Goal: Communication & Community: Answer question/provide support

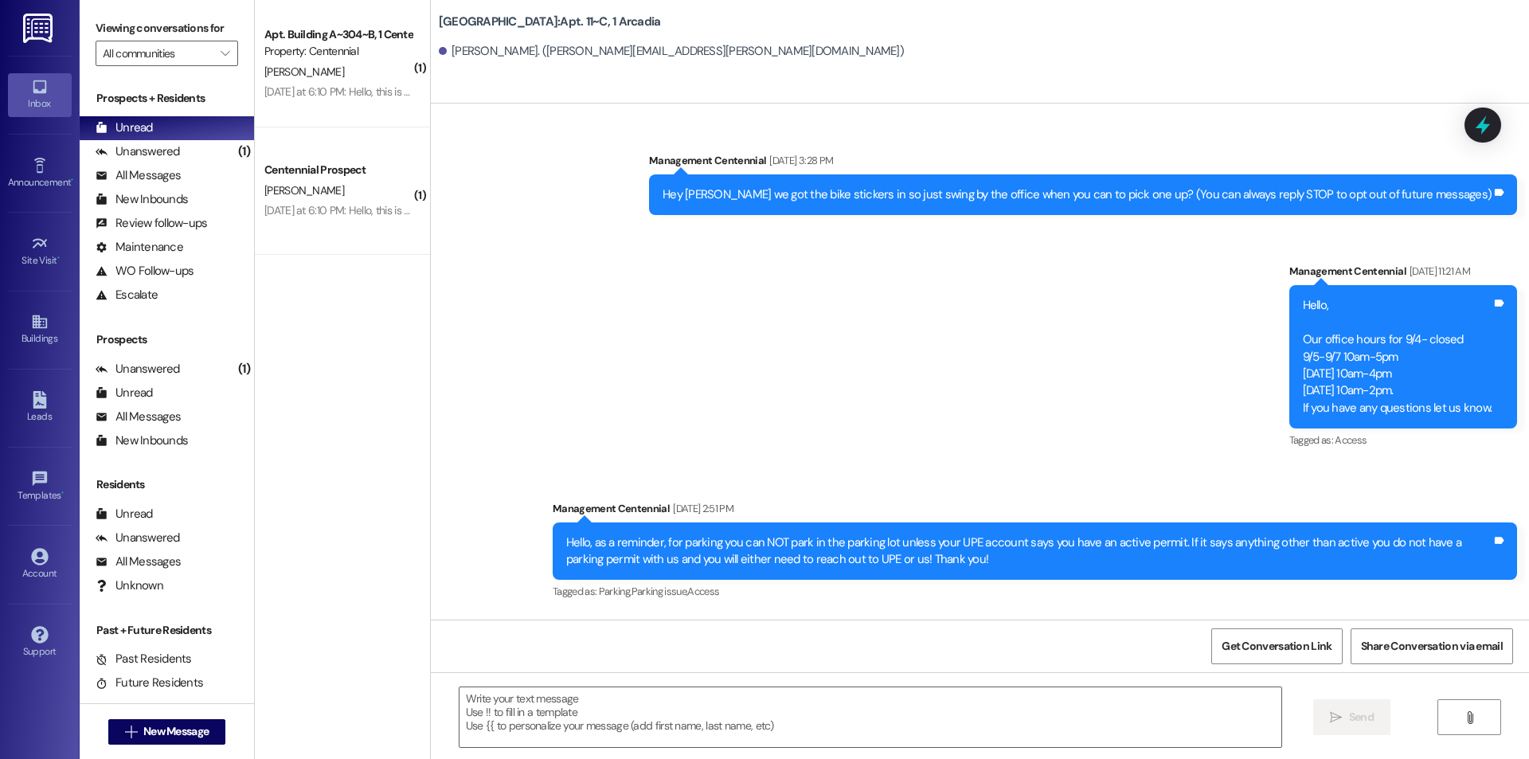
scroll to position [29, 0]
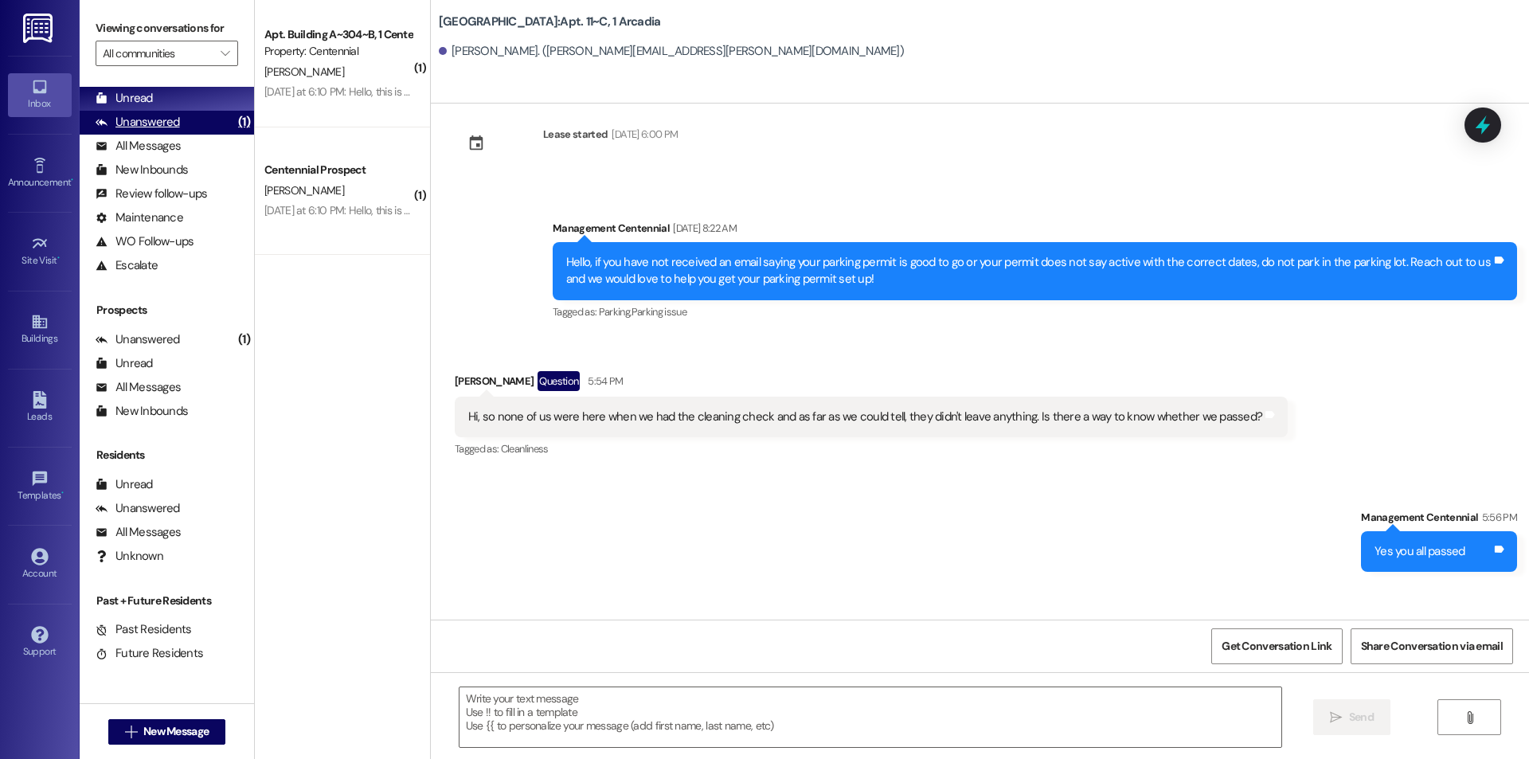
click at [151, 115] on div "Unanswered" at bounding box center [138, 122] width 84 height 17
click at [155, 95] on div "Unread (0)" at bounding box center [167, 99] width 174 height 24
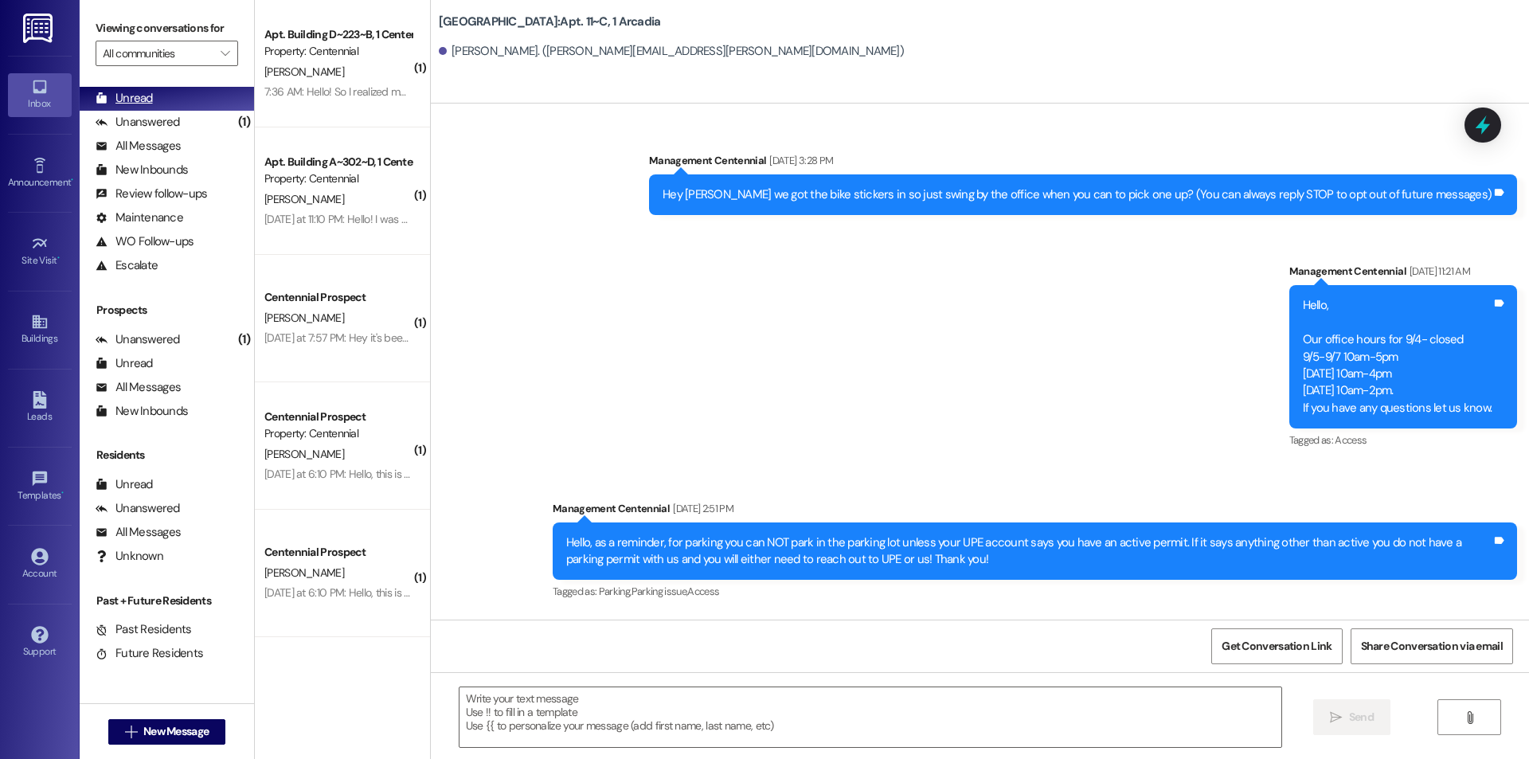
scroll to position [29981, 0]
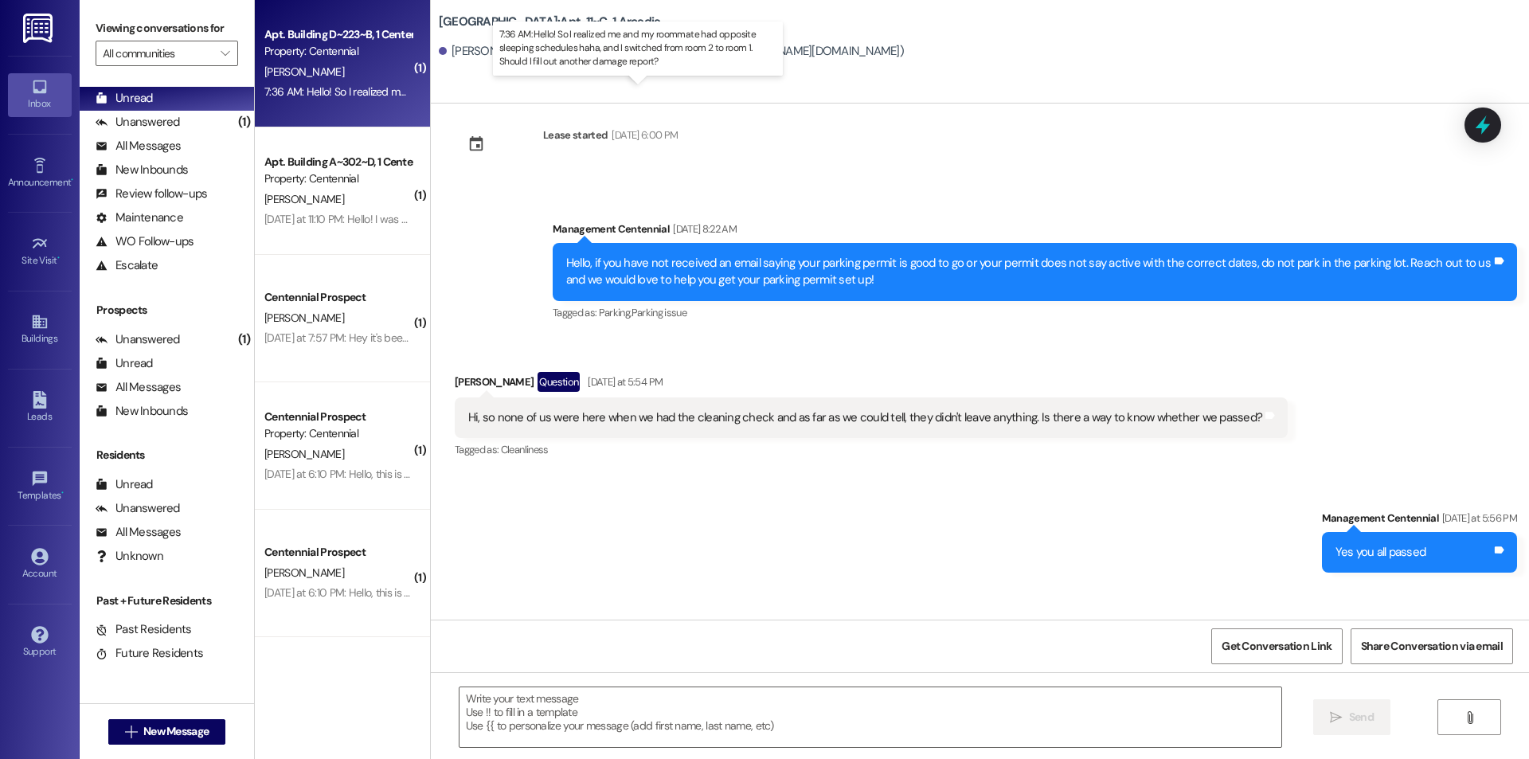
click at [378, 85] on div "7:36 AM: Hello! So I realized me and my roommate had opposite sleeping schedule…" at bounding box center [651, 91] width 774 height 14
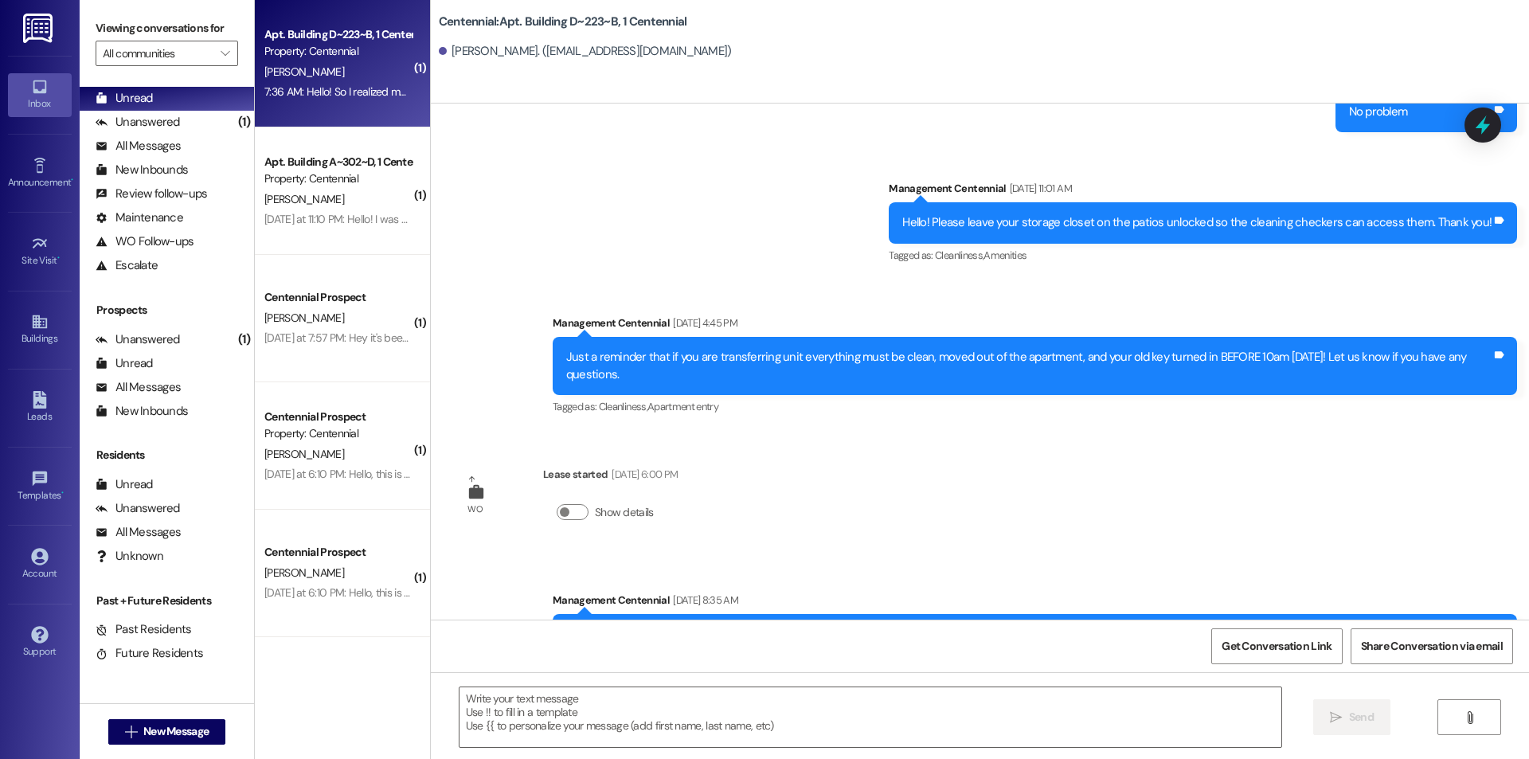
scroll to position [31210, 0]
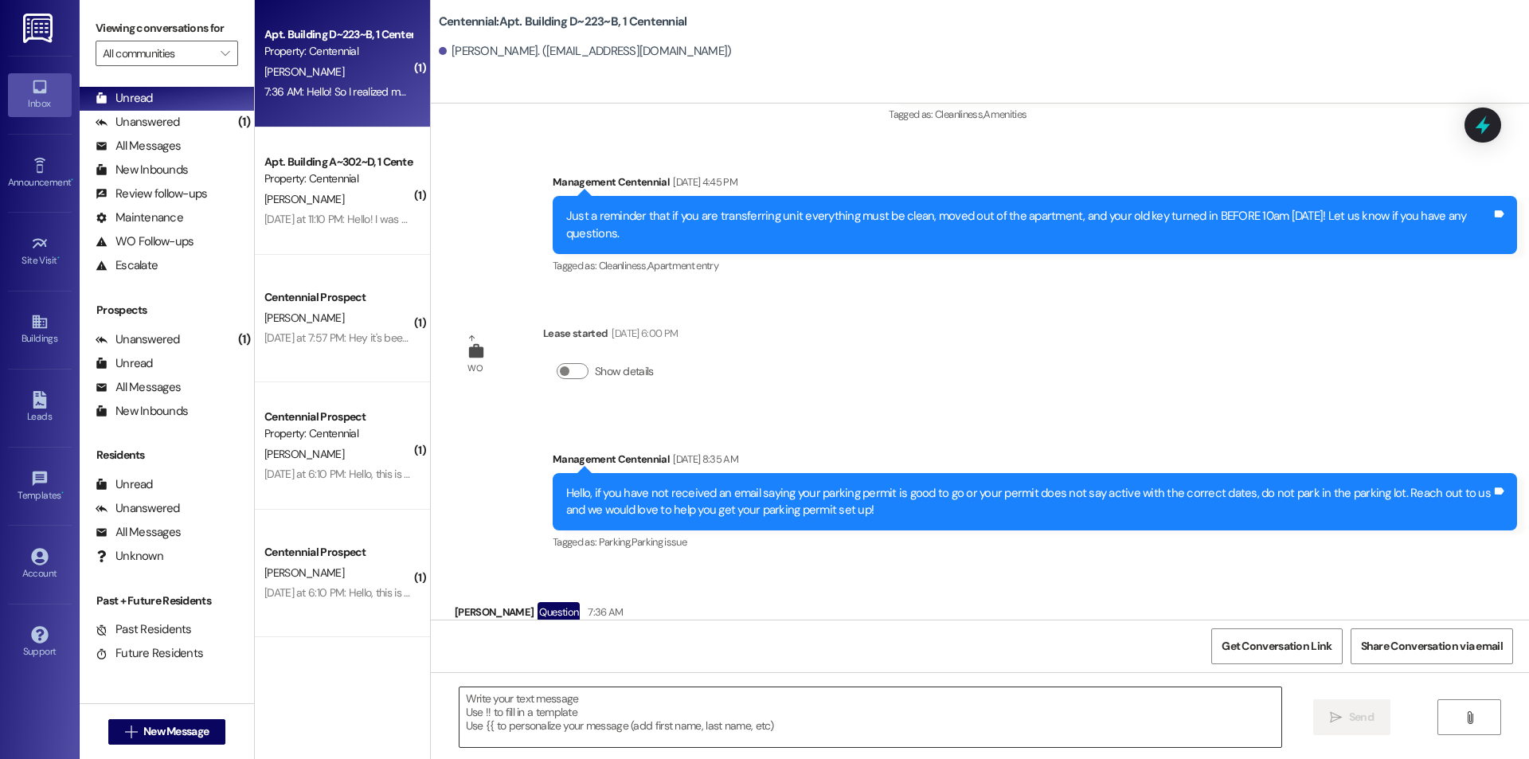
click at [995, 710] on textarea at bounding box center [871, 717] width 822 height 60
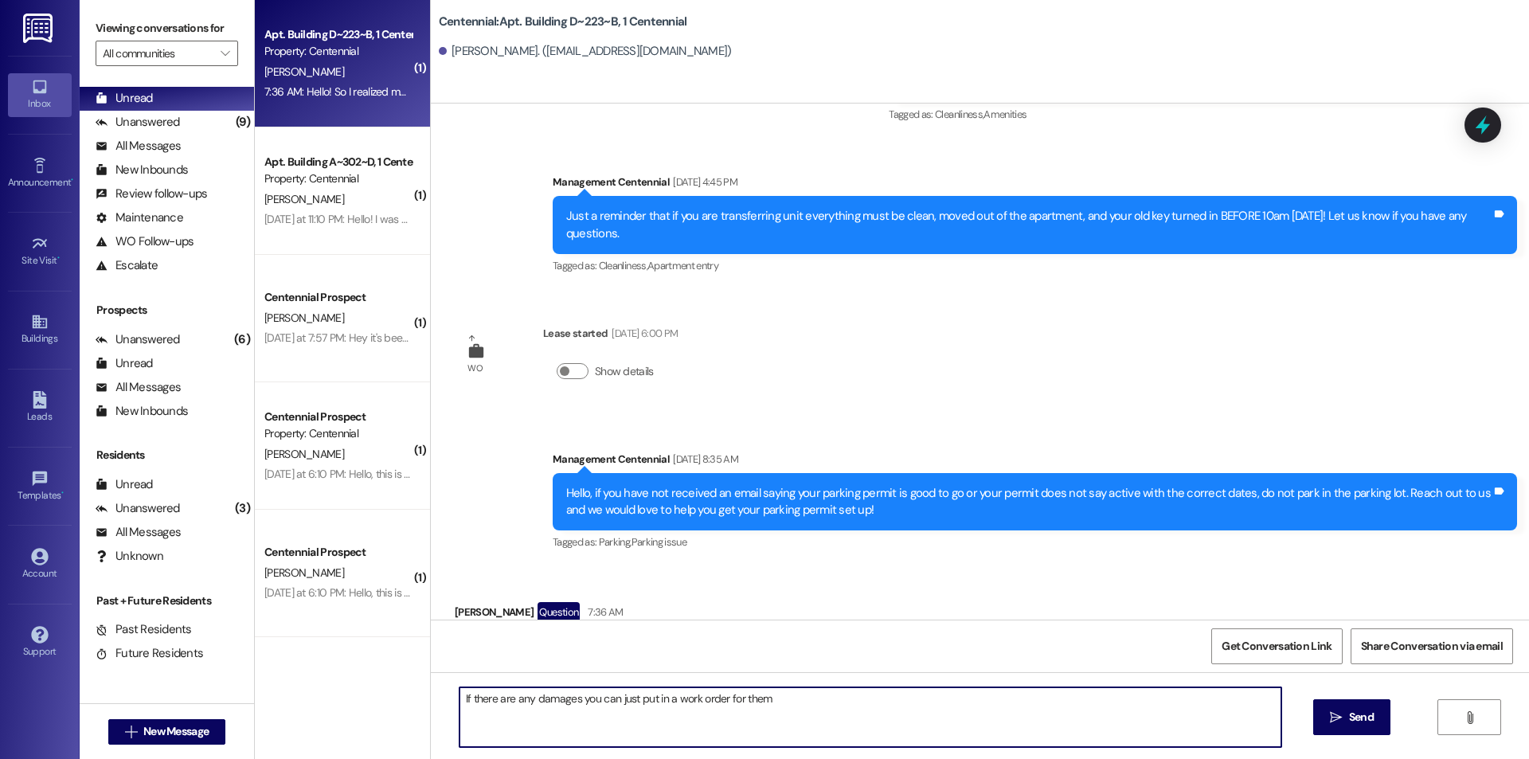
type textarea "If there are any damages you can just put in a work order for them!"
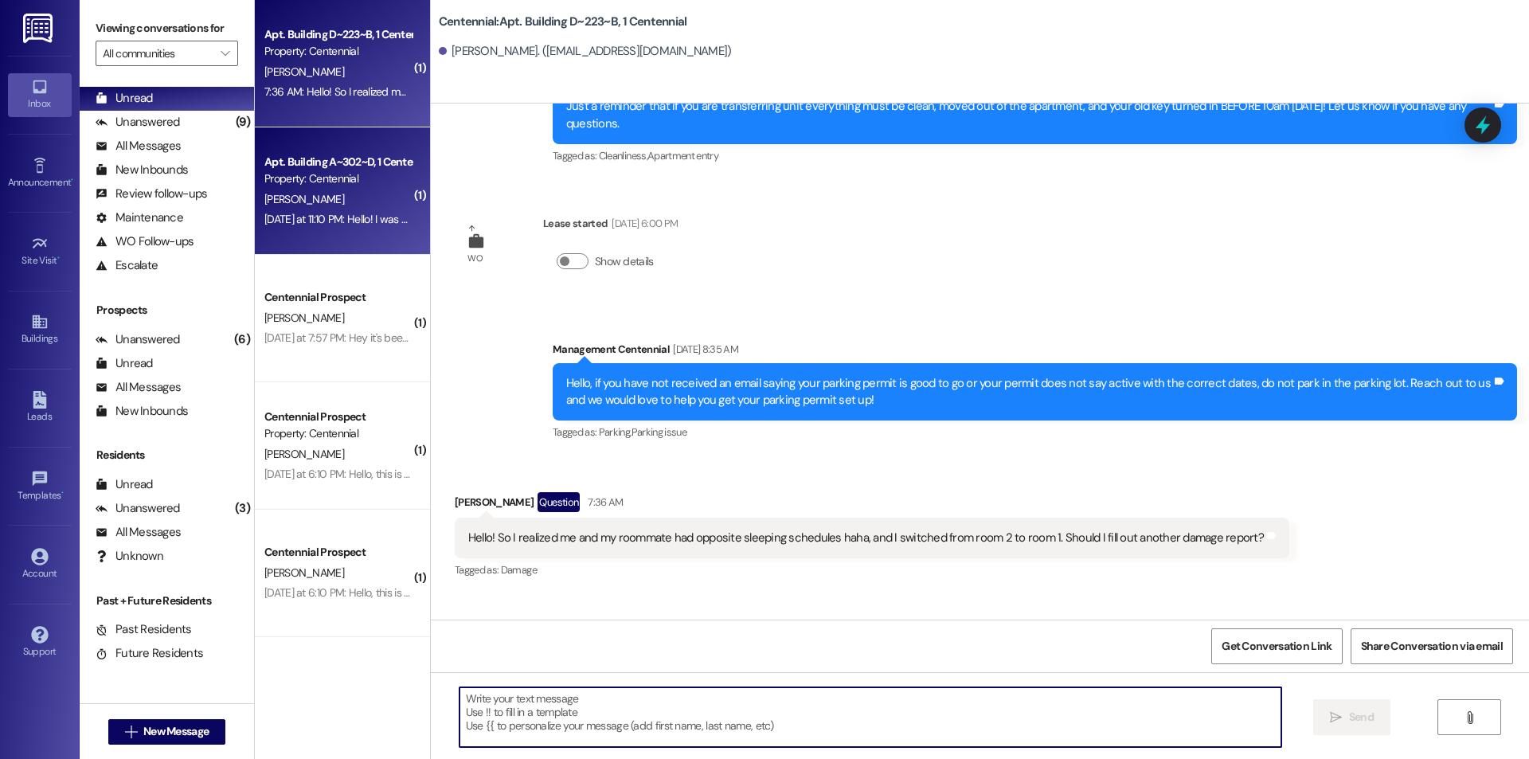
scroll to position [31321, 0]
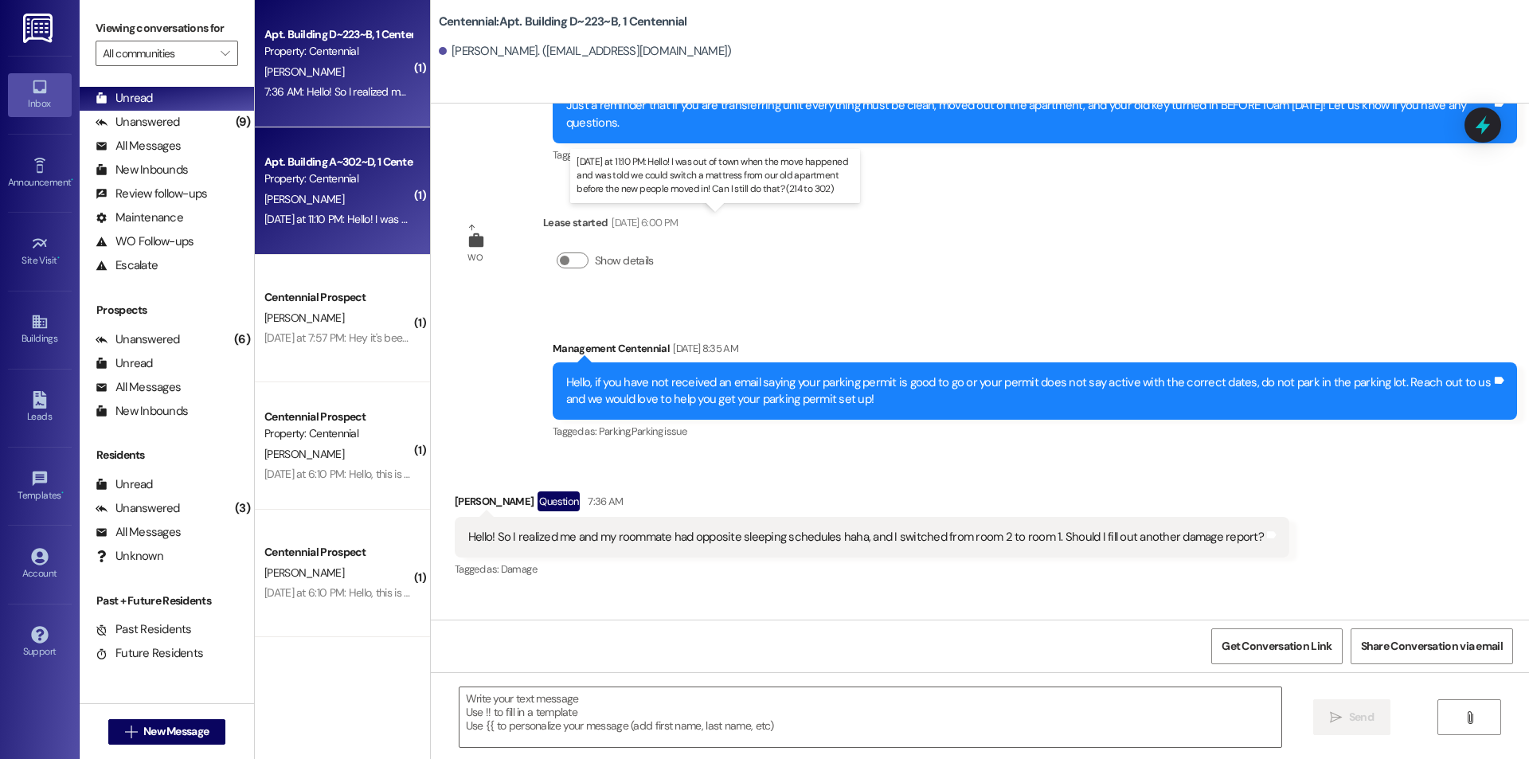
click at [347, 221] on div "[DATE] at 11:10 PM: Hello! I was out of town when the move happened and was tol…" at bounding box center [723, 219] width 918 height 14
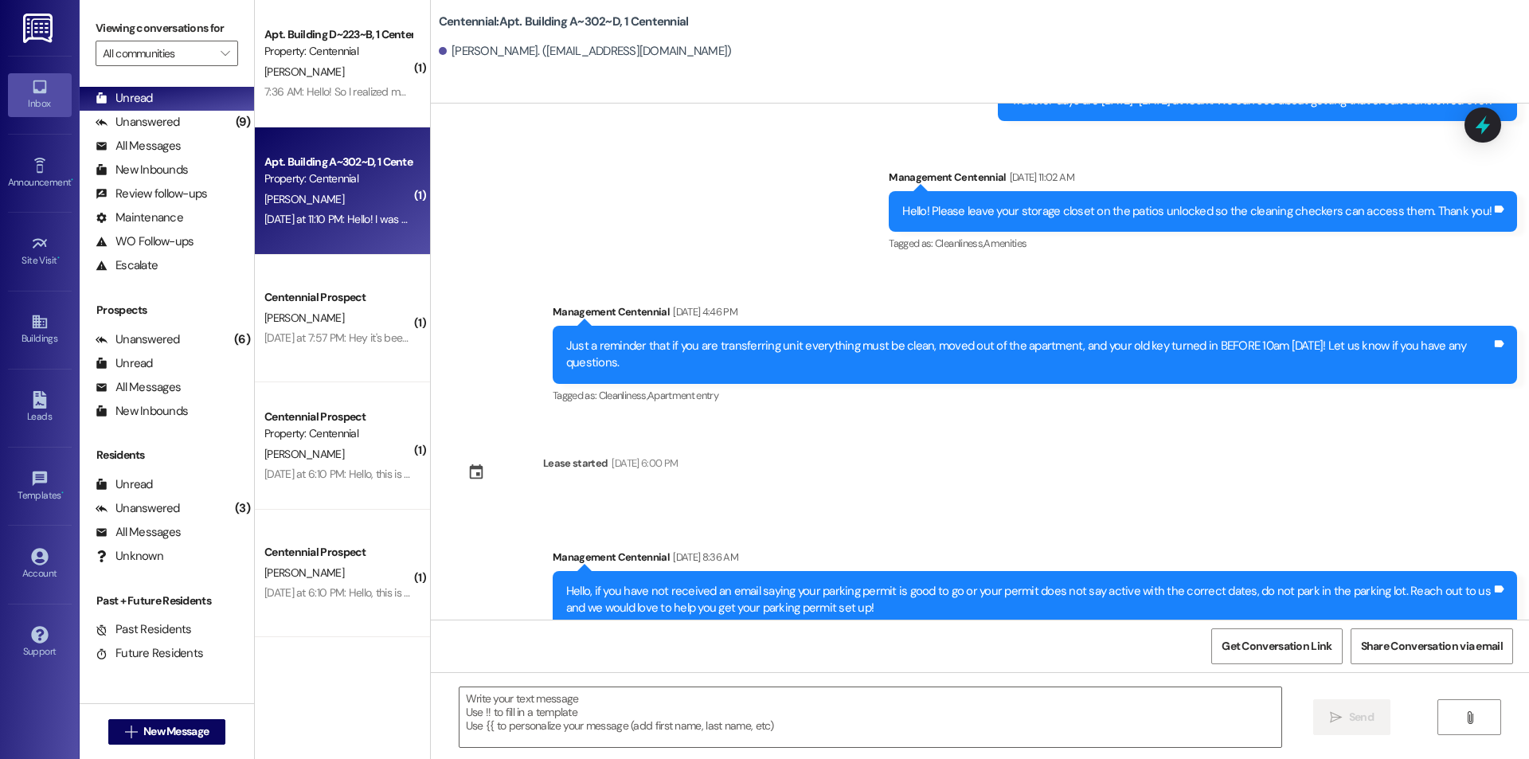
scroll to position [13753, 0]
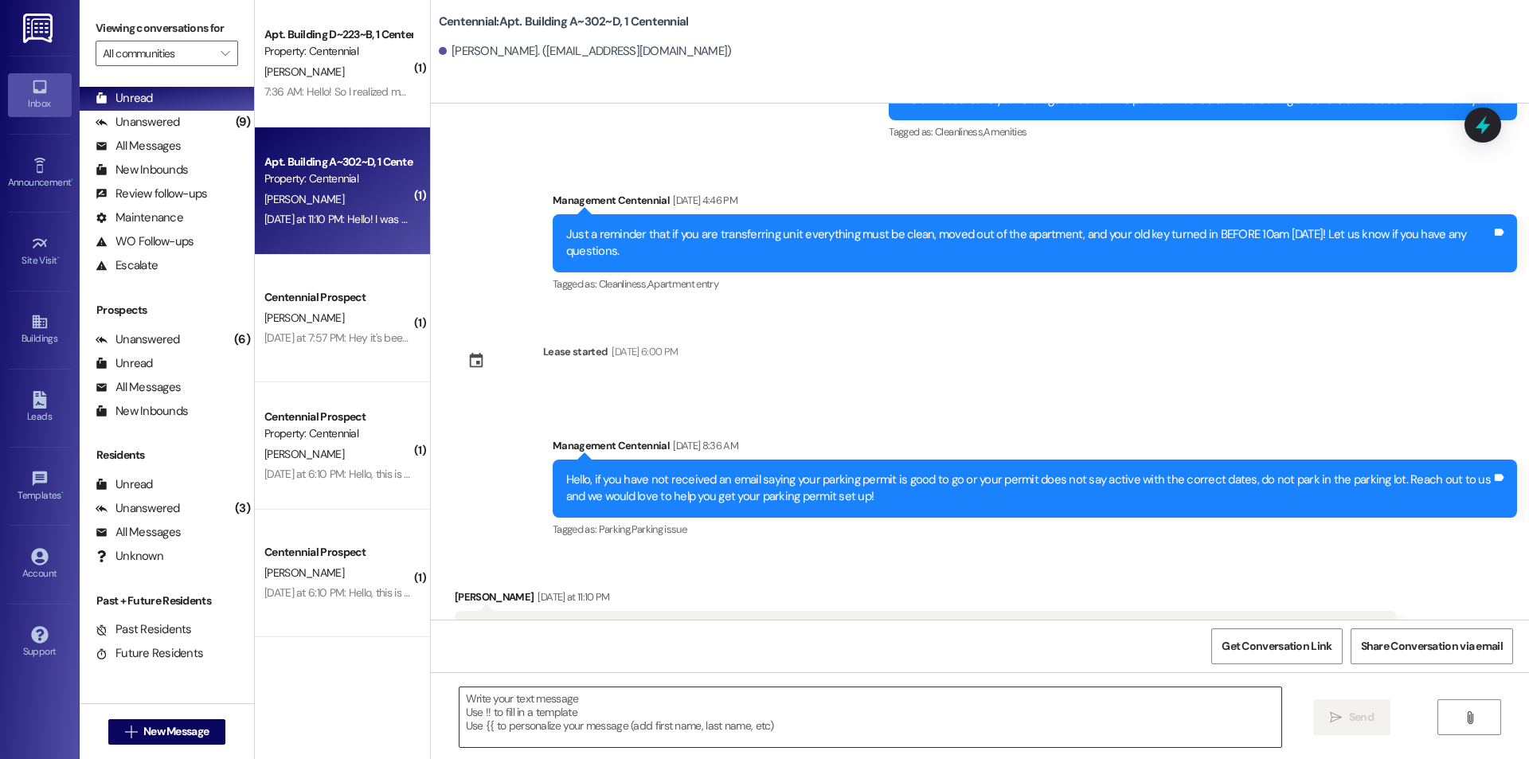
click at [636, 720] on textarea at bounding box center [871, 717] width 822 height 60
click at [926, 714] on textarea at bounding box center [871, 717] width 822 height 60
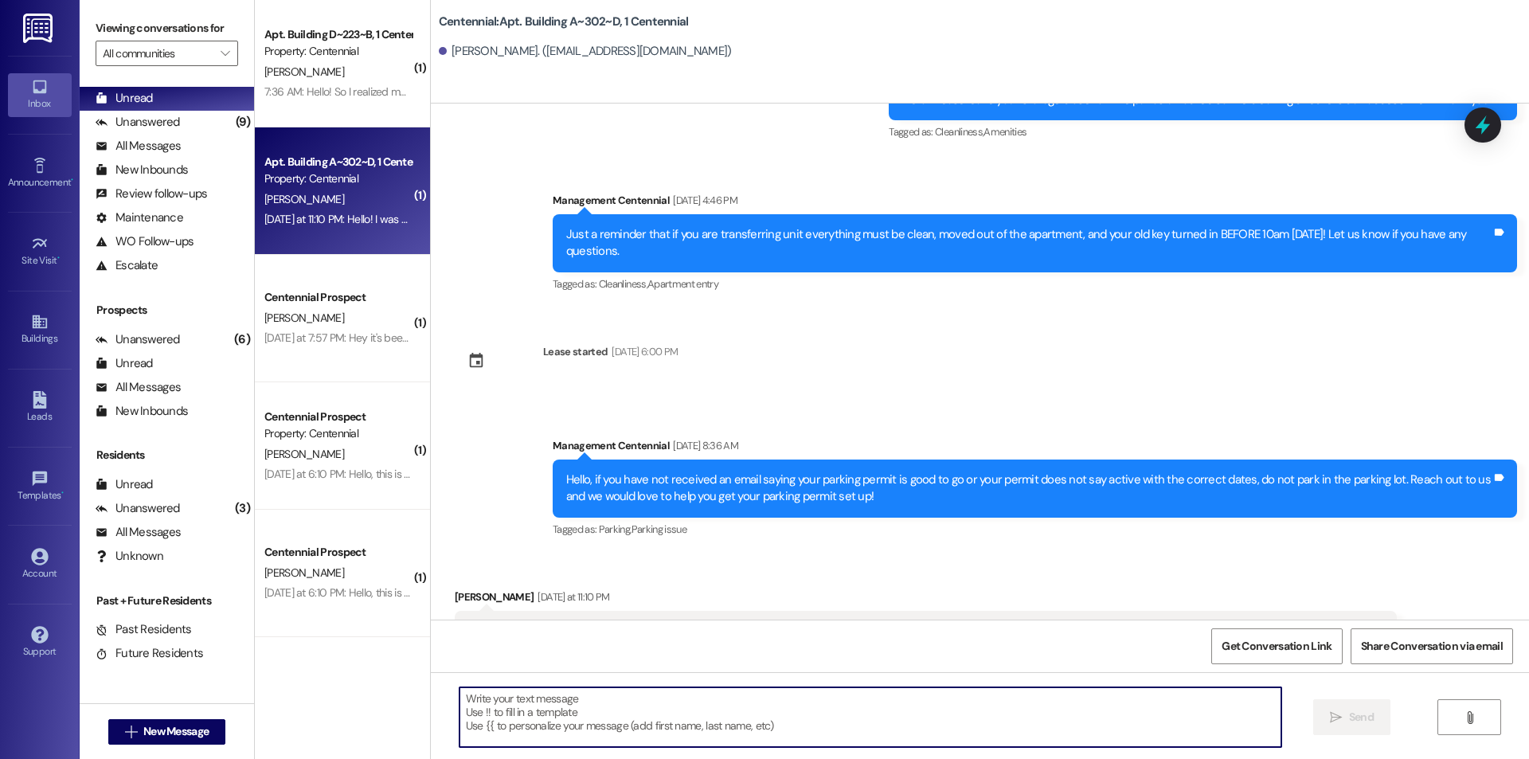
drag, startPoint x: 838, startPoint y: 735, endPoint x: 832, endPoint y: 728, distance: 9.1
click at [836, 735] on textarea at bounding box center [871, 717] width 822 height 60
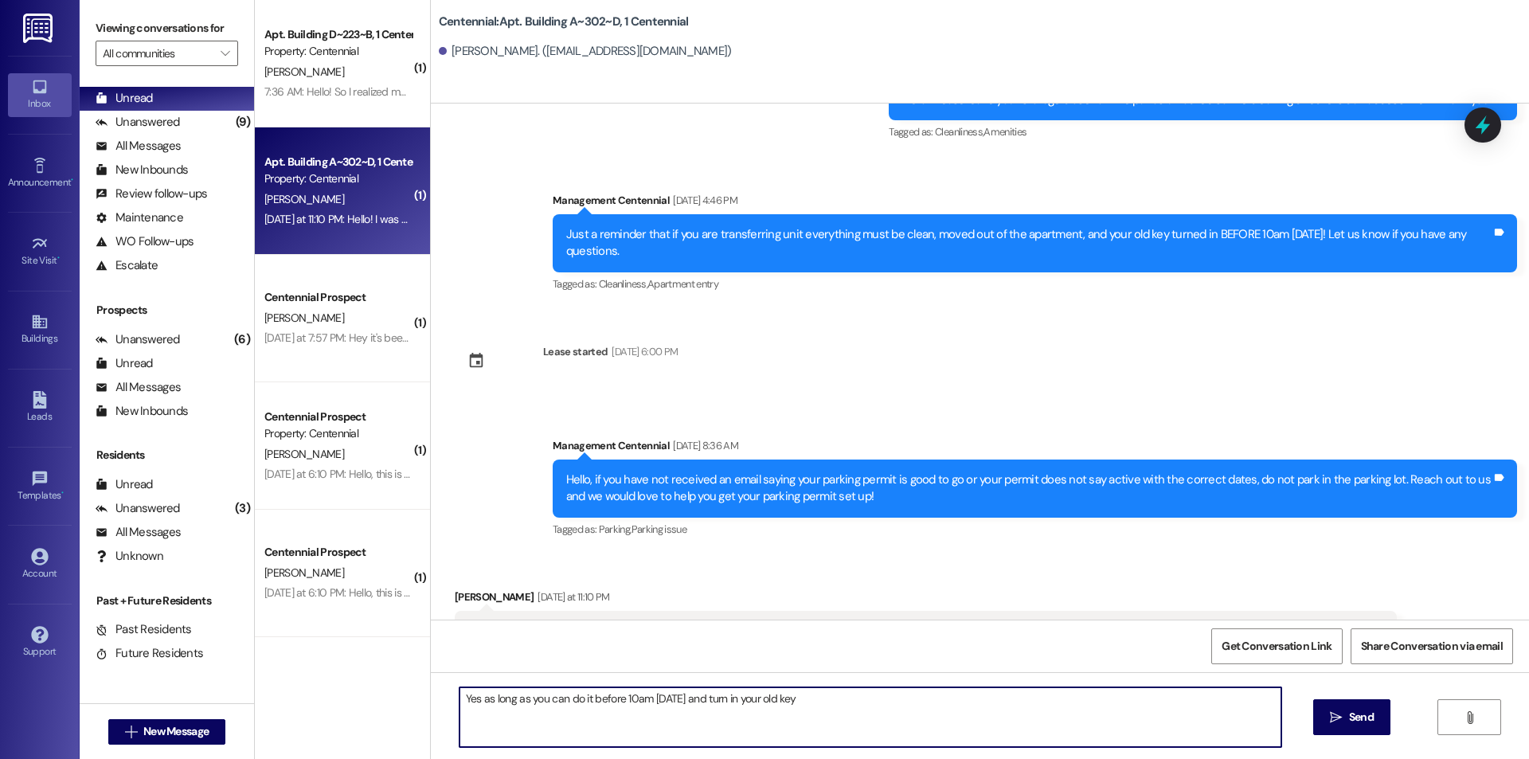
type textarea "Yes as long as you can do it before 10am [DATE] and turn in your old key!"
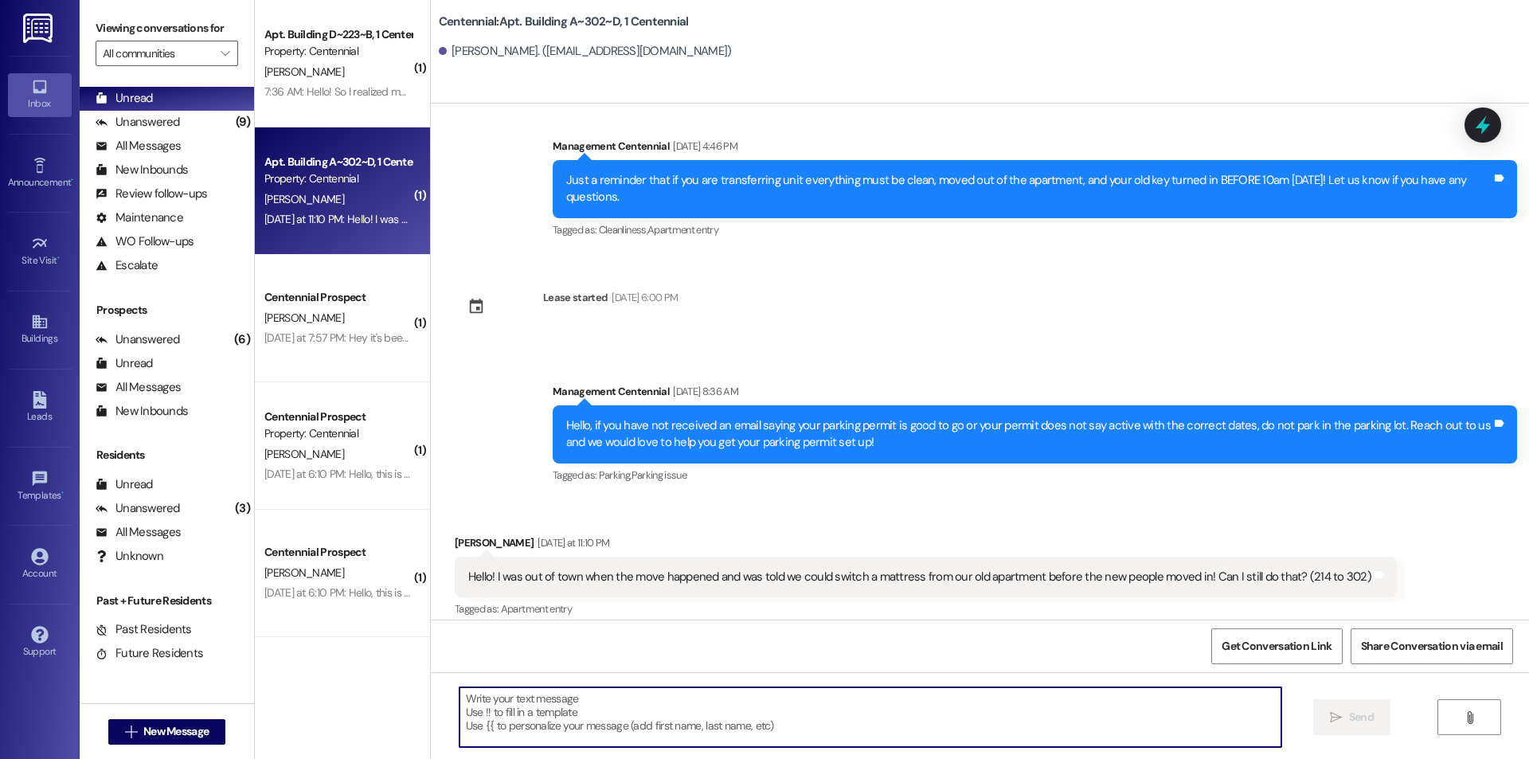
scroll to position [13864, 0]
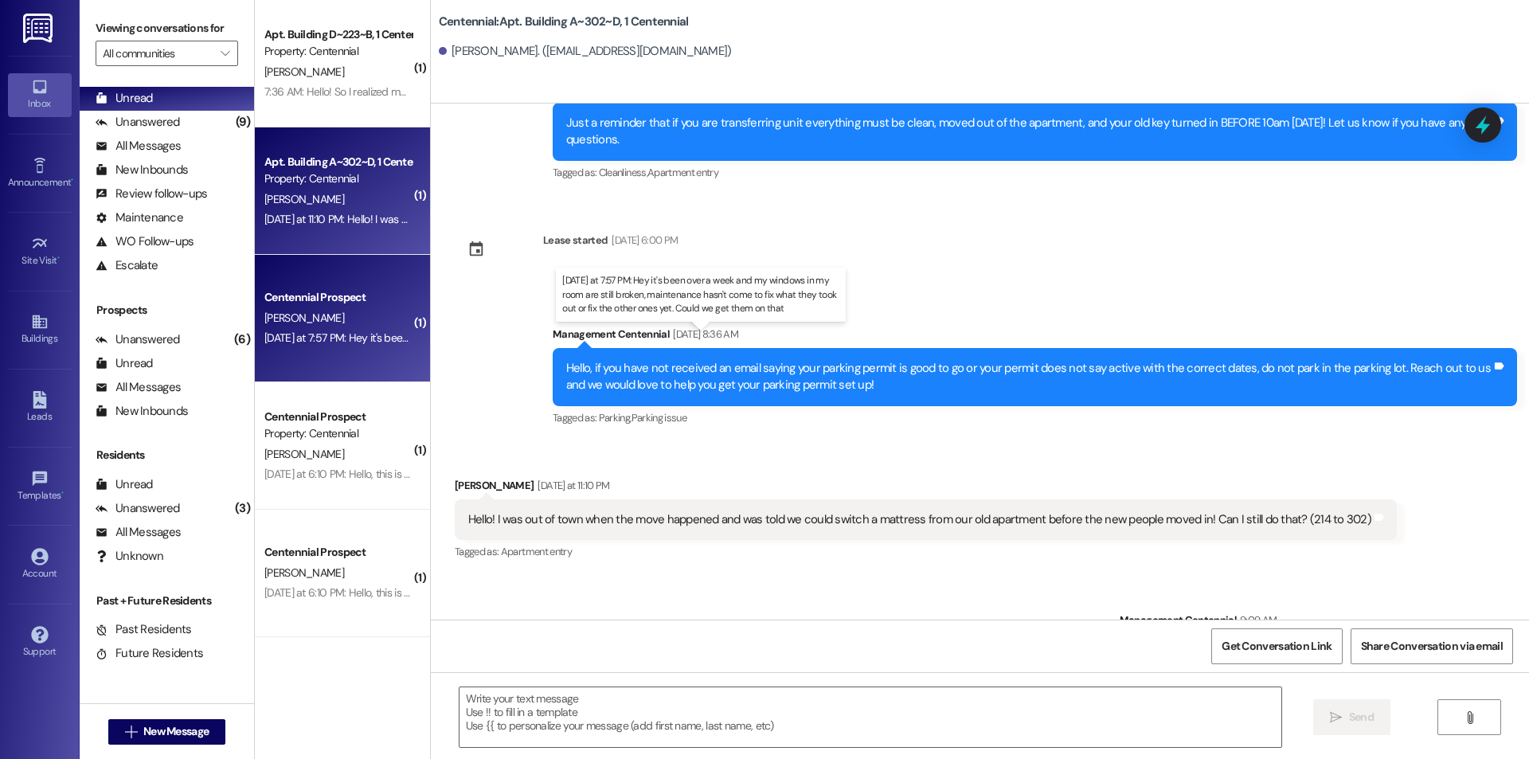
click at [374, 339] on div "[DATE] at 7:57 PM: Hey it's been over a week and my windows in my room are stil…" at bounding box center [706, 338] width 885 height 14
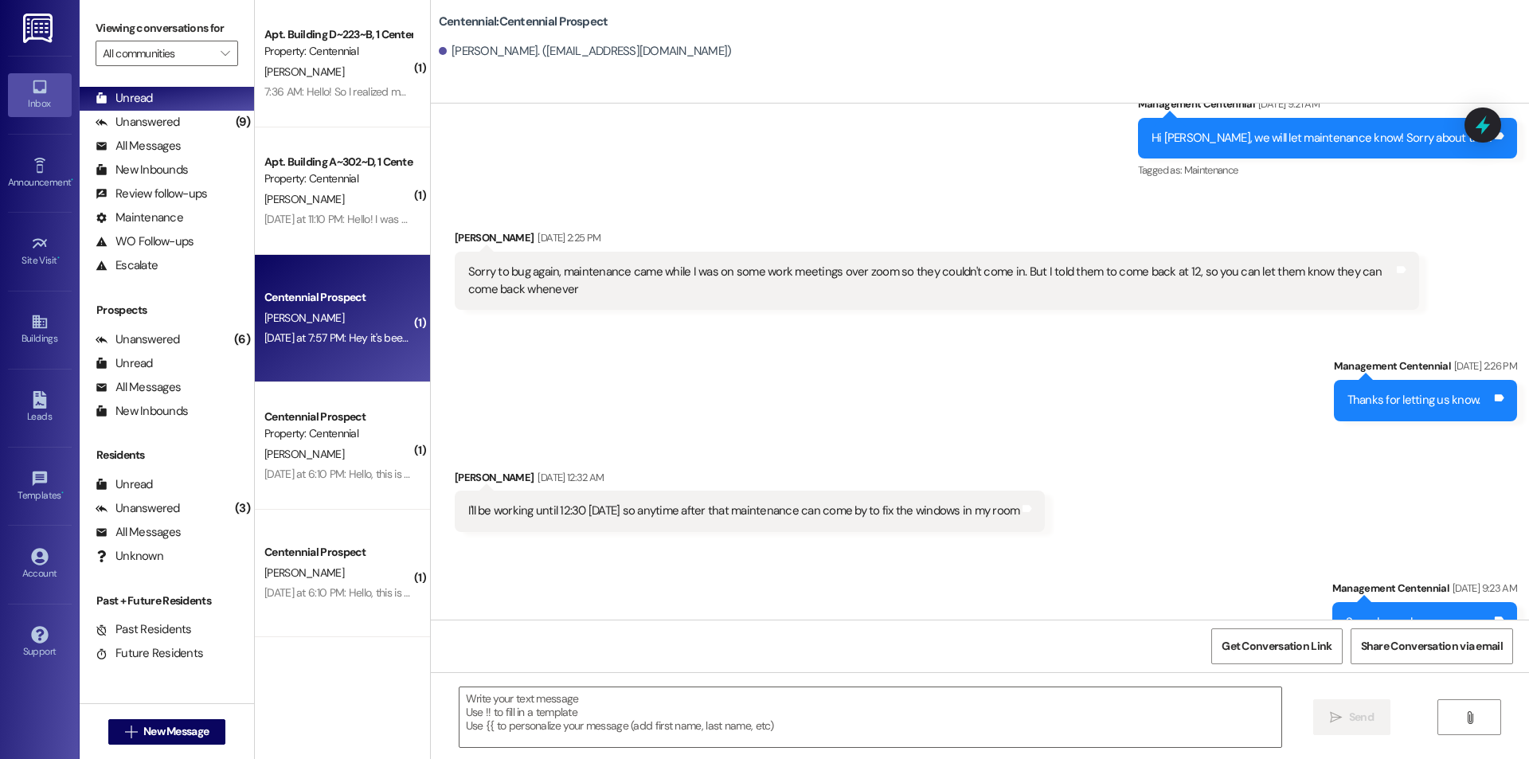
scroll to position [3631, 0]
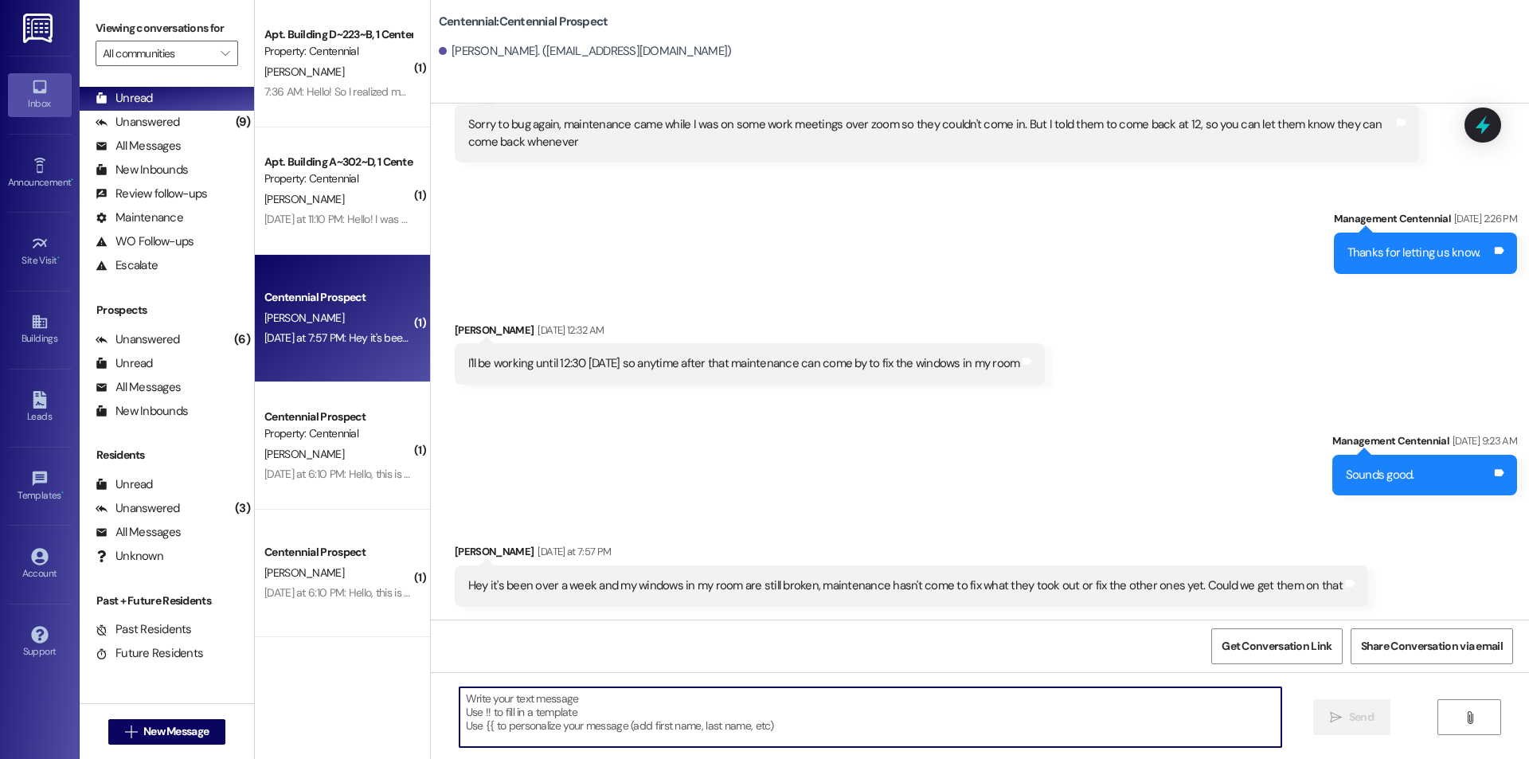
drag, startPoint x: 1009, startPoint y: 713, endPoint x: 999, endPoint y: 681, distance: 33.5
click at [1008, 713] on textarea at bounding box center [871, 717] width 822 height 60
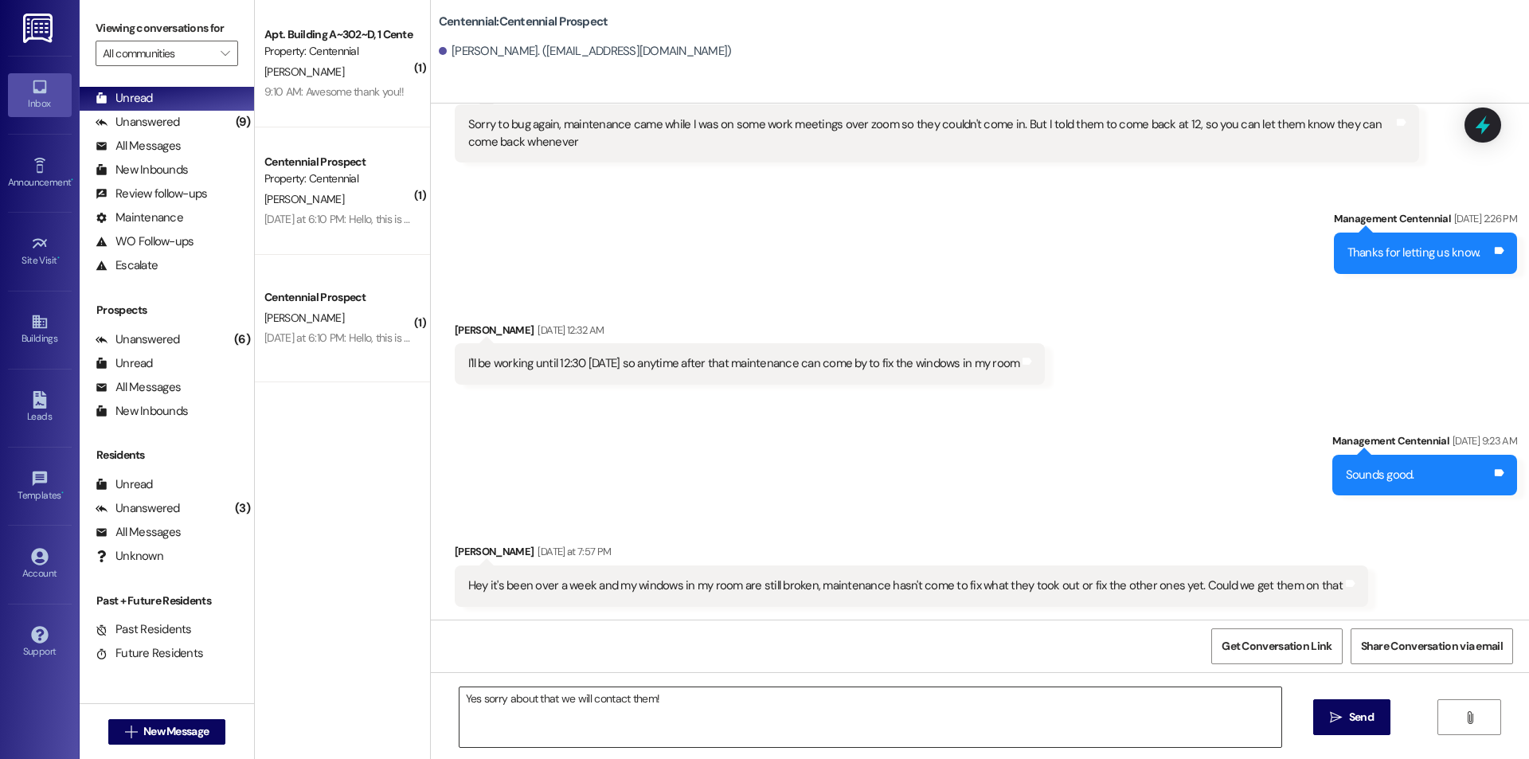
click at [680, 718] on textarea "Yes sorry about that we will contact them!" at bounding box center [871, 717] width 822 height 60
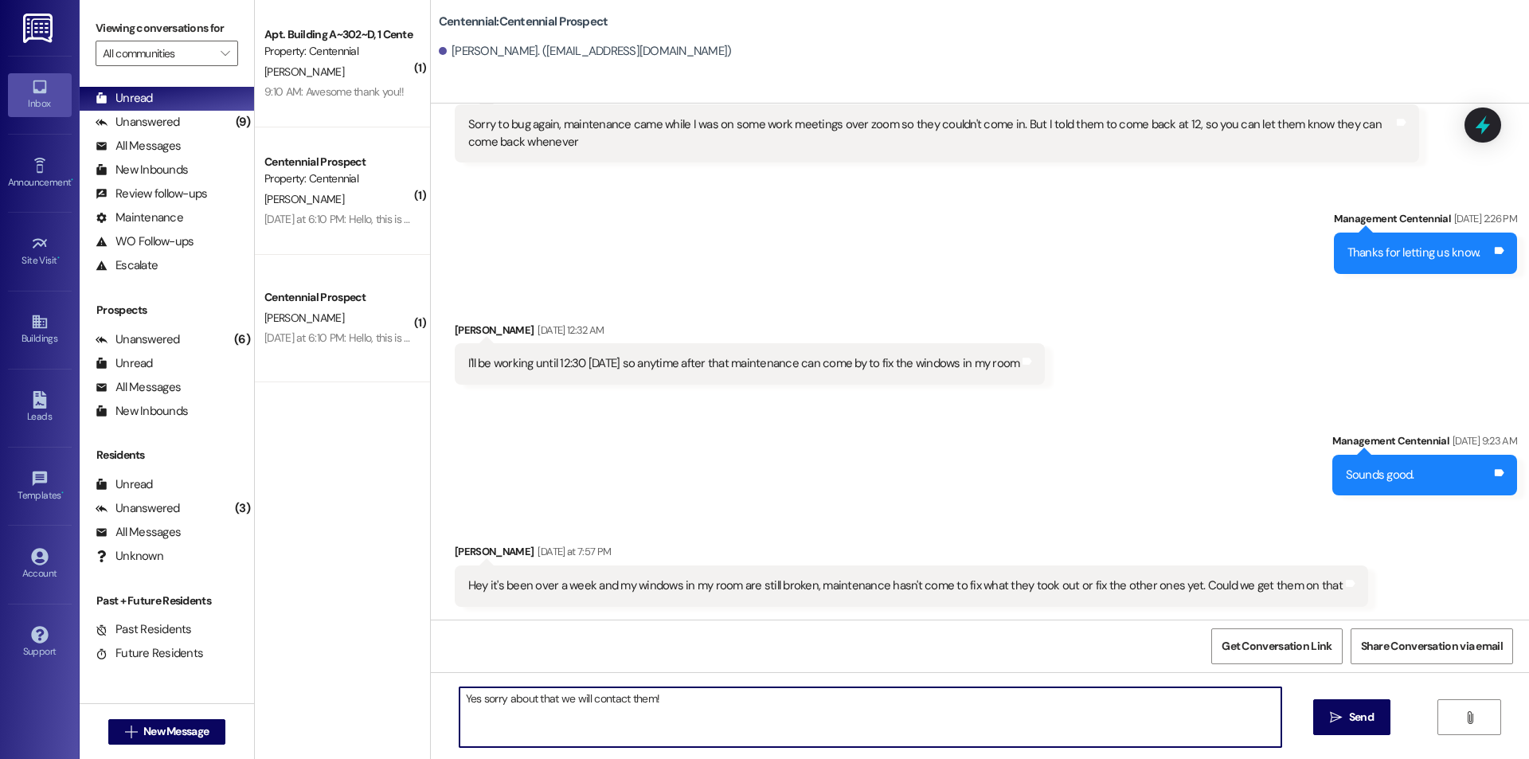
click at [680, 718] on textarea "Yes sorry about that we will contact them!" at bounding box center [871, 717] width 822 height 60
type textarea "Yes maintenance ordered the parts to fix the windows and they haven't arrived y…"
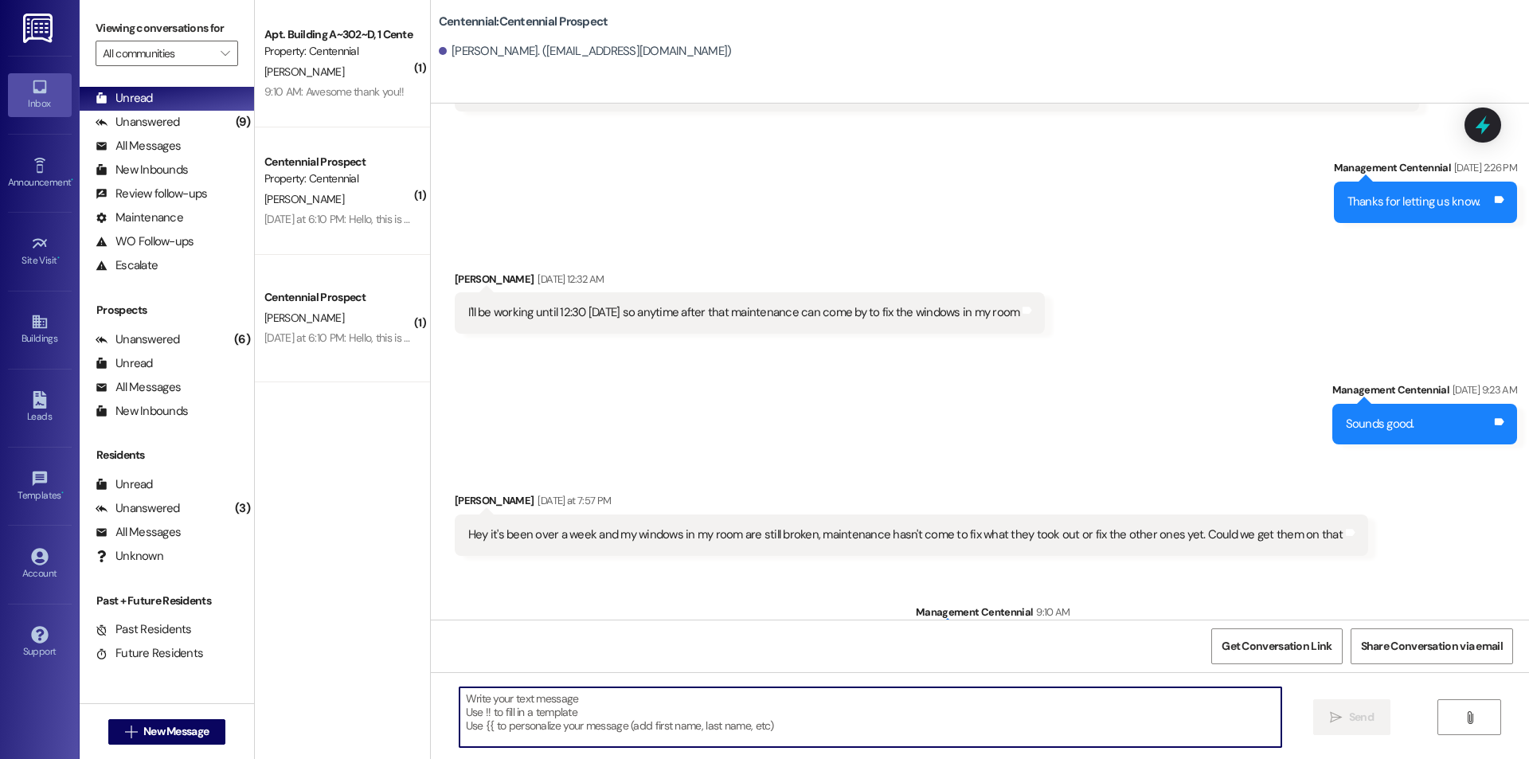
scroll to position [3742, 0]
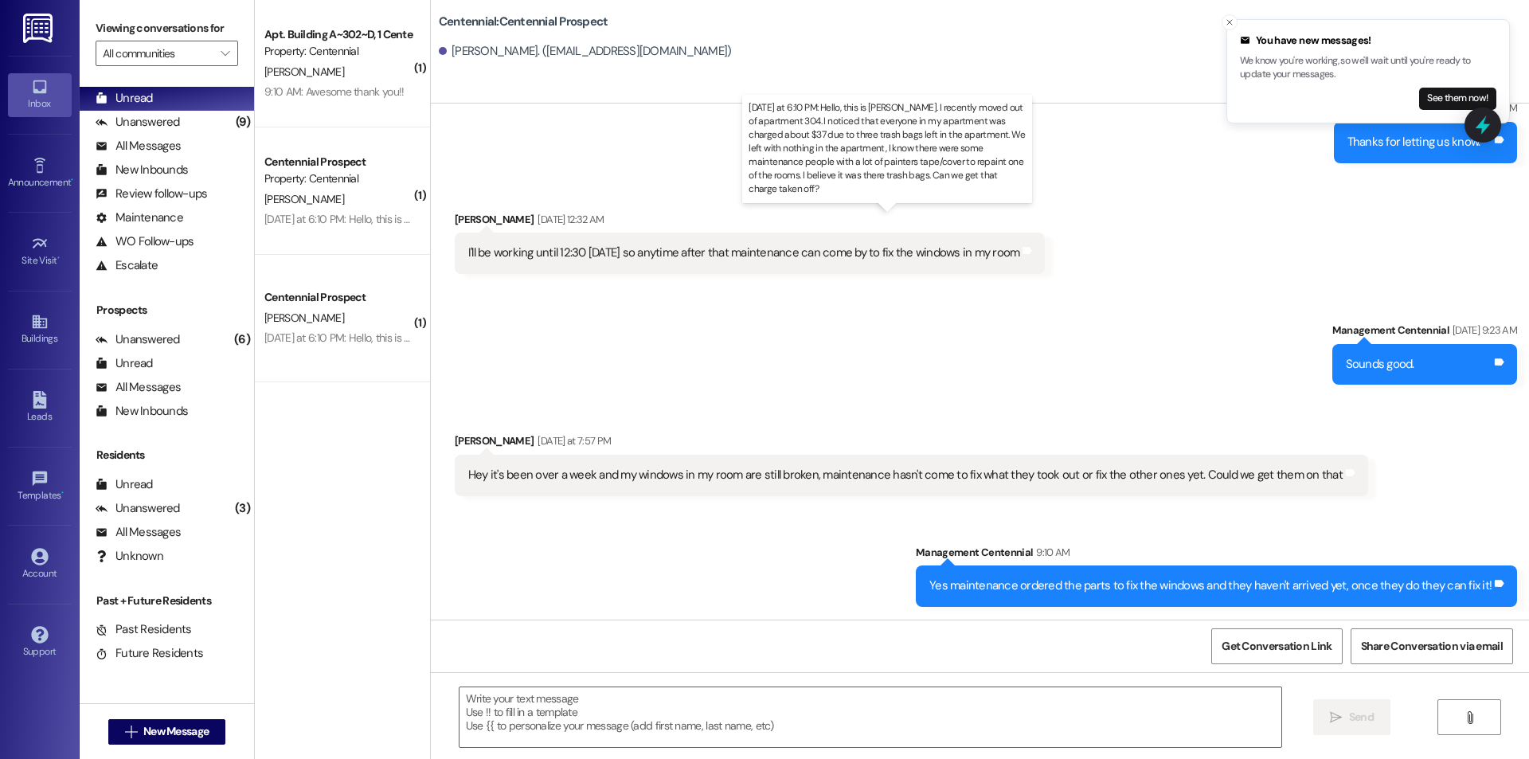
click at [366, 217] on div "[DATE] at 6:10 PM: Hello, this is [PERSON_NAME]. I recently moved out of apartm…" at bounding box center [1212, 219] width 1896 height 14
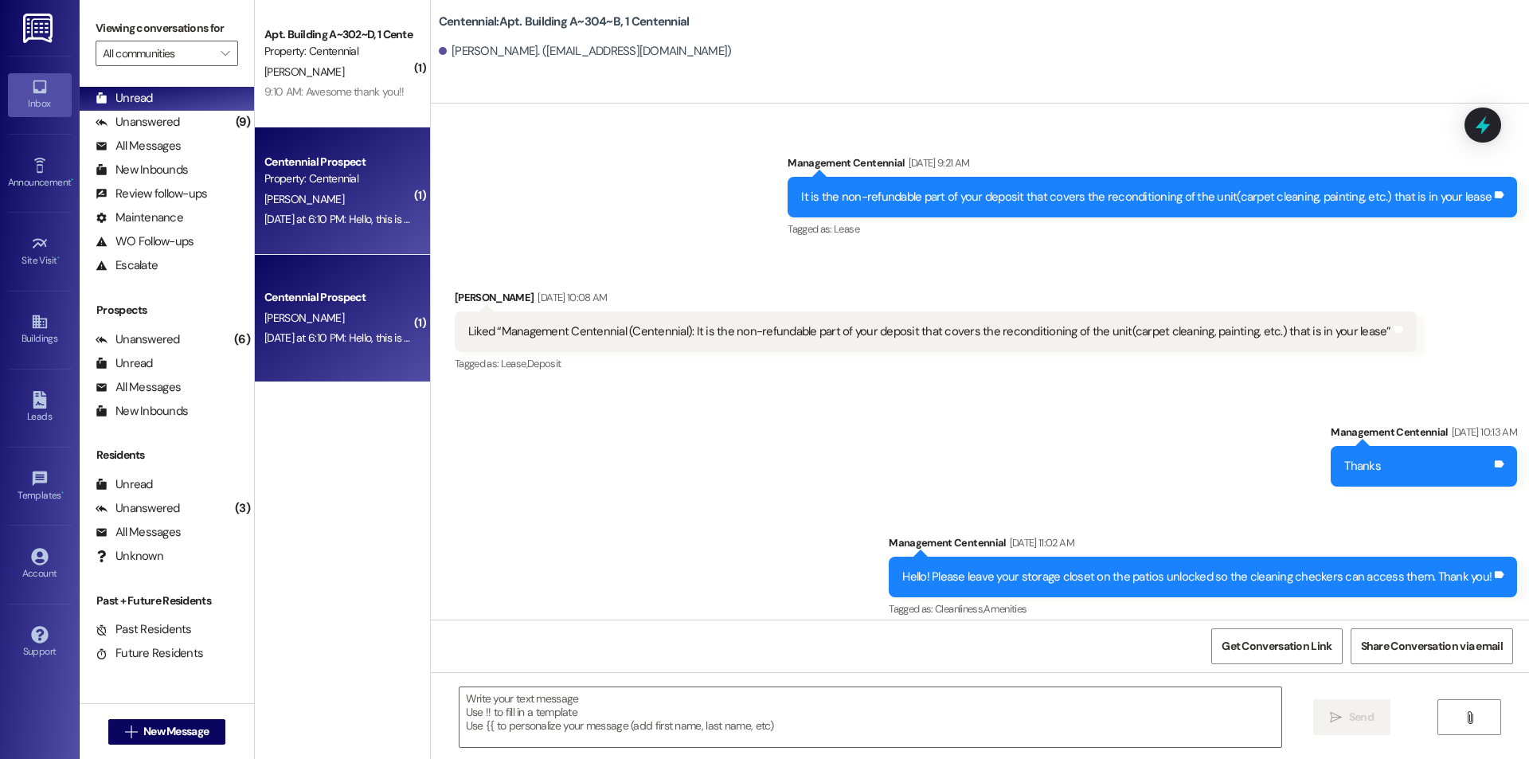
scroll to position [15422, 0]
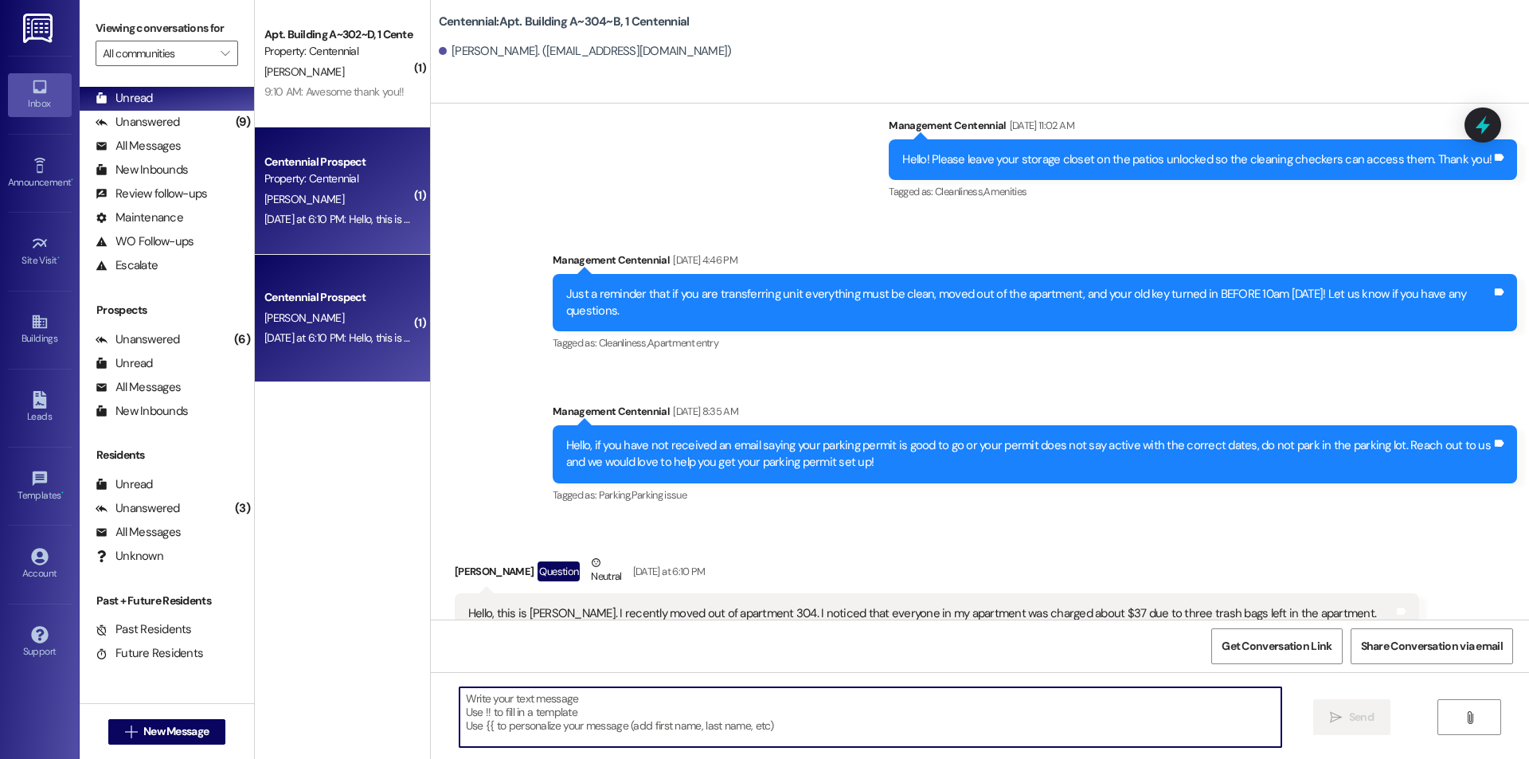
click at [973, 719] on textarea at bounding box center [871, 717] width 822 height 60
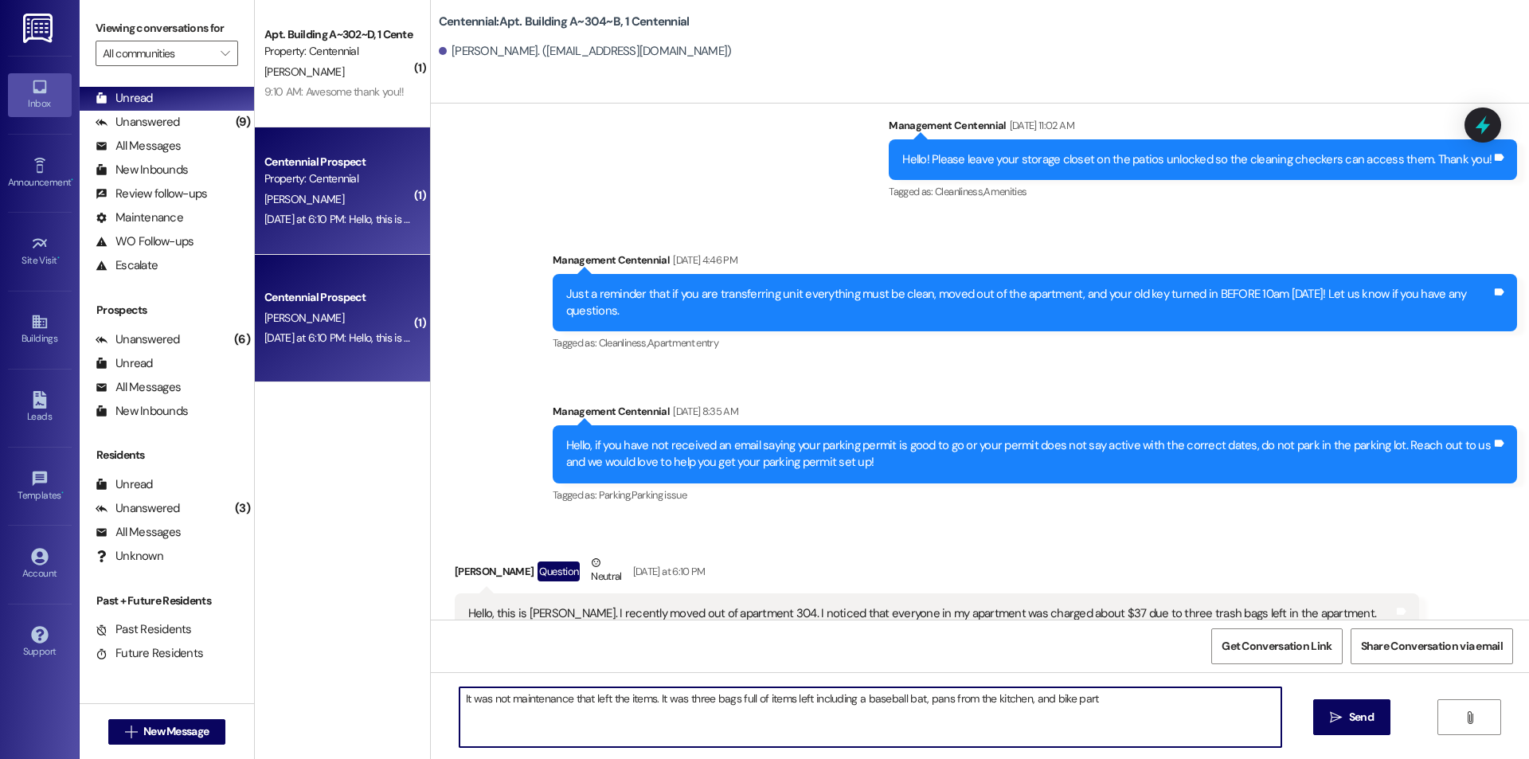
type textarea "It was not maintenance that left the items. It was three bags full of items lef…"
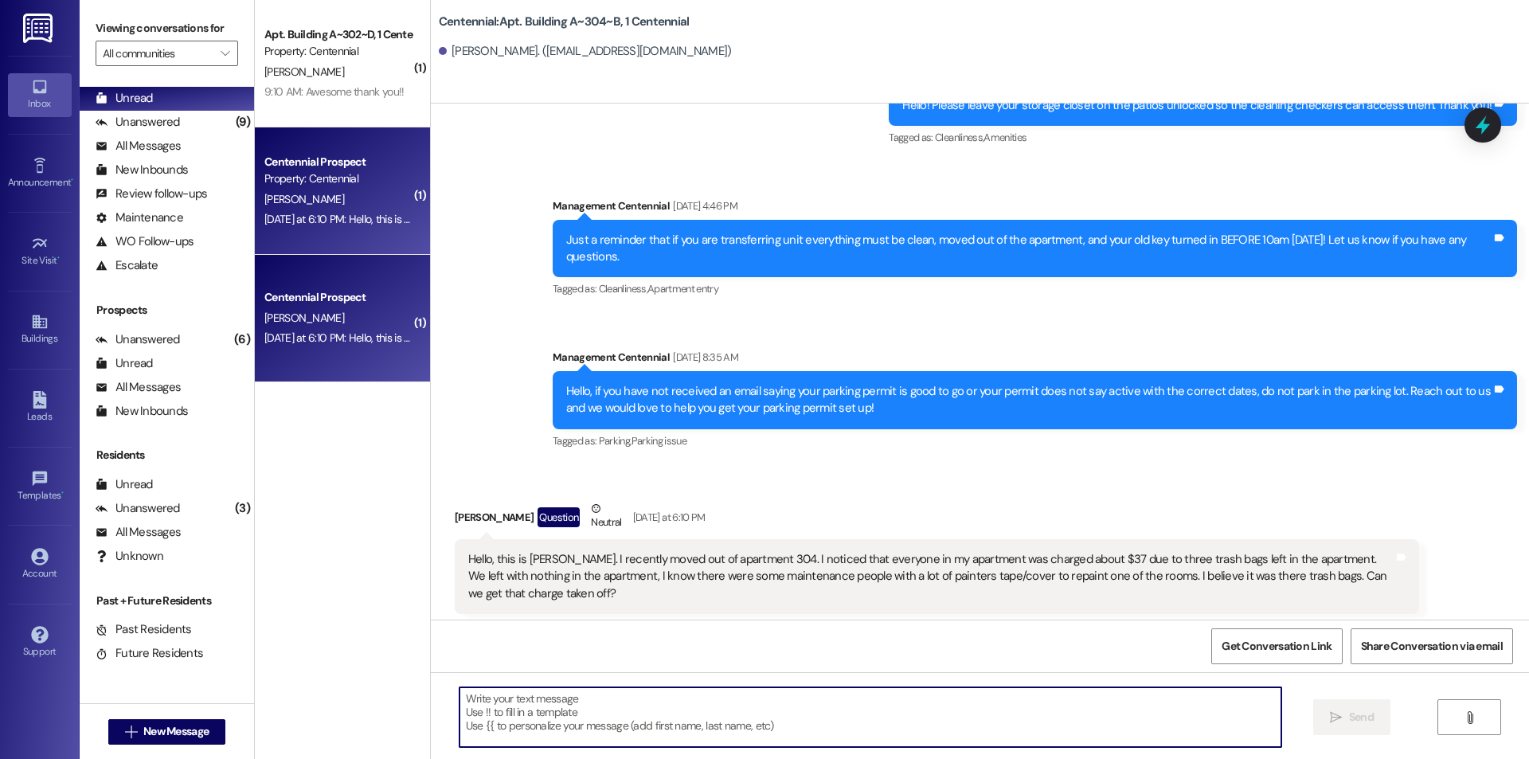
scroll to position [15533, 0]
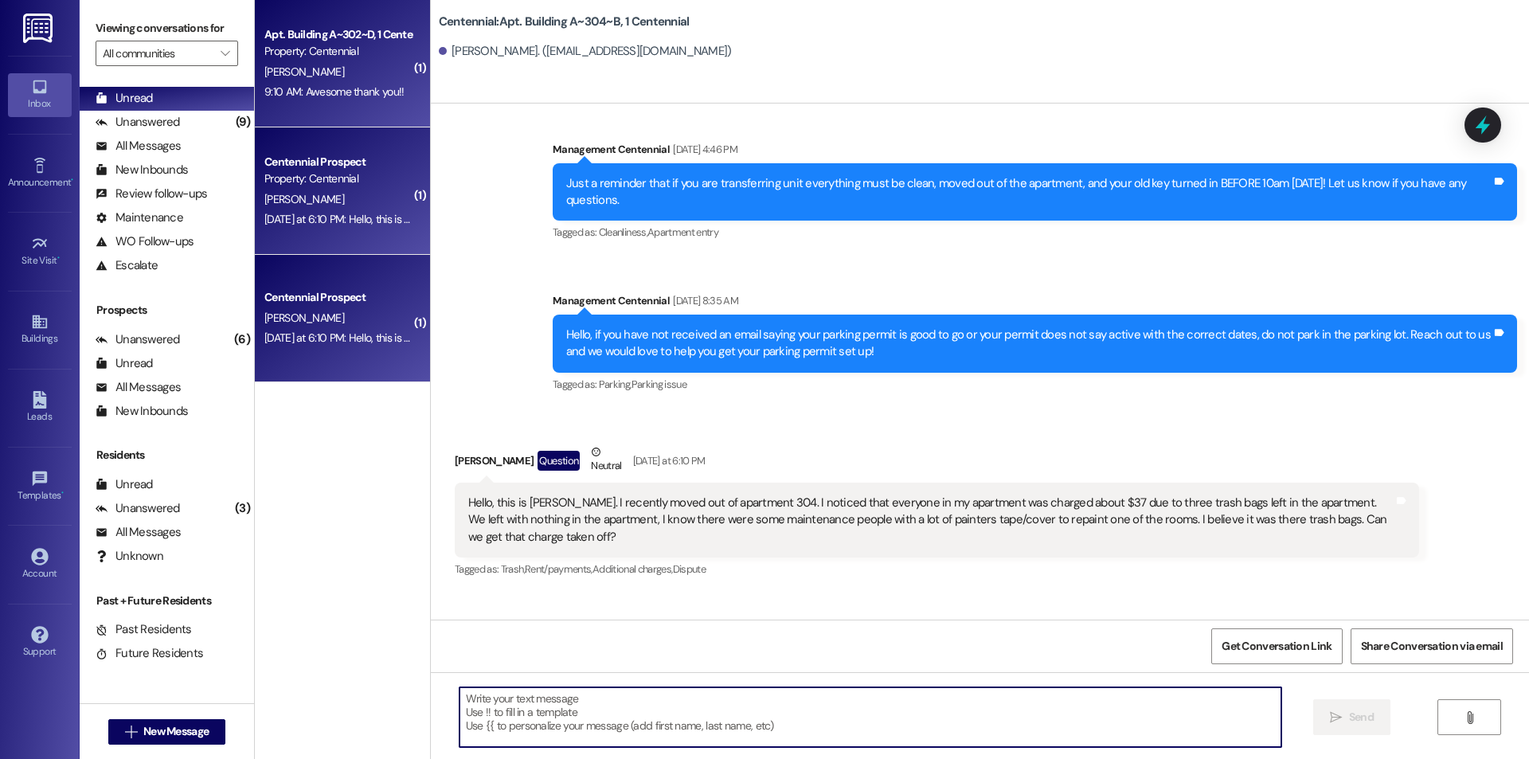
click at [377, 92] on div "9:10 AM: Awesome thank you!! 9:10 AM: Awesome thank you!!" at bounding box center [333, 91] width 139 height 14
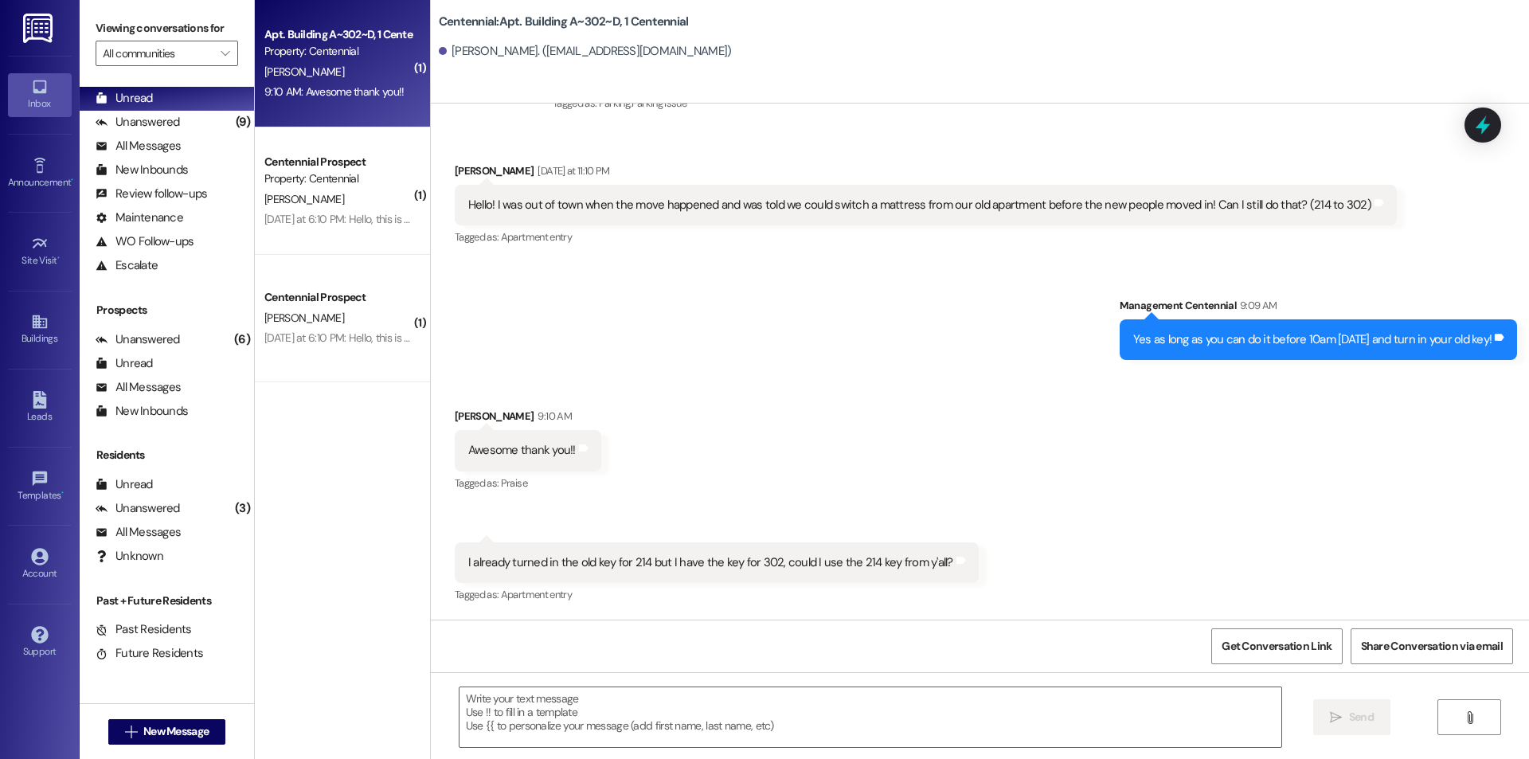
scroll to position [14111, 0]
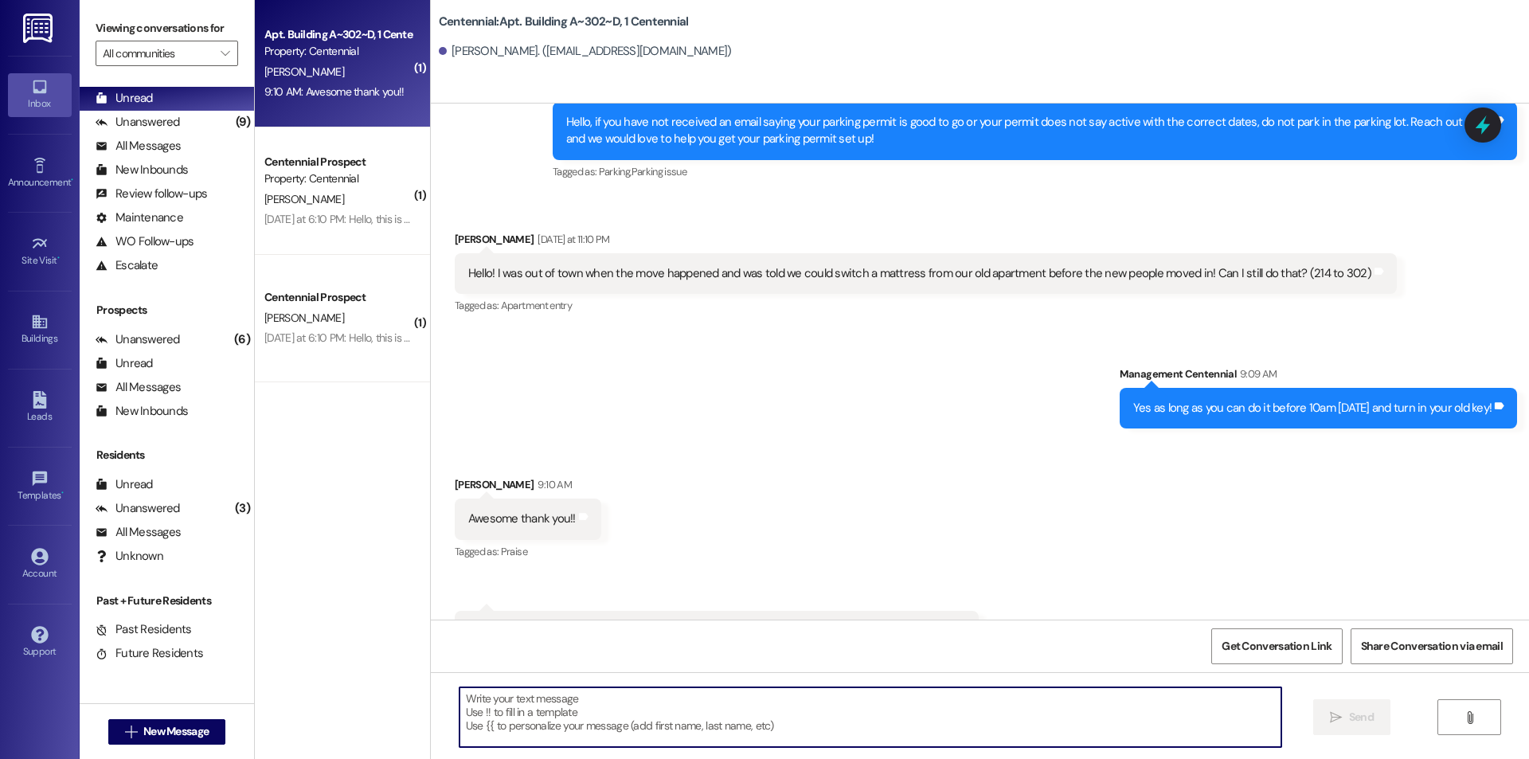
click at [526, 711] on textarea at bounding box center [871, 717] width 822 height 60
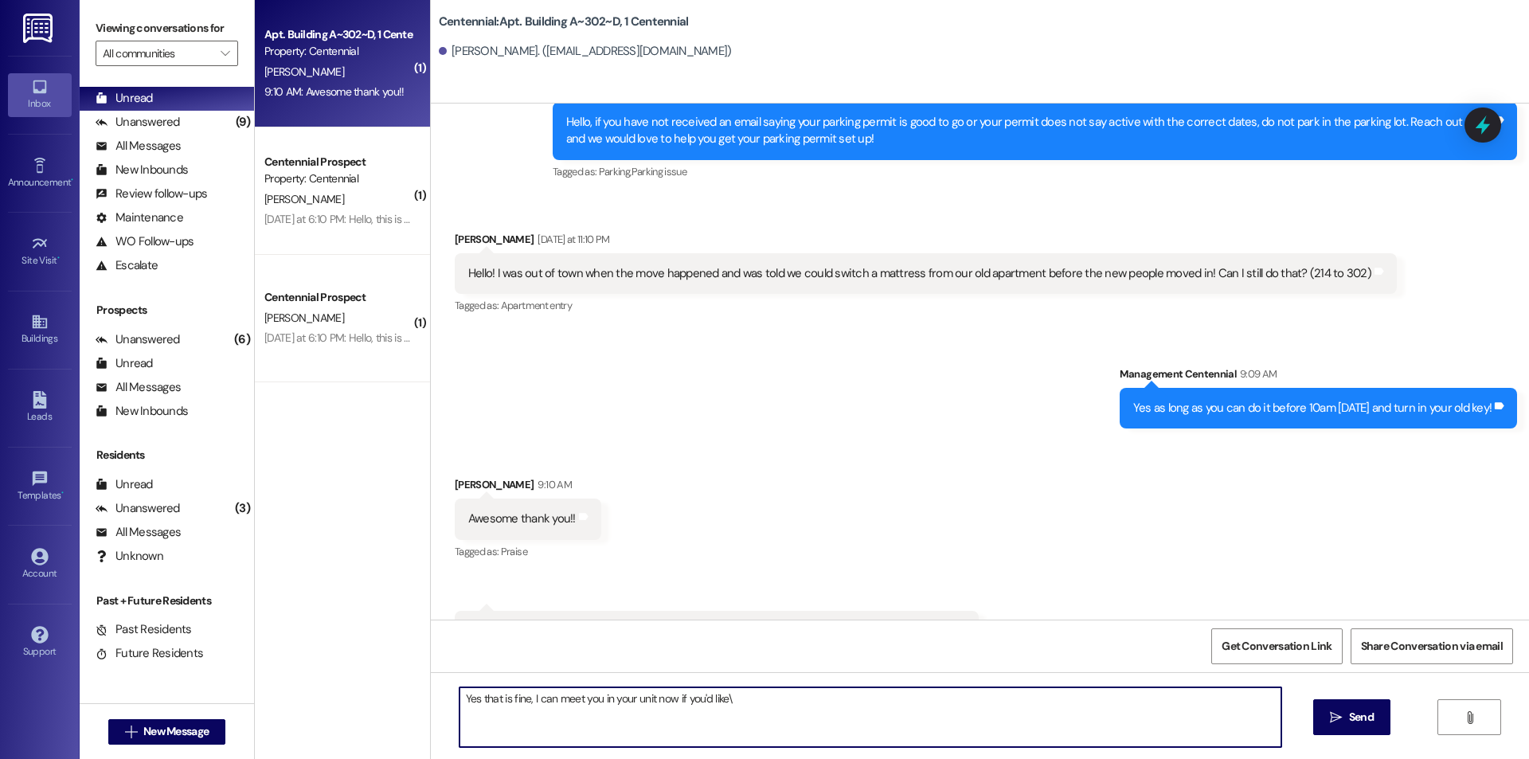
type textarea "Yes that is fine, I can meet you in your unit now if you'd like"
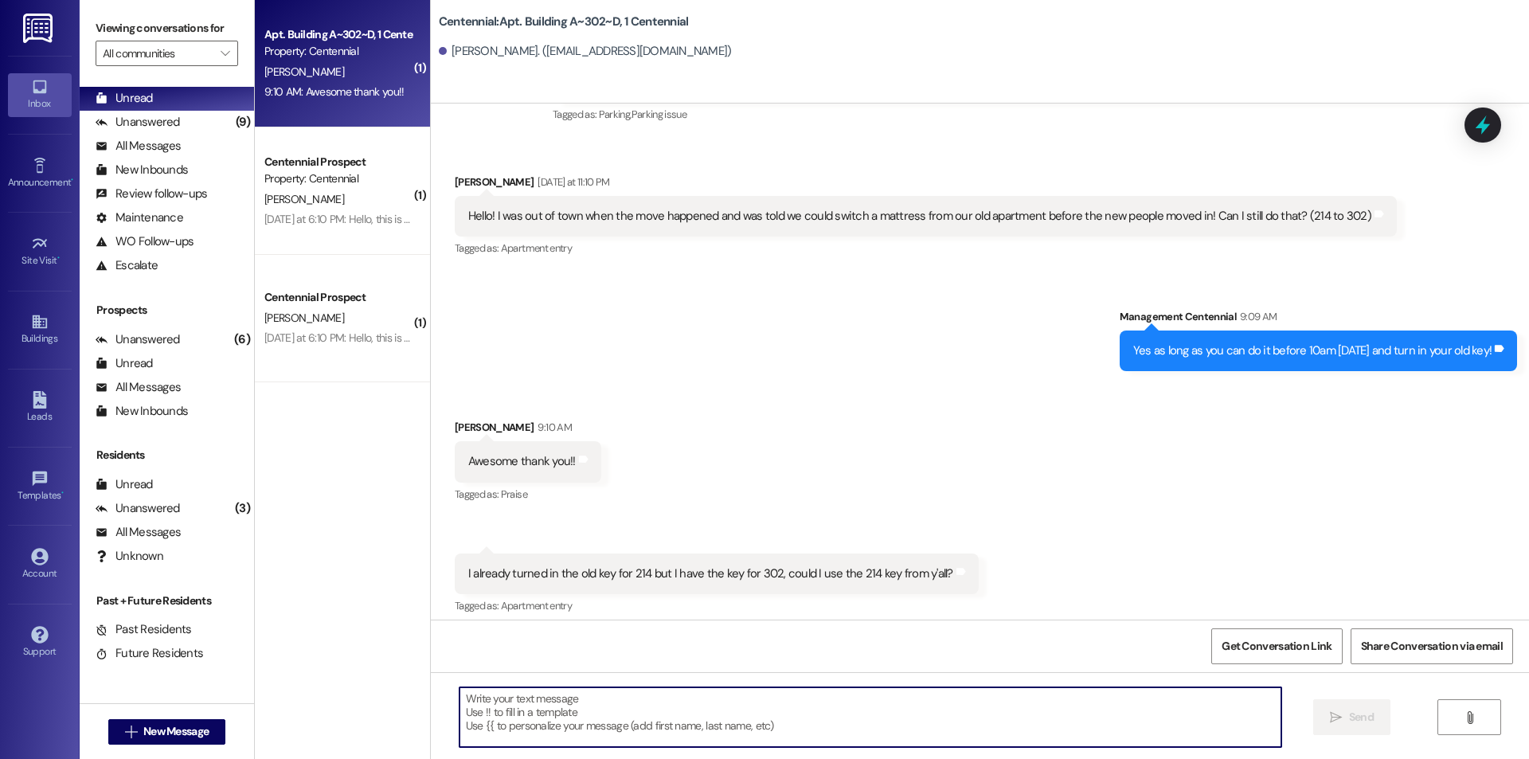
scroll to position [14221, 0]
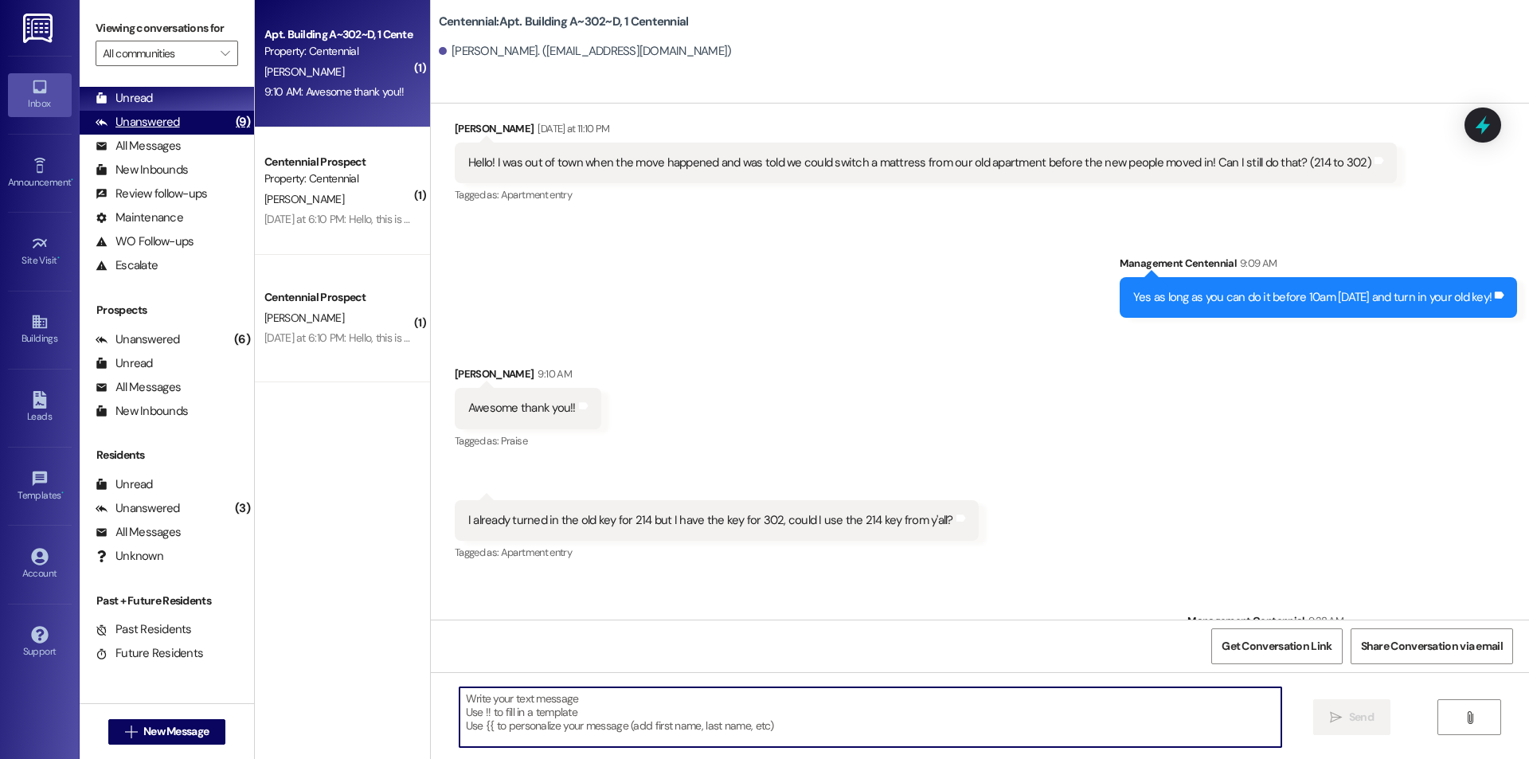
click at [189, 122] on div "Unanswered (9)" at bounding box center [167, 123] width 174 height 24
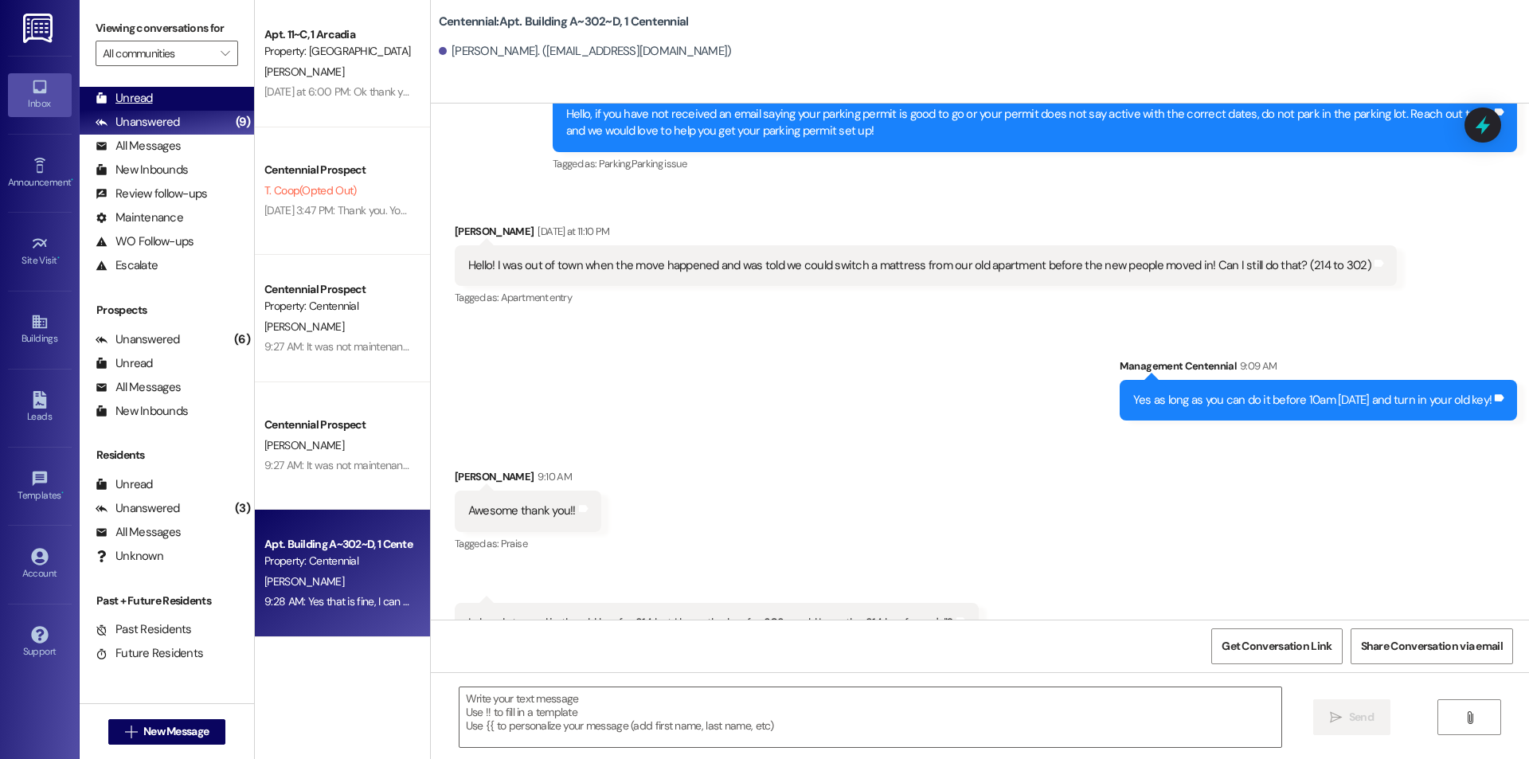
scroll to position [14110, 0]
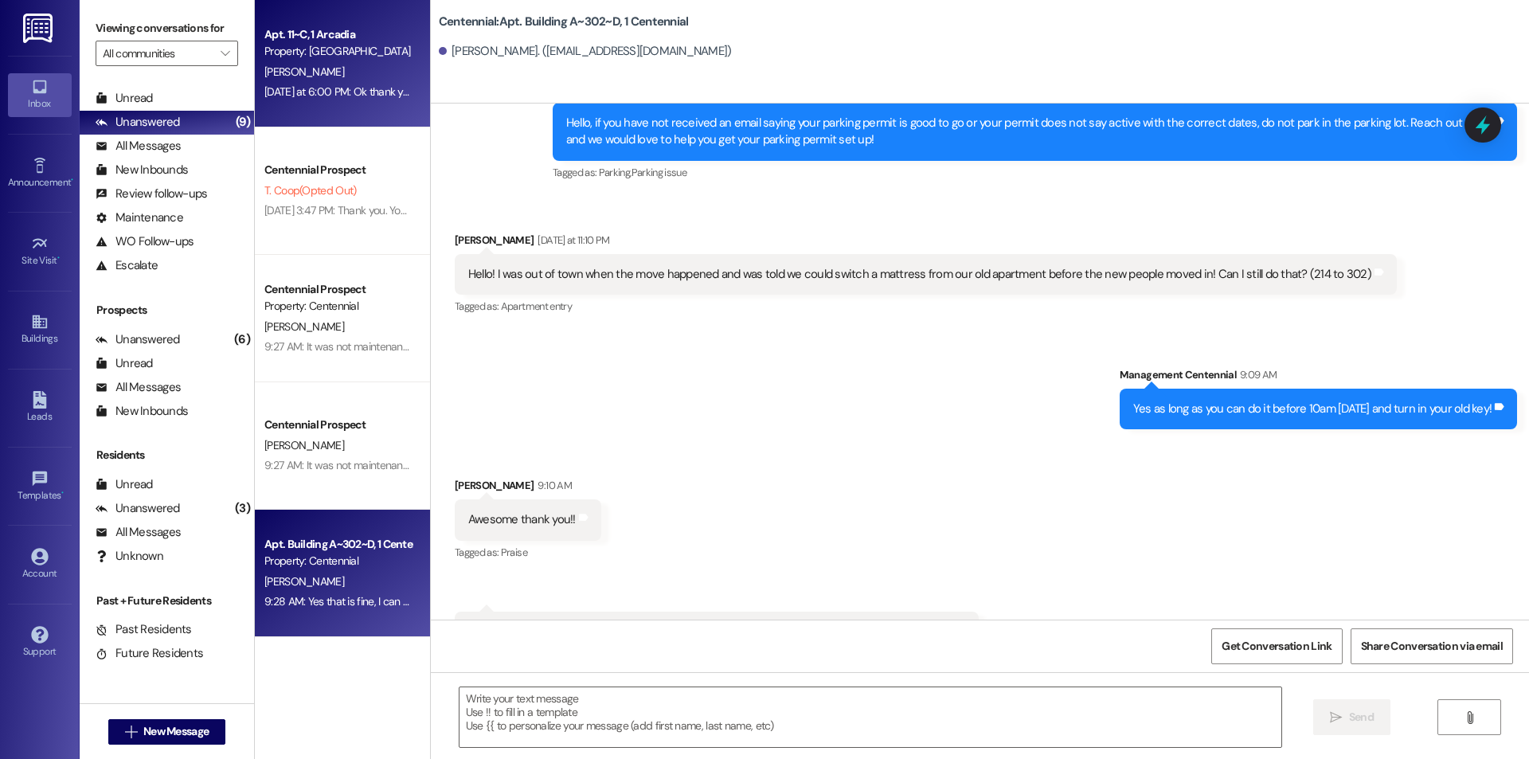
click at [346, 83] on div "[DATE] at 6:00 PM: Ok thank you! Also, there was a mattress topper on one of th…" at bounding box center [338, 92] width 151 height 20
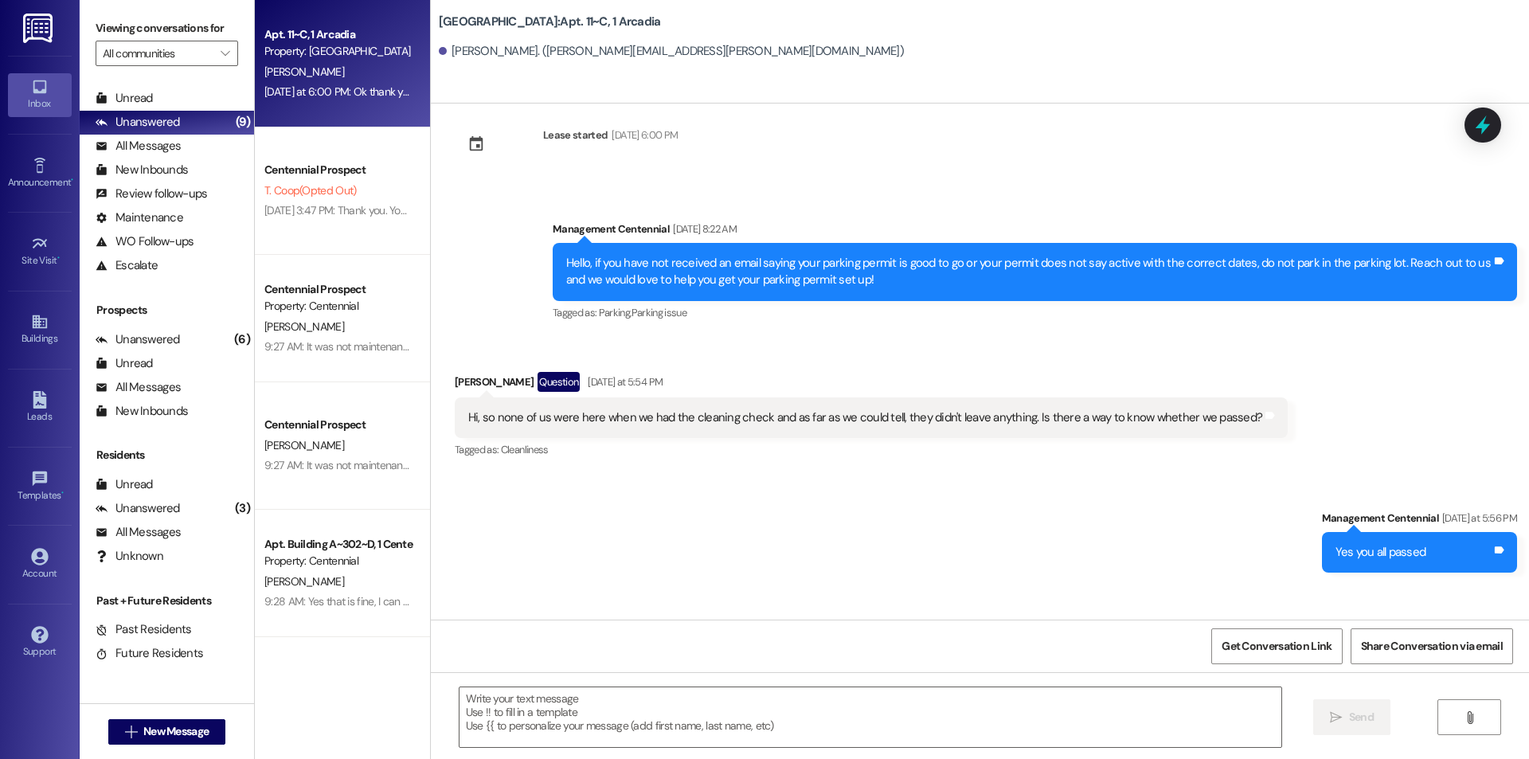
scroll to position [29982, 0]
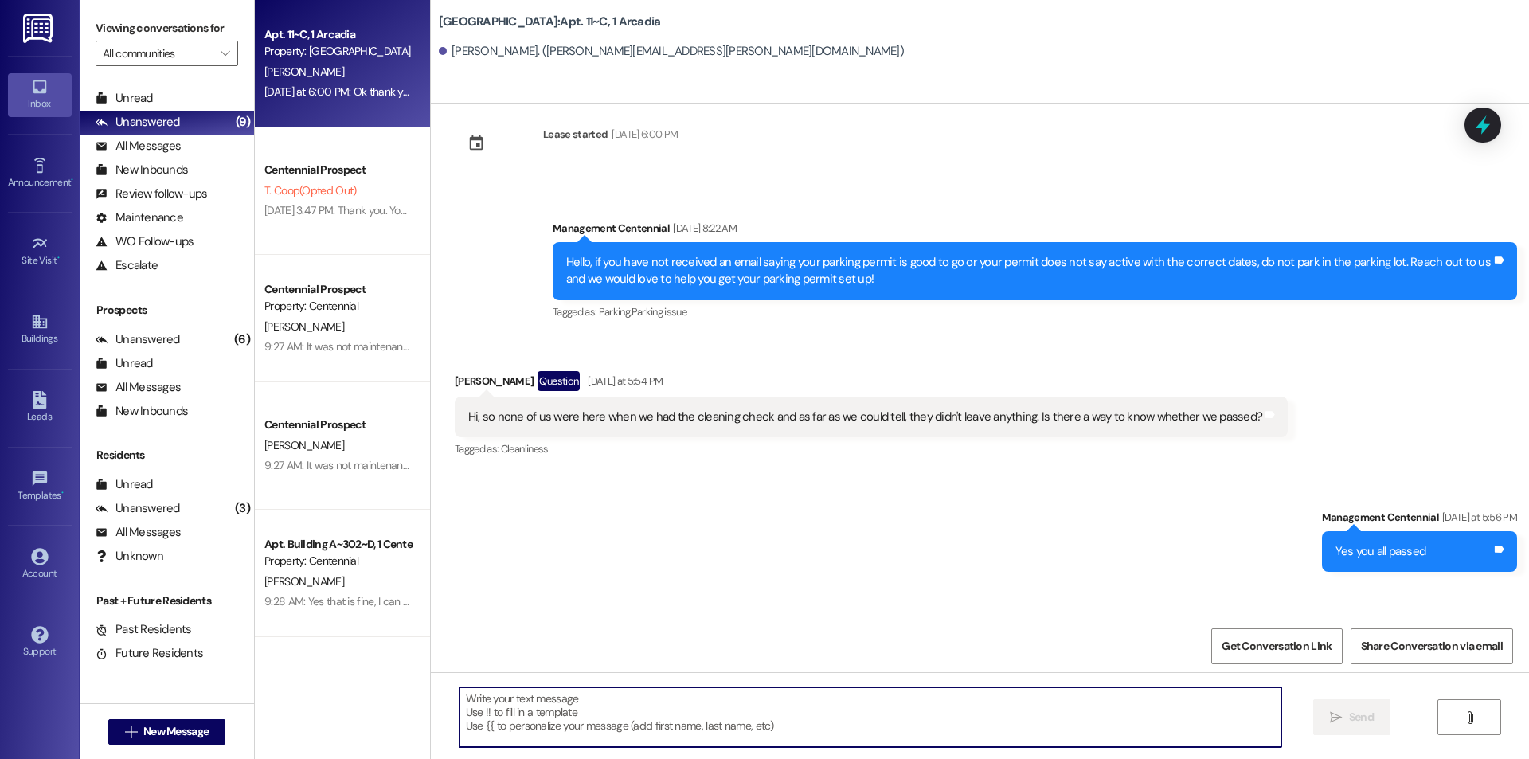
click at [698, 722] on textarea at bounding box center [871, 717] width 822 height 60
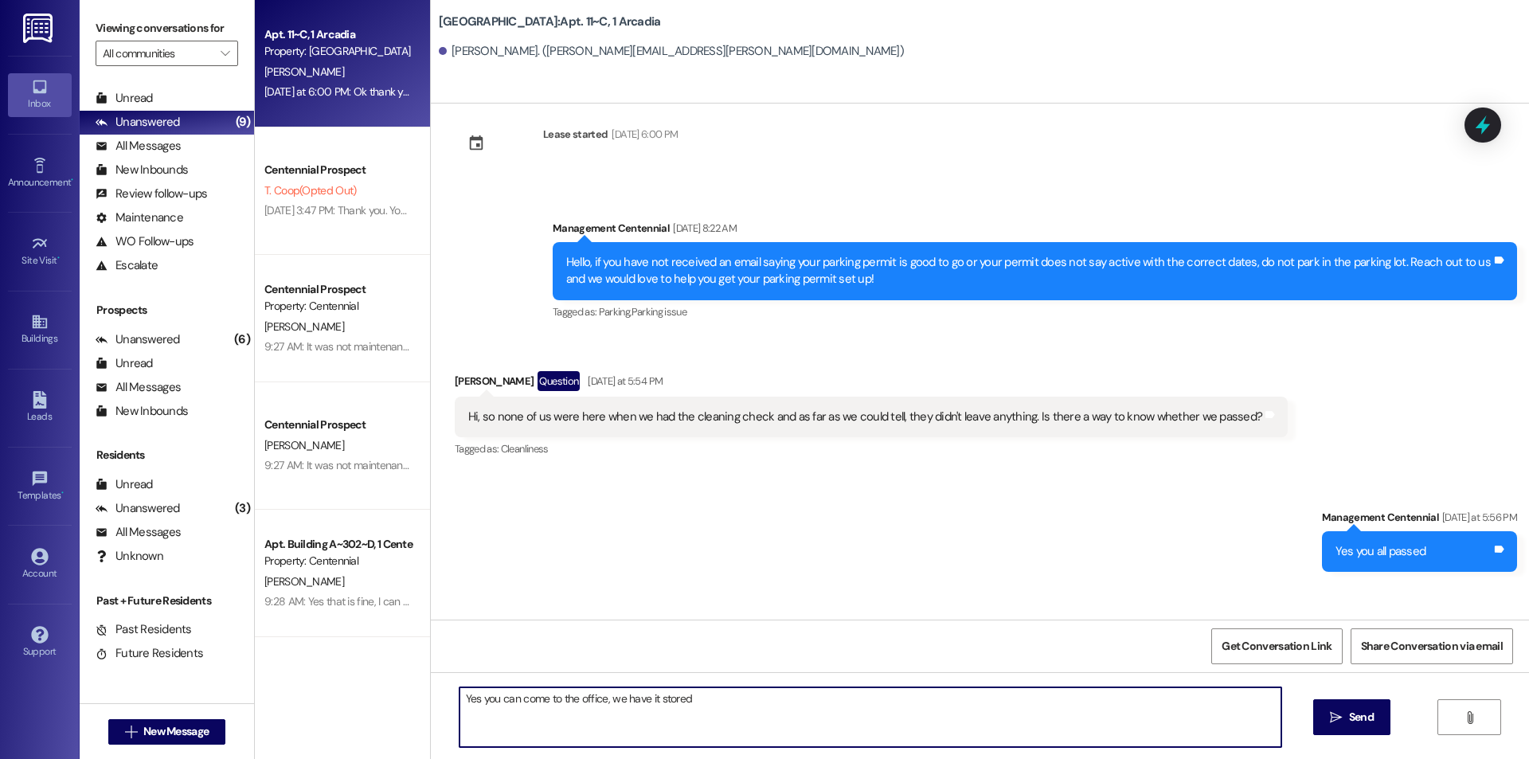
type textarea "Yes you can come to the office, we have it stored"
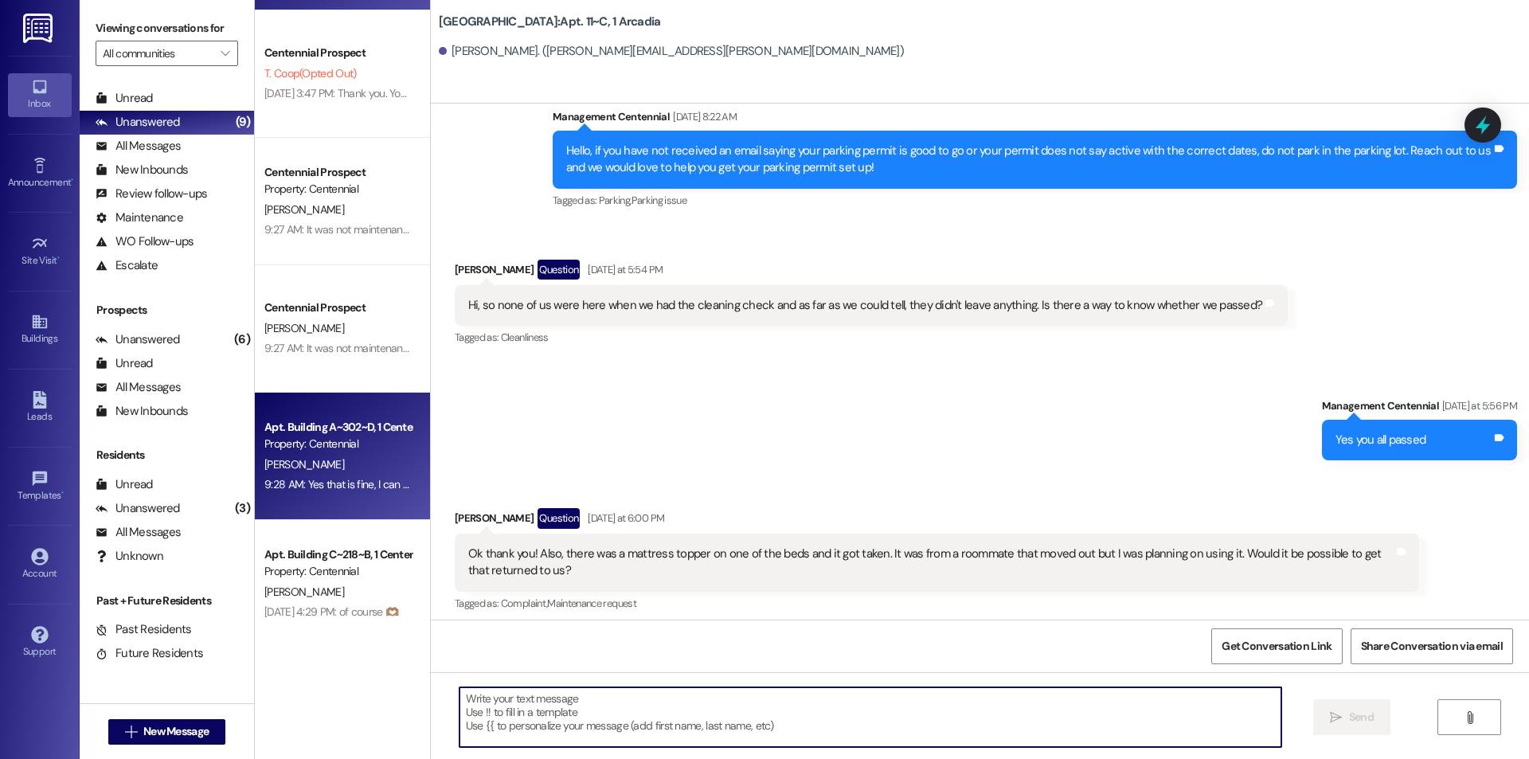
scroll to position [119, 0]
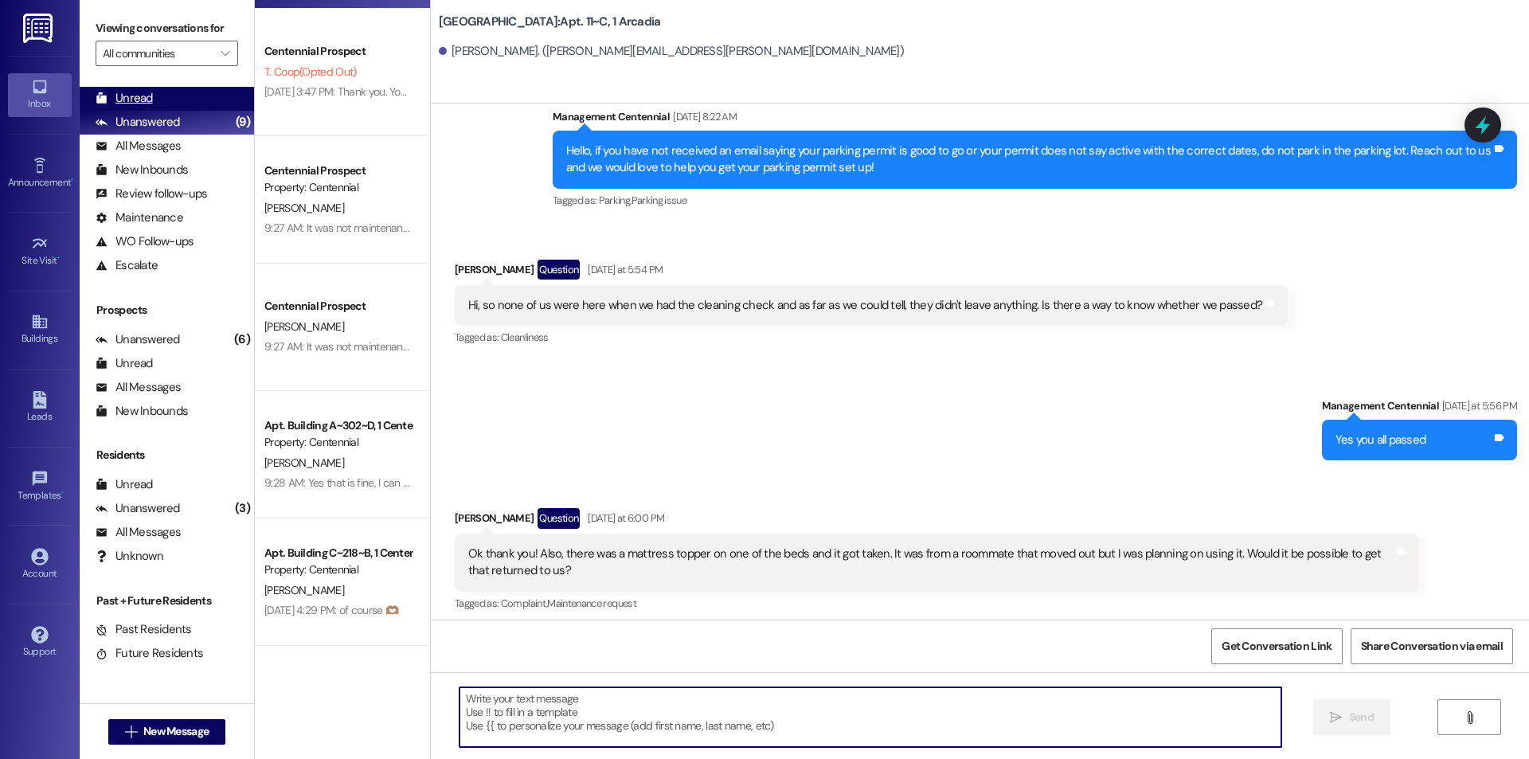
click at [186, 101] on div "Unread (0)" at bounding box center [167, 99] width 174 height 24
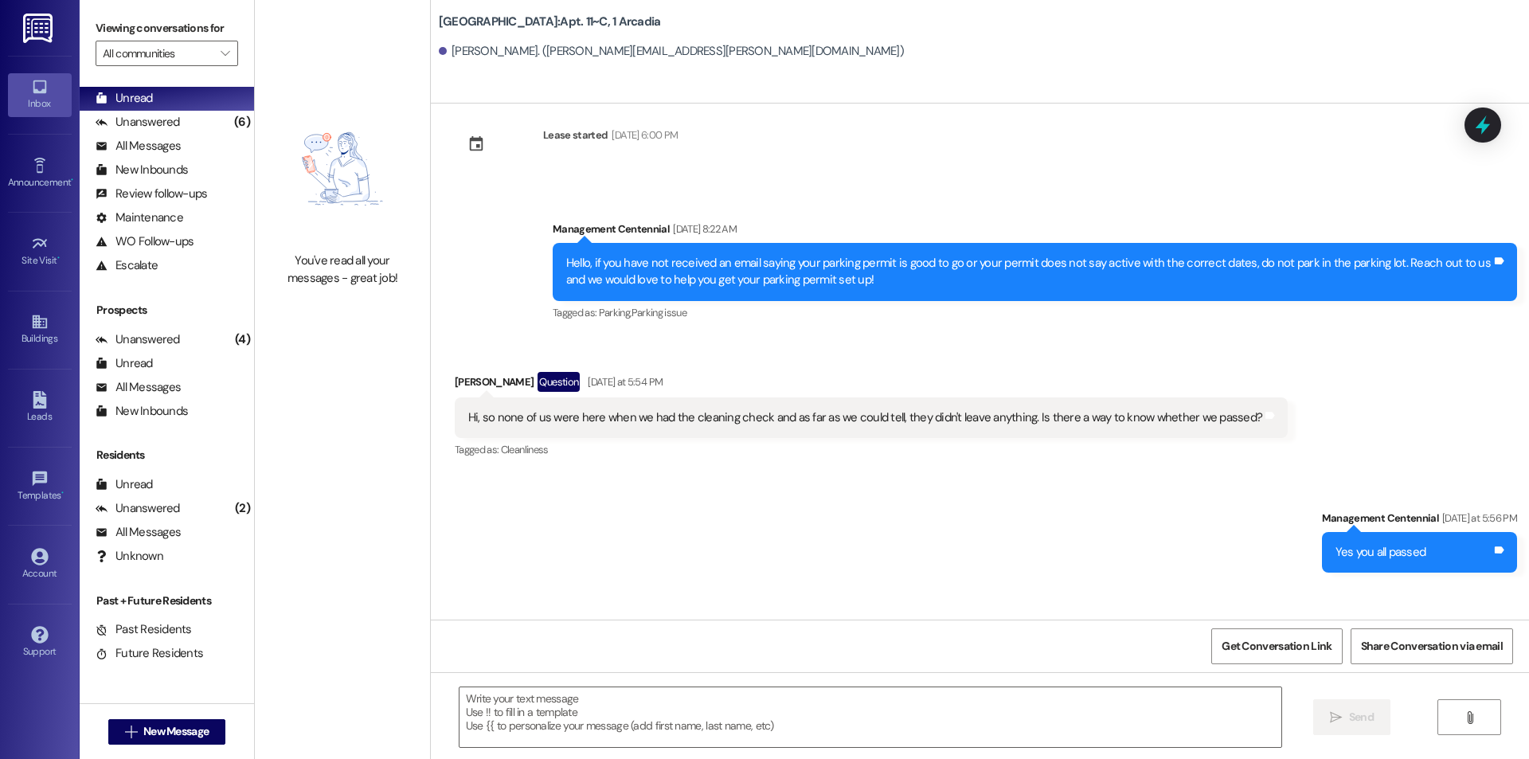
scroll to position [30094, 0]
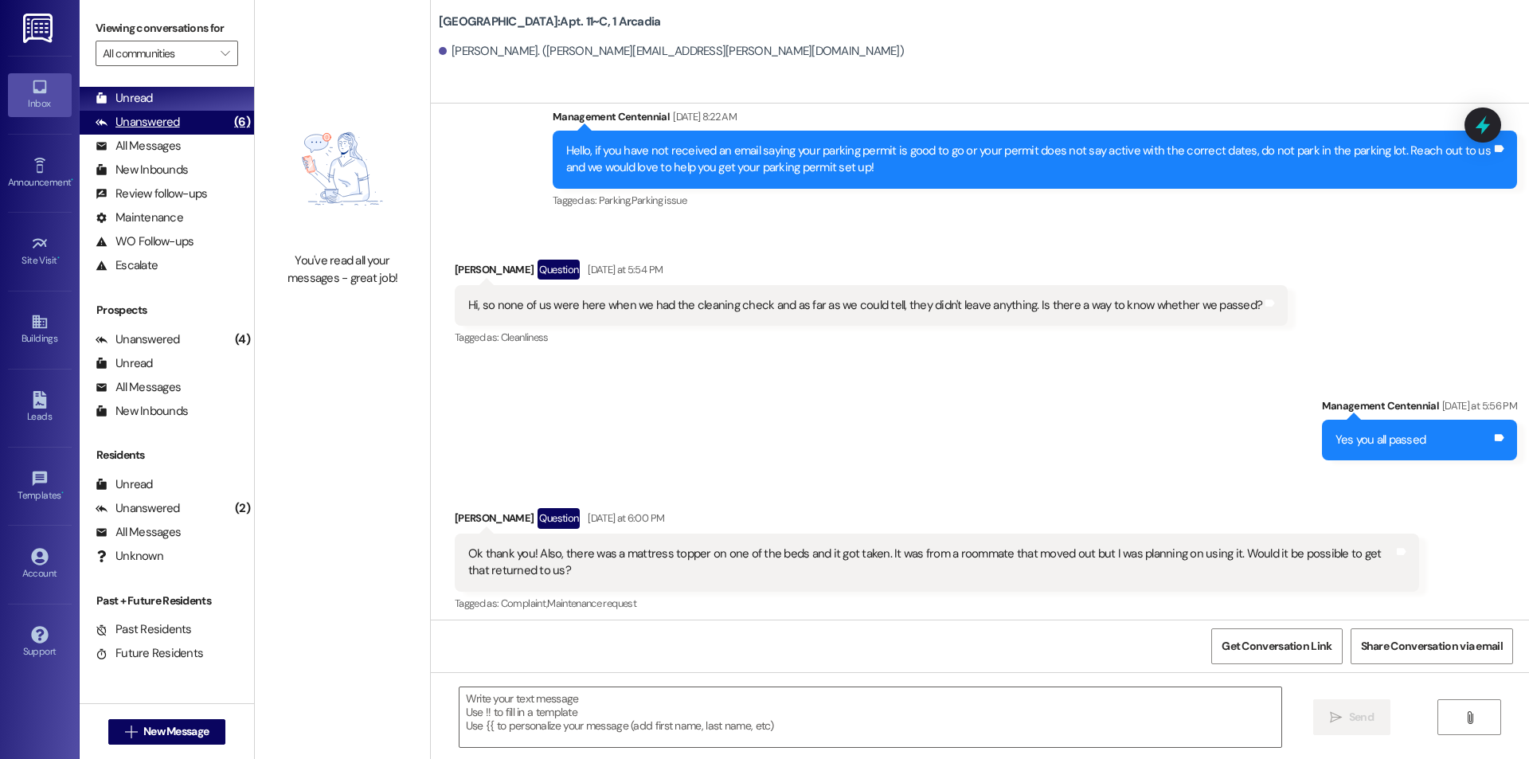
click at [142, 121] on div "Unanswered" at bounding box center [138, 122] width 84 height 17
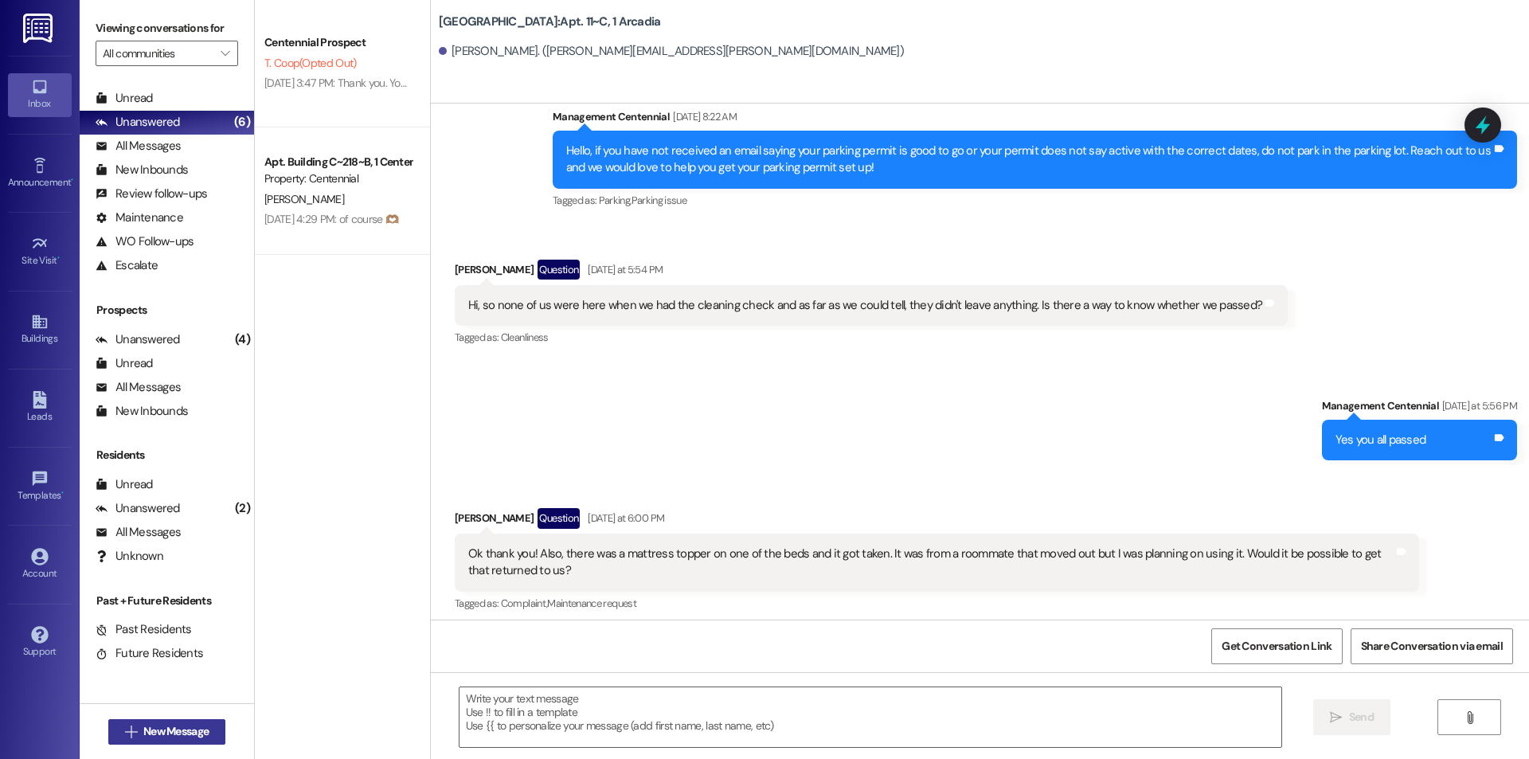
click at [212, 738] on button " New Message" at bounding box center [167, 731] width 118 height 25
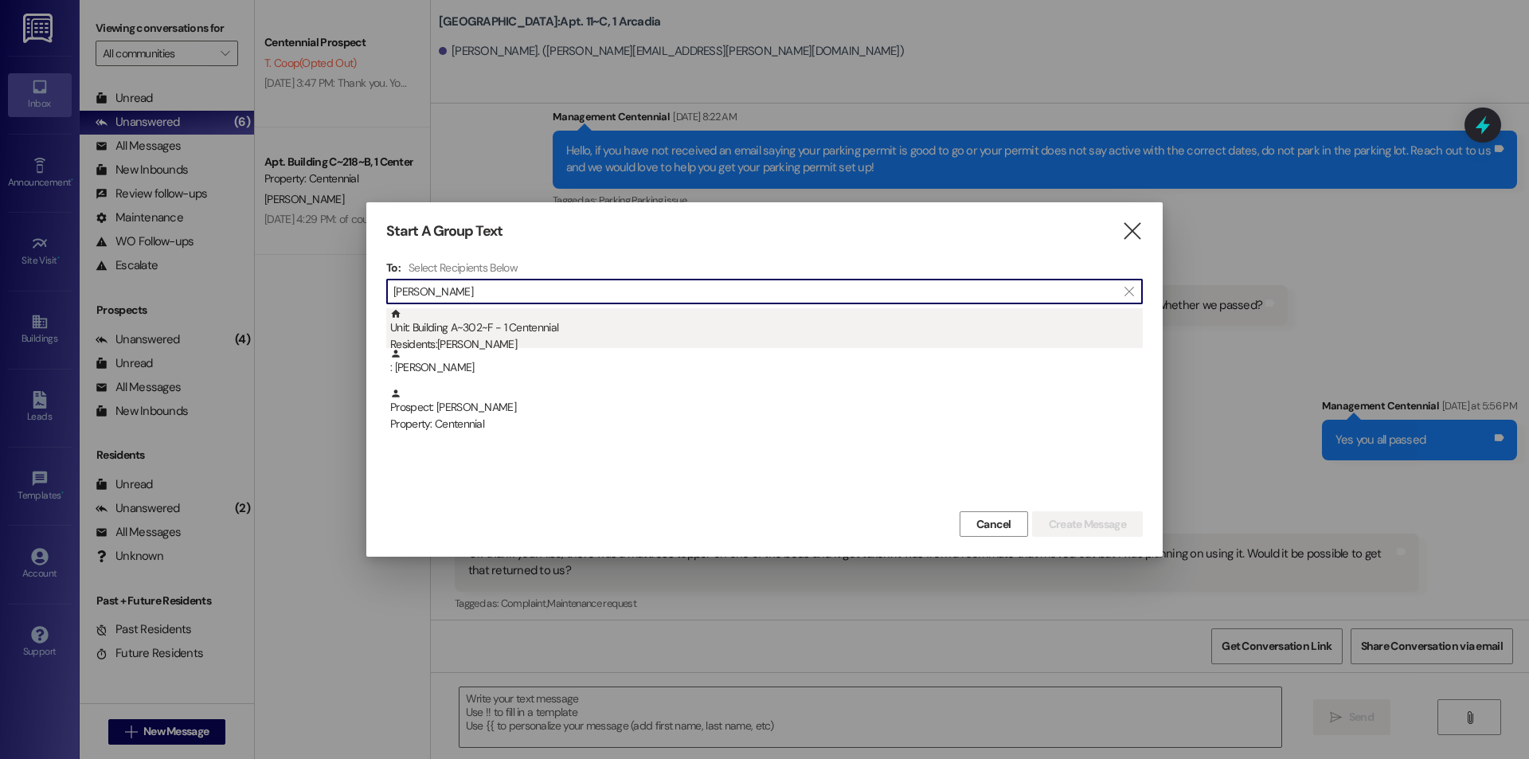
click at [609, 339] on div "Residents: [PERSON_NAME]" at bounding box center [766, 344] width 753 height 17
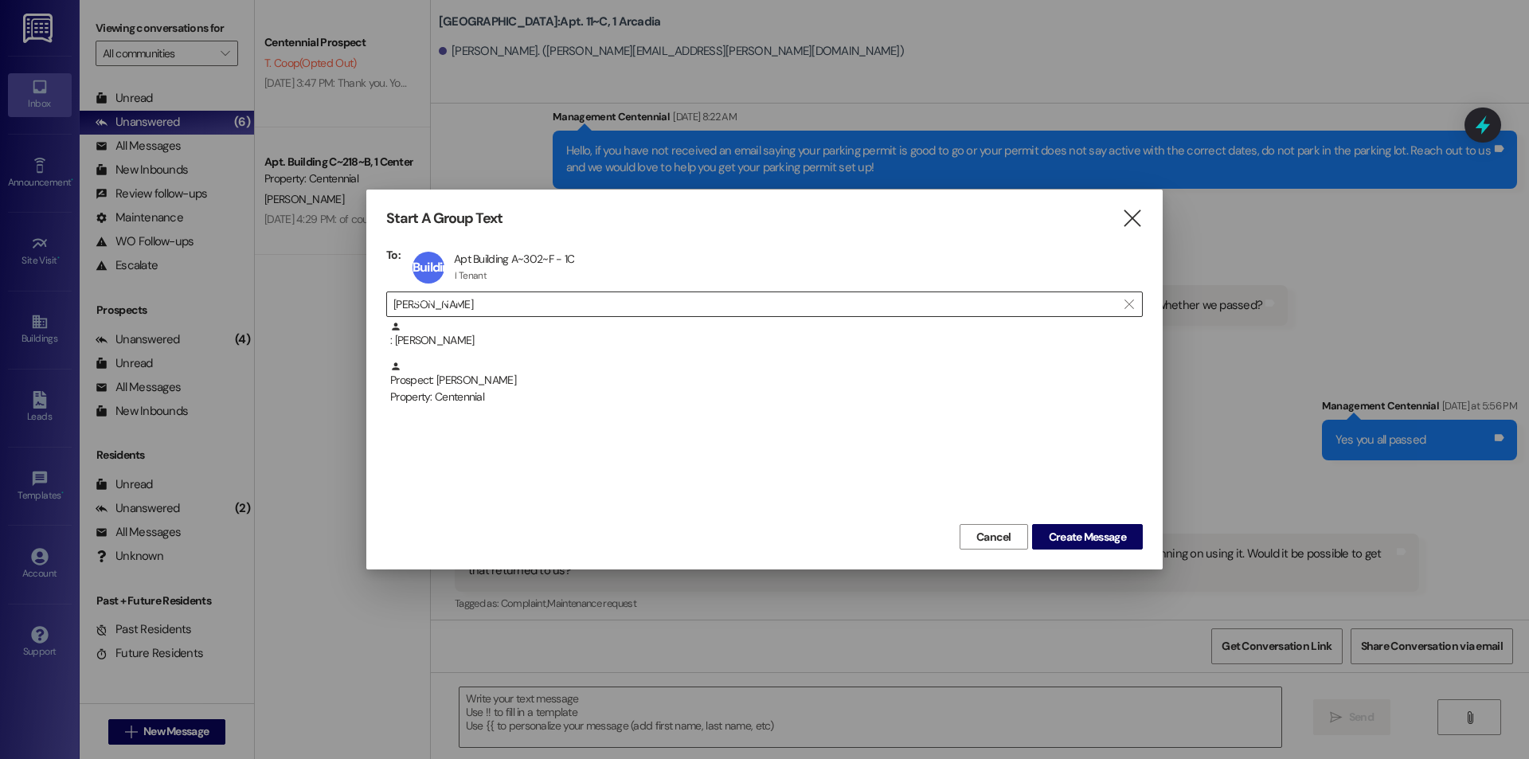
click at [549, 305] on input "[PERSON_NAME]" at bounding box center [754, 304] width 723 height 22
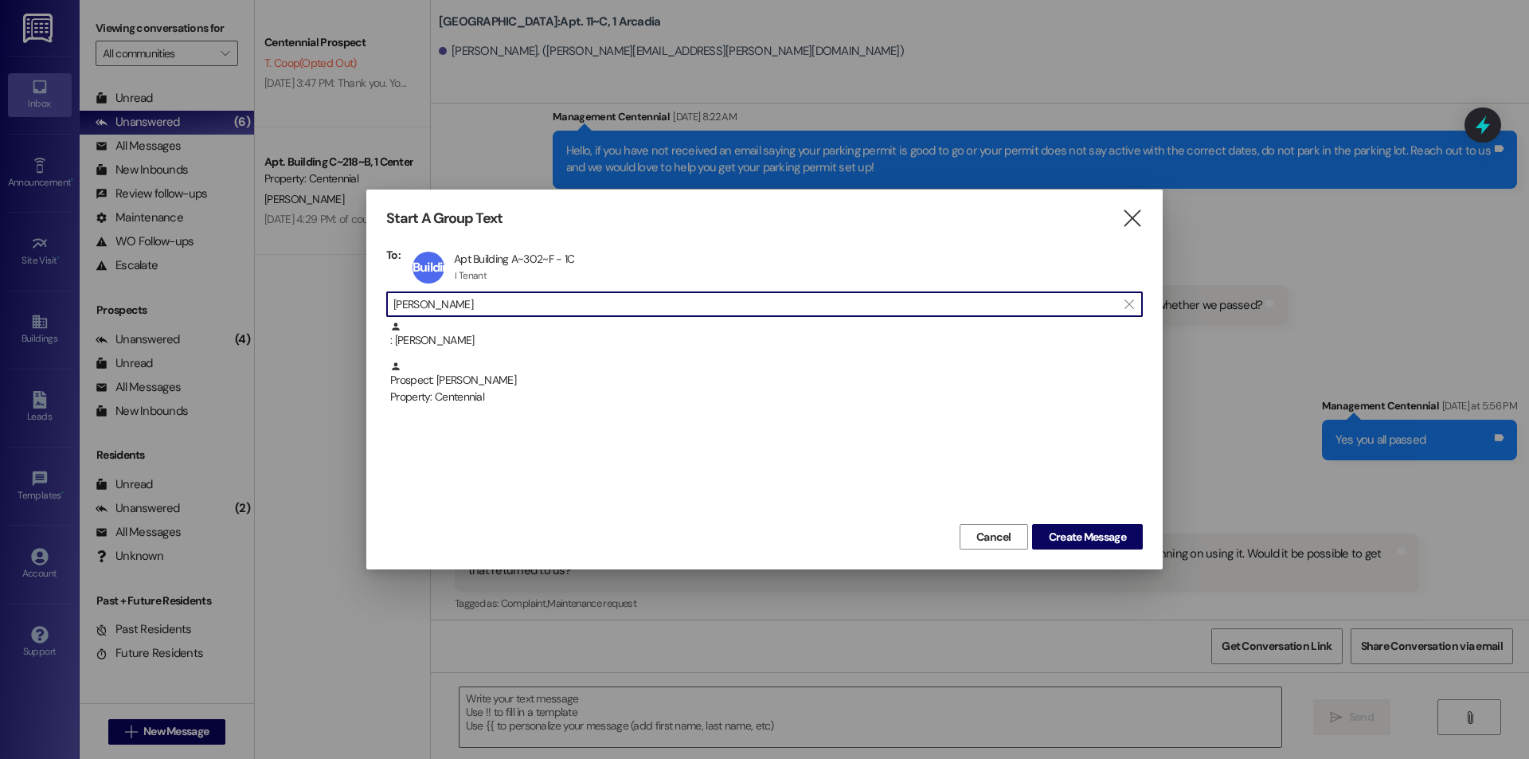
click at [549, 305] on input "[PERSON_NAME]" at bounding box center [754, 304] width 723 height 22
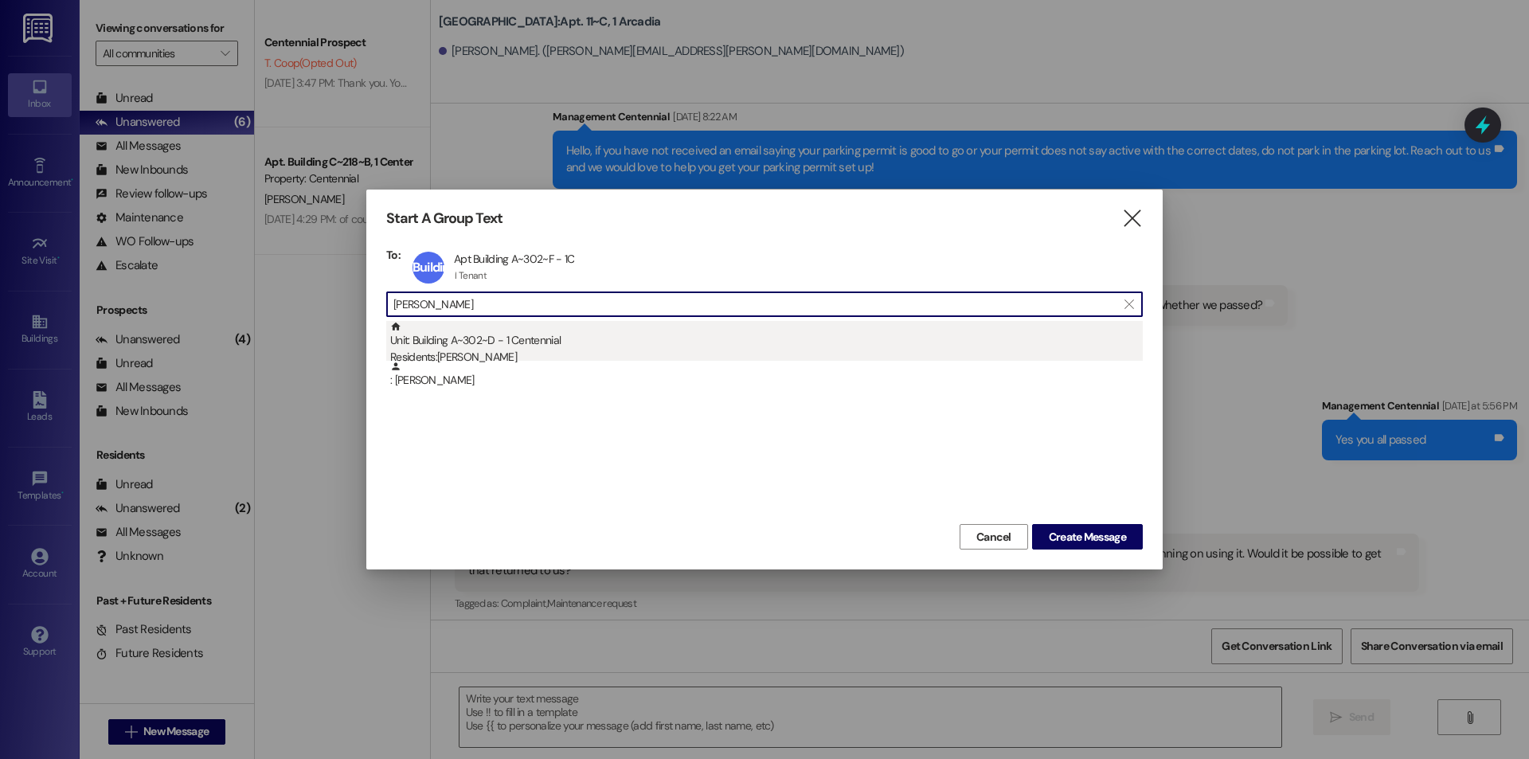
click at [549, 346] on div "Unit: Building A~302~D - 1 Centennial Residents: [PERSON_NAME]" at bounding box center [766, 343] width 753 height 45
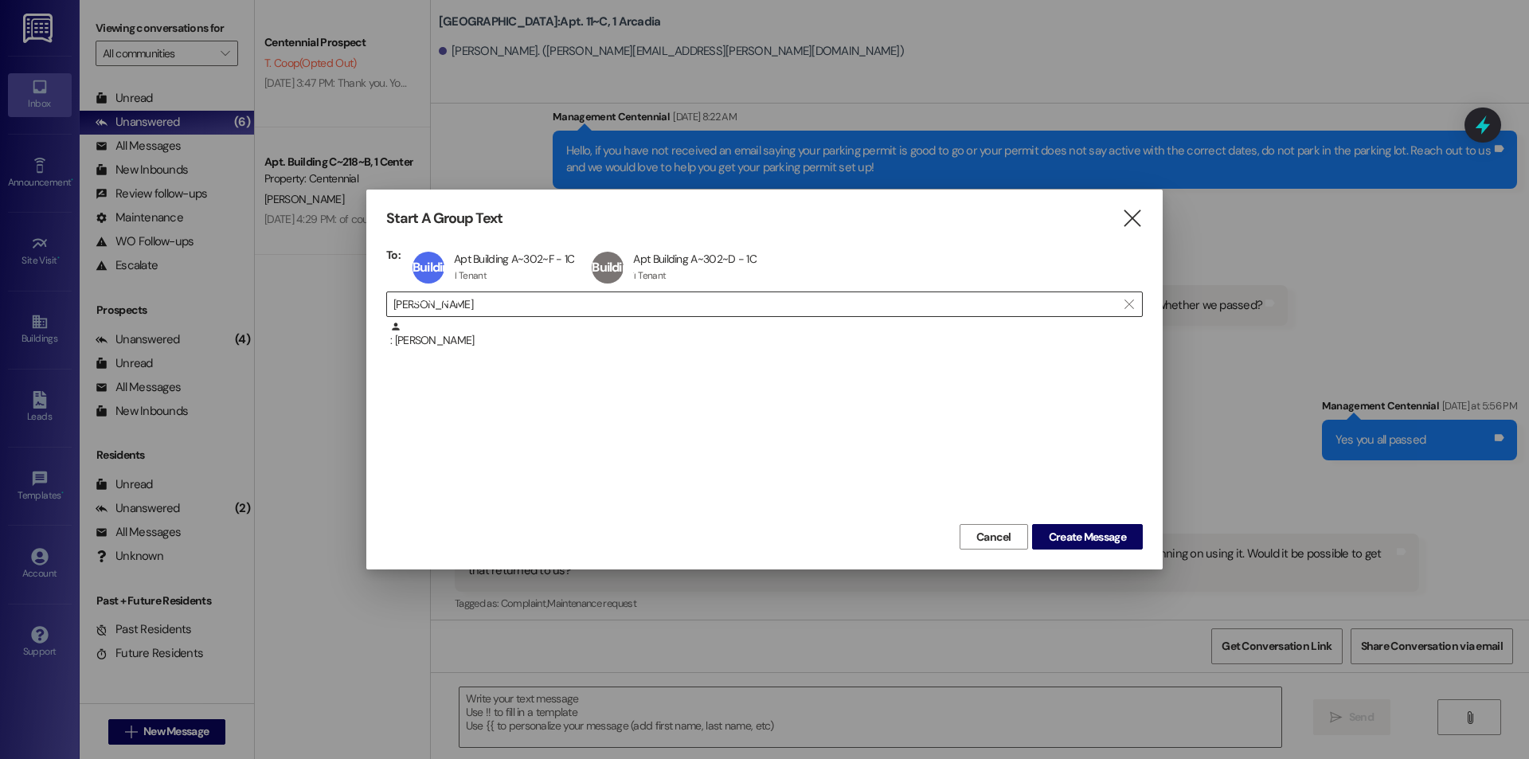
click at [489, 305] on input "[PERSON_NAME]" at bounding box center [754, 304] width 723 height 22
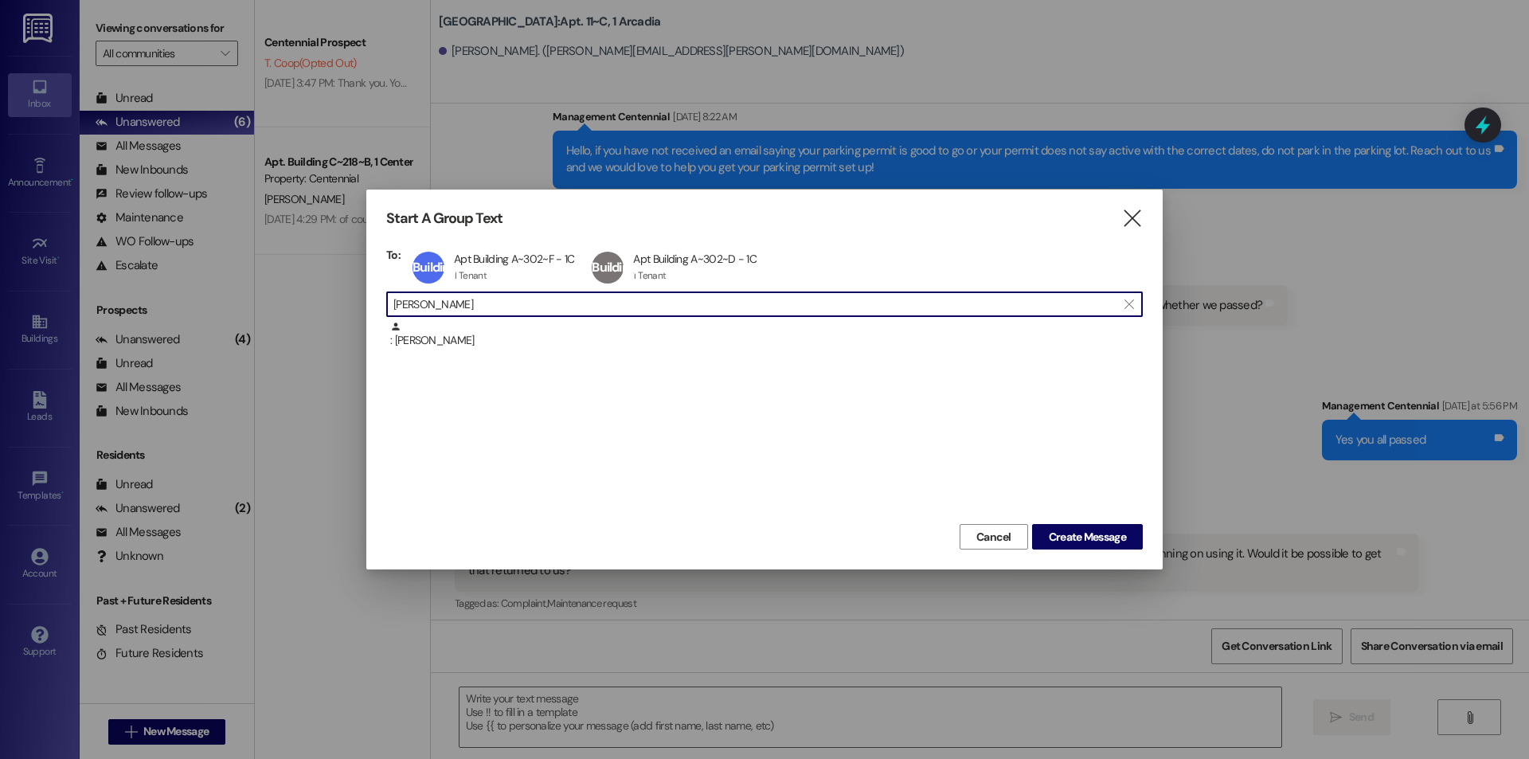
click at [489, 305] on input "[PERSON_NAME]" at bounding box center [754, 304] width 723 height 22
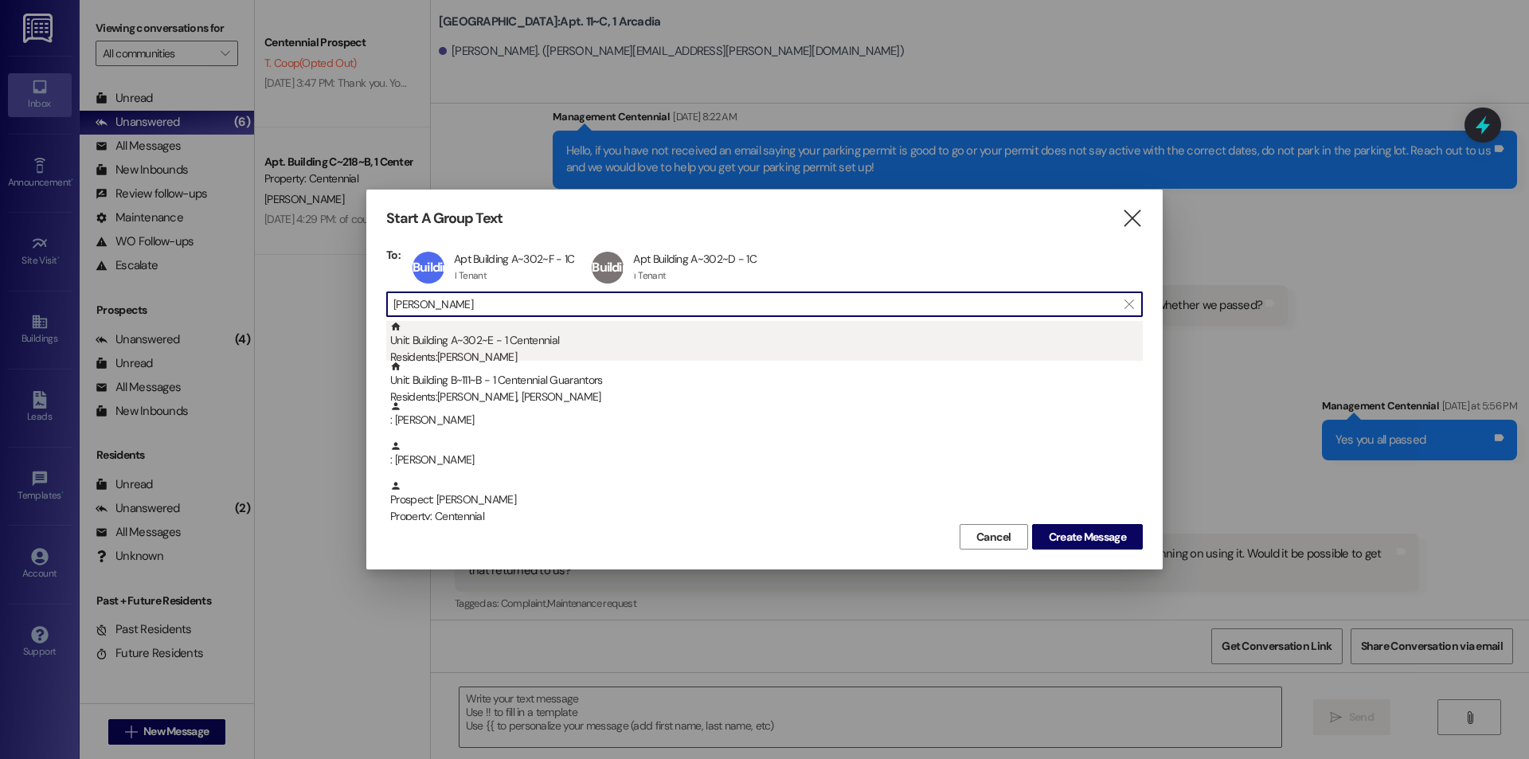
type input "[PERSON_NAME]"
click at [539, 336] on div "Unit: Building A~302~E - 1 Centennial Residents: [PERSON_NAME]" at bounding box center [766, 343] width 753 height 45
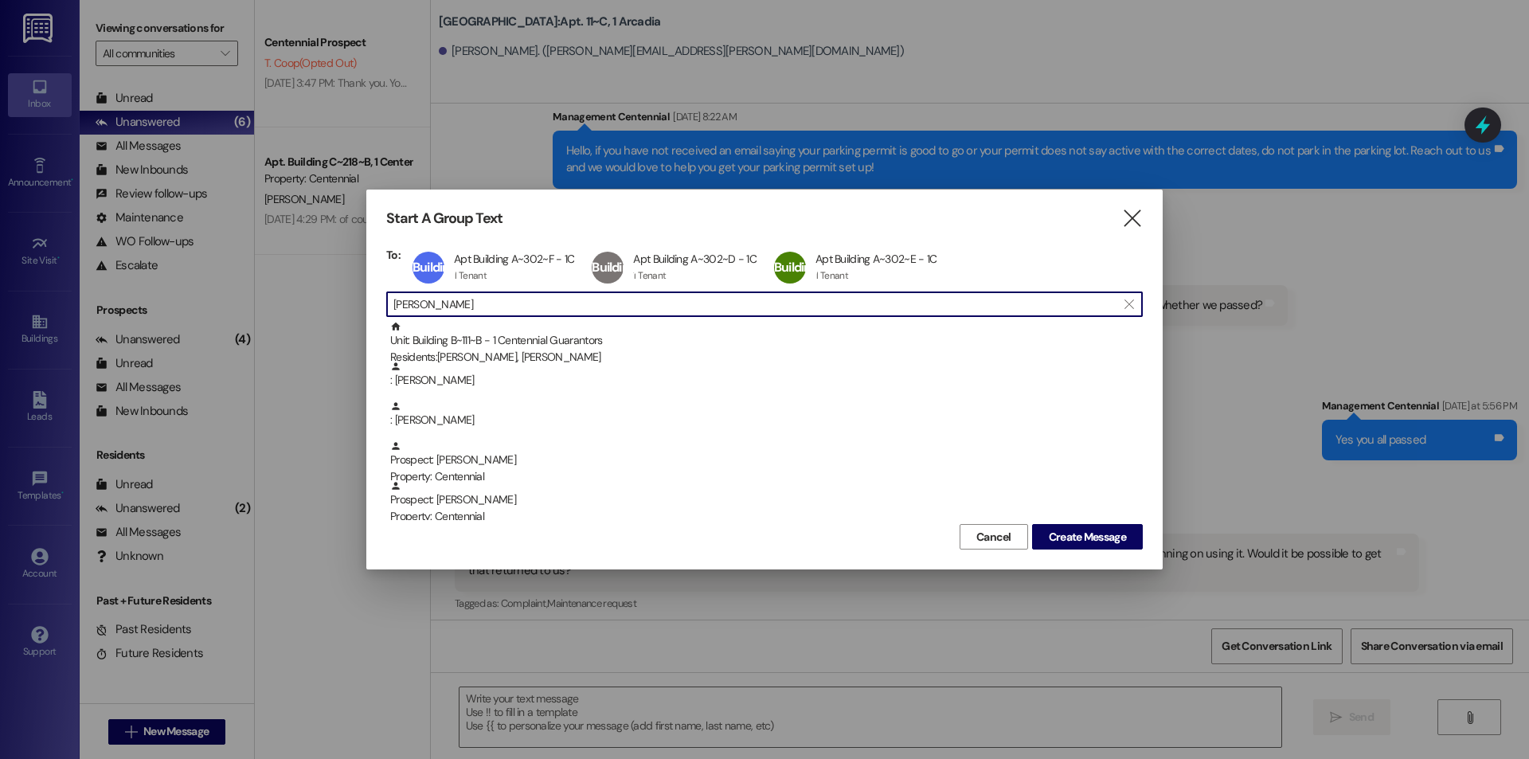
click at [504, 307] on input "[PERSON_NAME]" at bounding box center [754, 304] width 723 height 22
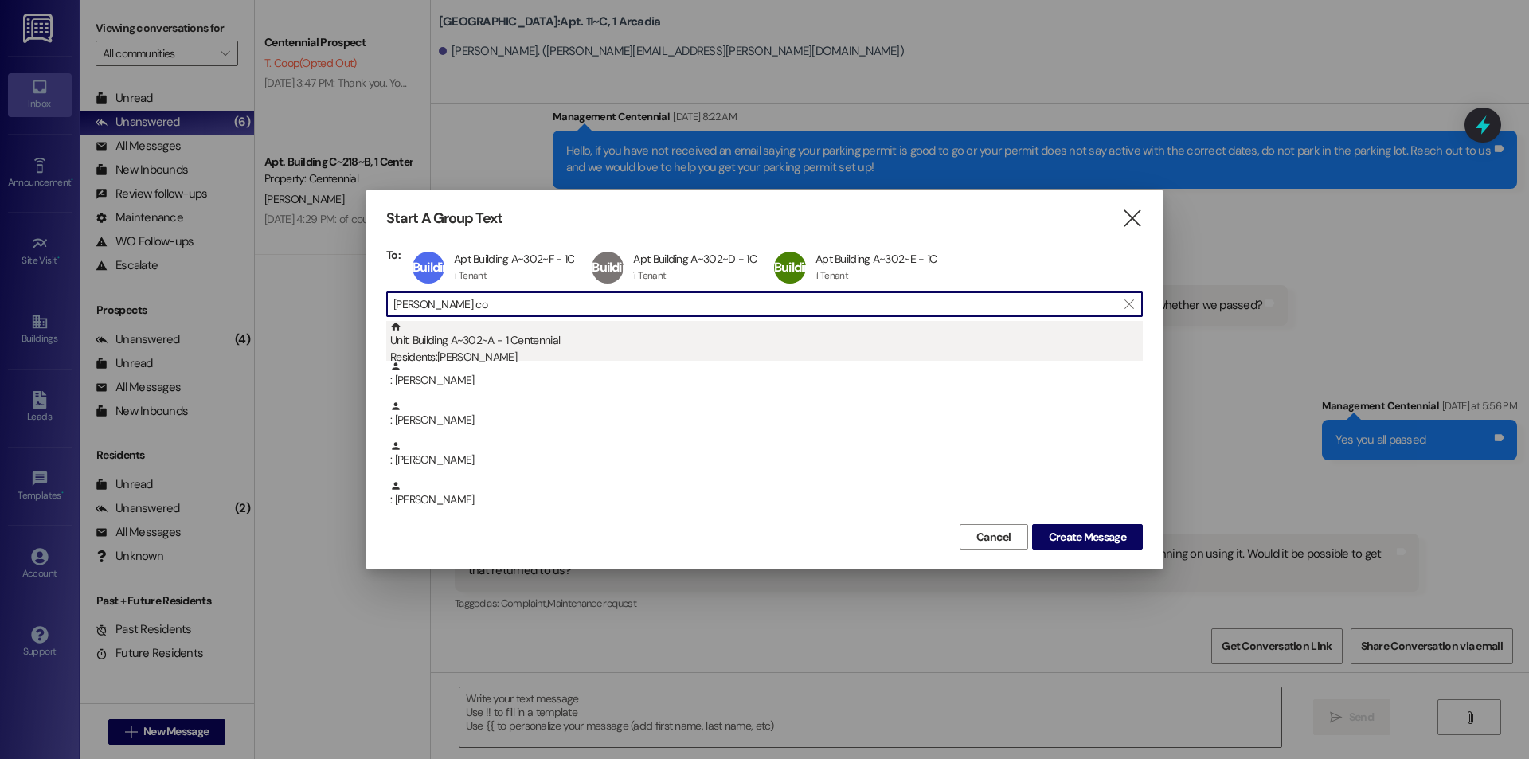
type input "[PERSON_NAME] co"
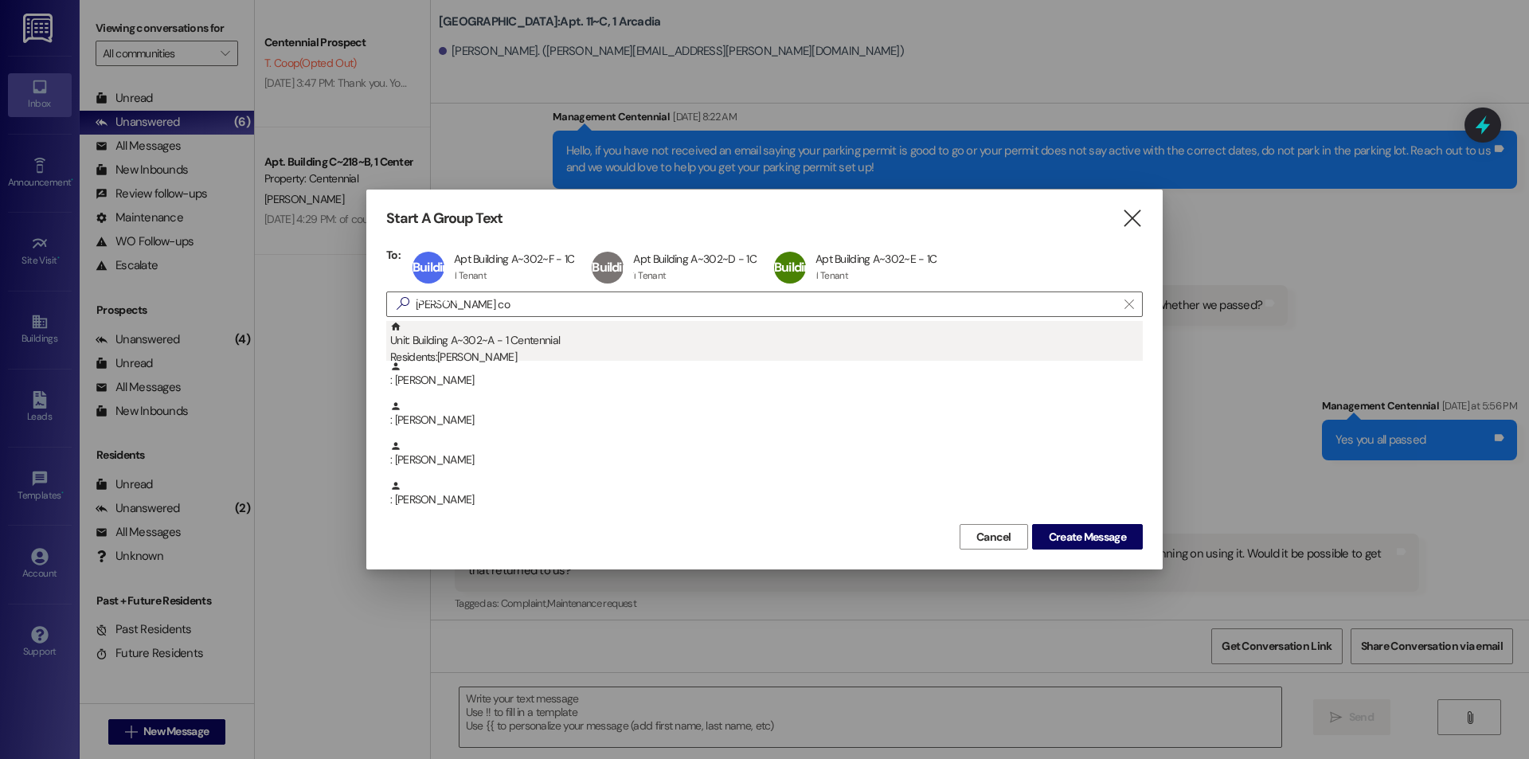
click at [498, 336] on div "Unit: Building A~302~A - 1 Centennial Residents: [PERSON_NAME]" at bounding box center [766, 343] width 753 height 45
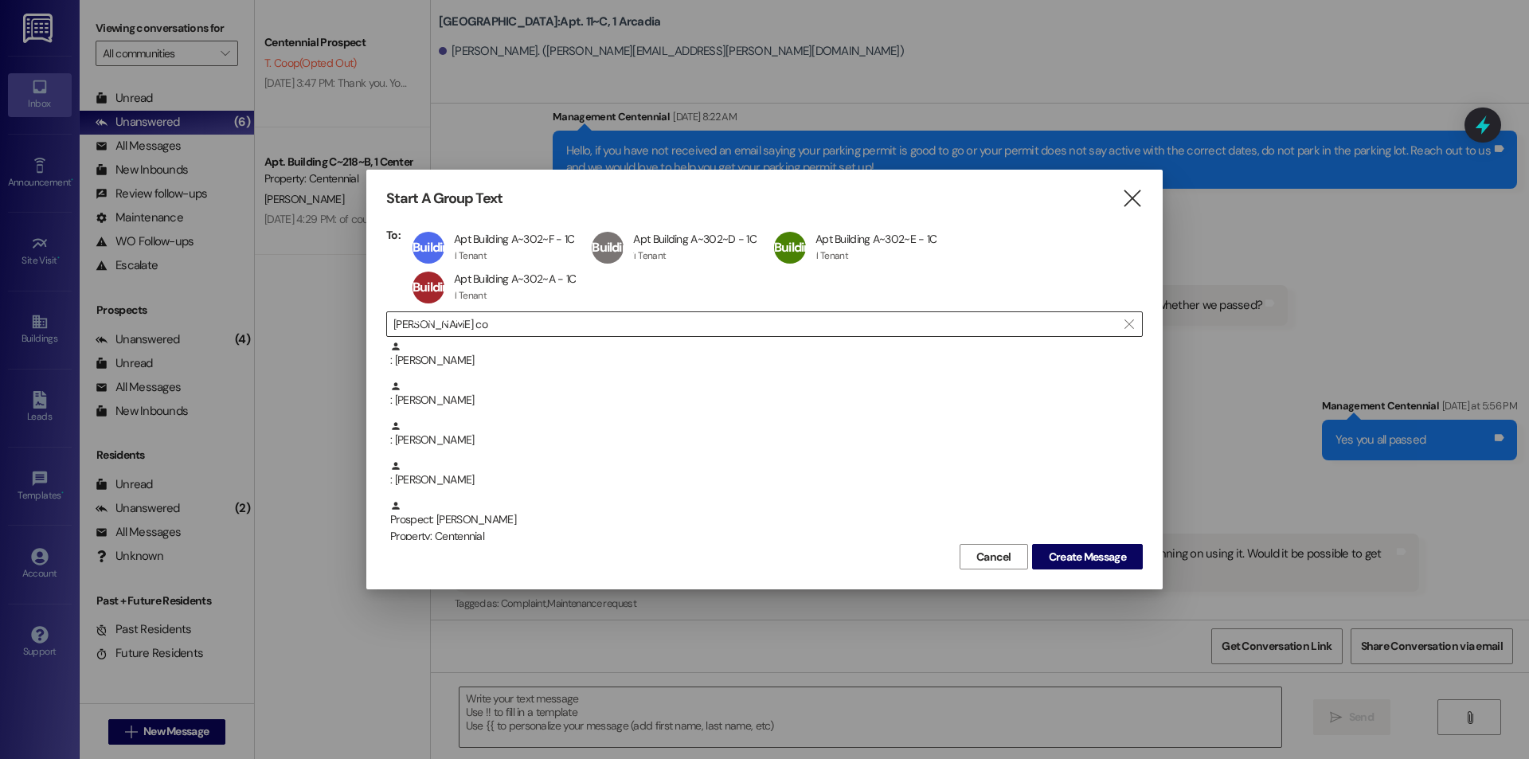
click at [470, 316] on input "[PERSON_NAME] co" at bounding box center [754, 324] width 723 height 22
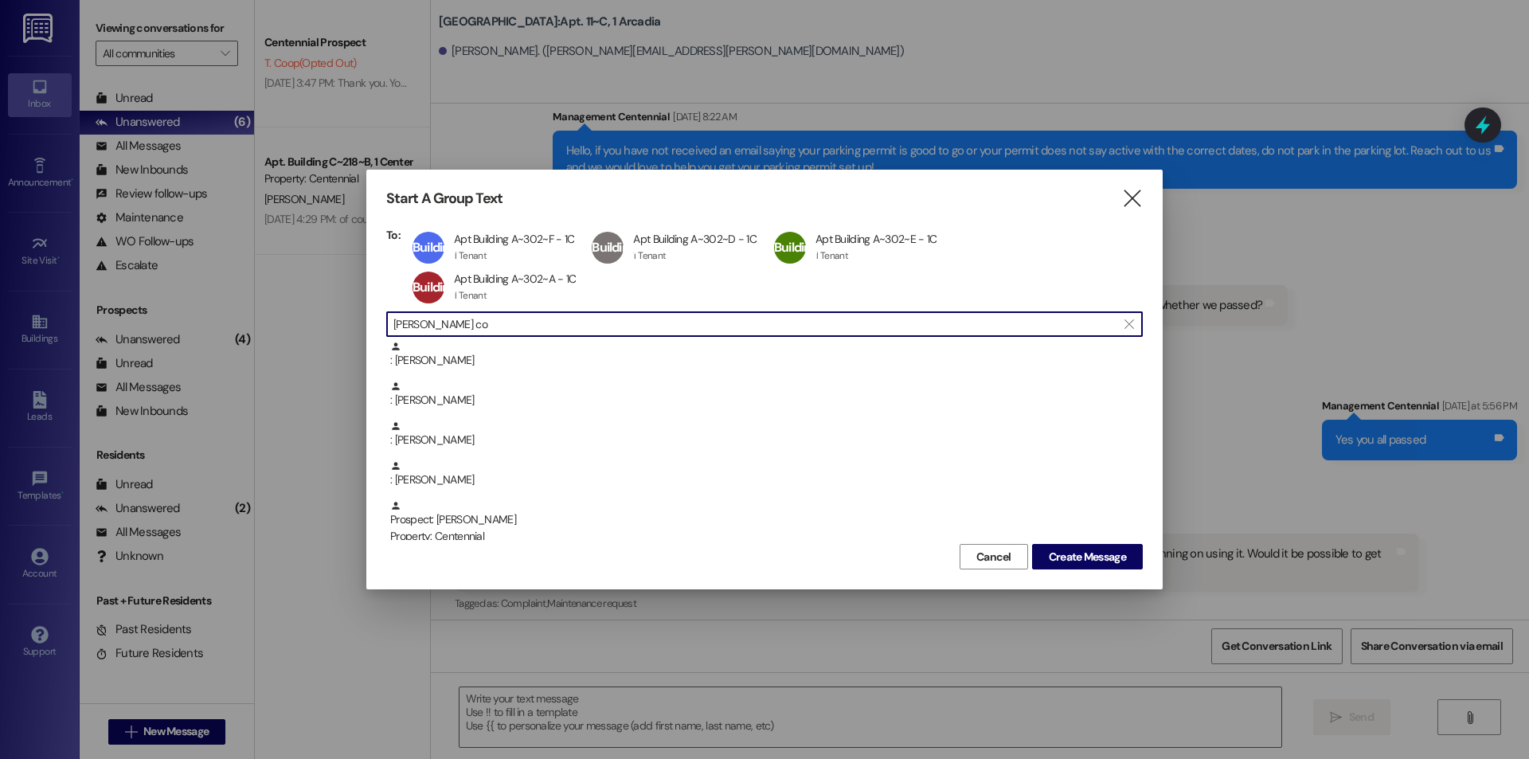
click at [470, 316] on input "[PERSON_NAME] co" at bounding box center [754, 324] width 723 height 22
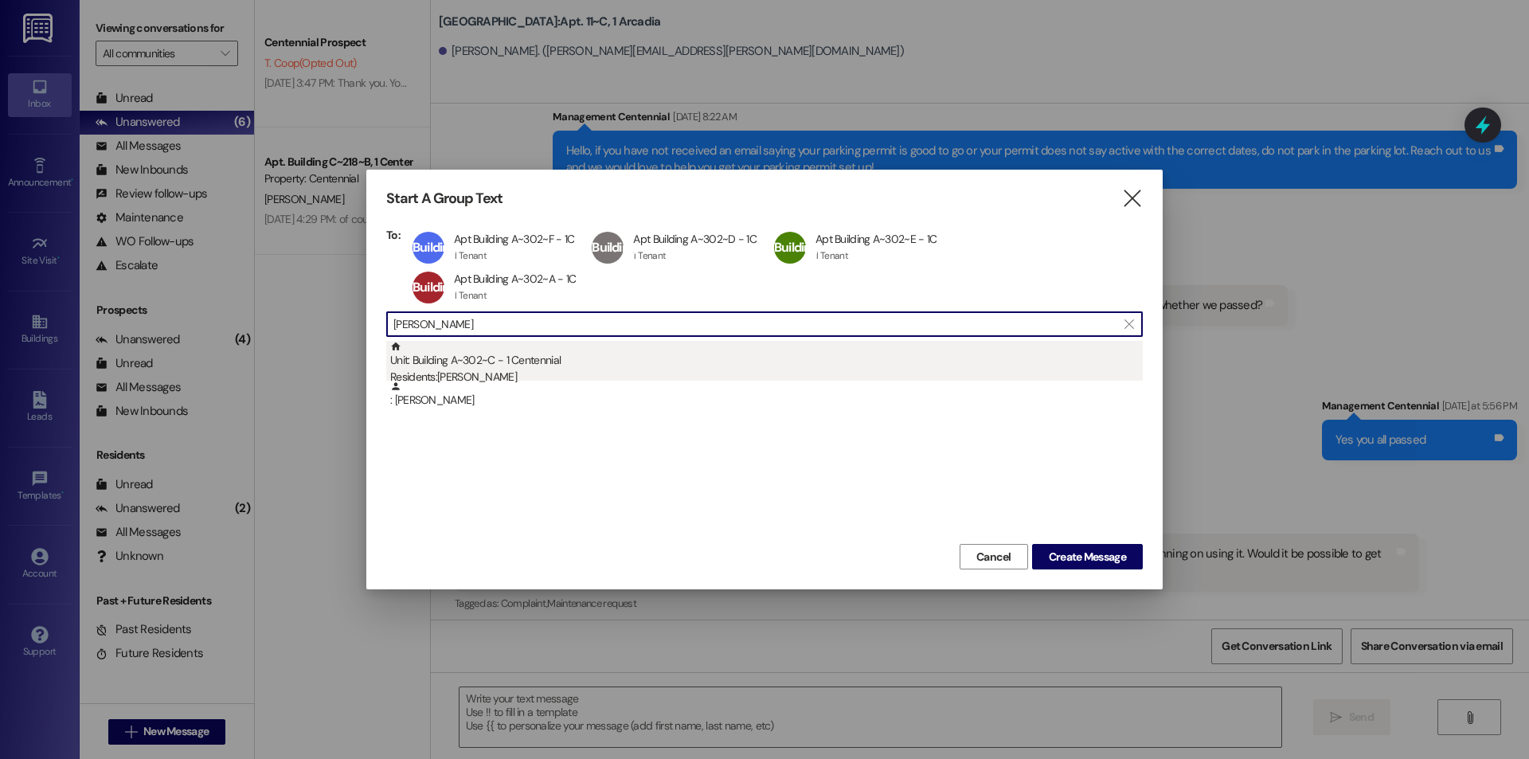
type input "[PERSON_NAME]"
click at [497, 377] on div "Residents: [PERSON_NAME]" at bounding box center [766, 377] width 753 height 17
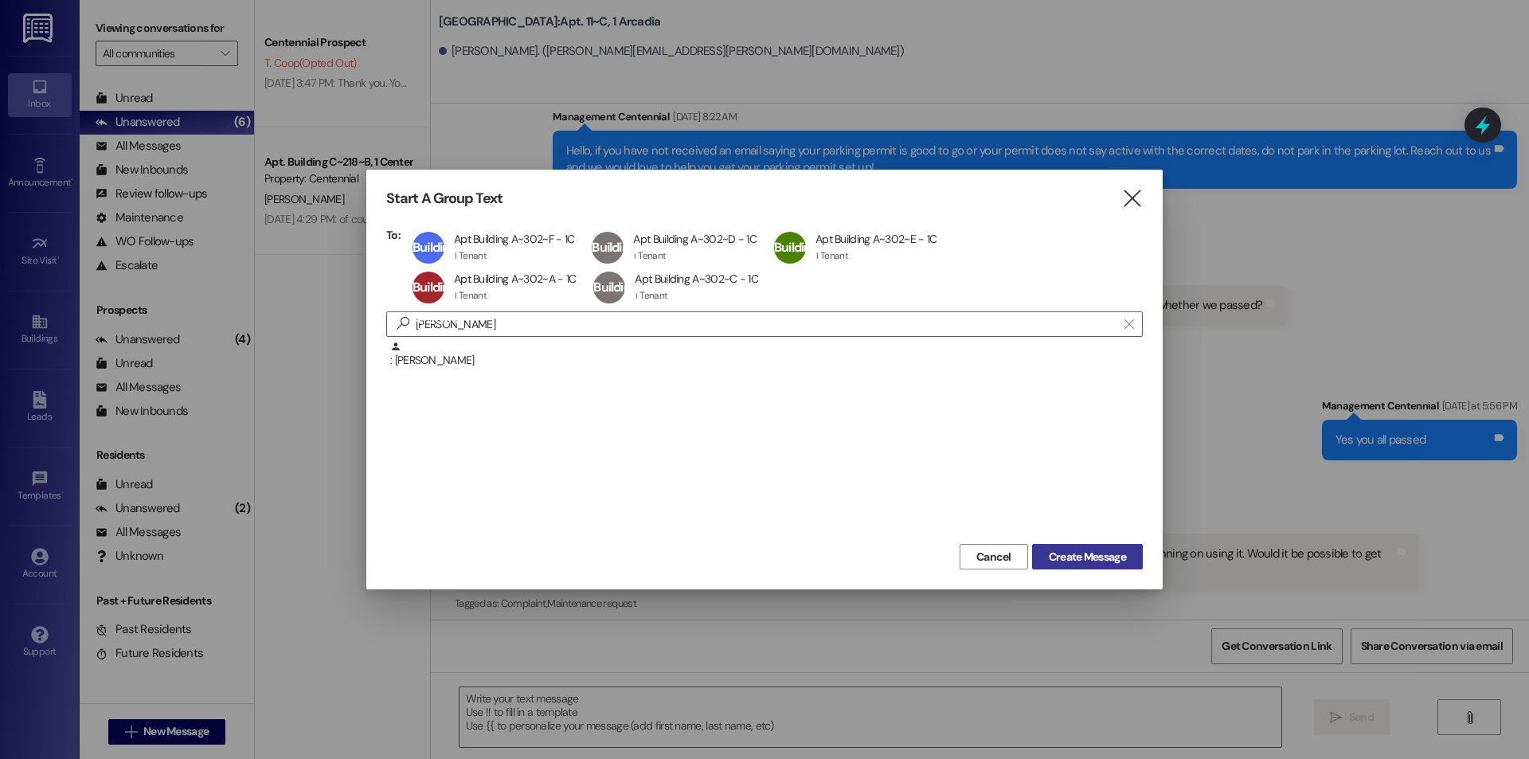
click at [1077, 558] on span "Create Message" at bounding box center [1087, 557] width 77 height 17
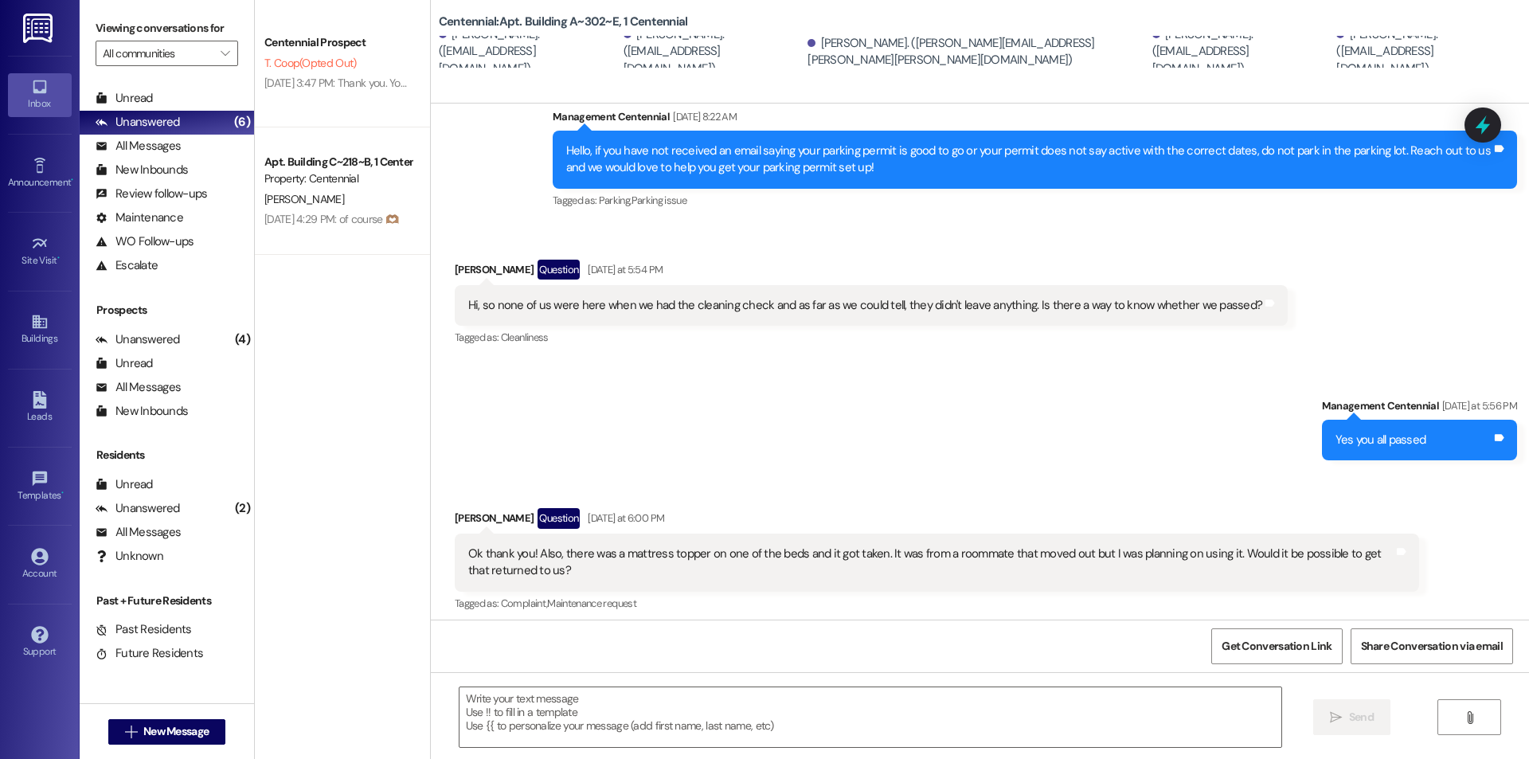
scroll to position [0, 0]
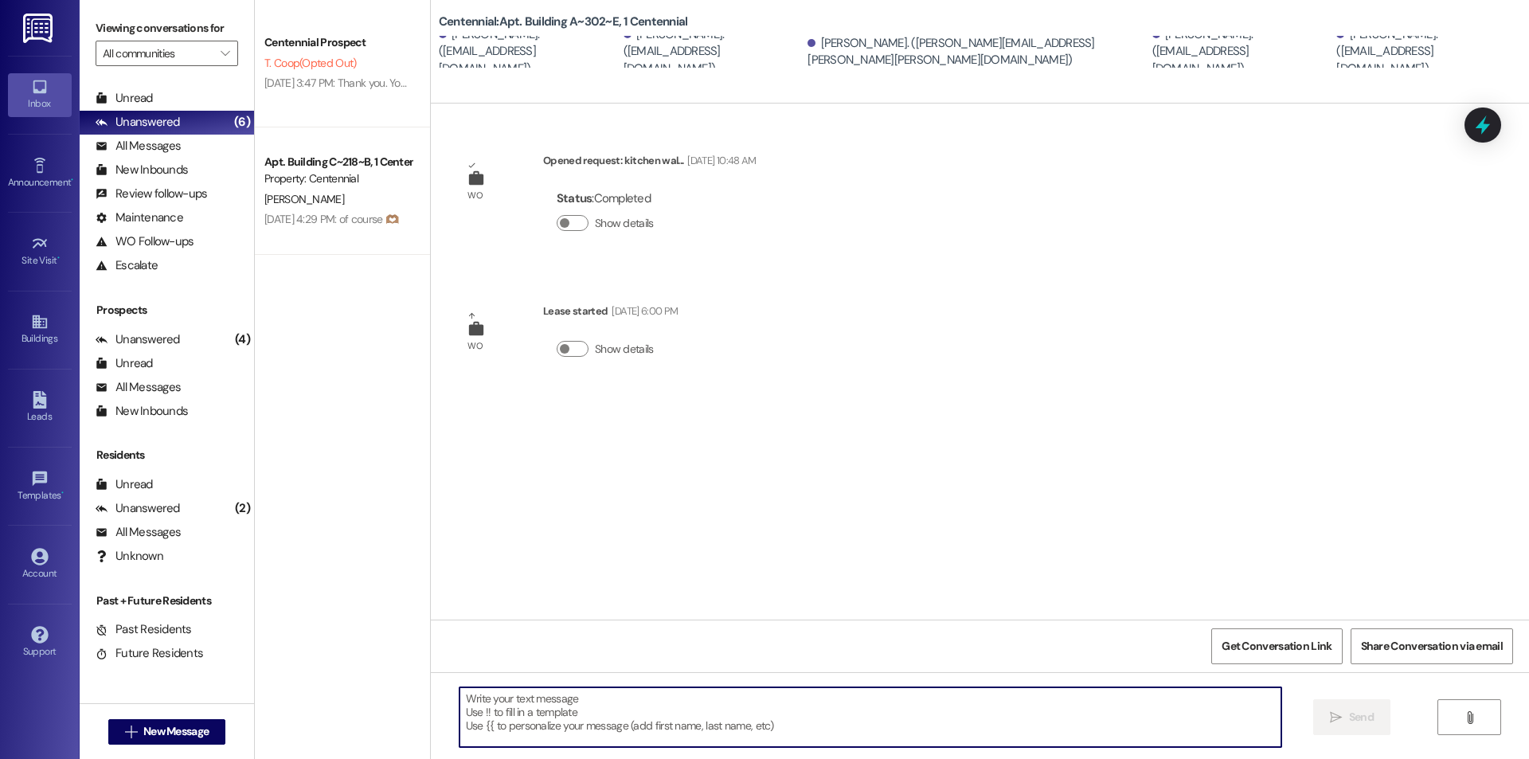
click at [804, 729] on textarea at bounding box center [871, 717] width 822 height 60
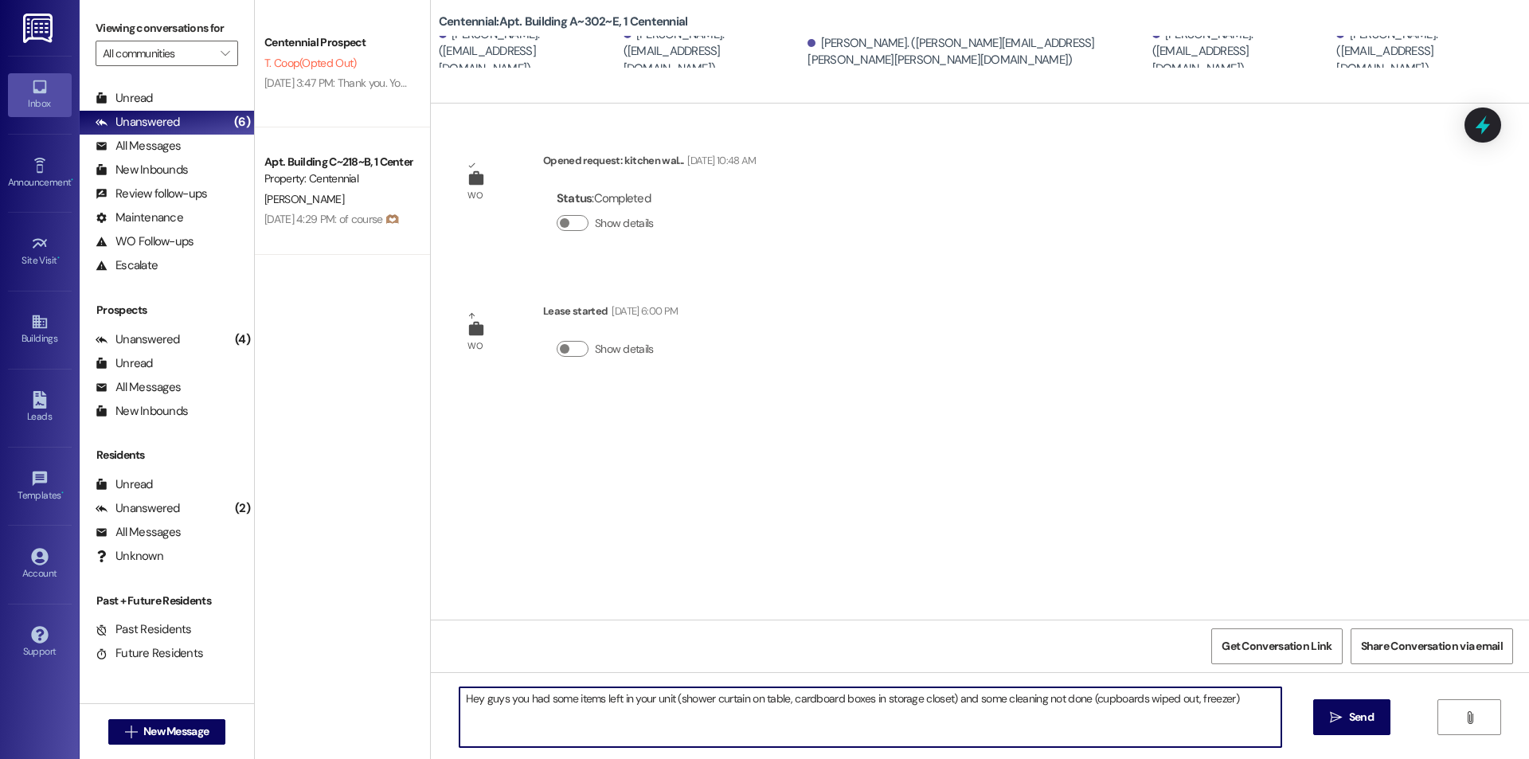
click at [667, 699] on textarea "Hey guys you had some items left in your unit (shower curtain on table, cardboa…" at bounding box center [871, 717] width 822 height 60
drag, startPoint x: 984, startPoint y: 700, endPoint x: 1000, endPoint y: 706, distance: 16.4
click at [986, 700] on textarea "Hey guys you had some items left in your unit mainly a shower curtain on table,…" at bounding box center [871, 717] width 822 height 60
click at [1117, 698] on textarea "Hey guys you had some items left in your unit mainly a shower curtain on table,…" at bounding box center [871, 717] width 822 height 60
click at [1267, 705] on textarea "Hey guys you had some items left in your unit mainly a shower curtain on table,…" at bounding box center [871, 717] width 822 height 60
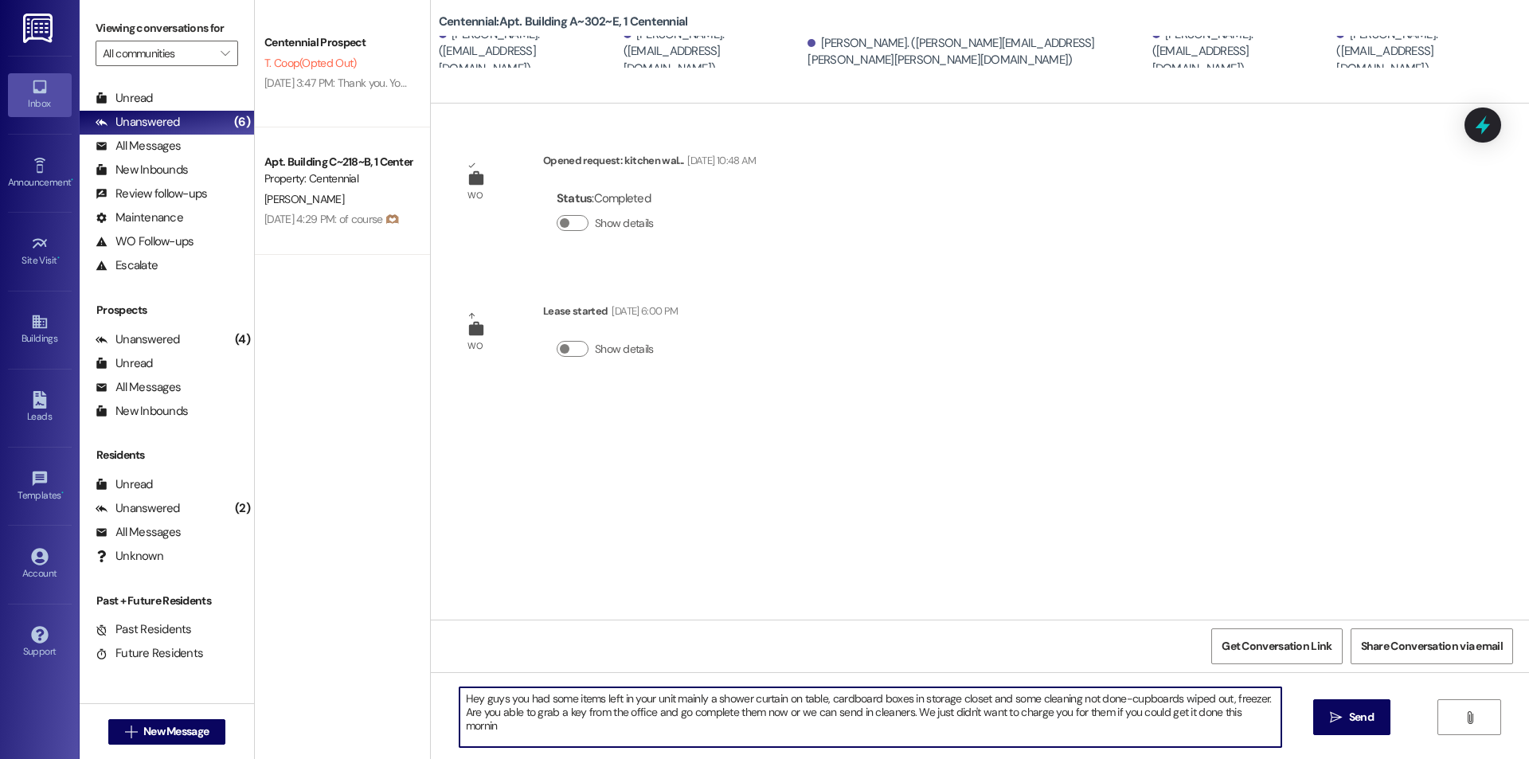
type textarea "Hey guys you had some items left in your unit mainly a shower curtain on table,…"
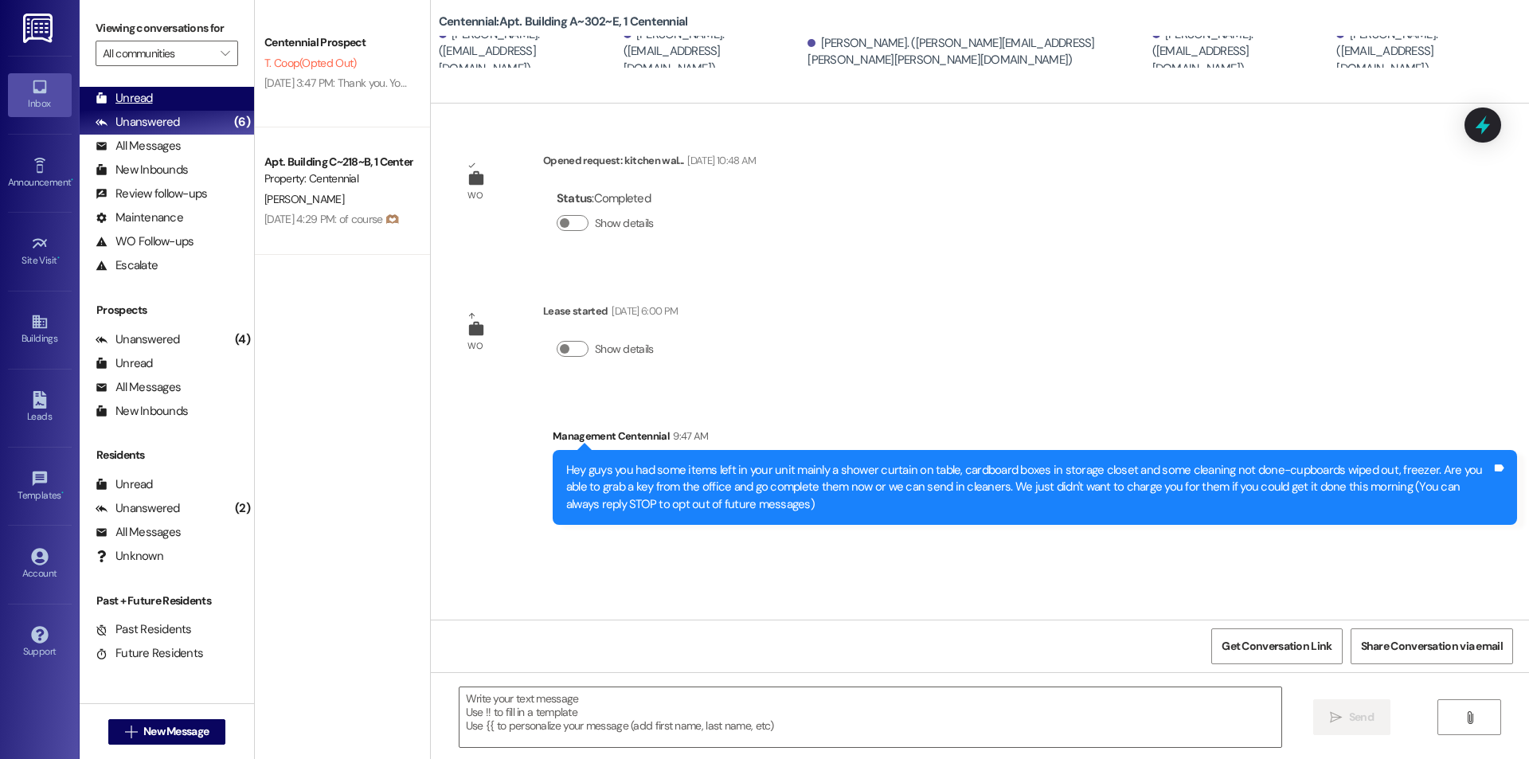
click at [186, 100] on div "Unread (0)" at bounding box center [167, 99] width 174 height 24
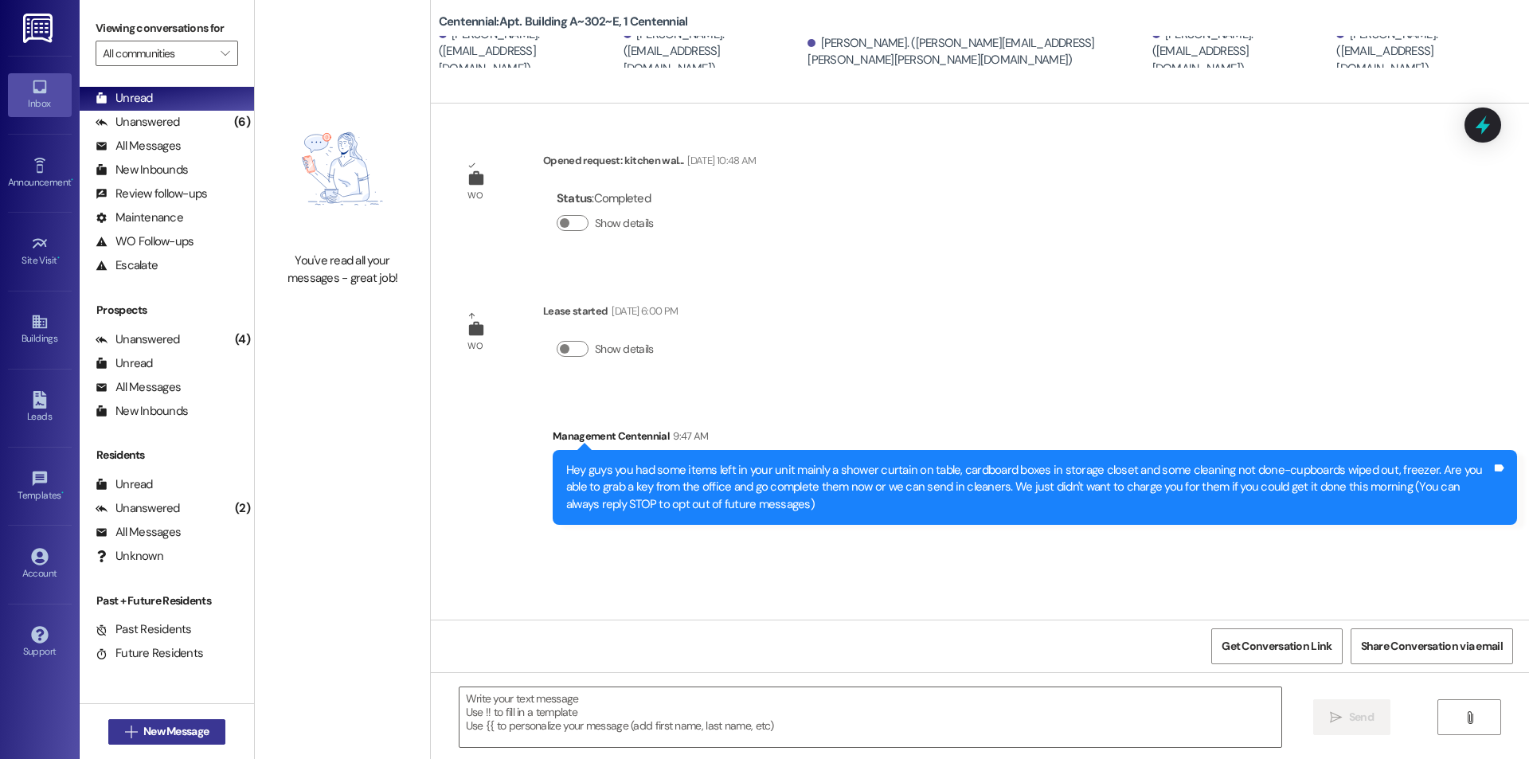
click at [184, 731] on span "New Message" at bounding box center [175, 731] width 65 height 17
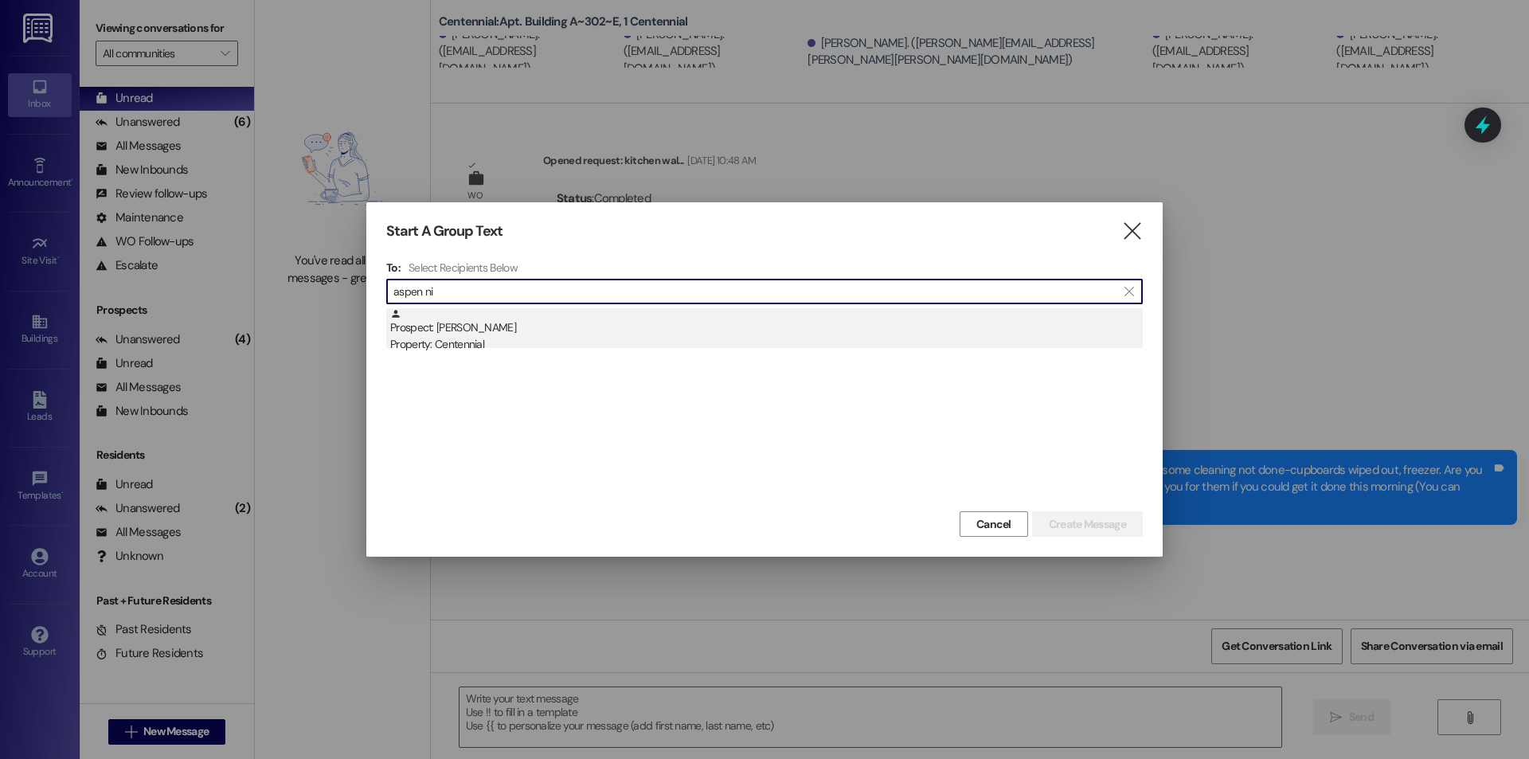
type input "aspen ni"
click at [523, 339] on div "Property: Centennial" at bounding box center [766, 344] width 753 height 17
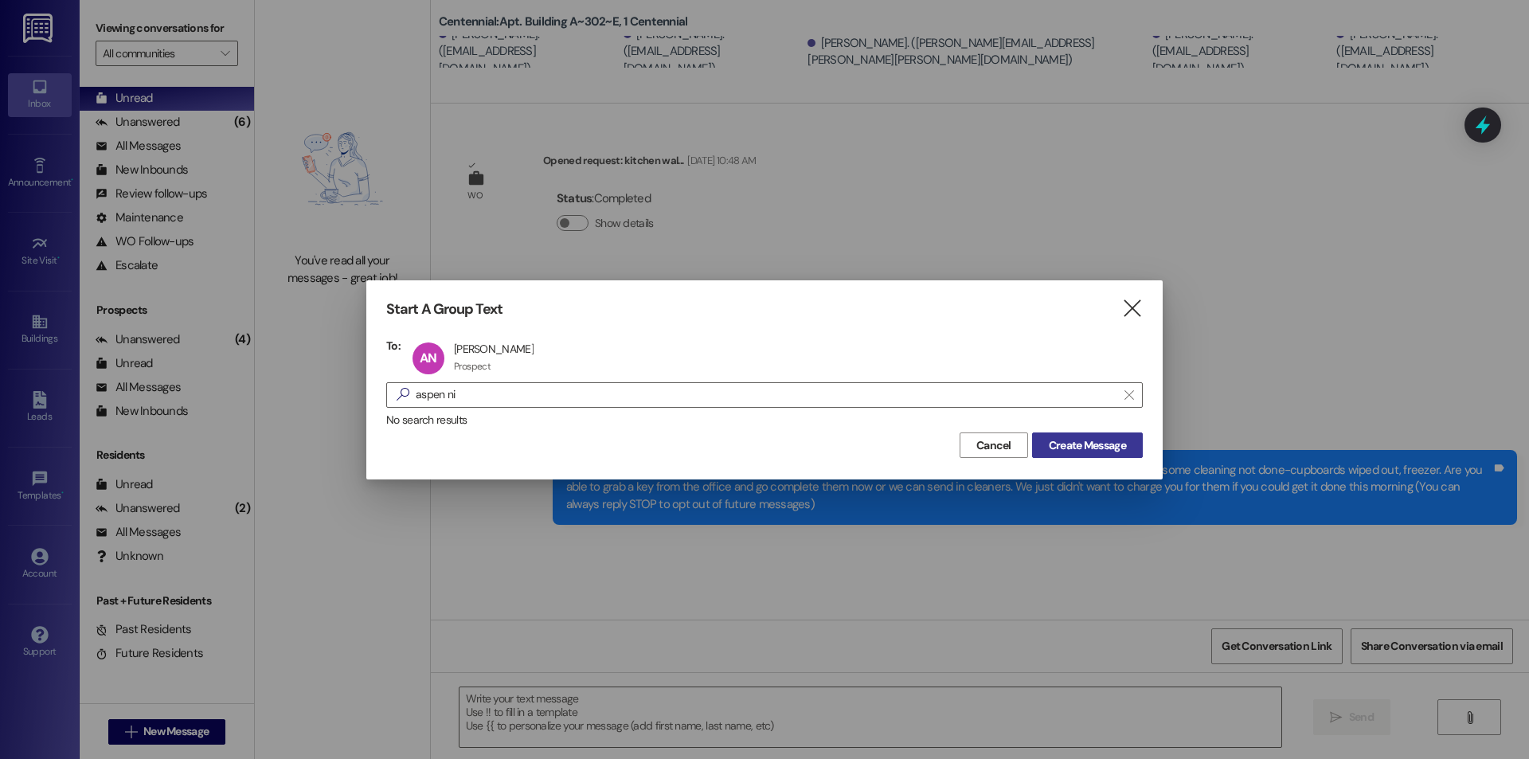
click at [1078, 439] on span "Create Message" at bounding box center [1087, 445] width 77 height 17
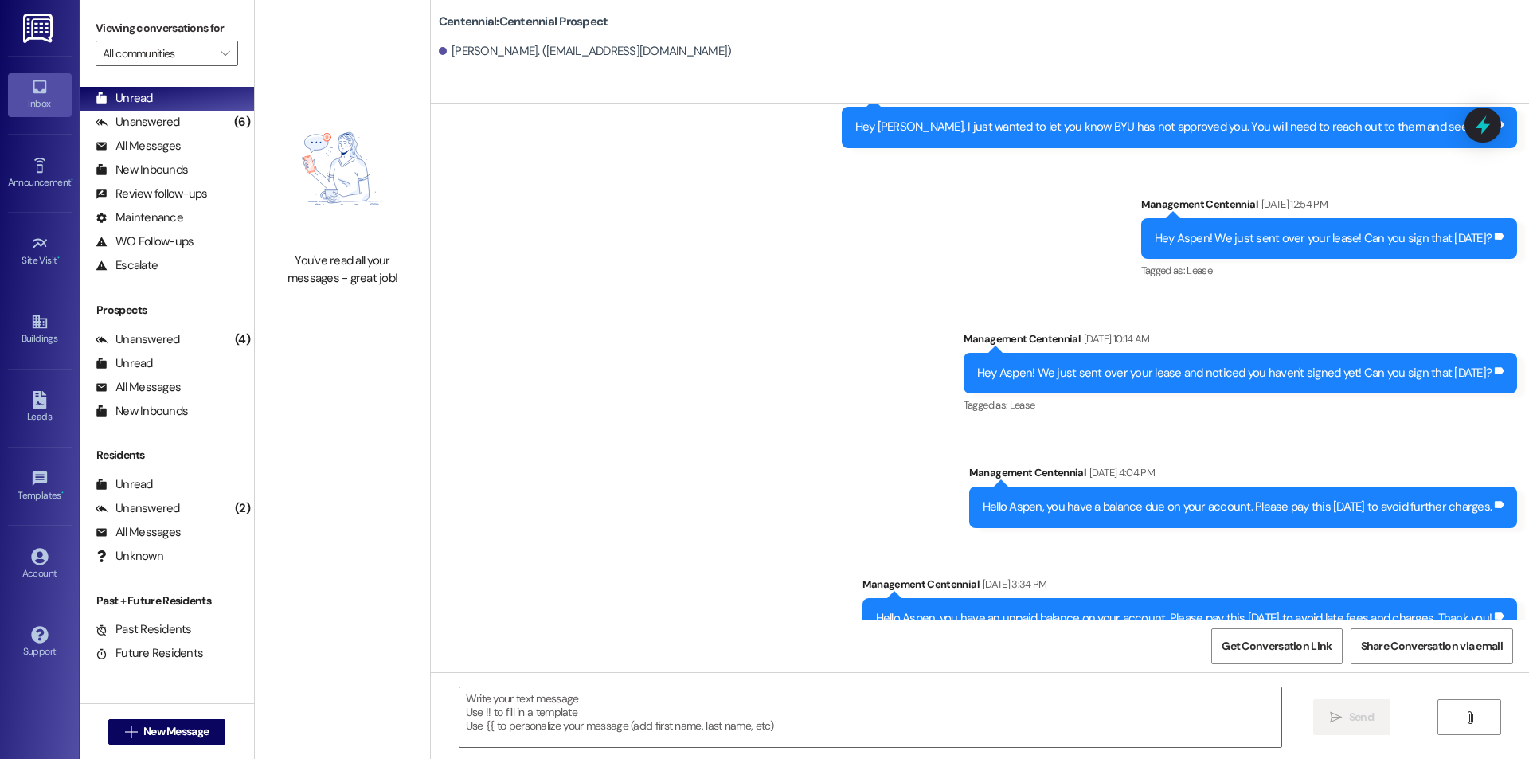
scroll to position [362, 0]
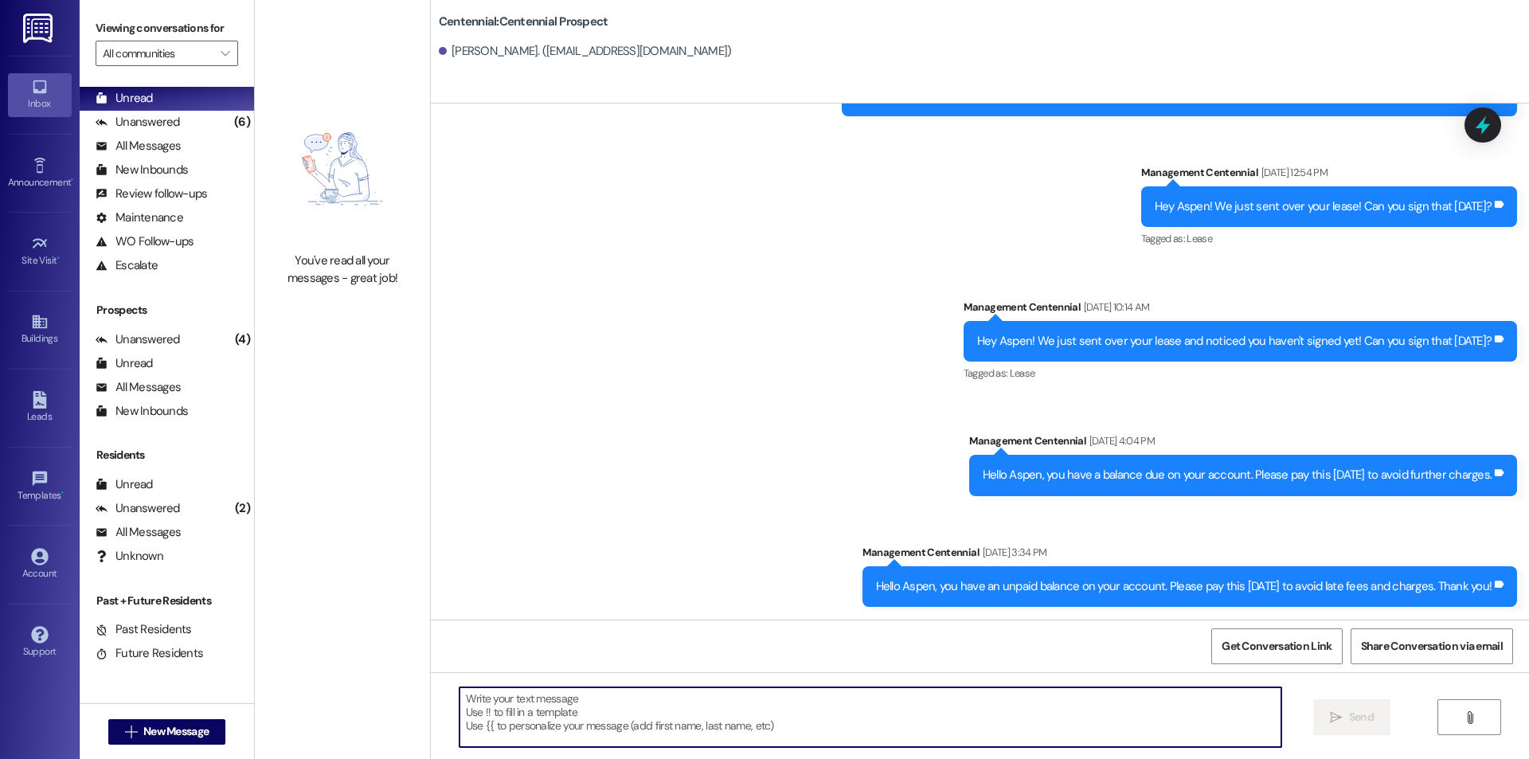
click at [1090, 694] on textarea at bounding box center [871, 717] width 822 height 60
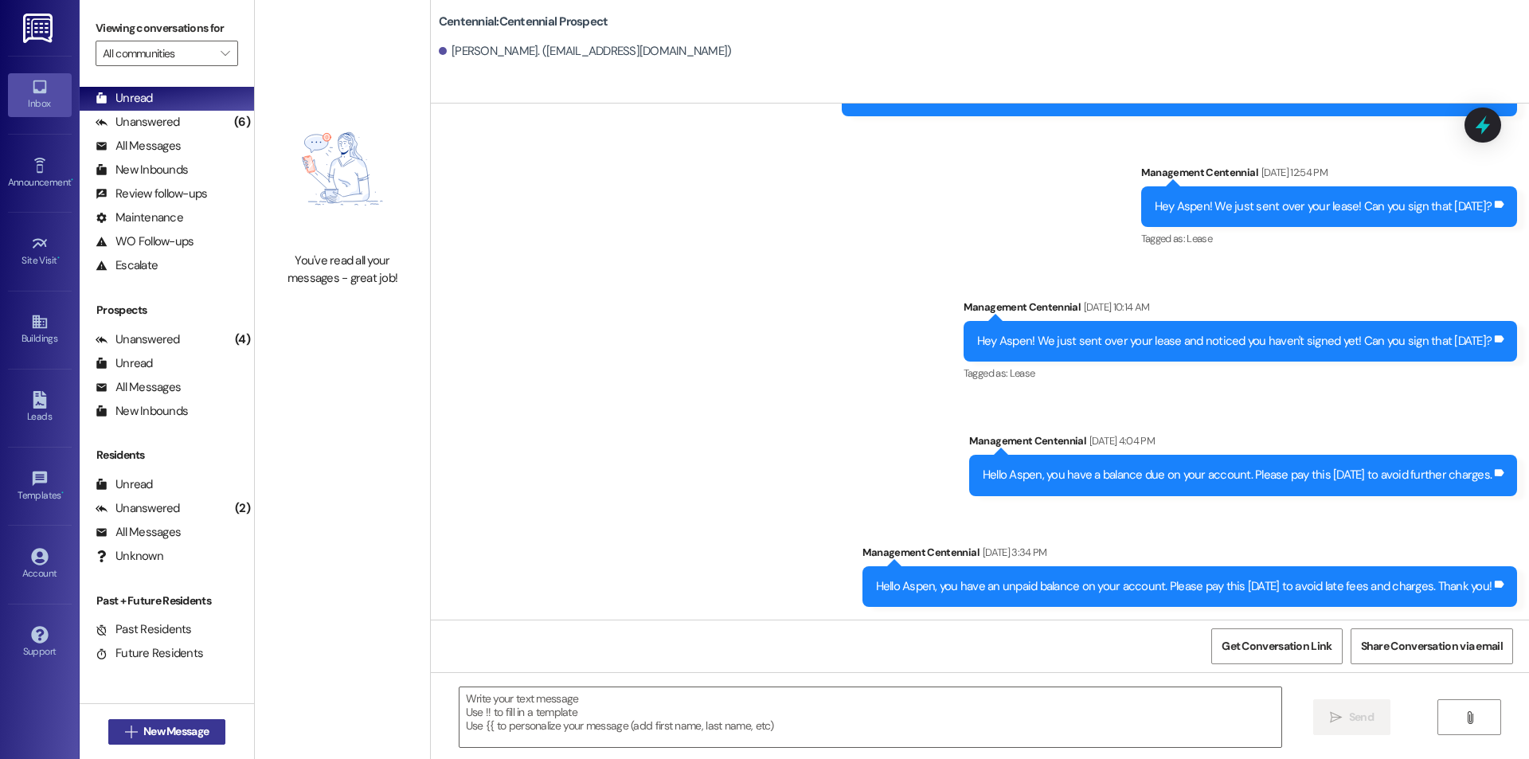
click at [159, 730] on span "New Message" at bounding box center [175, 731] width 65 height 17
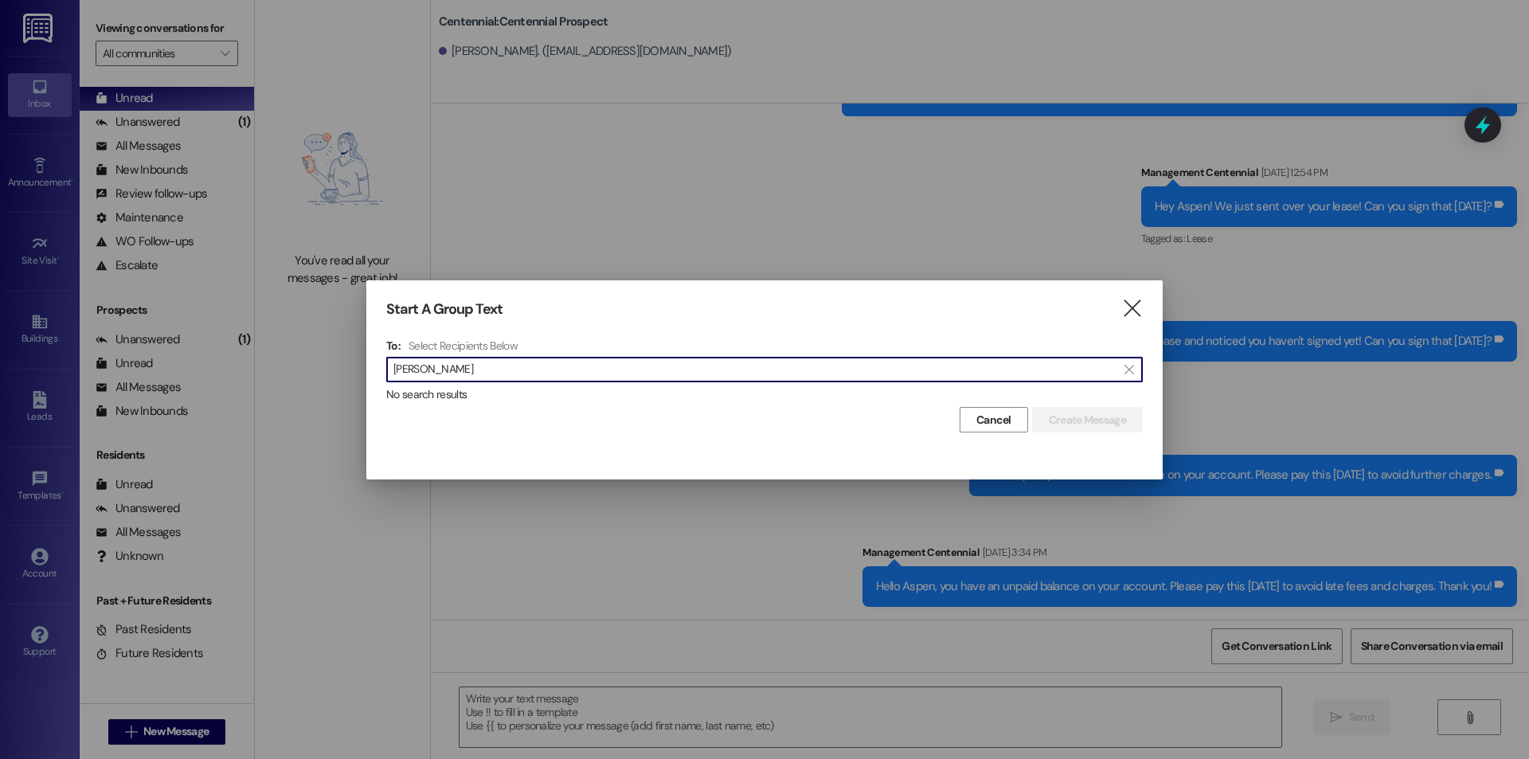
click at [470, 360] on input "[PERSON_NAME]" at bounding box center [754, 369] width 723 height 22
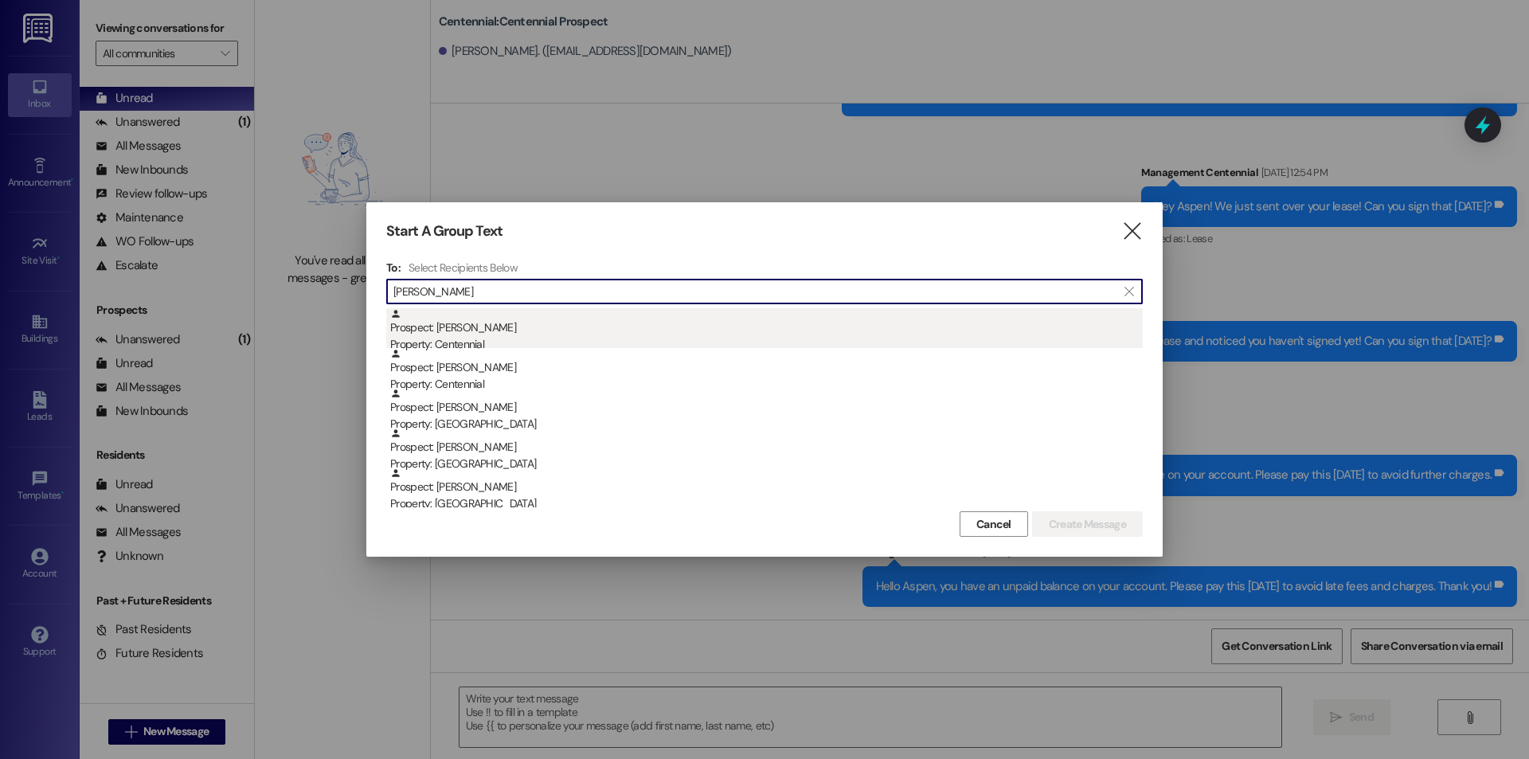
type input "[PERSON_NAME]"
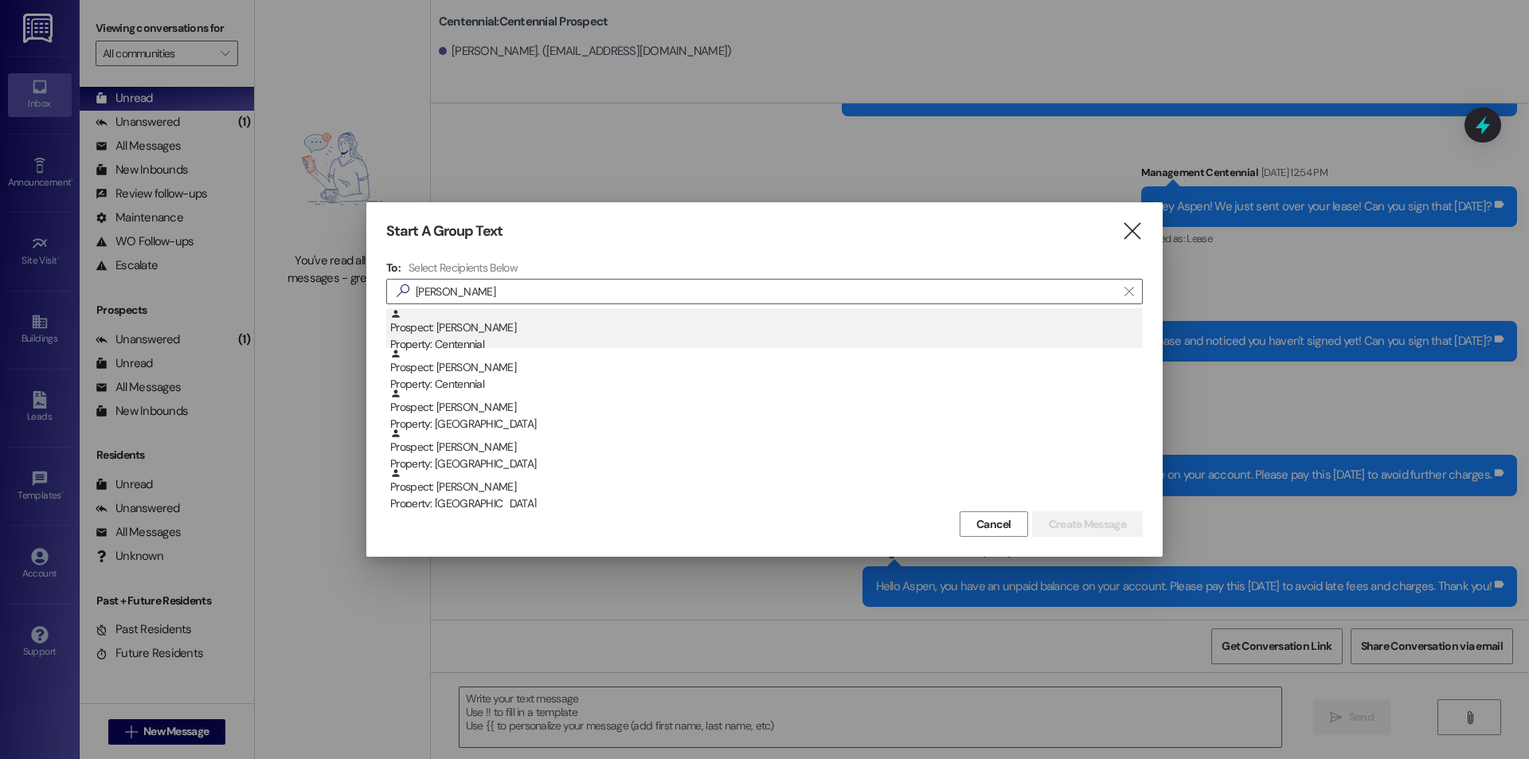
click at [464, 331] on div "Prospect: [PERSON_NAME] Property: Centennial" at bounding box center [766, 330] width 753 height 45
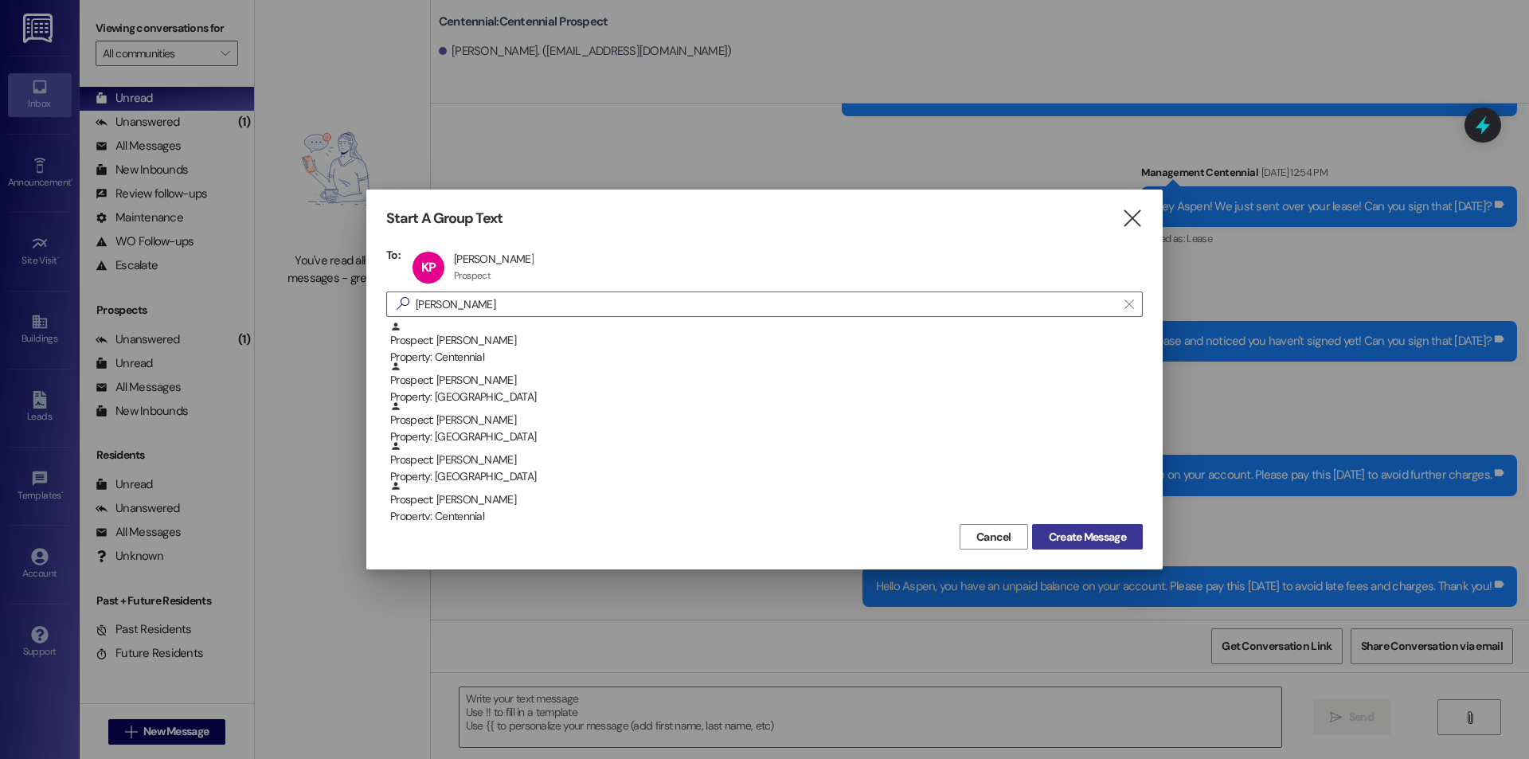
click at [1063, 524] on button "Create Message" at bounding box center [1087, 536] width 111 height 25
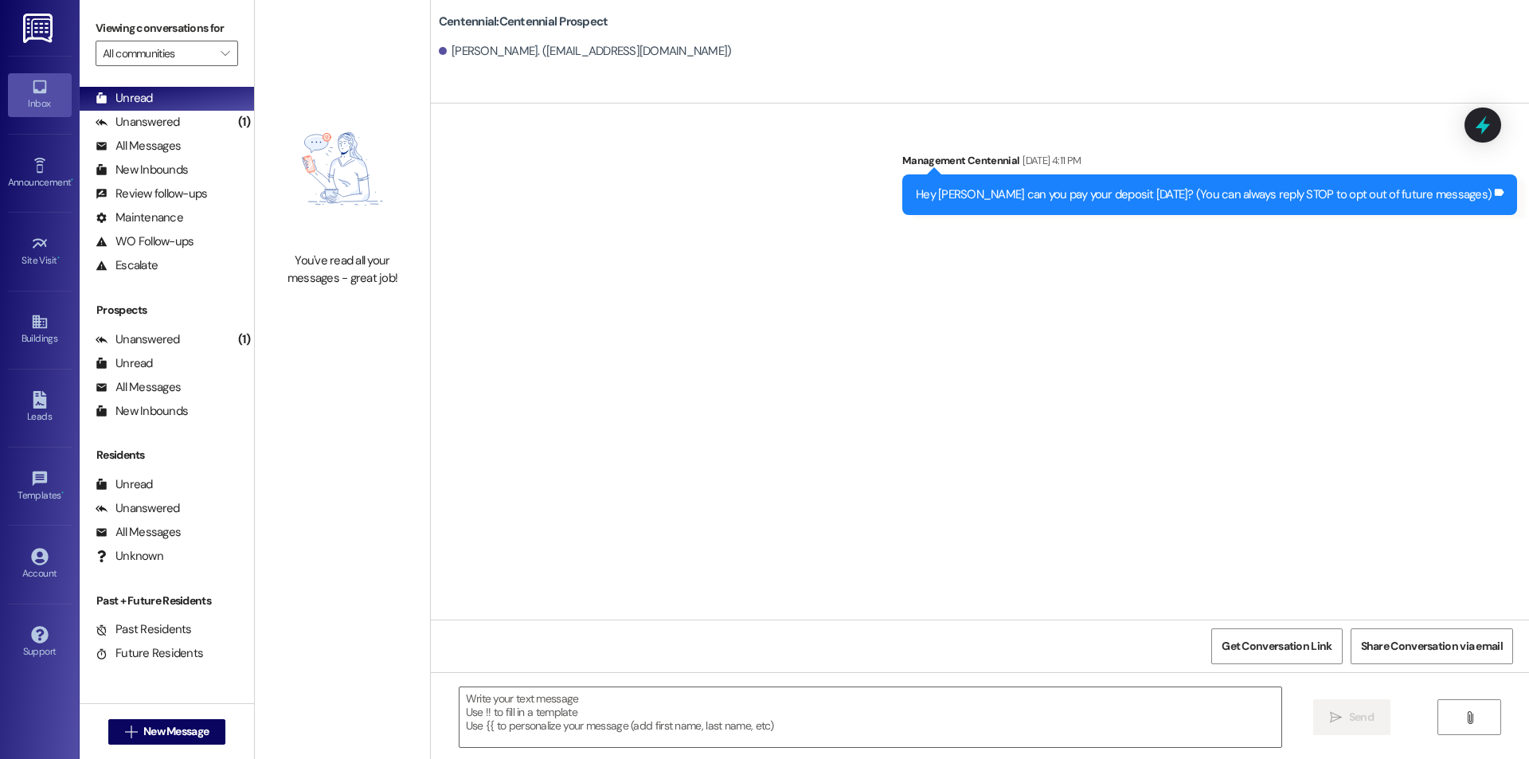
scroll to position [0, 0]
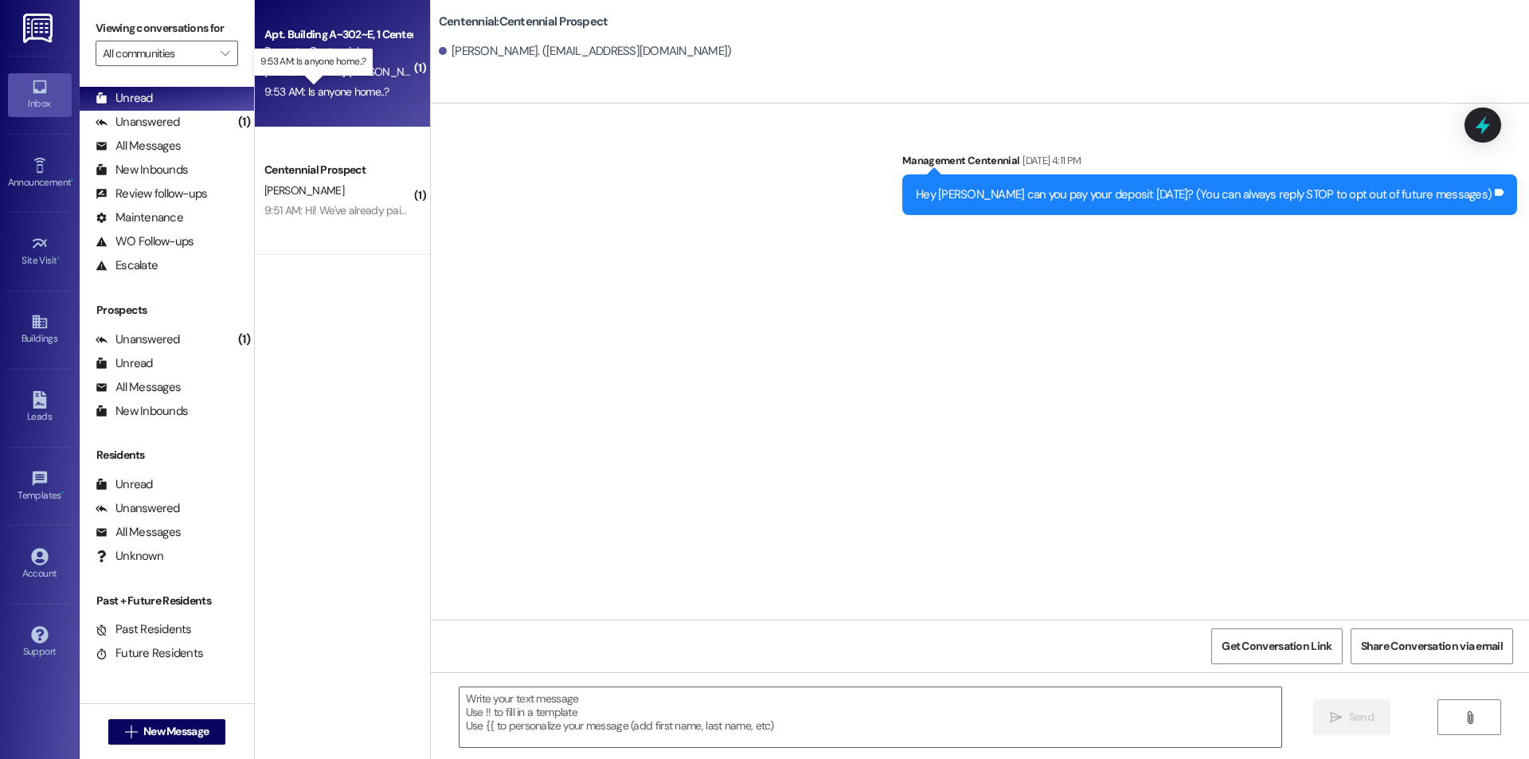
click at [338, 88] on div "9:53 AM: Is anyone home..? 9:53 AM: Is anyone home..?" at bounding box center [326, 91] width 124 height 14
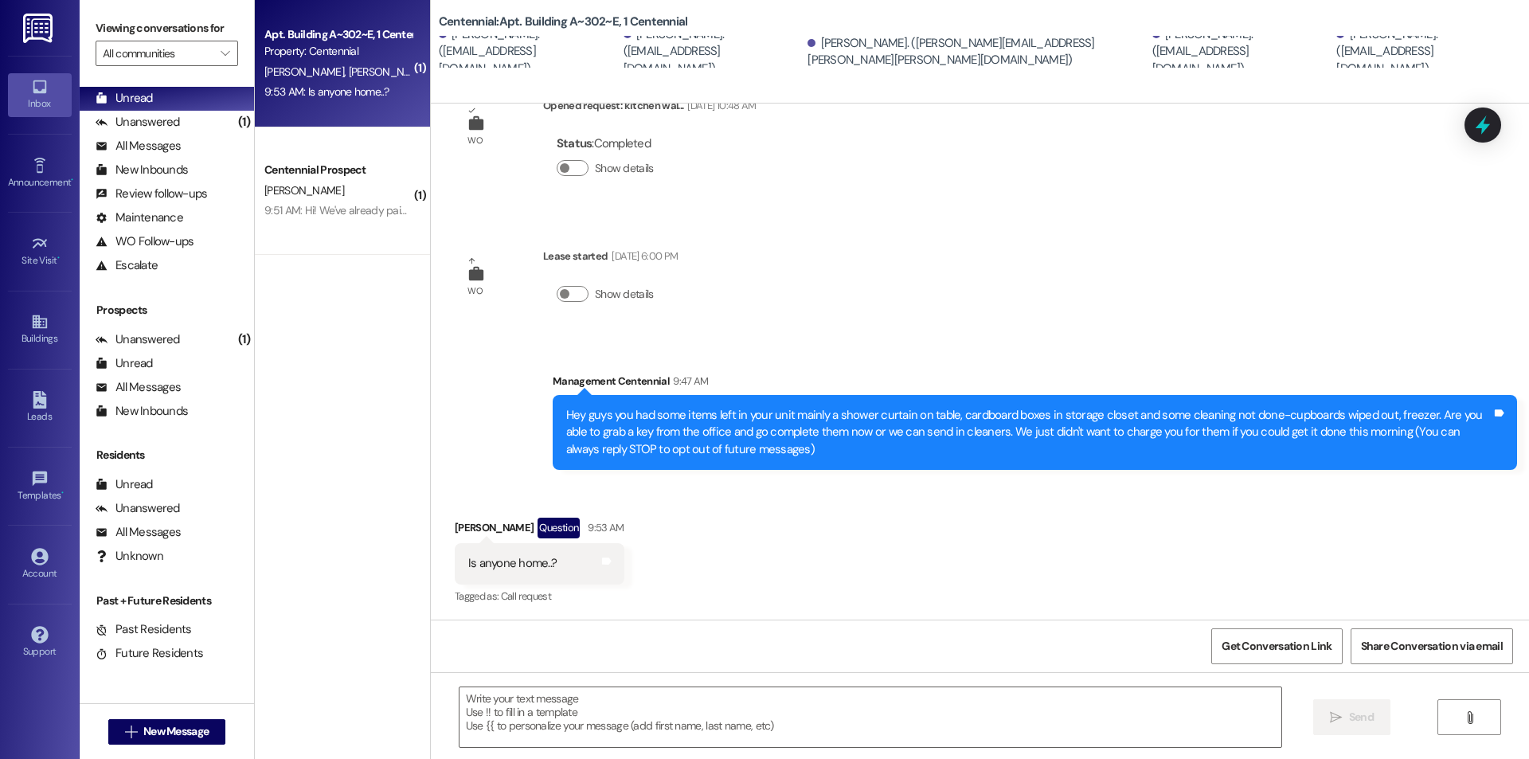
scroll to position [56, 0]
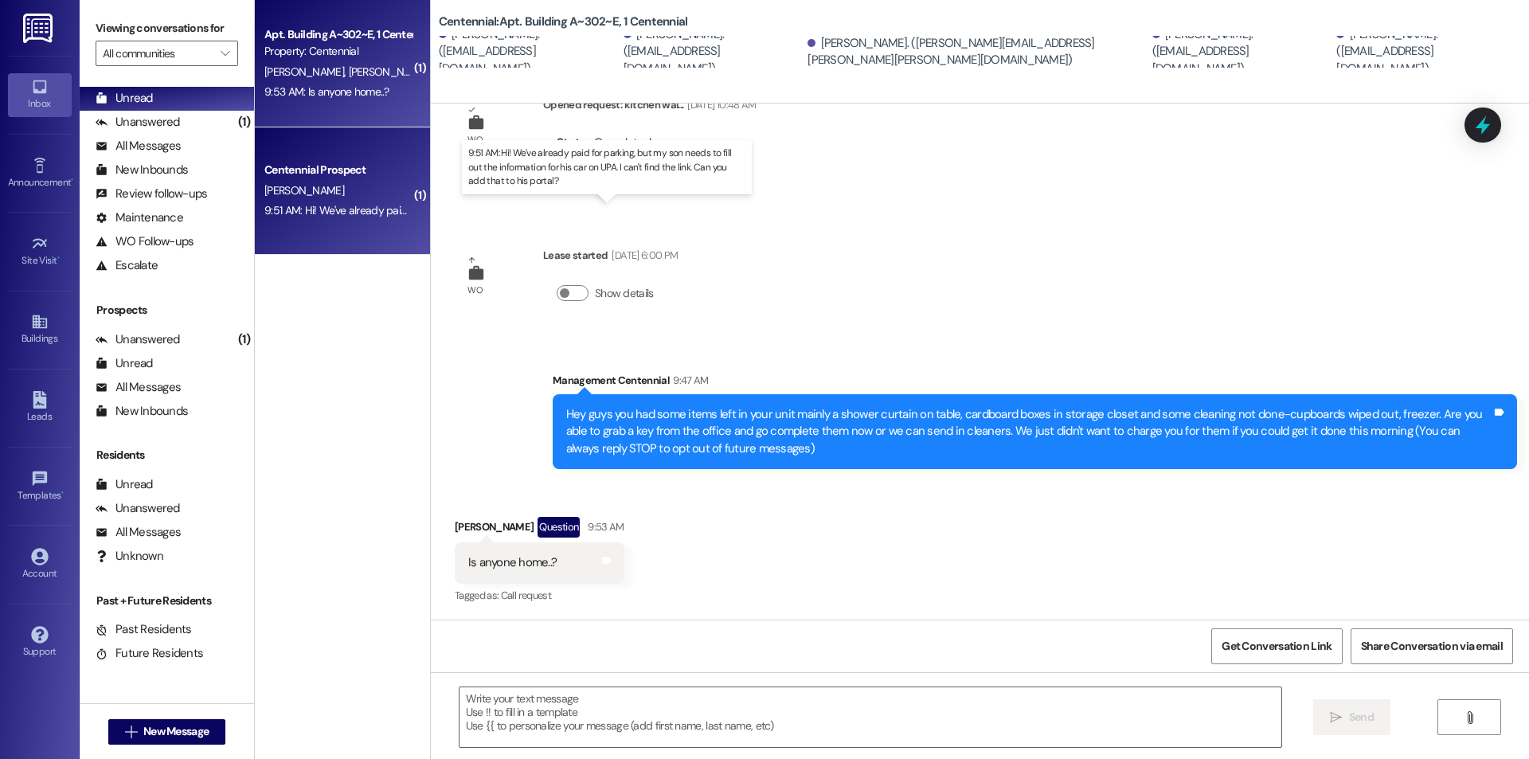
click at [328, 208] on div "9:51 AM: Hi! We've already paid for parking, but my son needs to fill out the i…" at bounding box center [620, 210] width 713 height 14
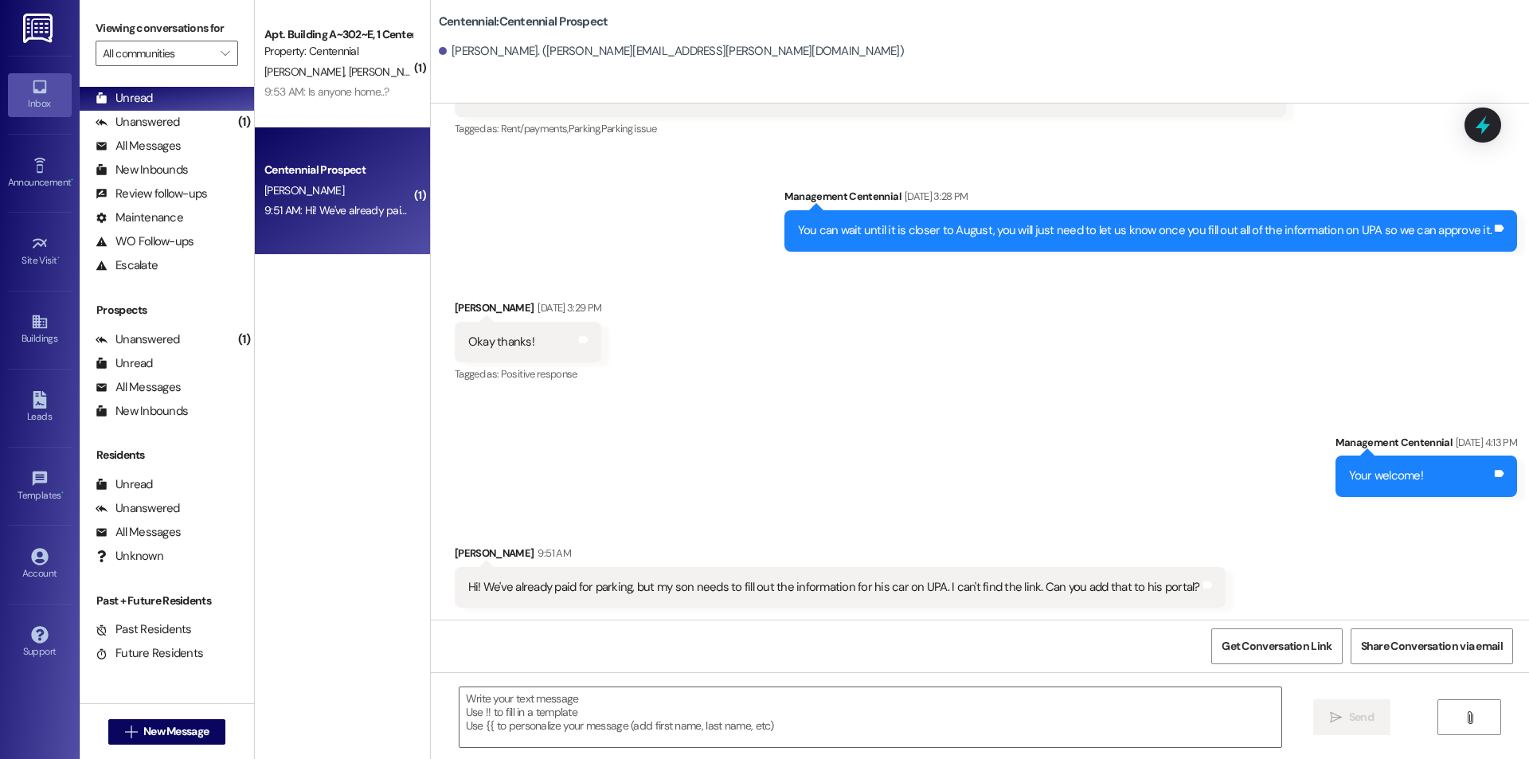
scroll to position [4045, 0]
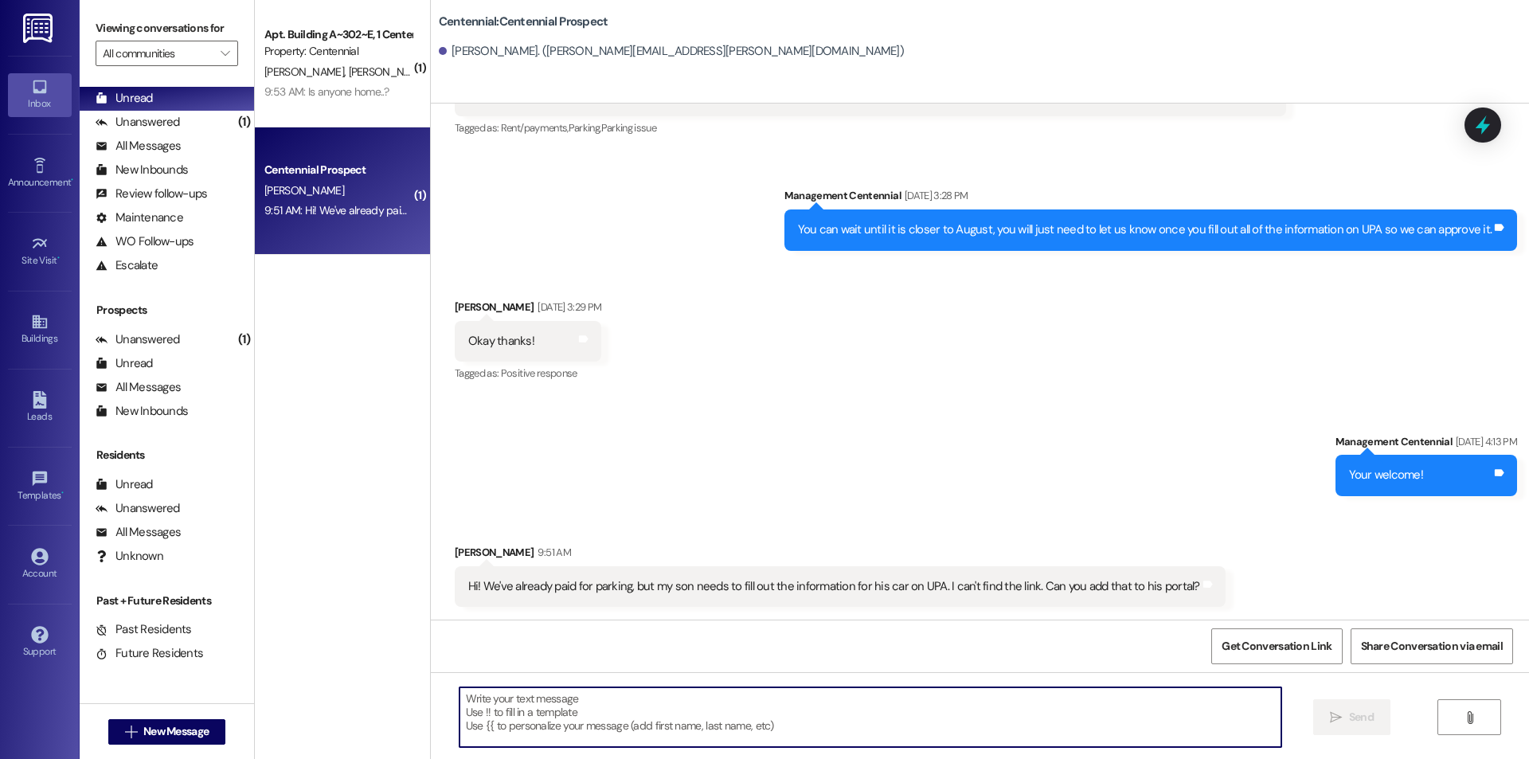
click at [535, 699] on textarea at bounding box center [871, 717] width 822 height 60
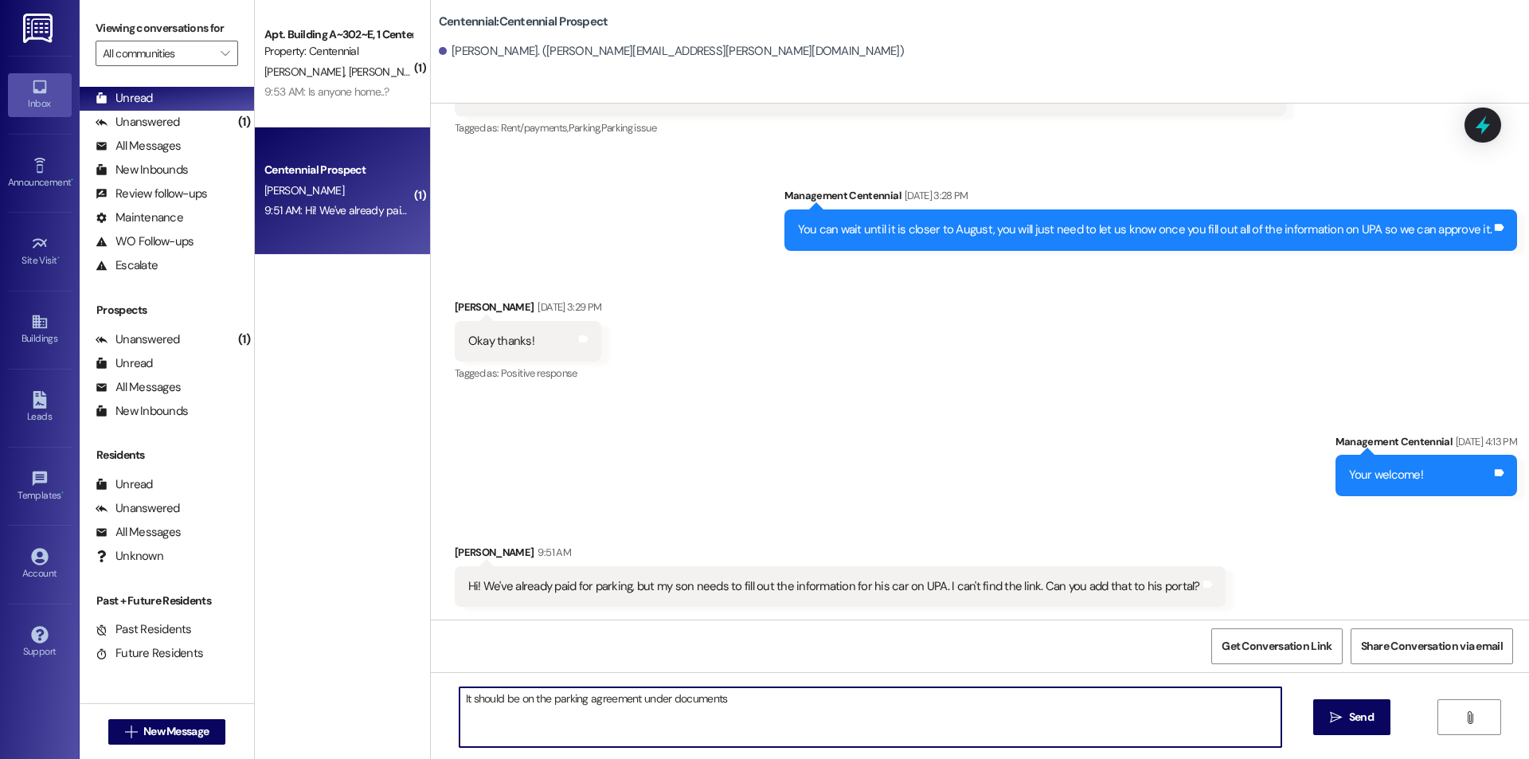
type textarea "It should be on the parking agreement under documents!"
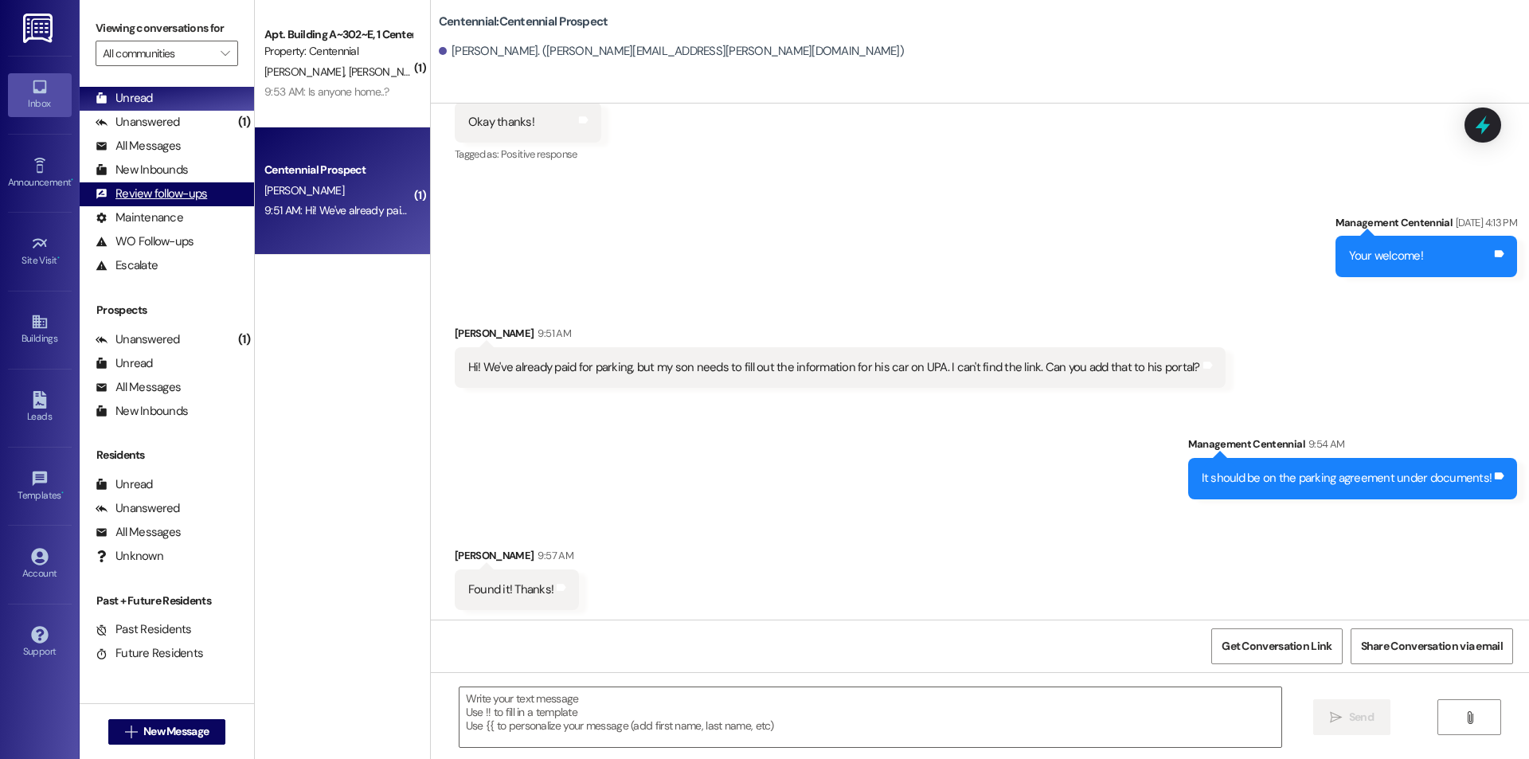
scroll to position [4266, 0]
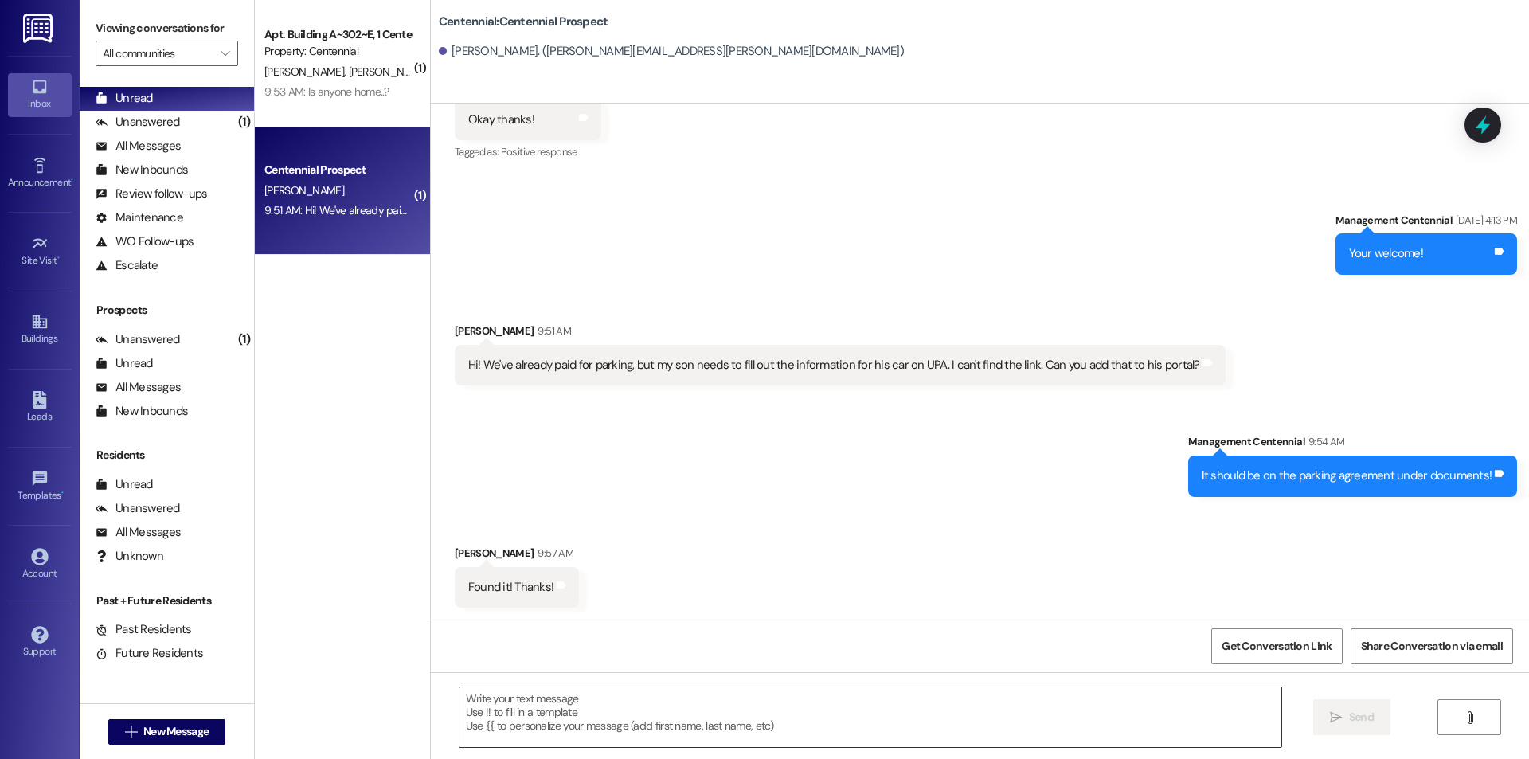
click at [803, 728] on textarea at bounding box center [871, 717] width 822 height 60
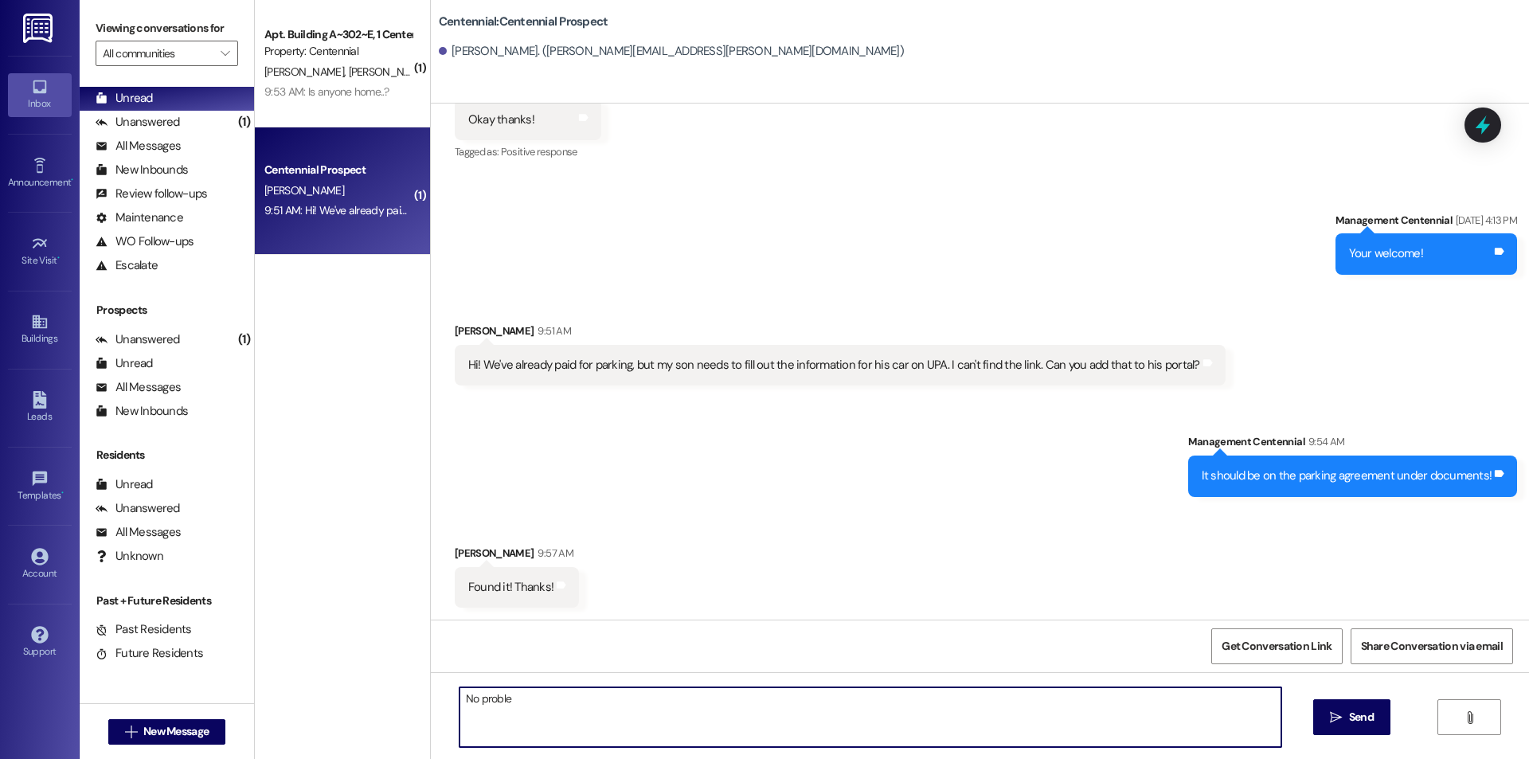
type textarea "No problem"
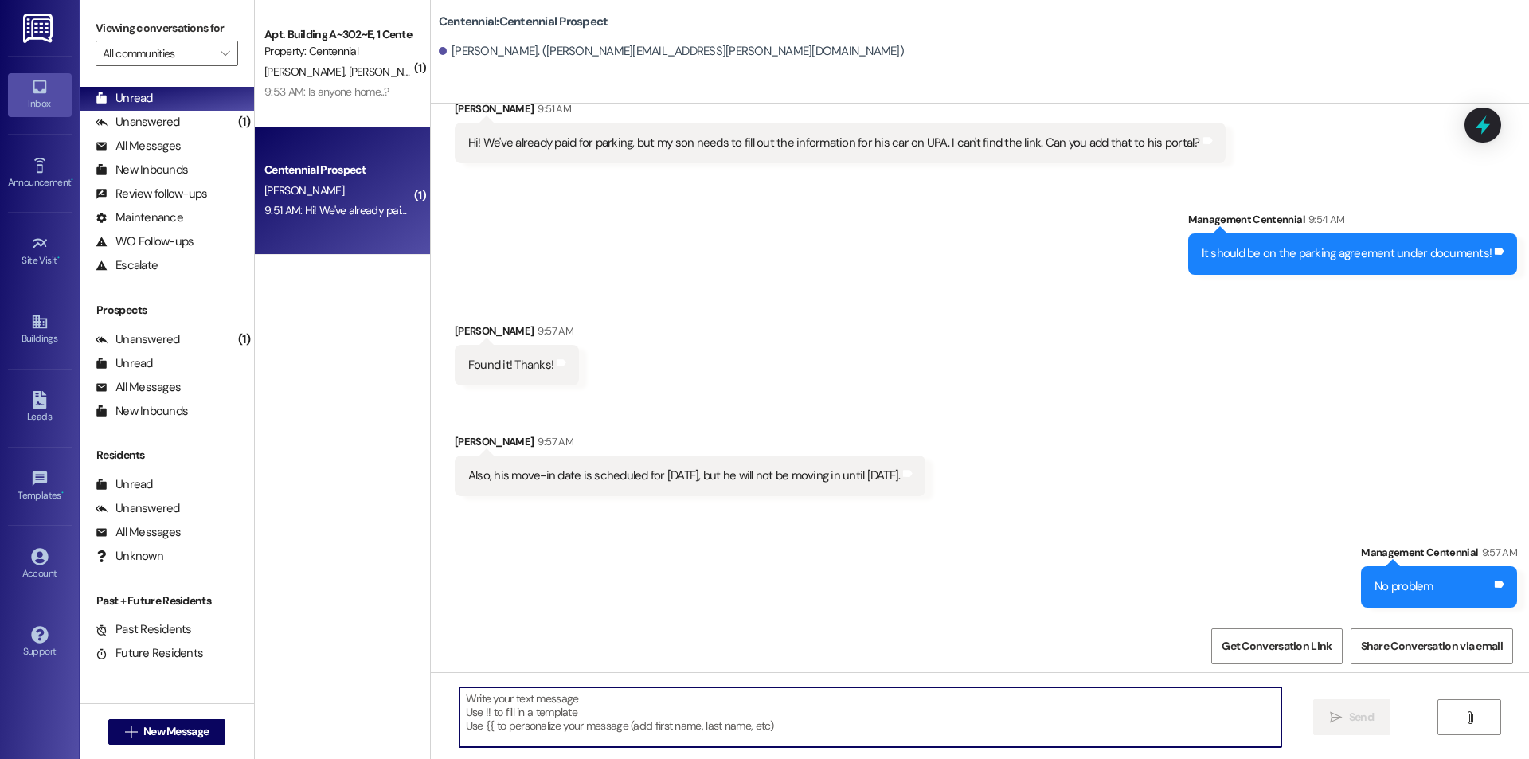
scroll to position [4489, 0]
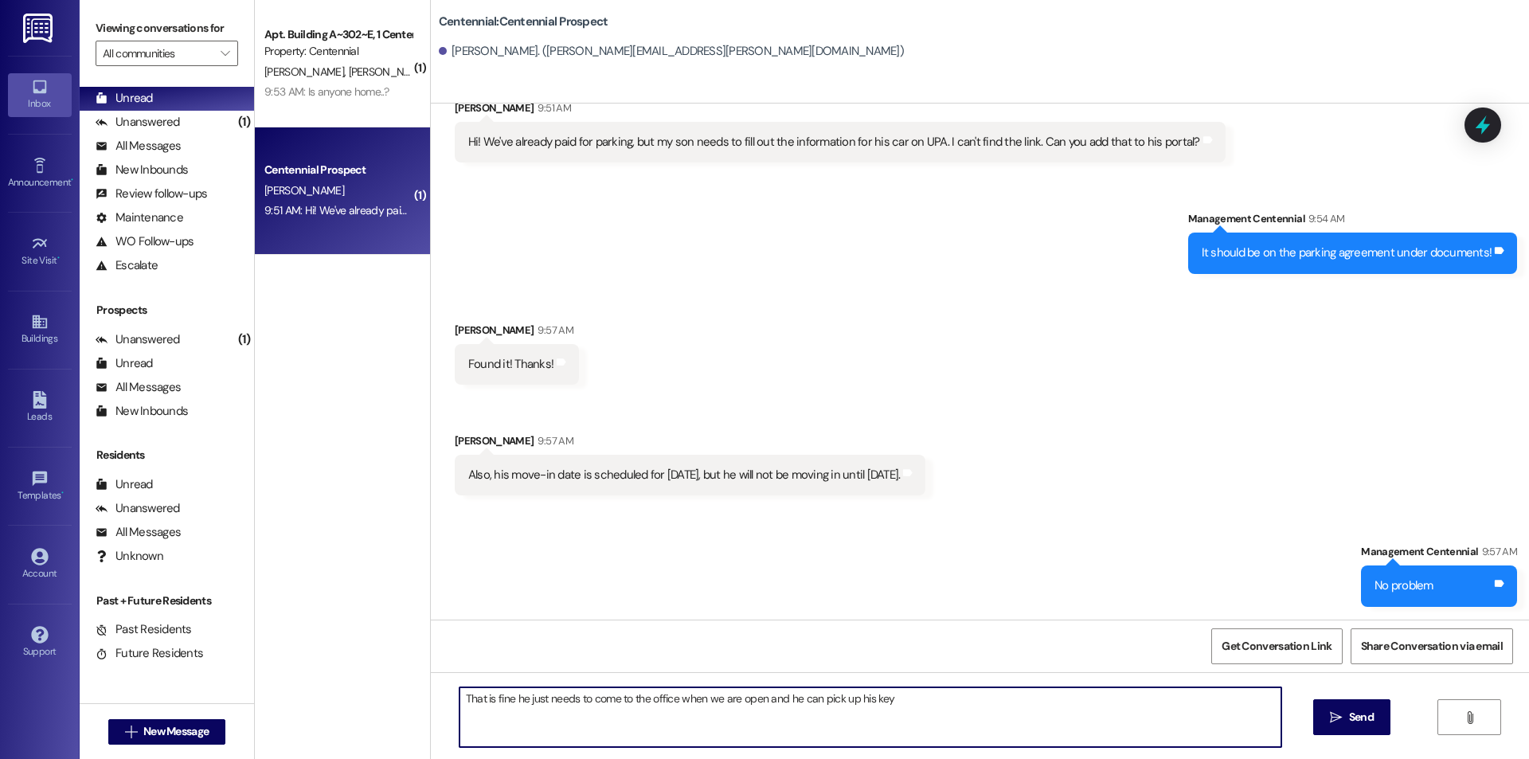
type textarea "That is fine he just needs to come to the office when we are open and he can pi…"
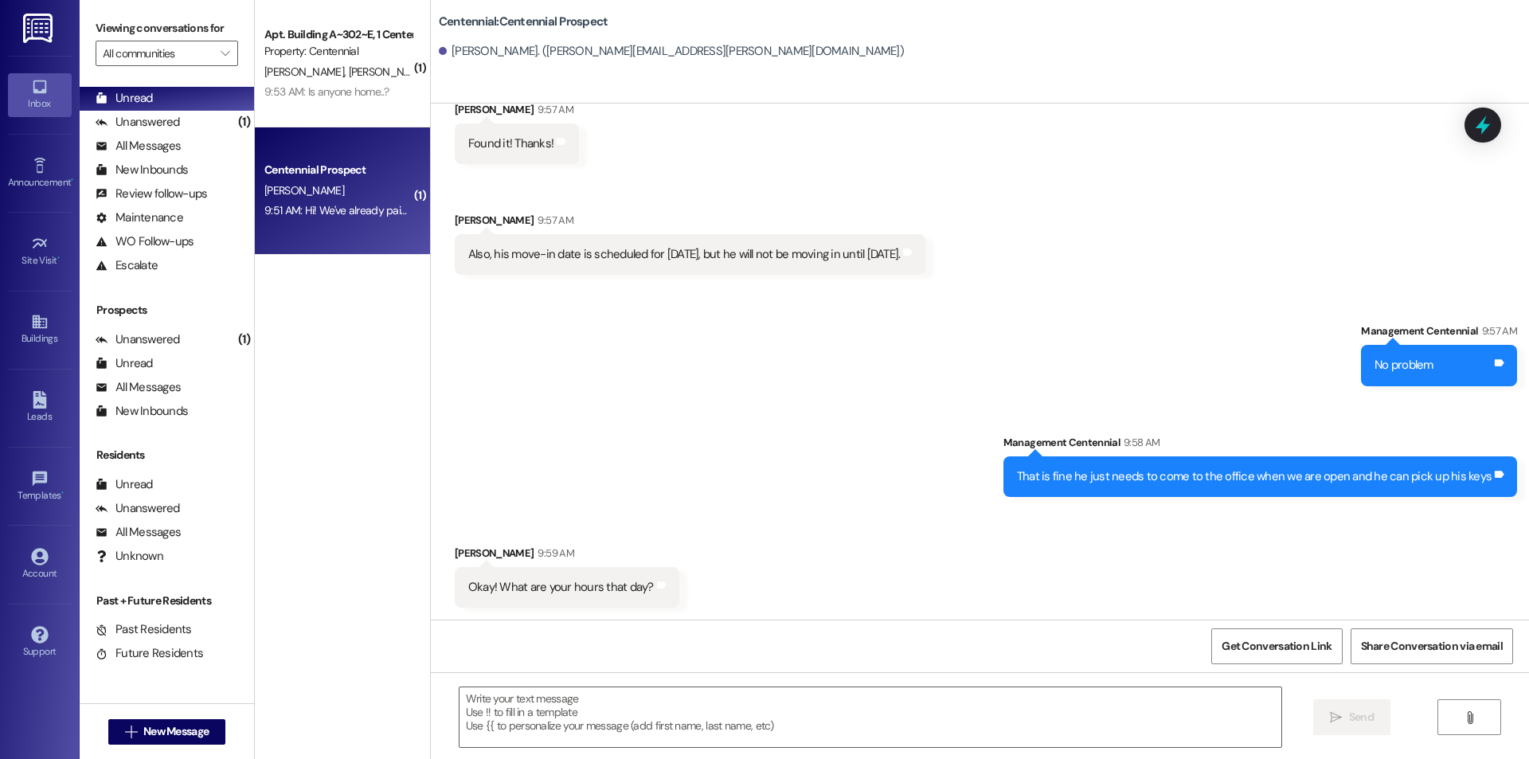
scroll to position [4710, 0]
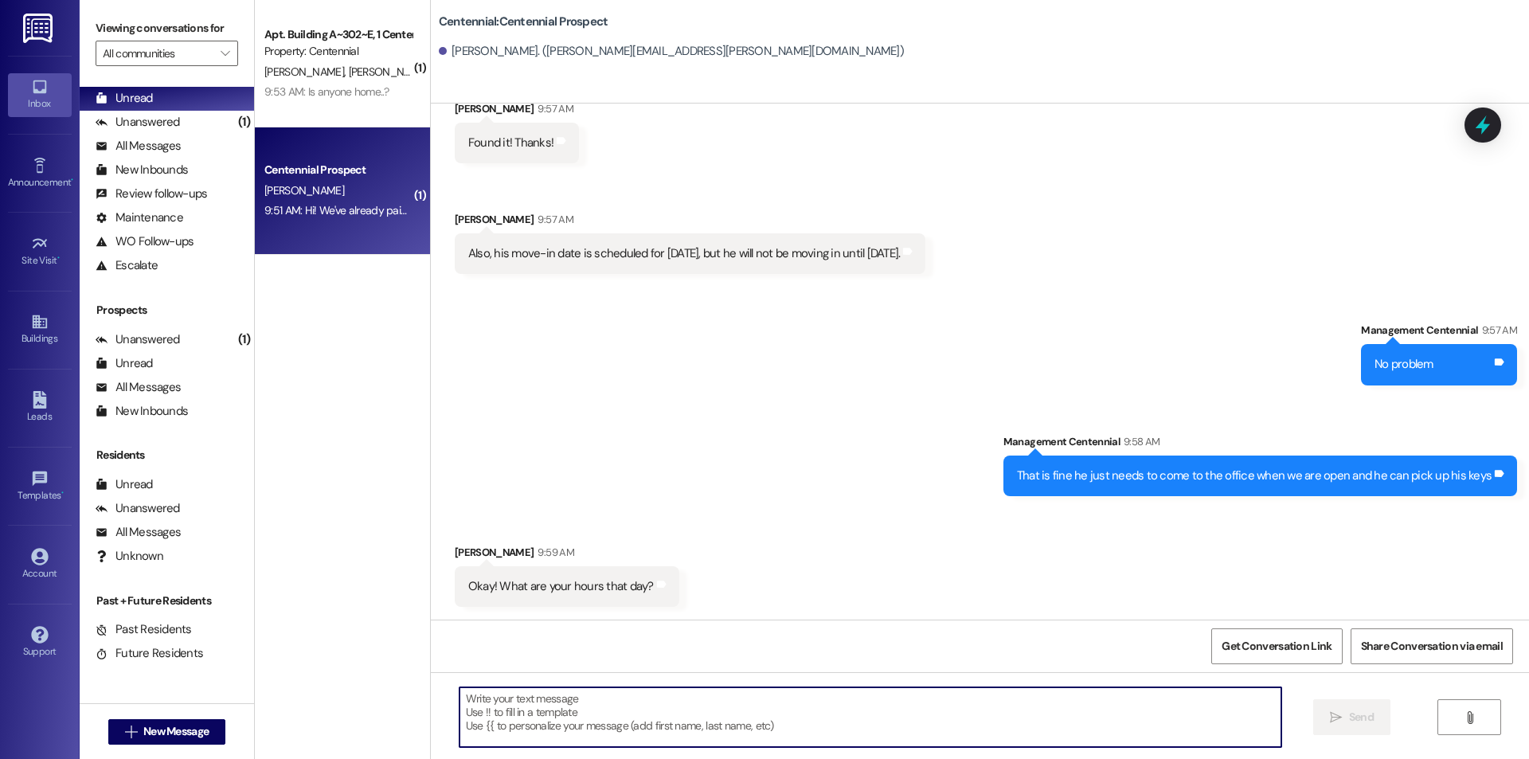
click at [571, 715] on textarea at bounding box center [871, 717] width 822 height 60
type textarea "w"
type textarea "We are open 10am-6pm that day\"
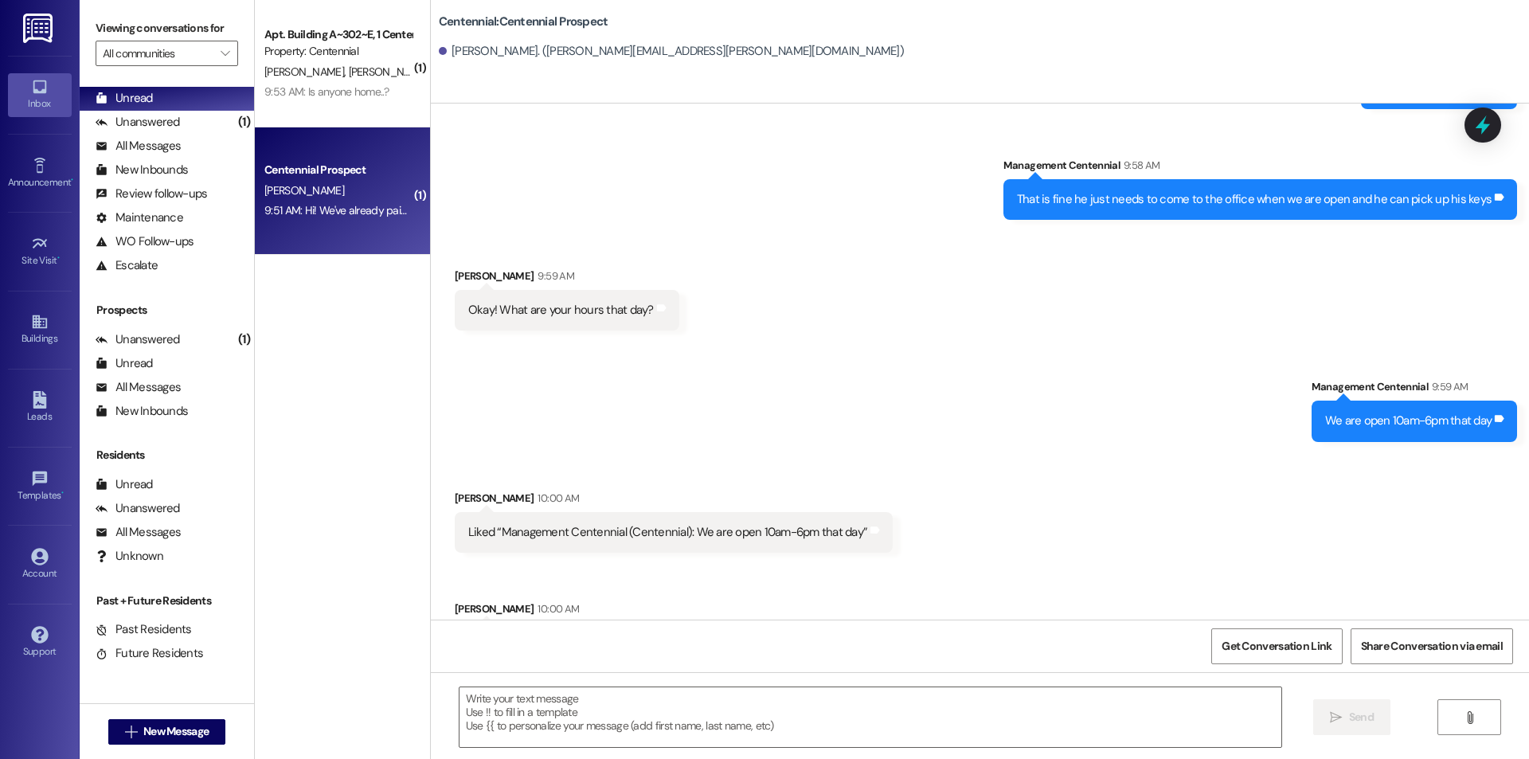
scroll to position [5043, 0]
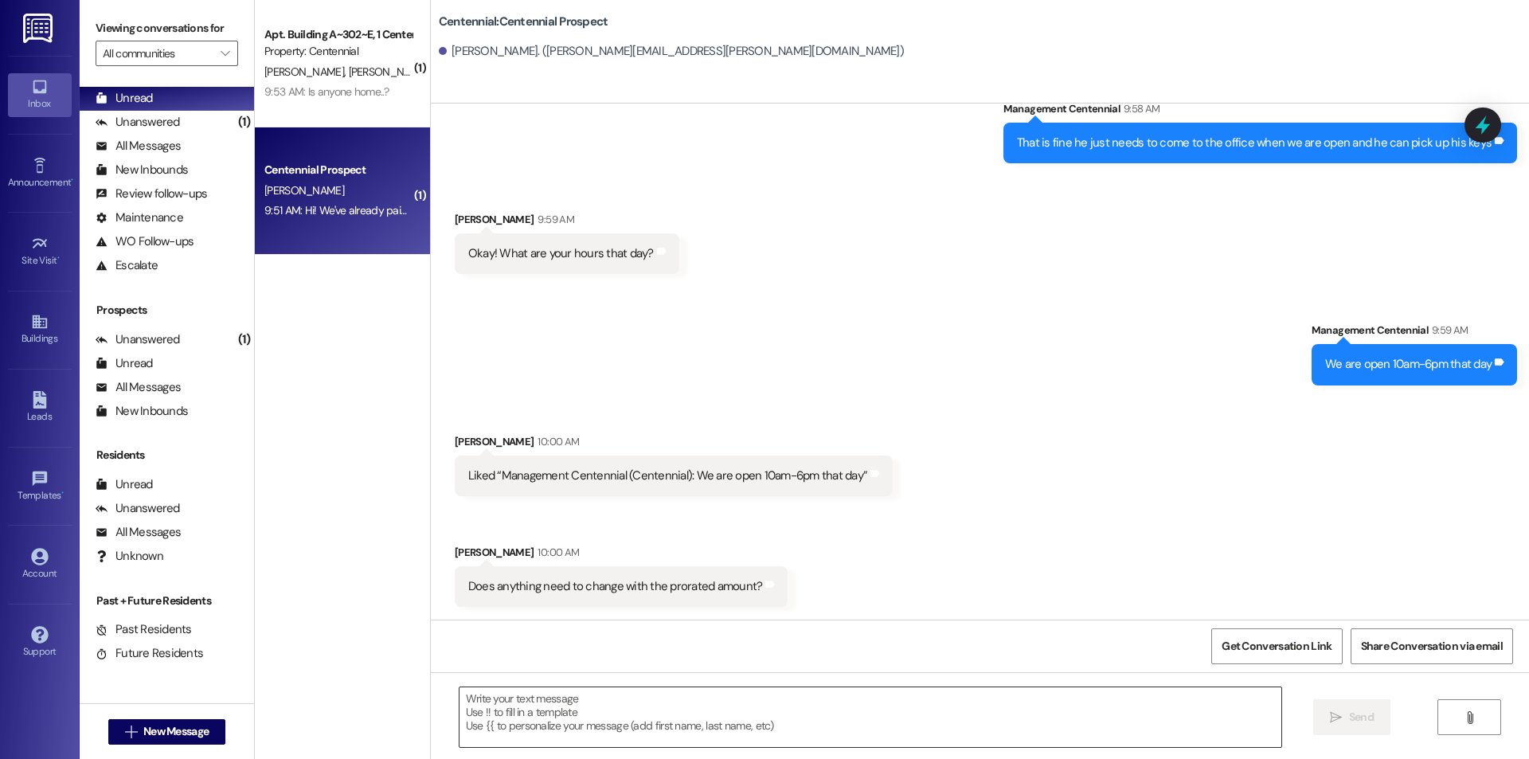
click at [586, 720] on textarea at bounding box center [871, 717] width 822 height 60
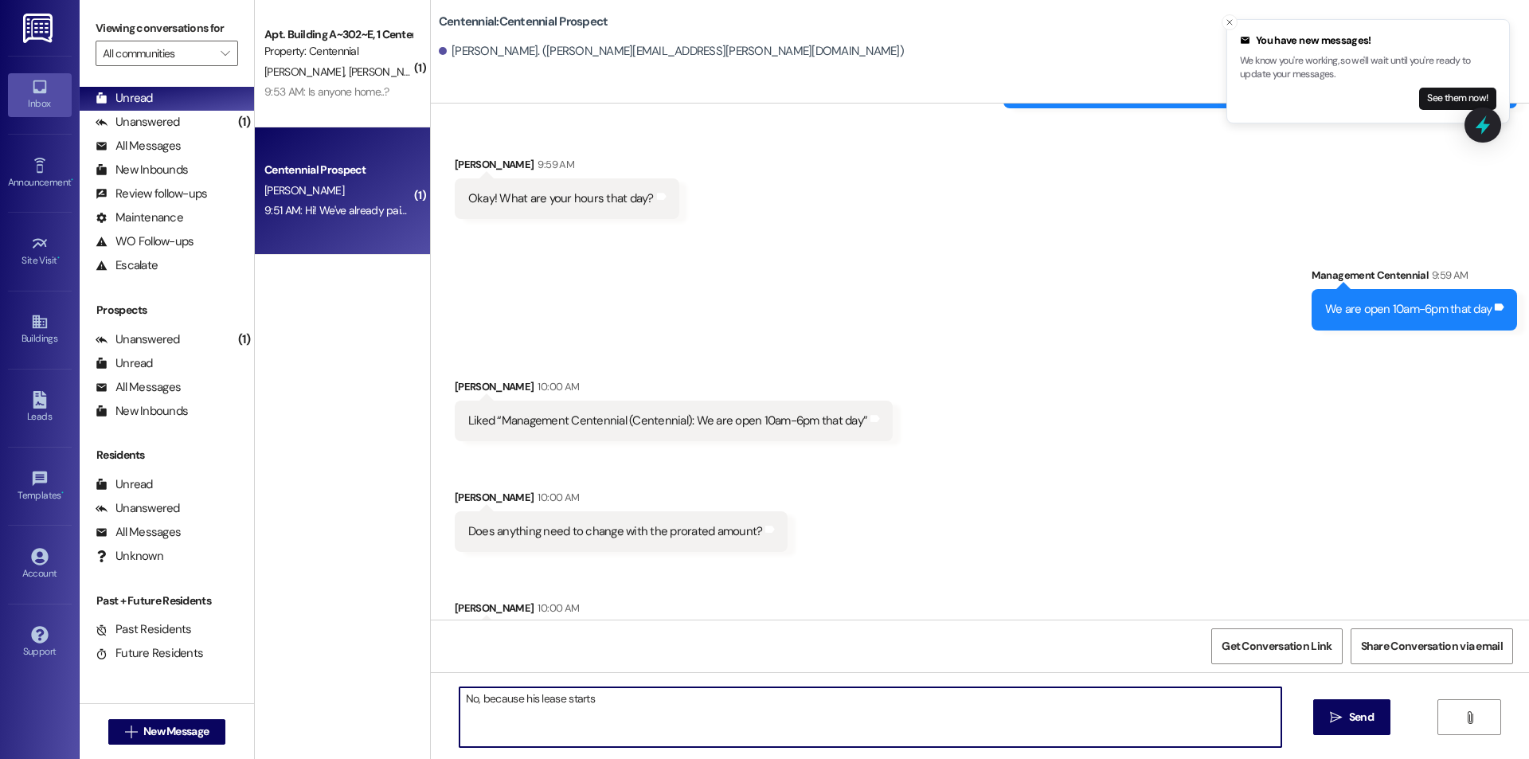
scroll to position [5155, 0]
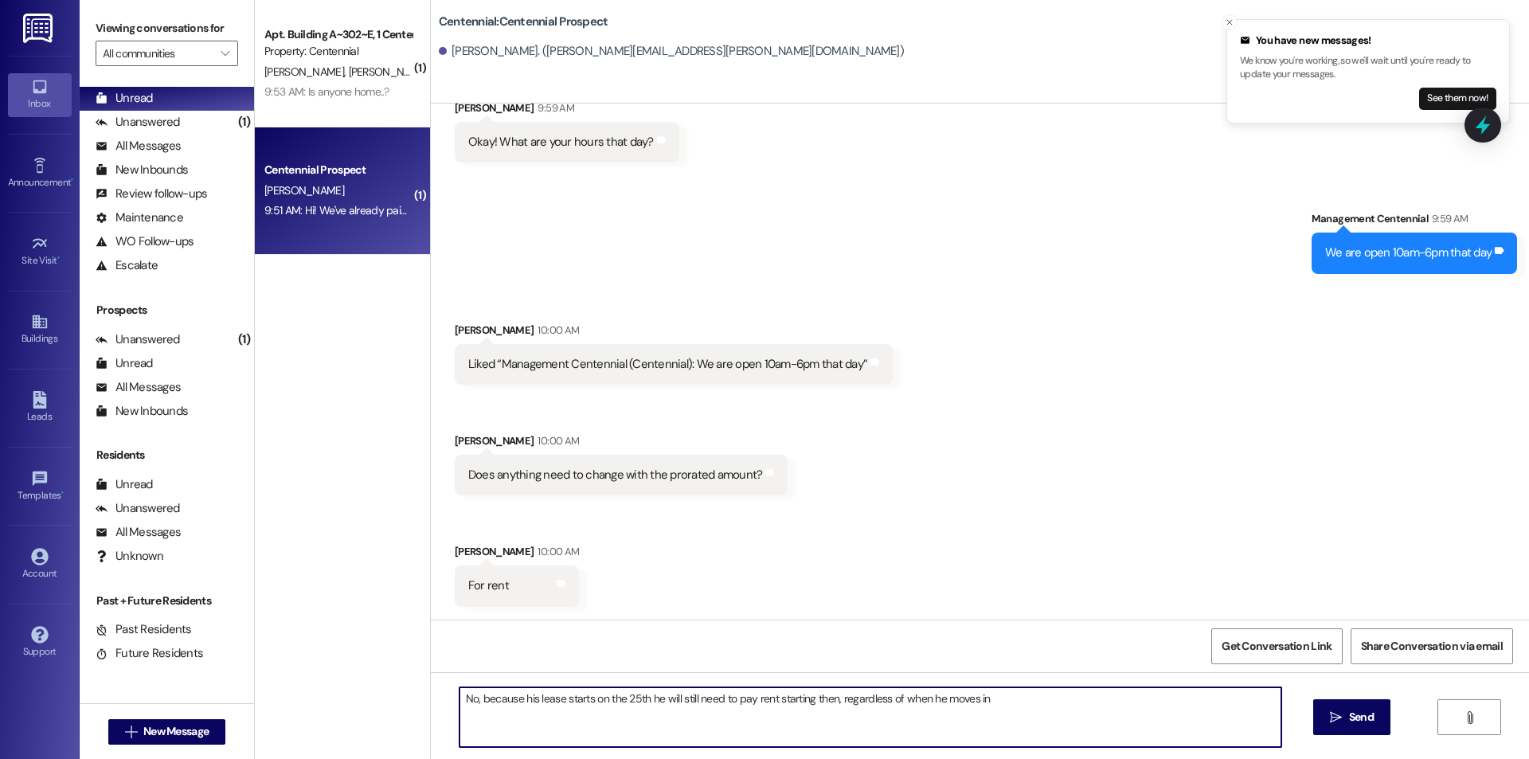
type textarea "No, because his lease starts on the 25th he will still need to pay rent startin…"
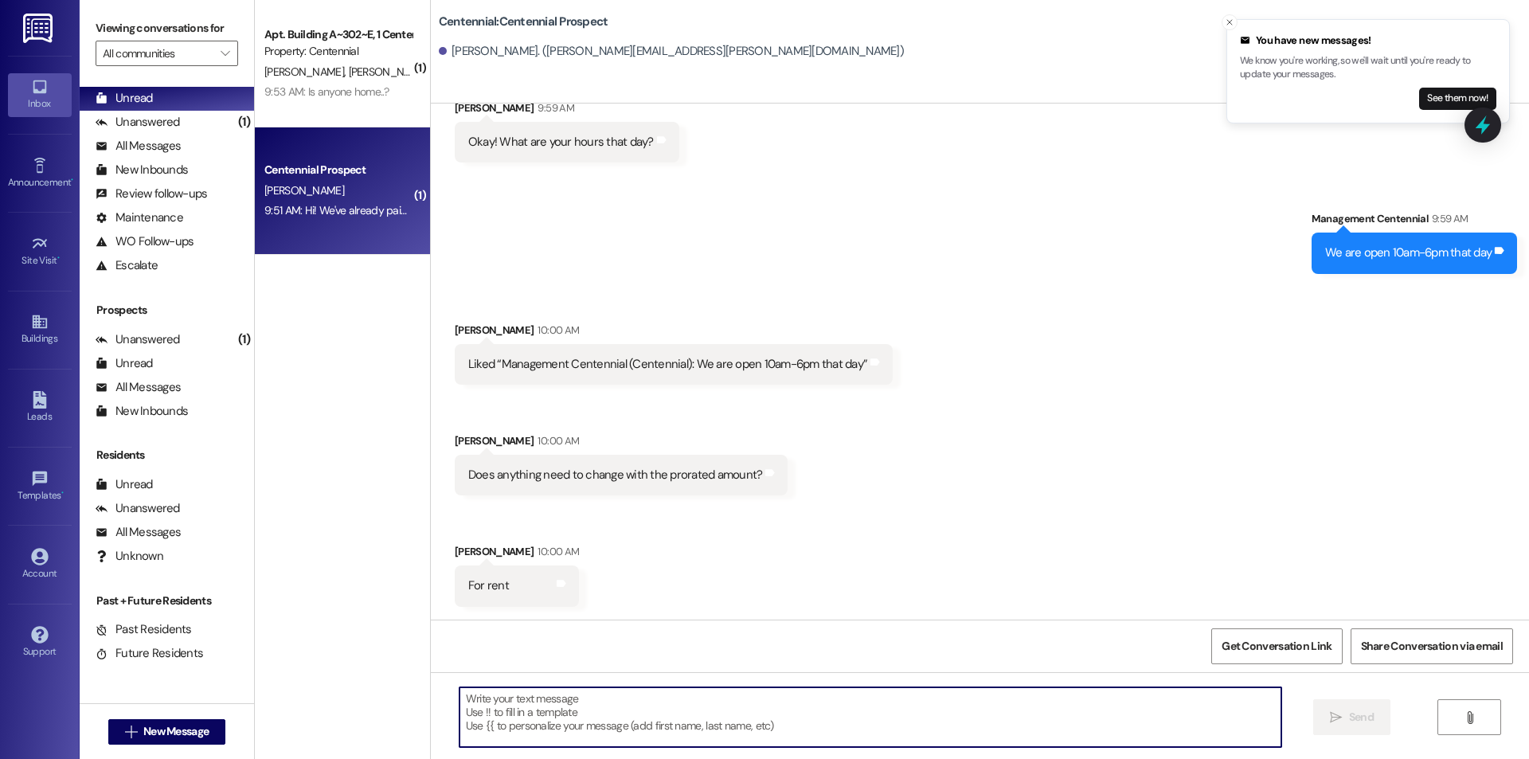
scroll to position [5154, 0]
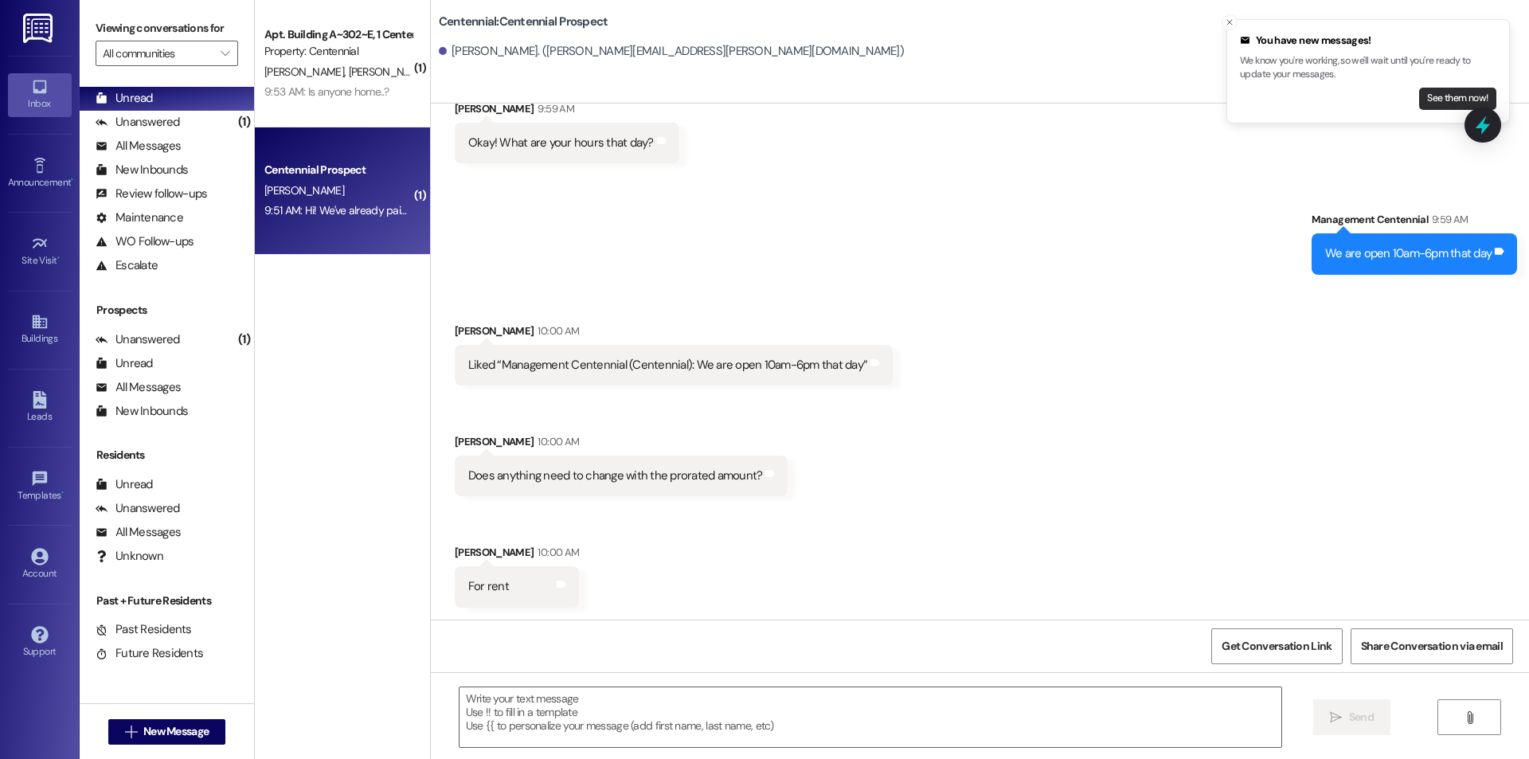
click at [1442, 95] on button "See them now!" at bounding box center [1457, 99] width 77 height 22
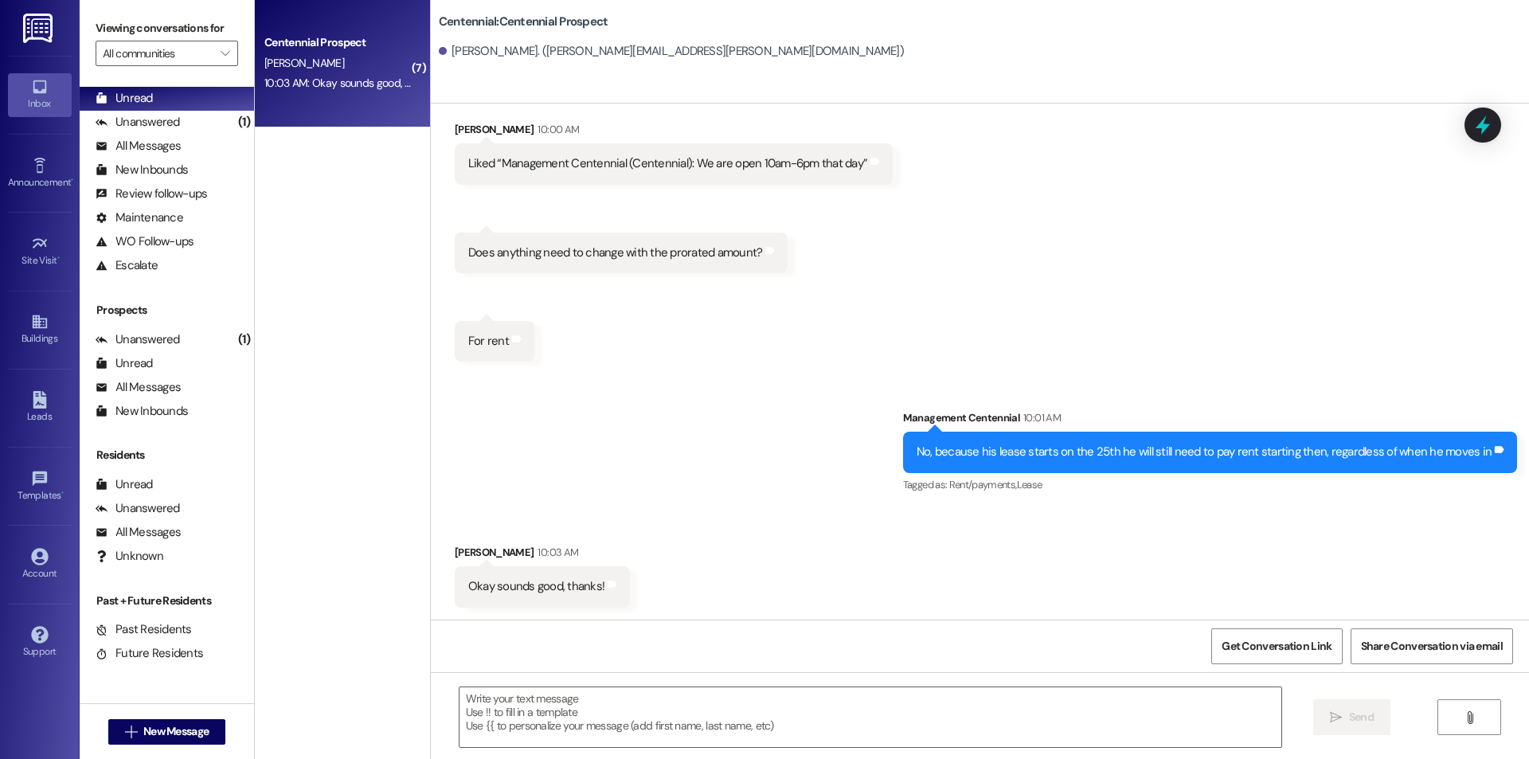
scroll to position [5335, 0]
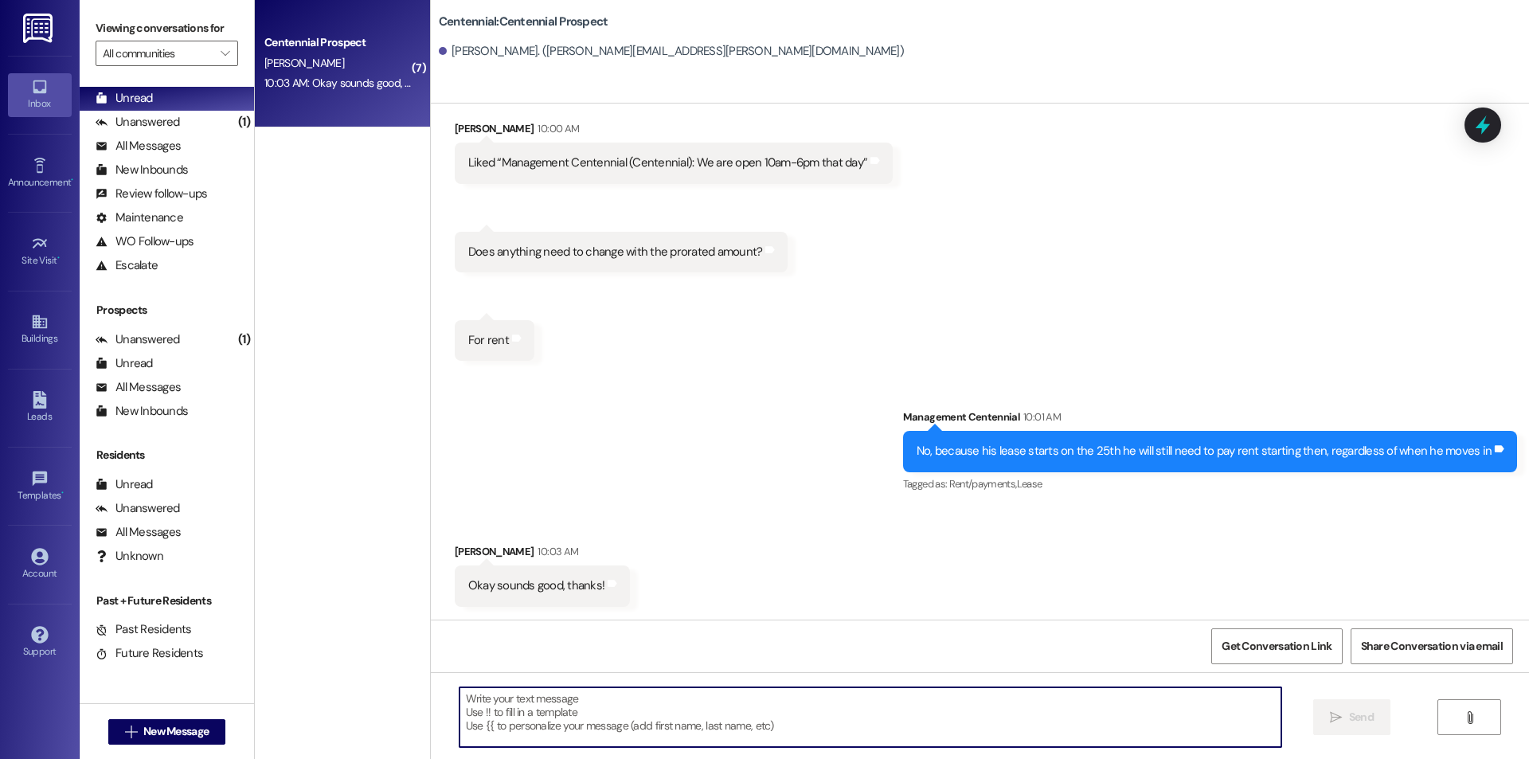
click at [654, 700] on textarea at bounding box center [871, 717] width 822 height 60
type textarea "Of course"
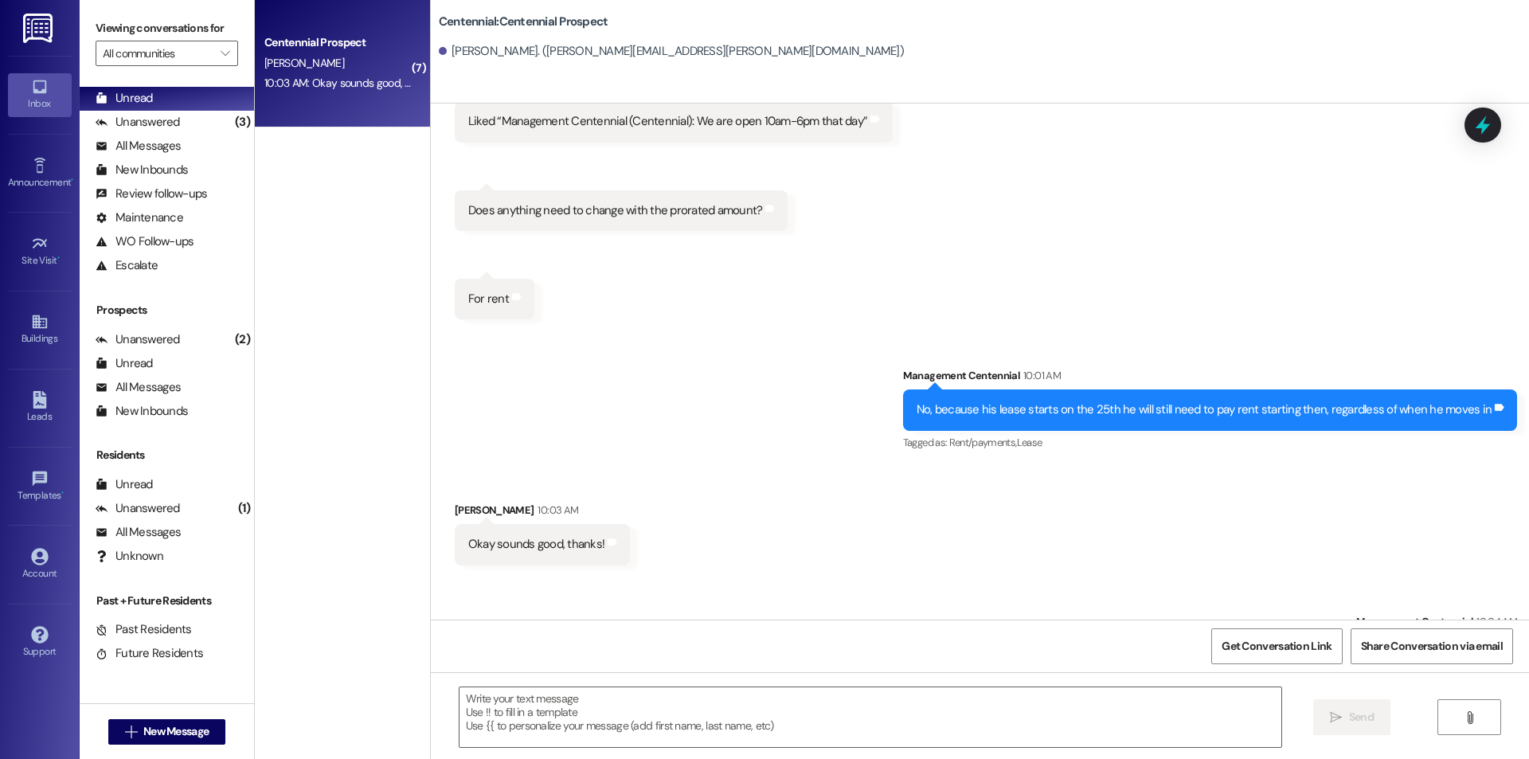
scroll to position [5446, 0]
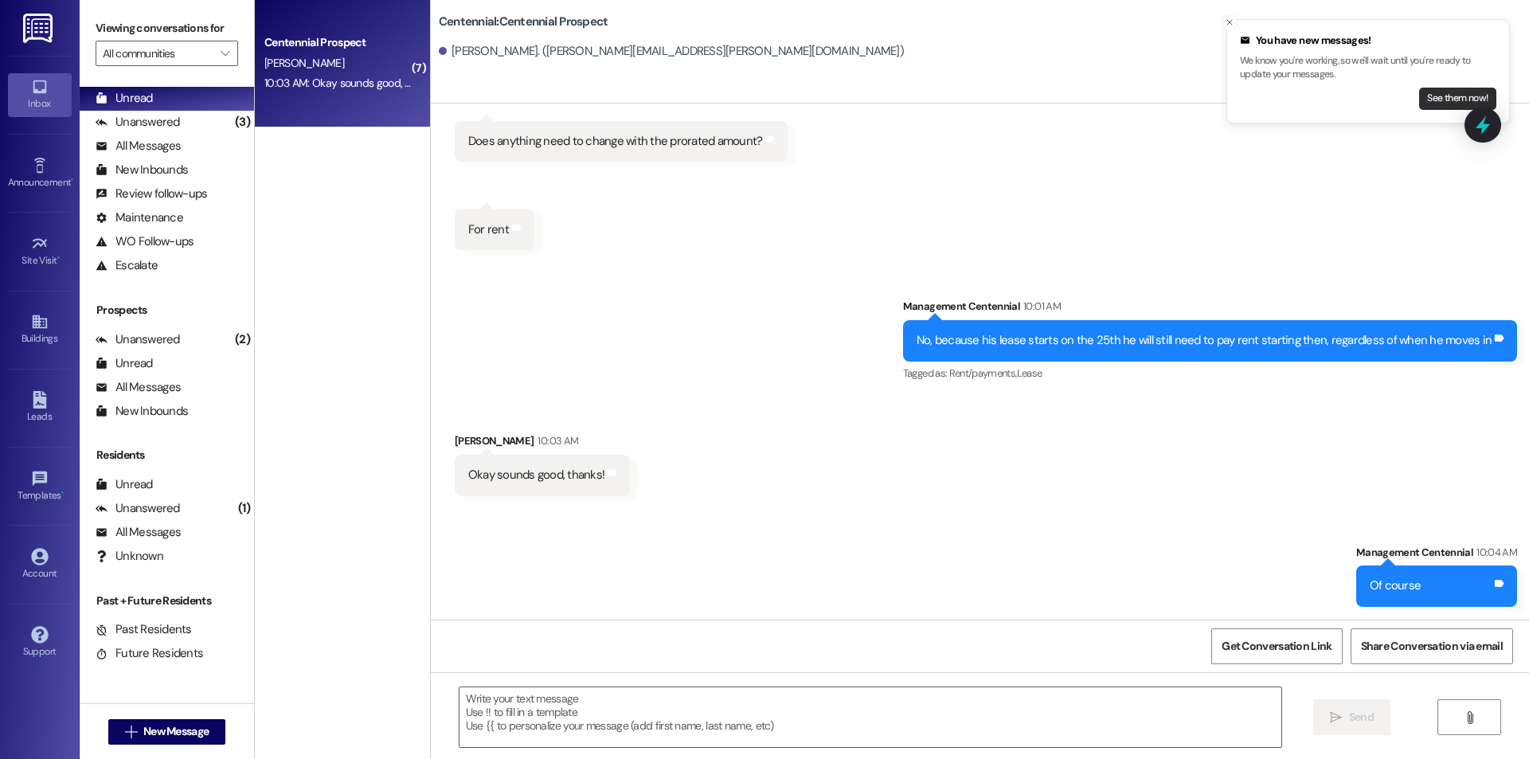
click at [1447, 95] on button "See them now!" at bounding box center [1457, 99] width 77 height 22
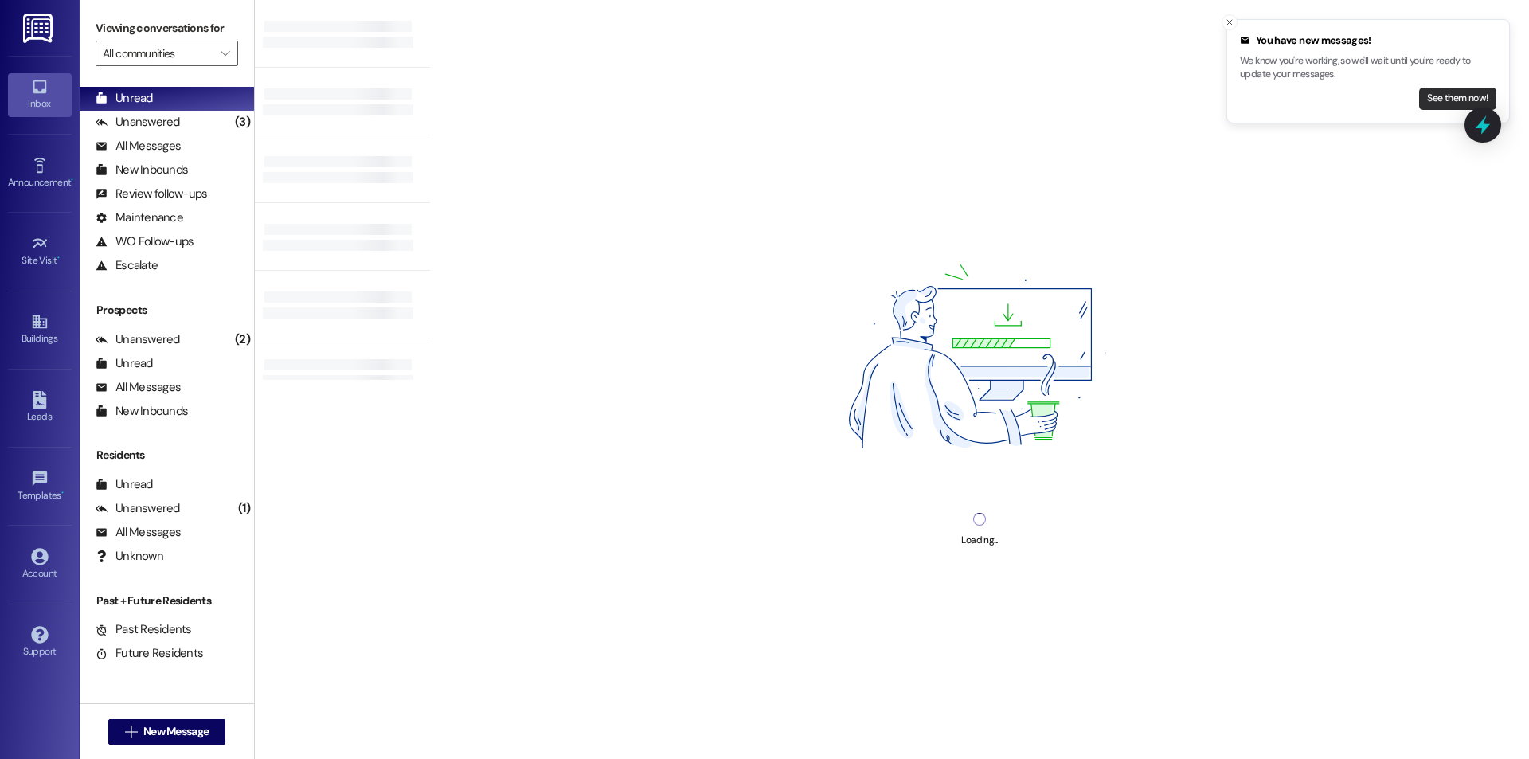
click at [1446, 100] on button "See them now!" at bounding box center [1457, 99] width 77 height 22
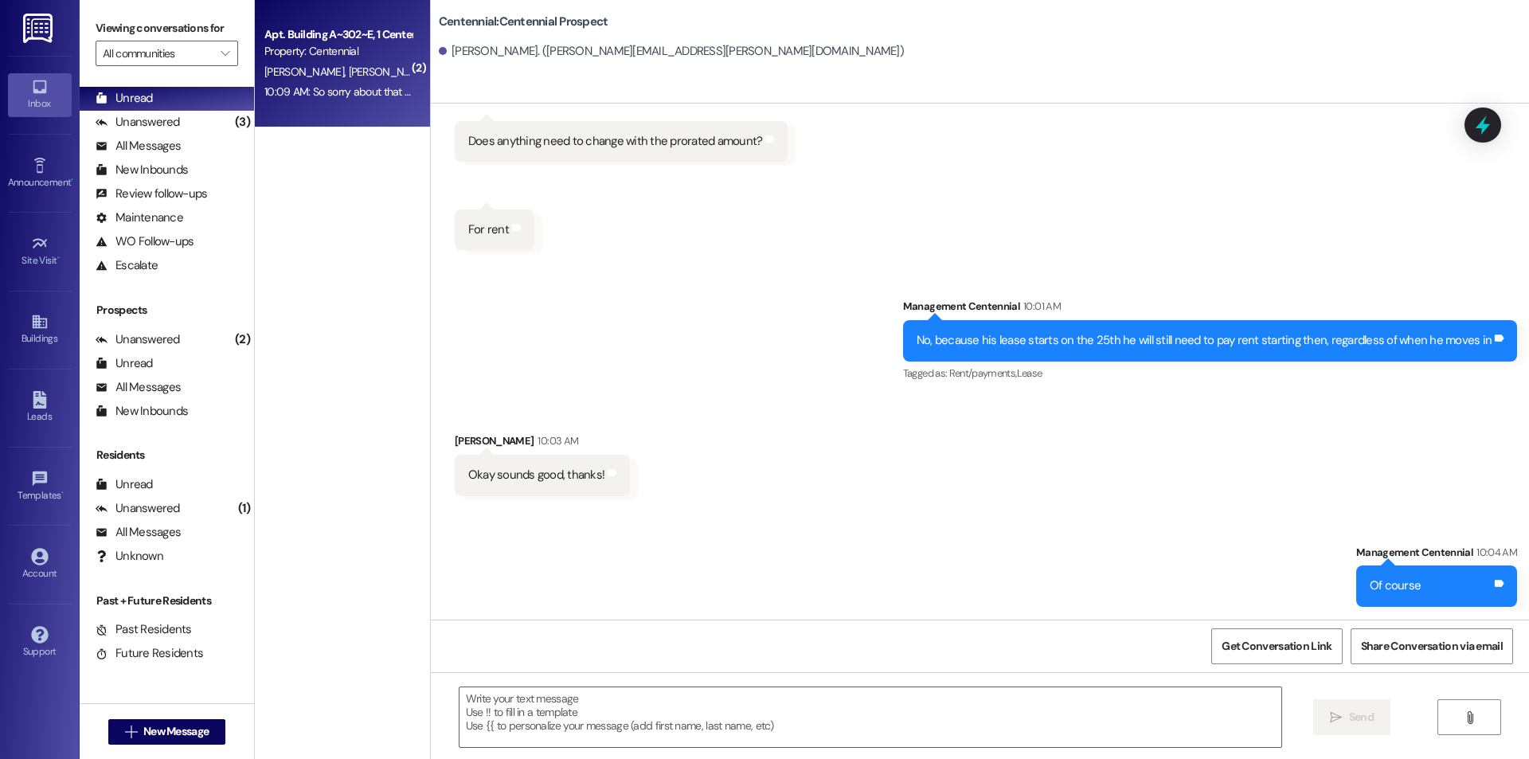
click at [310, 80] on div "[PERSON_NAME] [PERSON_NAME] [PERSON_NAME] [PERSON_NAME] [PERSON_NAME]" at bounding box center [338, 72] width 151 height 20
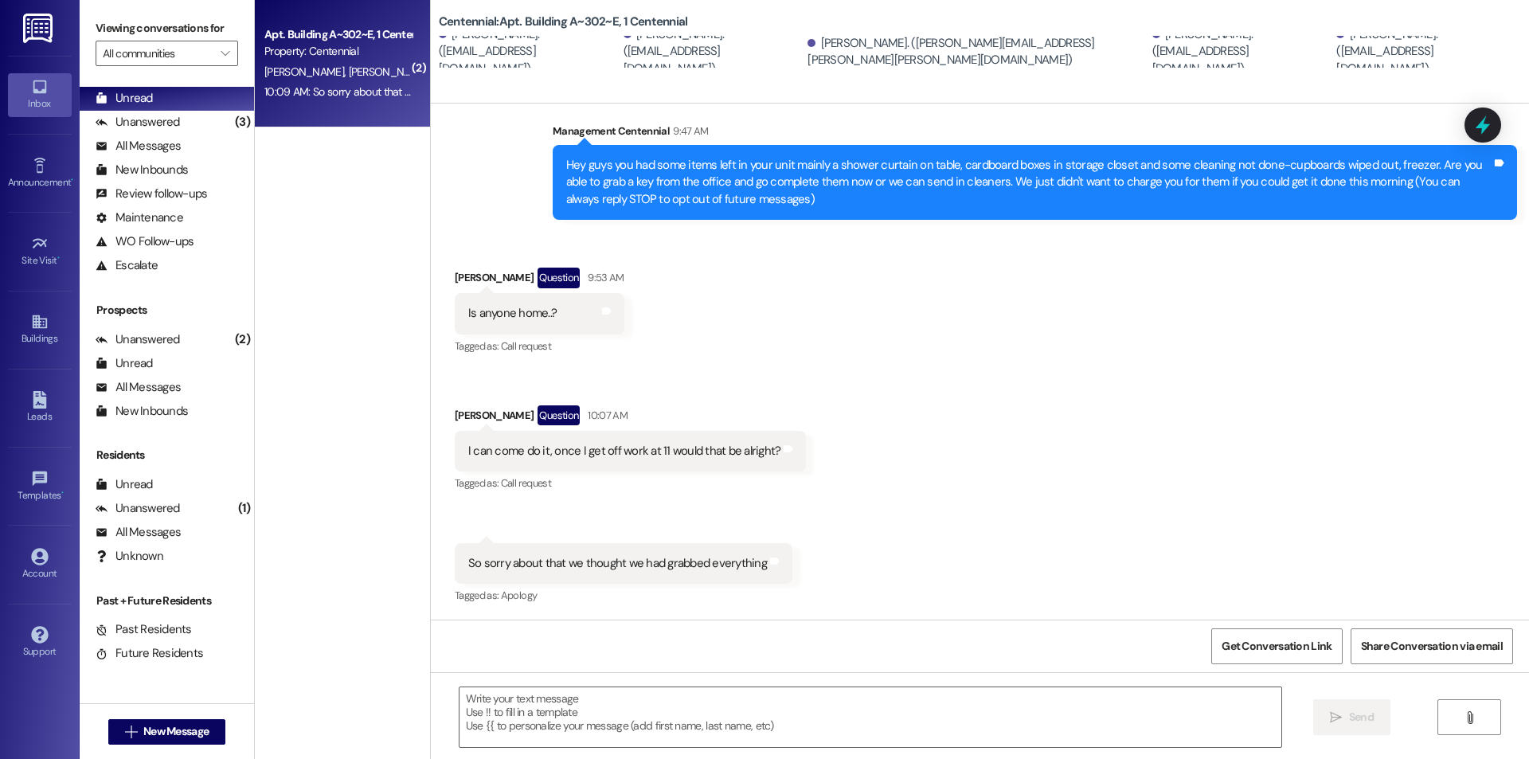
scroll to position [306, 0]
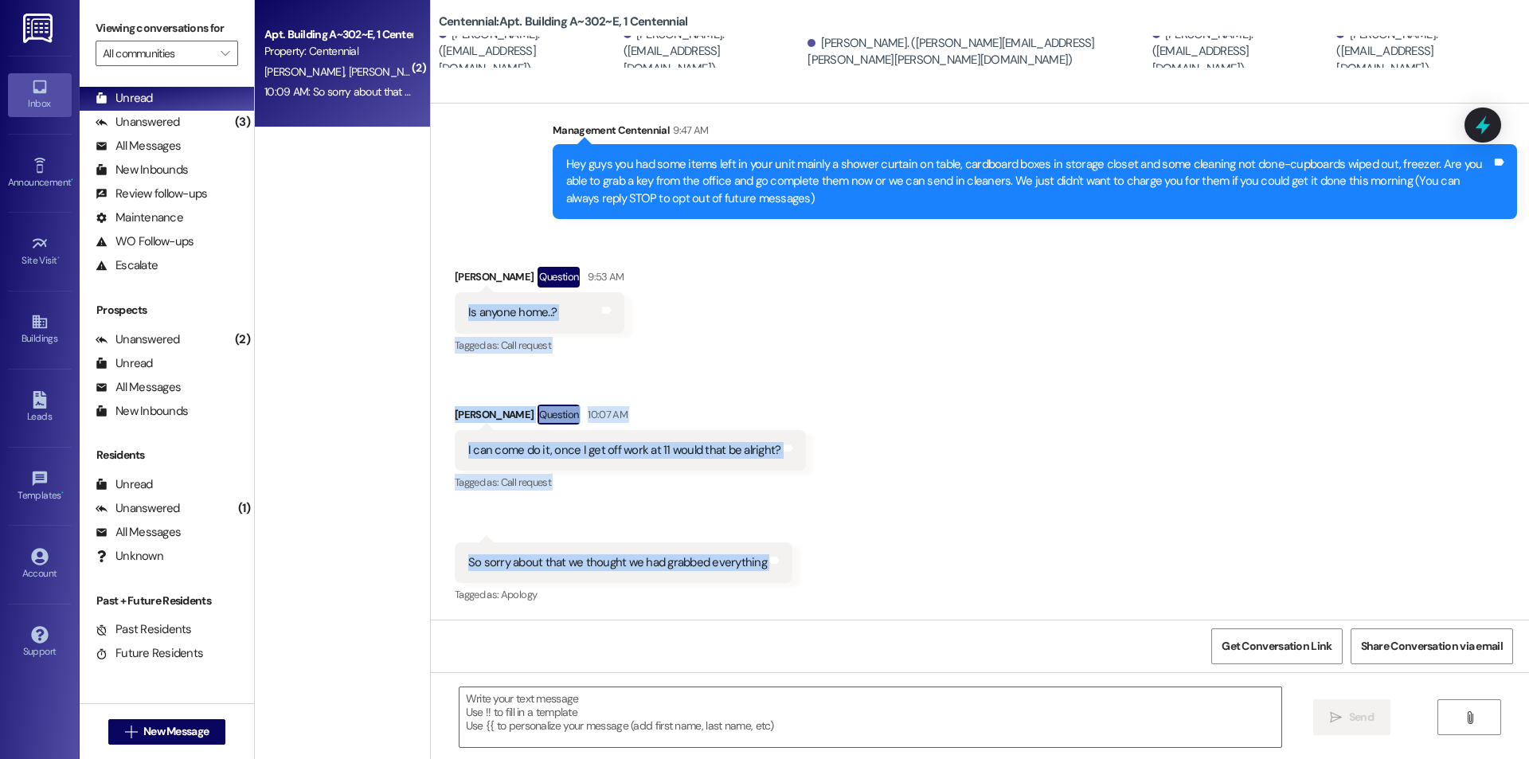
drag, startPoint x: 451, startPoint y: 301, endPoint x: 806, endPoint y: 577, distance: 449.6
click at [806, 577] on div "Received via SMS [PERSON_NAME] Question 9:53 AM Is anyone home..? Tags and note…" at bounding box center [980, 424] width 1098 height 387
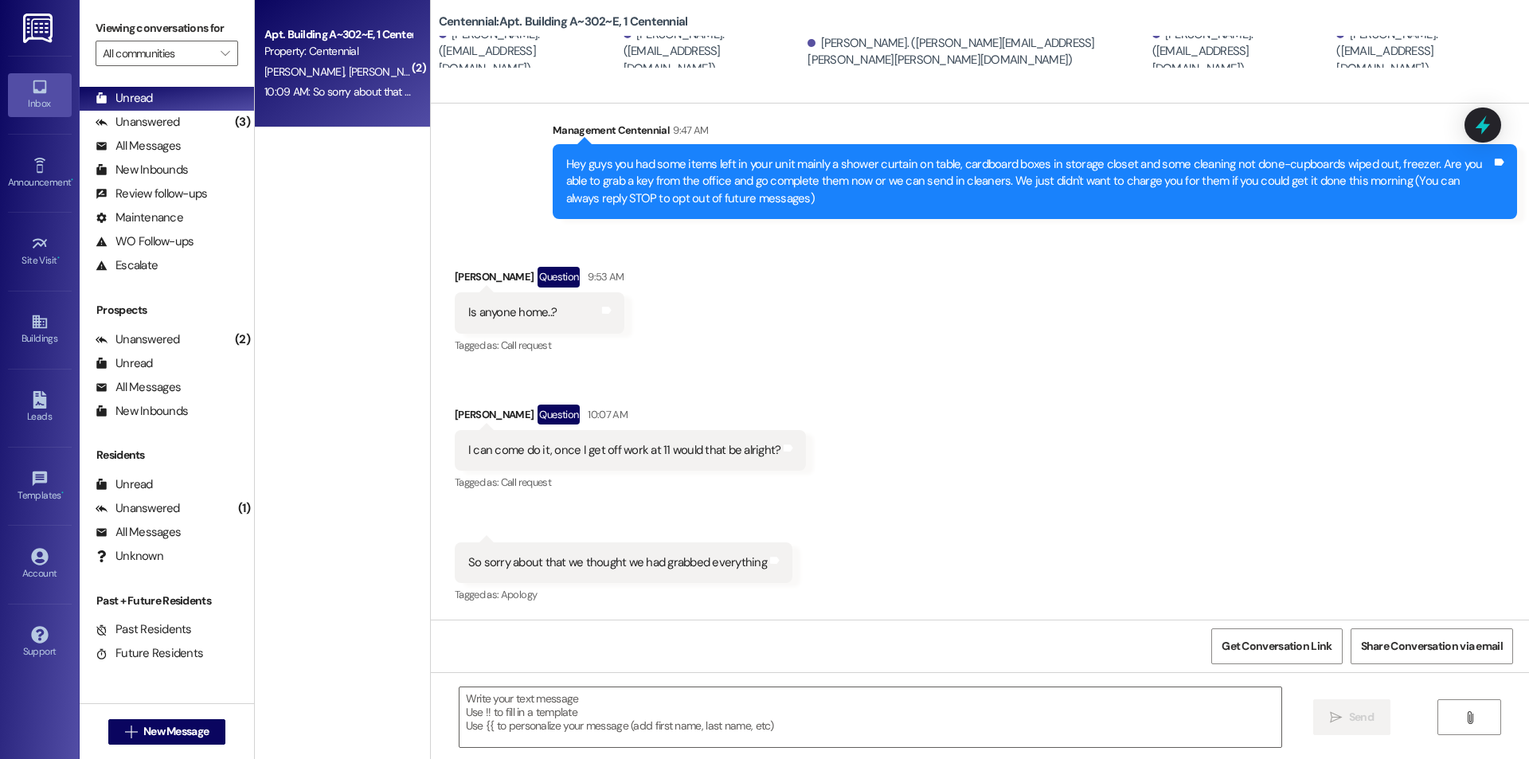
click at [259, 443] on div "( 2 ) Apt. Building A~302~E, 1 Centennial Property: Centennial [PERSON_NAME] [P…" at bounding box center [342, 323] width 175 height 646
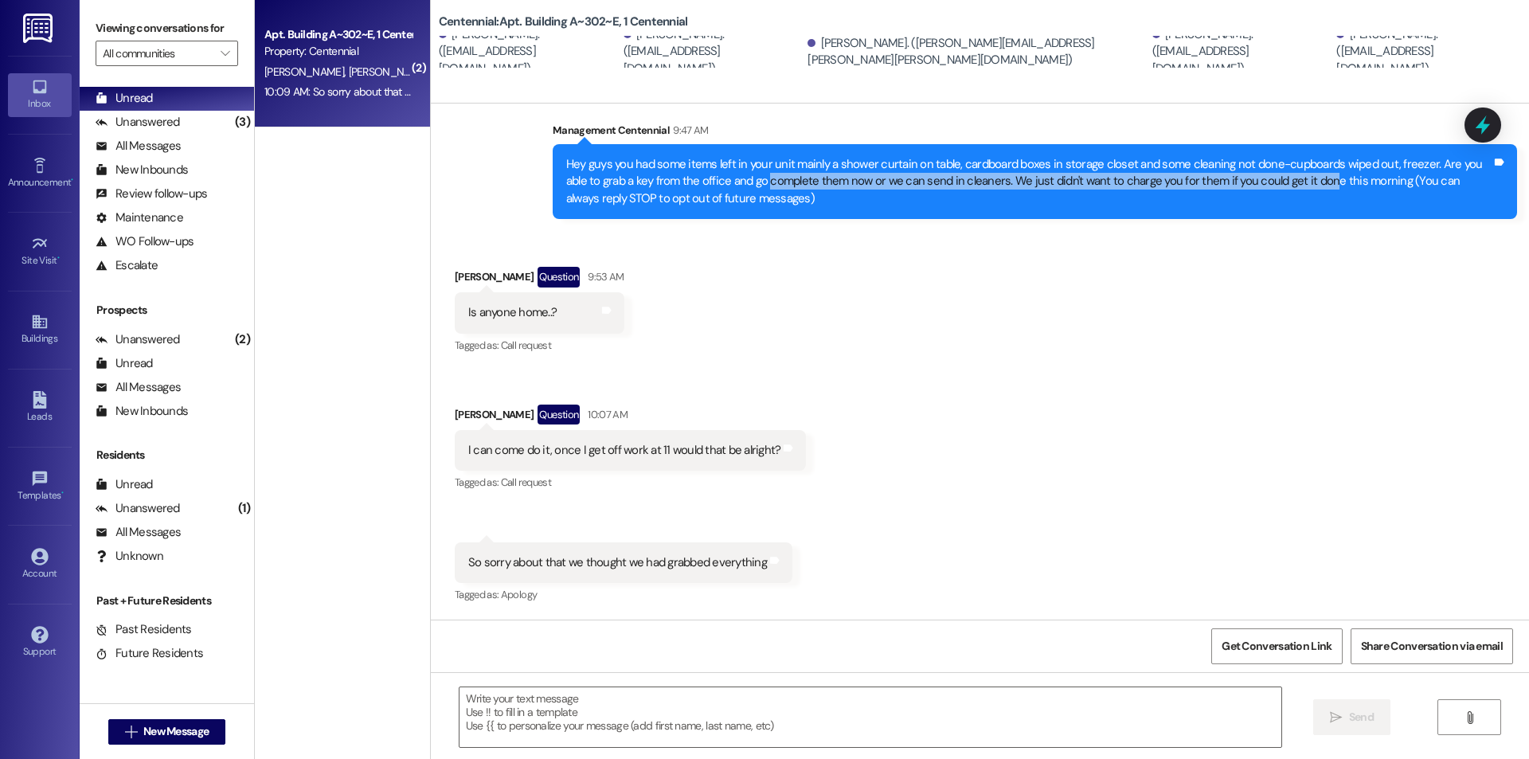
scroll to position [305, 0]
drag, startPoint x: 733, startPoint y: 184, endPoint x: 1411, endPoint y: 195, distance: 677.9
click at [1411, 195] on div "Hey guys you had some items left in your unit mainly a shower curtain on table,…" at bounding box center [1029, 182] width 926 height 51
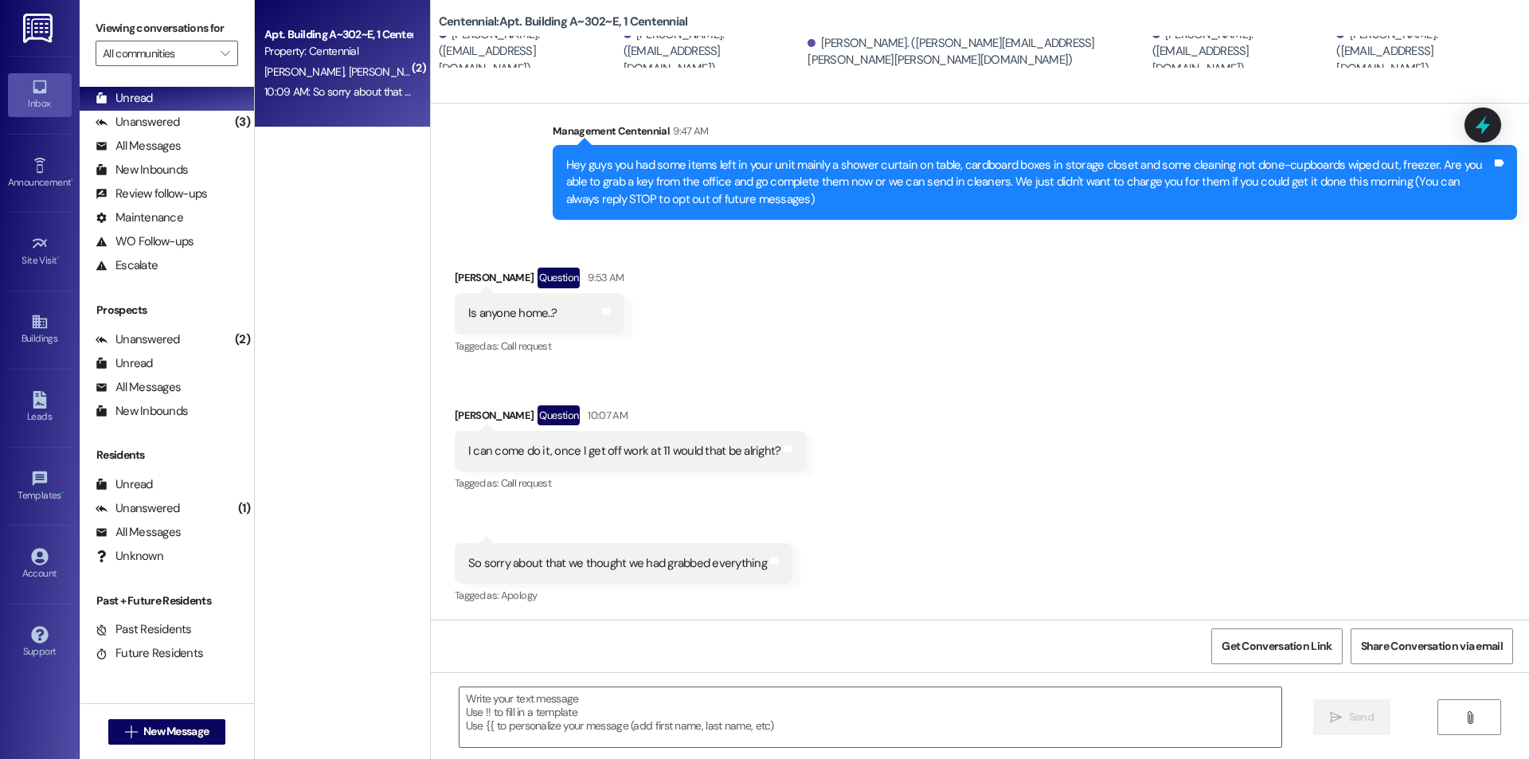
click at [311, 243] on div "( 2 ) Apt. Building A~302~E, 1 Centennial Property: Centennial [PERSON_NAME] [P…" at bounding box center [342, 323] width 175 height 646
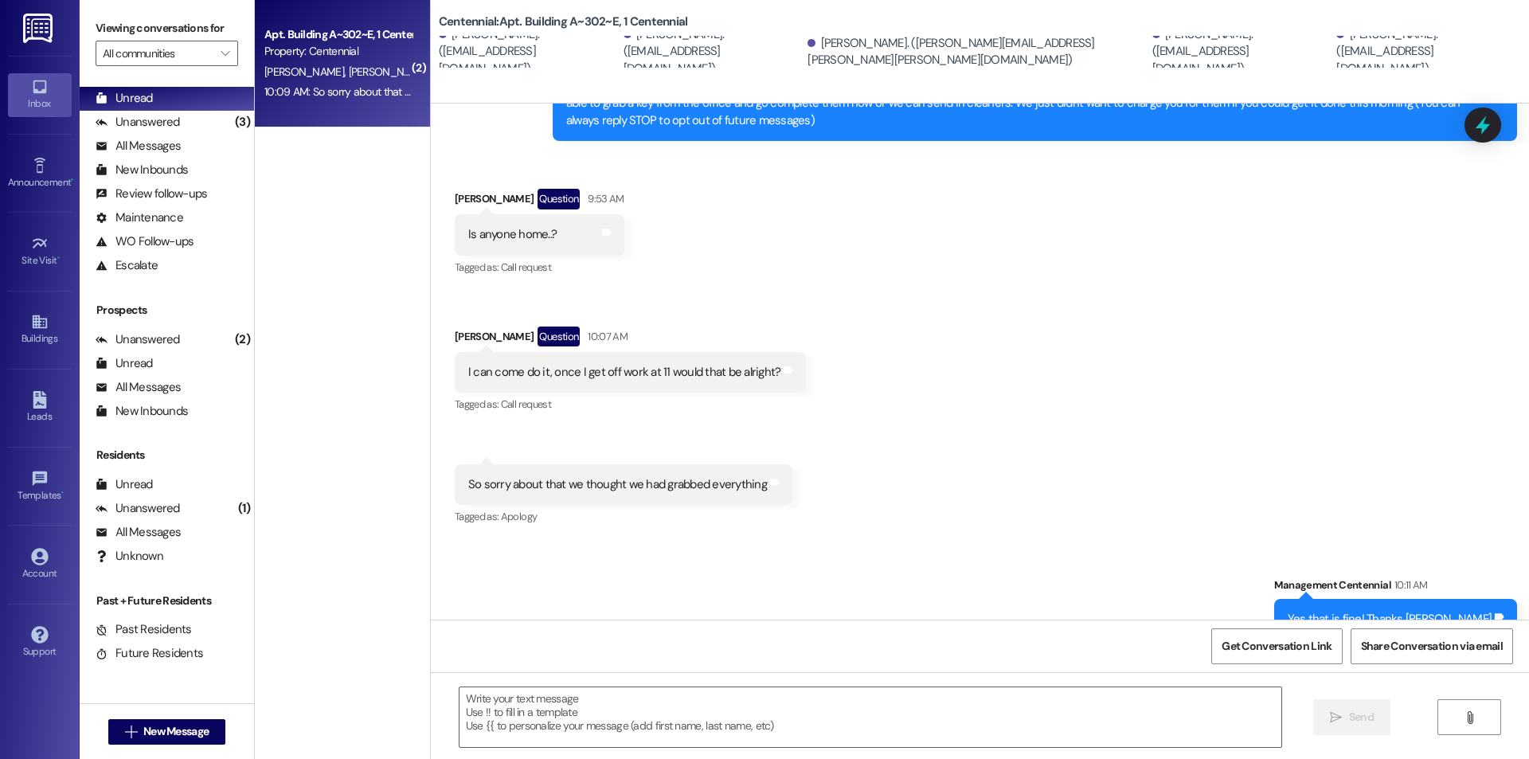
scroll to position [417, 0]
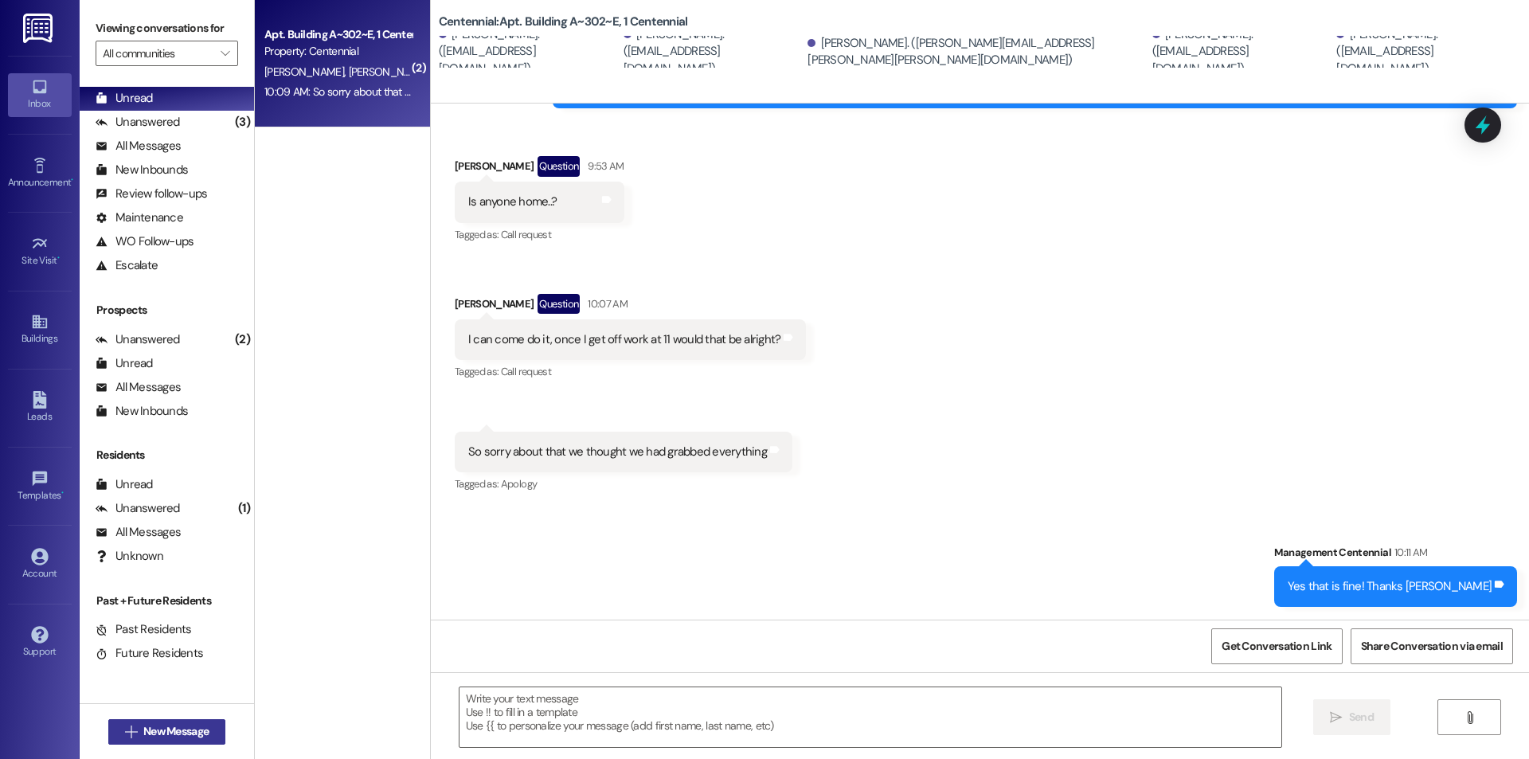
click at [172, 726] on span "New Message" at bounding box center [175, 731] width 65 height 17
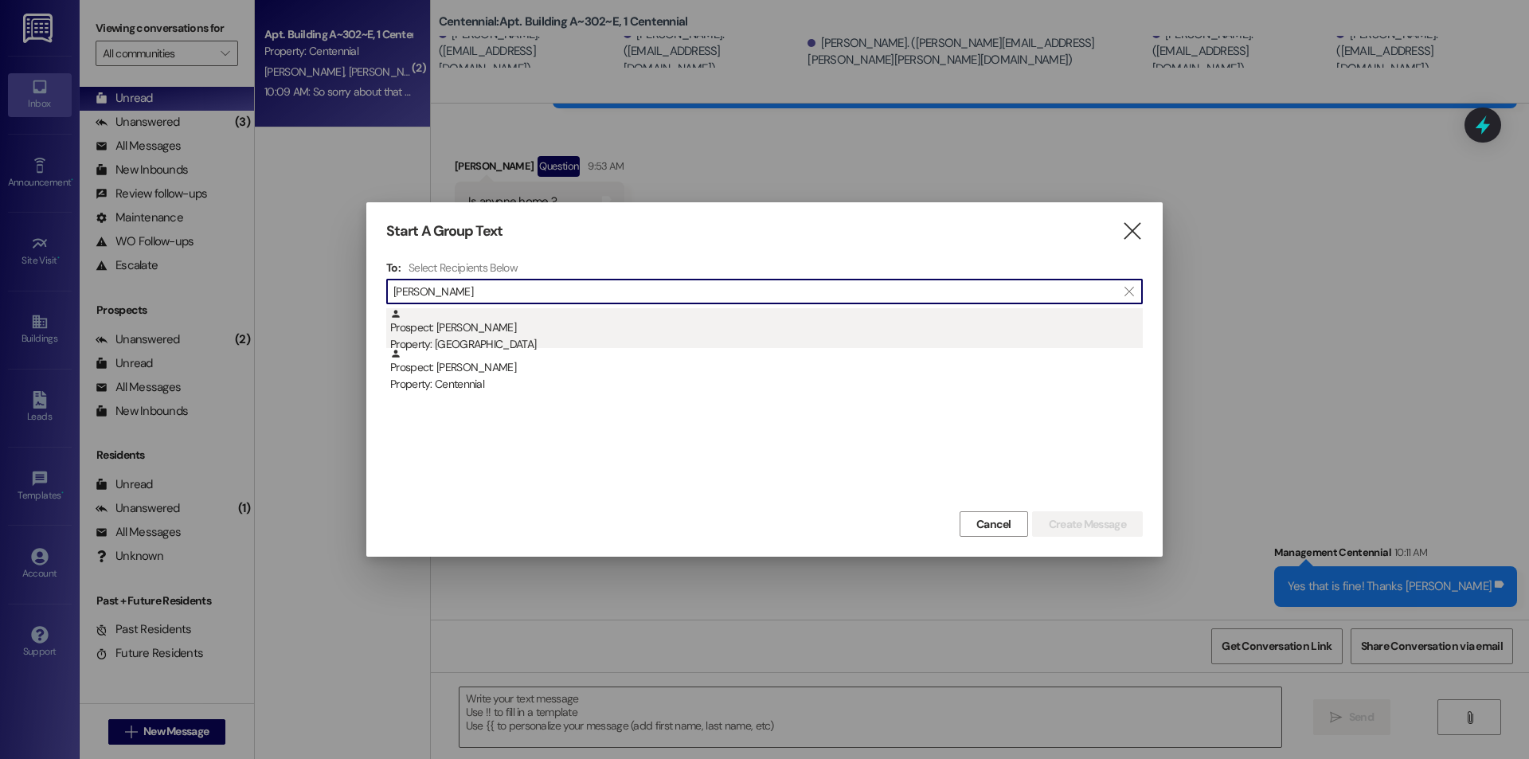
type input "[PERSON_NAME]"
click at [511, 331] on div "Prospect: [PERSON_NAME] Property: [GEOGRAPHIC_DATA]" at bounding box center [766, 330] width 753 height 45
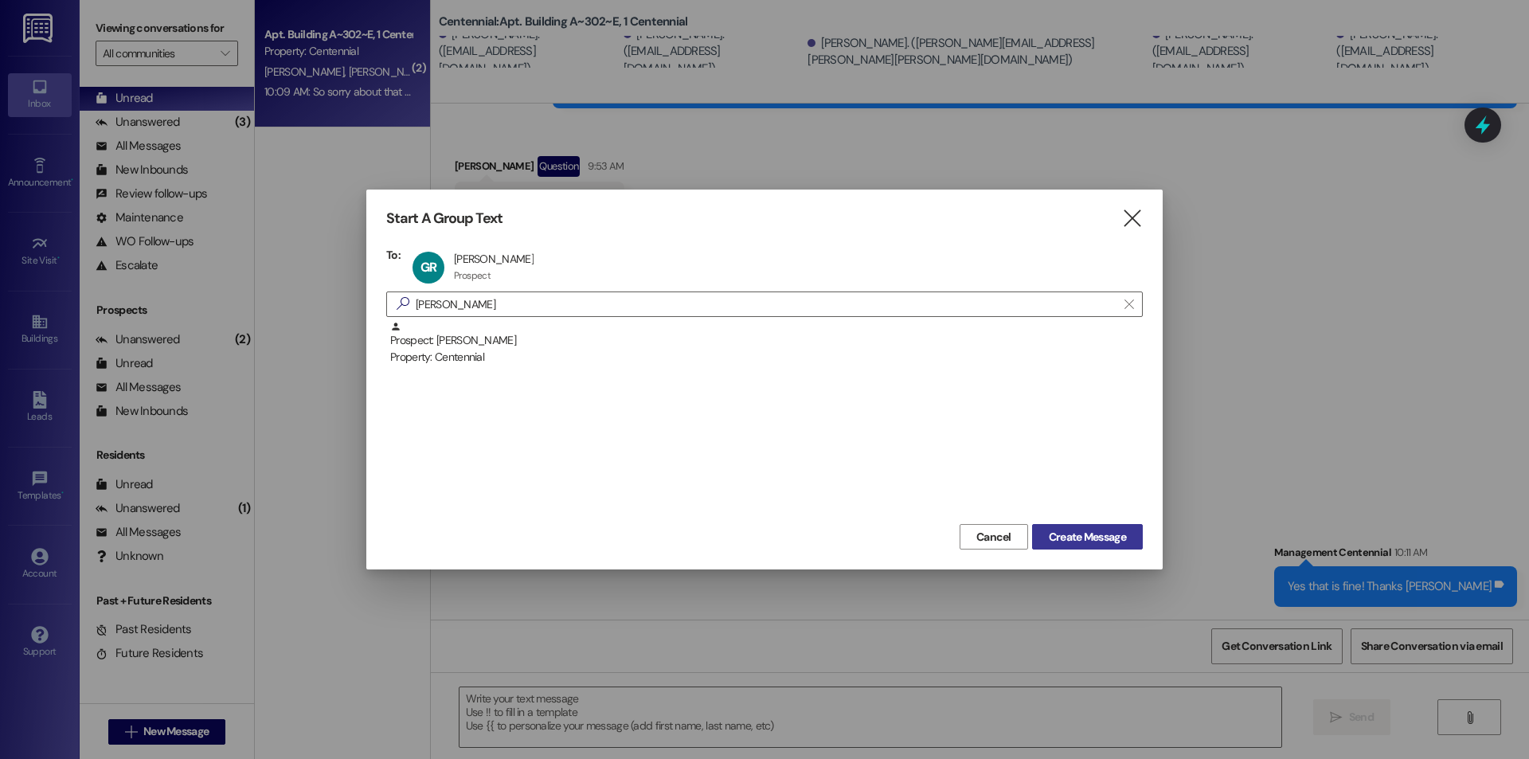
click at [1067, 546] on button "Create Message" at bounding box center [1087, 536] width 111 height 25
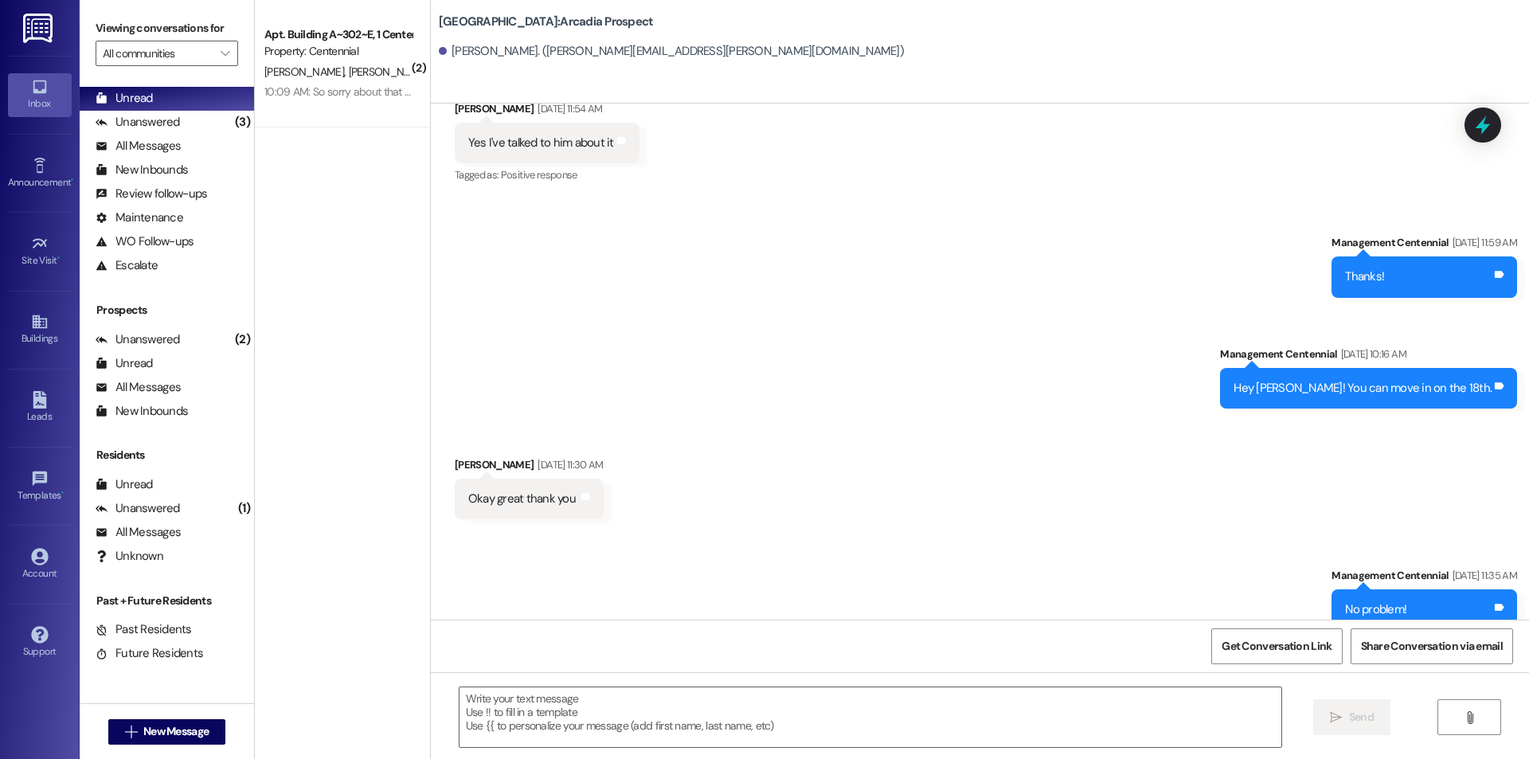
scroll to position [2820, 0]
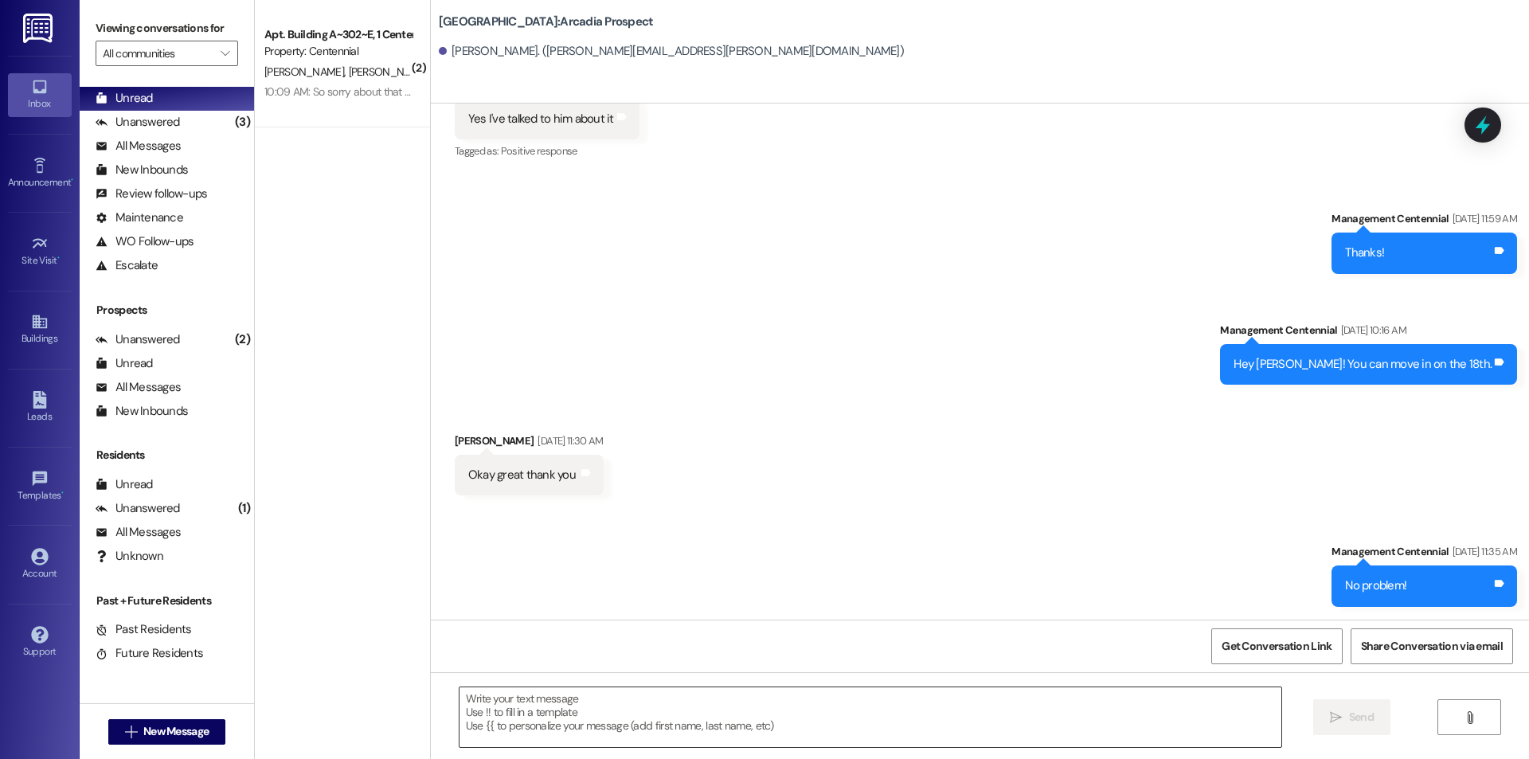
click at [656, 697] on textarea at bounding box center [871, 717] width 822 height 60
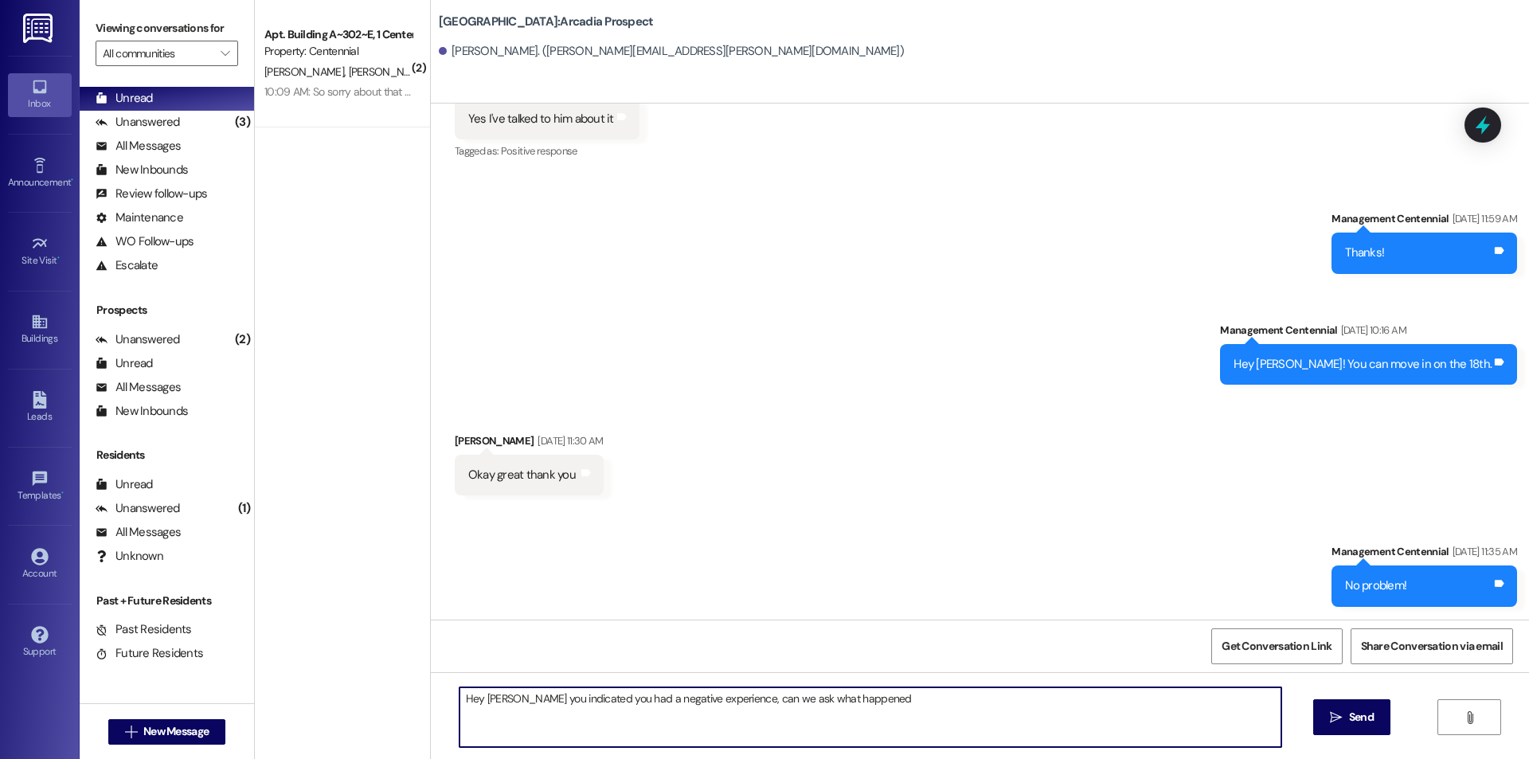
type textarea "Hey [PERSON_NAME] you indicated you had a negative experience, can we ask what …"
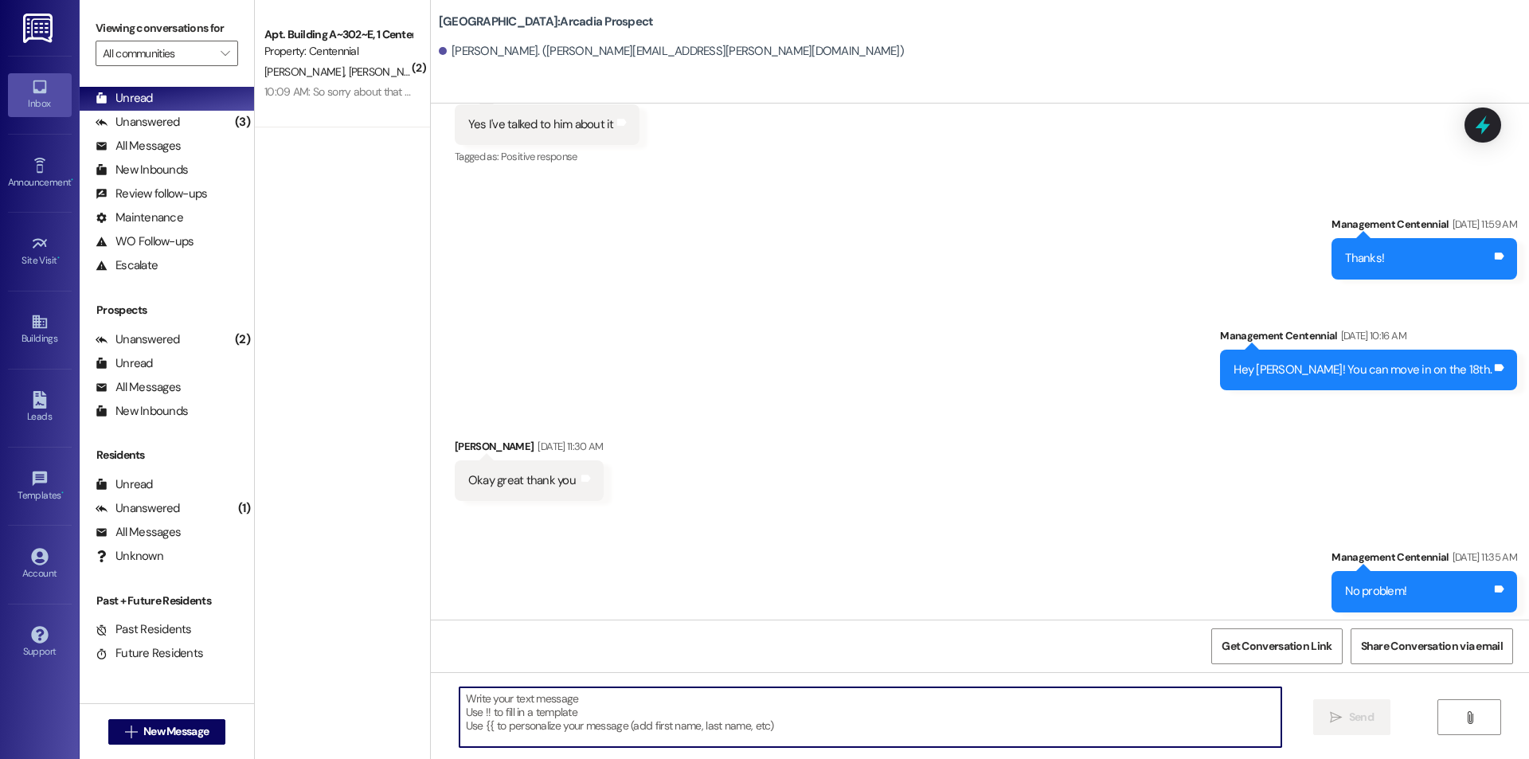
scroll to position [2931, 0]
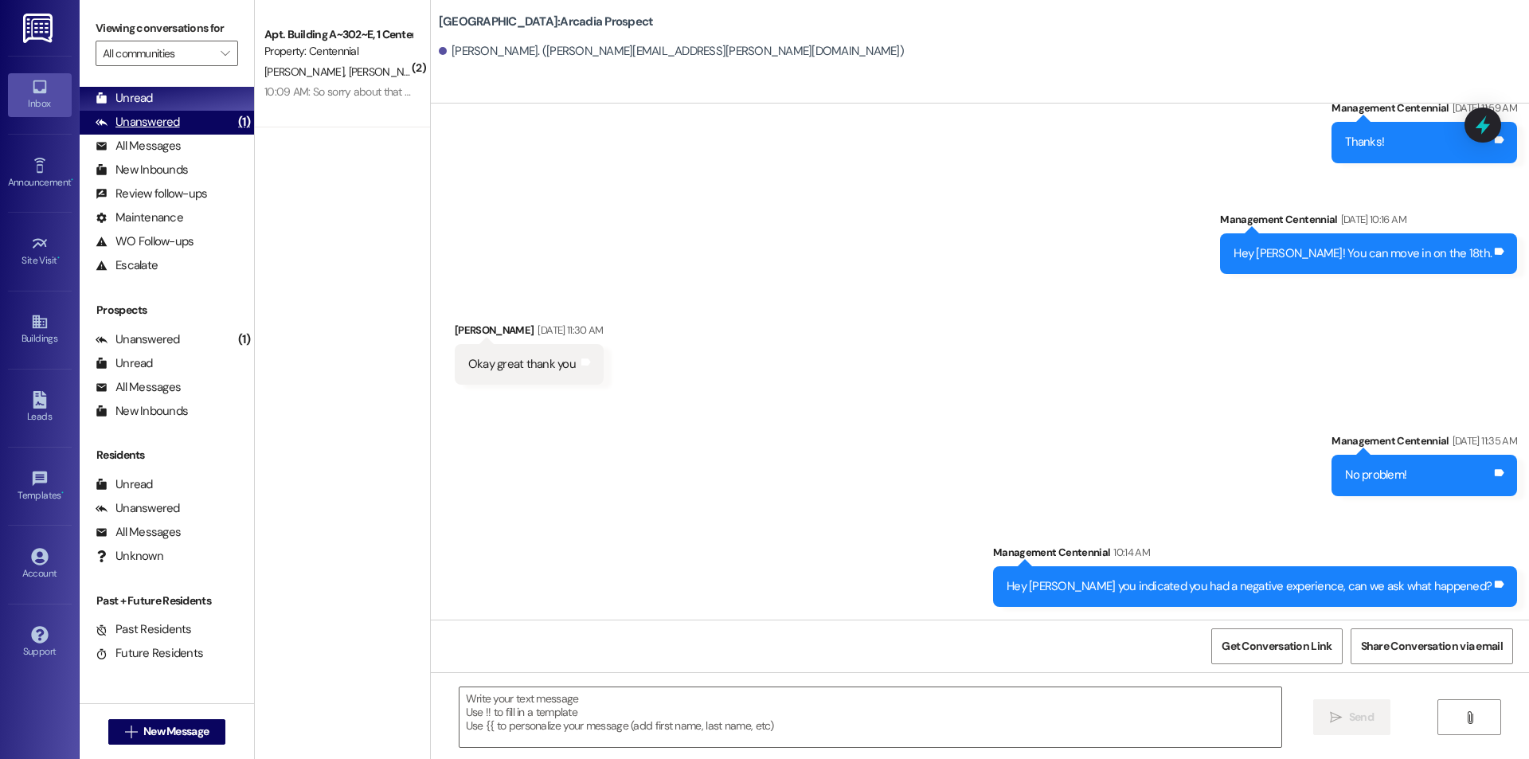
click at [174, 119] on div "Unanswered" at bounding box center [138, 122] width 84 height 17
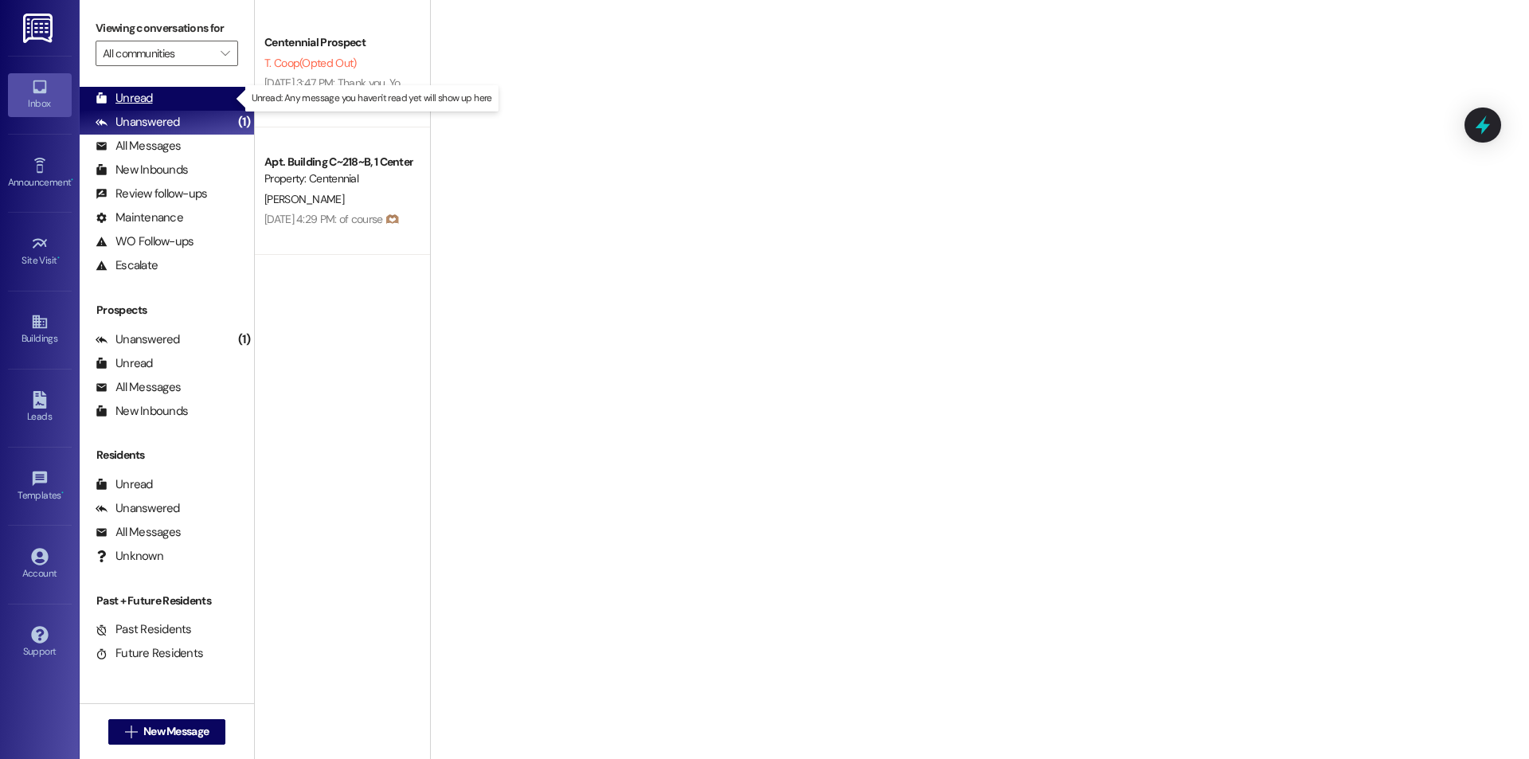
click at [179, 102] on div "Unread (0)" at bounding box center [167, 99] width 174 height 24
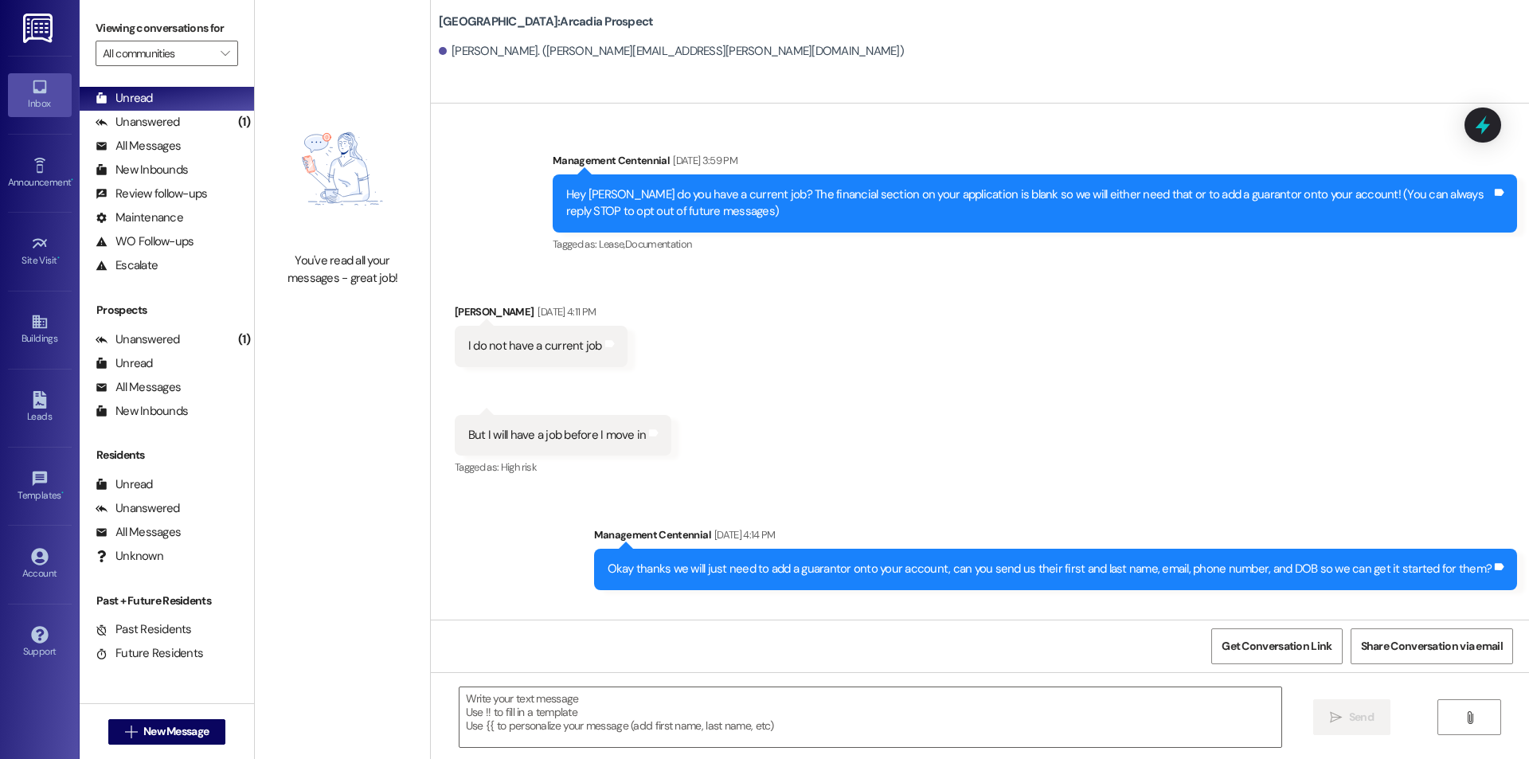
scroll to position [2708, 0]
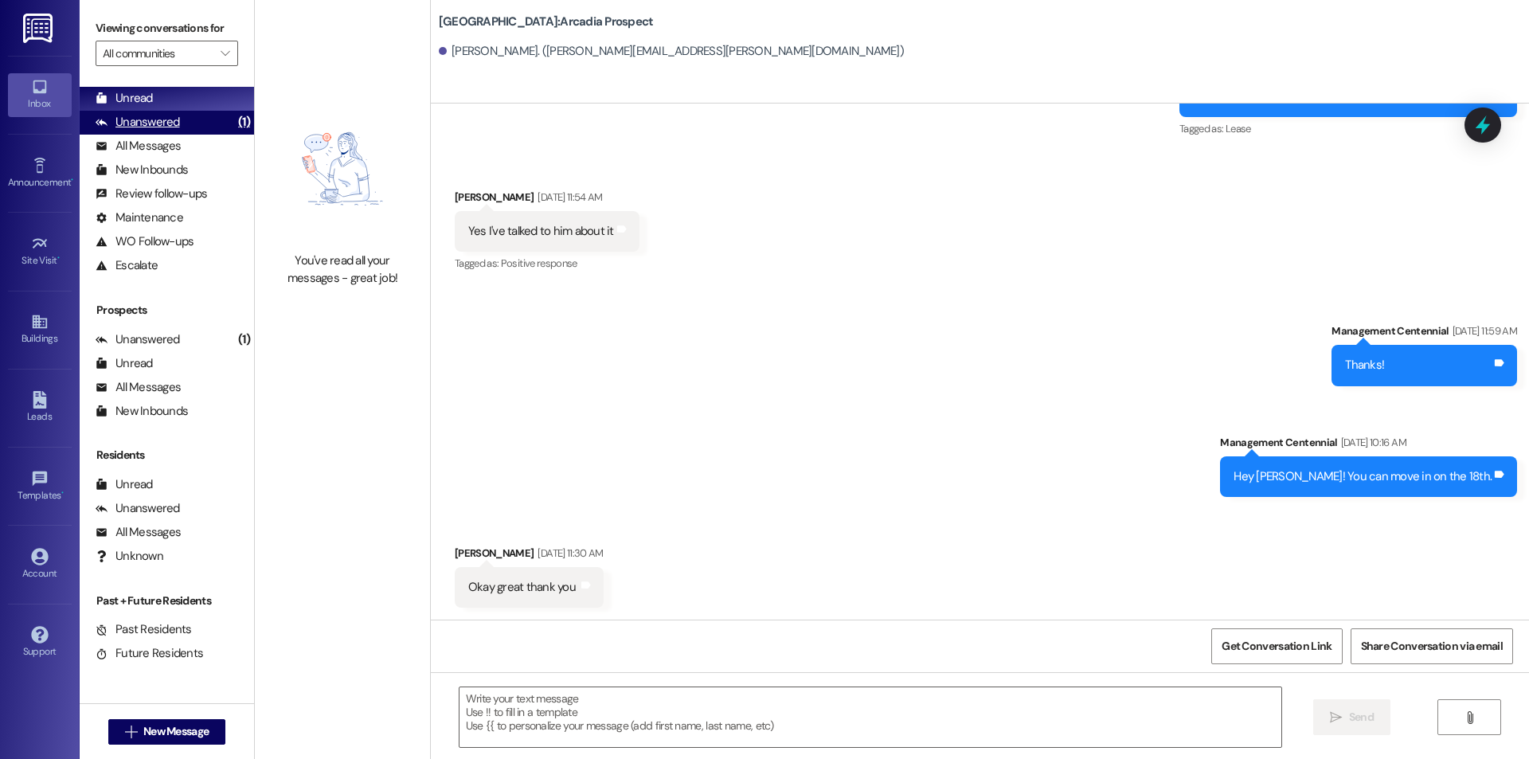
click at [190, 111] on div "Unanswered (1)" at bounding box center [167, 123] width 174 height 24
click at [187, 92] on div "Unread (0)" at bounding box center [167, 99] width 174 height 24
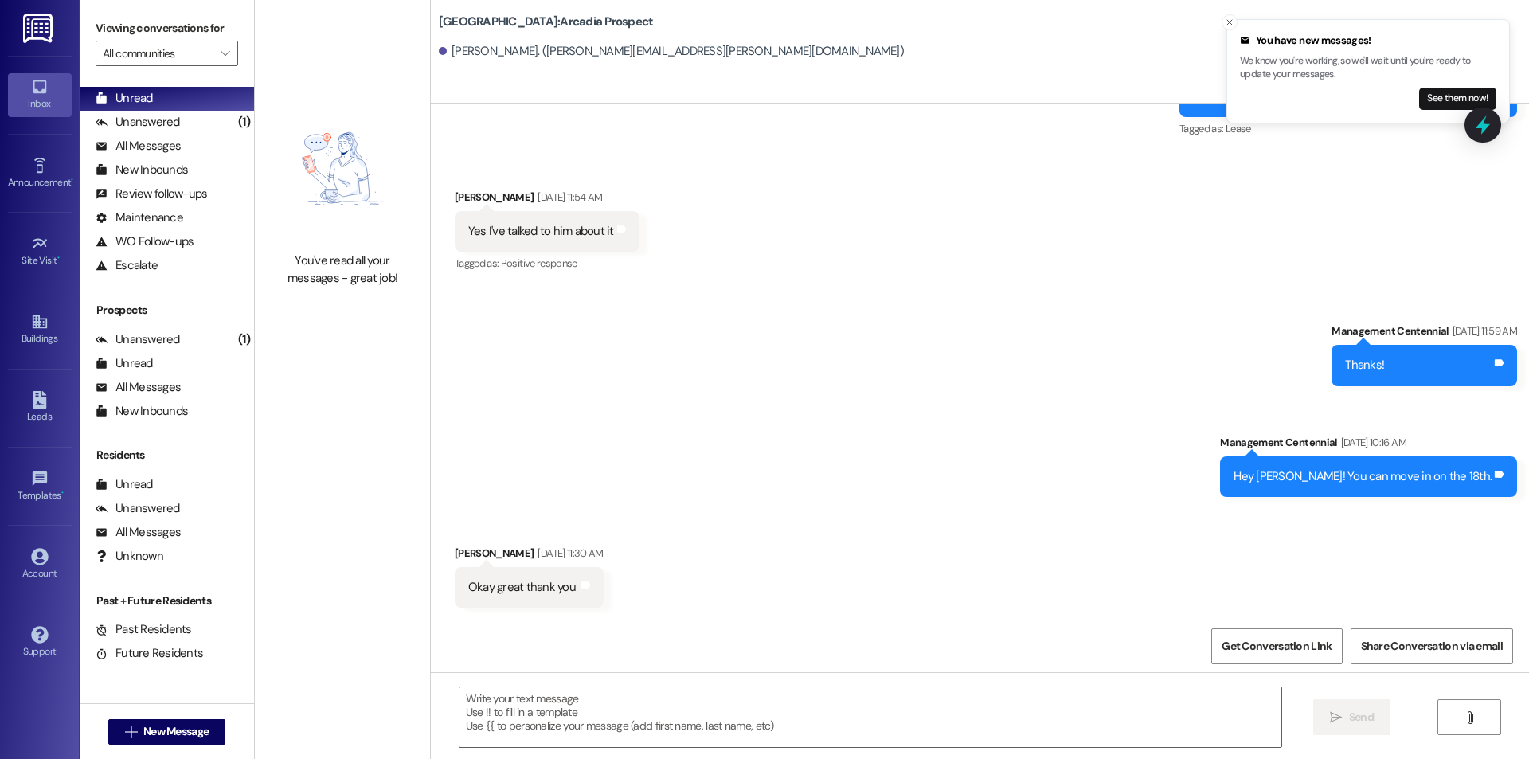
click at [1438, 82] on p "We know you're working, so we'll wait until you're ready to update your message…" at bounding box center [1368, 68] width 256 height 28
click at [1435, 96] on button "See them now!" at bounding box center [1457, 99] width 77 height 22
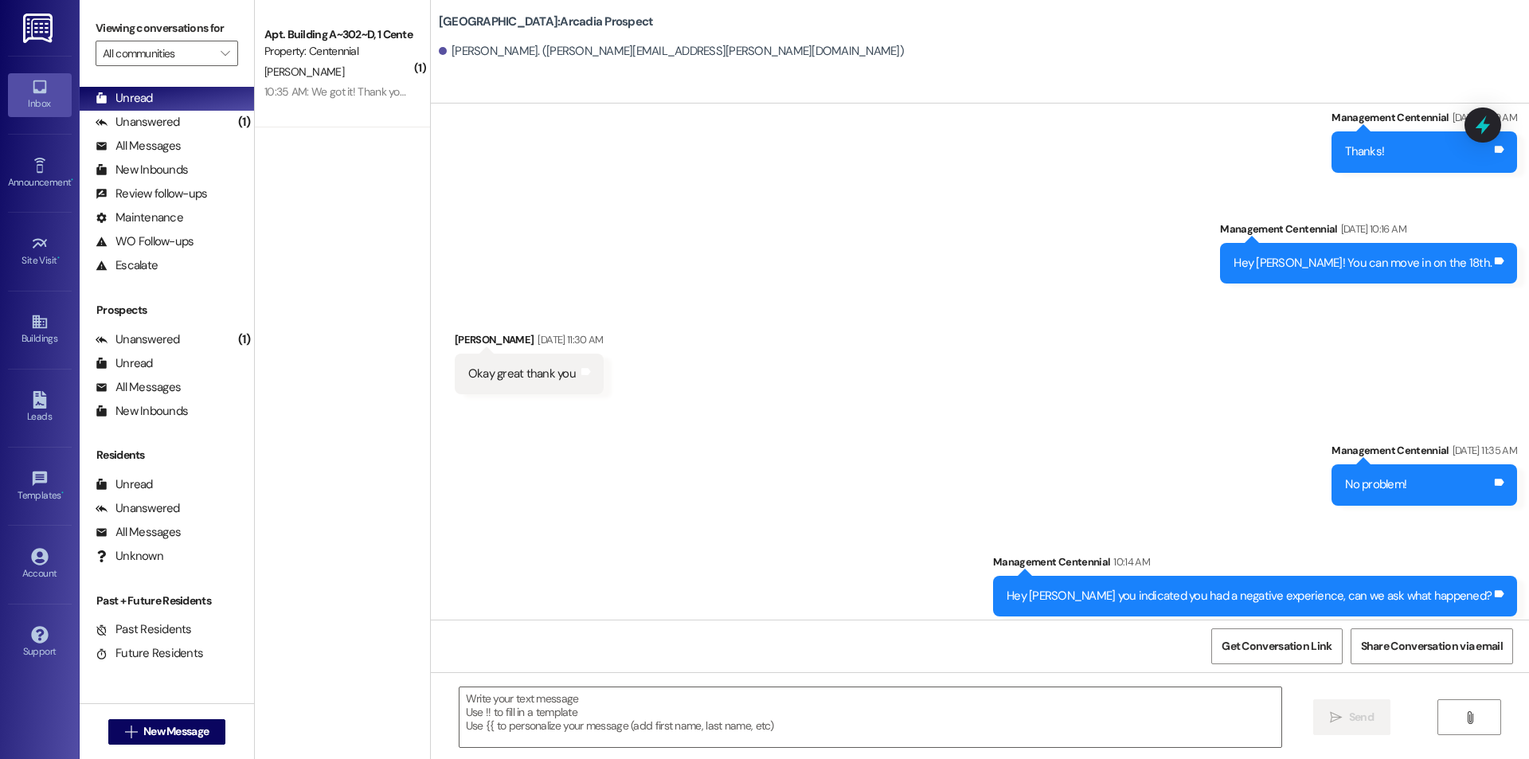
scroll to position [2931, 0]
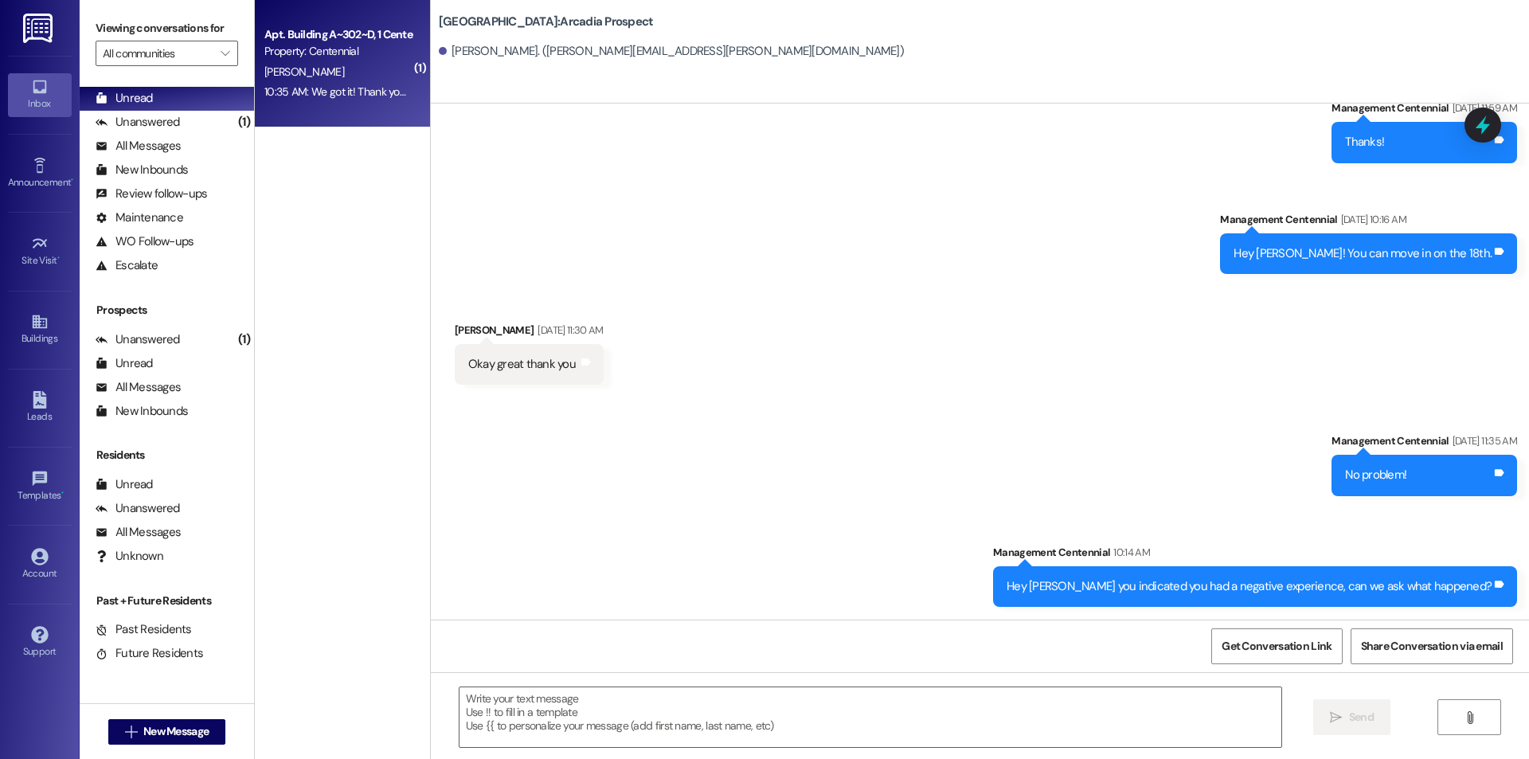
click at [358, 104] on div "Apt. Building A~302~D, 1 Centennial Property: Centennial [PERSON_NAME] 10:35 AM…" at bounding box center [342, 63] width 175 height 127
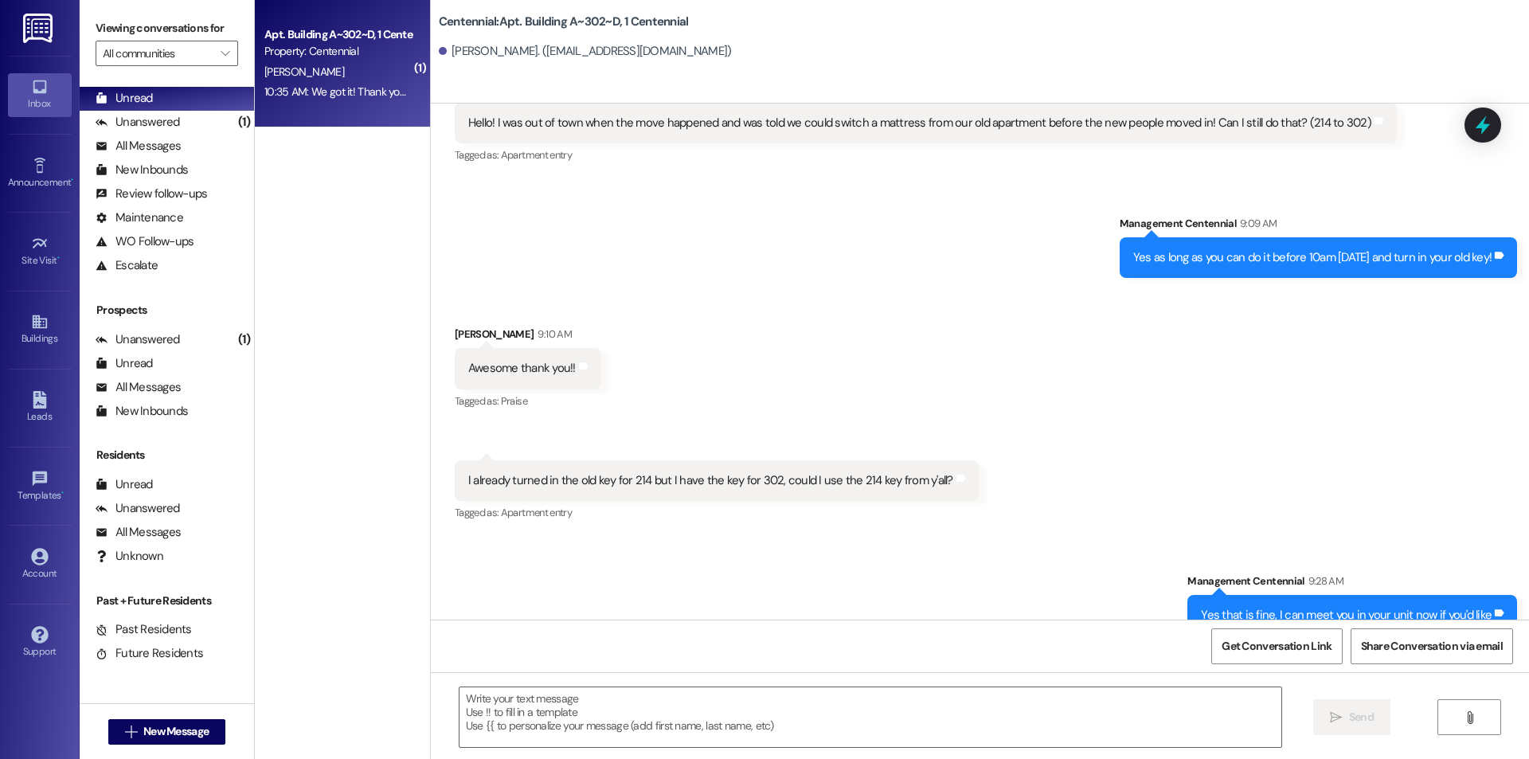
scroll to position [14356, 0]
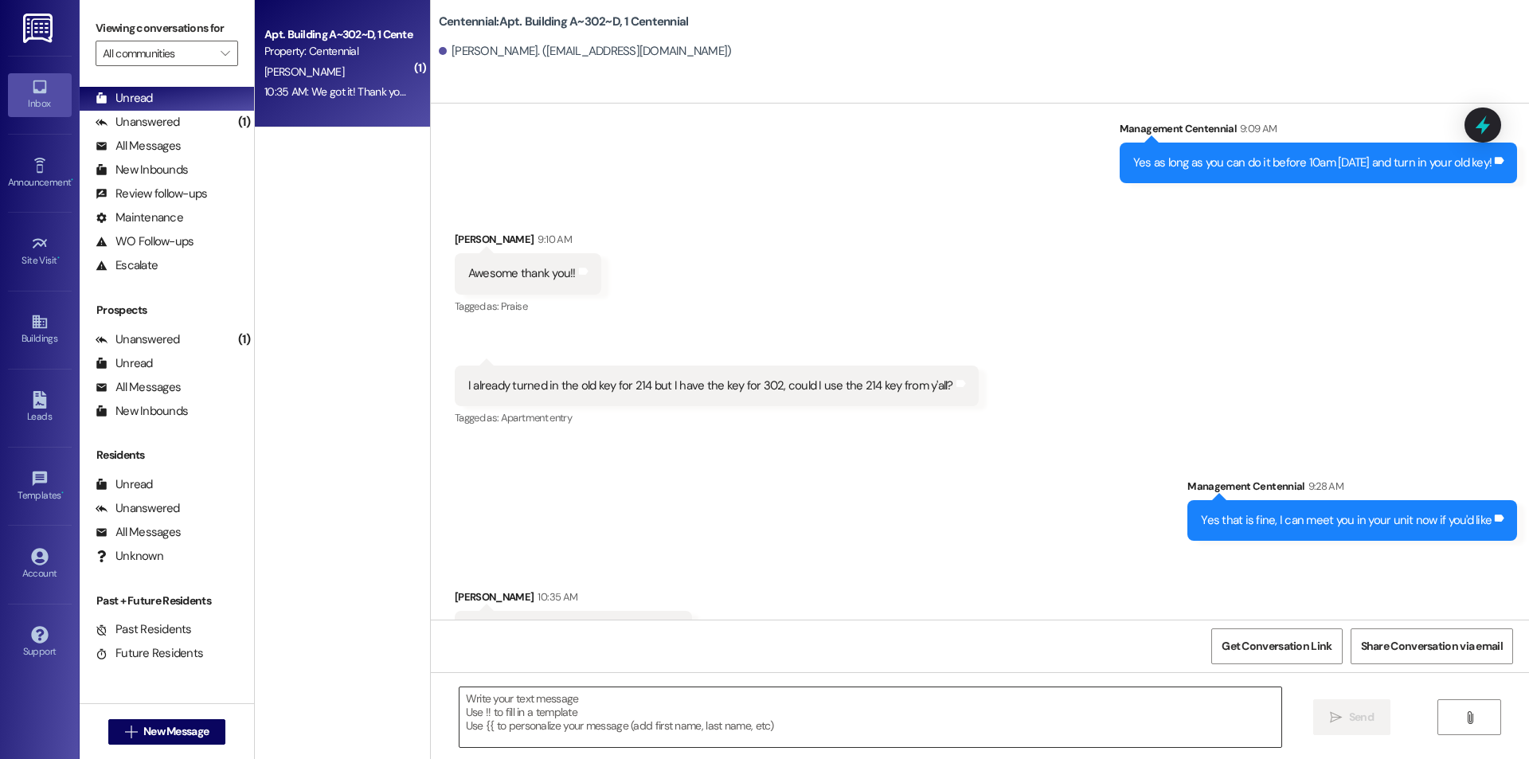
click at [826, 706] on textarea at bounding box center [871, 717] width 822 height 60
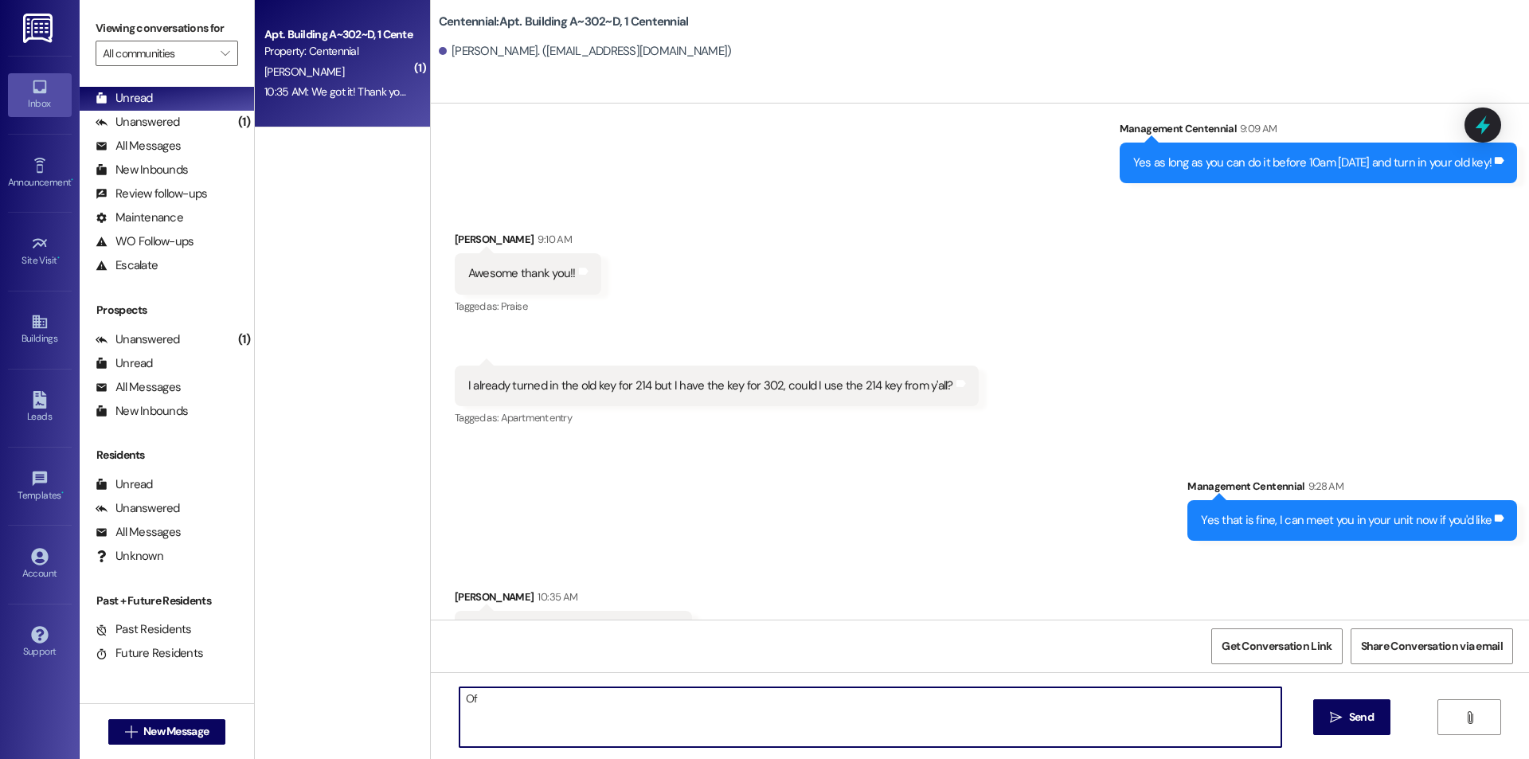
type textarea "O"
type textarea "No problem thank you"
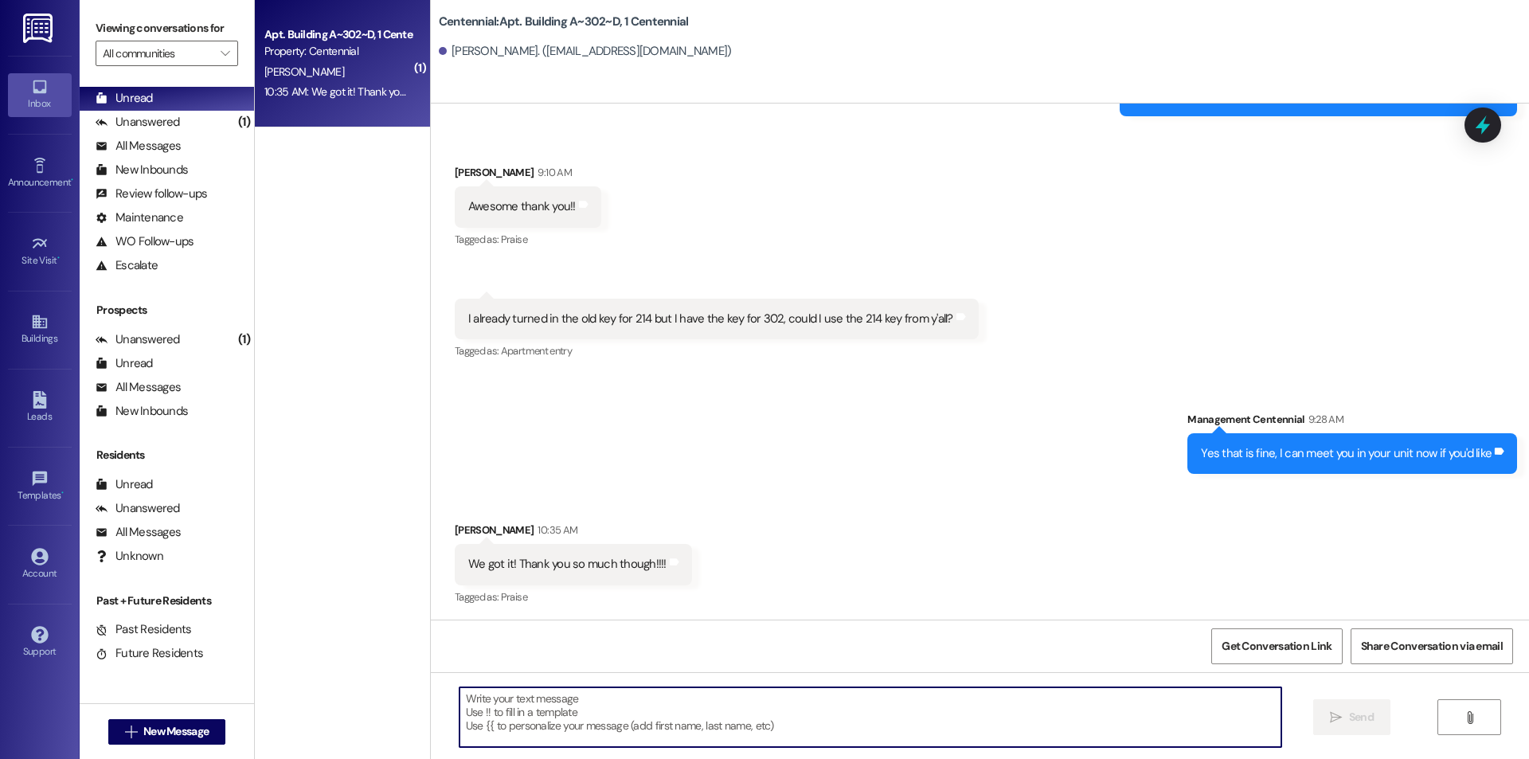
scroll to position [14467, 0]
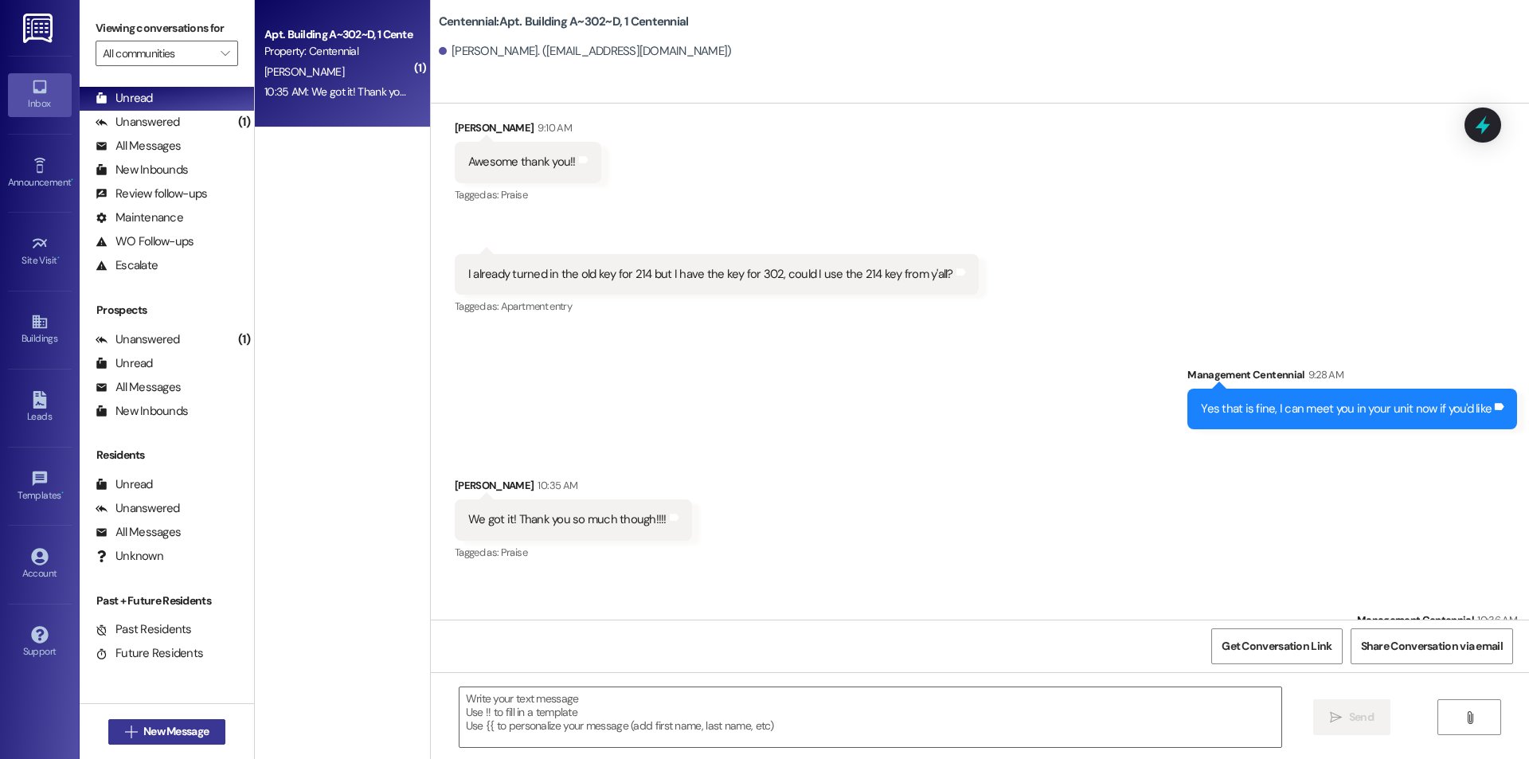
click at [146, 721] on button " New Message" at bounding box center [167, 731] width 118 height 25
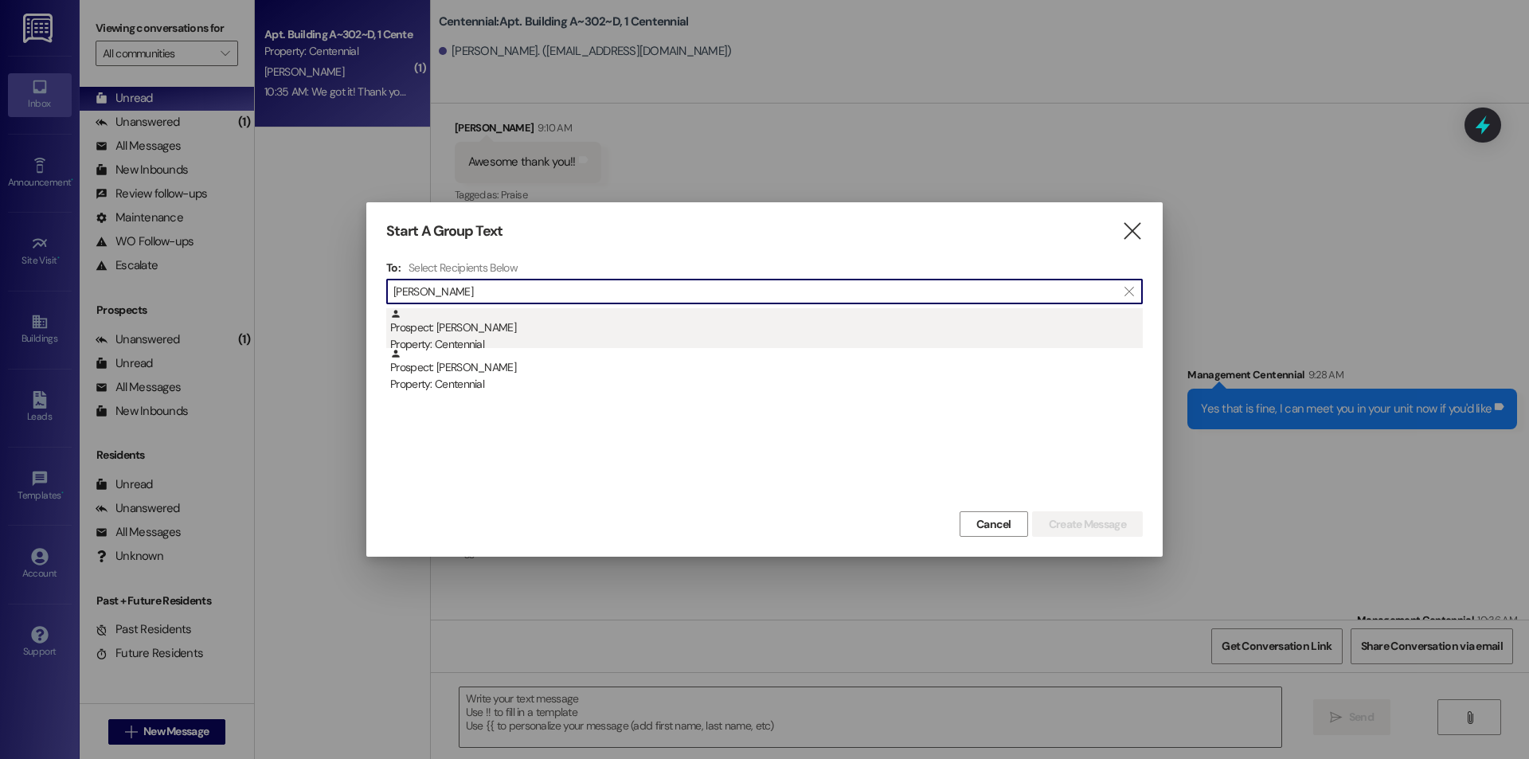
type input "[PERSON_NAME]"
click at [663, 342] on div "Property: Centennial" at bounding box center [766, 344] width 753 height 17
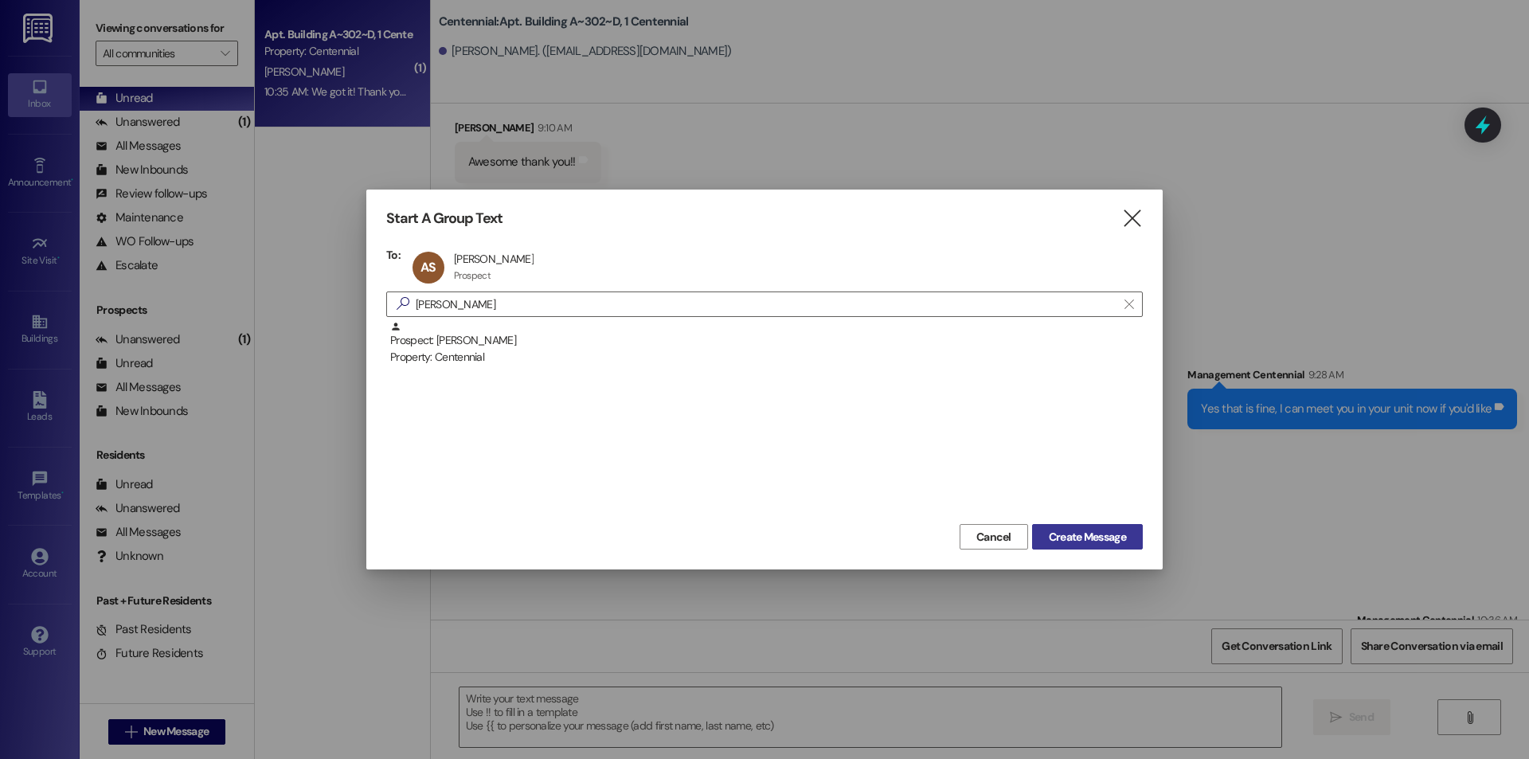
click at [1093, 536] on span "Create Message" at bounding box center [1087, 537] width 77 height 17
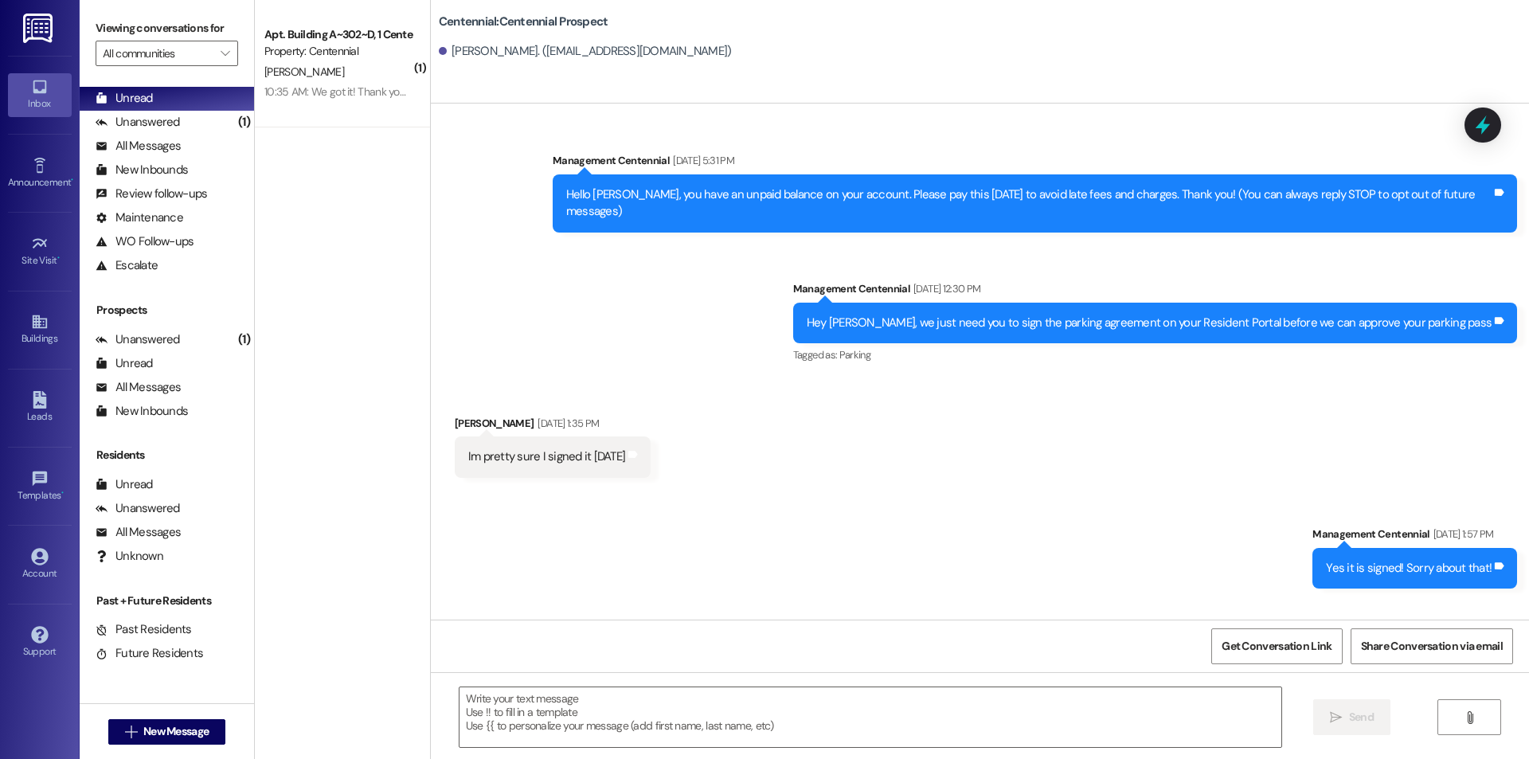
scroll to position [0, 0]
click at [198, 121] on div "Unanswered (1)" at bounding box center [167, 123] width 174 height 24
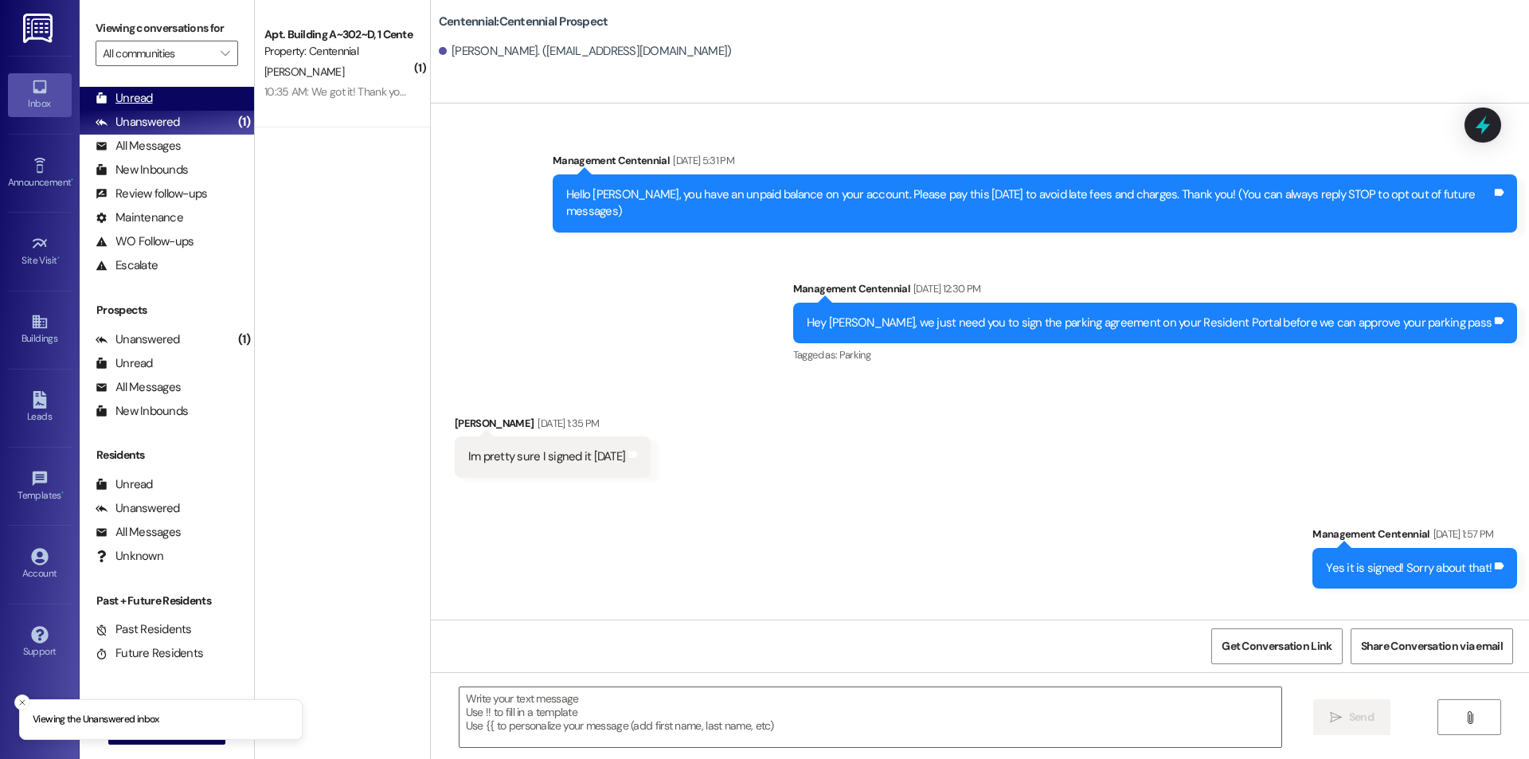
click at [196, 101] on div "Unread (0)" at bounding box center [167, 99] width 174 height 24
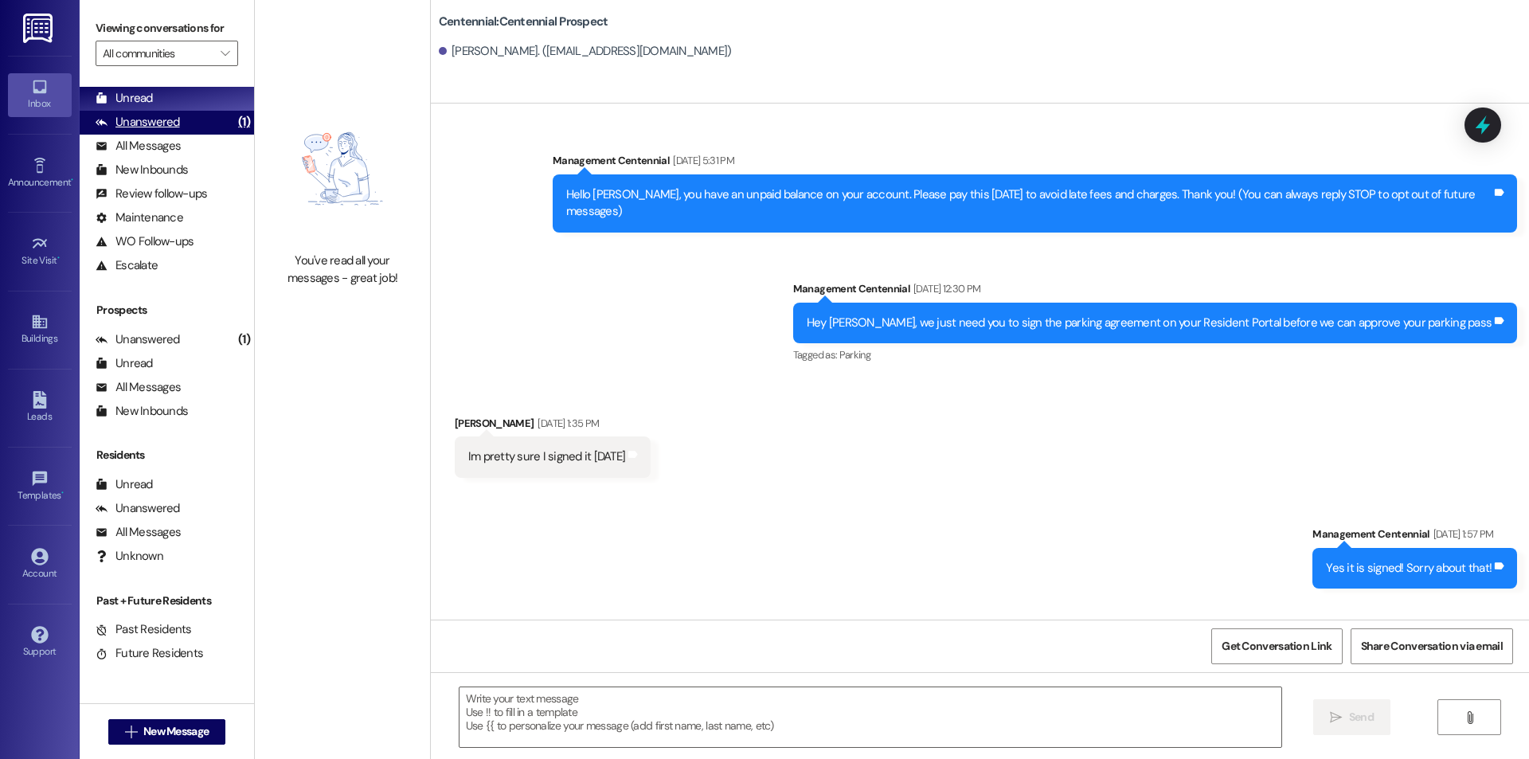
click at [213, 123] on div "Unanswered (1)" at bounding box center [167, 123] width 174 height 24
click at [209, 103] on div "Unread (0)" at bounding box center [167, 99] width 174 height 24
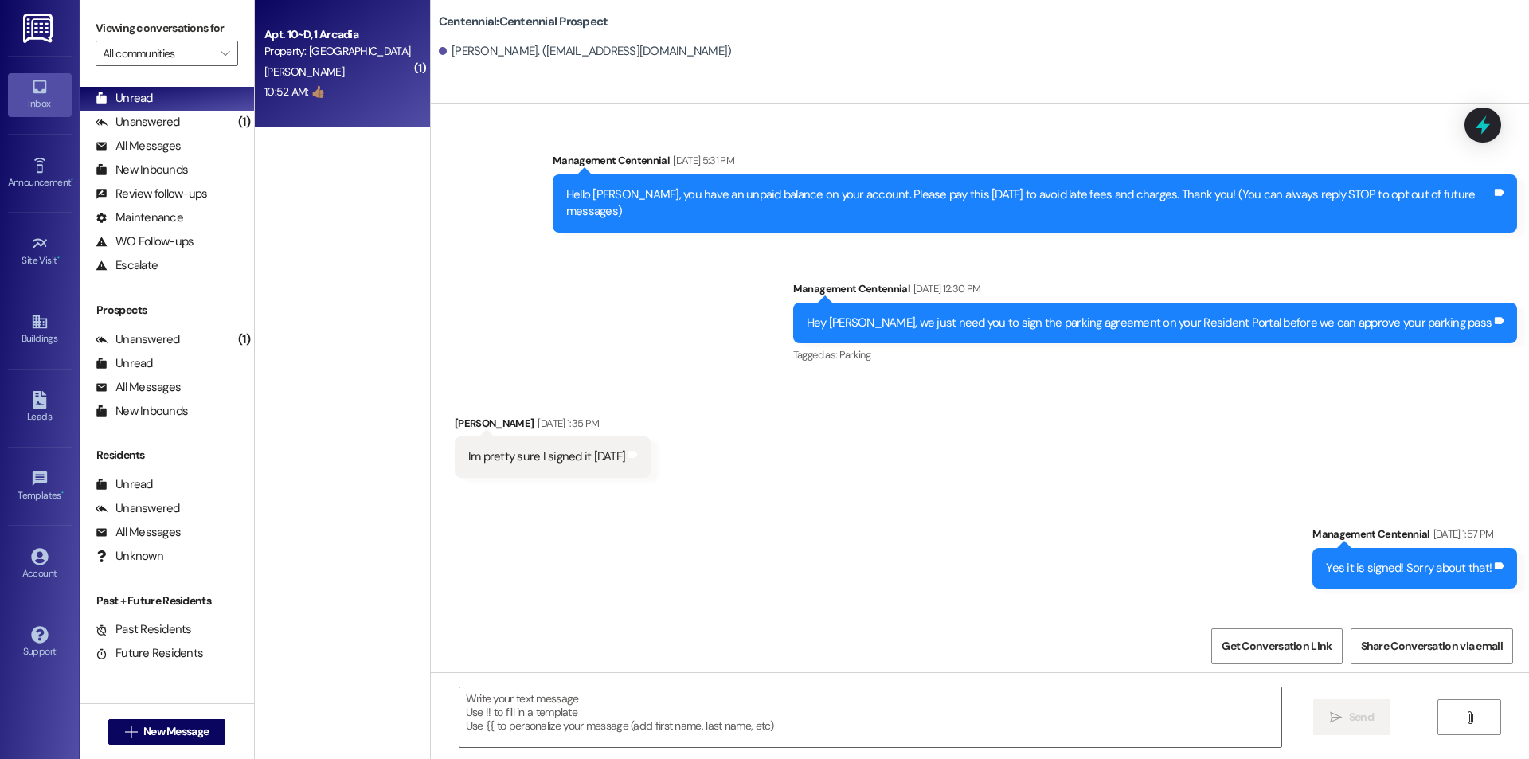
click at [349, 73] on div "[PERSON_NAME]" at bounding box center [338, 72] width 151 height 20
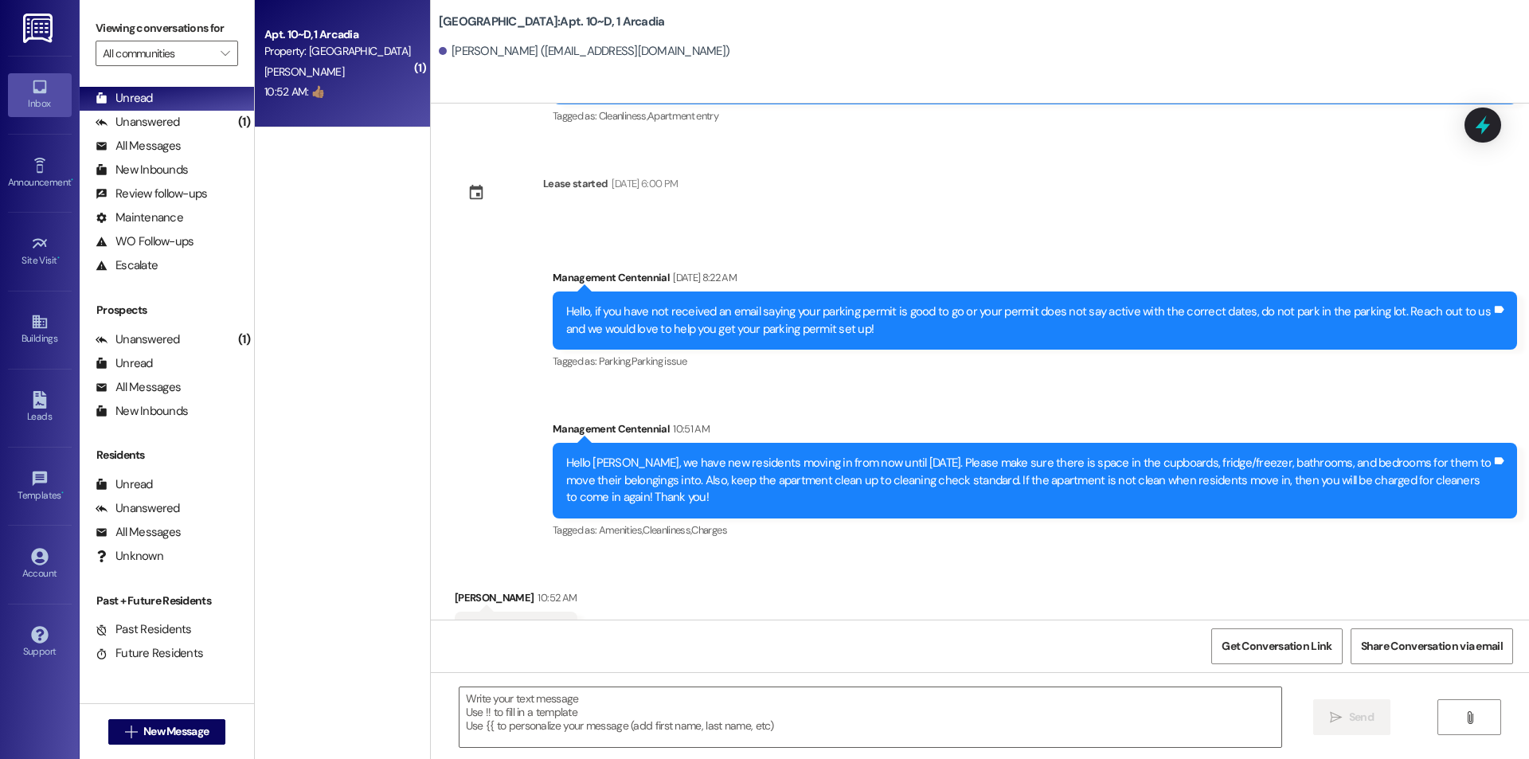
scroll to position [18118, 0]
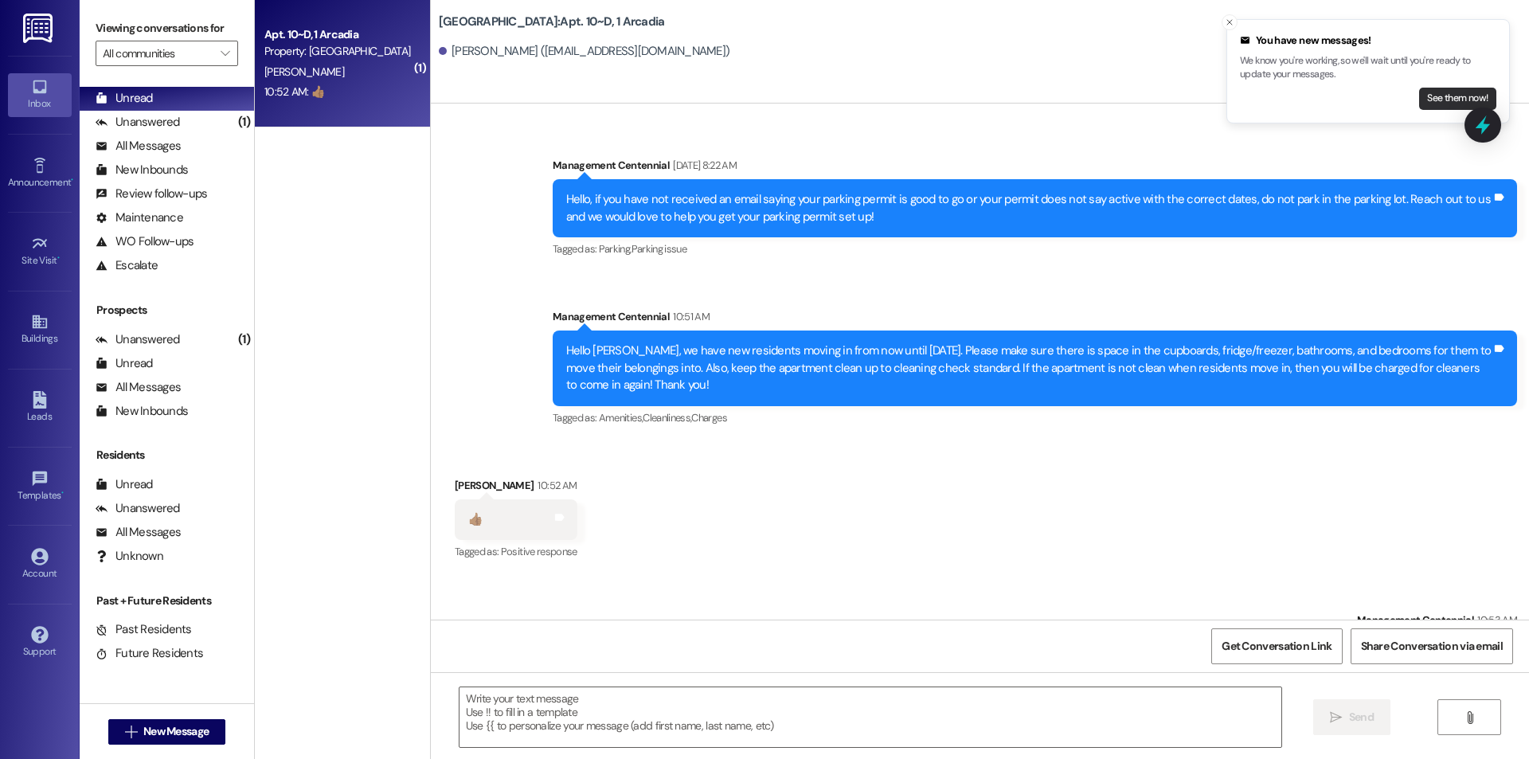
click at [1454, 97] on button "See them now!" at bounding box center [1457, 99] width 77 height 22
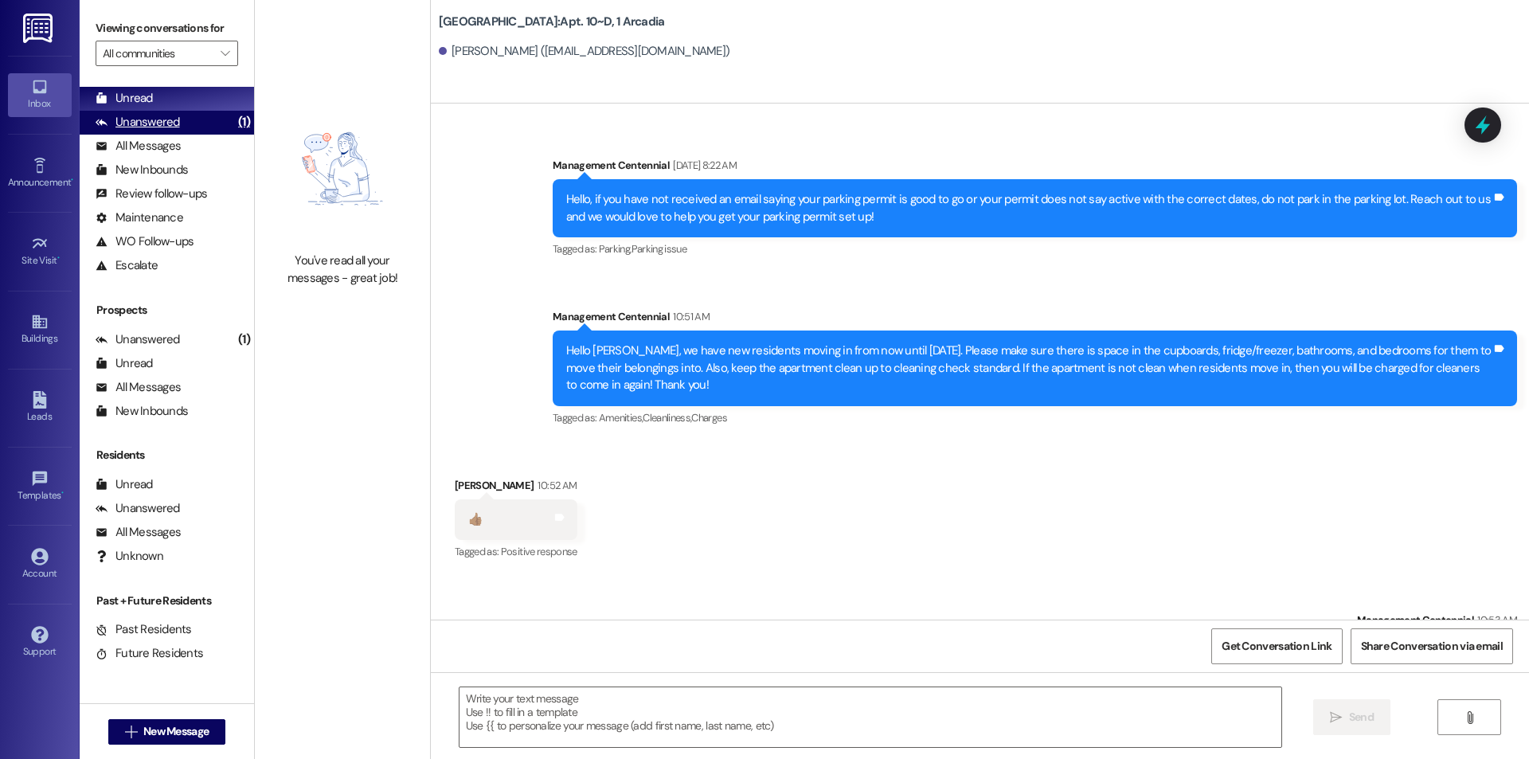
click at [199, 119] on div "Unanswered (1)" at bounding box center [167, 123] width 174 height 24
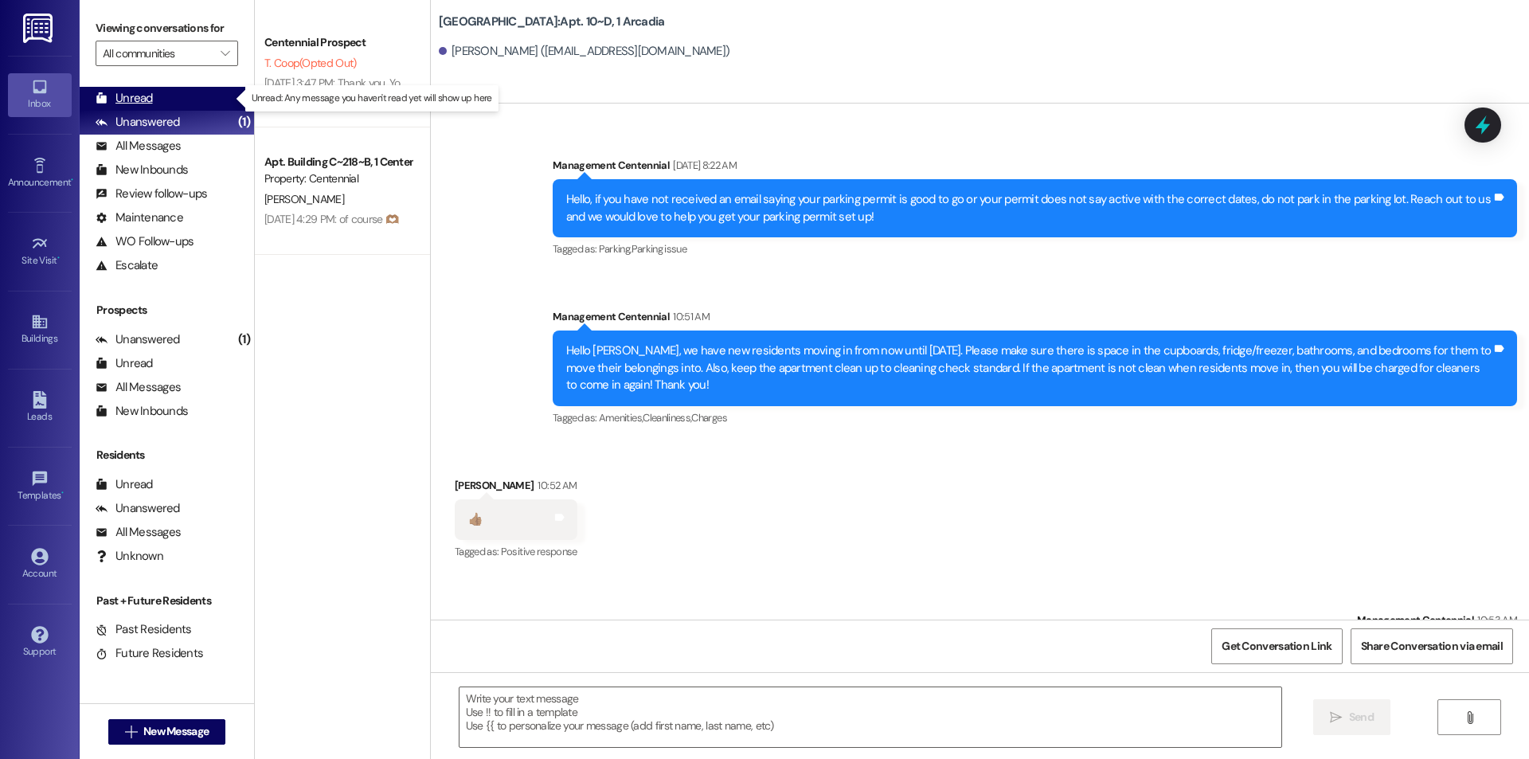
click at [198, 105] on div "Unread (0)" at bounding box center [167, 99] width 174 height 24
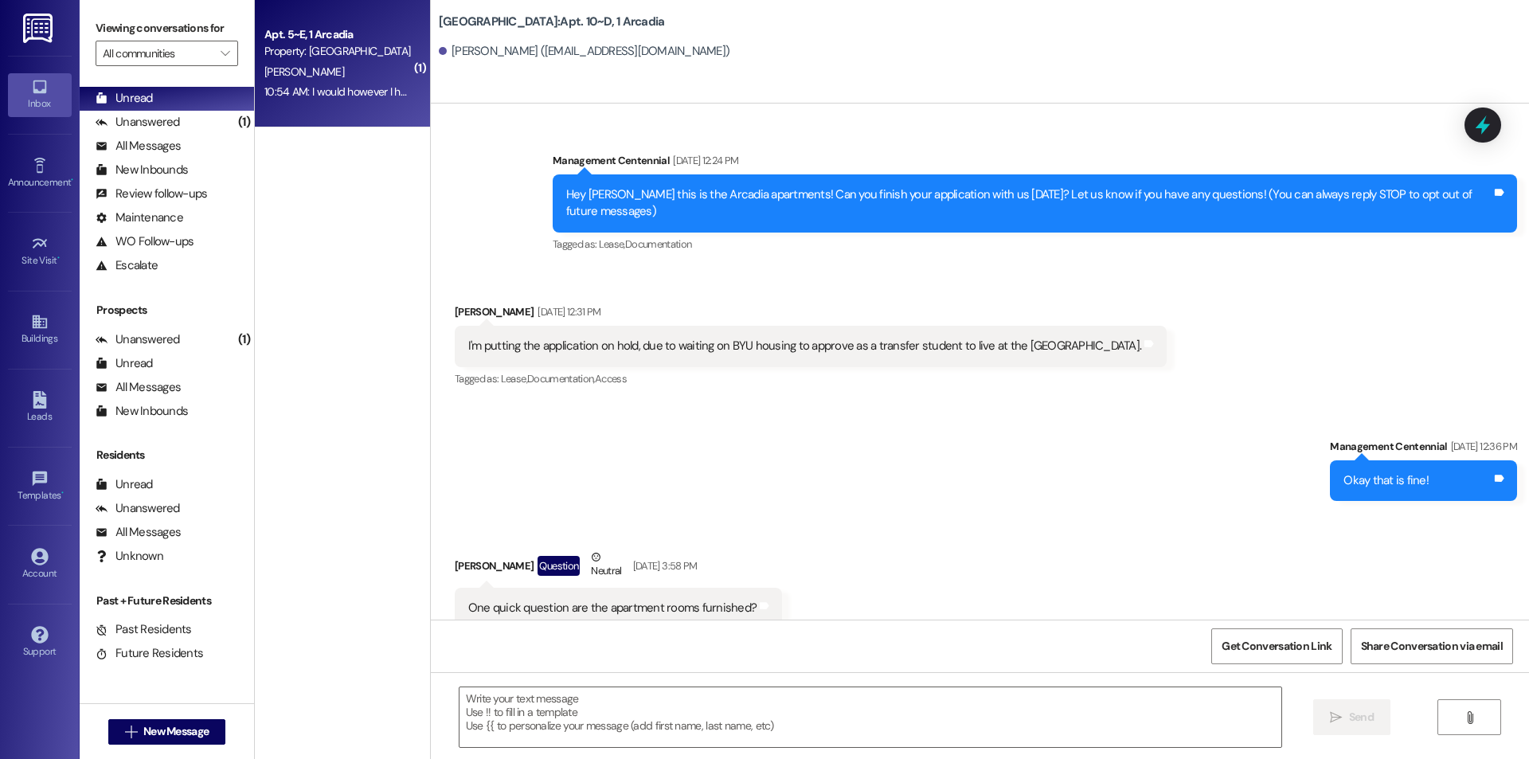
scroll to position [18005, 0]
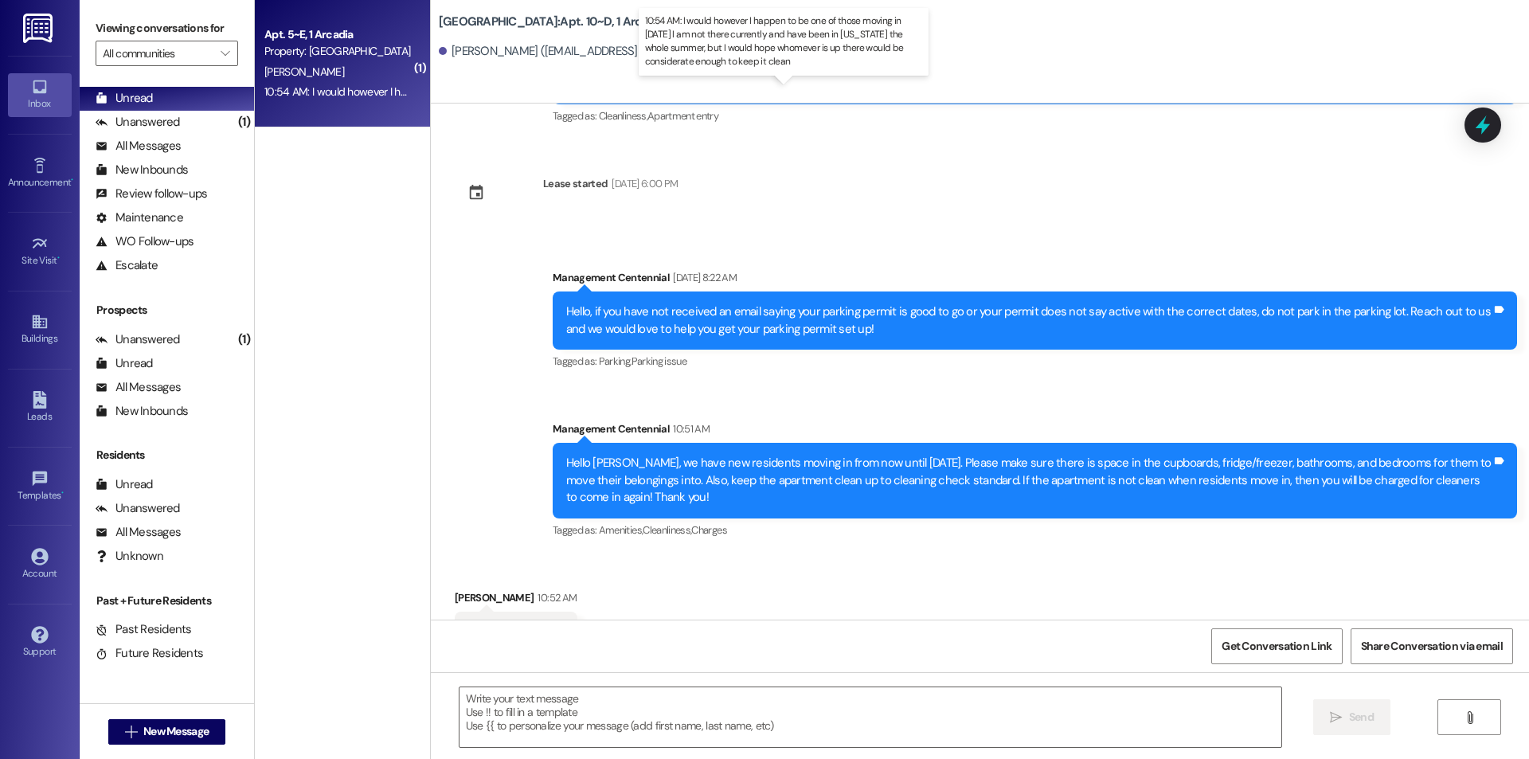
click at [315, 95] on div "10:54 AM: I would however I happen to be one of those moving in [DATE] I am not…" at bounding box center [798, 91] width 1068 height 14
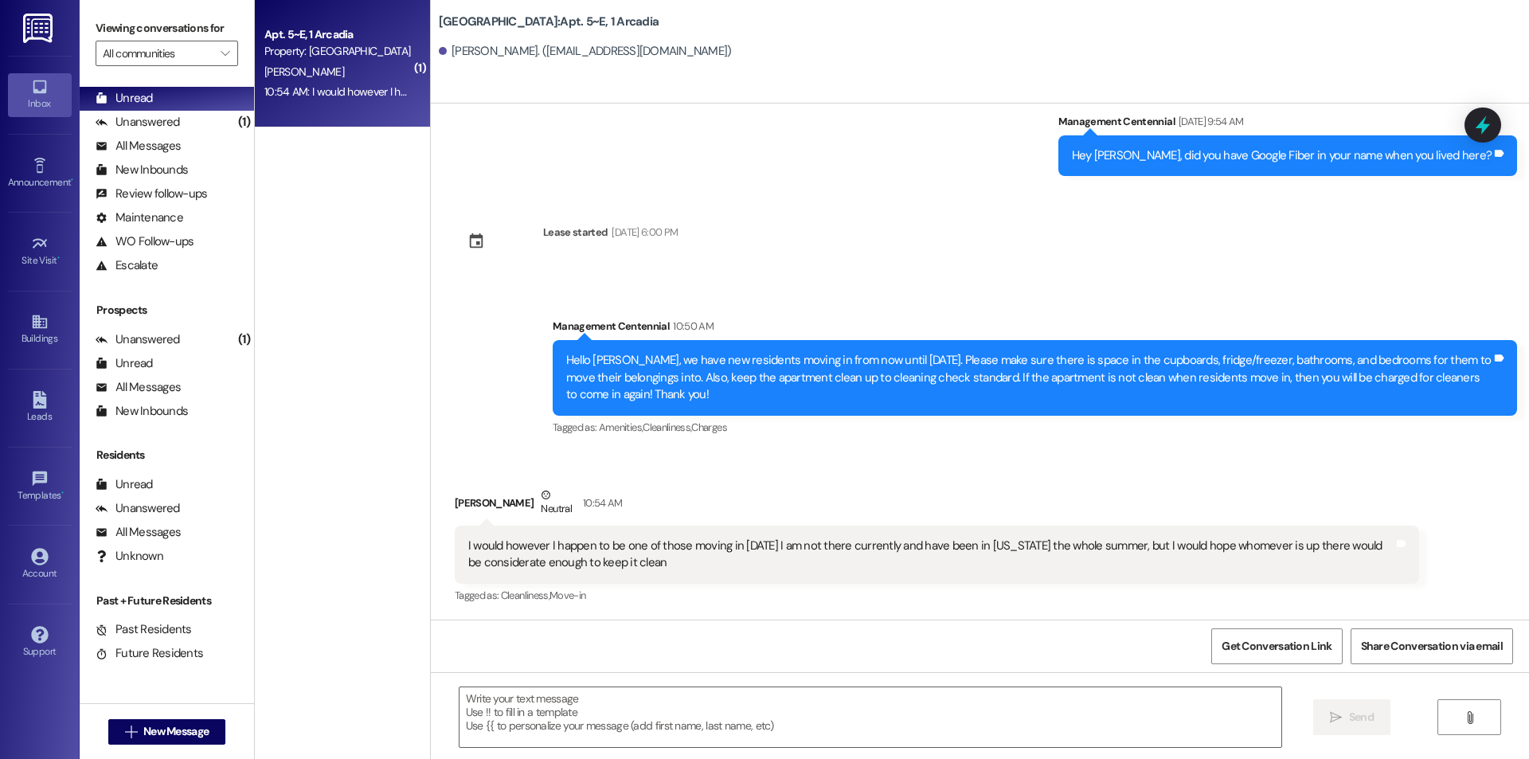
scroll to position [7892, 0]
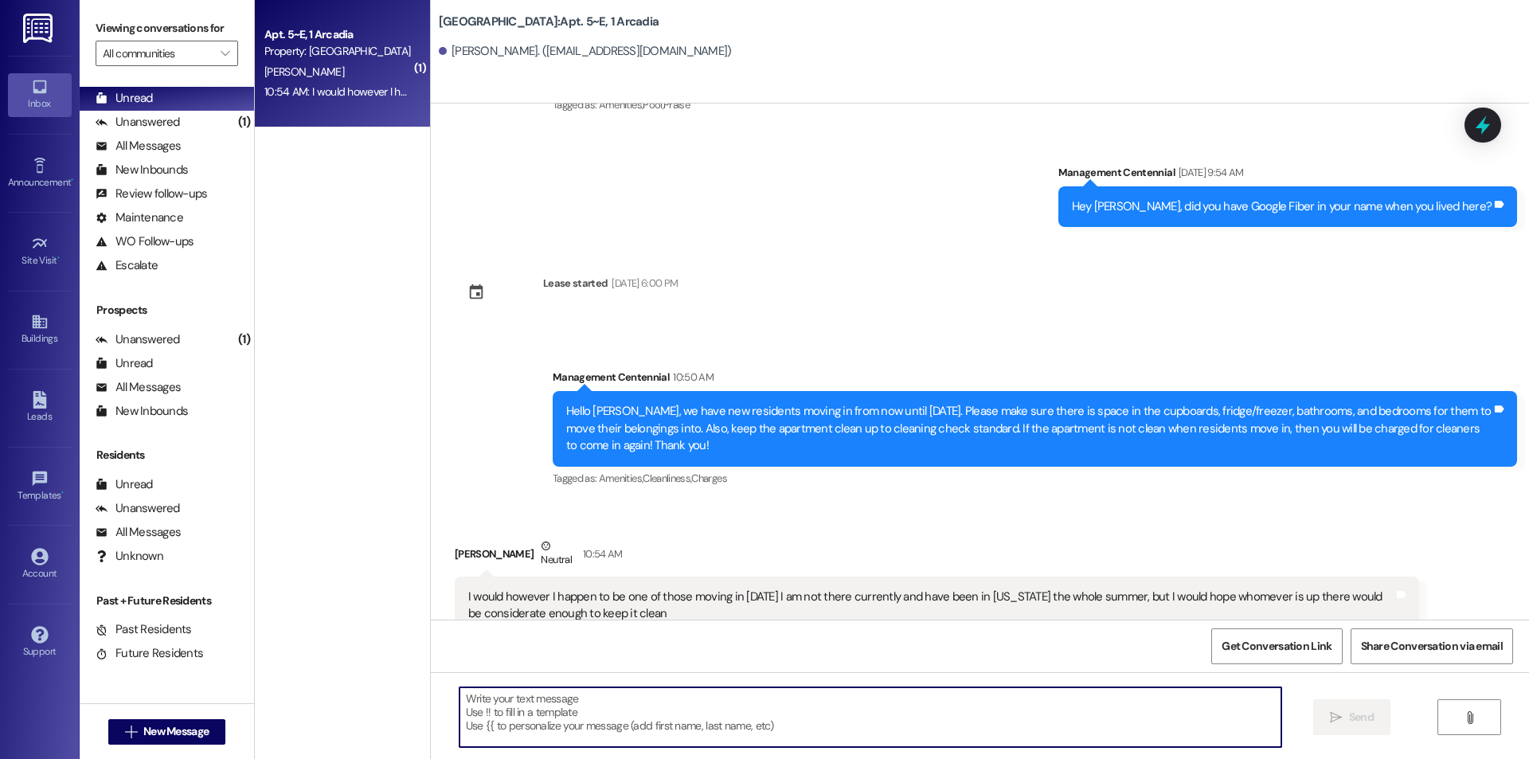
click at [711, 726] on textarea at bounding box center [871, 717] width 822 height 60
click at [761, 705] on textarea at bounding box center [871, 717] width 822 height 60
type textarea "Thanks for letting us know!"
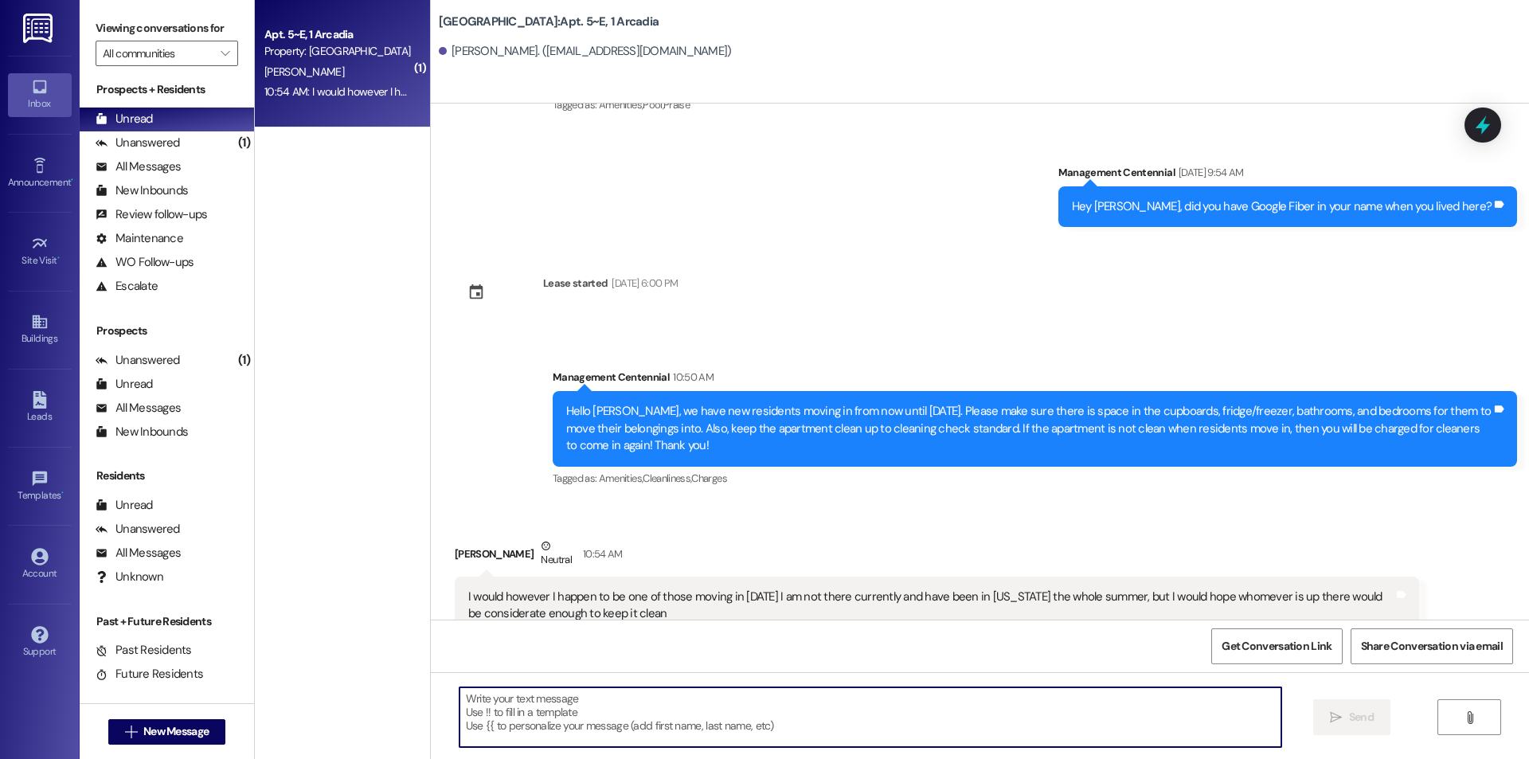
scroll to position [0, 0]
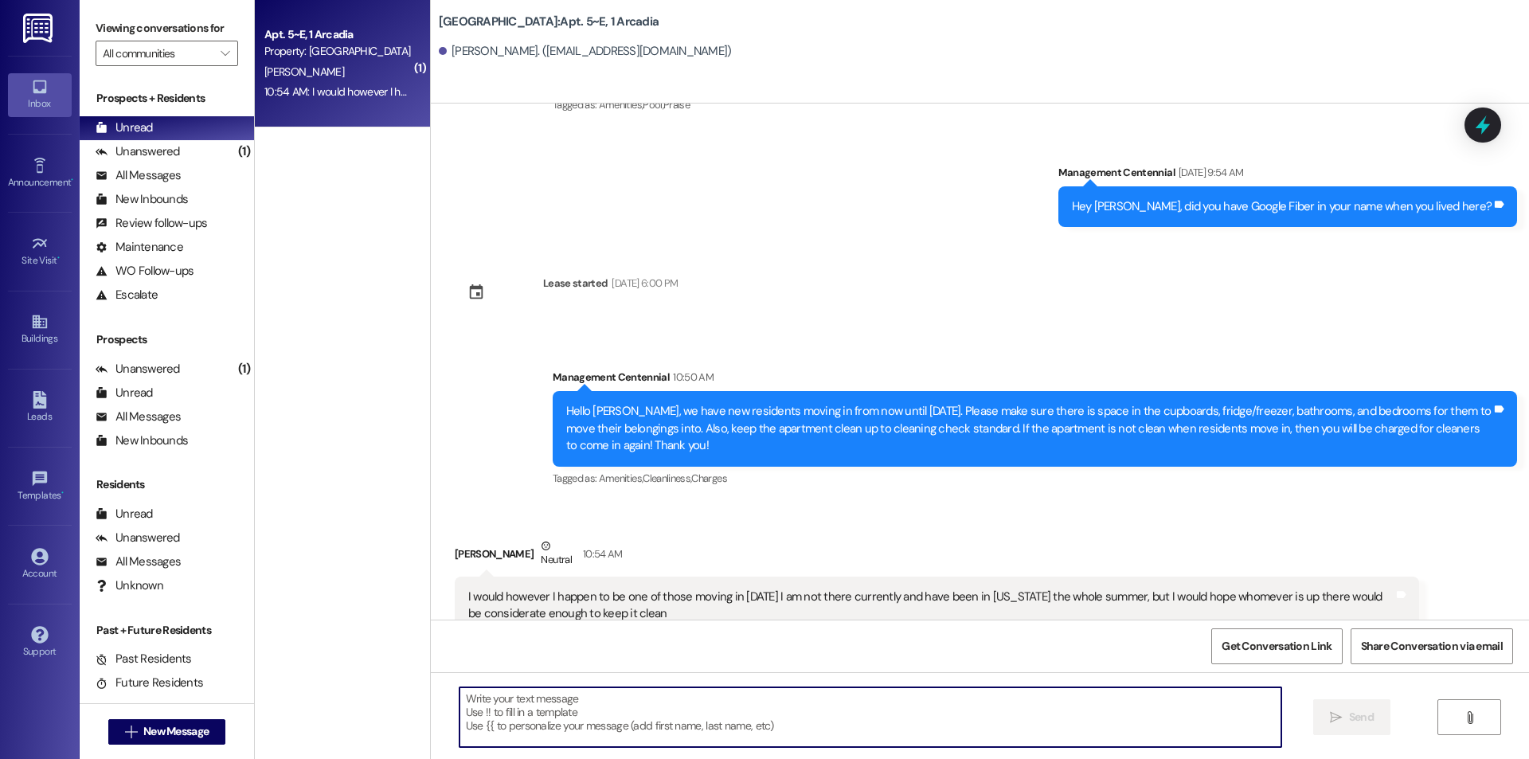
click at [284, 194] on div "( 1 ) Apt. 5~E, 1 Arcadia Property: Arcadia [PERSON_NAME] 10:54 AM: I would how…" at bounding box center [342, 323] width 175 height 646
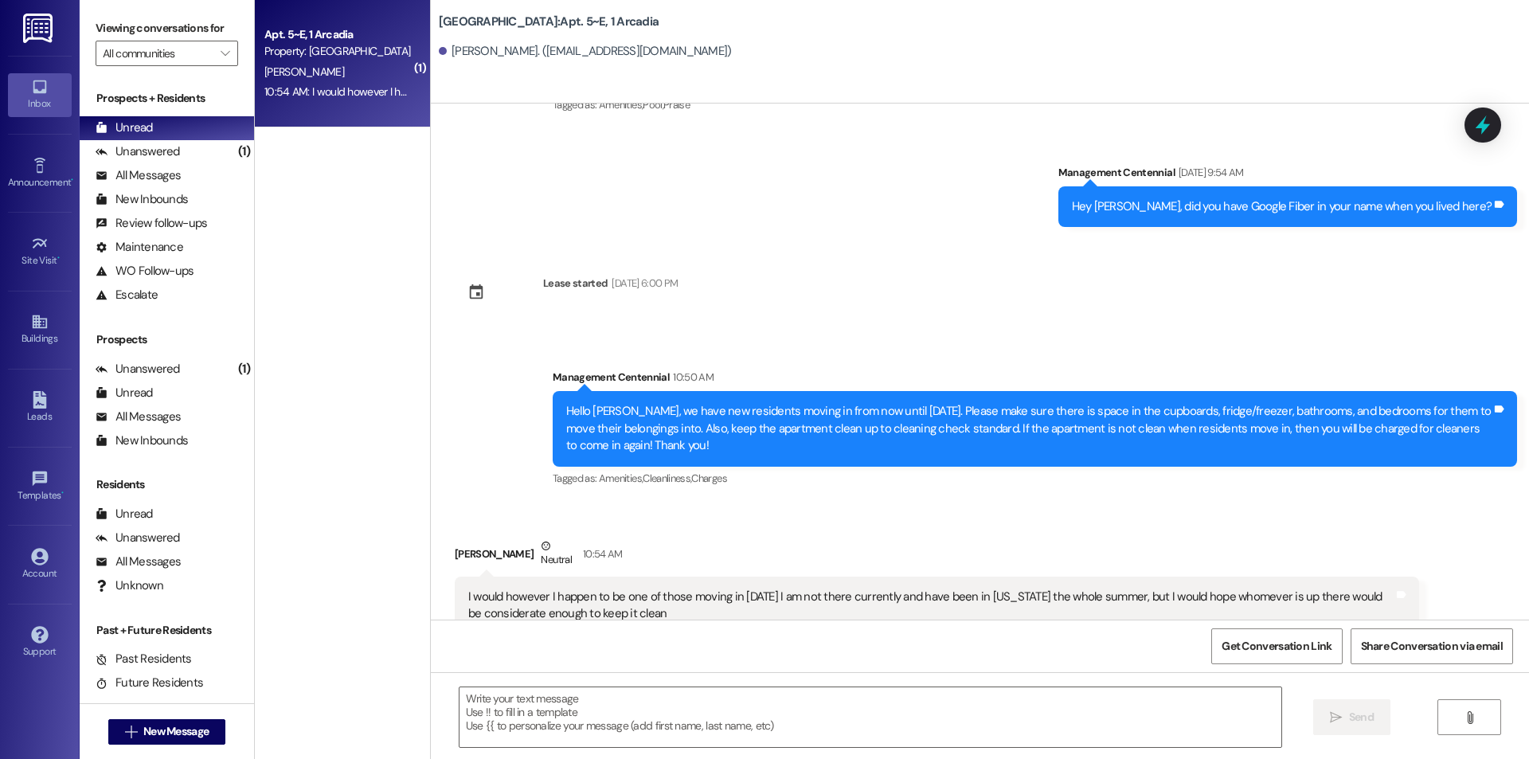
click at [286, 164] on div "( 1 ) Apt. 5~E, 1 Arcadia Property: Arcadia [PERSON_NAME] 10:54 AM: I would how…" at bounding box center [342, 323] width 175 height 646
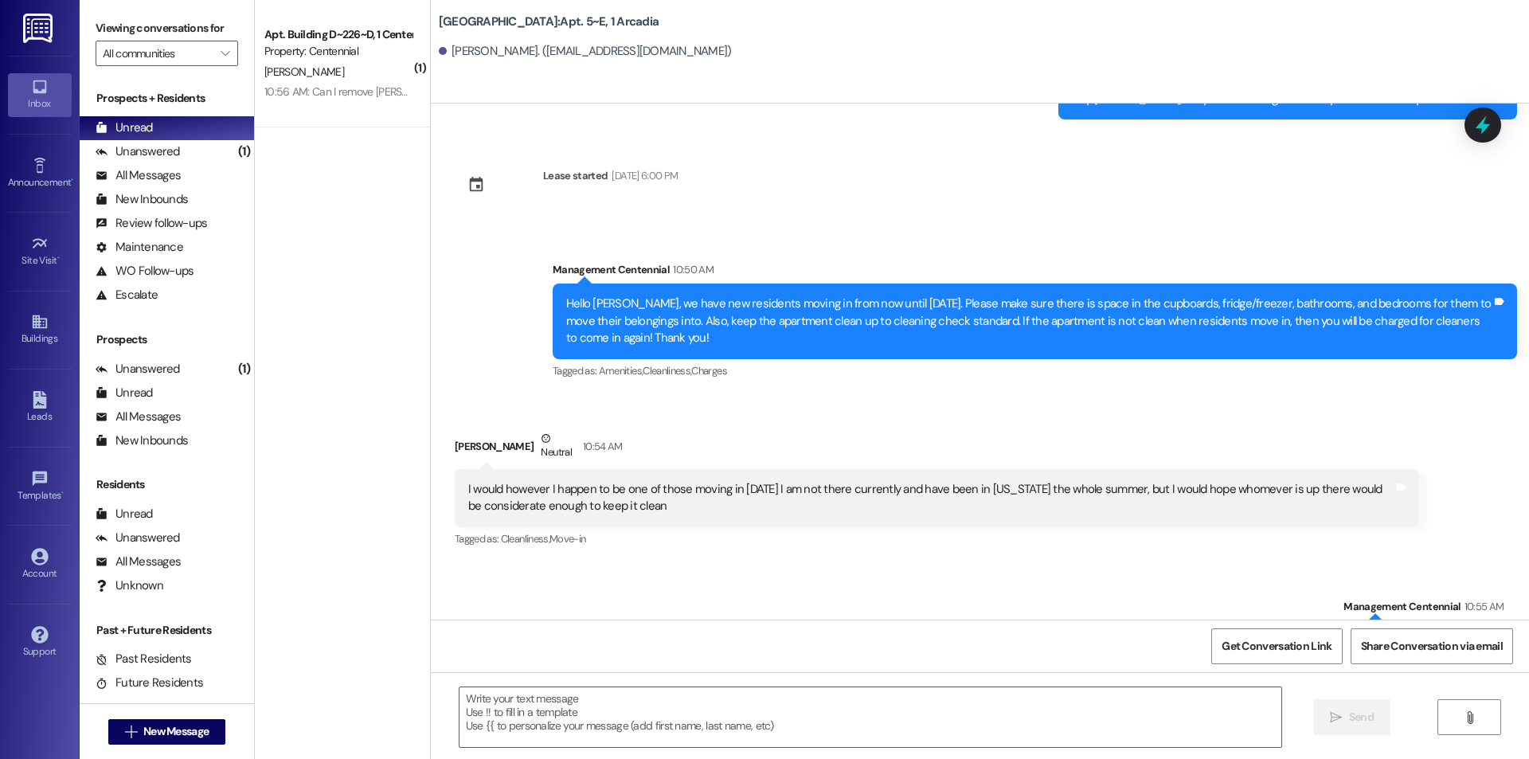
scroll to position [8003, 0]
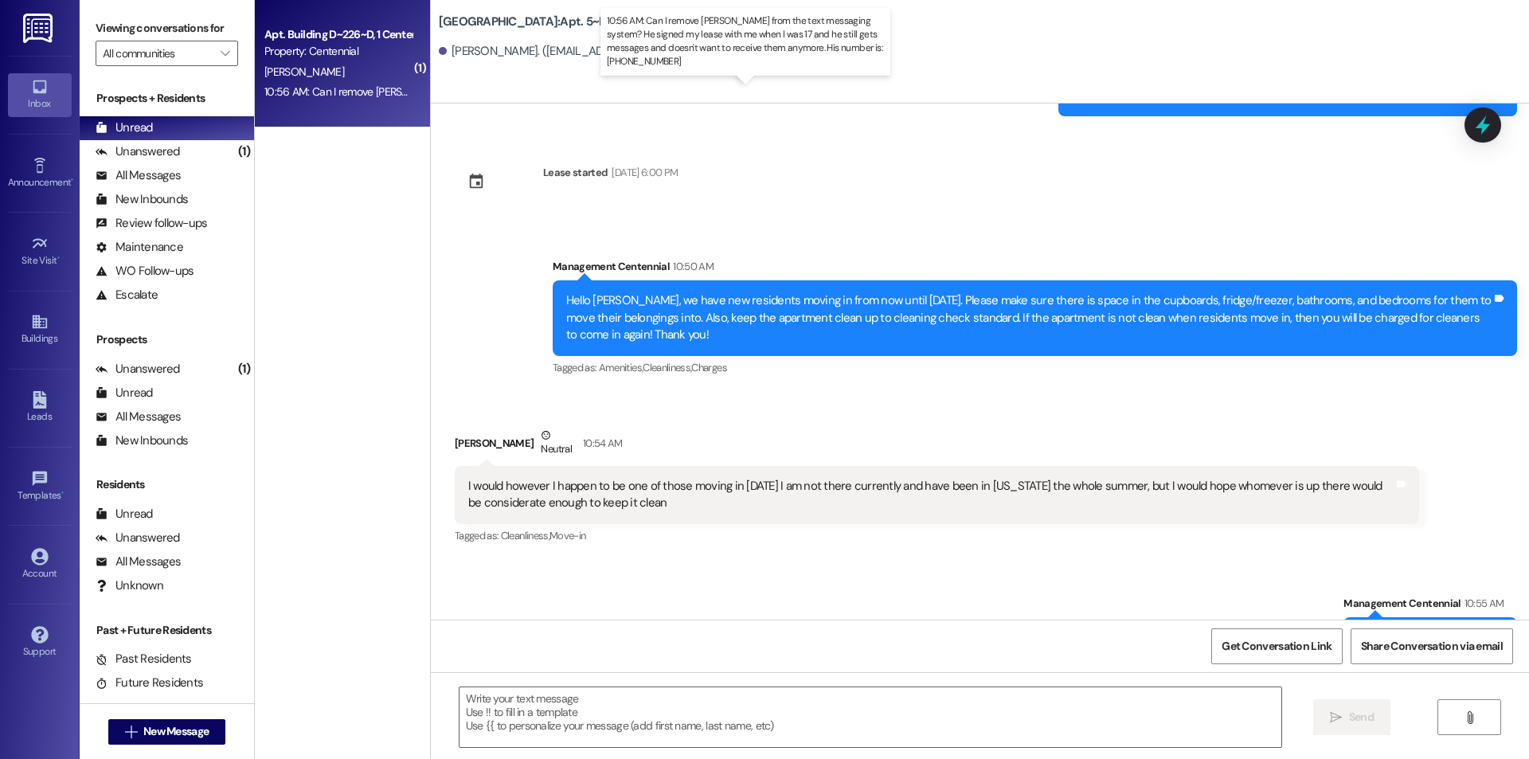
click at [327, 95] on div "10:56 AM: Can I remove [PERSON_NAME] from the text messaging system? He signed …" at bounding box center [778, 91] width 1029 height 14
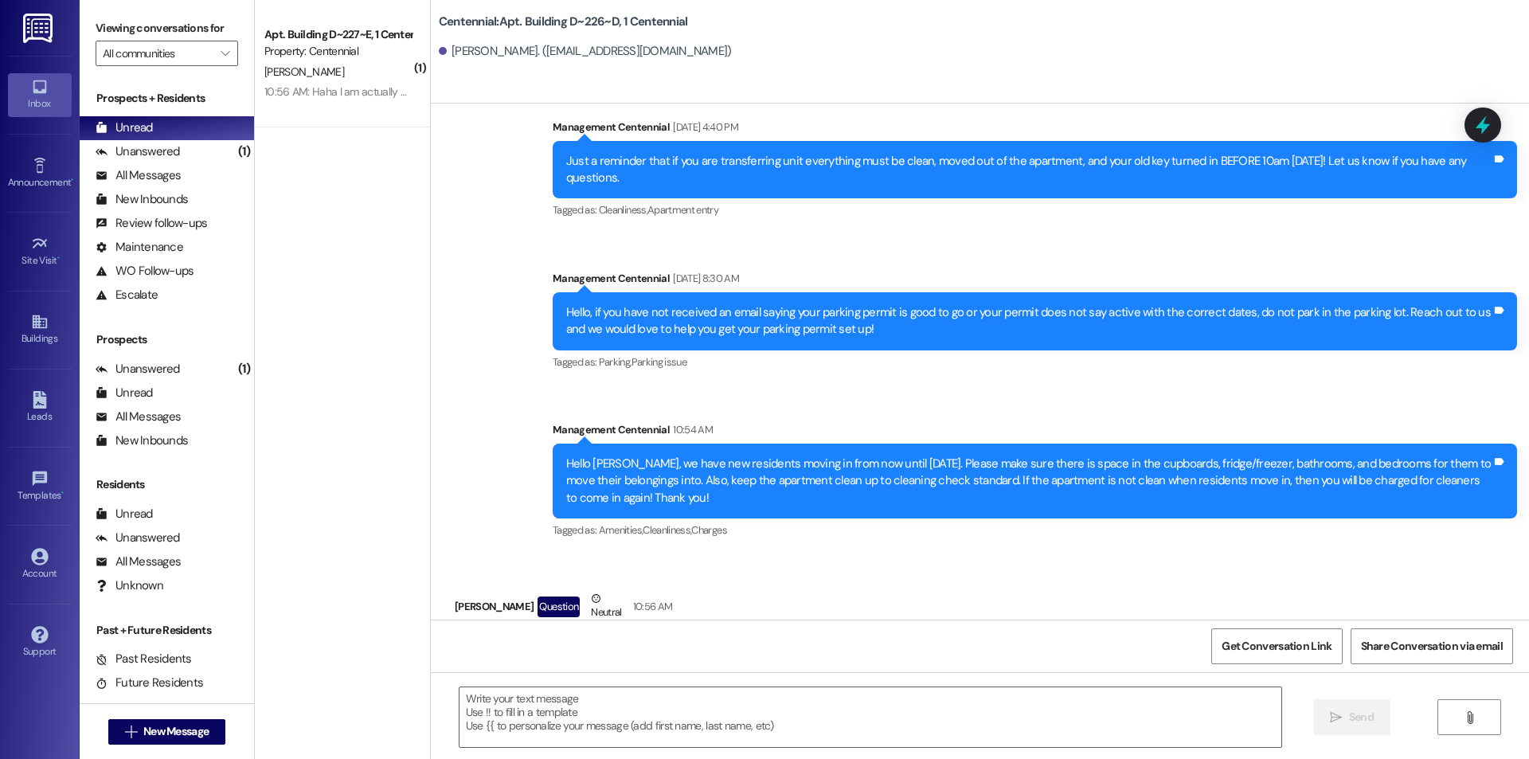
scroll to position [36935, 0]
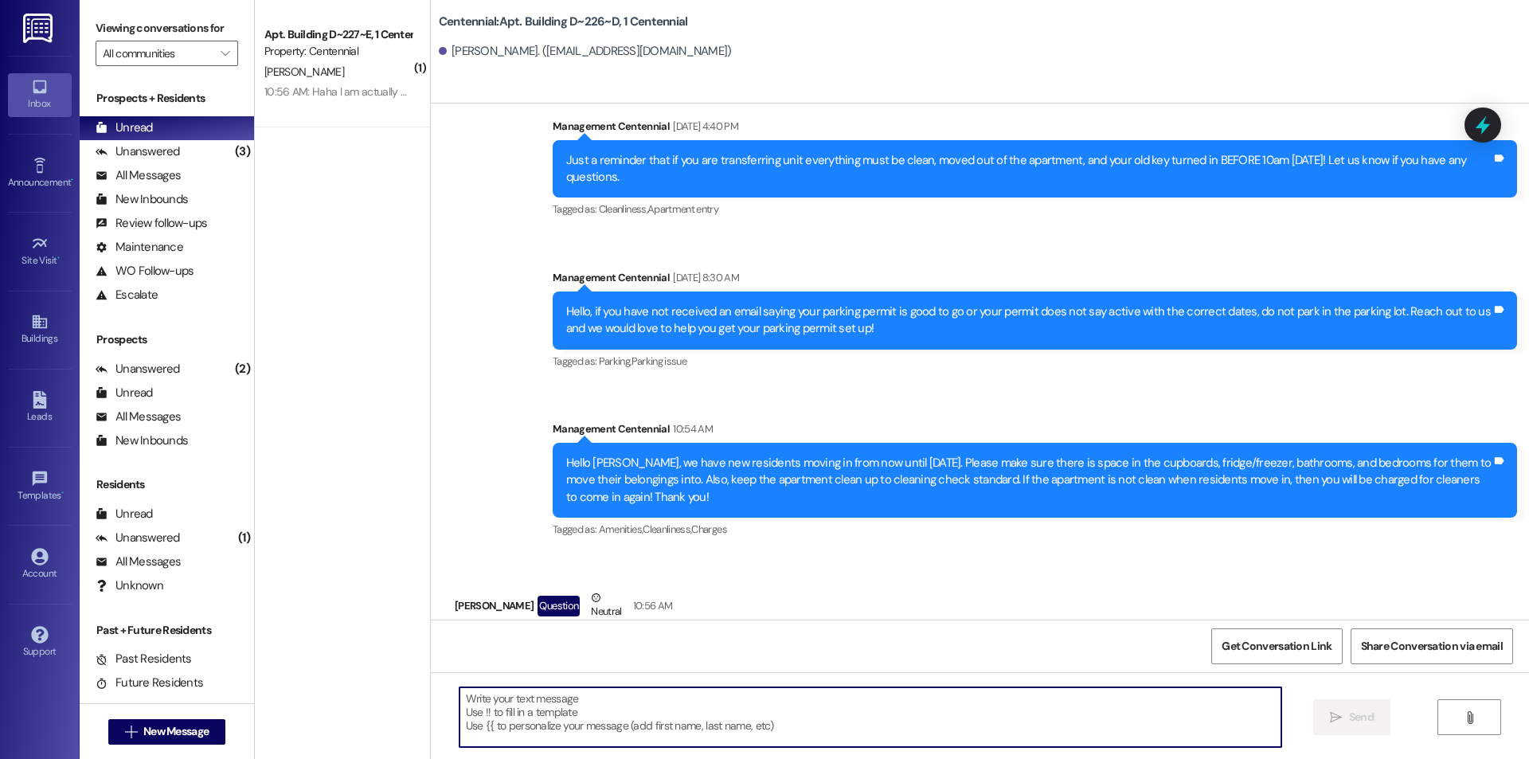
click at [691, 731] on textarea at bounding box center [871, 717] width 822 height 60
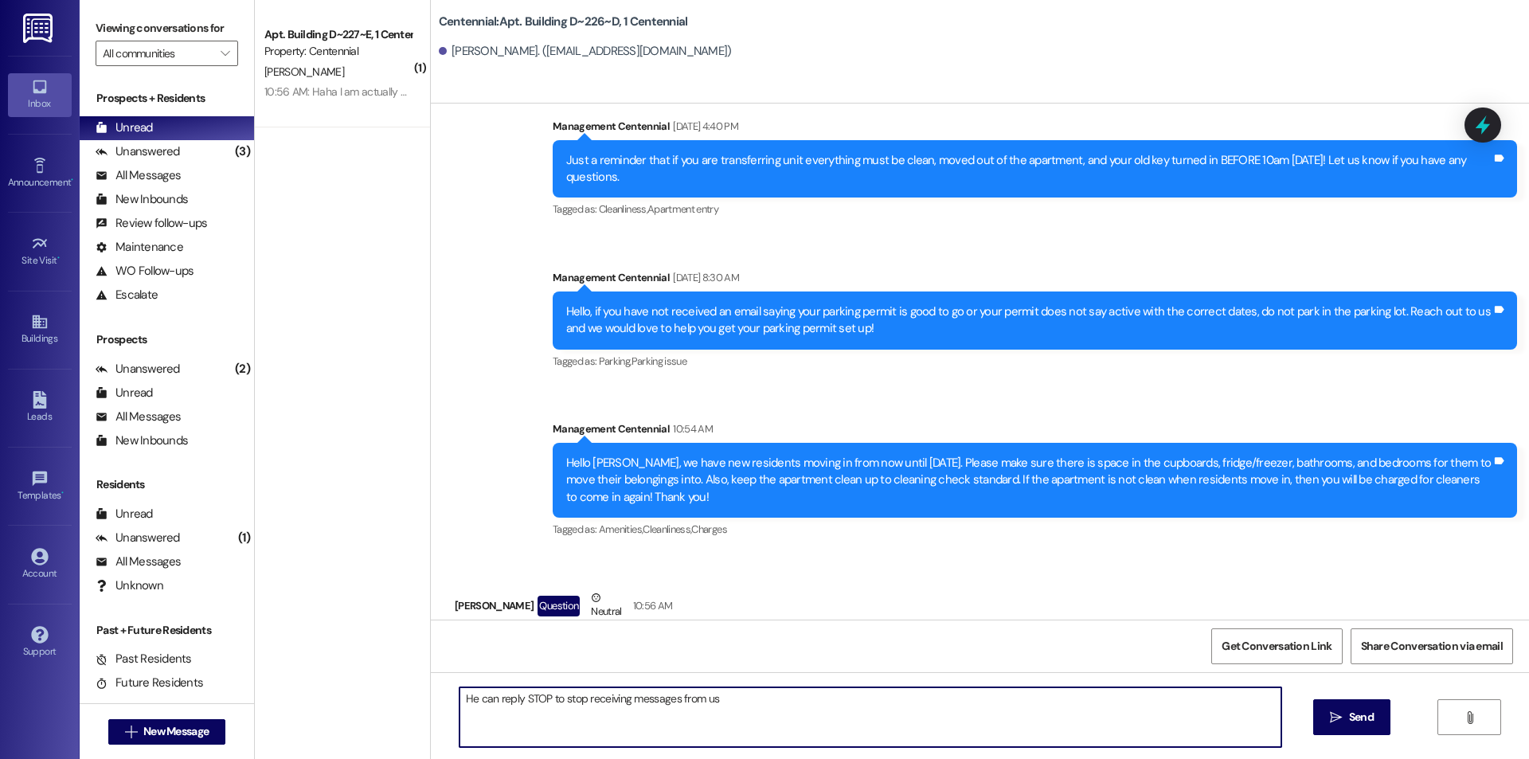
type textarea "He can reply STOP to stop receiving messages from us!"
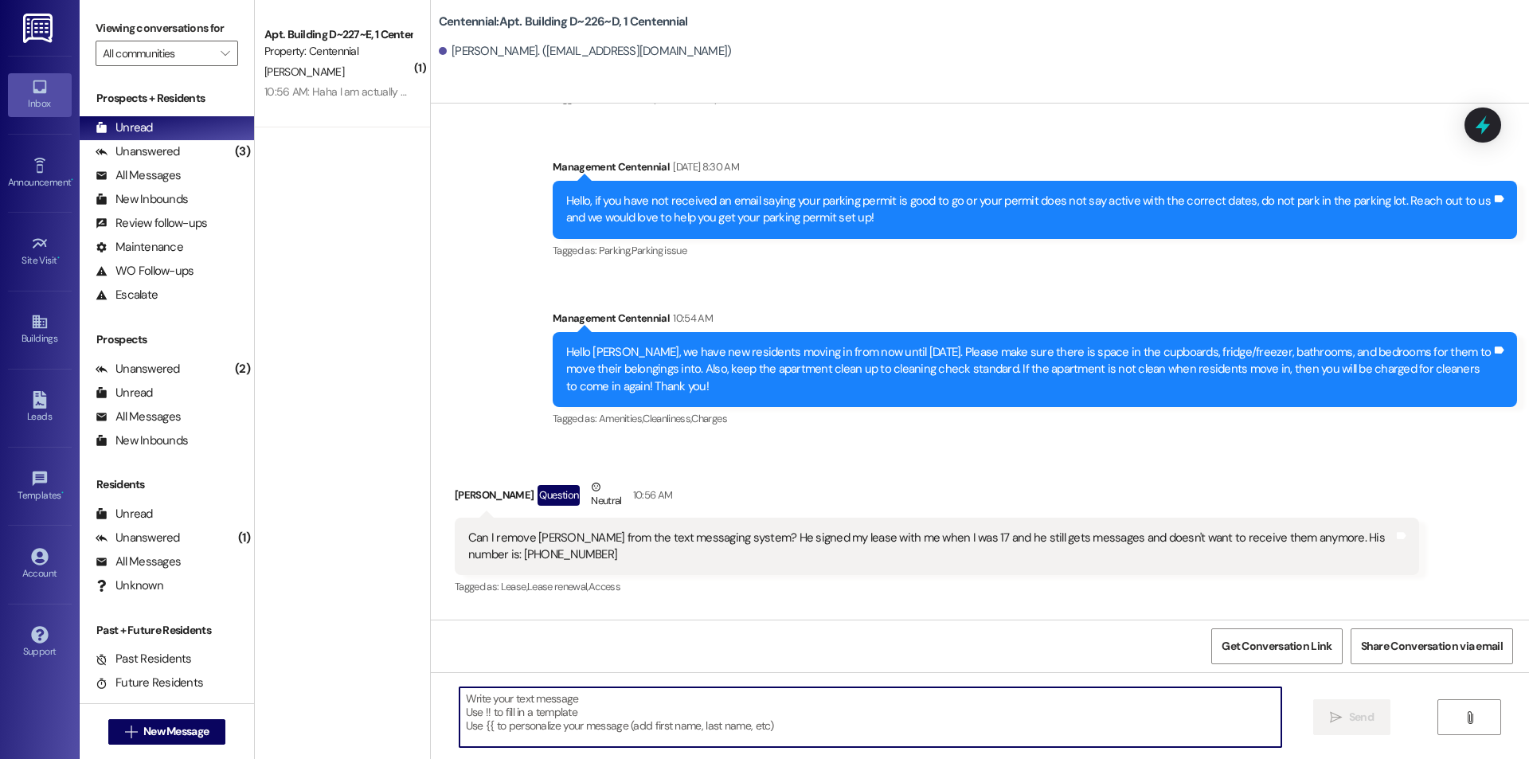
scroll to position [37046, 0]
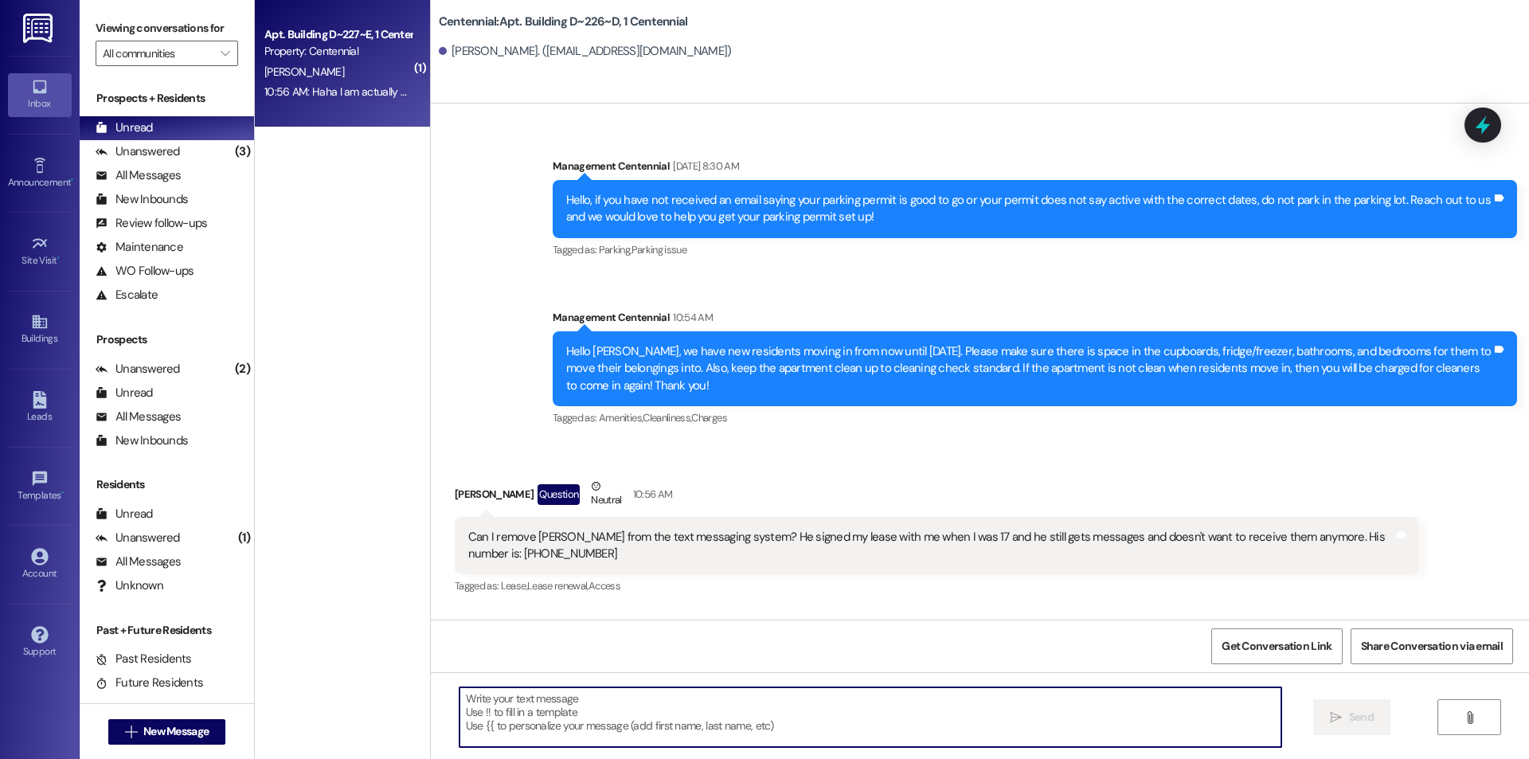
click at [365, 74] on div "[PERSON_NAME]" at bounding box center [338, 72] width 151 height 20
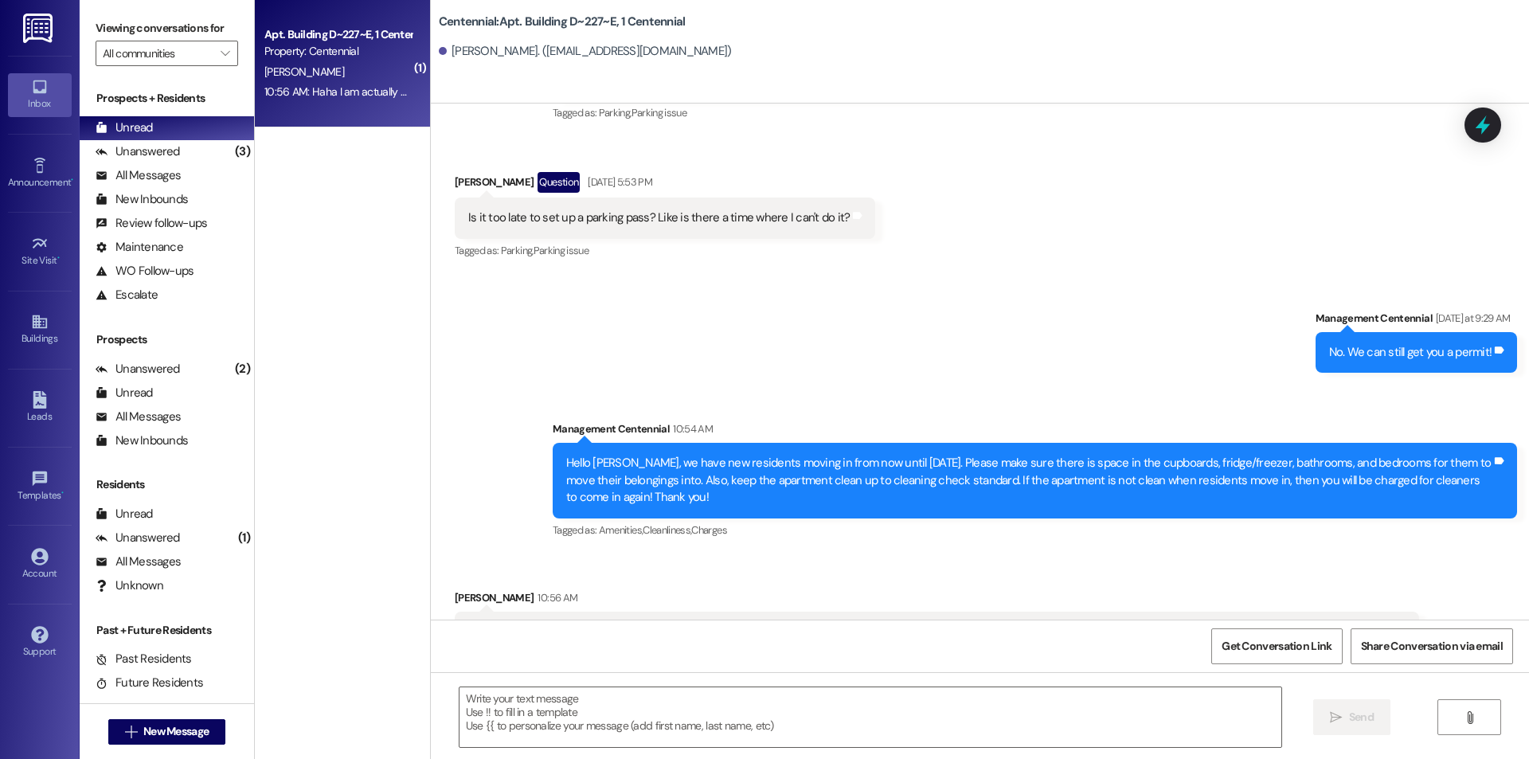
scroll to position [18078, 0]
click at [785, 711] on textarea at bounding box center [871, 717] width 822 height 60
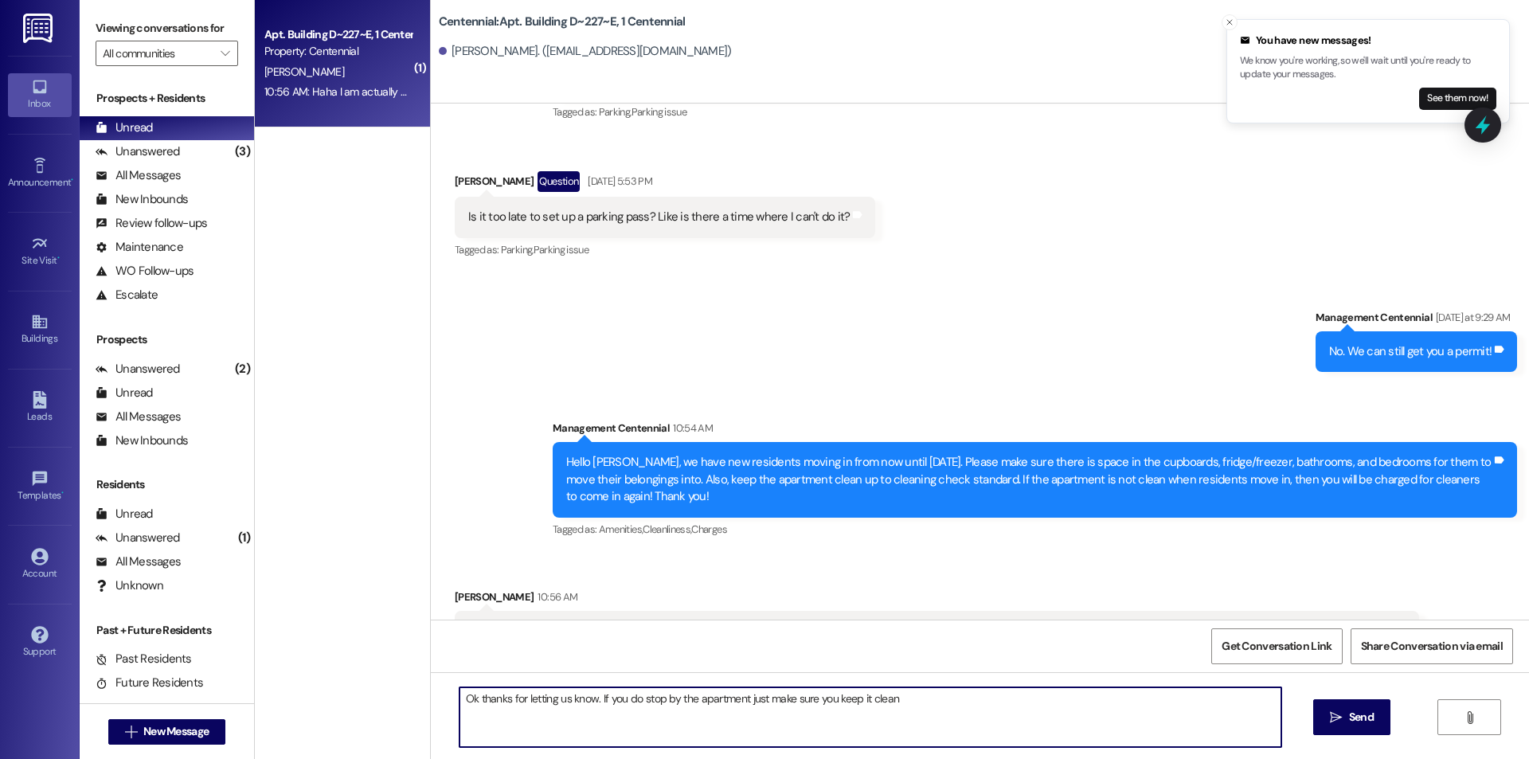
type textarea "Ok thanks for letting us know. If you do stop by the apartment just make sure y…"
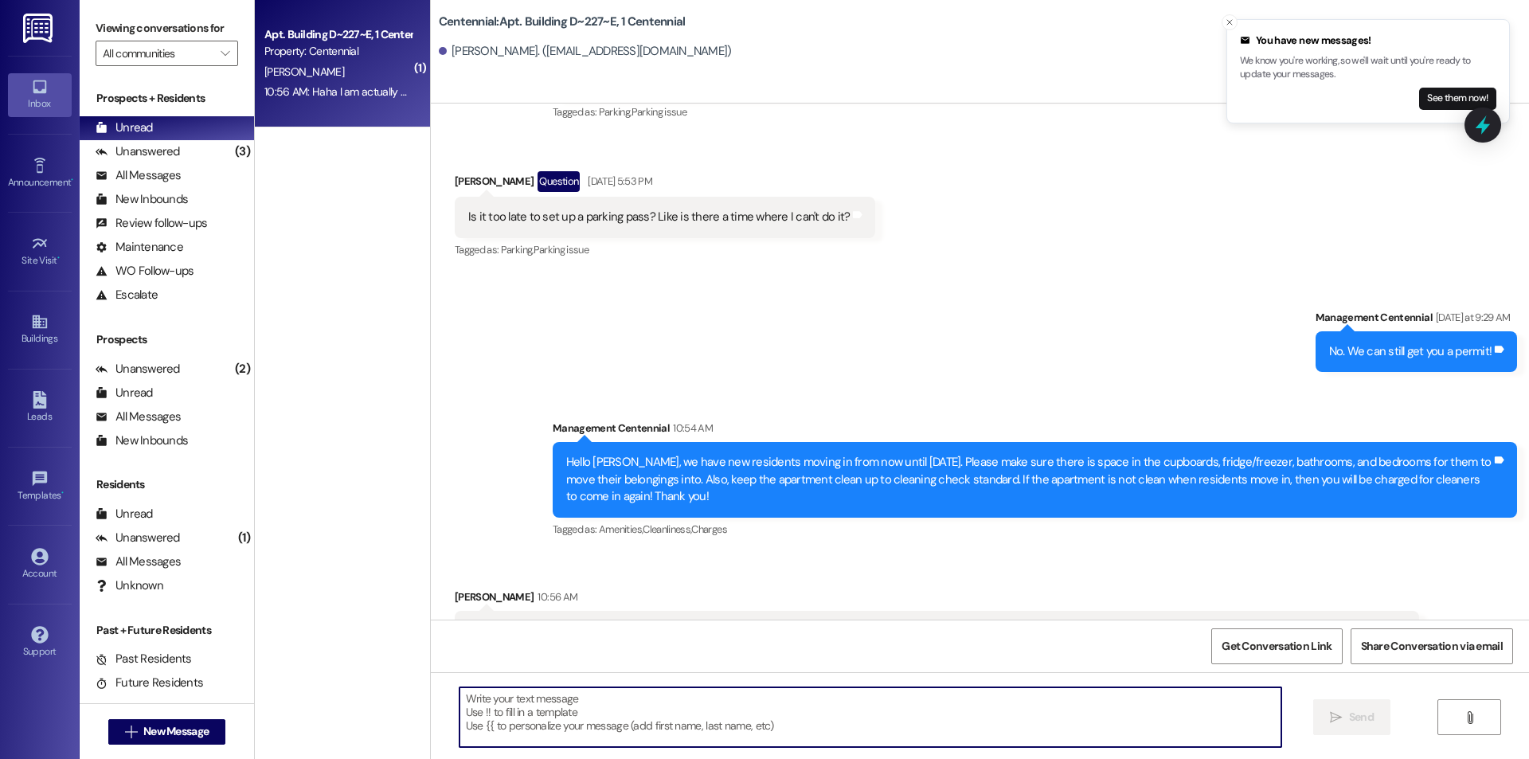
scroll to position [18077, 0]
click at [1435, 96] on button "See them now!" at bounding box center [1457, 99] width 77 height 22
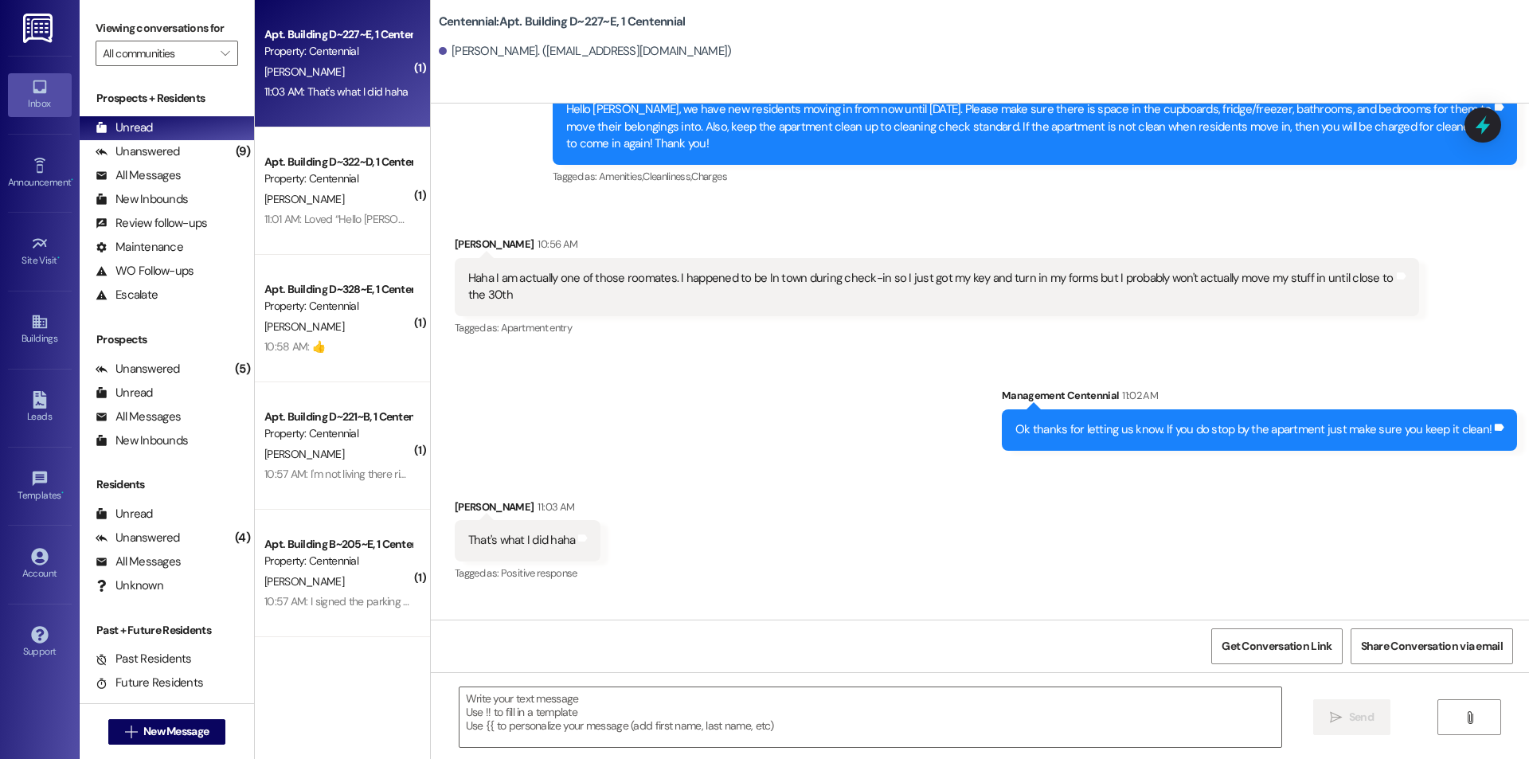
scroll to position [18435, 0]
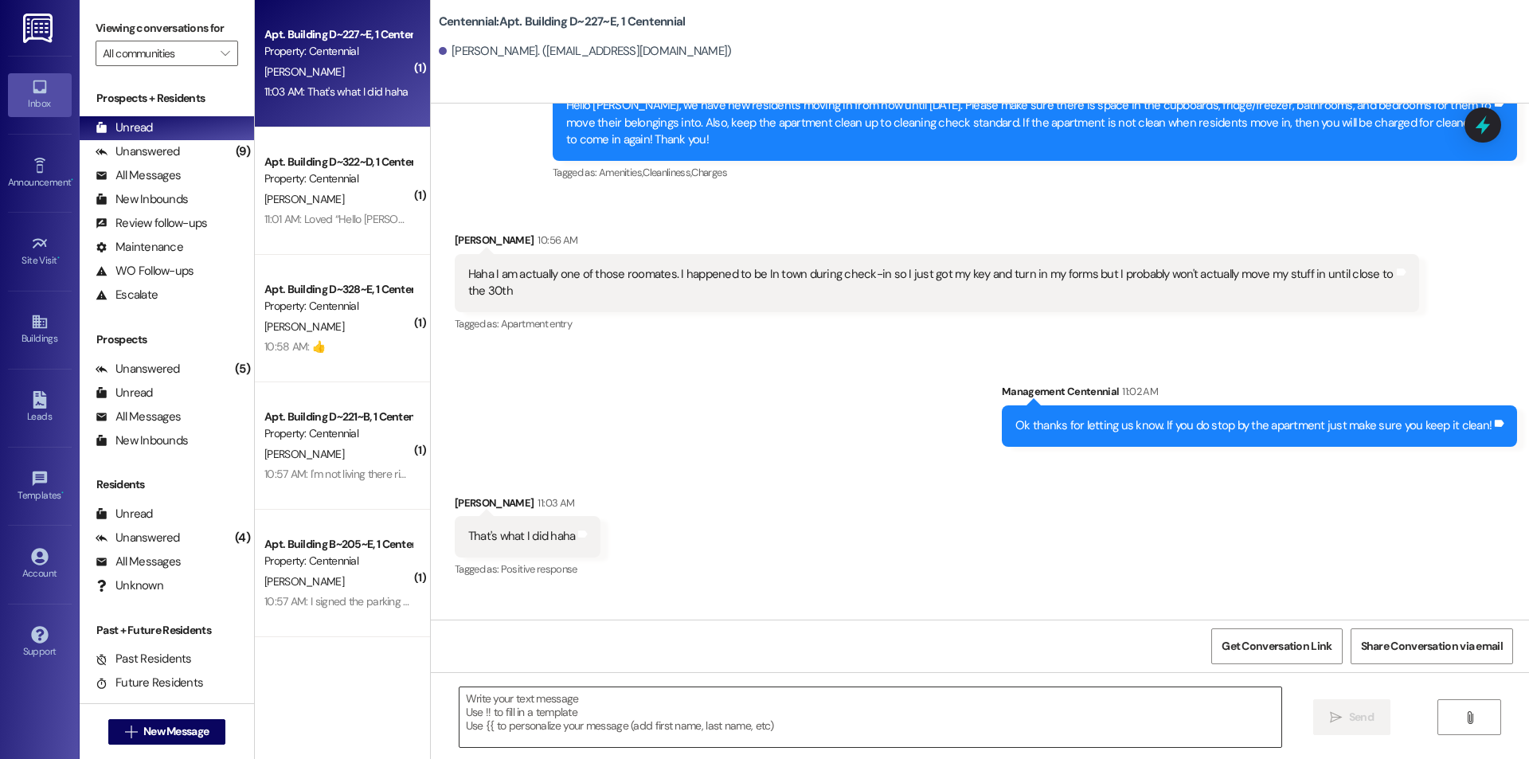
click at [638, 719] on textarea at bounding box center [871, 717] width 822 height 60
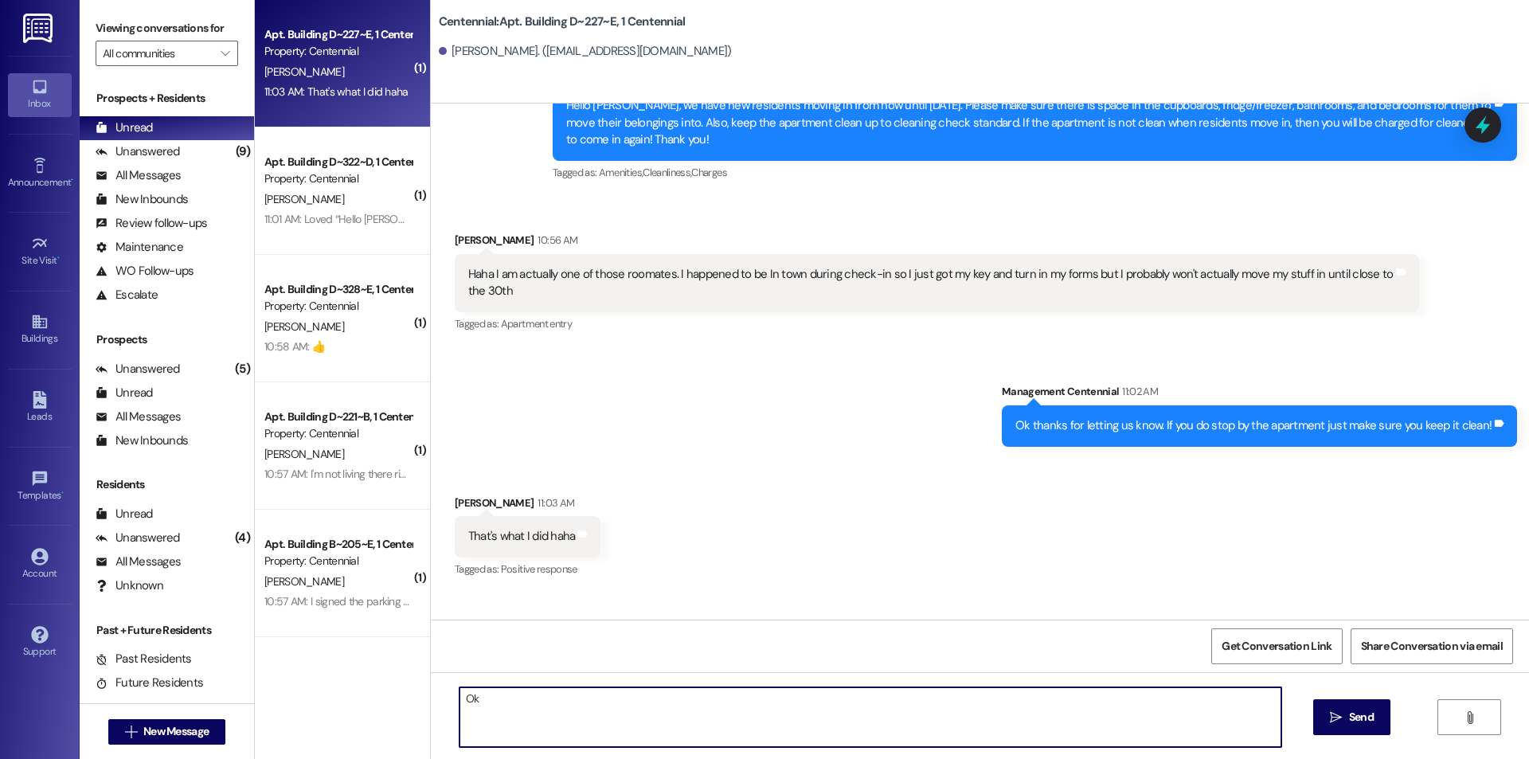
type textarea "O"
type textarea "Thanks!"
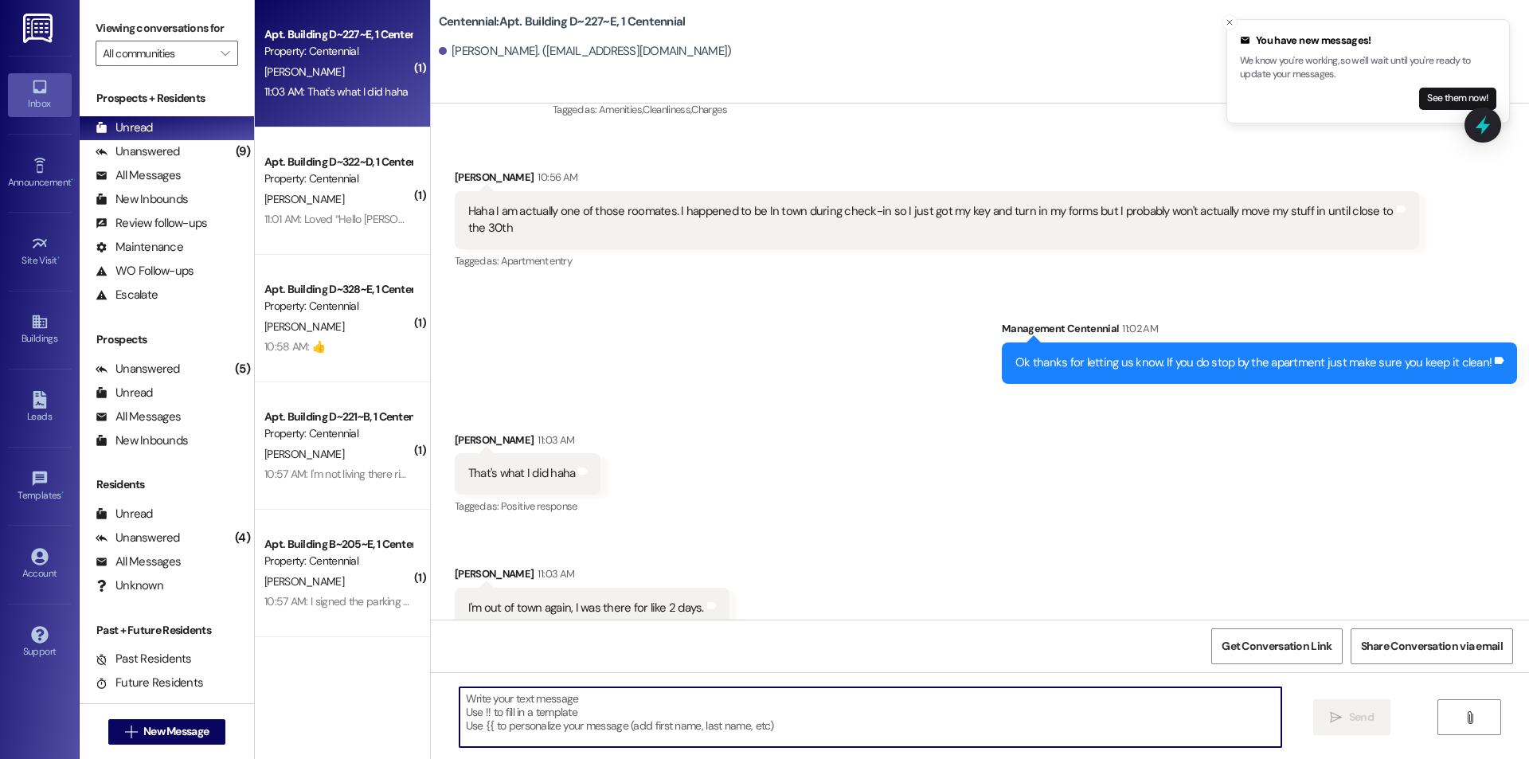
scroll to position [18545, 0]
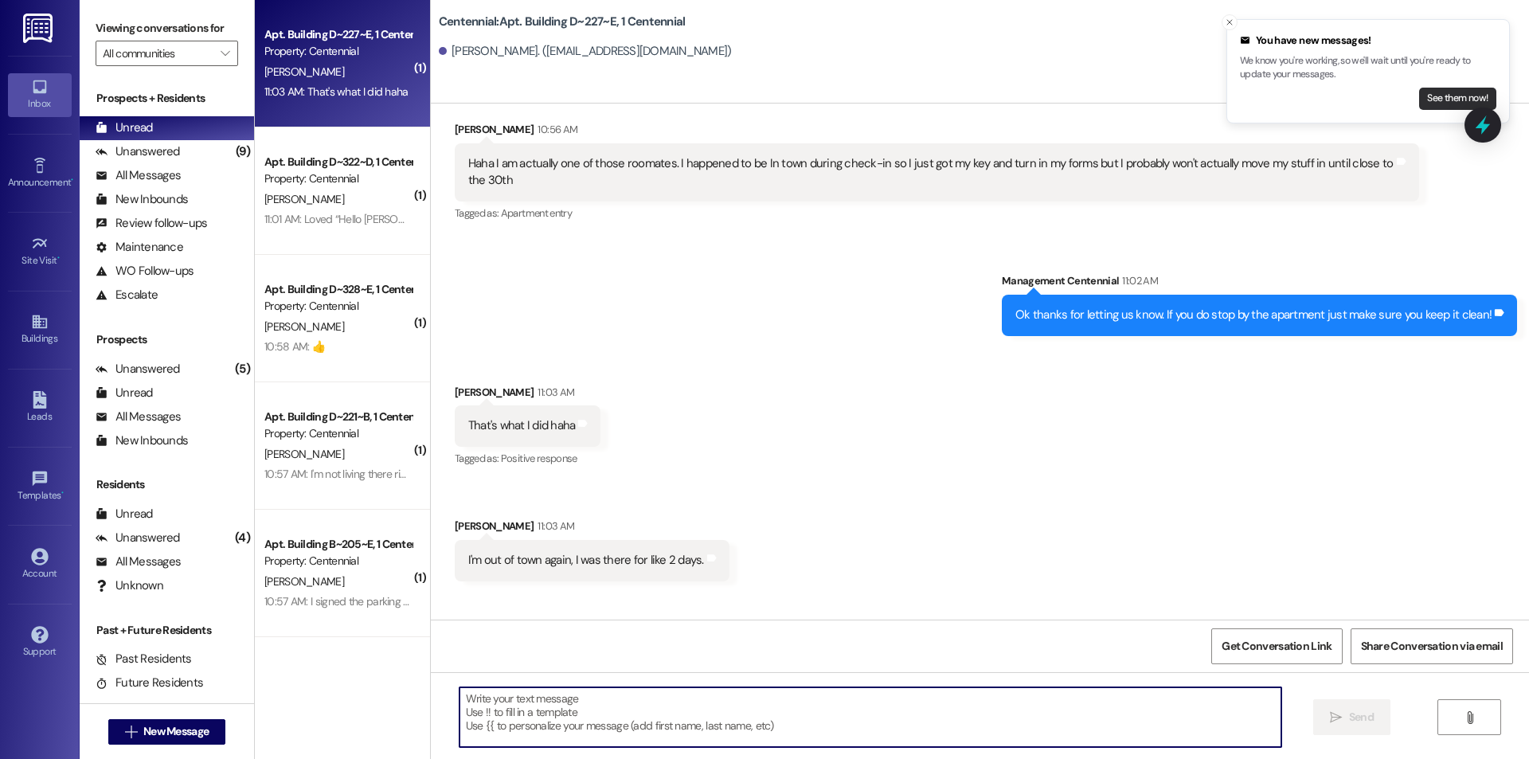
click at [1439, 96] on button "See them now!" at bounding box center [1457, 99] width 77 height 22
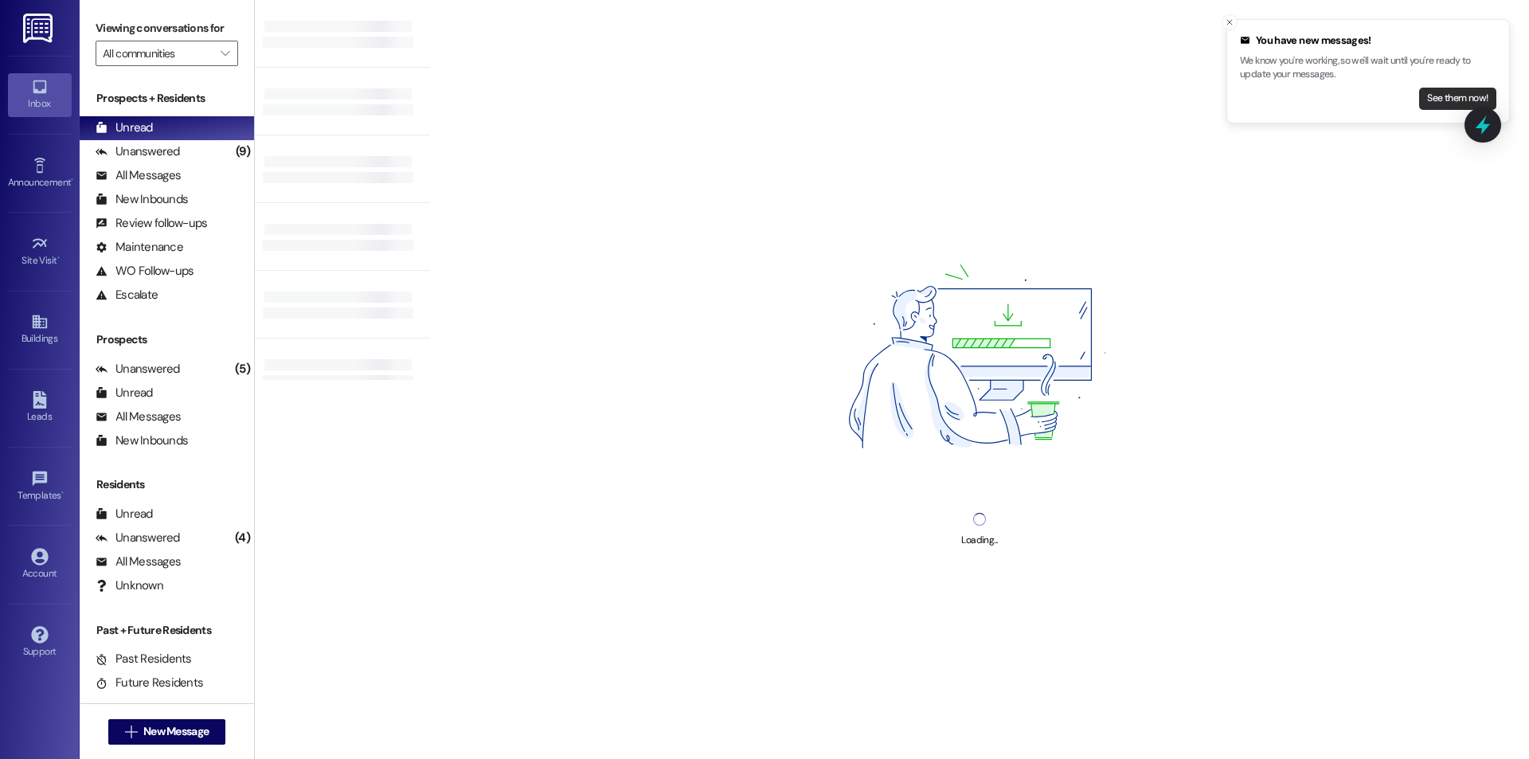
click at [1429, 104] on button "See them now!" at bounding box center [1457, 99] width 77 height 22
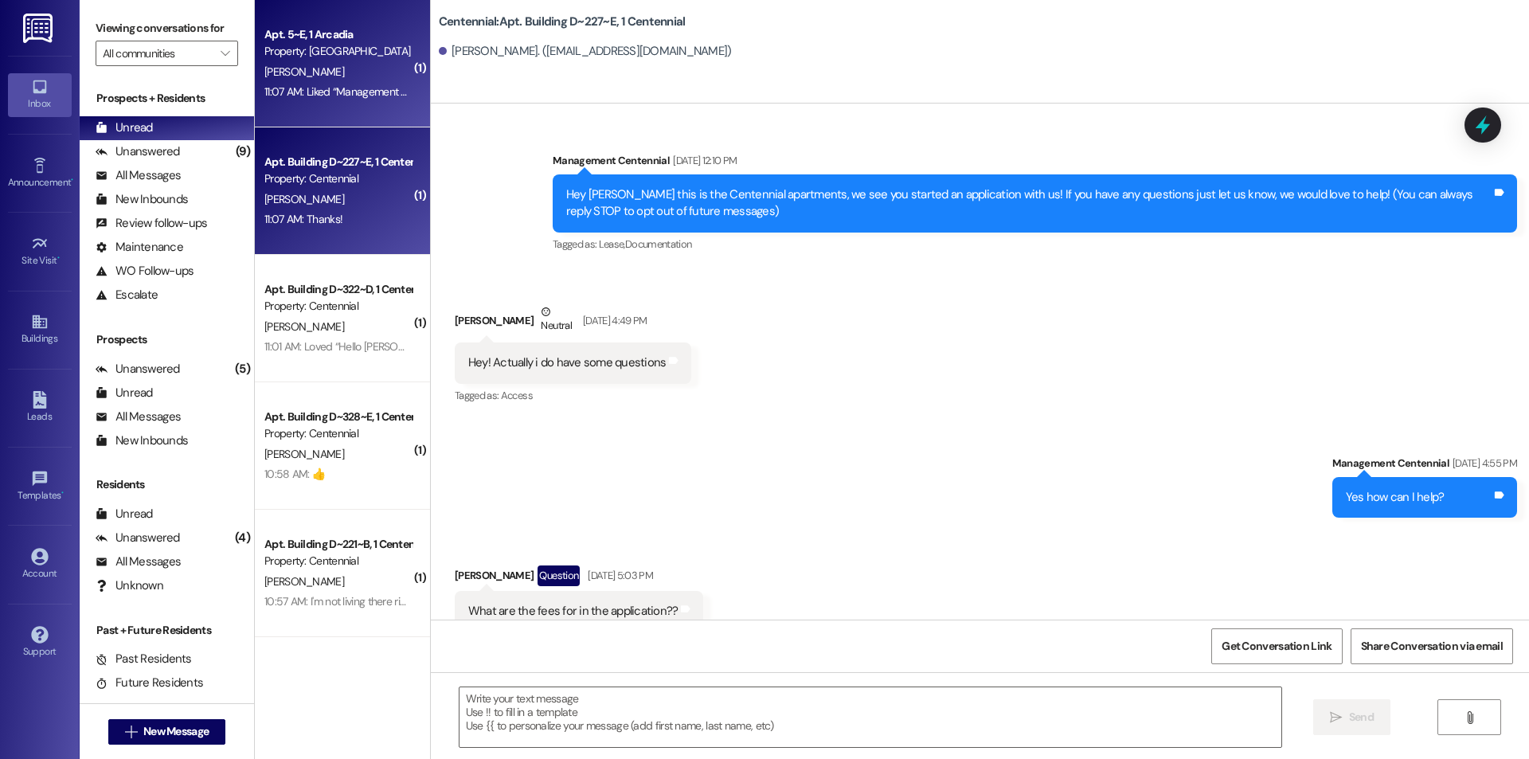
scroll to position [18412, 0]
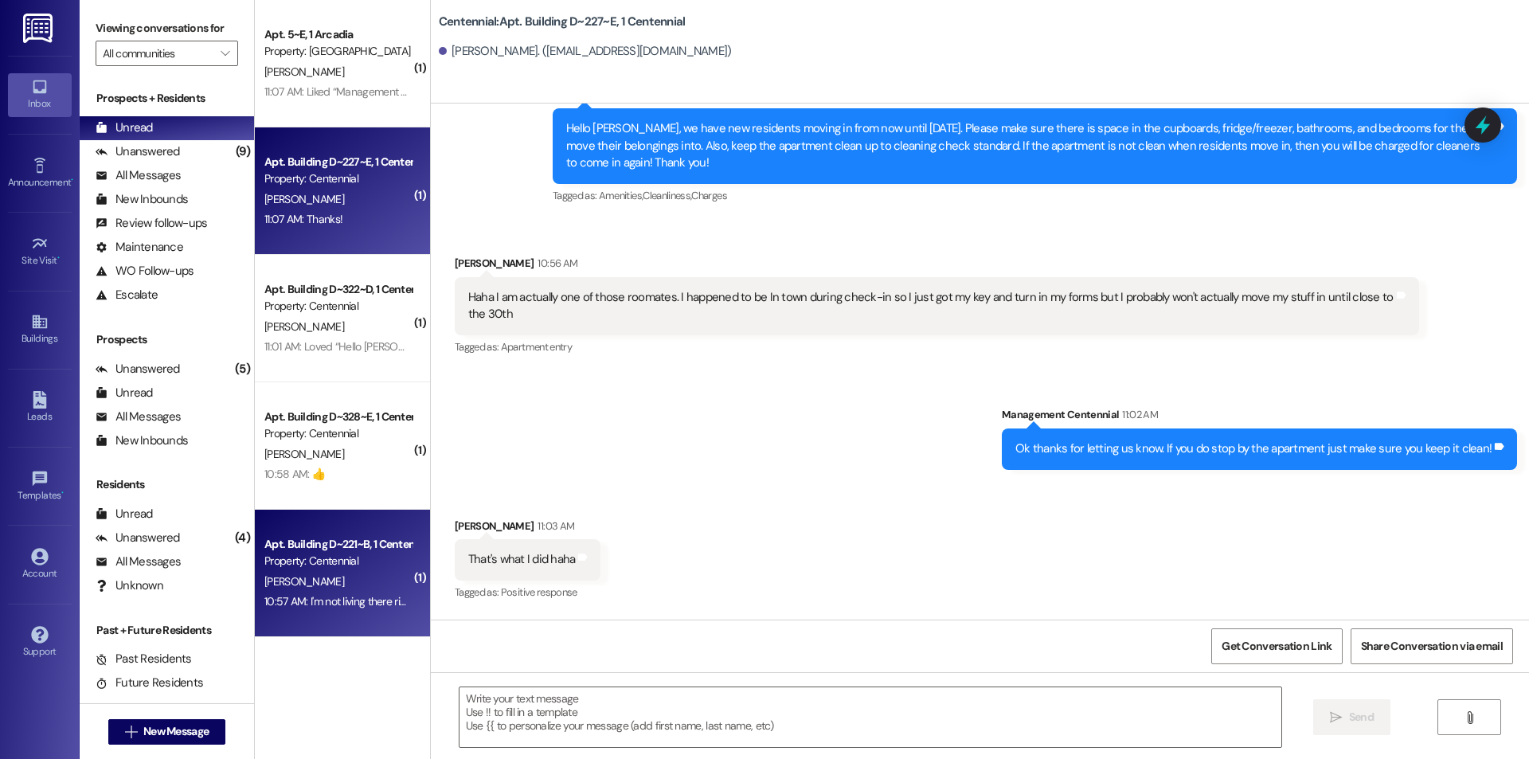
click at [367, 620] on div "Apt. Building D~221~B, 1 Centennial Property: Centennial [PERSON_NAME] 10:57 AM…" at bounding box center [342, 573] width 175 height 127
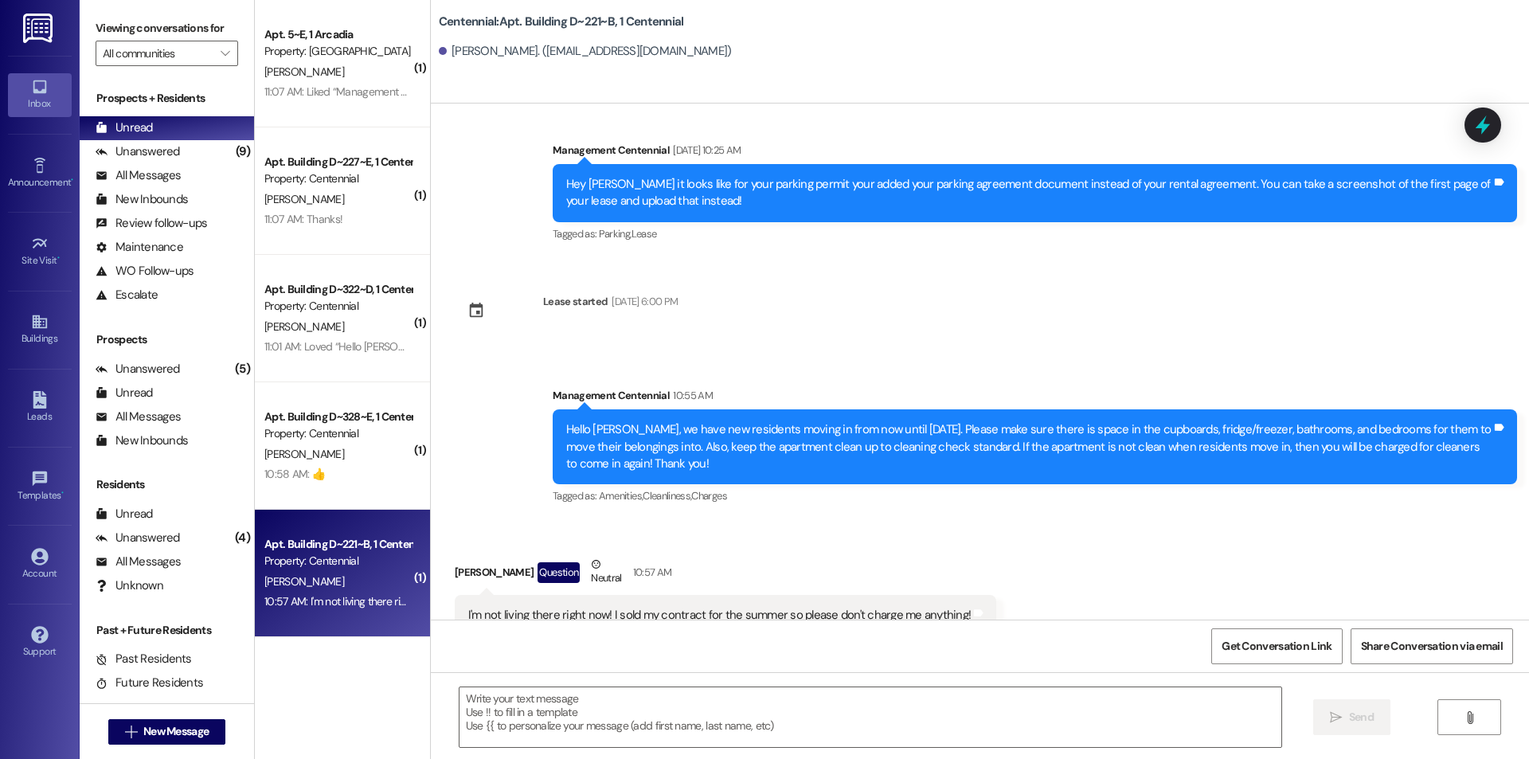
scroll to position [17911, 0]
click at [922, 702] on textarea at bounding box center [871, 717] width 822 height 60
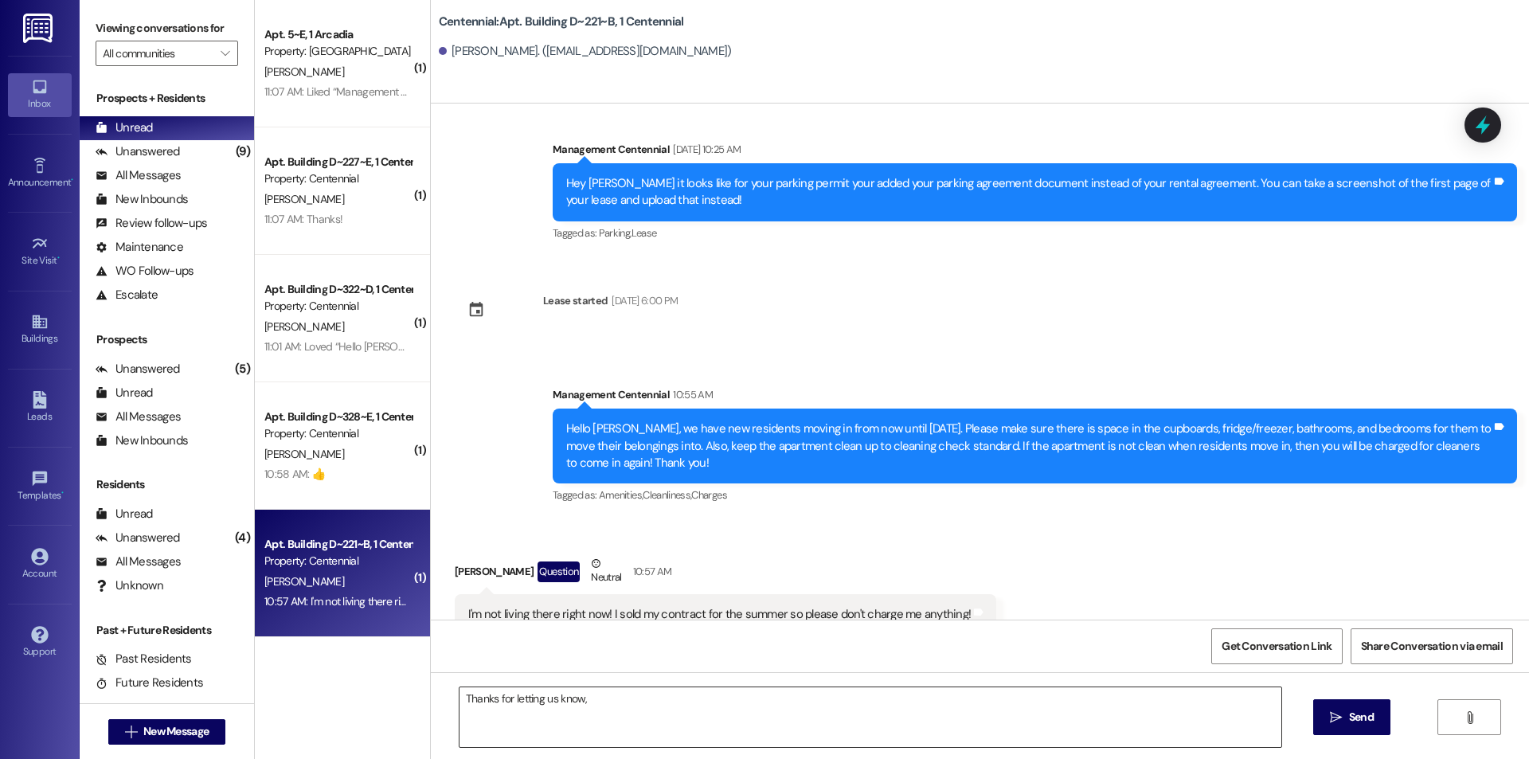
click at [612, 706] on textarea "Thanks for letting us know," at bounding box center [871, 717] width 822 height 60
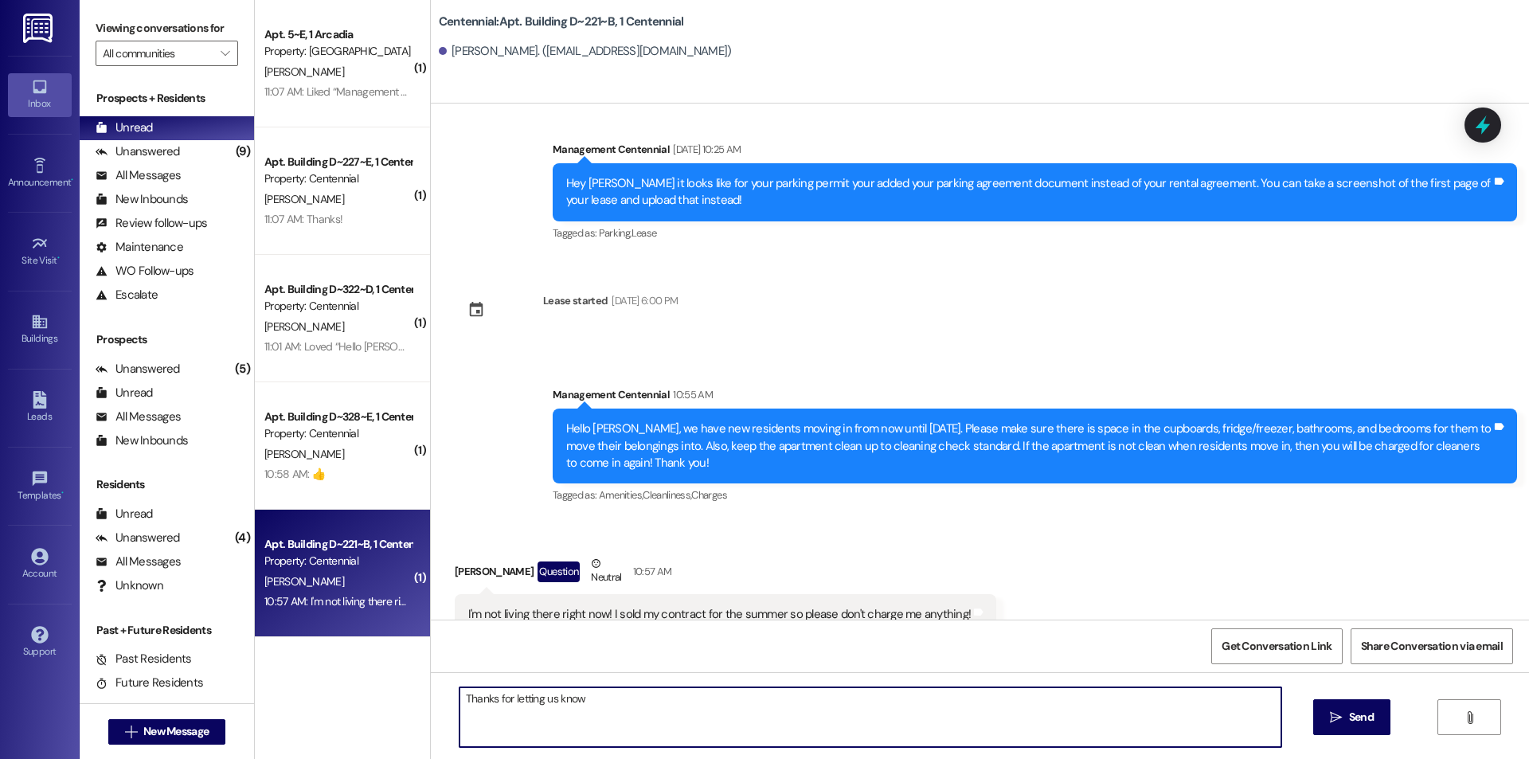
type textarea "Thanks for letting us know!"
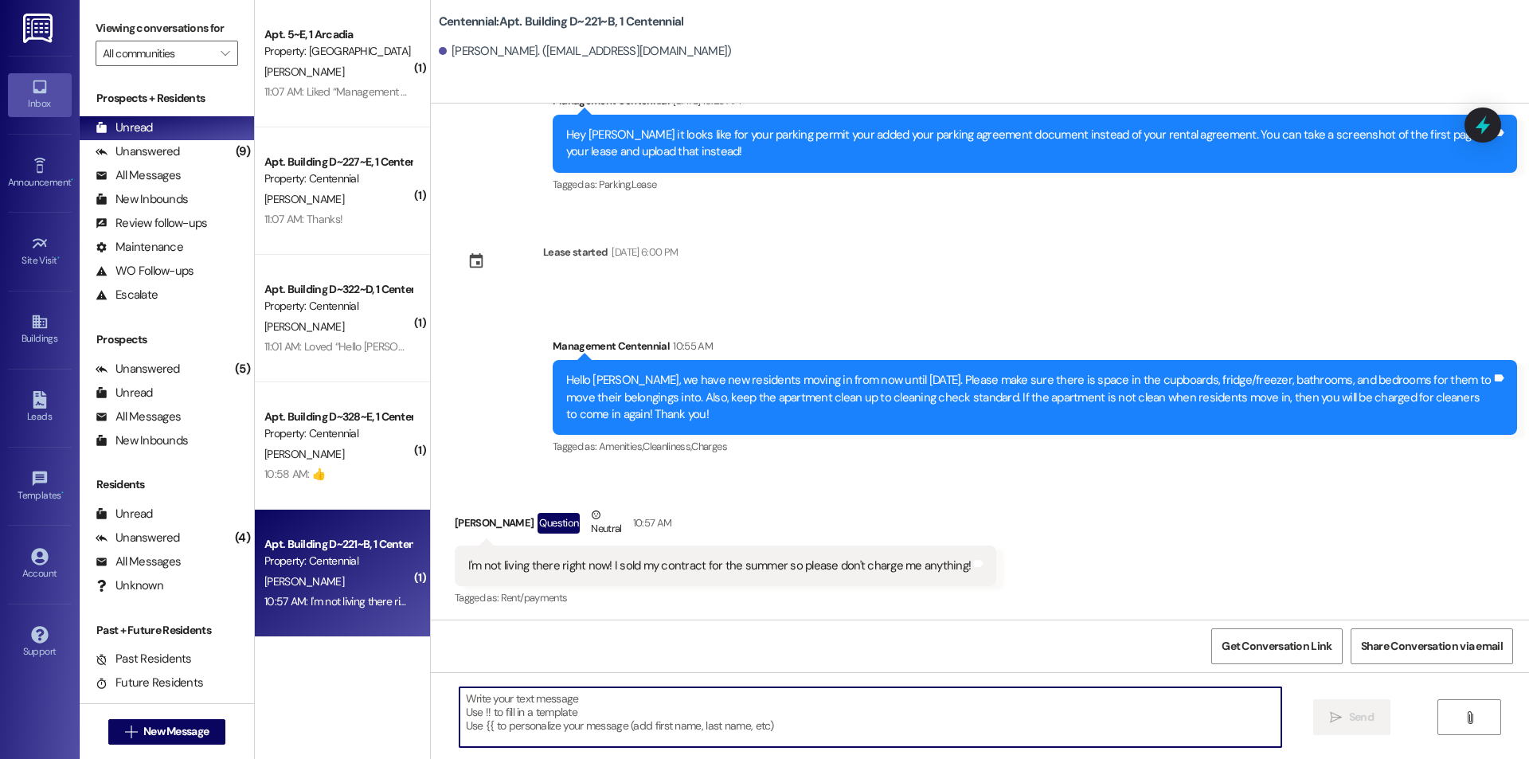
scroll to position [18023, 0]
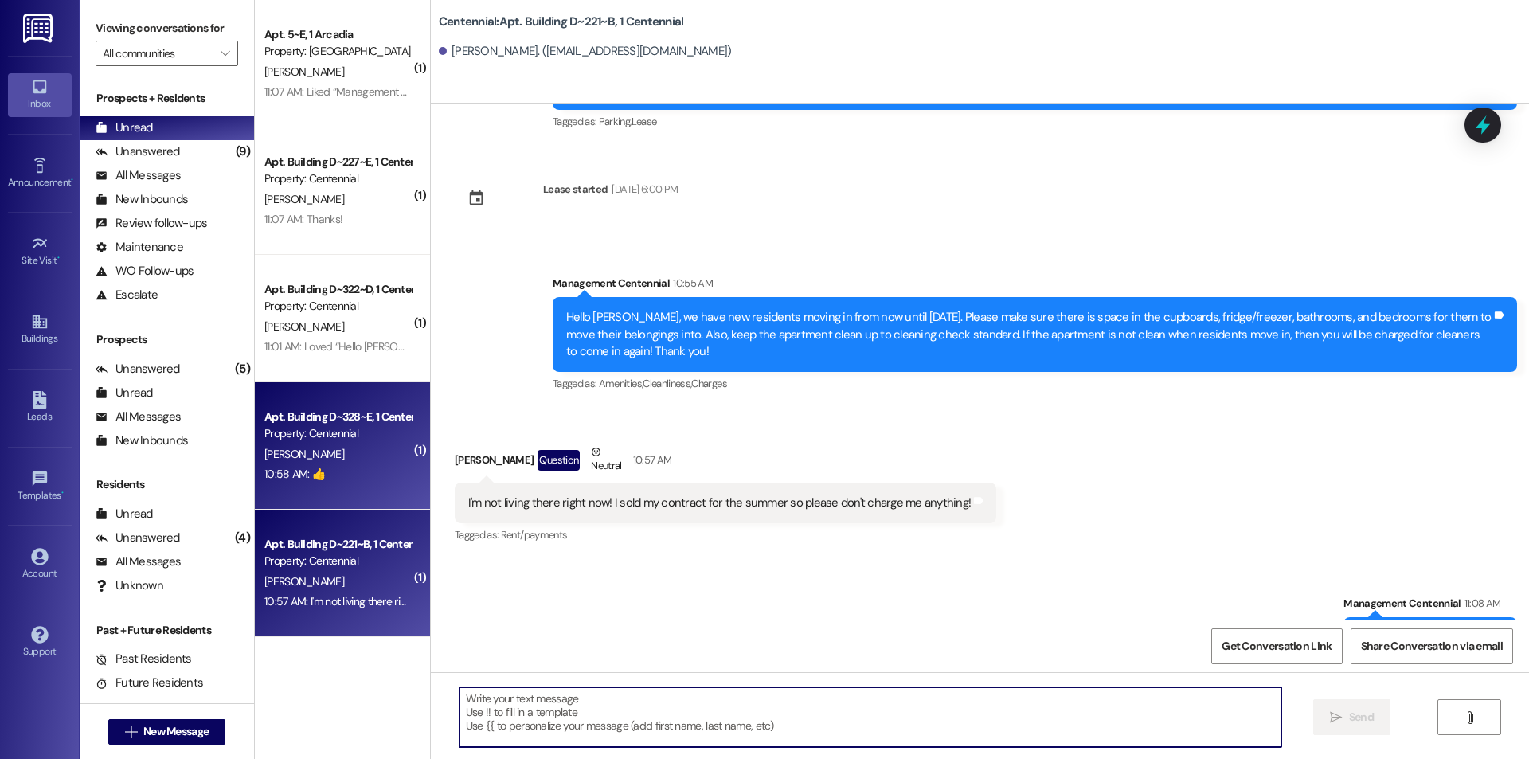
click at [320, 445] on div "[PERSON_NAME]" at bounding box center [338, 454] width 151 height 20
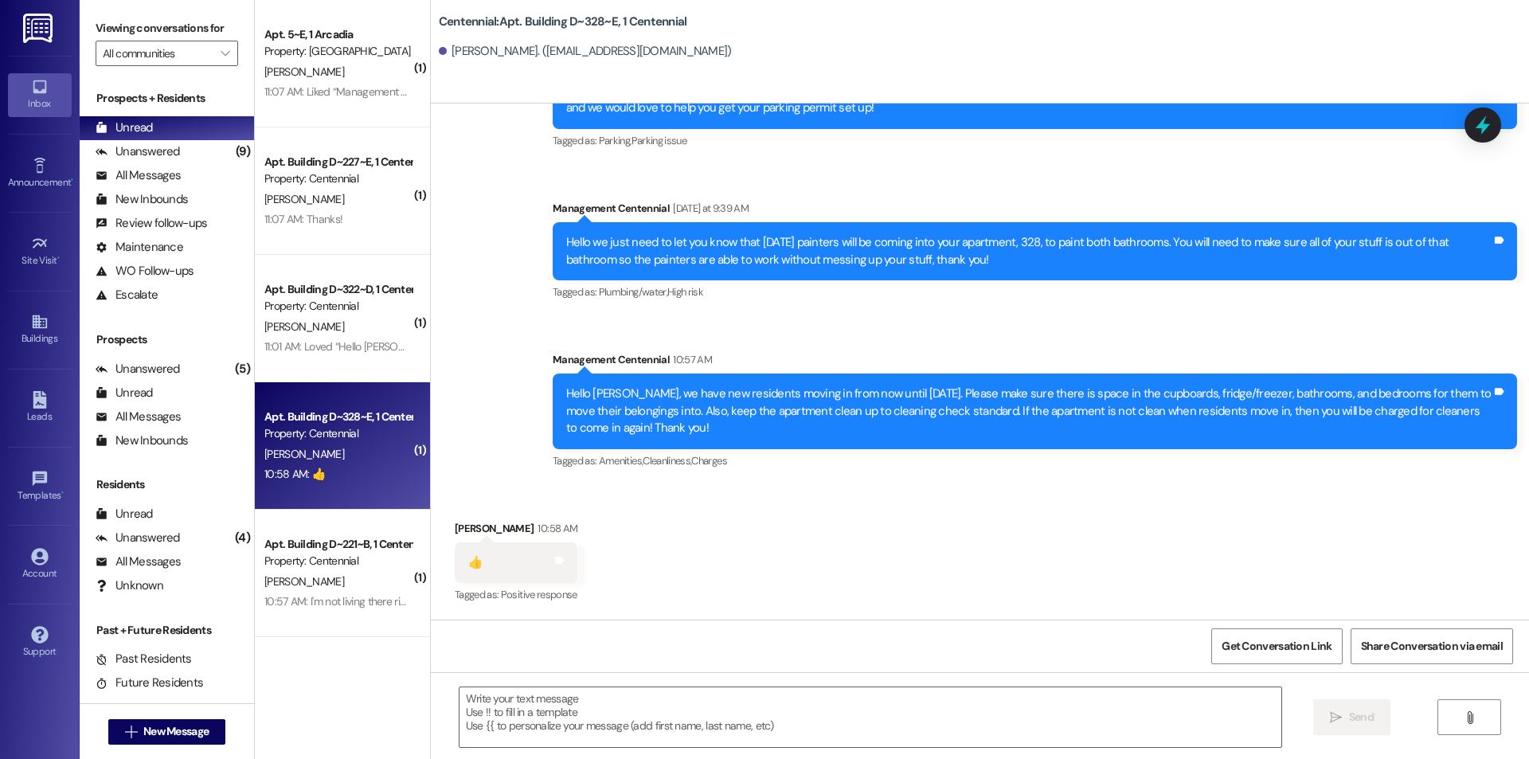
scroll to position [14462, 0]
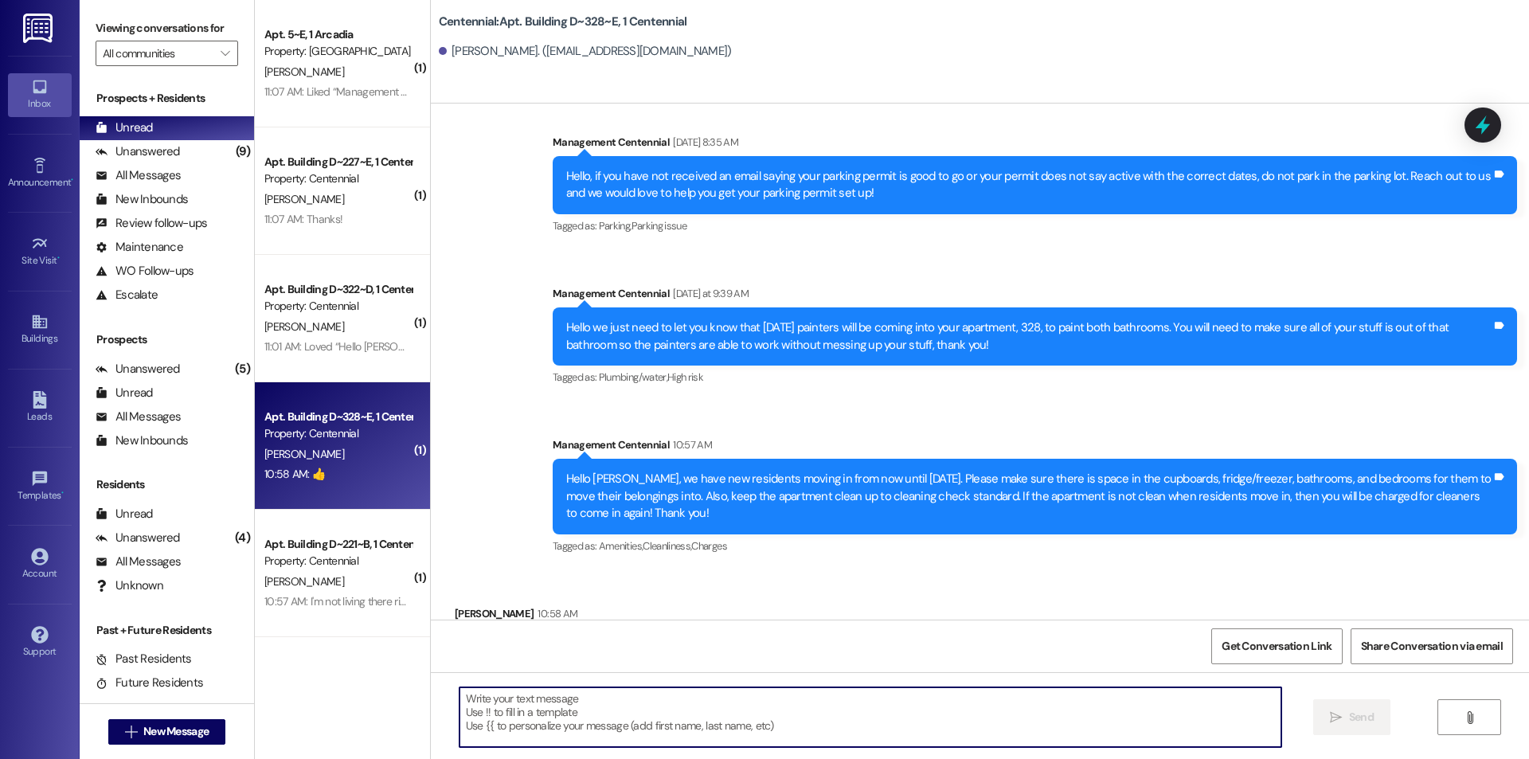
click at [673, 711] on textarea at bounding box center [871, 717] width 822 height 60
type textarea "Thanks"
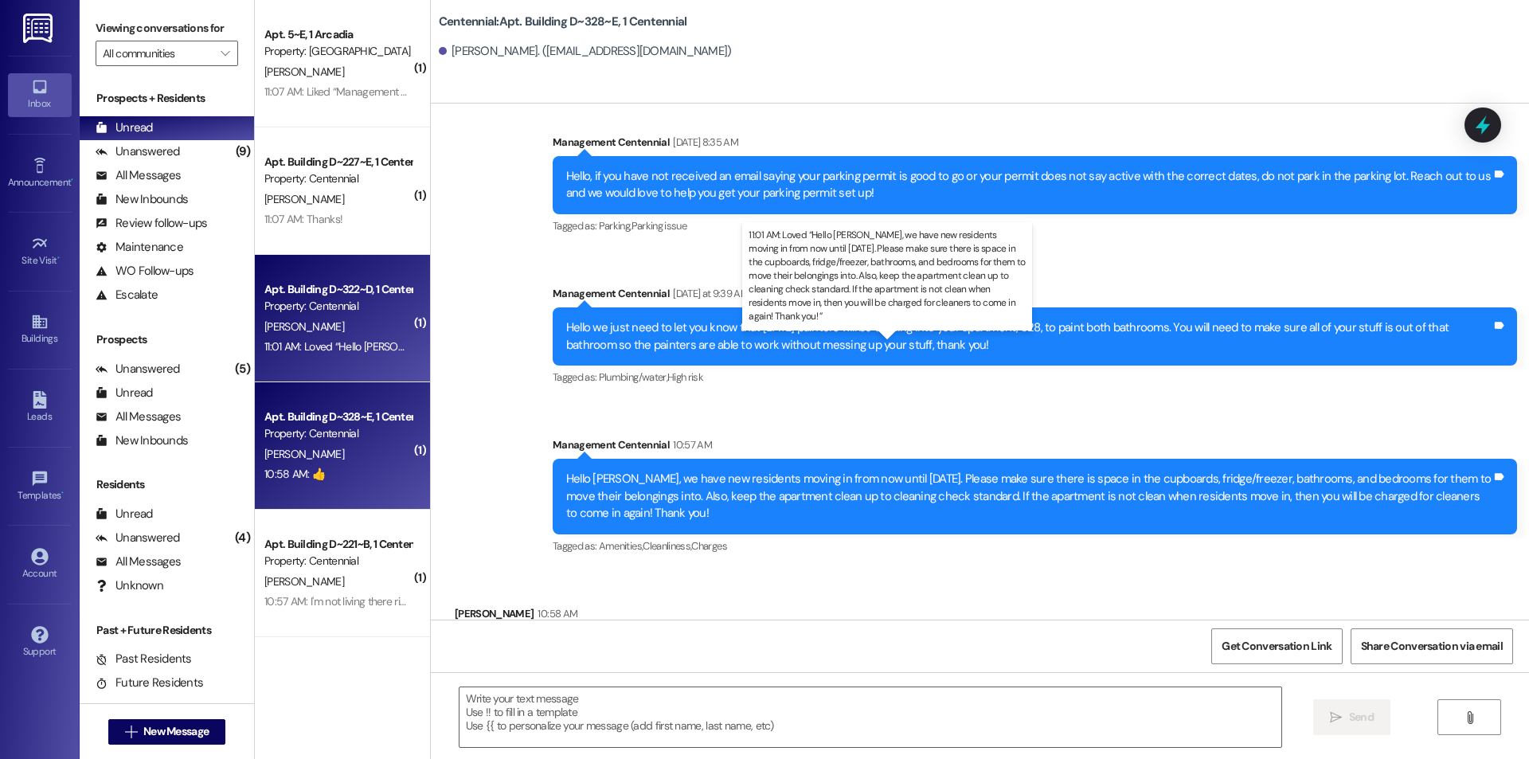
click at [353, 346] on div "11:01 AM: Loved “Hello [PERSON_NAME], we have new residents moving in from now …" at bounding box center [1213, 346] width 1898 height 14
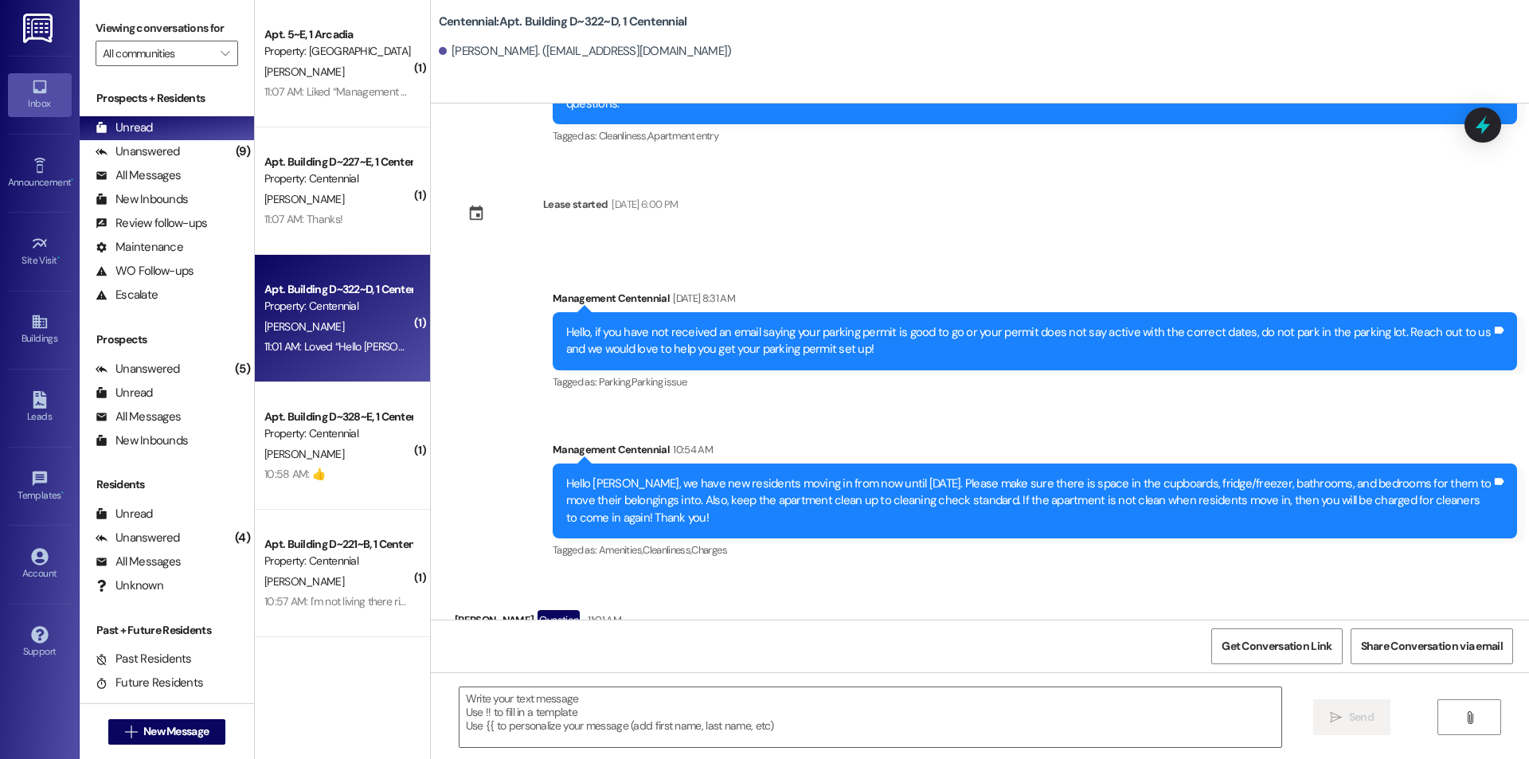
scroll to position [35252, 0]
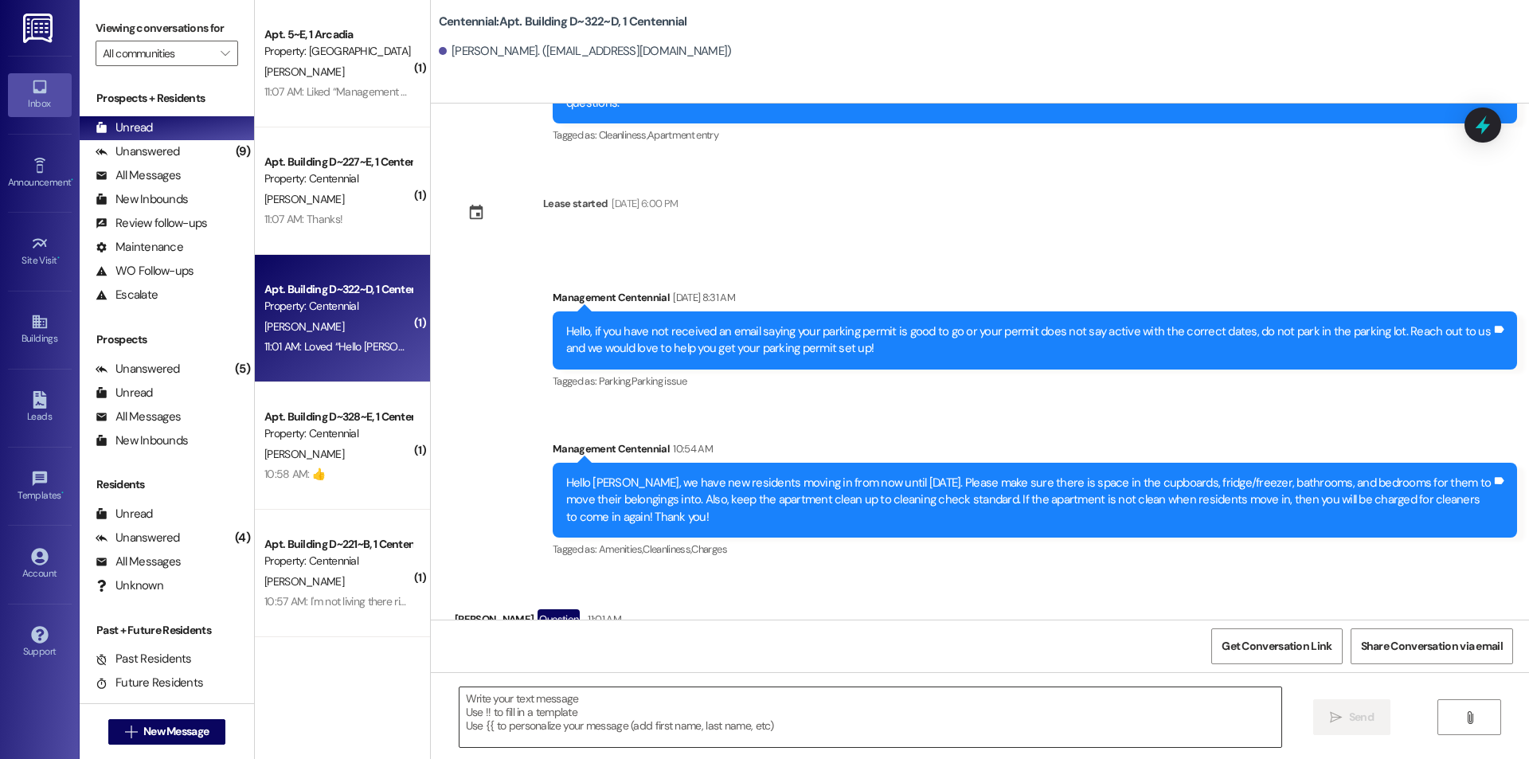
click at [681, 723] on textarea at bounding box center [871, 717] width 822 height 60
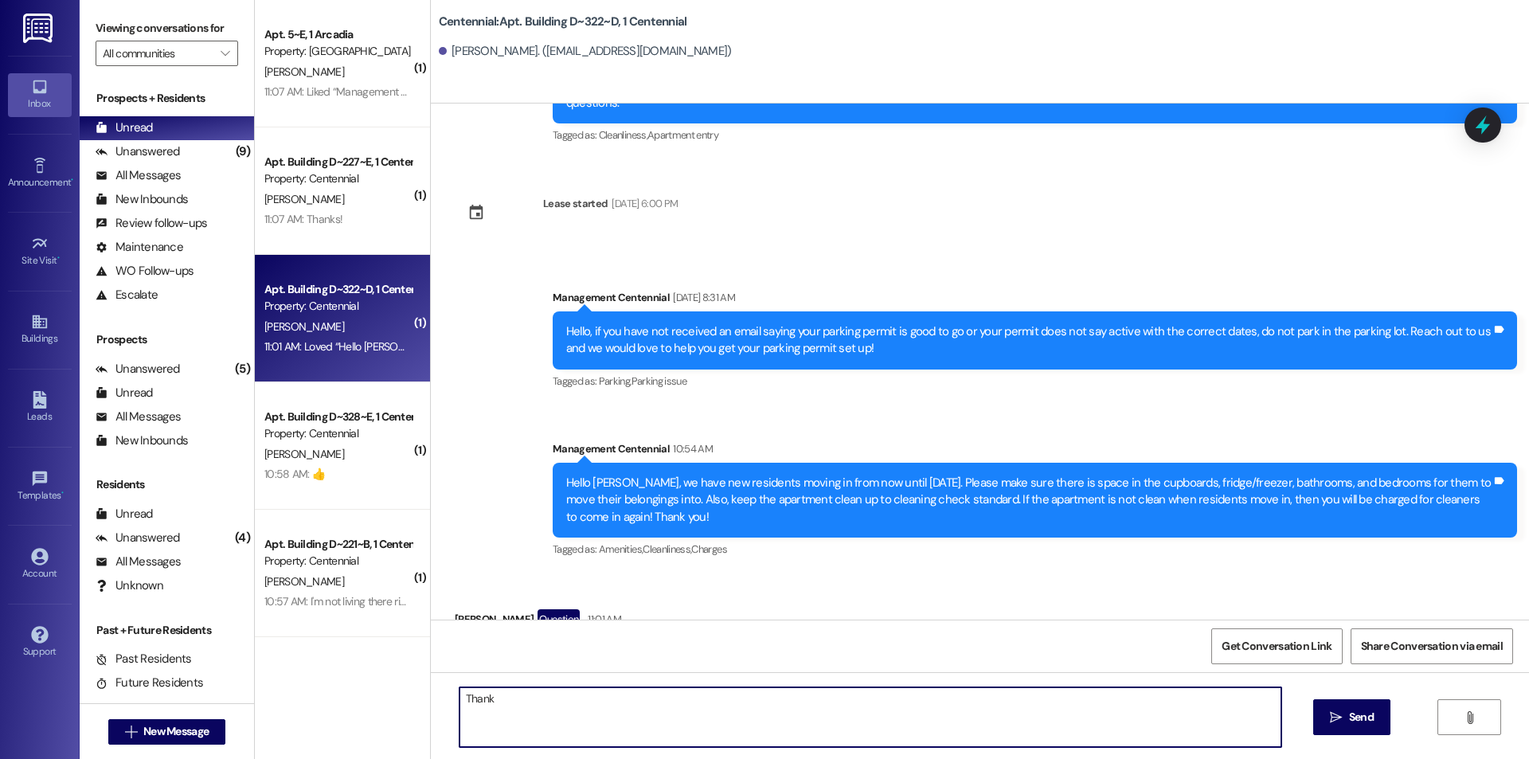
type textarea "Thanks"
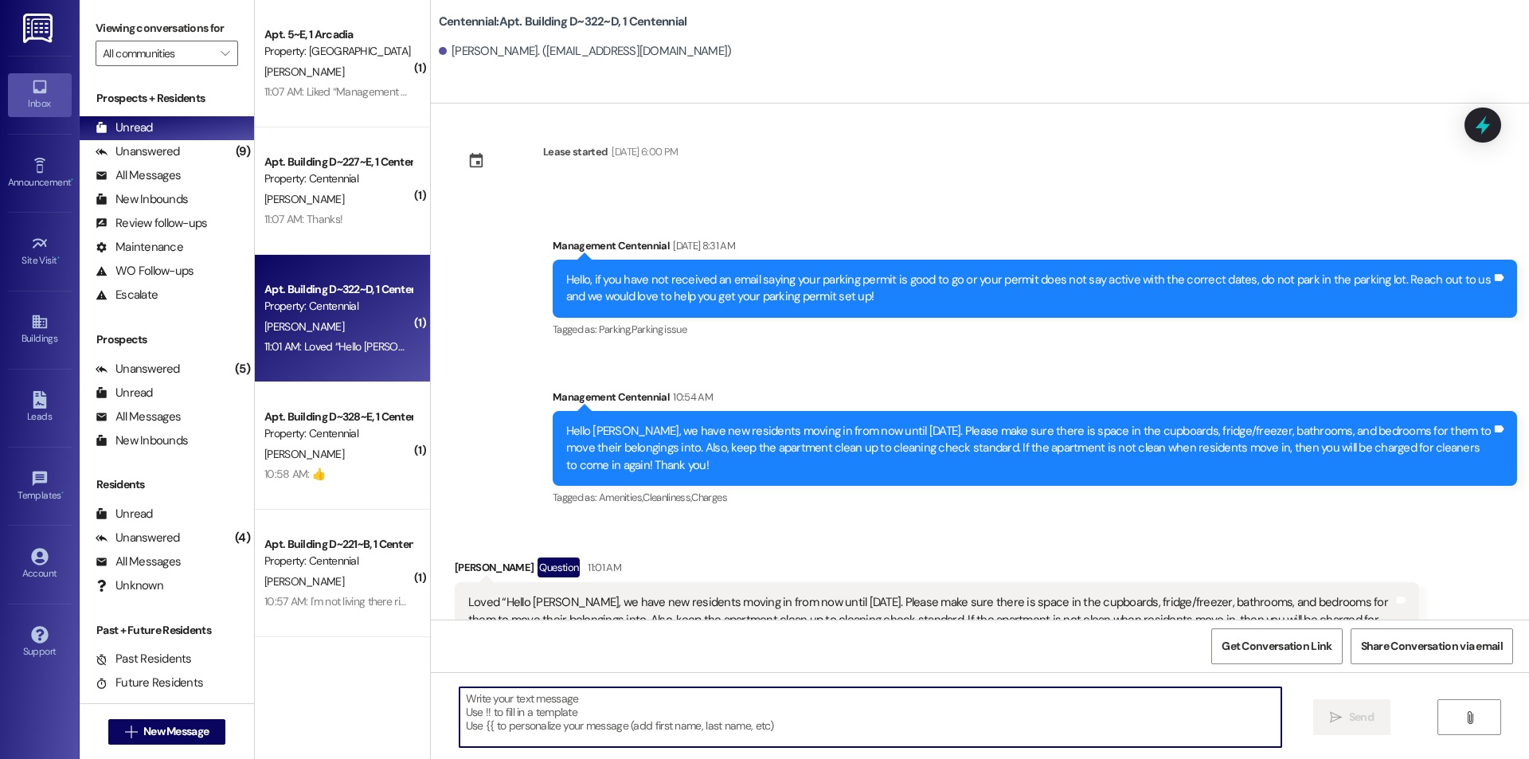
scroll to position [35363, 0]
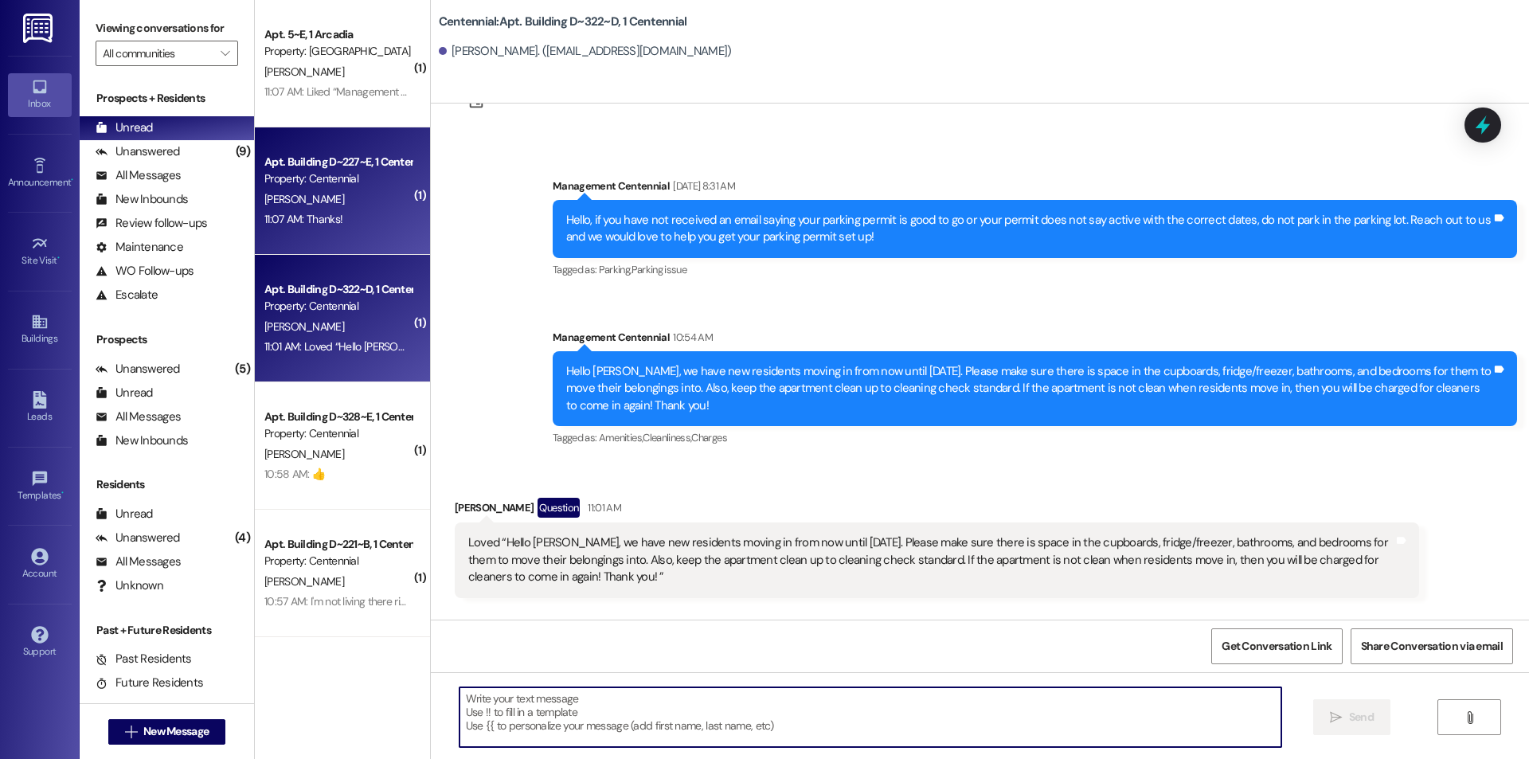
click at [346, 224] on div "11:07 AM: Thanks! 11:07 AM: Thanks!" at bounding box center [338, 219] width 151 height 20
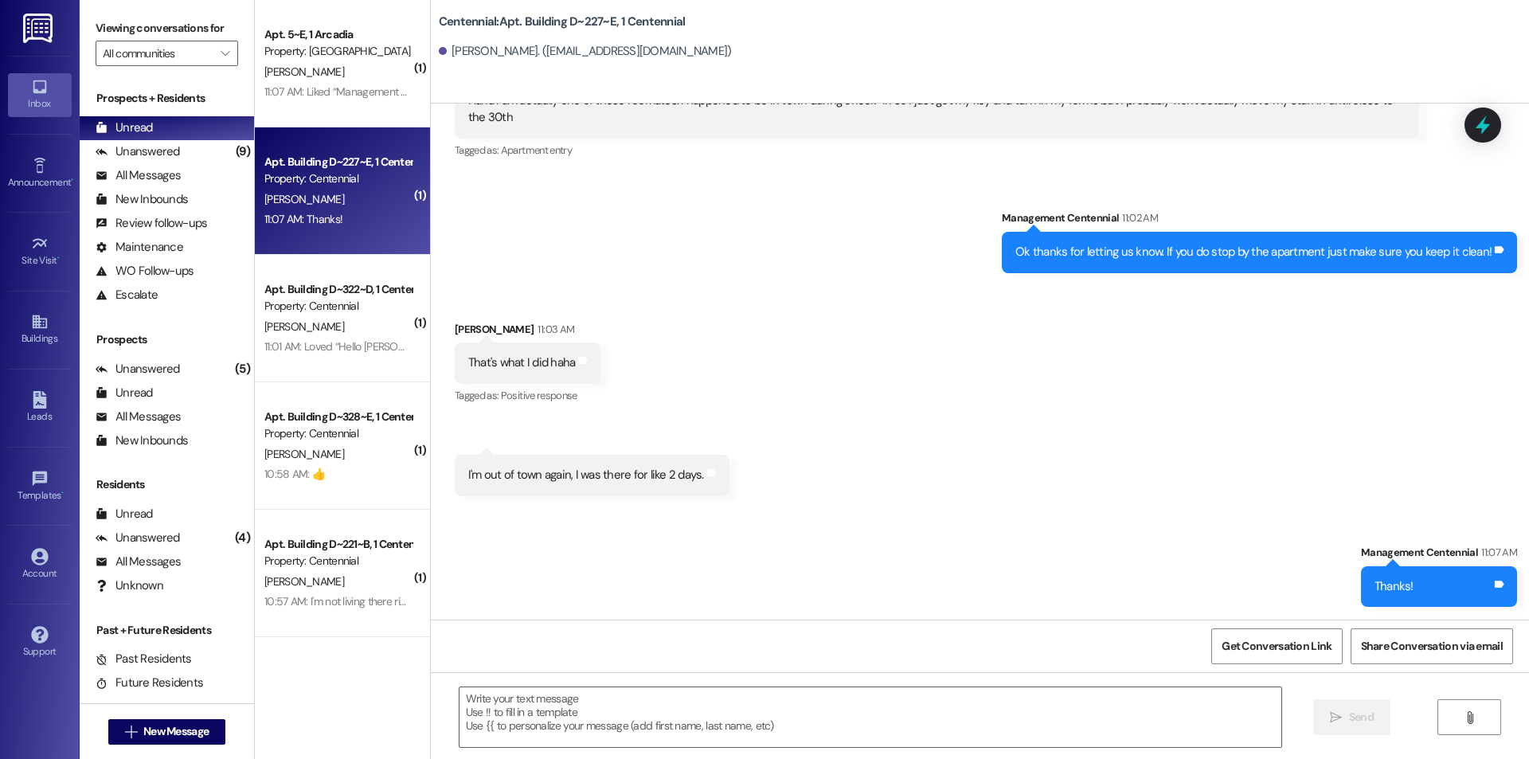
scroll to position [18523, 0]
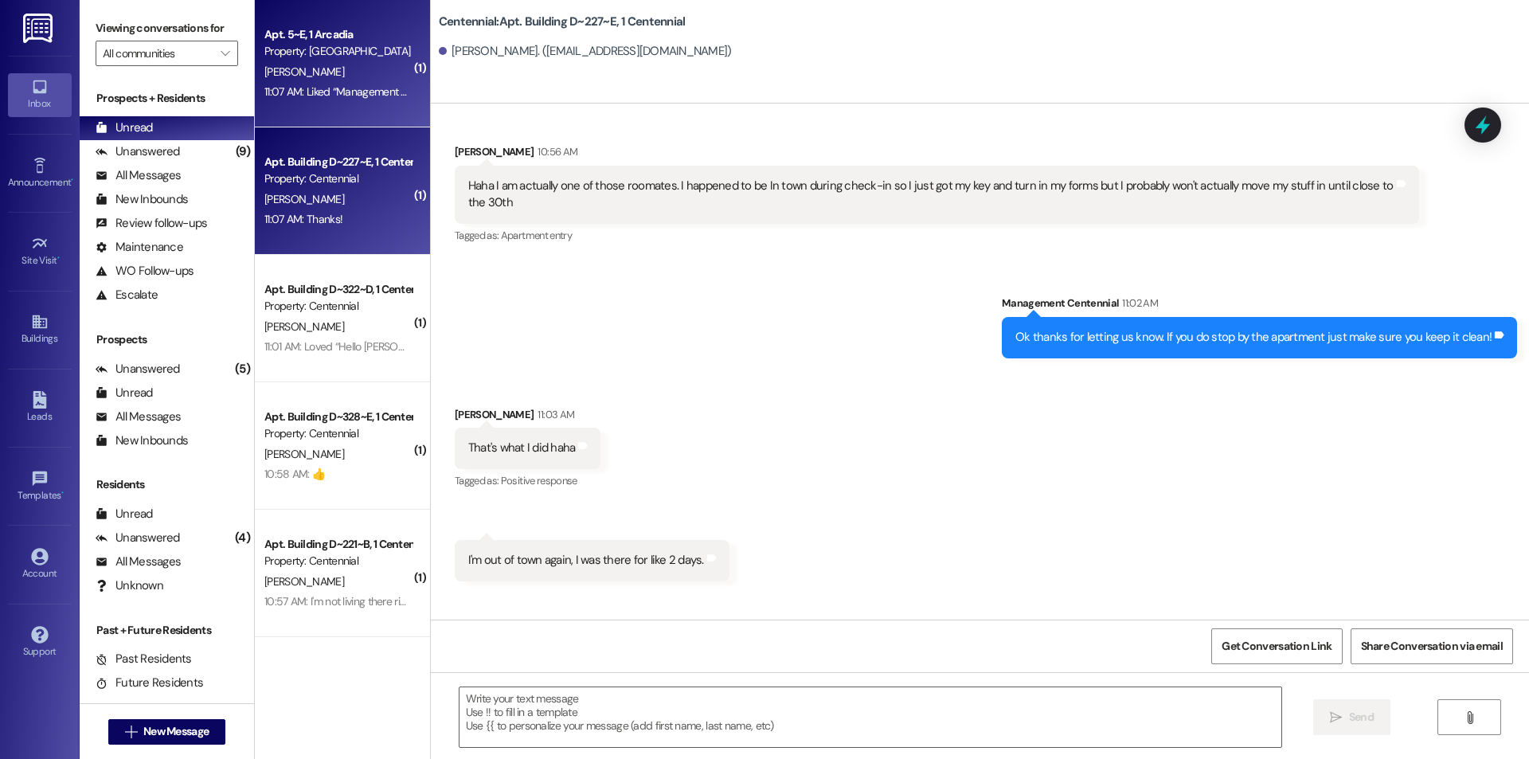
click at [347, 104] on div "Apt. 5~E, 1 Arcadia Property: Arcadia [PERSON_NAME] 11:07 AM: Liked “Management…" at bounding box center [342, 63] width 175 height 127
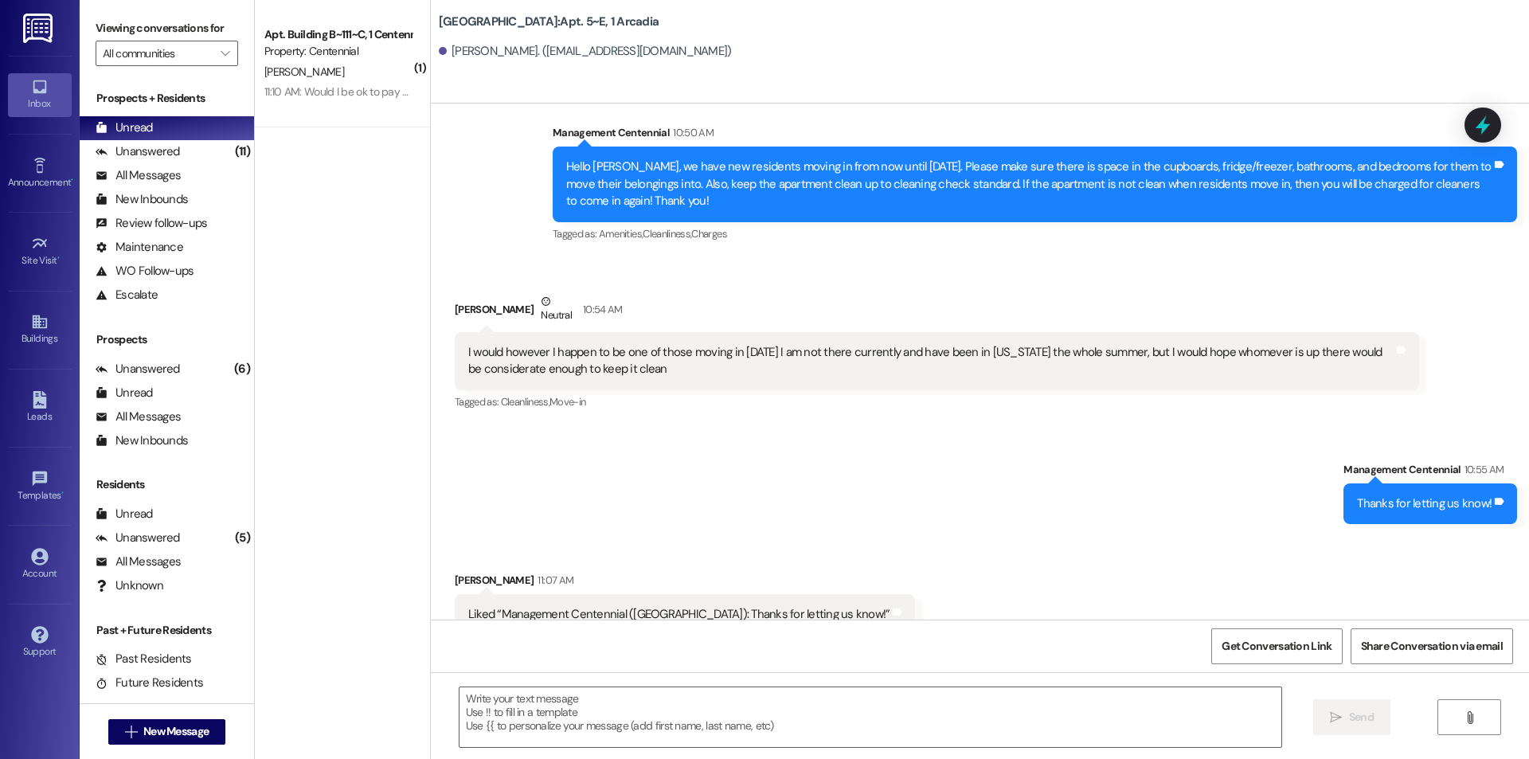
scroll to position [8248, 0]
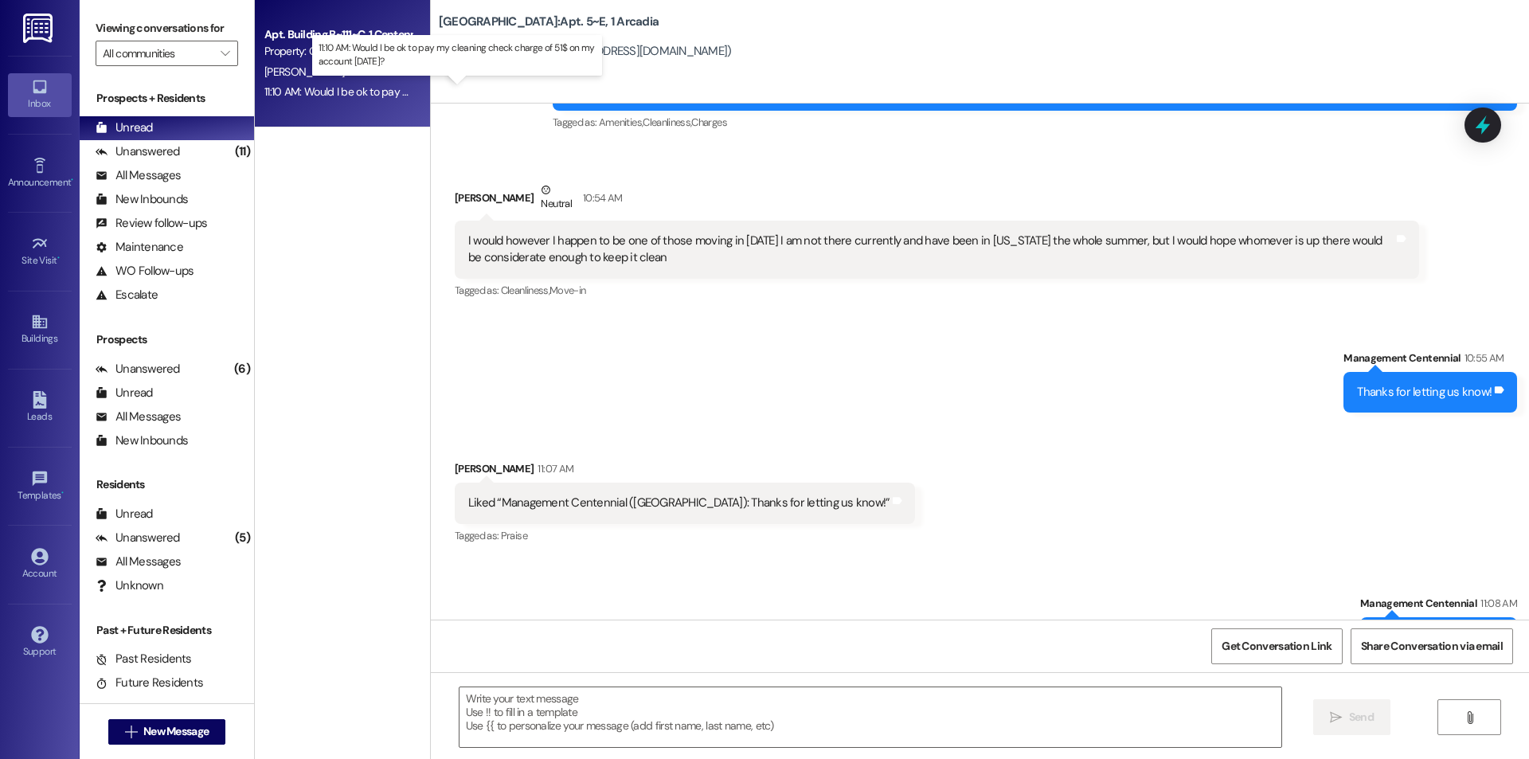
click at [354, 93] on div "11:10 AM: Would I be ok to pay my cleaning check charge of 51$ on my account [D…" at bounding box center [463, 91] width 399 height 14
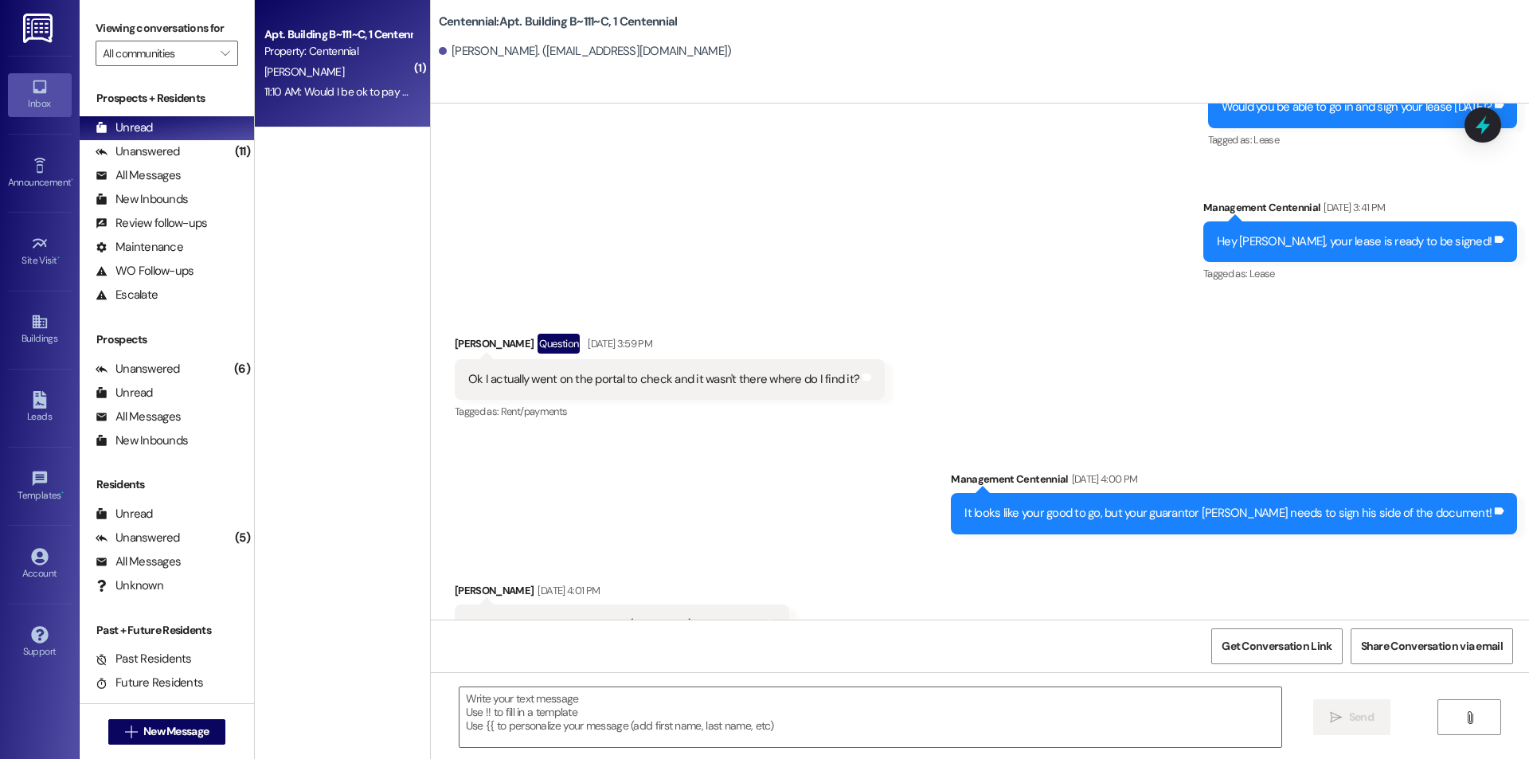
scroll to position [23250, 0]
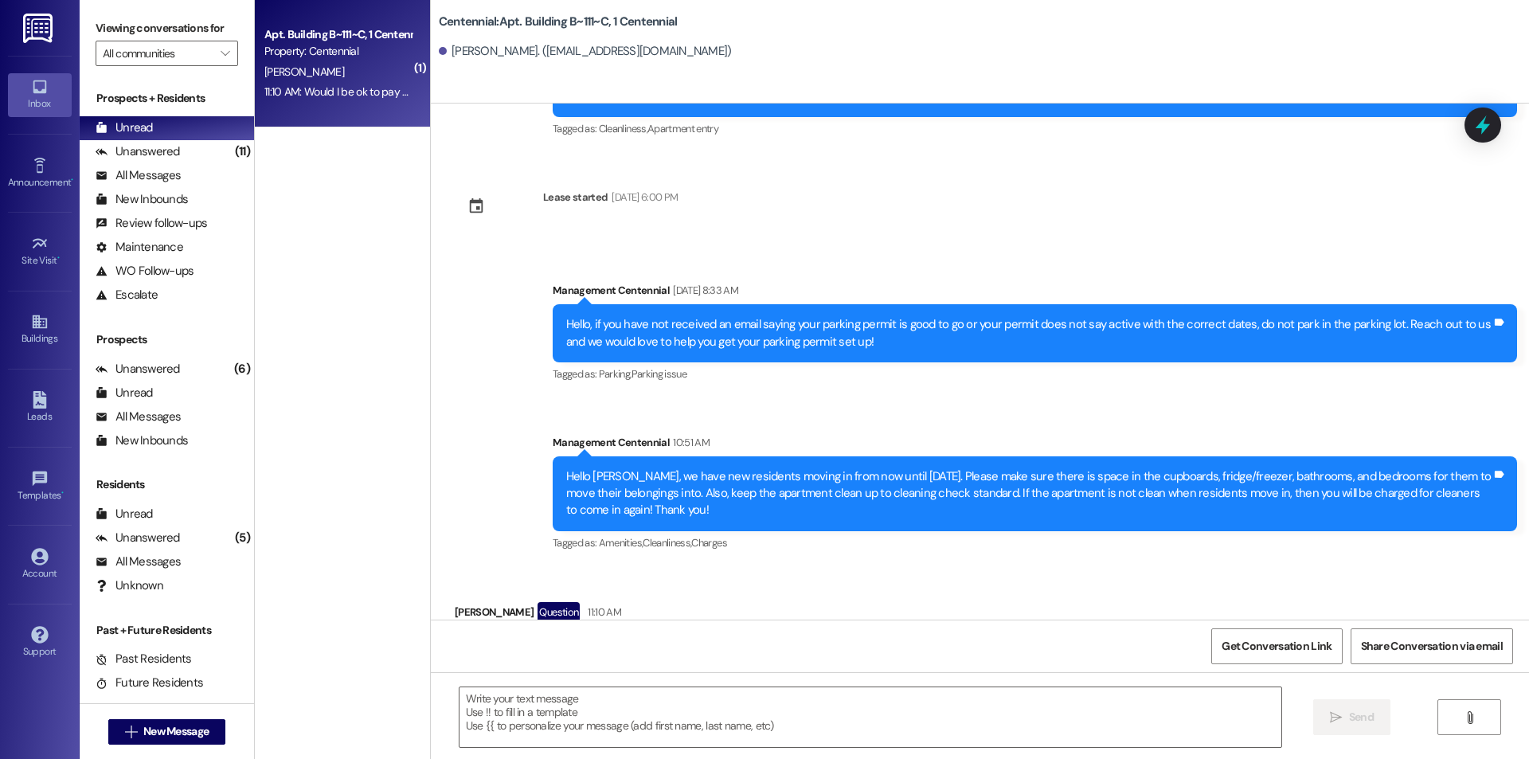
drag, startPoint x: 623, startPoint y: 694, endPoint x: 625, endPoint y: 684, distance: 9.9
click at [625, 684] on div " Send " at bounding box center [980, 731] width 1098 height 119
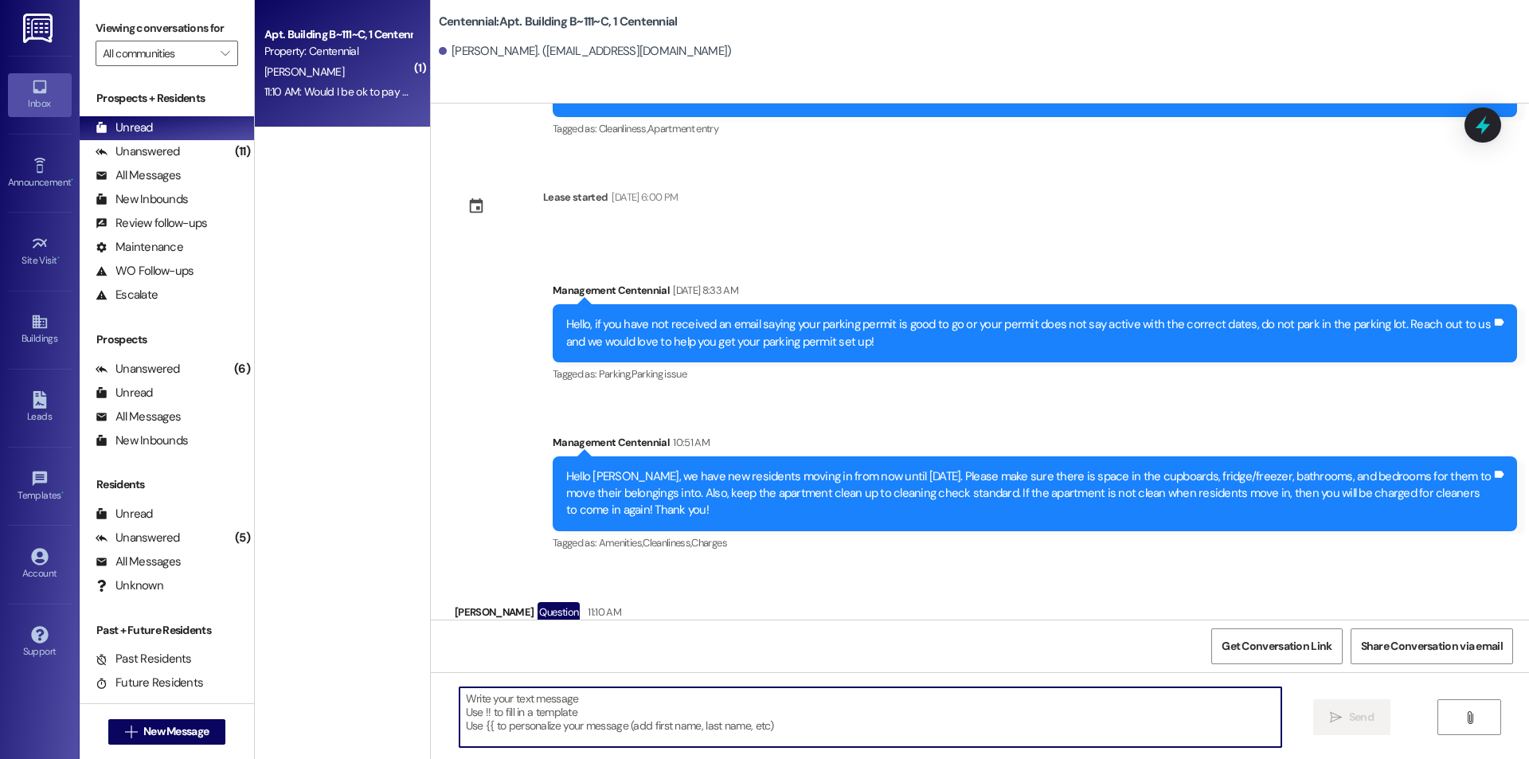
click at [553, 728] on textarea at bounding box center [871, 717] width 822 height 60
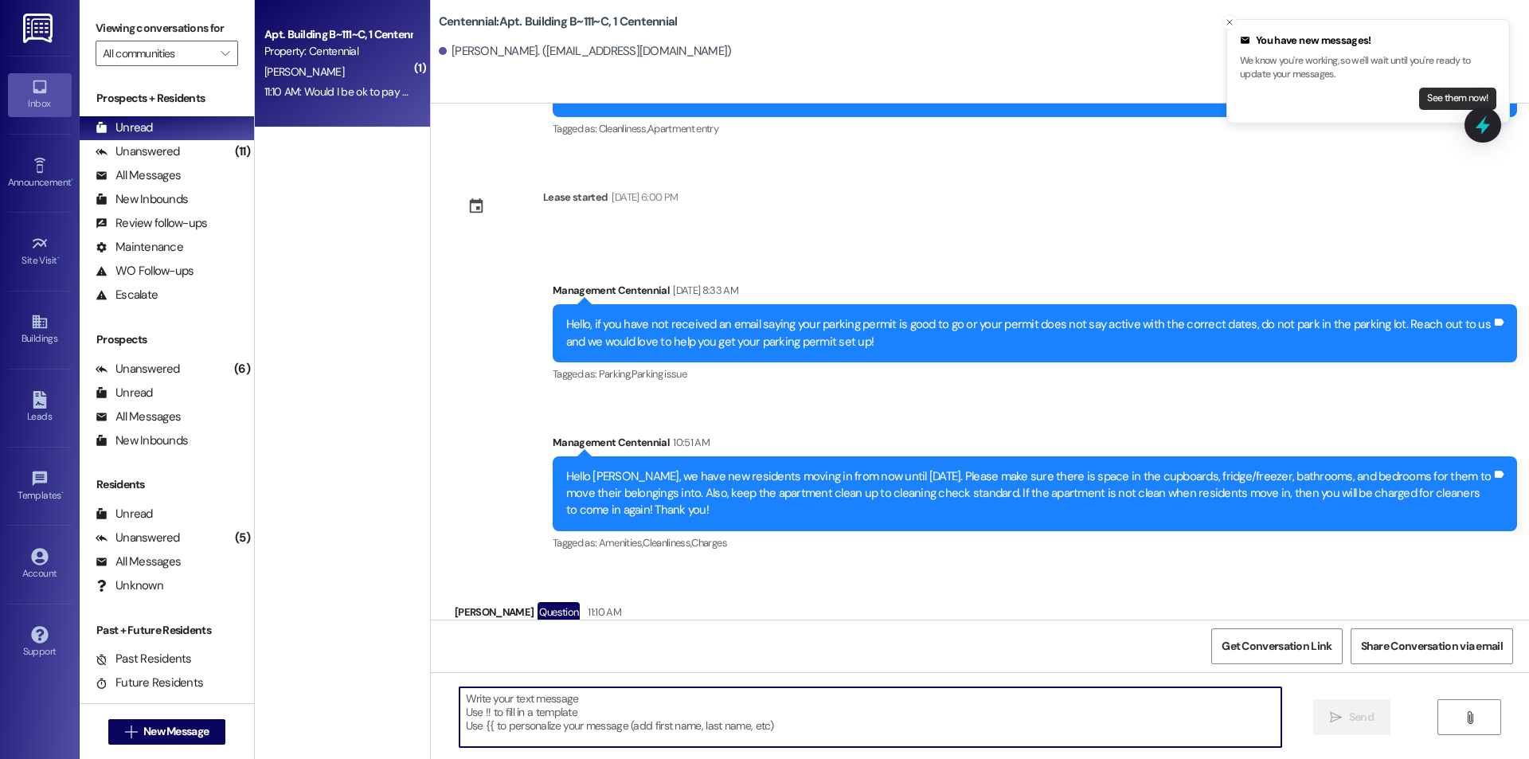
click at [1457, 94] on button "See them now!" at bounding box center [1457, 99] width 77 height 22
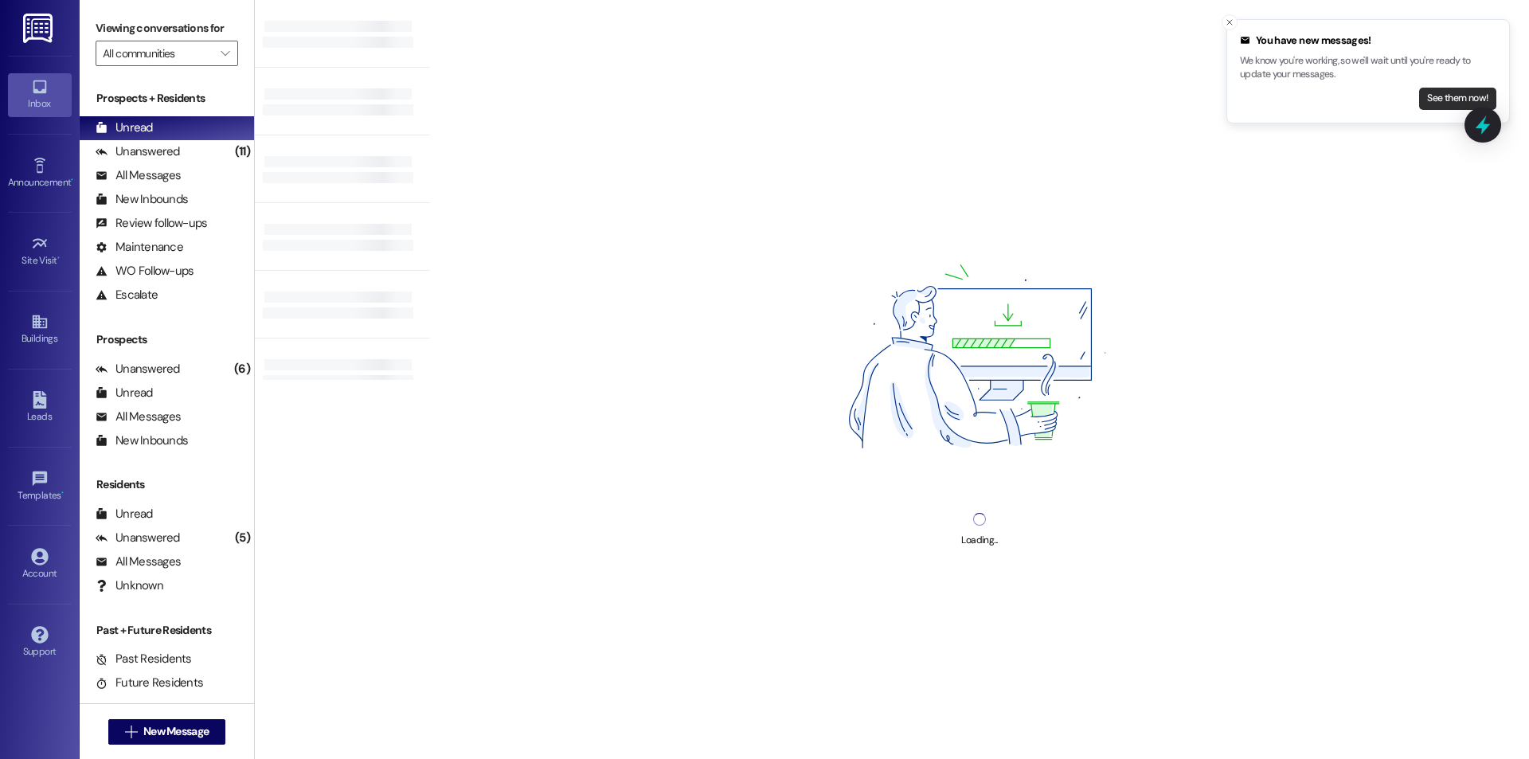
click at [1458, 93] on button "See them now!" at bounding box center [1457, 99] width 77 height 22
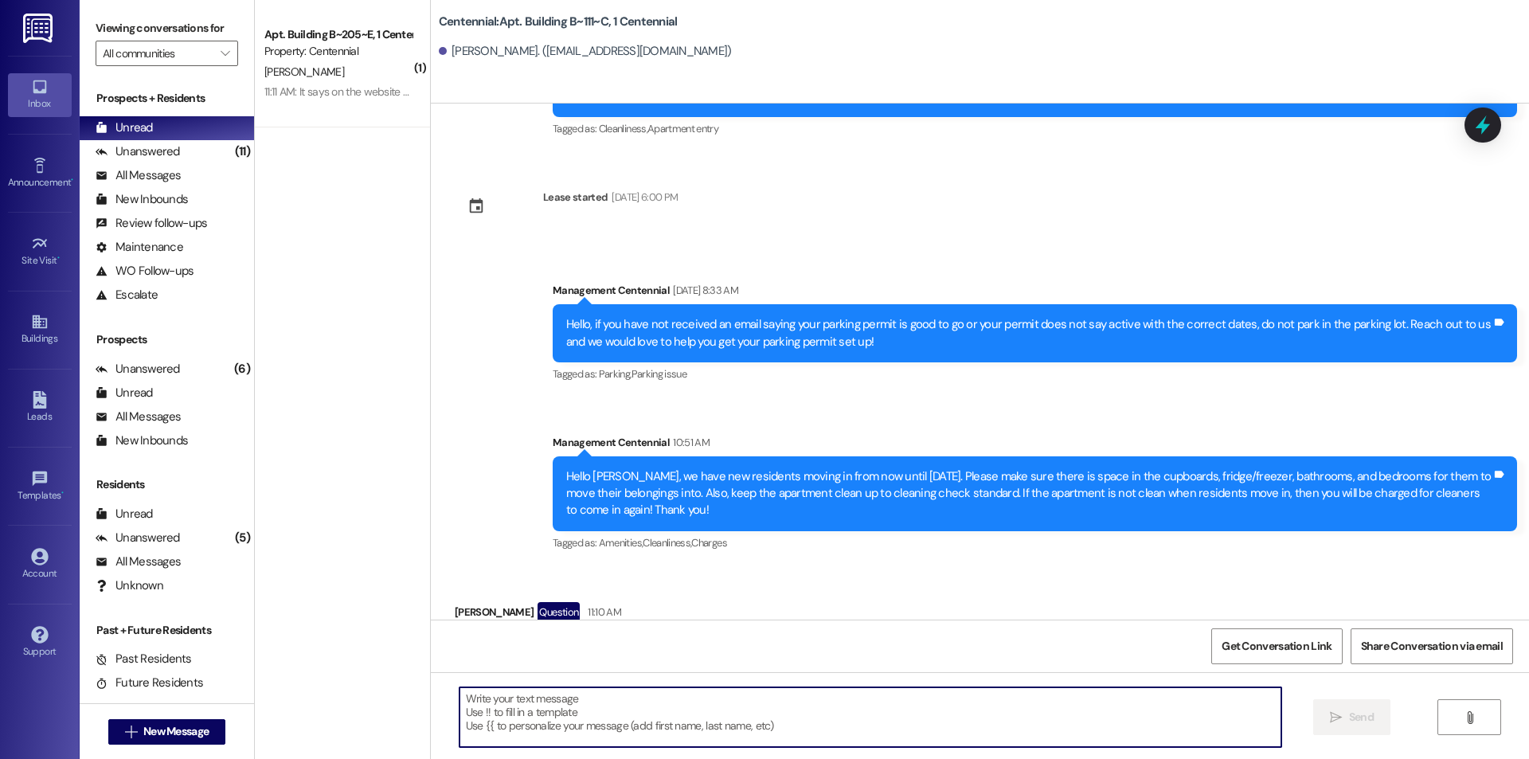
drag, startPoint x: 703, startPoint y: 734, endPoint x: 629, endPoint y: 644, distance: 116.0
click at [700, 730] on textarea at bounding box center [871, 717] width 822 height 60
type textarea "That should be fine!"
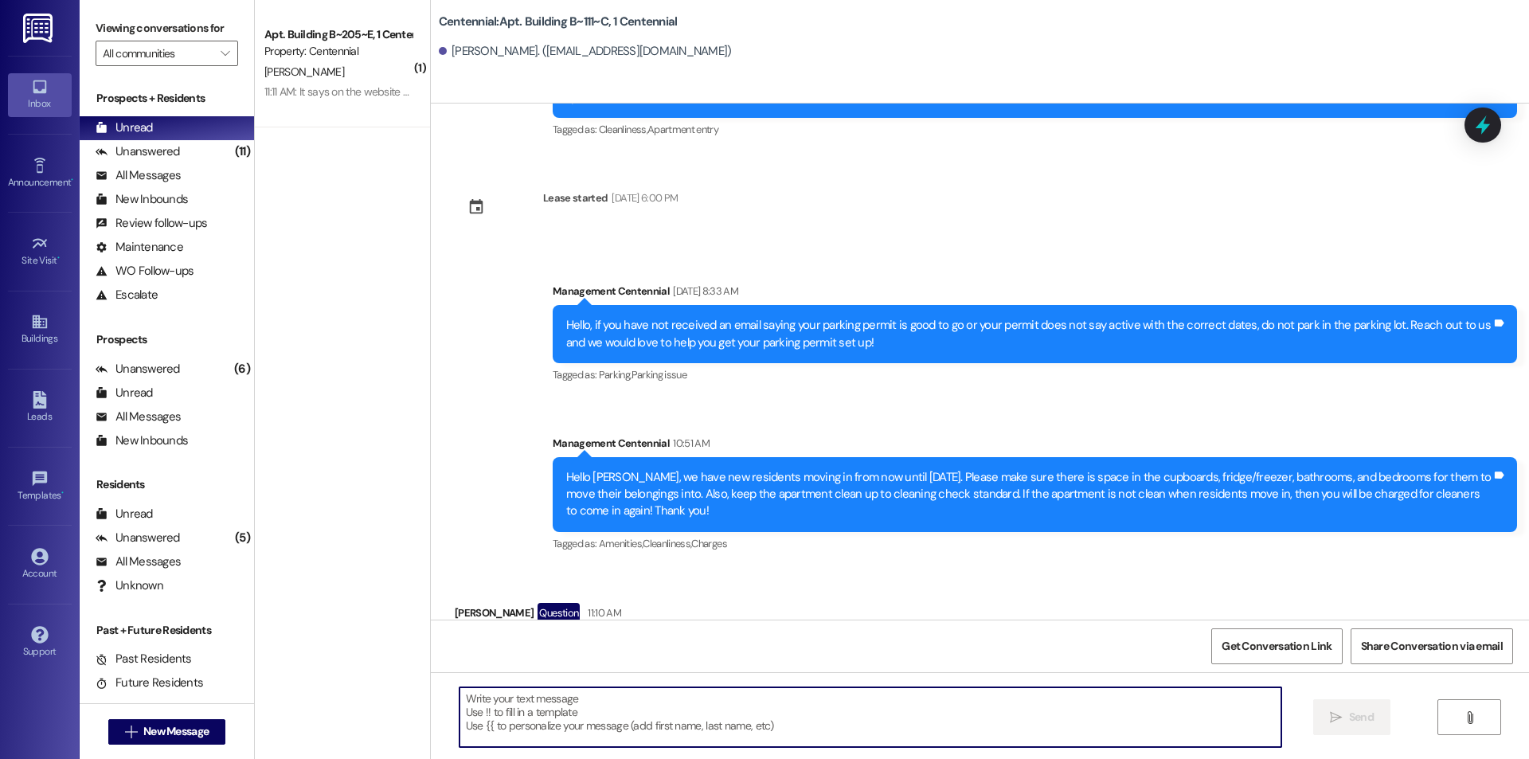
scroll to position [23361, 0]
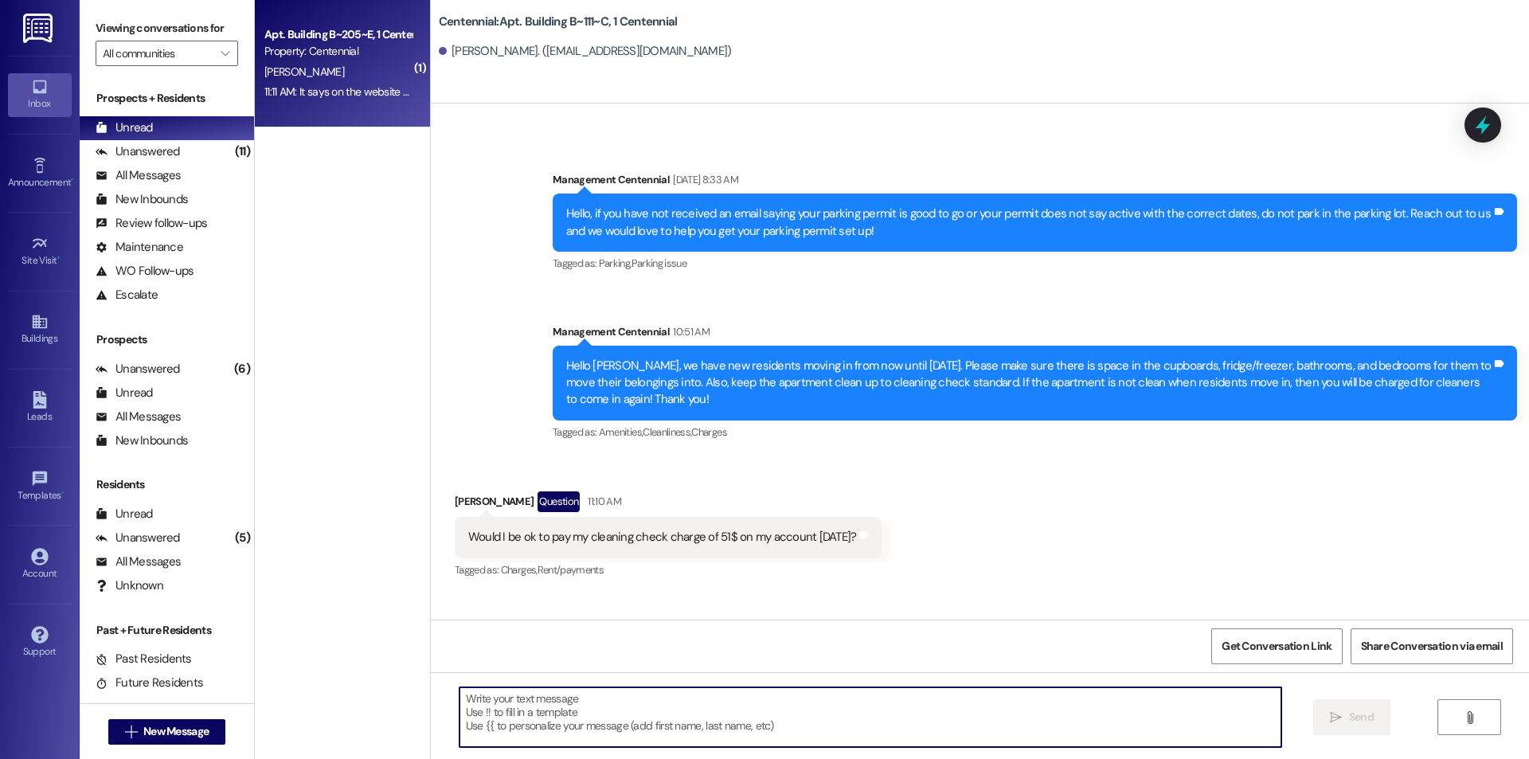
click at [311, 60] on div "Property: Centennial" at bounding box center [337, 51] width 147 height 17
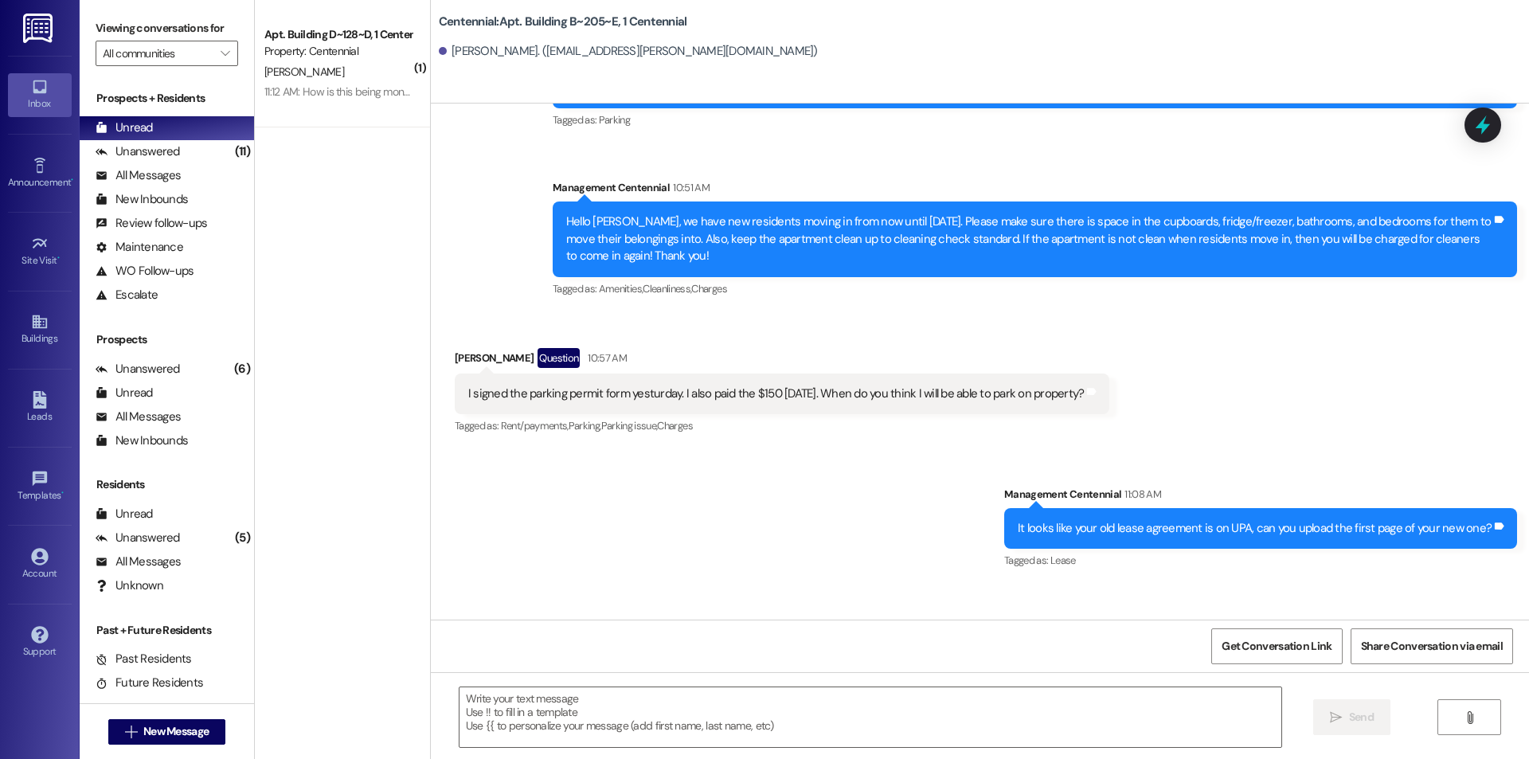
scroll to position [19559, 0]
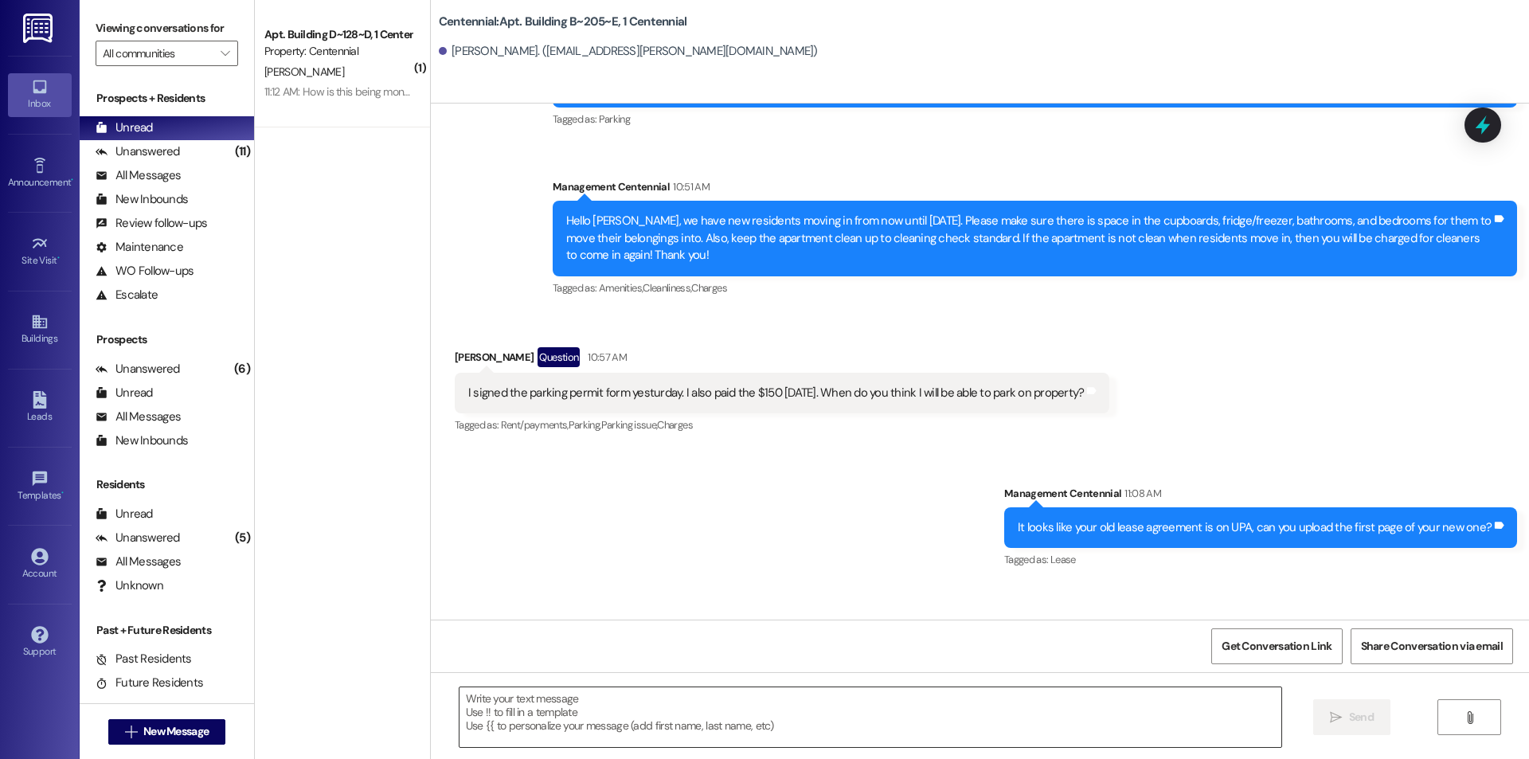
click at [546, 703] on textarea at bounding box center [871, 717] width 822 height 60
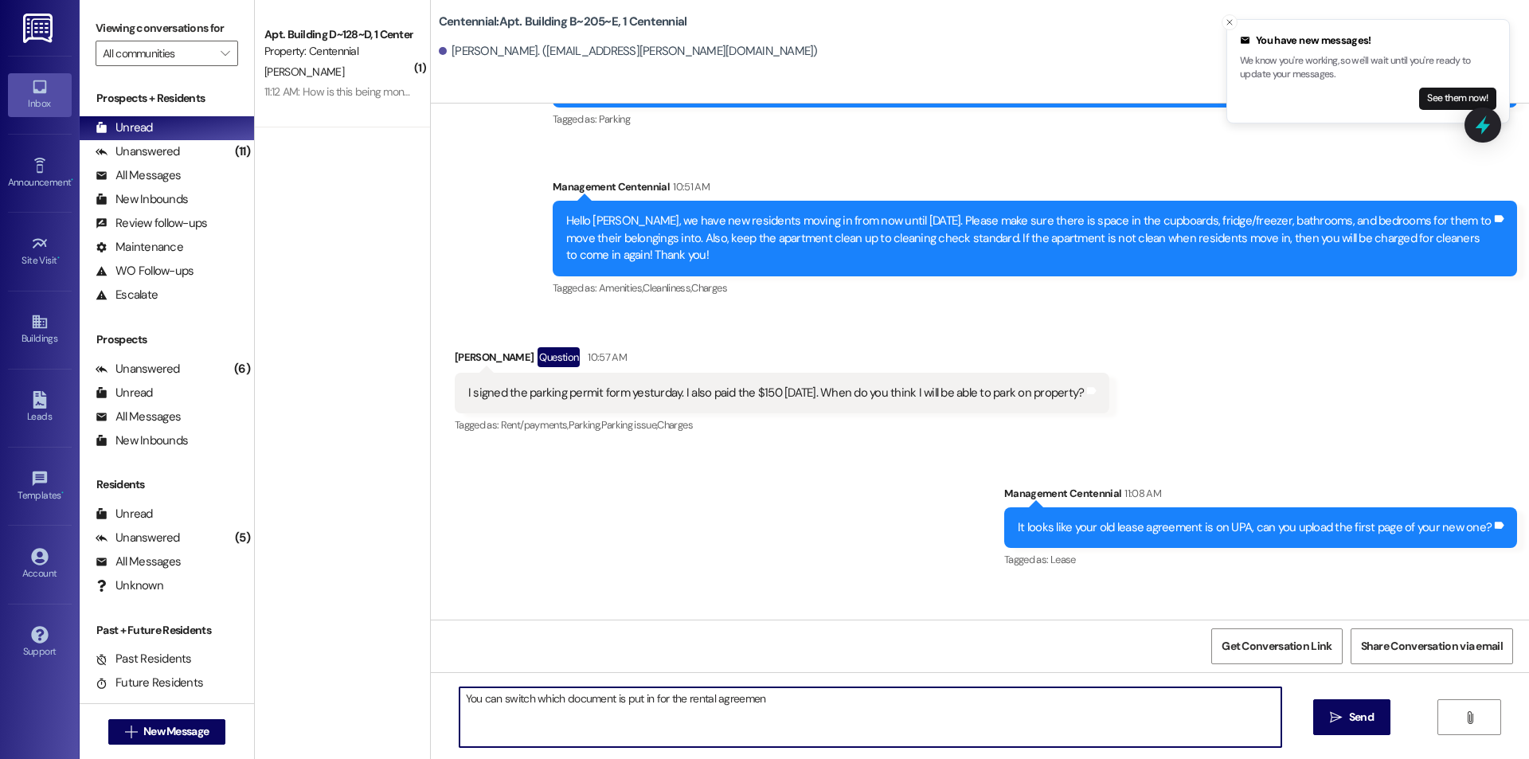
type textarea "You can switch which document is put in for the rental agreement"
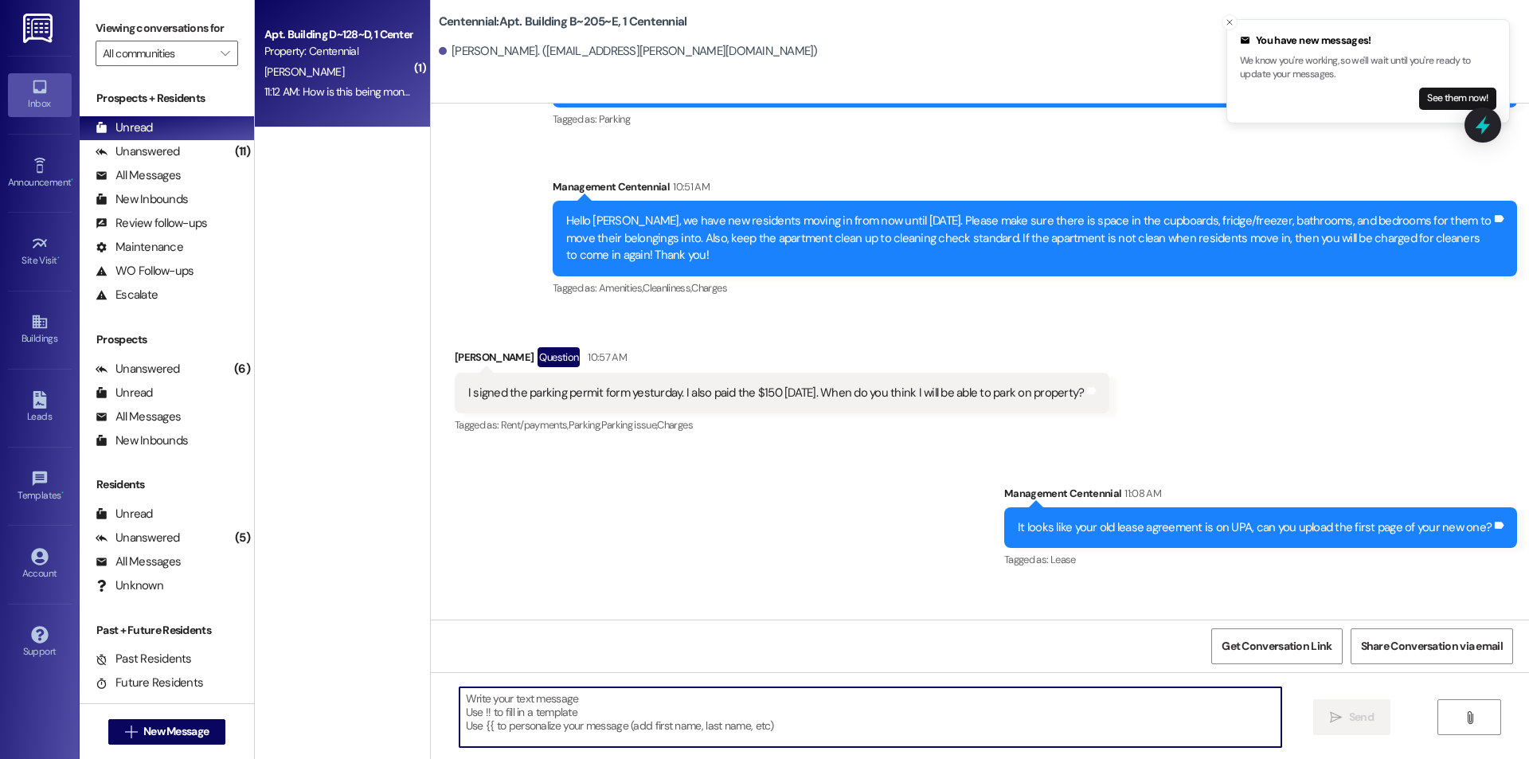
scroll to position [19558, 0]
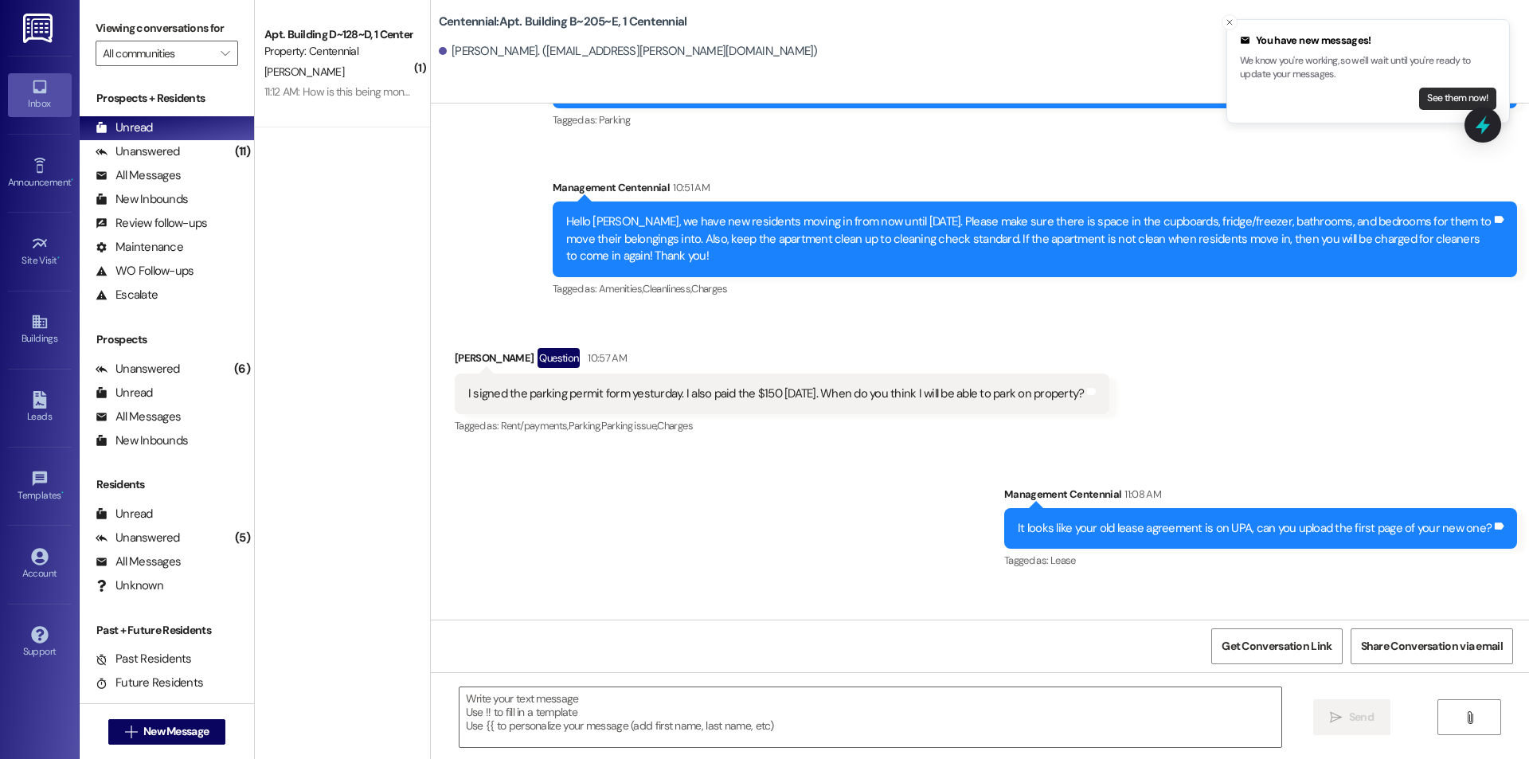
click at [1436, 91] on button "See them now!" at bounding box center [1457, 99] width 77 height 22
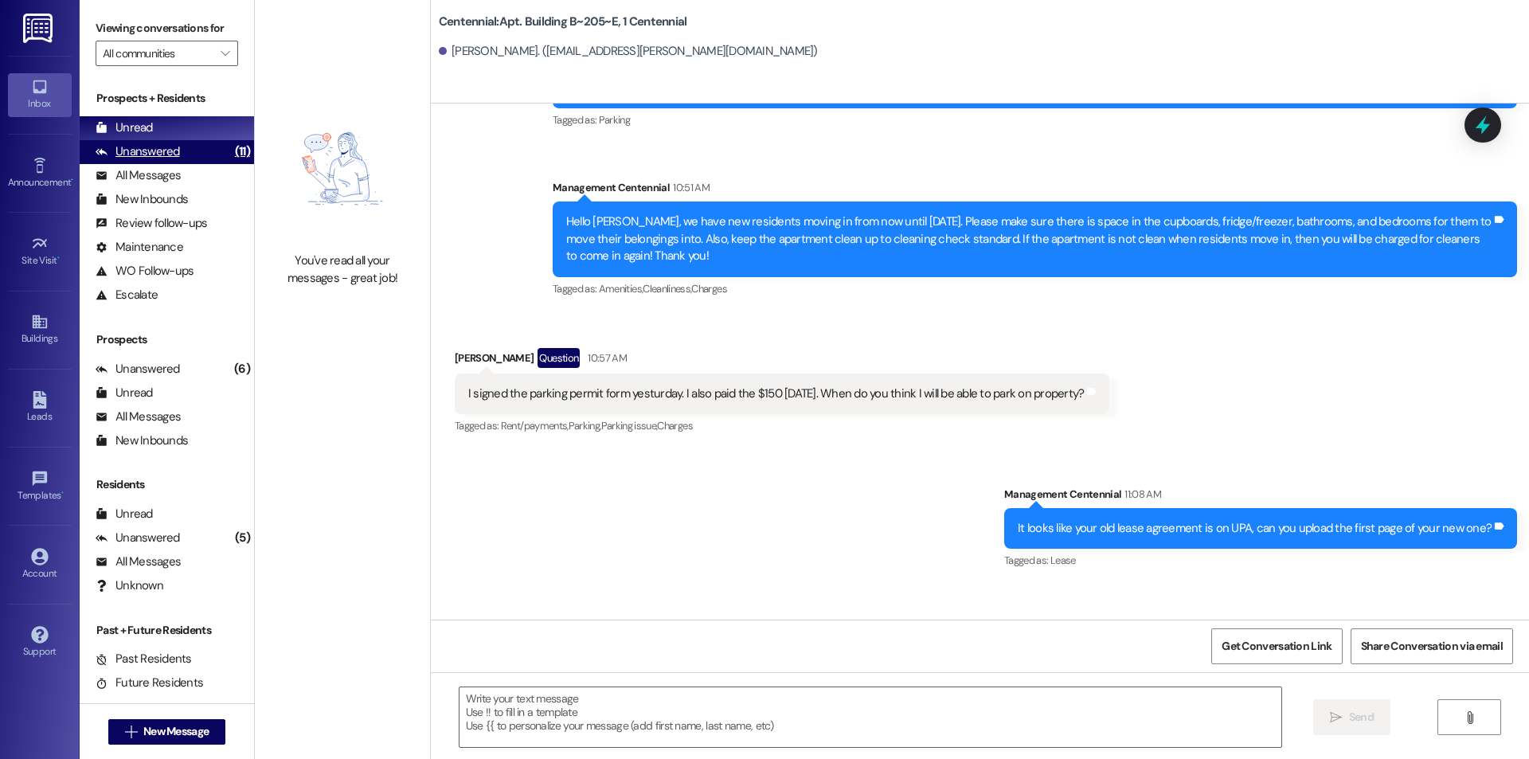
click at [194, 155] on div "Unanswered (11)" at bounding box center [167, 152] width 174 height 24
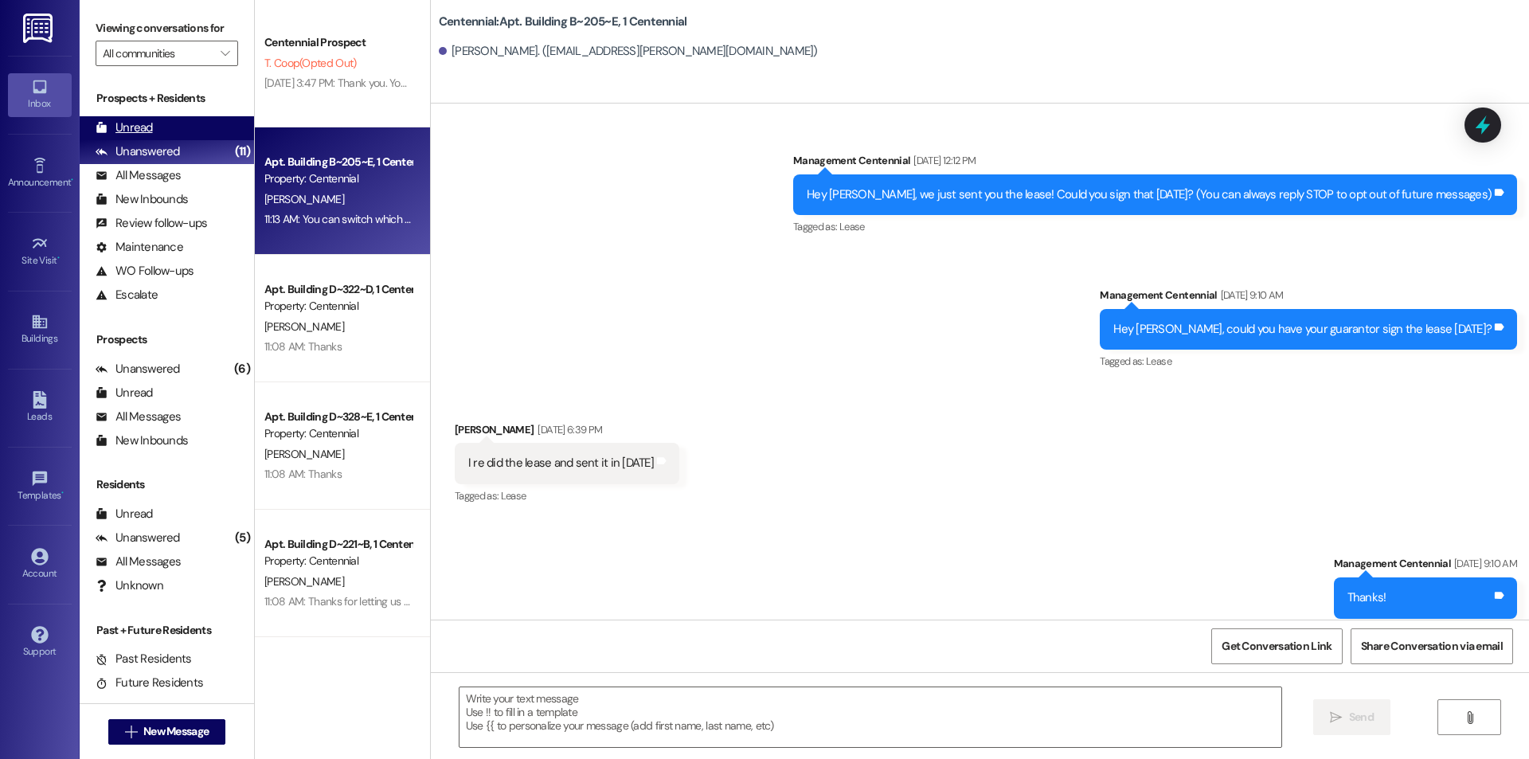
click at [216, 133] on div "Unread (0)" at bounding box center [167, 128] width 174 height 24
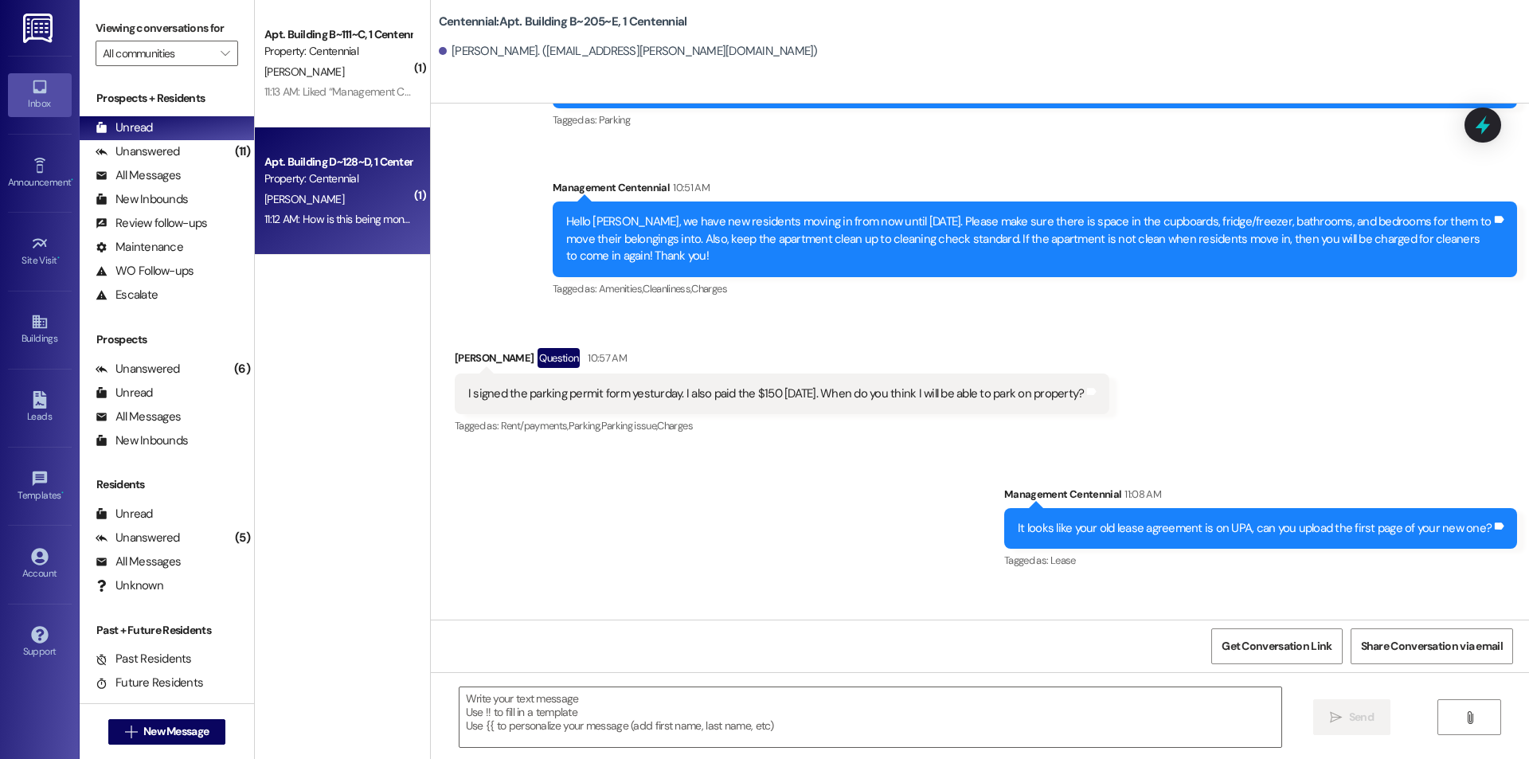
click at [350, 229] on div "11:12 AM: How is this being monitored? Are we having another cleaning check? 11…" at bounding box center [338, 219] width 151 height 20
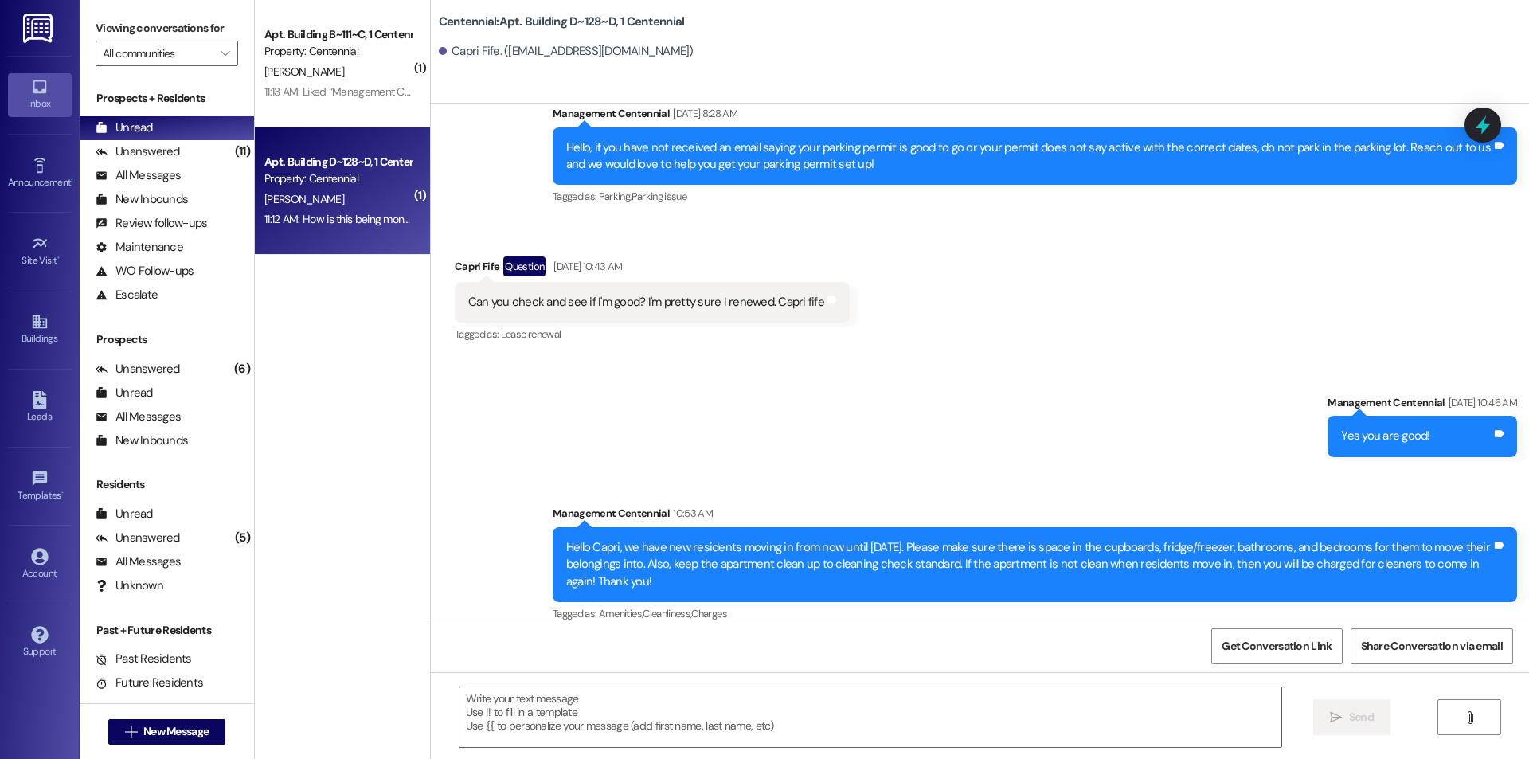
scroll to position [22811, 0]
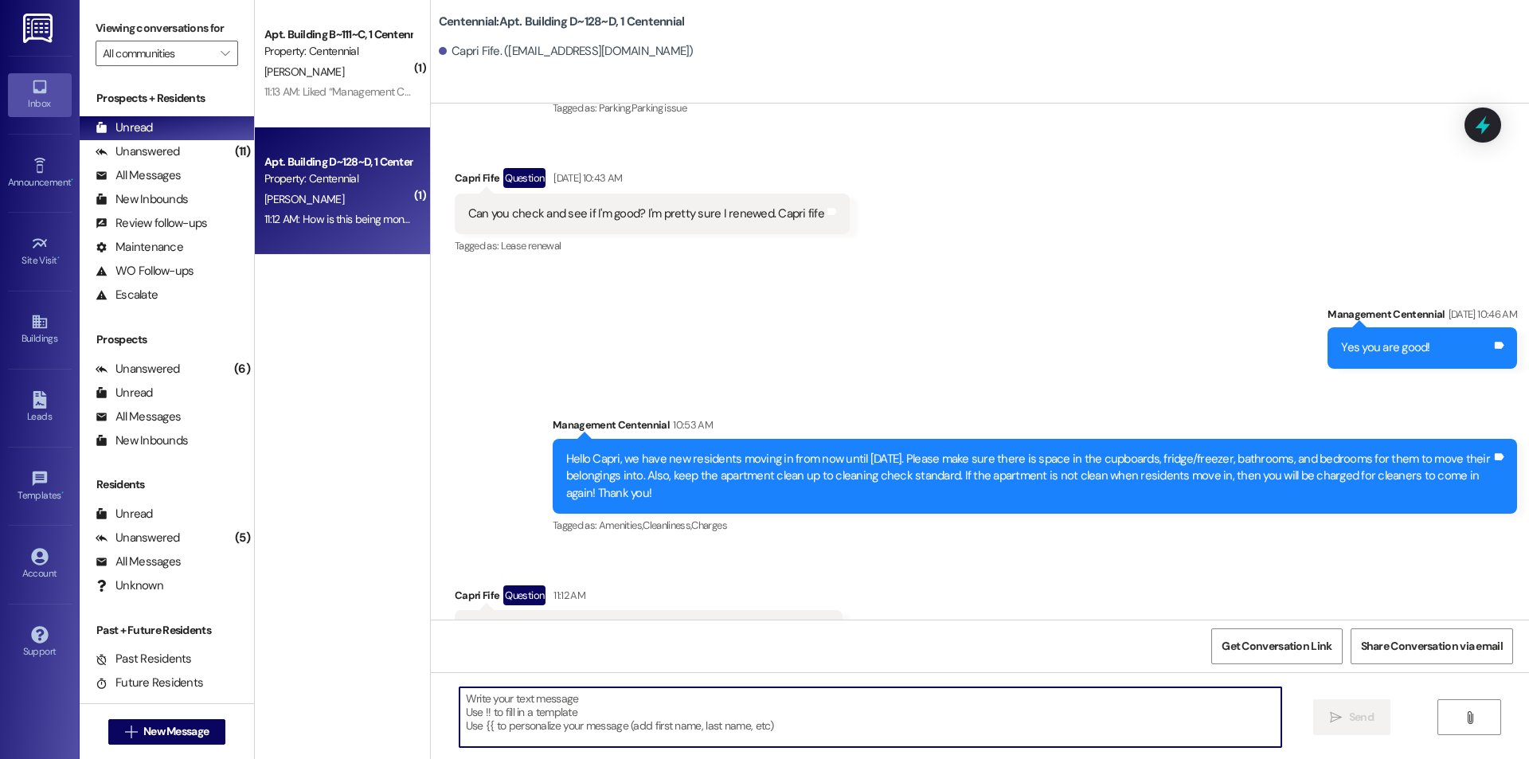
click at [873, 722] on textarea at bounding box center [871, 717] width 822 height 60
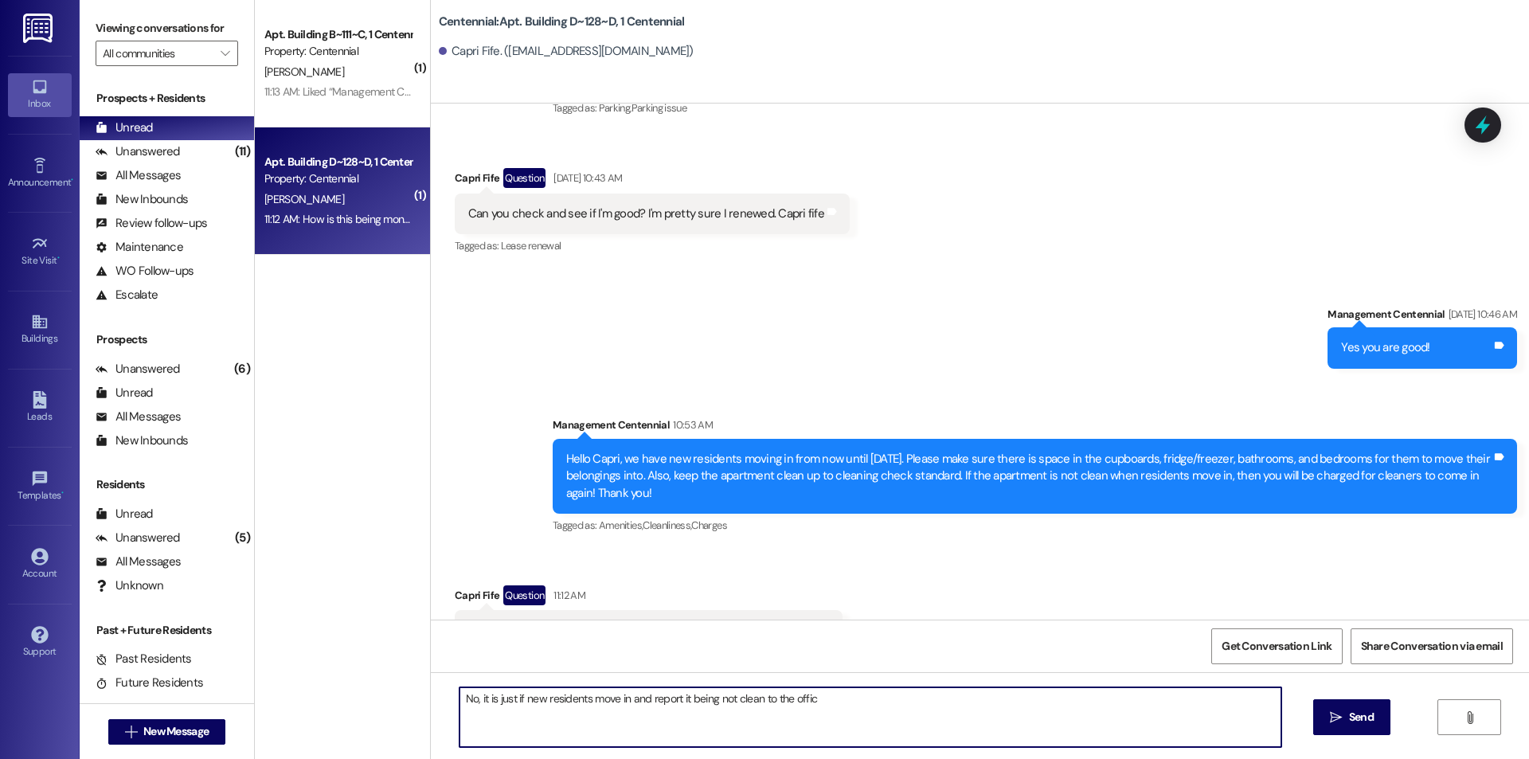
type textarea "No, it is just if new residents move in and report it being not clean to the of…"
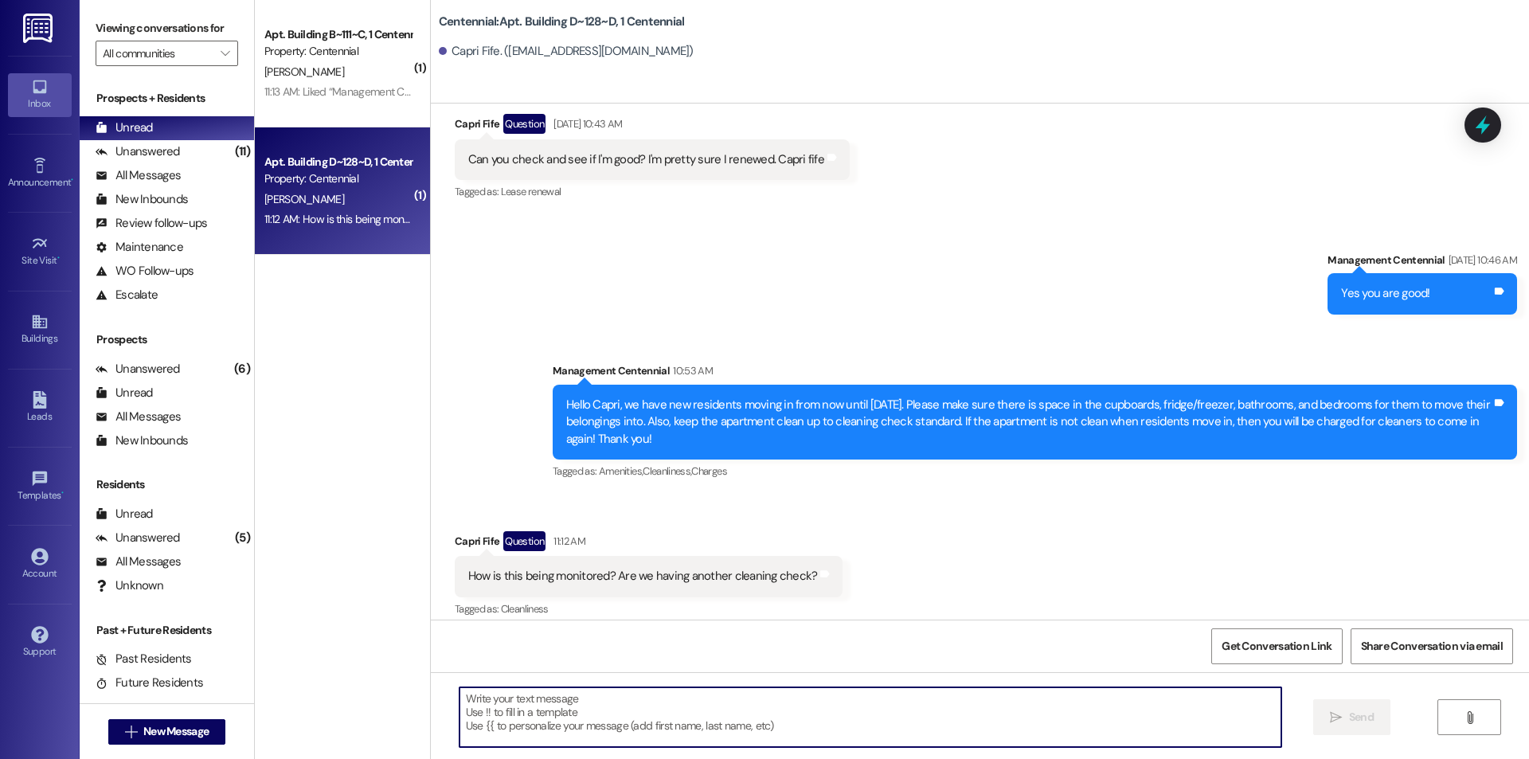
scroll to position [22922, 0]
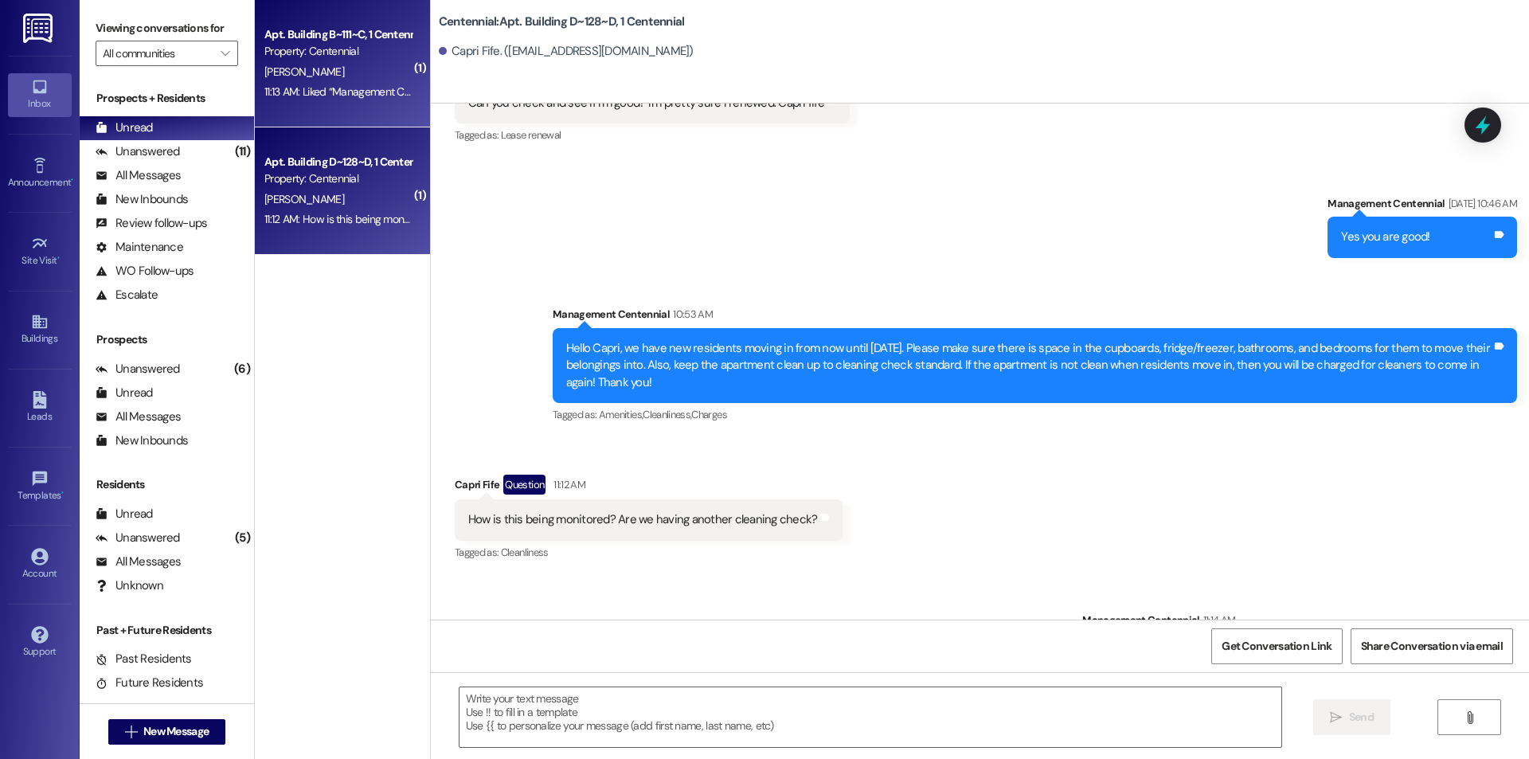
click at [298, 72] on div "[PERSON_NAME]" at bounding box center [338, 72] width 151 height 20
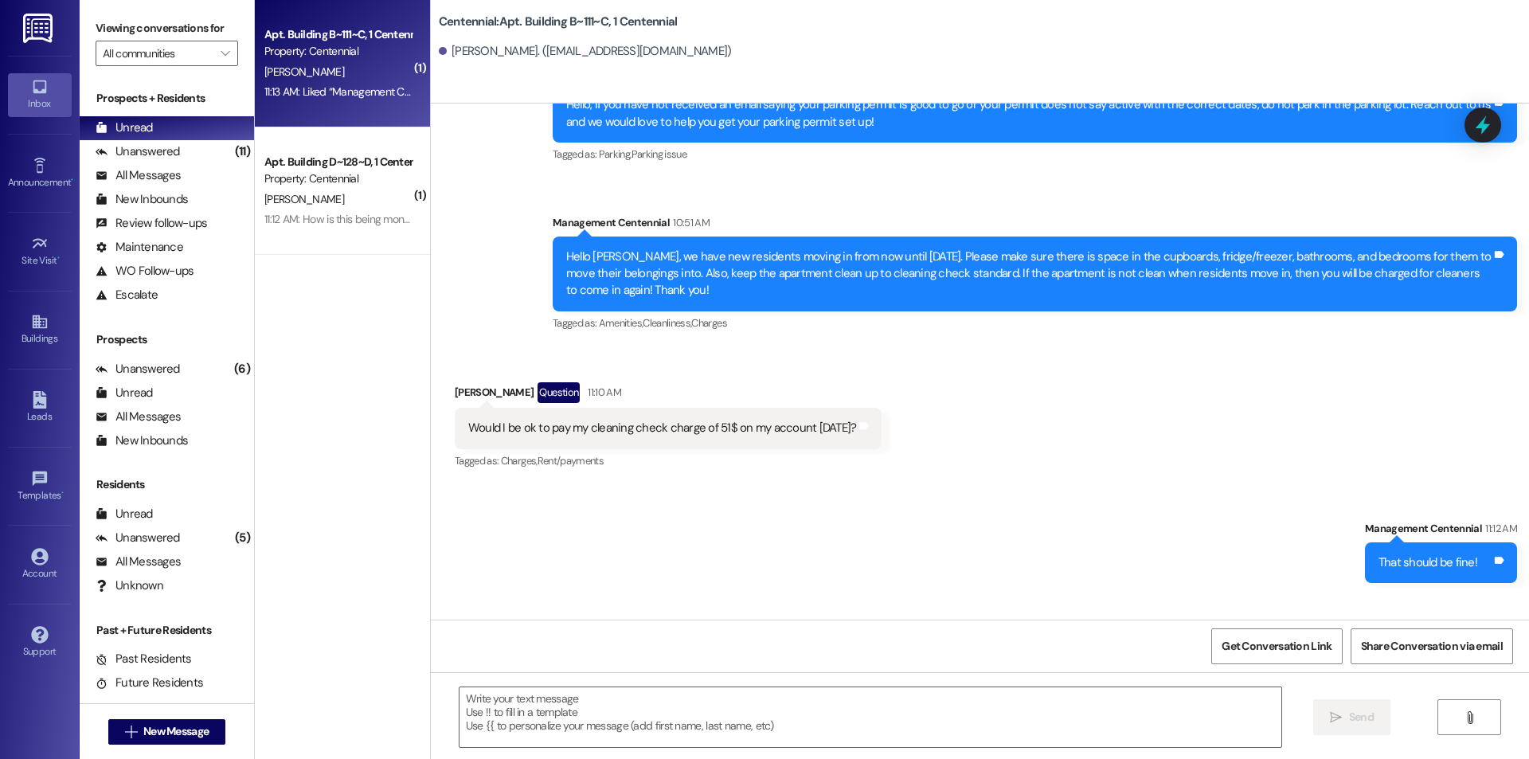
scroll to position [23495, 0]
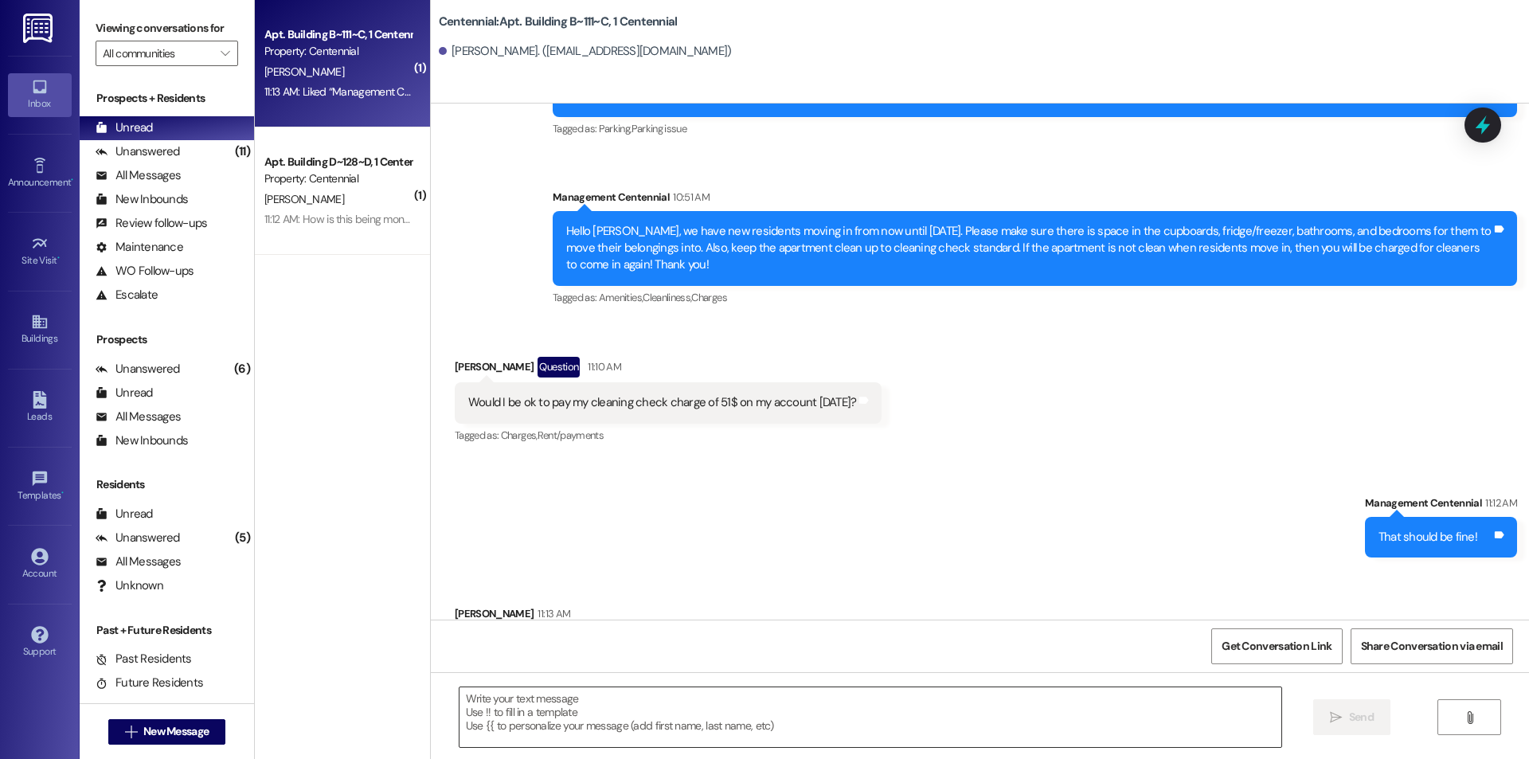
click at [705, 742] on textarea at bounding box center [871, 717] width 822 height 60
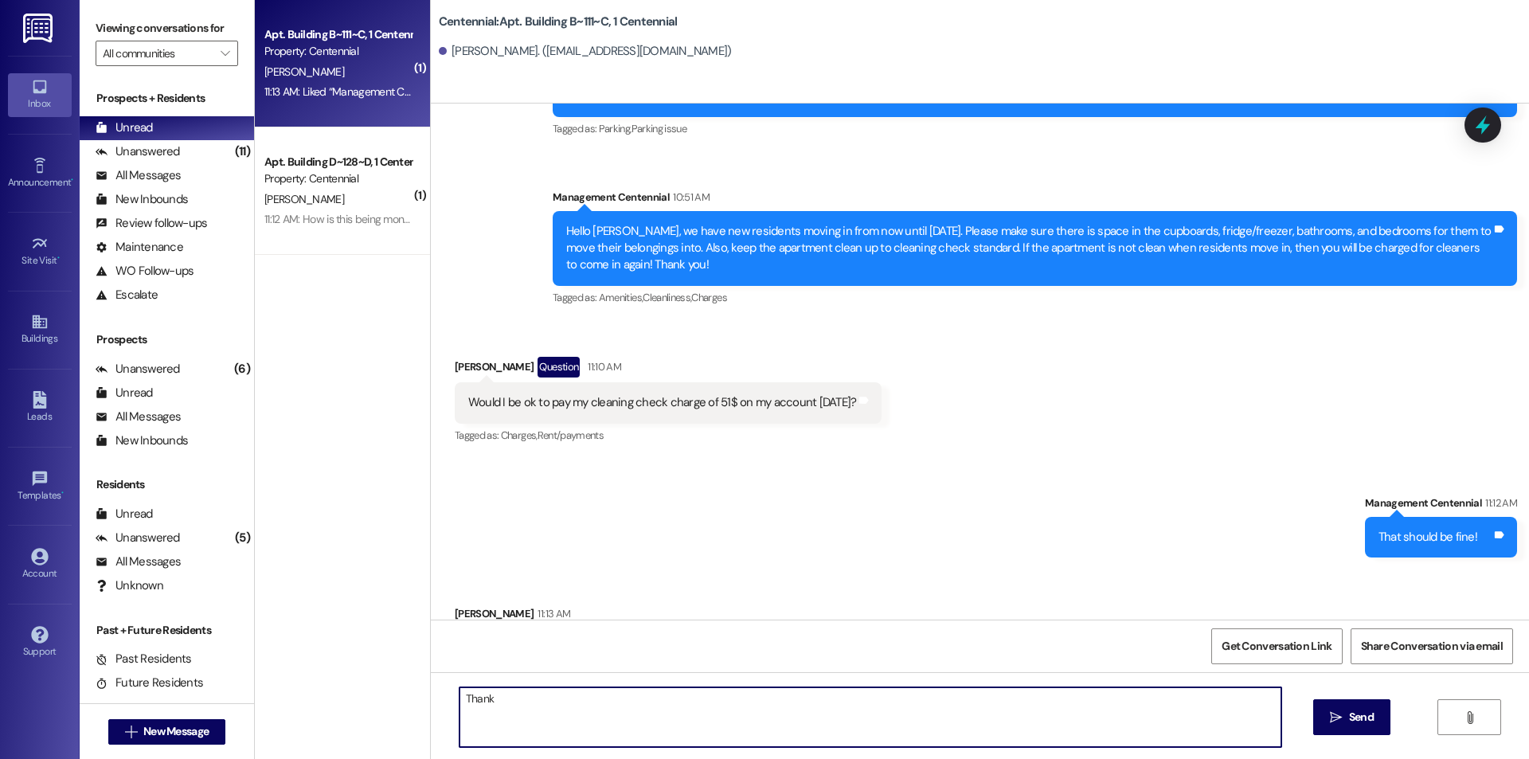
type textarea "Thanks"
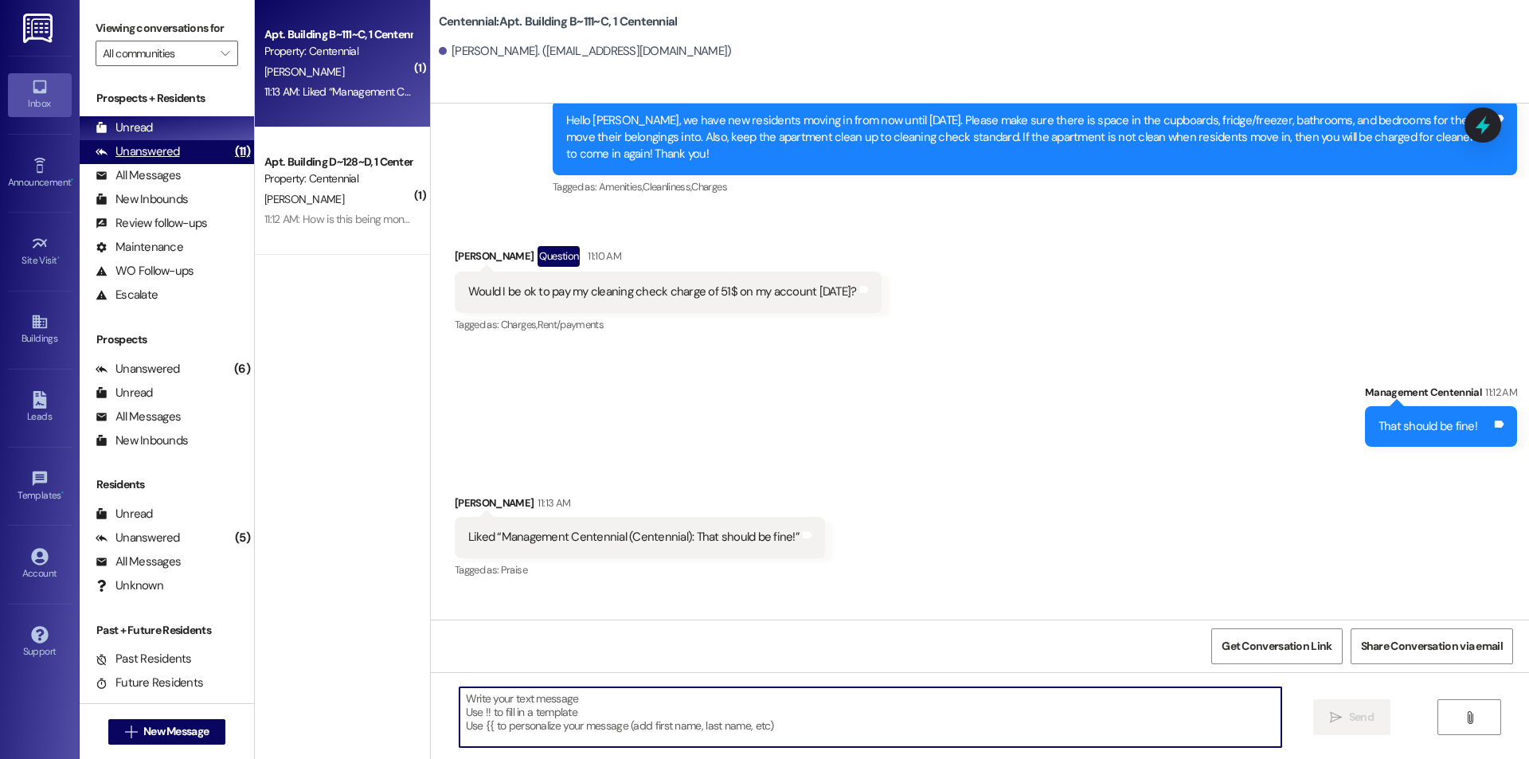
click at [205, 151] on div "Unanswered (11)" at bounding box center [167, 152] width 174 height 24
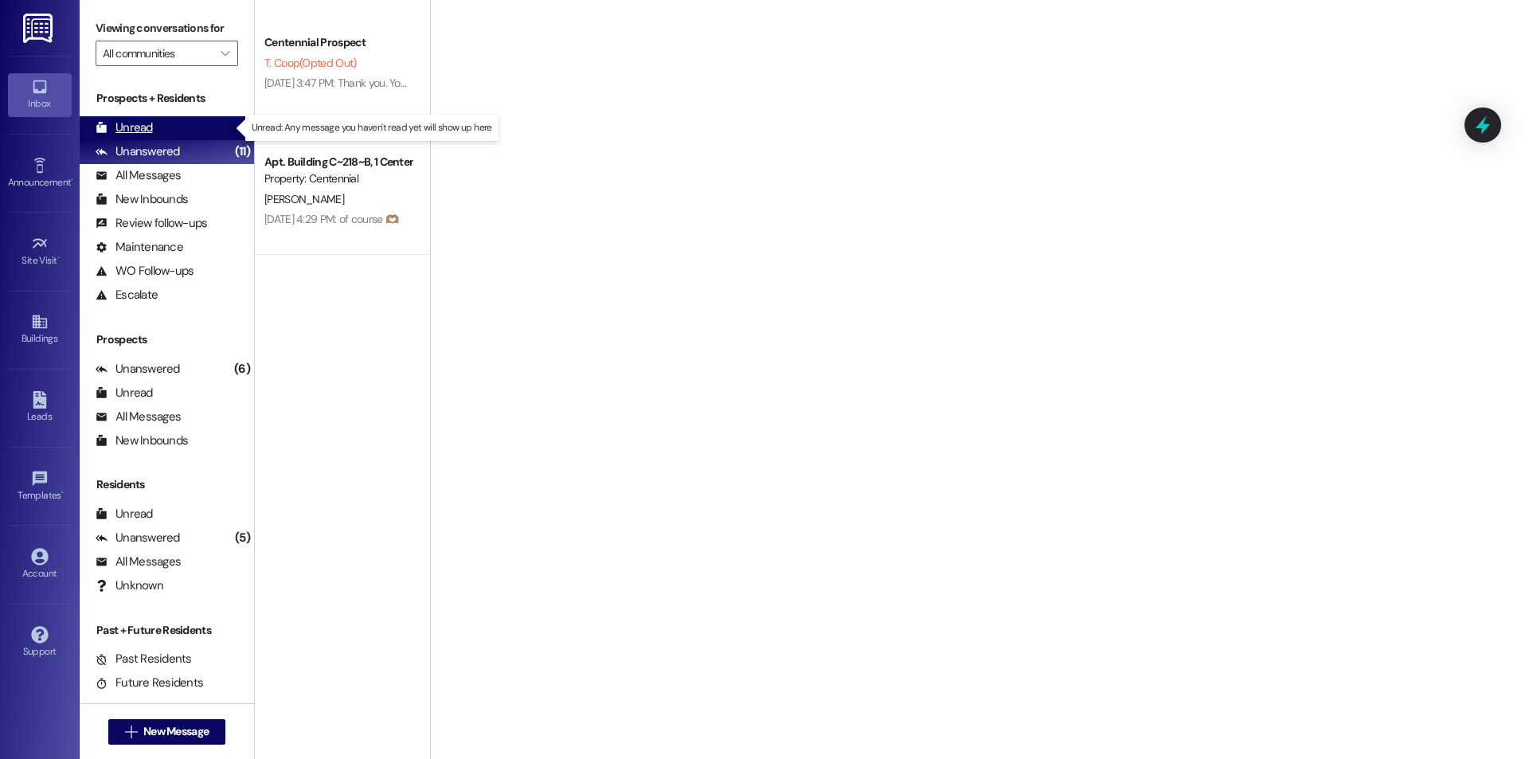
click at [205, 131] on div "Unread (0)" at bounding box center [167, 128] width 174 height 24
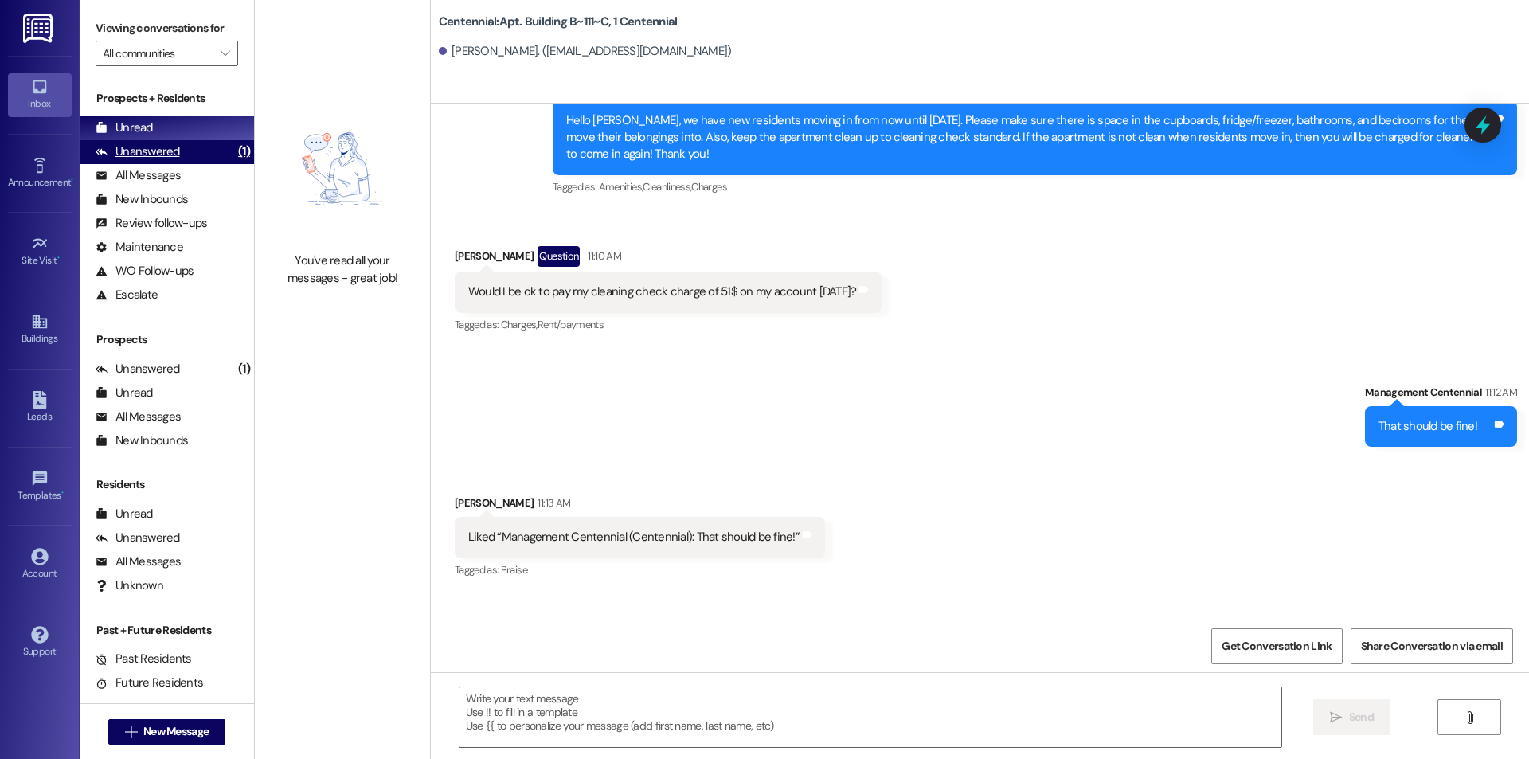
click at [195, 162] on div "Unanswered (1)" at bounding box center [167, 152] width 174 height 24
click at [188, 124] on div "Unread (0)" at bounding box center [167, 128] width 174 height 24
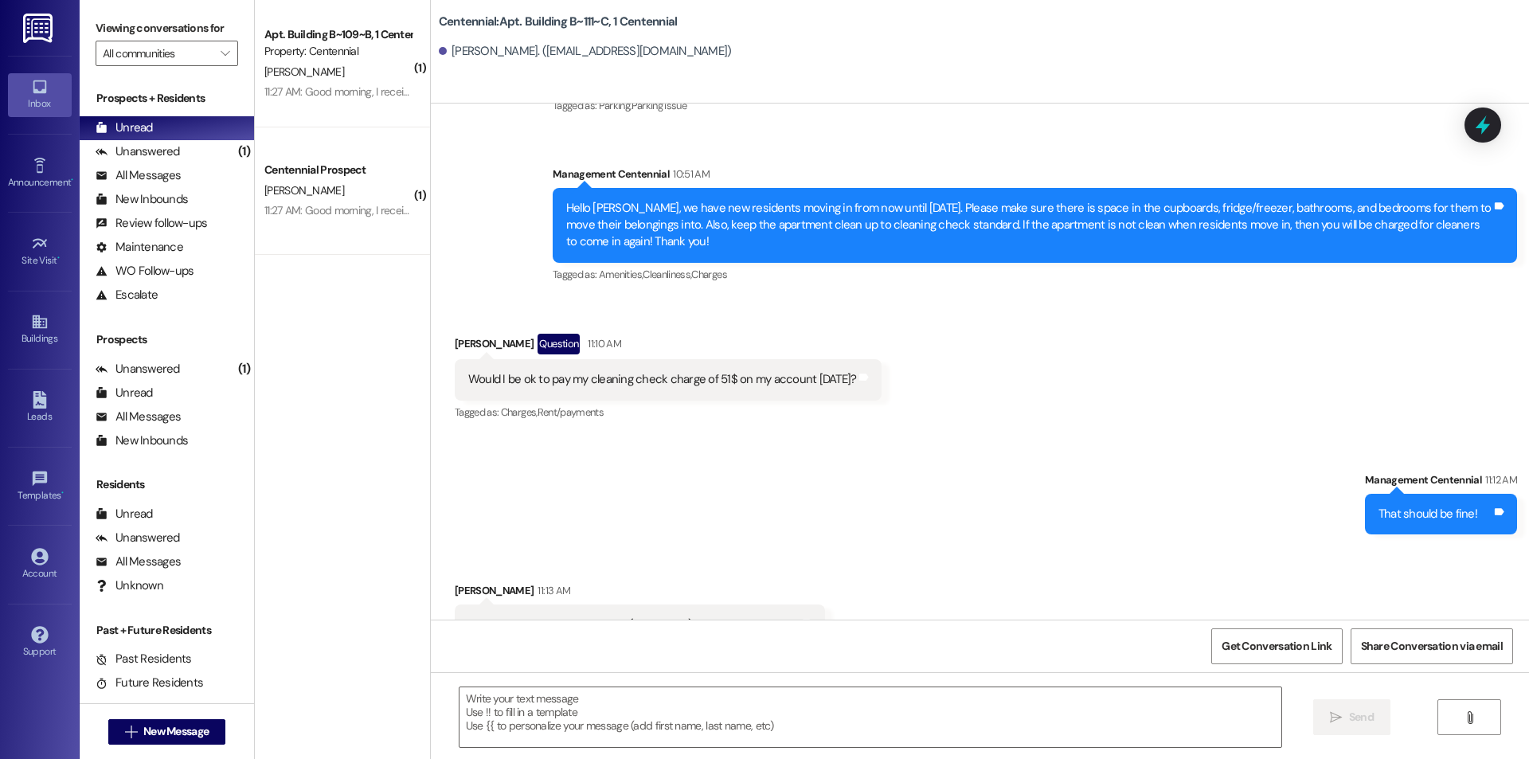
scroll to position [23495, 0]
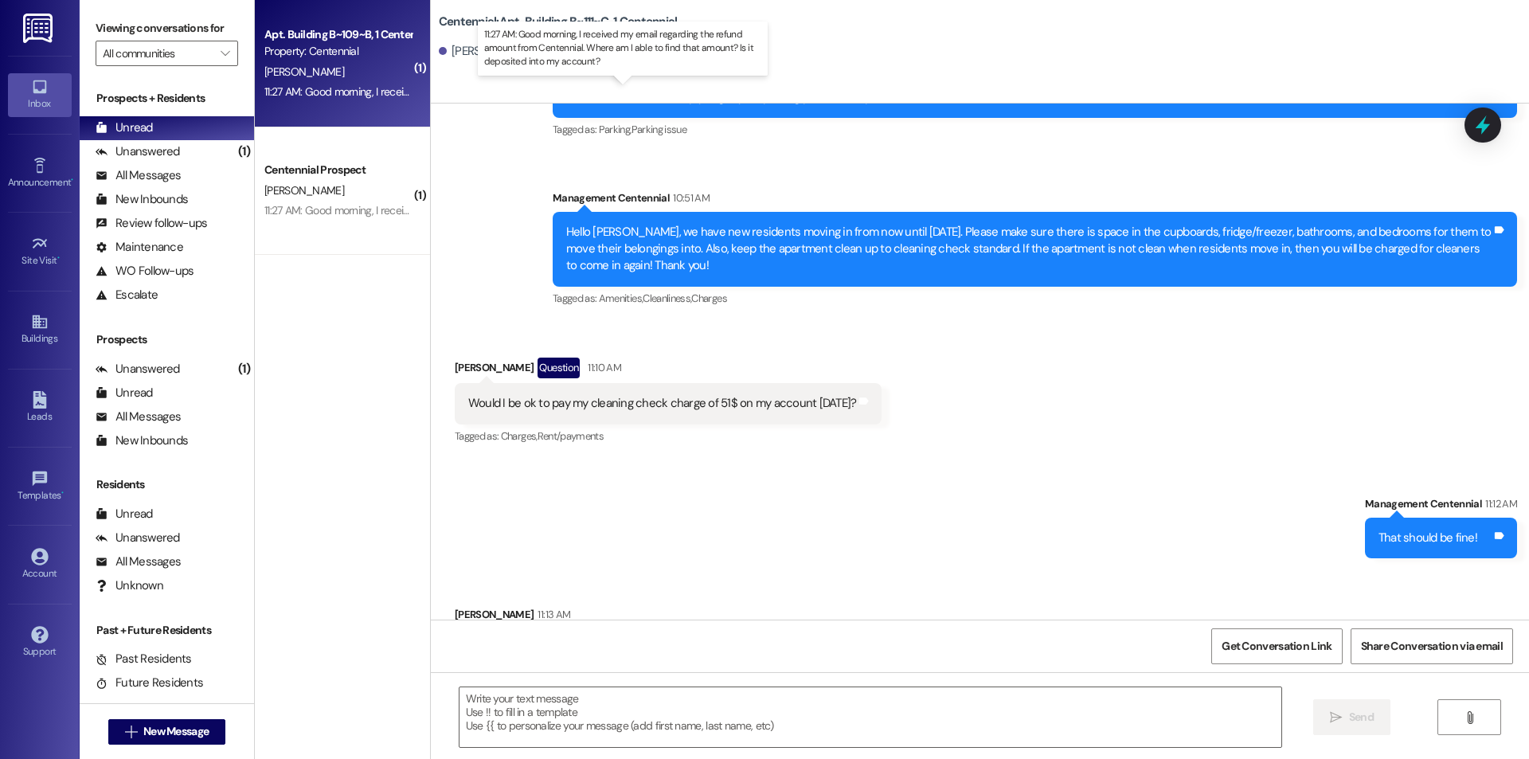
click at [330, 88] on div "11:27 AM: Good morning, I received my email regarding the refund amount from Ce…" at bounding box center [634, 91] width 741 height 14
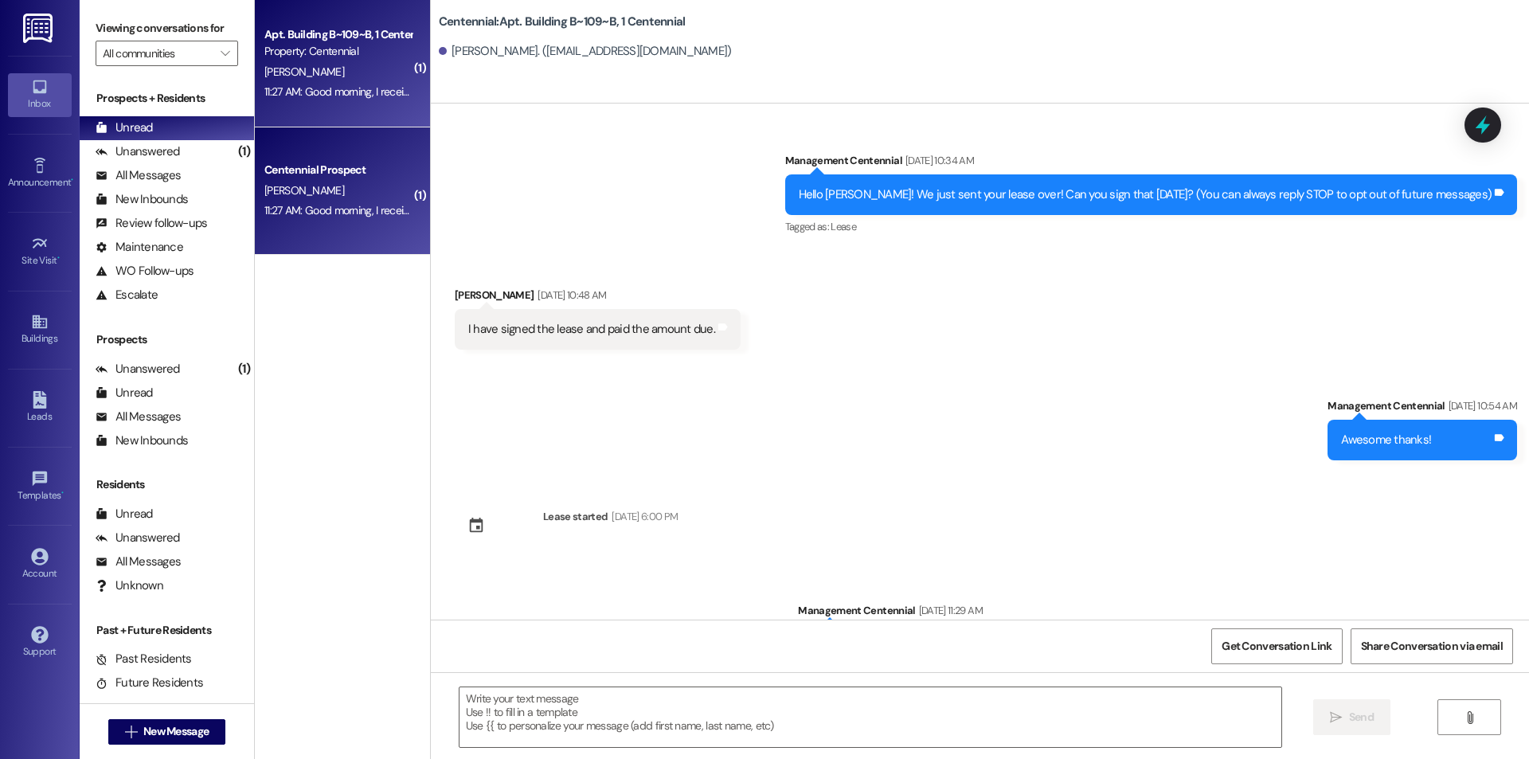
scroll to position [19010, 0]
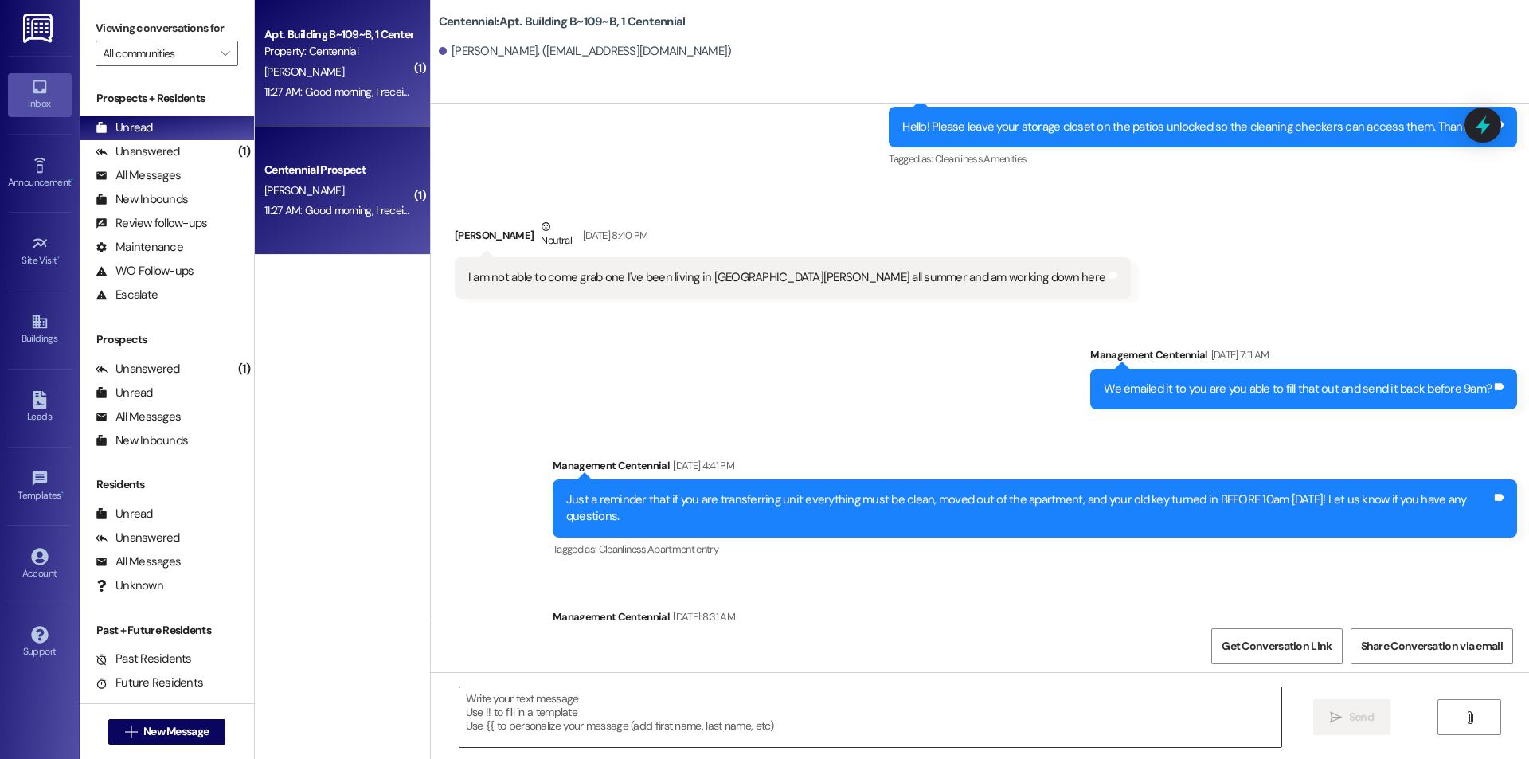
click at [672, 710] on textarea at bounding box center [871, 717] width 822 height 60
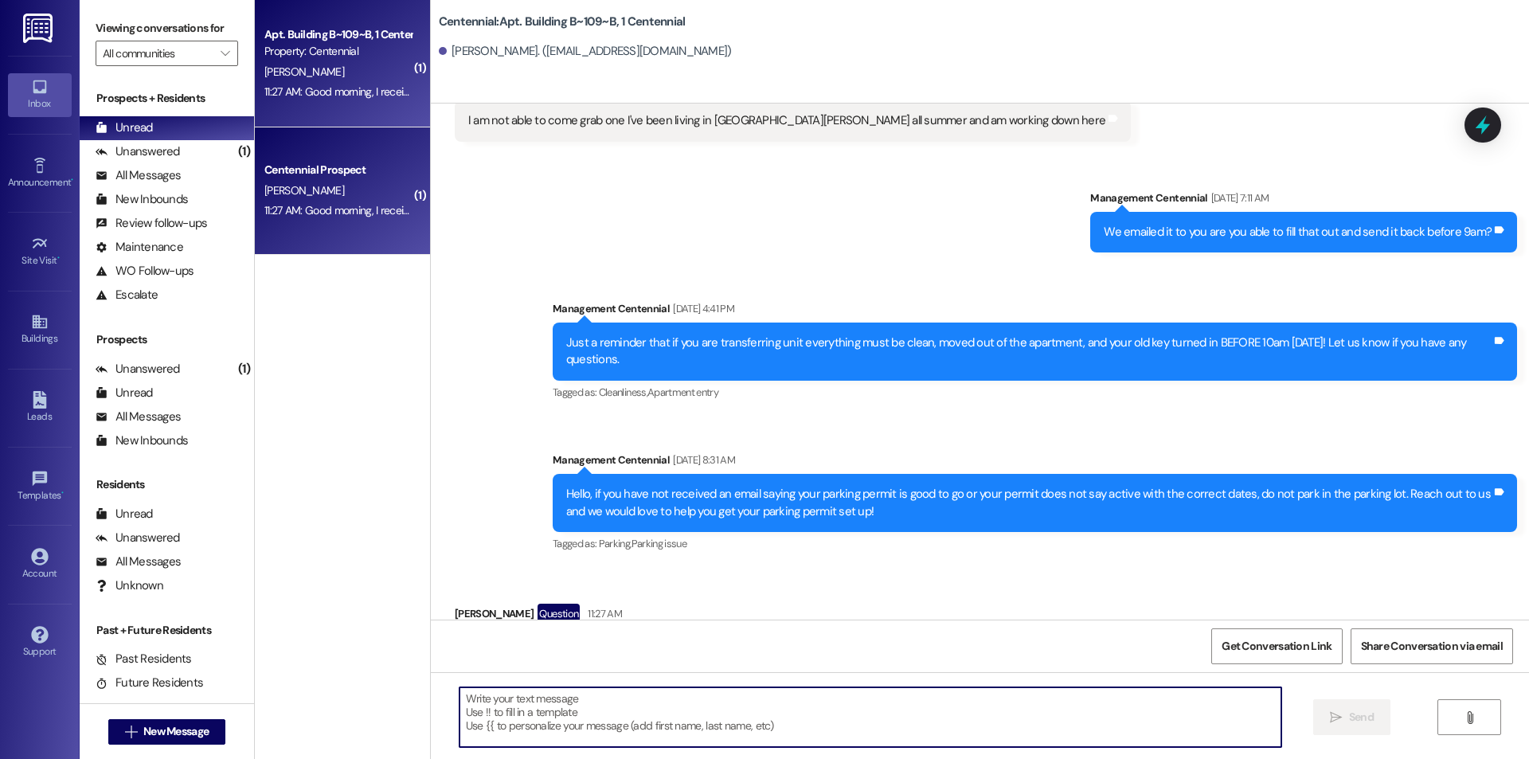
scroll to position [19167, 0]
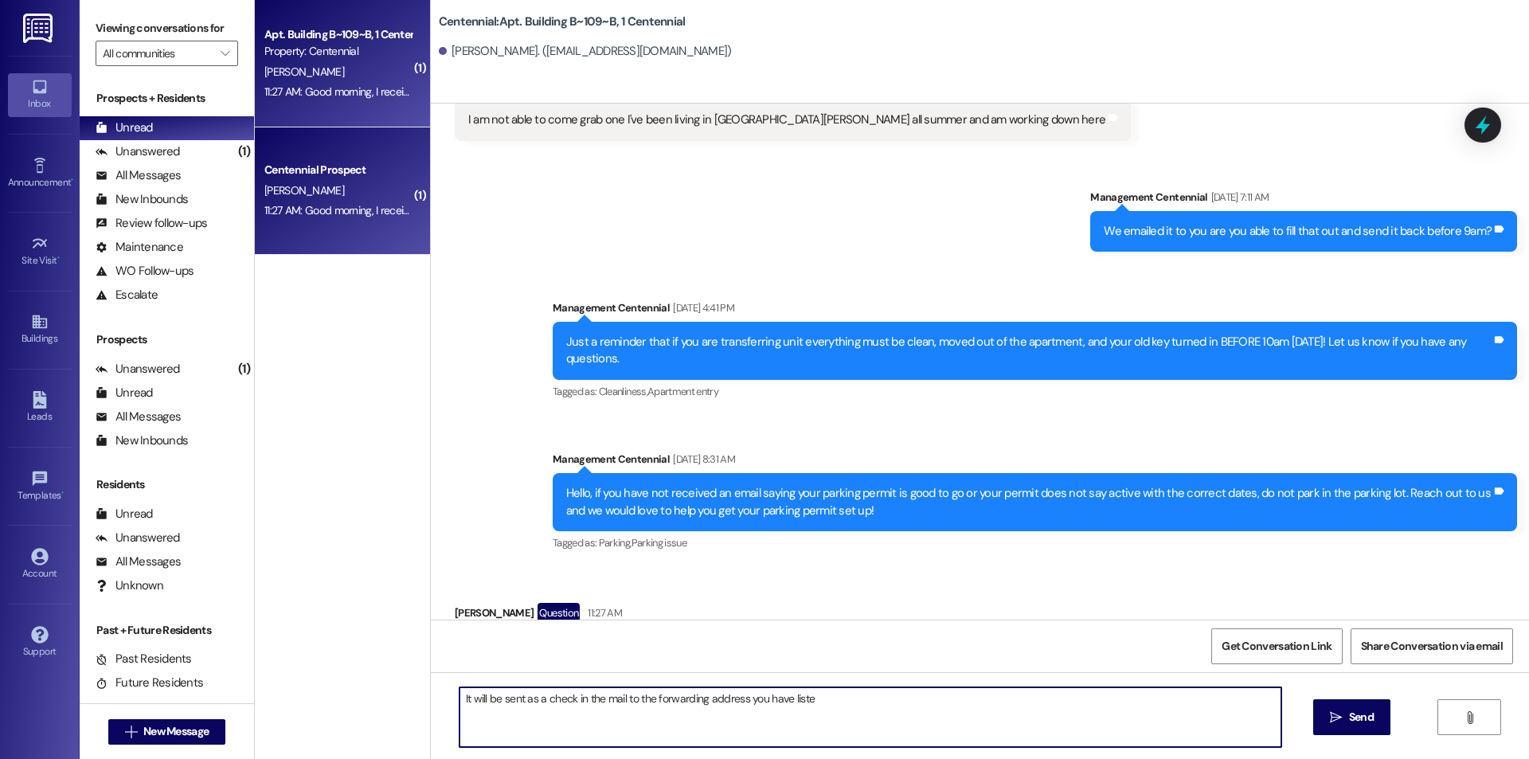
type textarea "It will be sent as a check in the mail to the forwarding address you have listed"
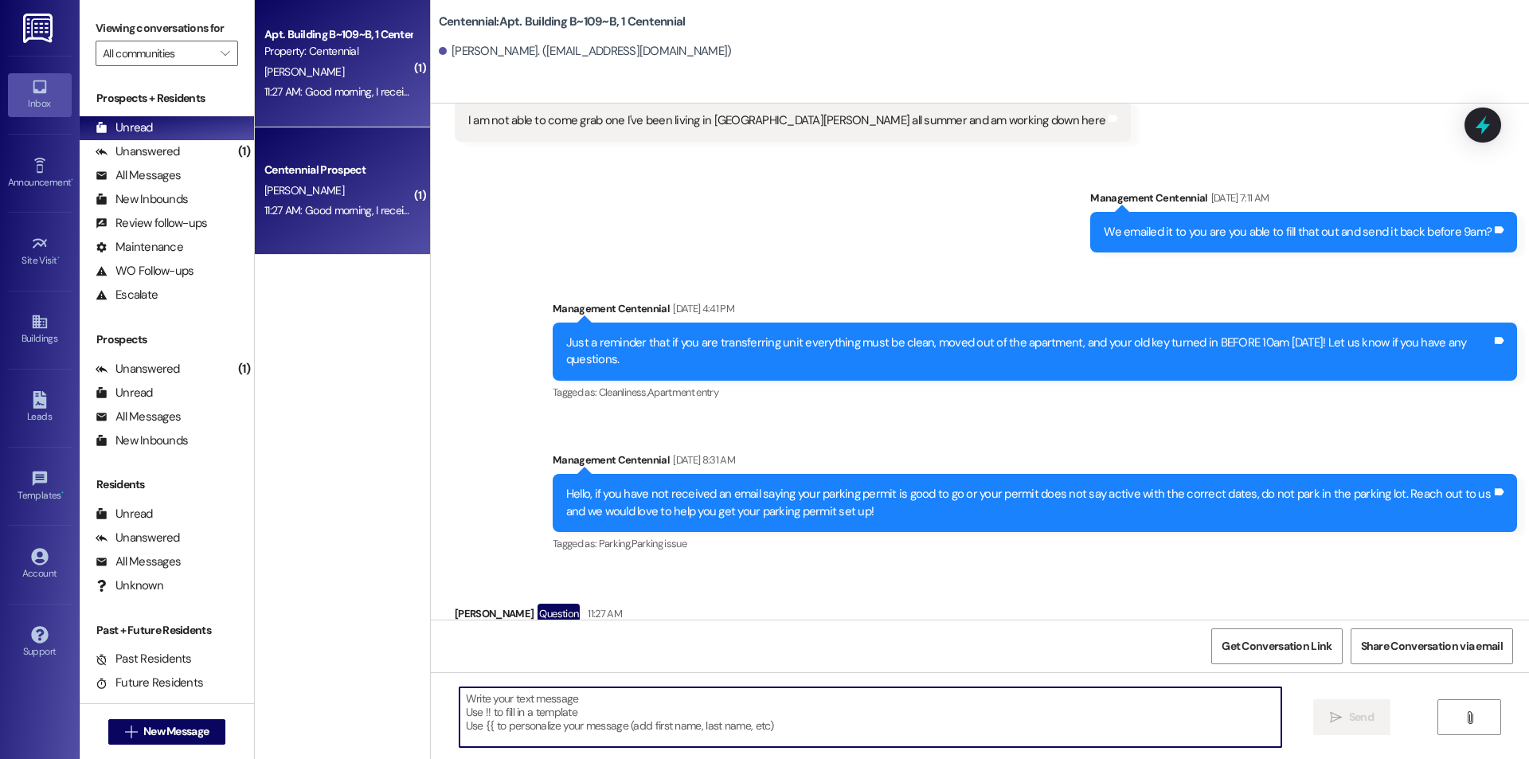
scroll to position [19279, 0]
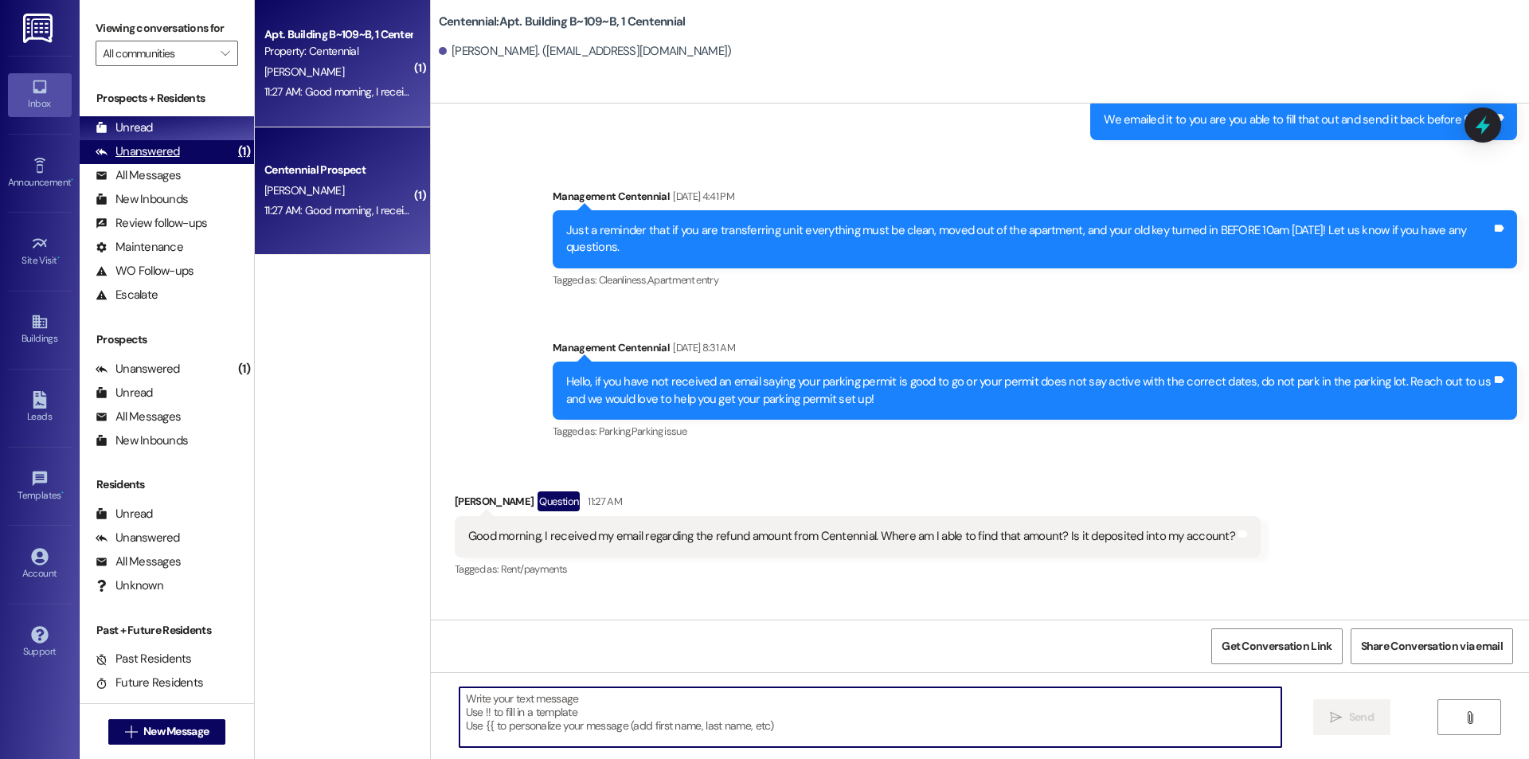
click at [200, 151] on div "Unanswered (1)" at bounding box center [167, 152] width 174 height 24
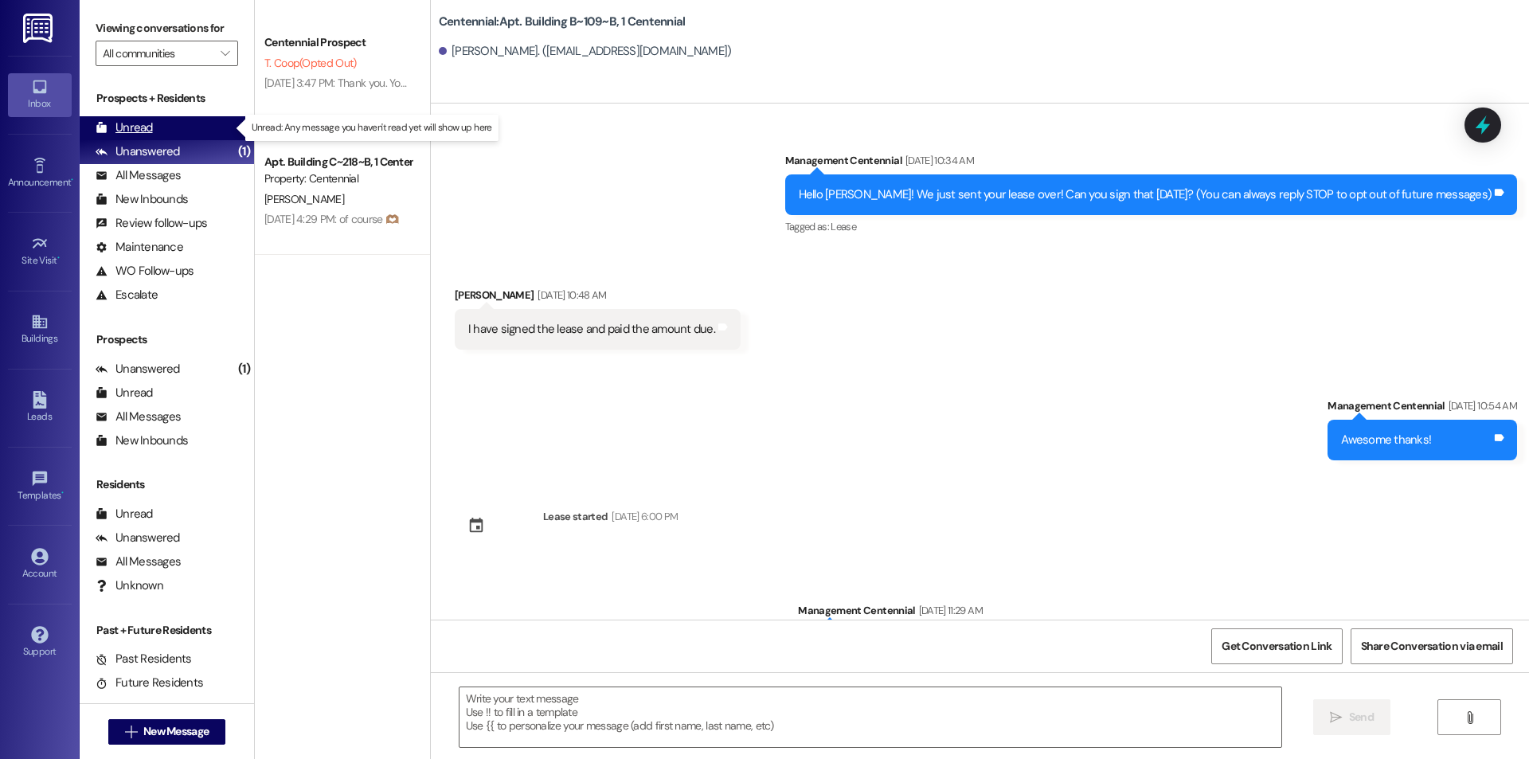
click at [189, 129] on div "Unread (0)" at bounding box center [167, 128] width 174 height 24
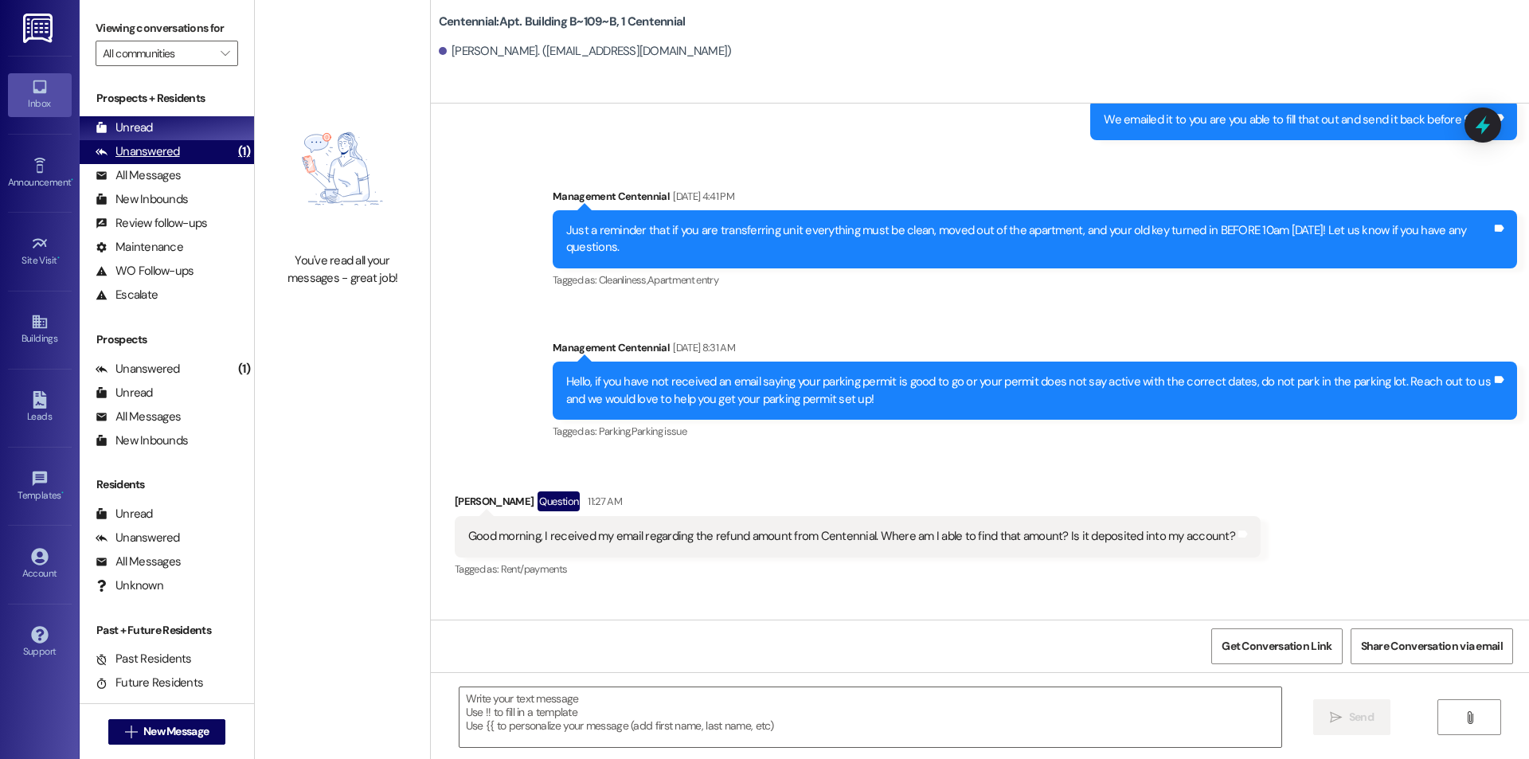
click at [176, 149] on div "Unanswered" at bounding box center [138, 151] width 84 height 17
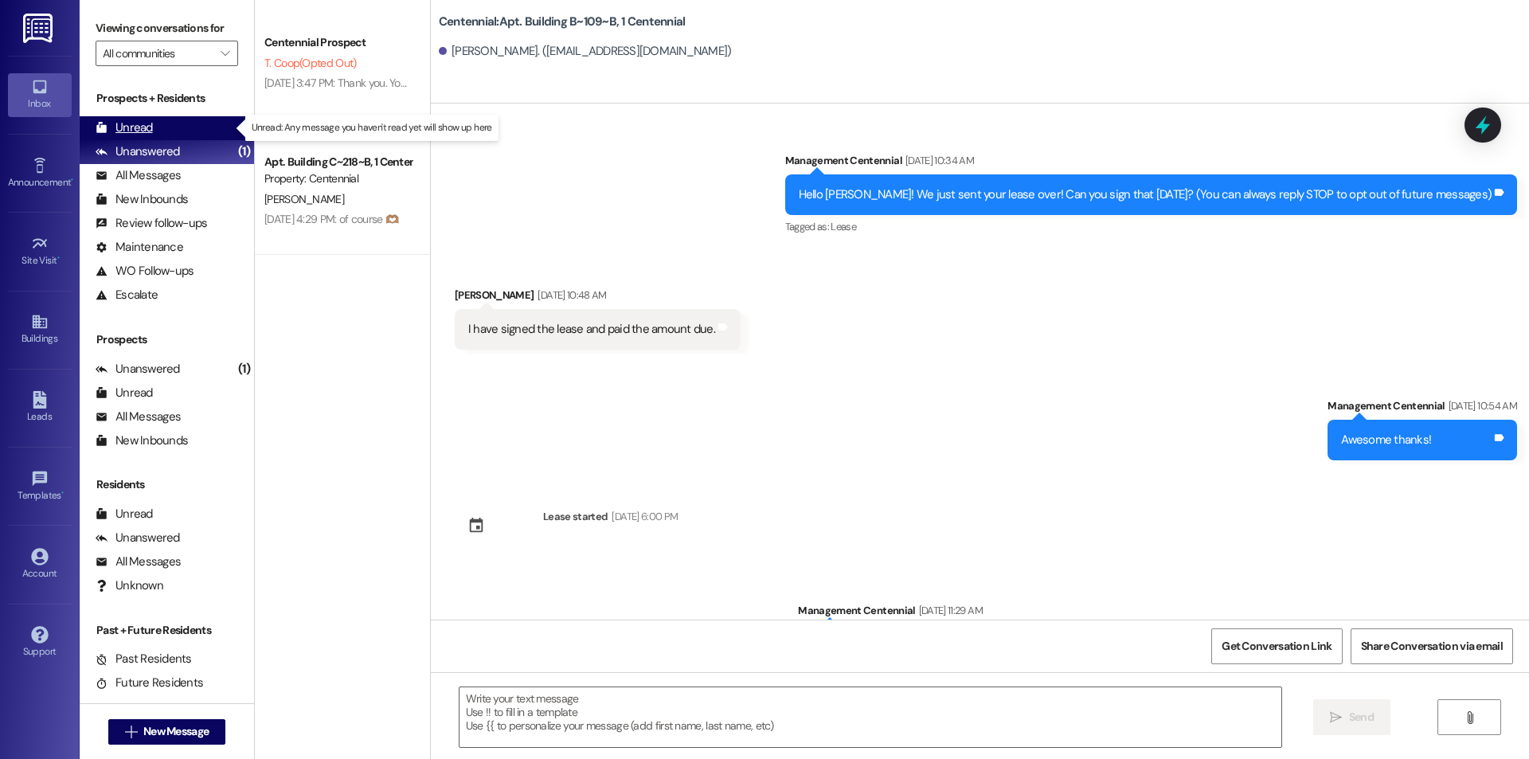
click at [186, 125] on div "Unread (0)" at bounding box center [167, 128] width 174 height 24
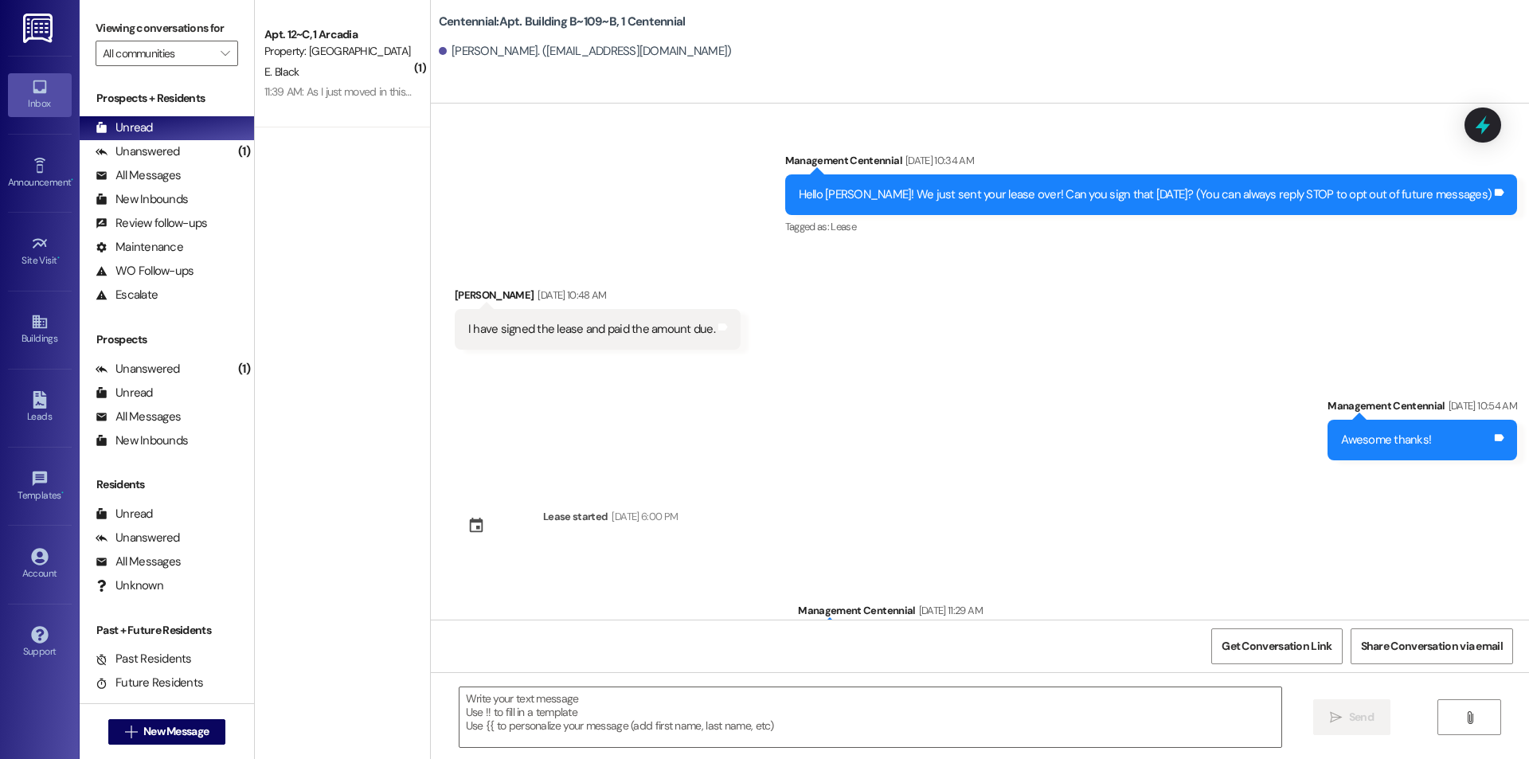
scroll to position [19167, 0]
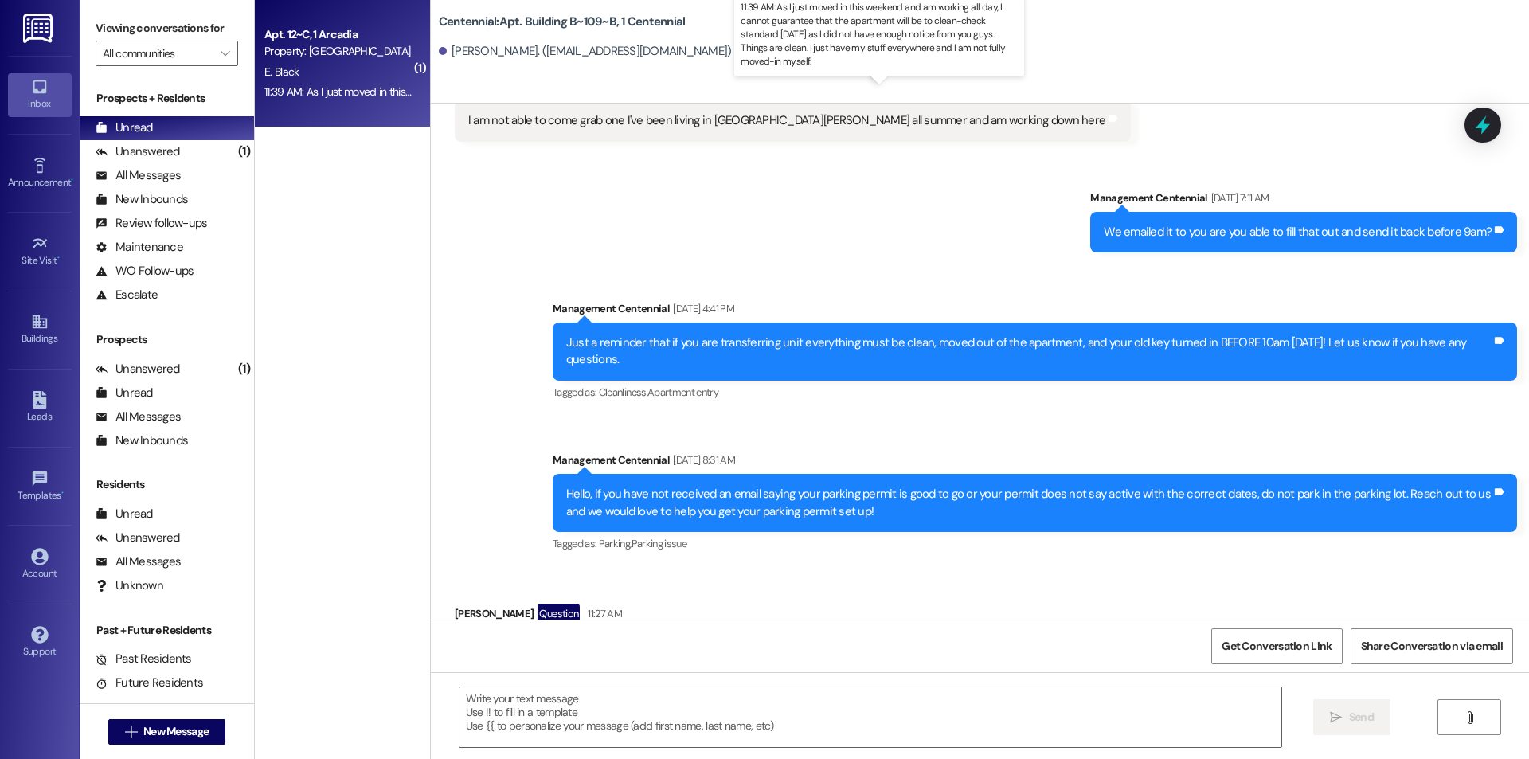
click at [310, 92] on div "11:39 AM: As I just moved in this weekend and am working all day, I cannot guar…" at bounding box center [899, 91] width 1270 height 14
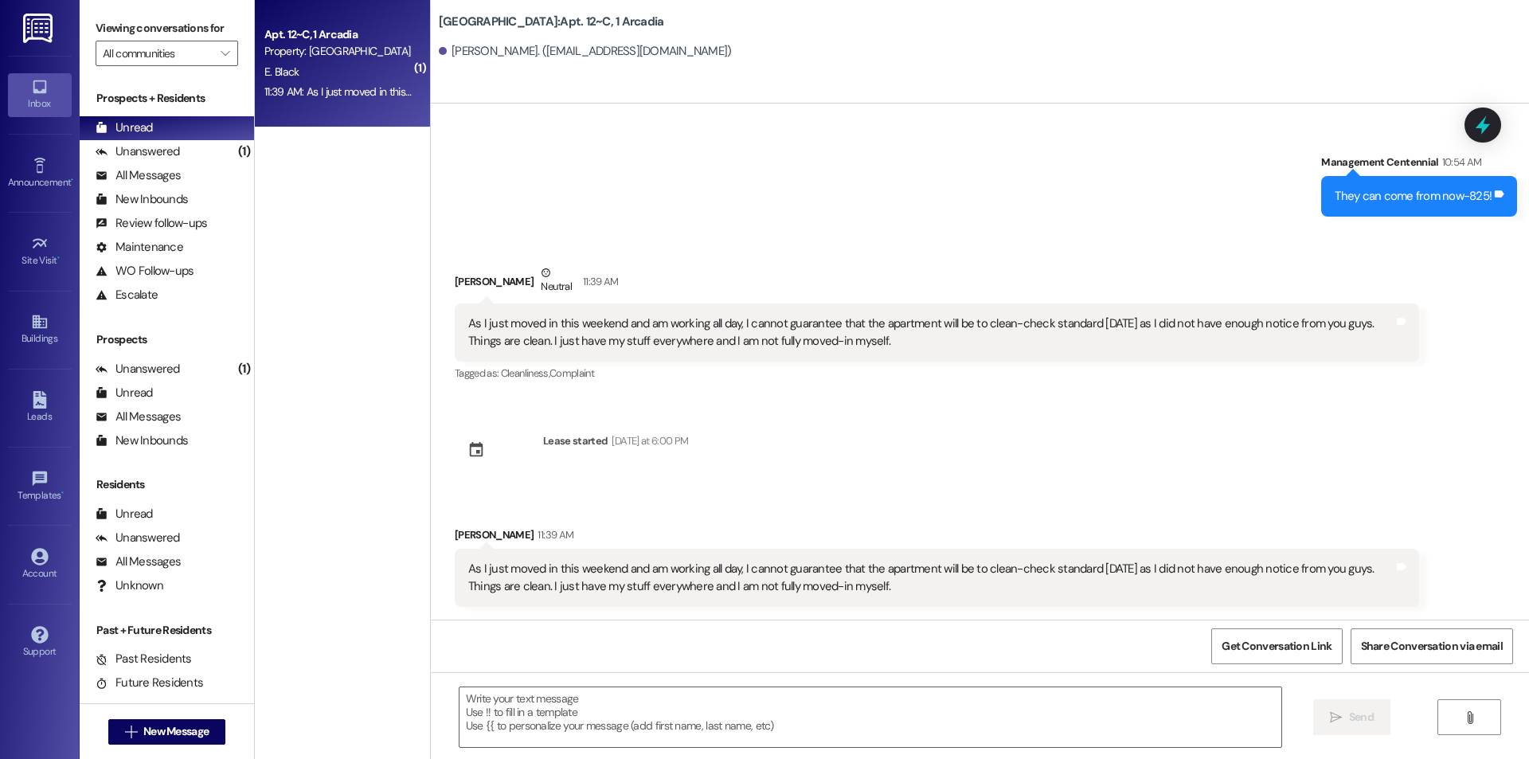
scroll to position [4170, 0]
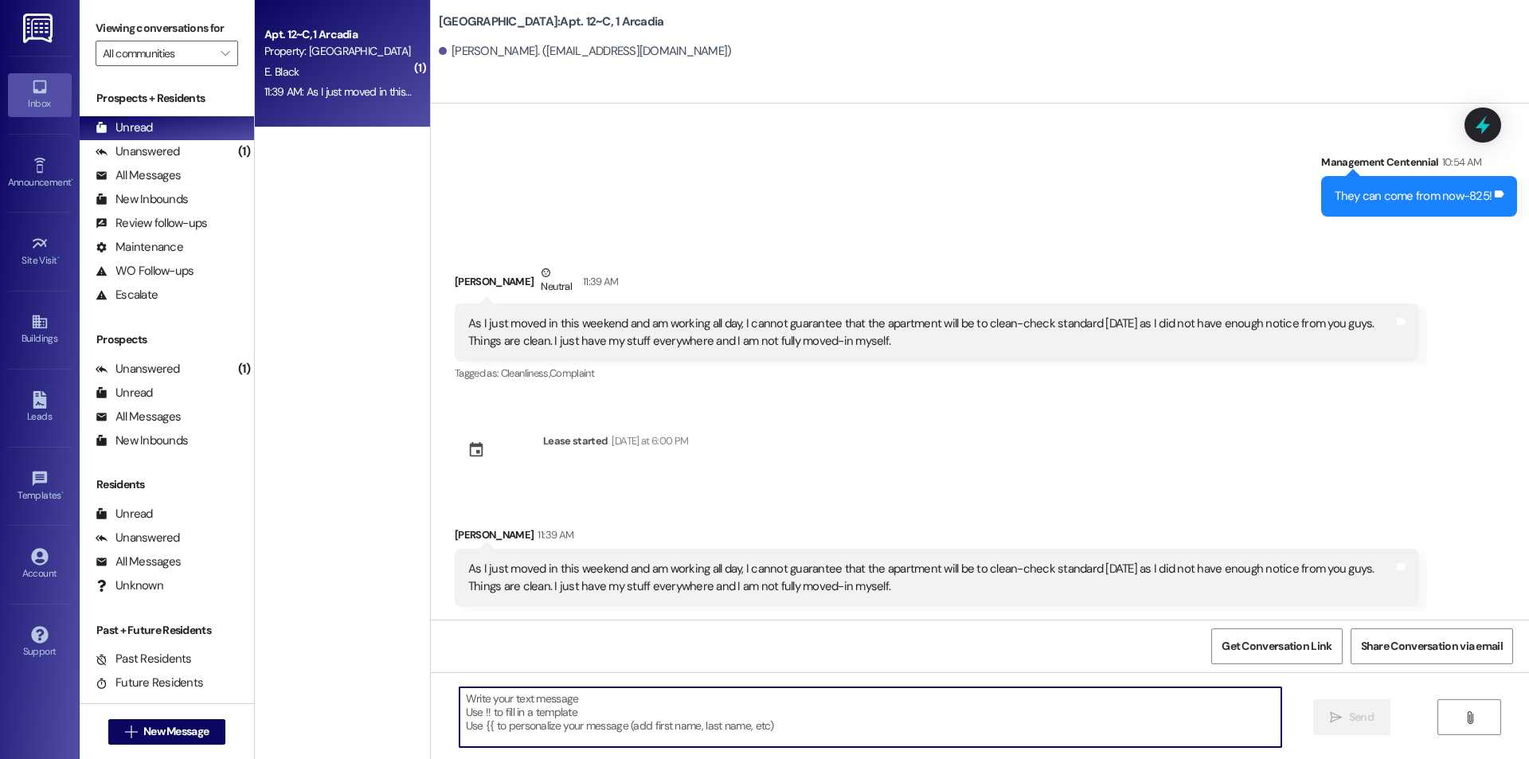
click at [879, 699] on textarea at bounding box center [871, 717] width 822 height 60
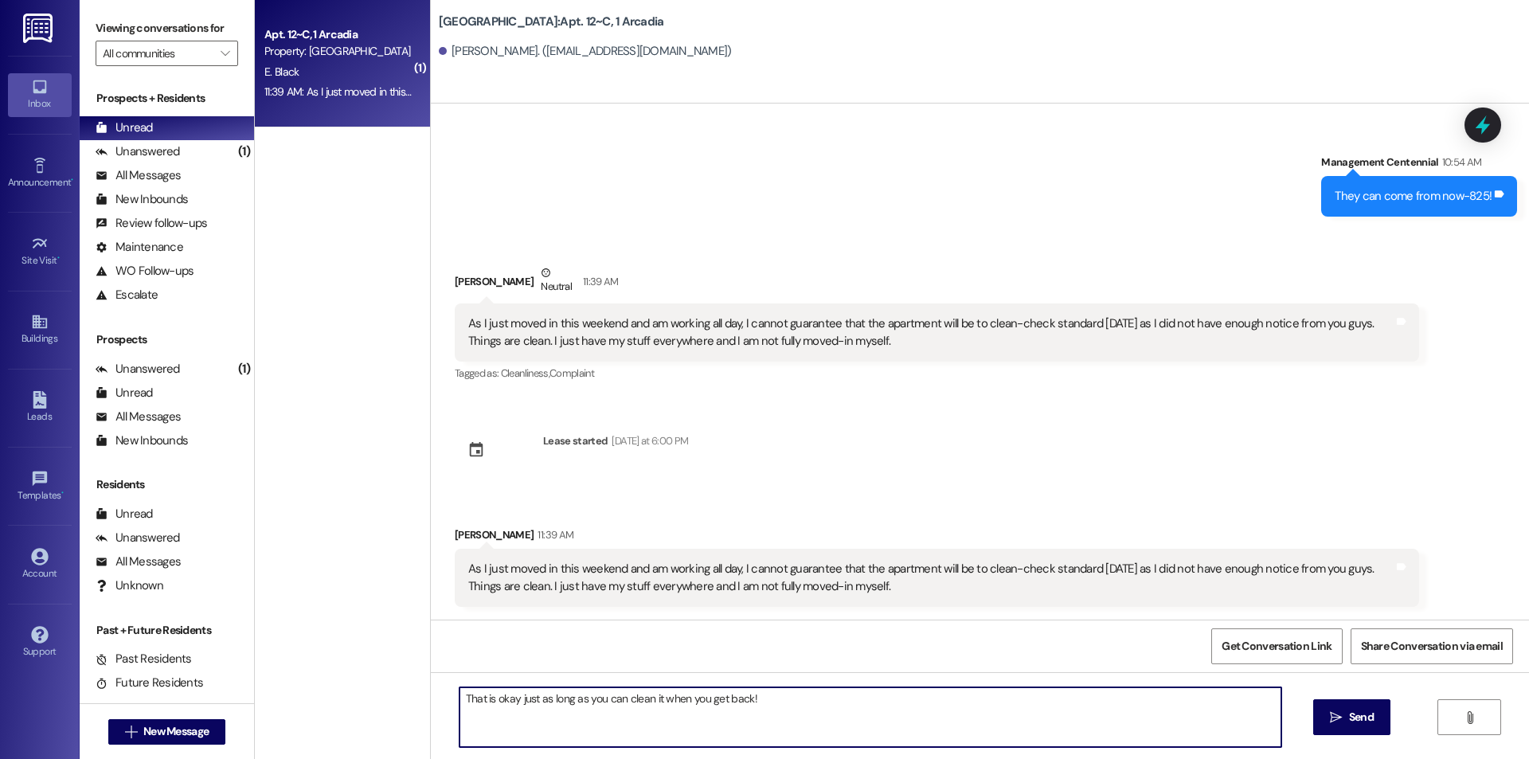
type textarea "That is okay just as long as you can clean it when you get back!"
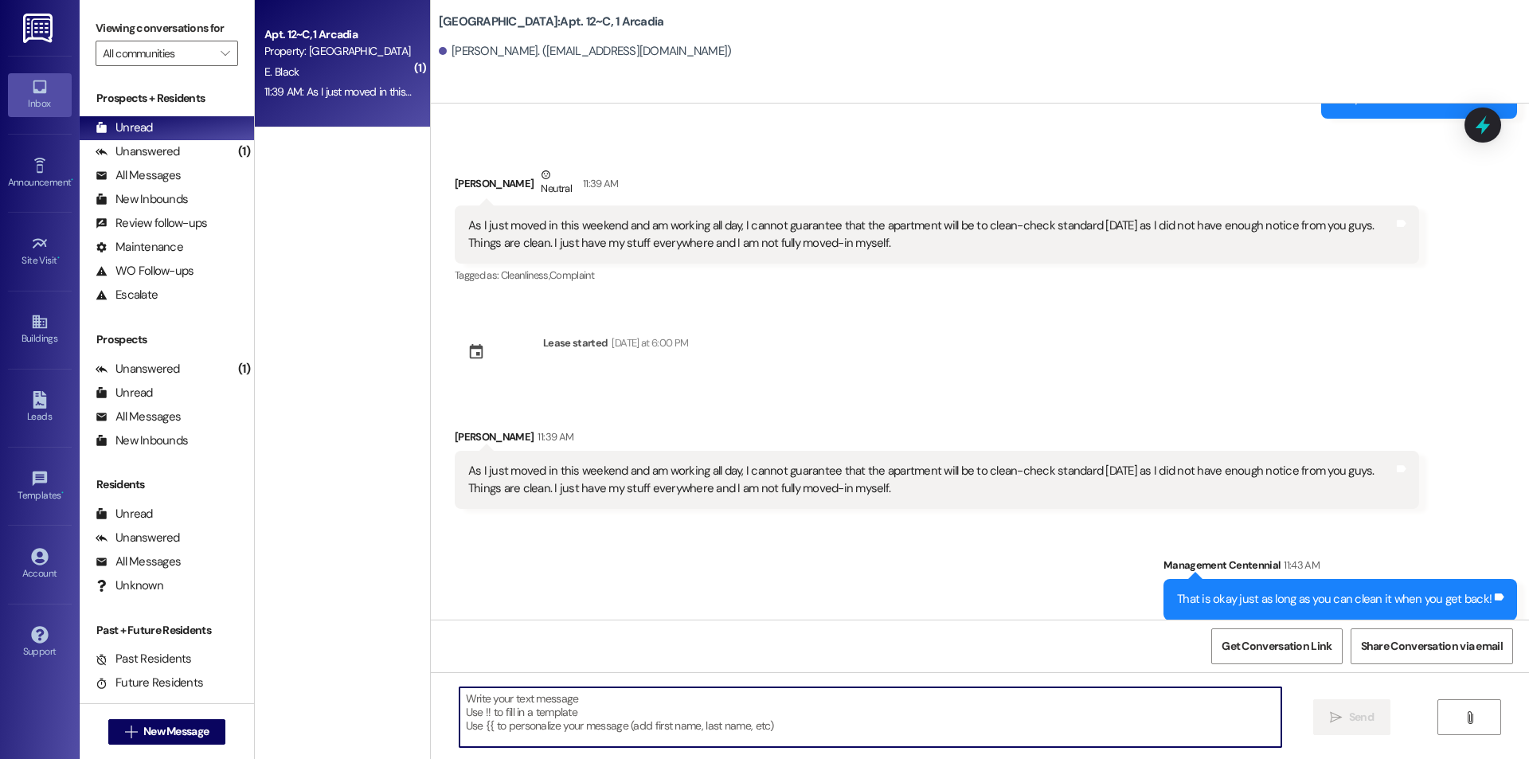
scroll to position [4282, 0]
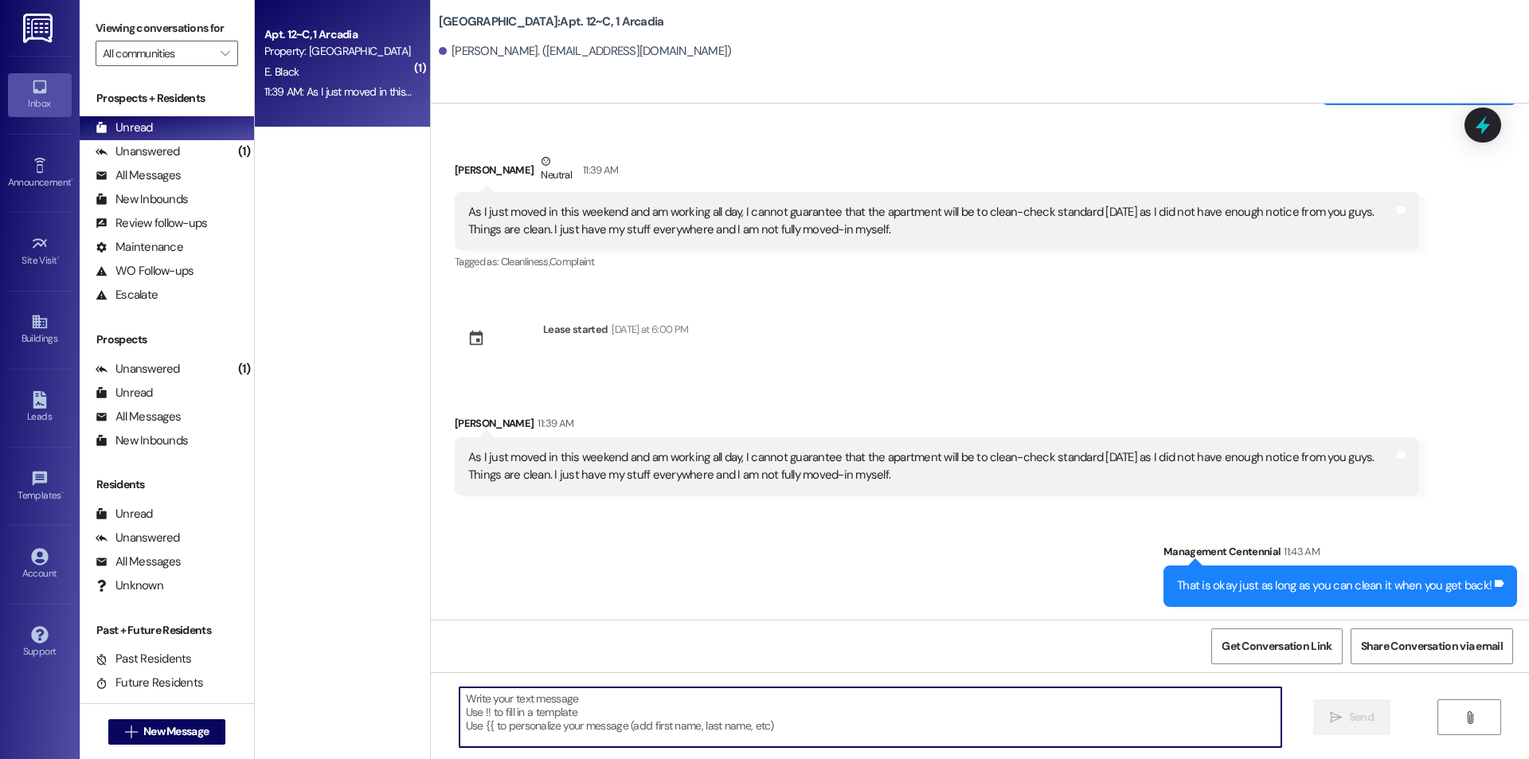
click at [899, 730] on textarea at bounding box center [871, 717] width 822 height 60
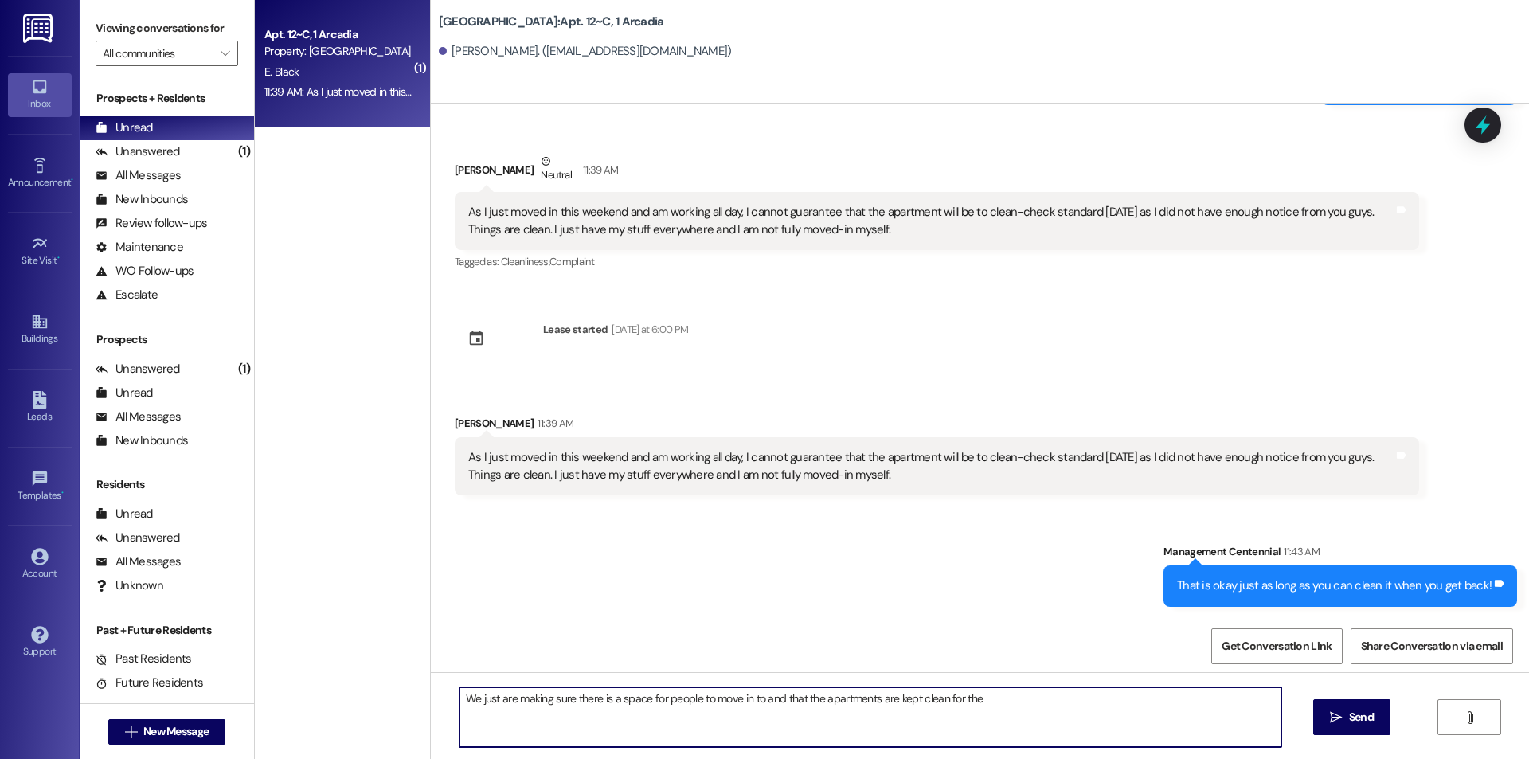
type textarea "We just are making sure there is a space for people to move in to and that the …"
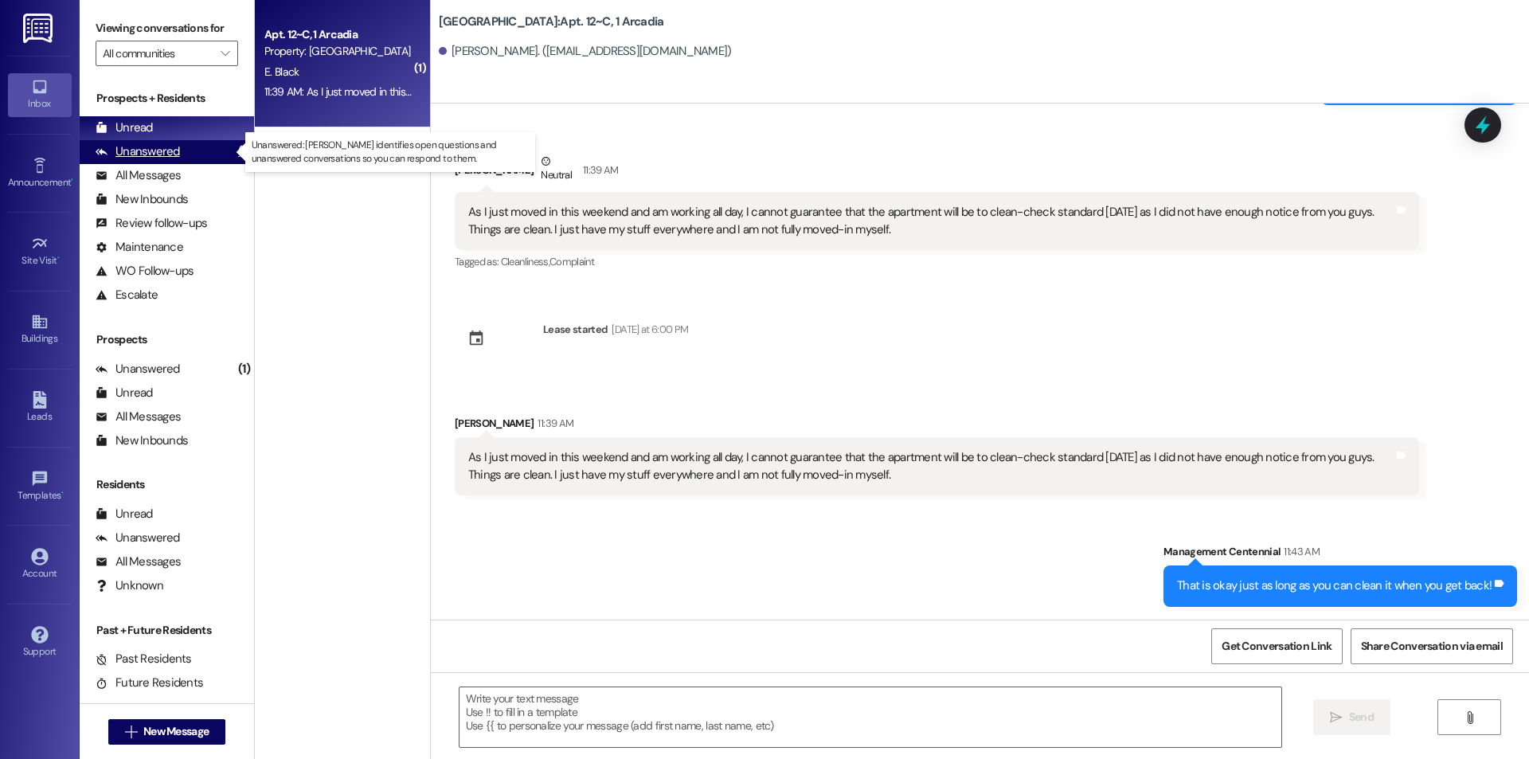
click at [133, 148] on div "Unanswered" at bounding box center [138, 151] width 84 height 17
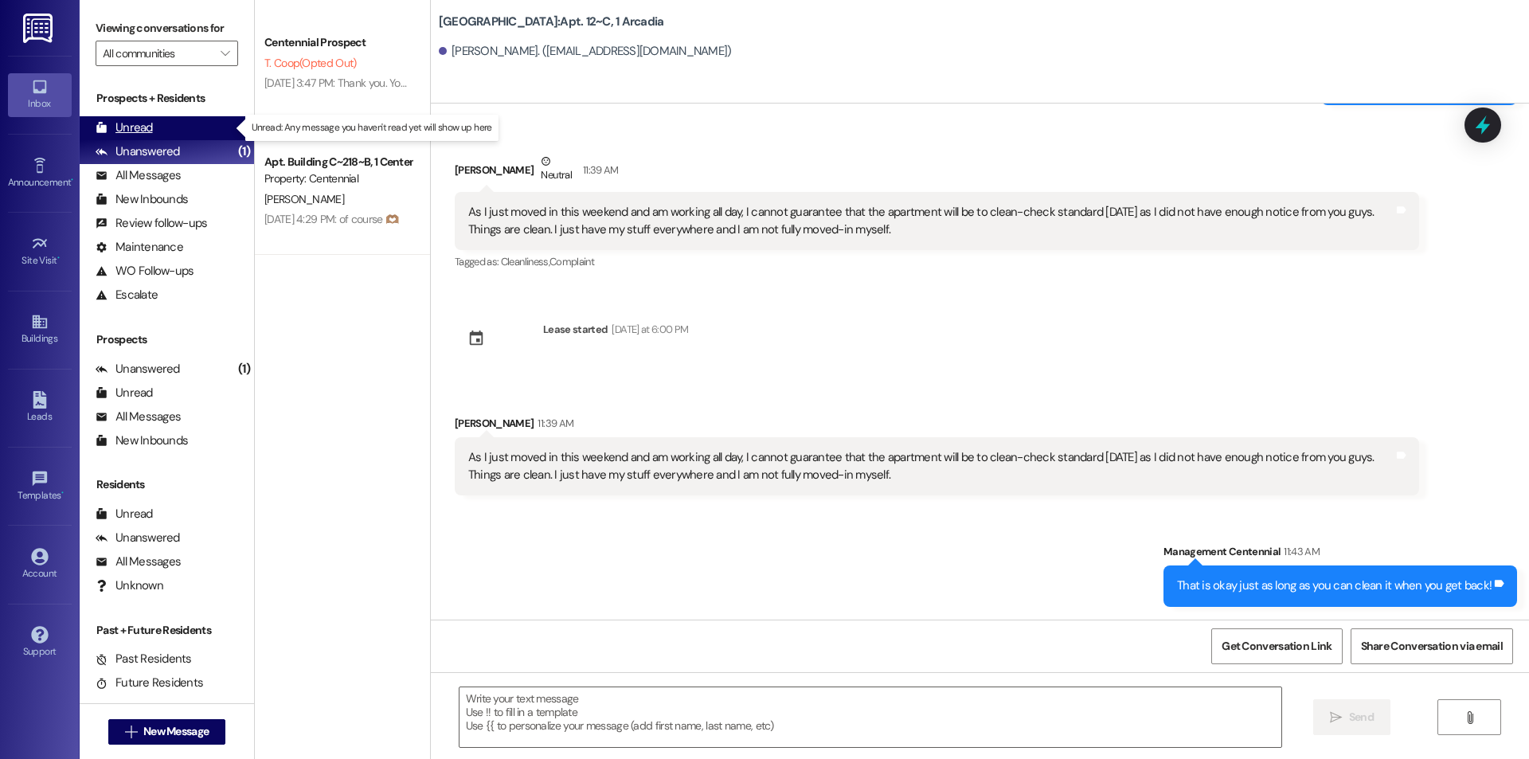
click at [140, 129] on div "Unread" at bounding box center [124, 127] width 57 height 17
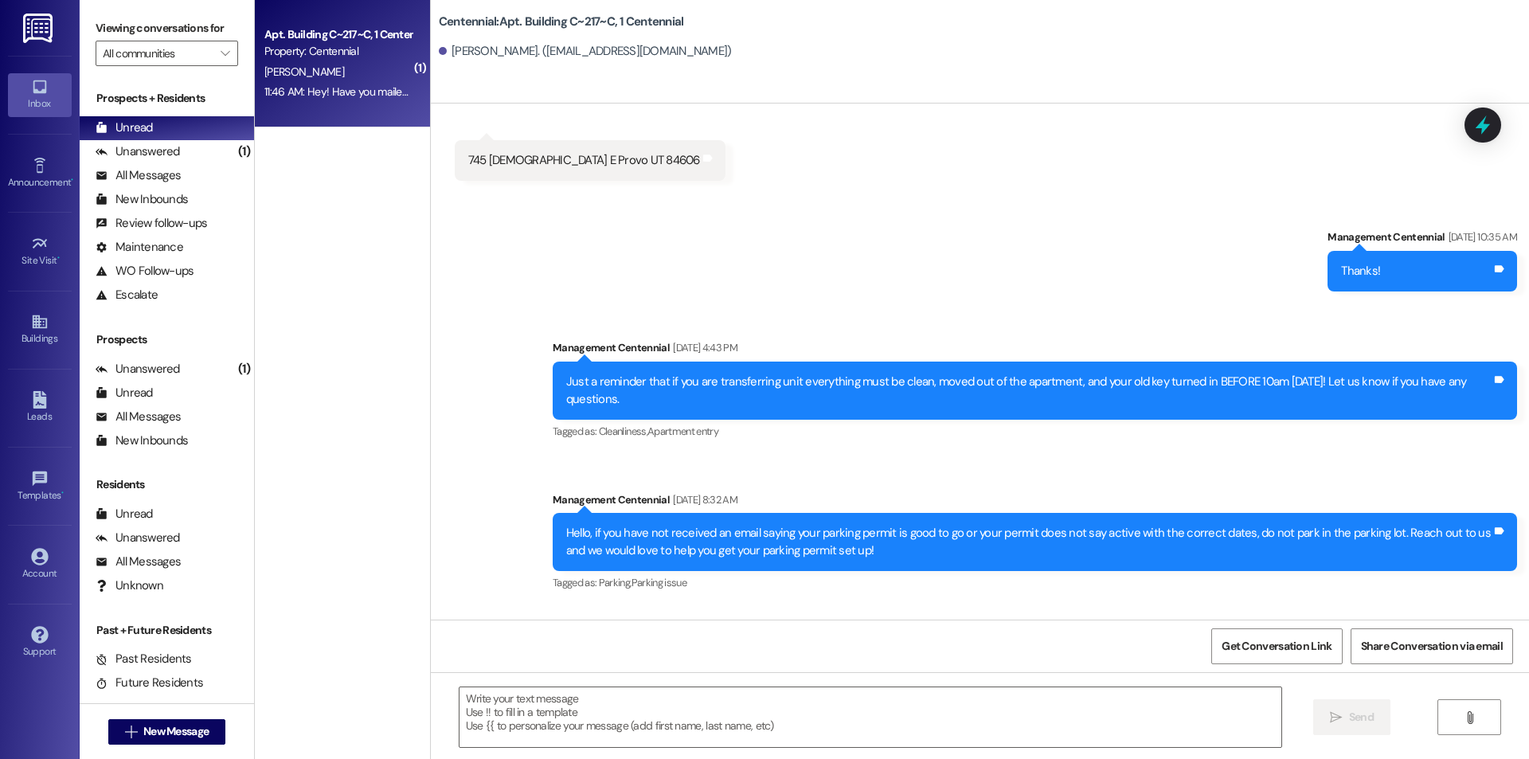
scroll to position [40709, 0]
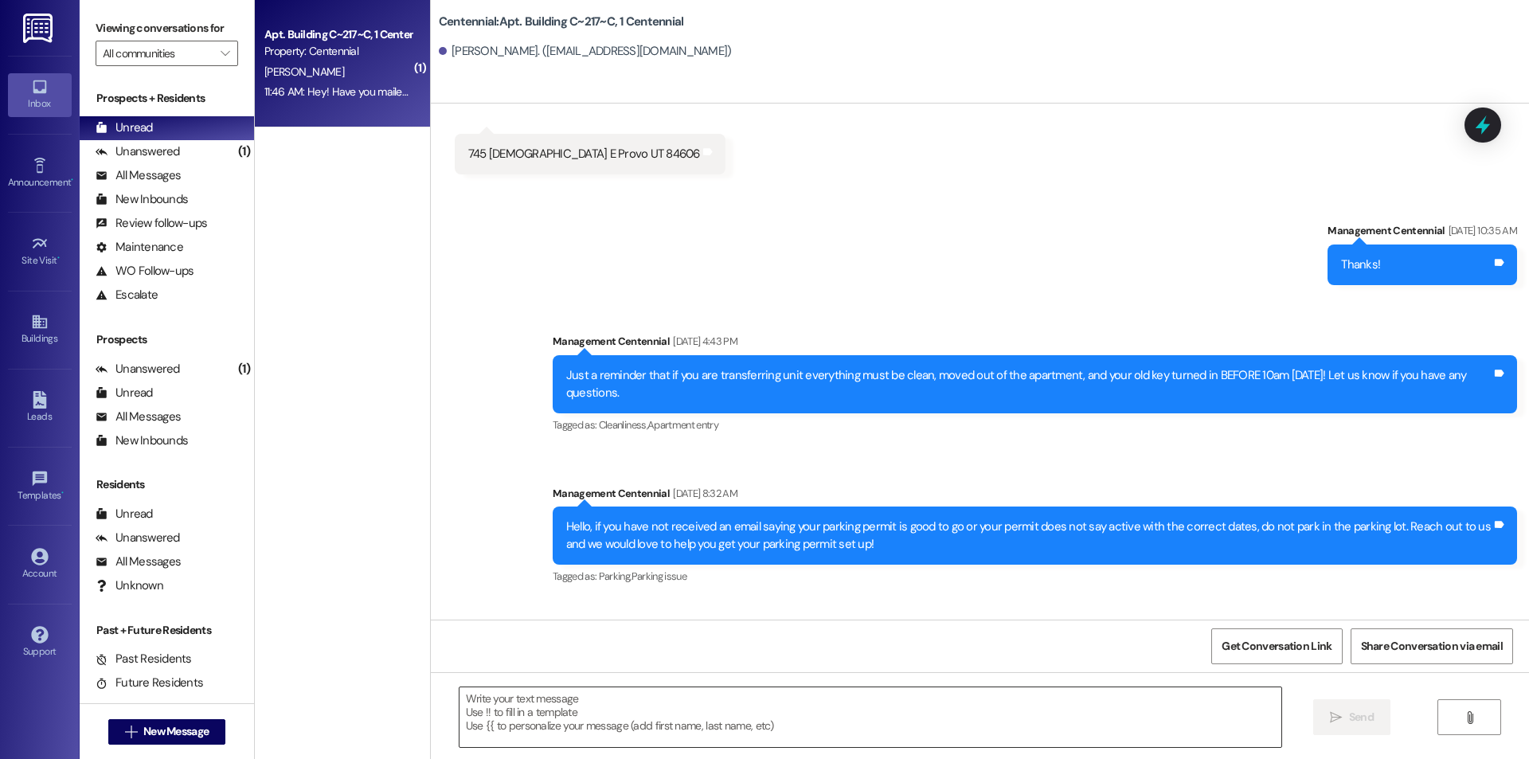
click at [613, 720] on textarea at bounding box center [871, 717] width 822 height 60
click at [563, 737] on textarea at bounding box center [871, 717] width 822 height 60
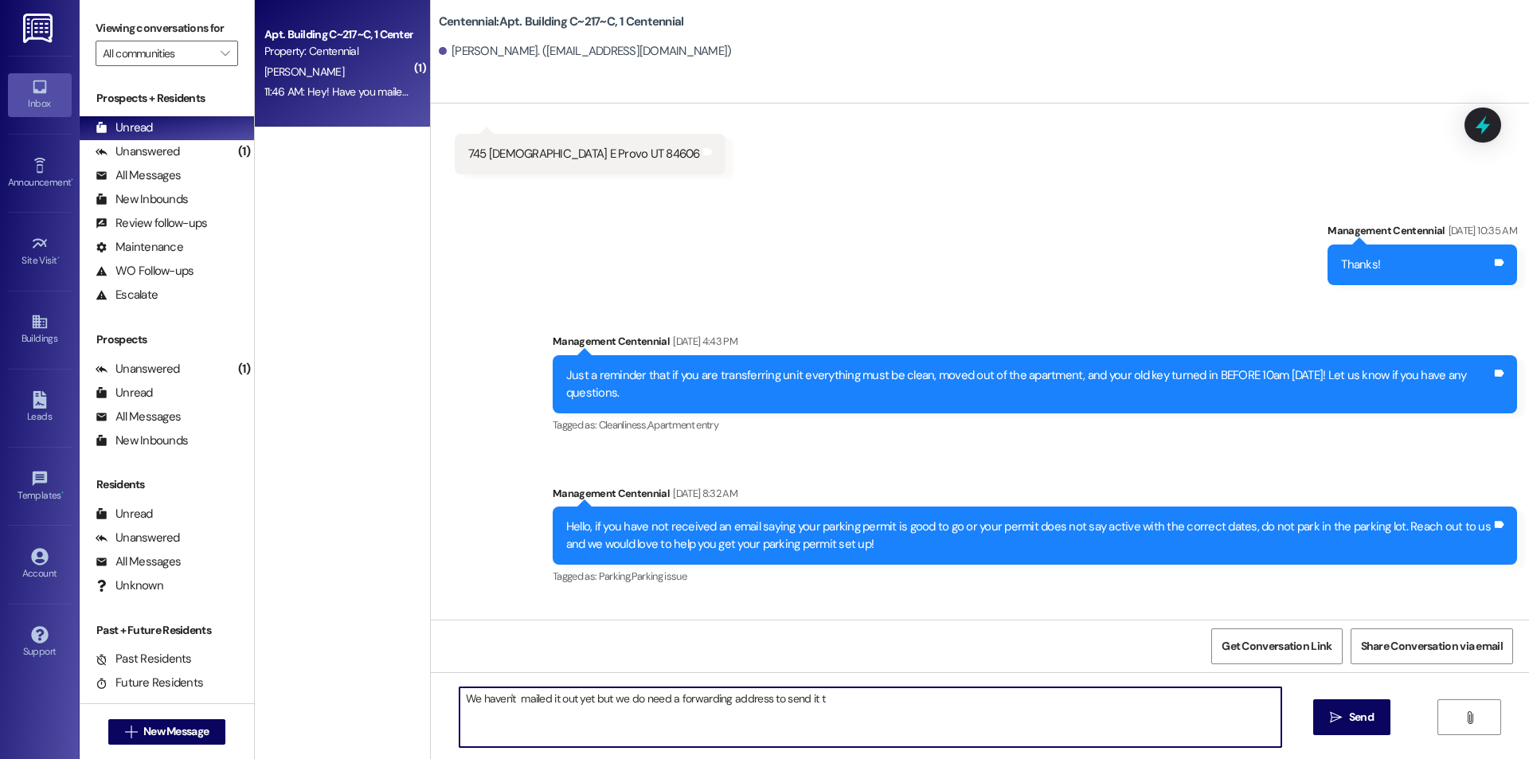
type textarea "We haven't mailed it out yet but we do need a forwarding address to send it to"
click at [567, 737] on textarea "We haven't mailed it out yet but we do need a forwarding address to send it to" at bounding box center [871, 717] width 822 height 60
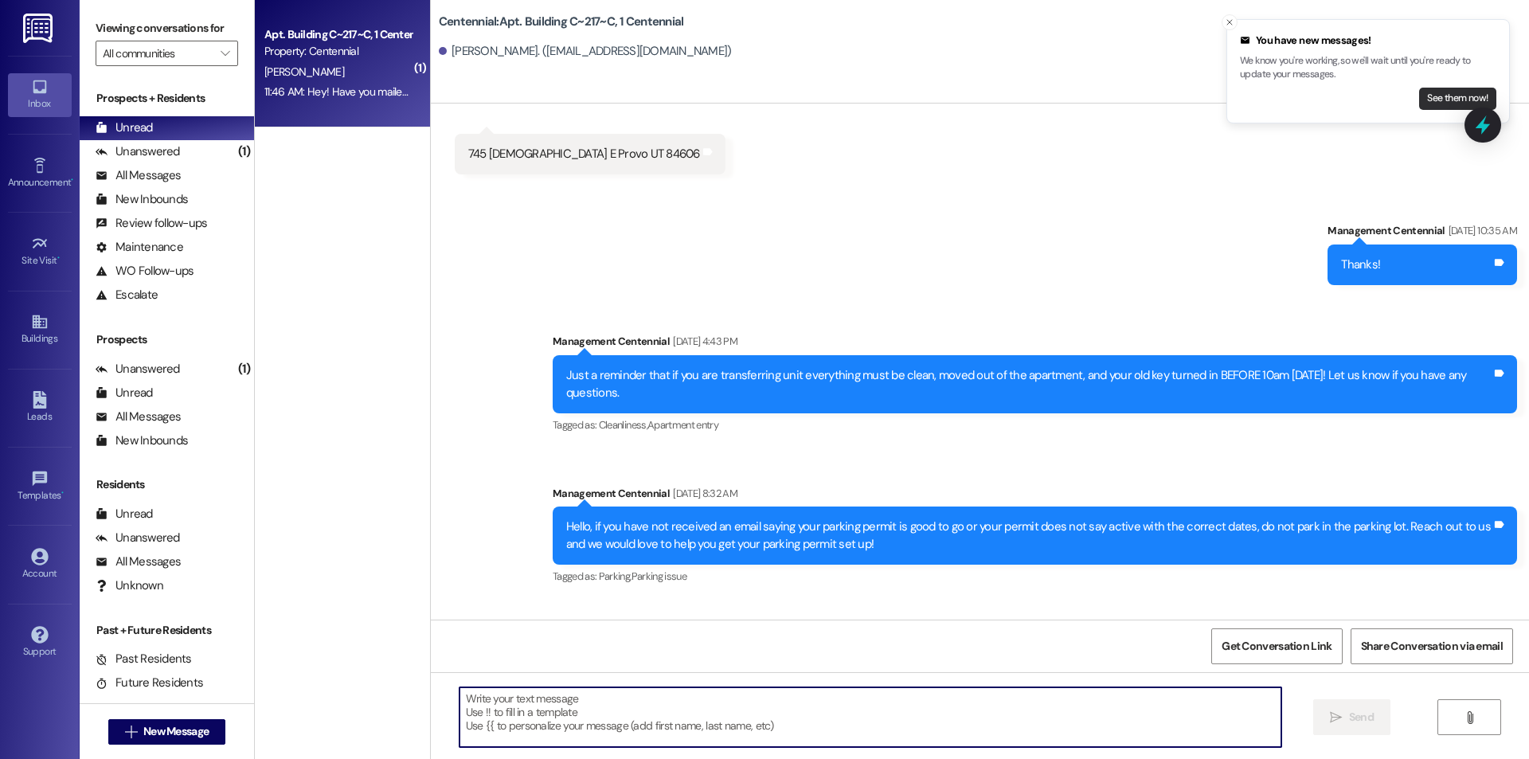
click at [1427, 103] on button "See them now!" at bounding box center [1457, 99] width 77 height 22
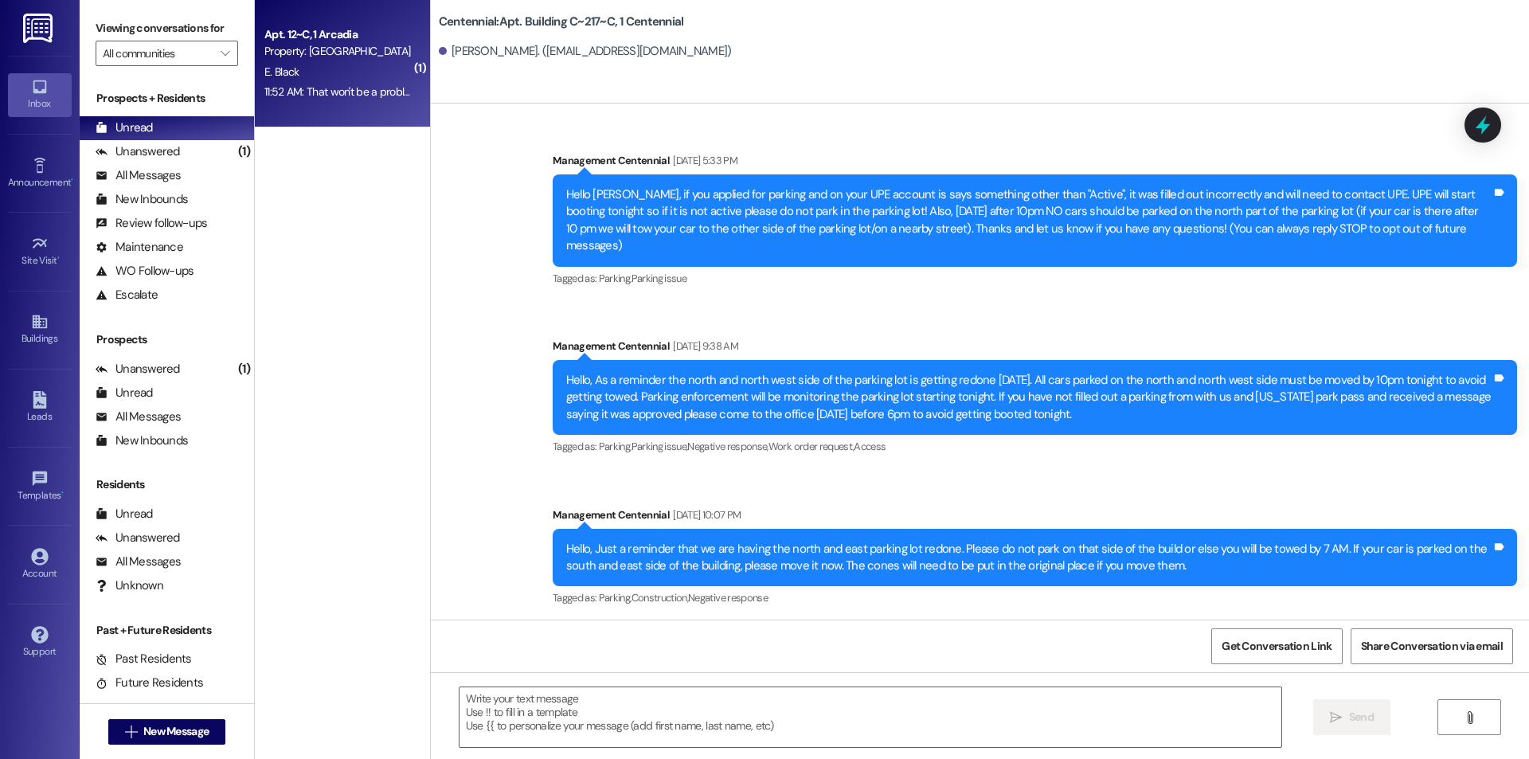
scroll to position [40708, 0]
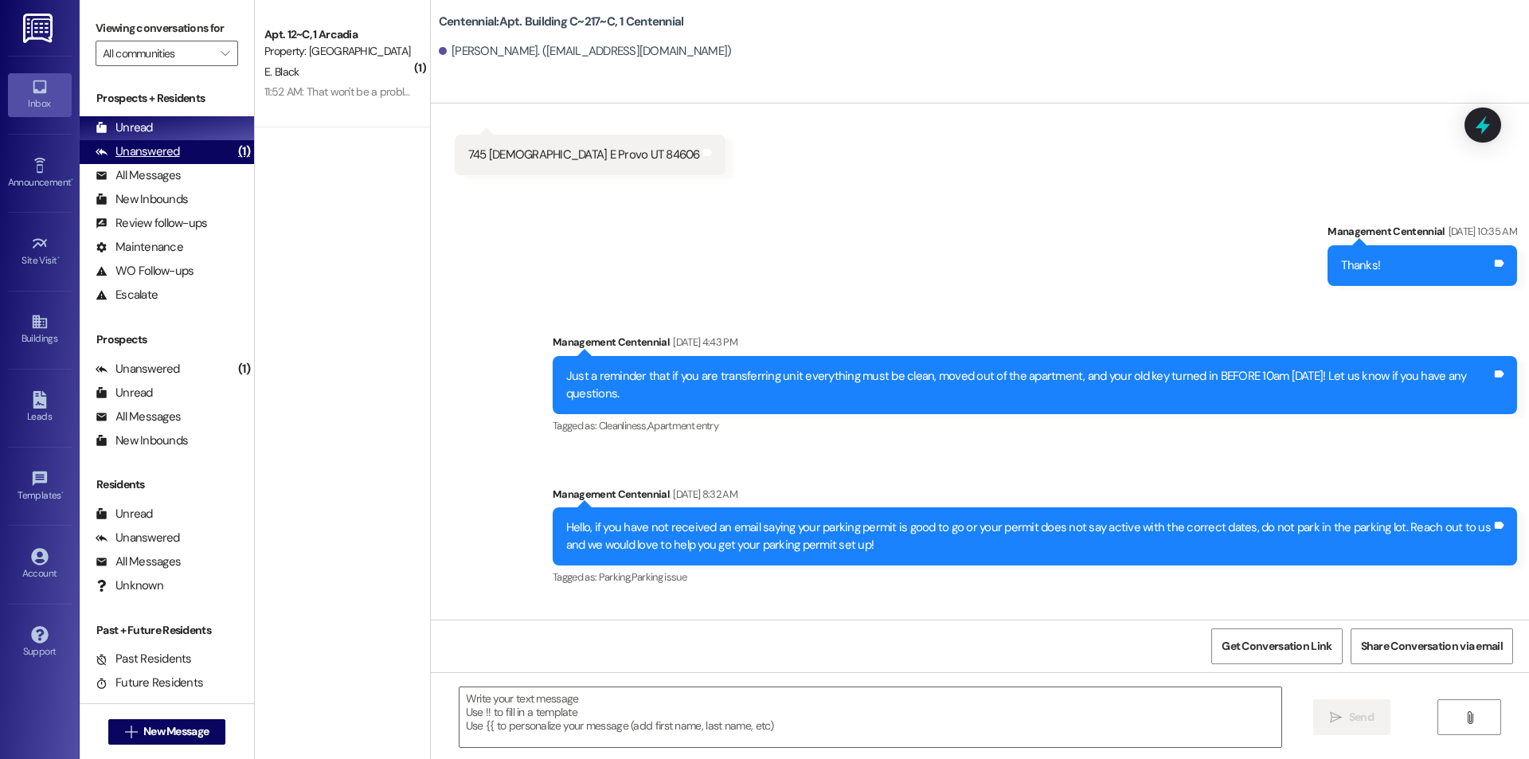
click at [196, 159] on div "Unanswered (1)" at bounding box center [167, 152] width 174 height 24
click at [199, 123] on div "Unread (0)" at bounding box center [167, 128] width 174 height 24
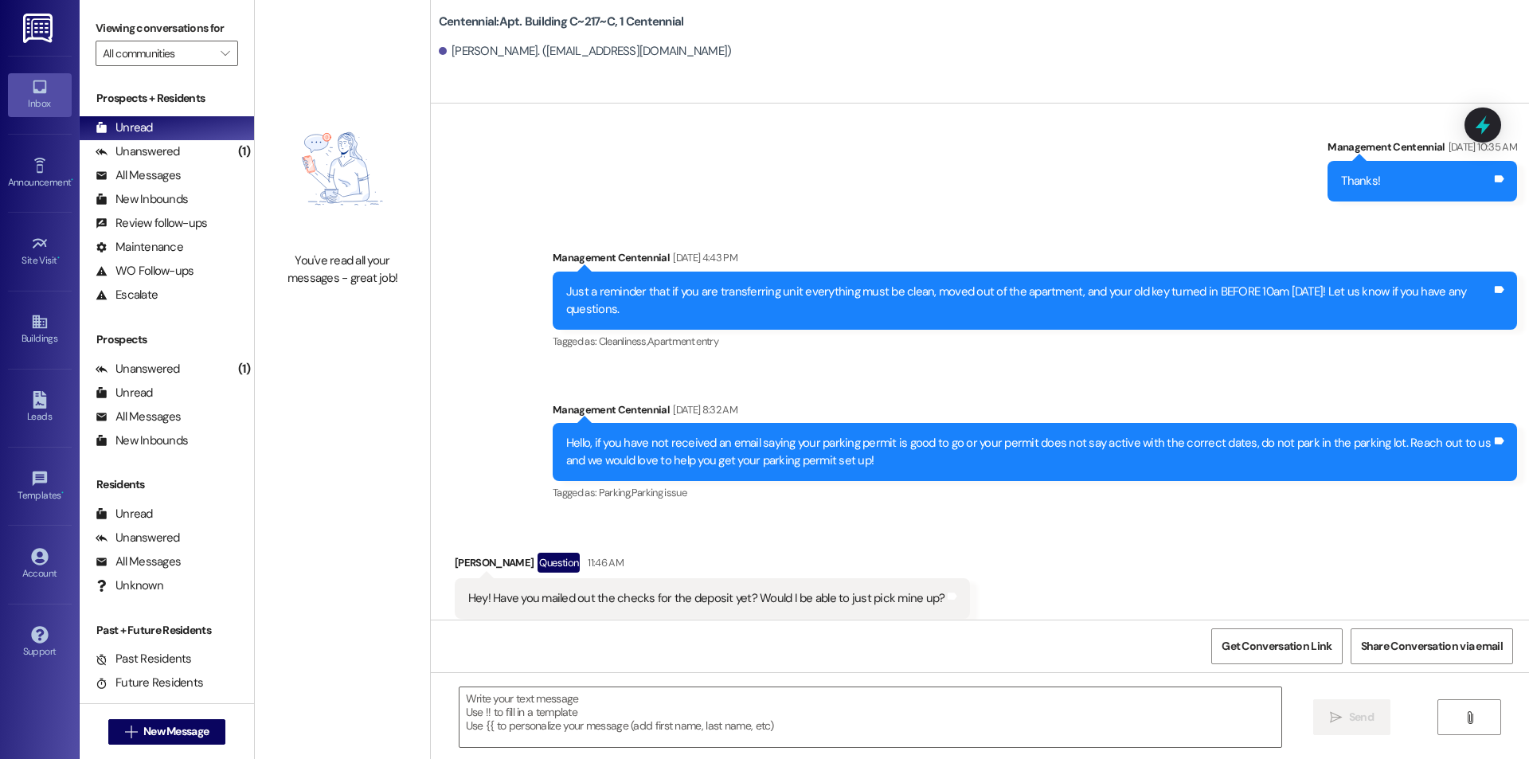
scroll to position [40888, 0]
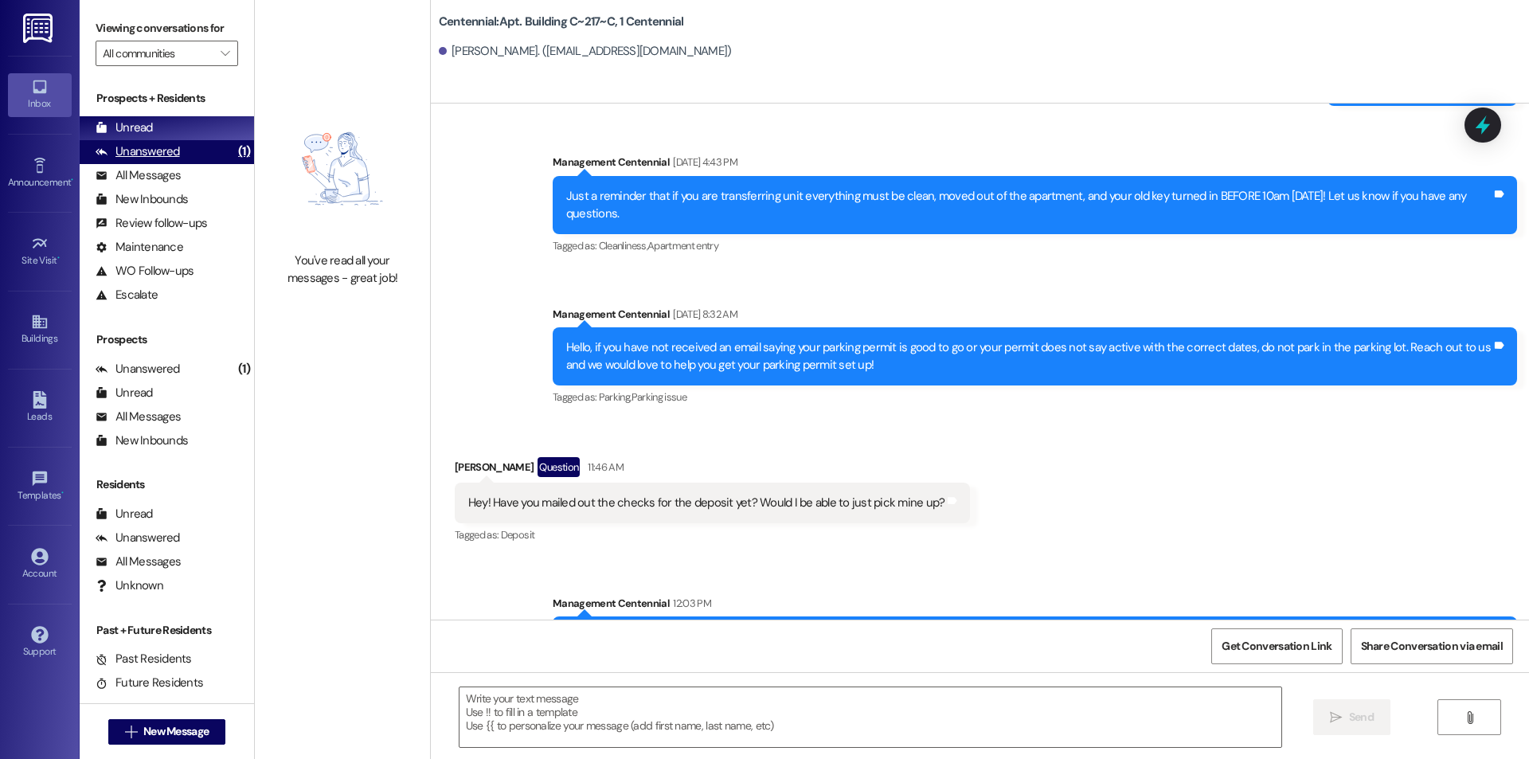
click at [210, 153] on div "Unanswered (1)" at bounding box center [167, 152] width 174 height 24
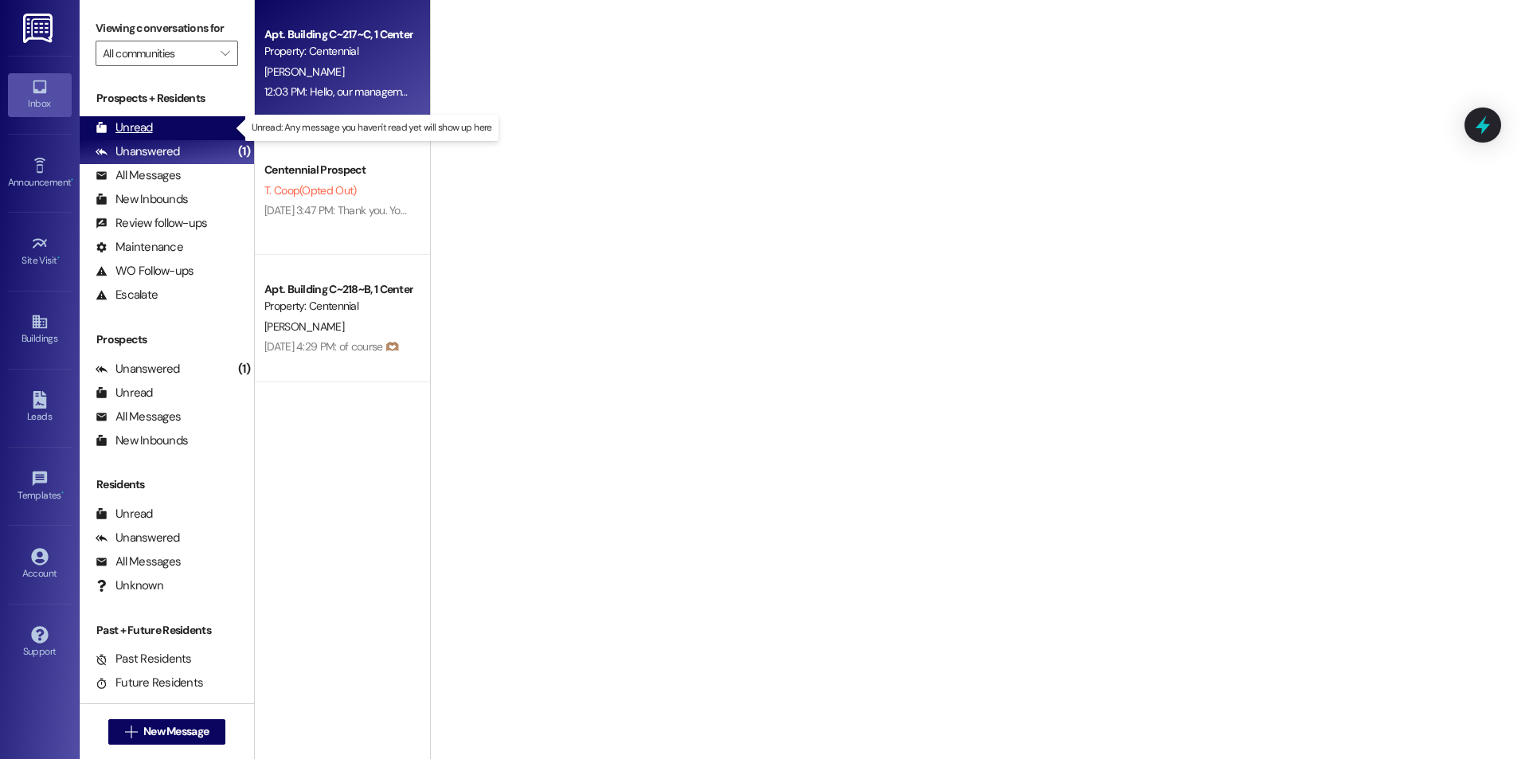
click at [206, 136] on div "Unread (0)" at bounding box center [167, 128] width 174 height 24
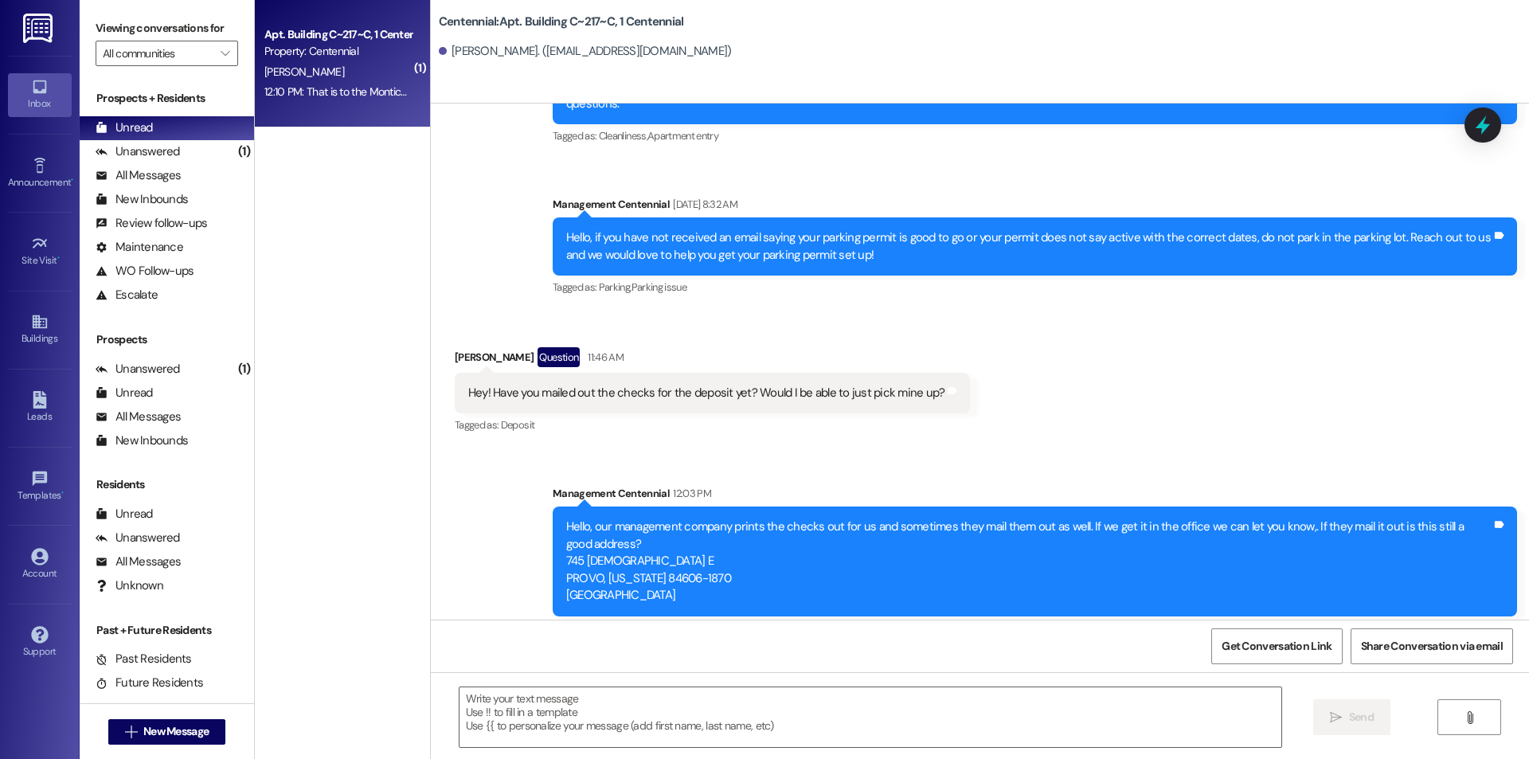
scroll to position [40999, 0]
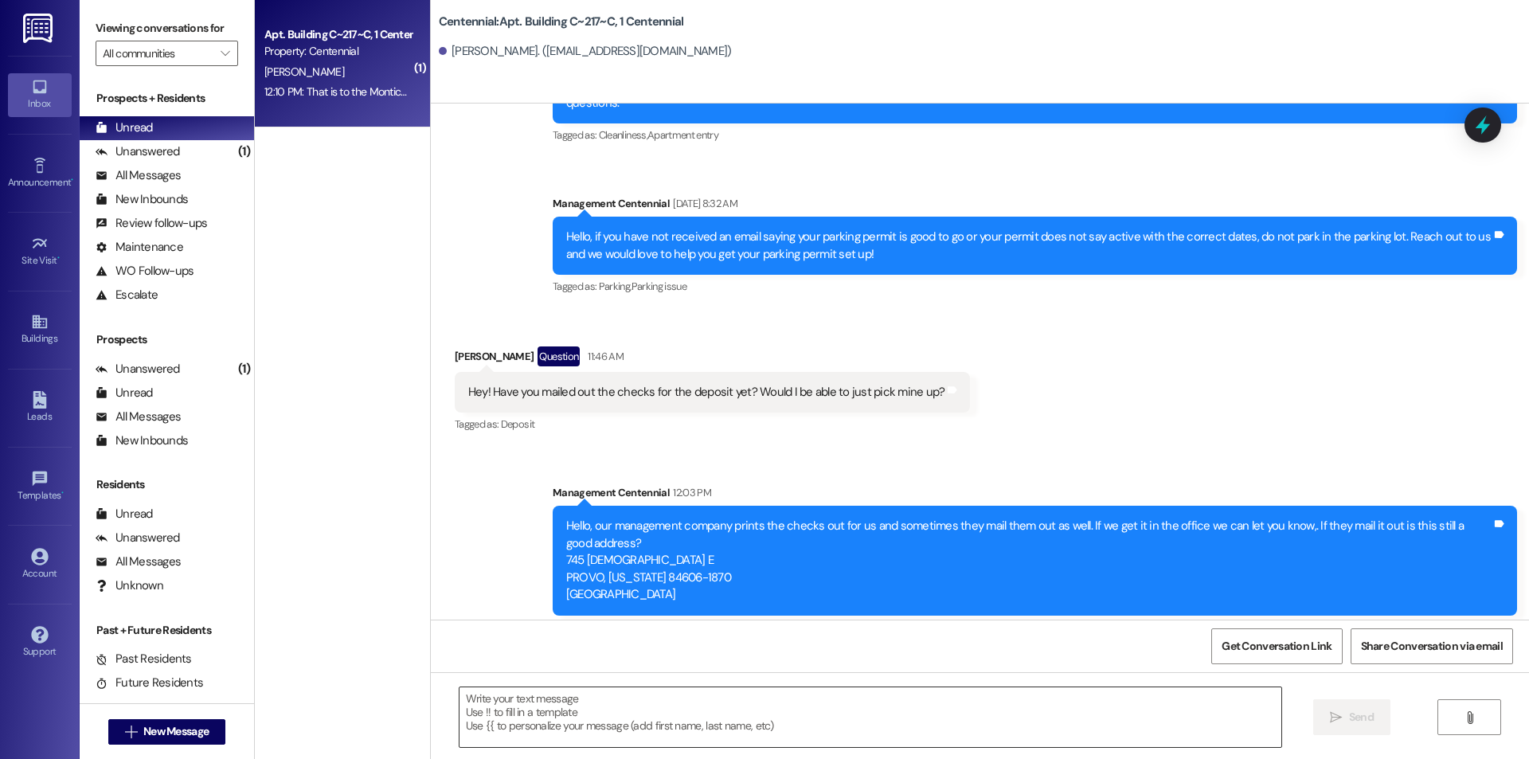
click at [636, 726] on textarea at bounding box center [871, 717] width 822 height 60
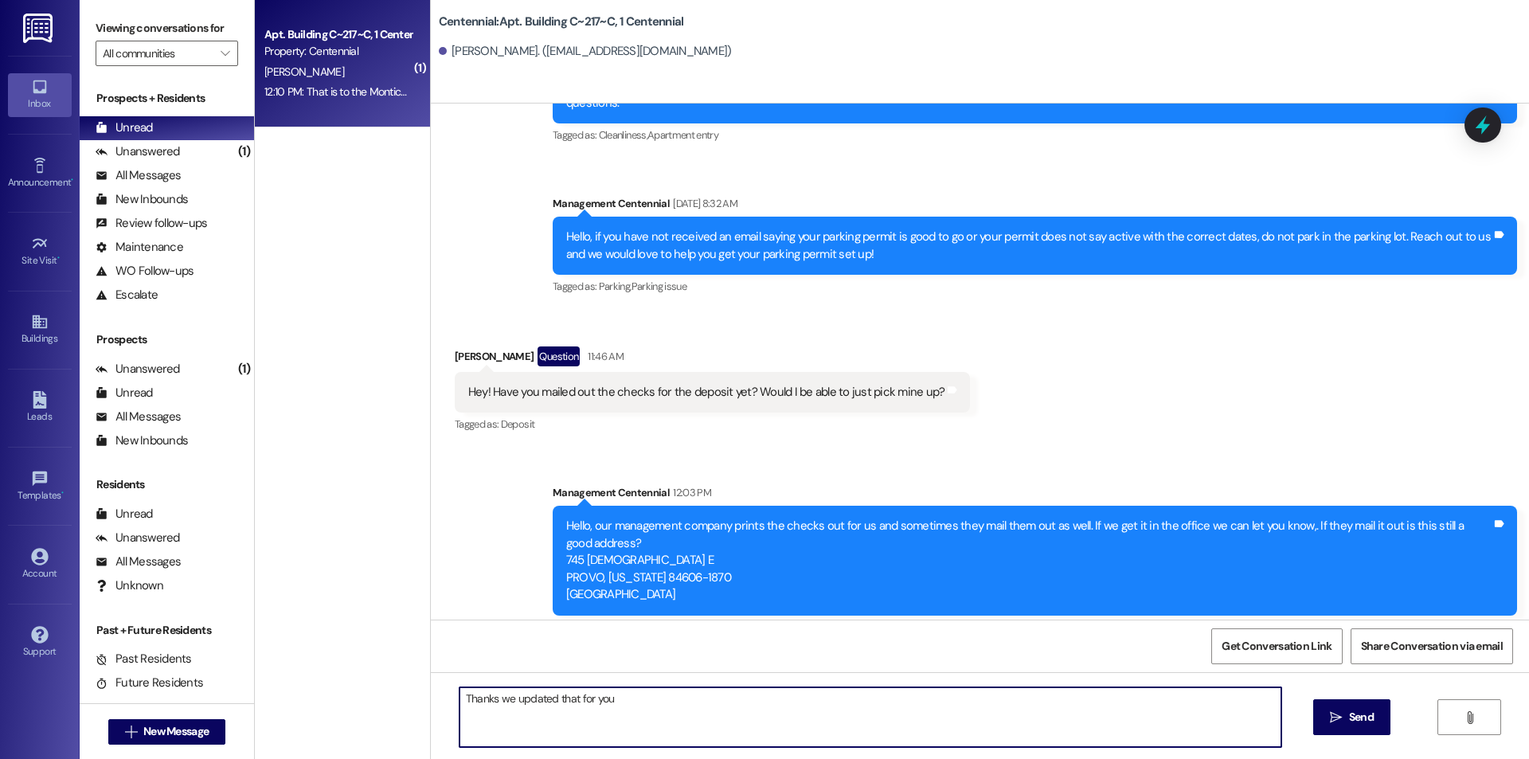
type textarea "Thanks we updated that for you!"
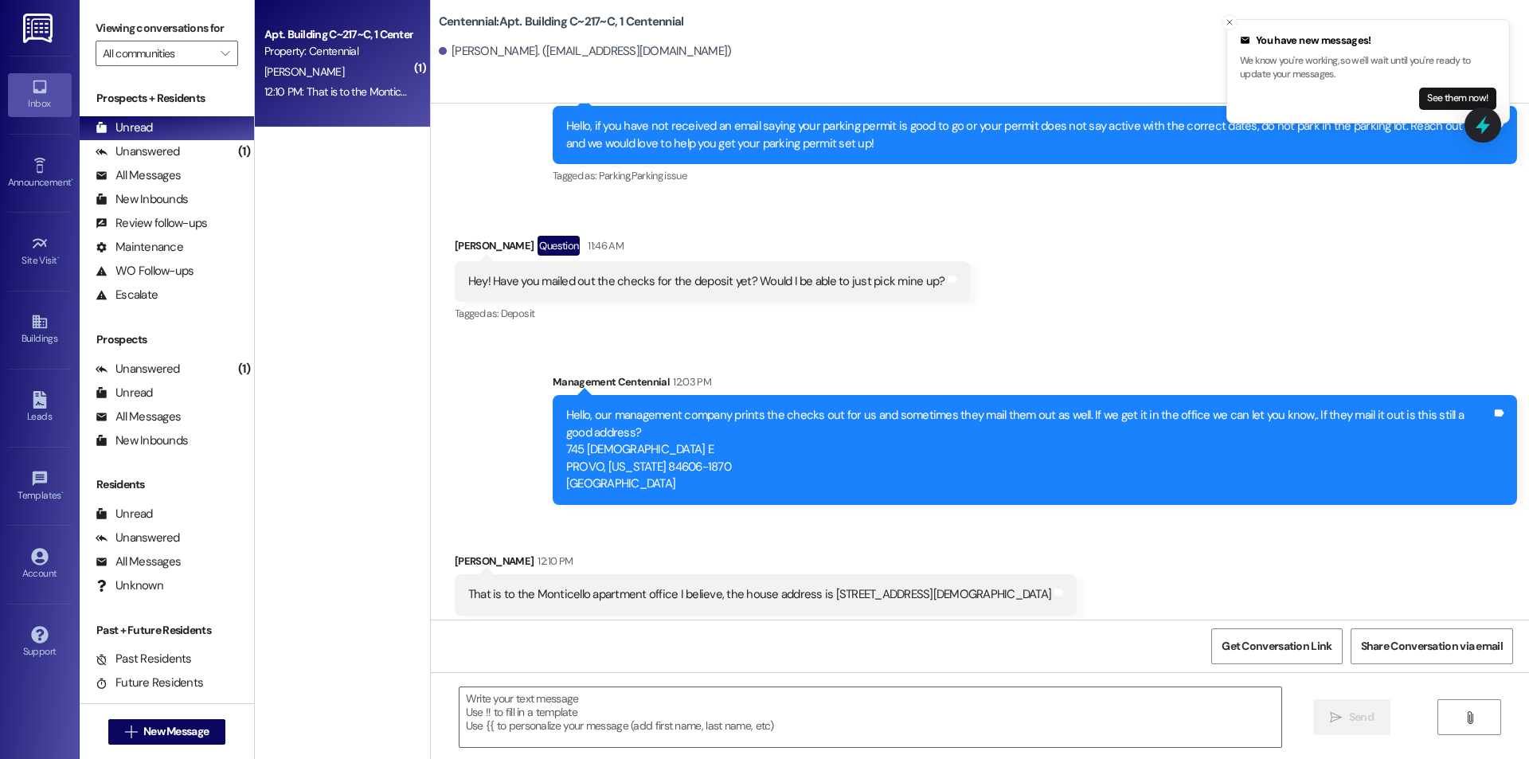
scroll to position [41220, 0]
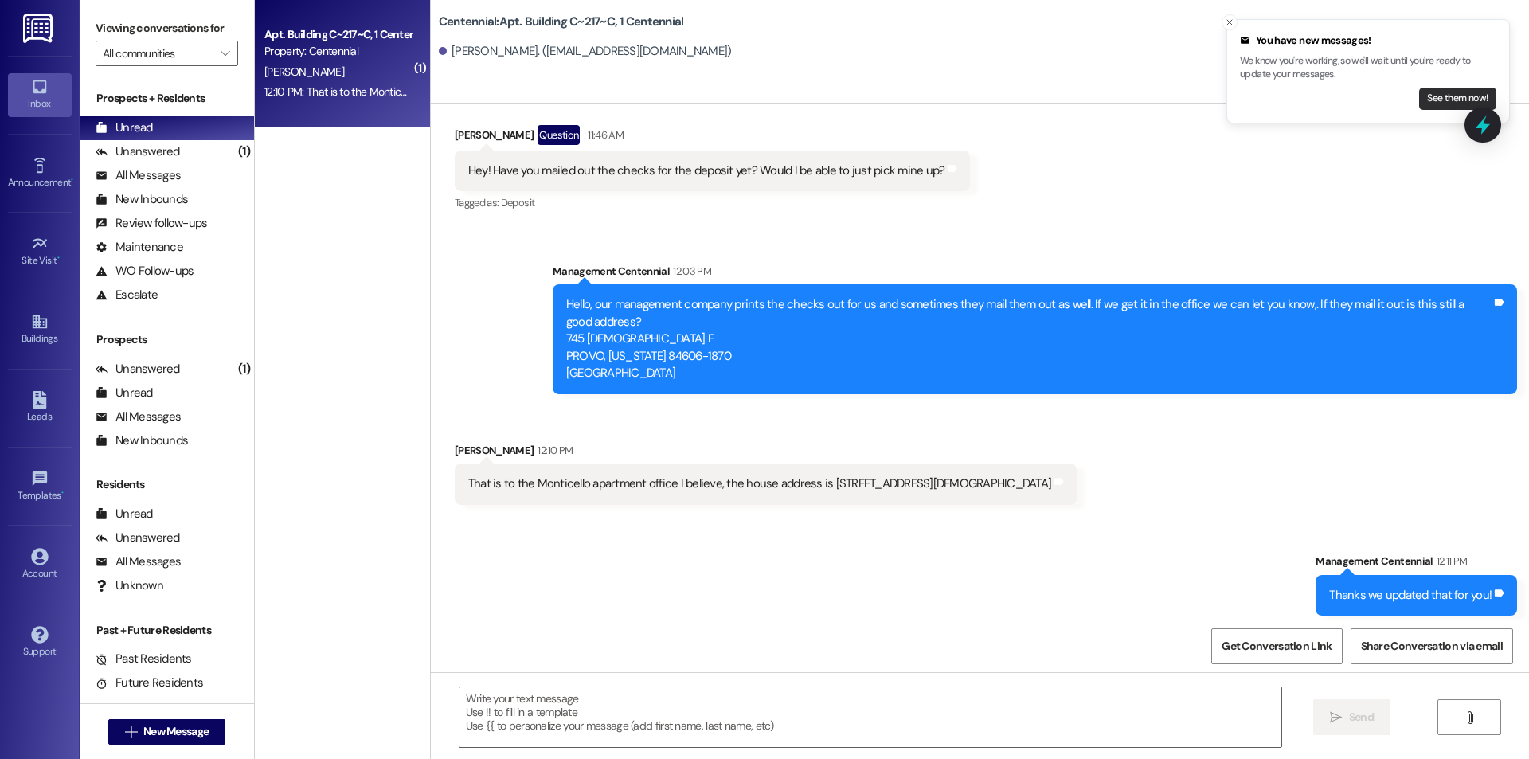
click at [1425, 92] on button "See them now!" at bounding box center [1457, 99] width 77 height 22
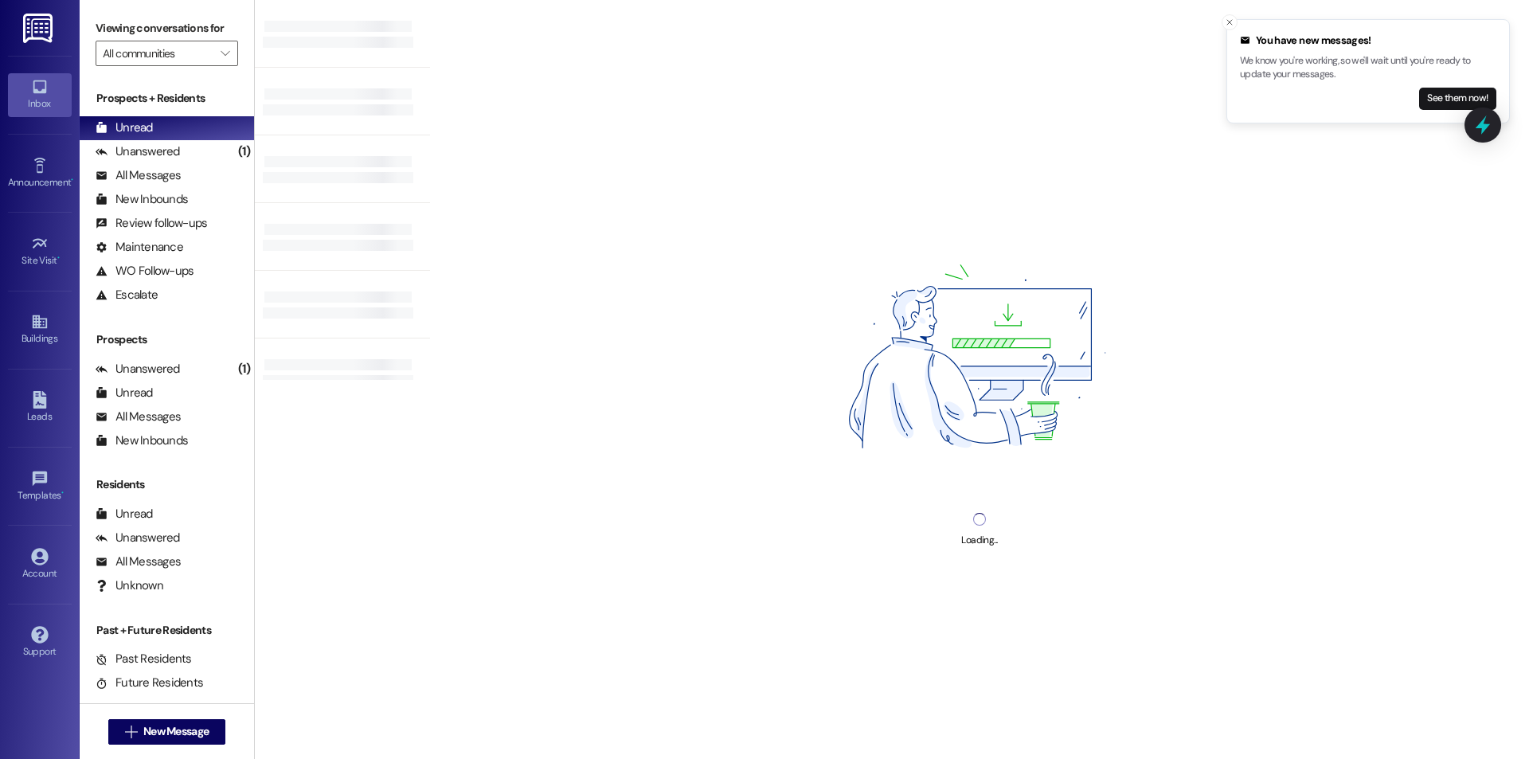
click at [1409, 98] on div "See them now!" at bounding box center [1368, 99] width 256 height 22
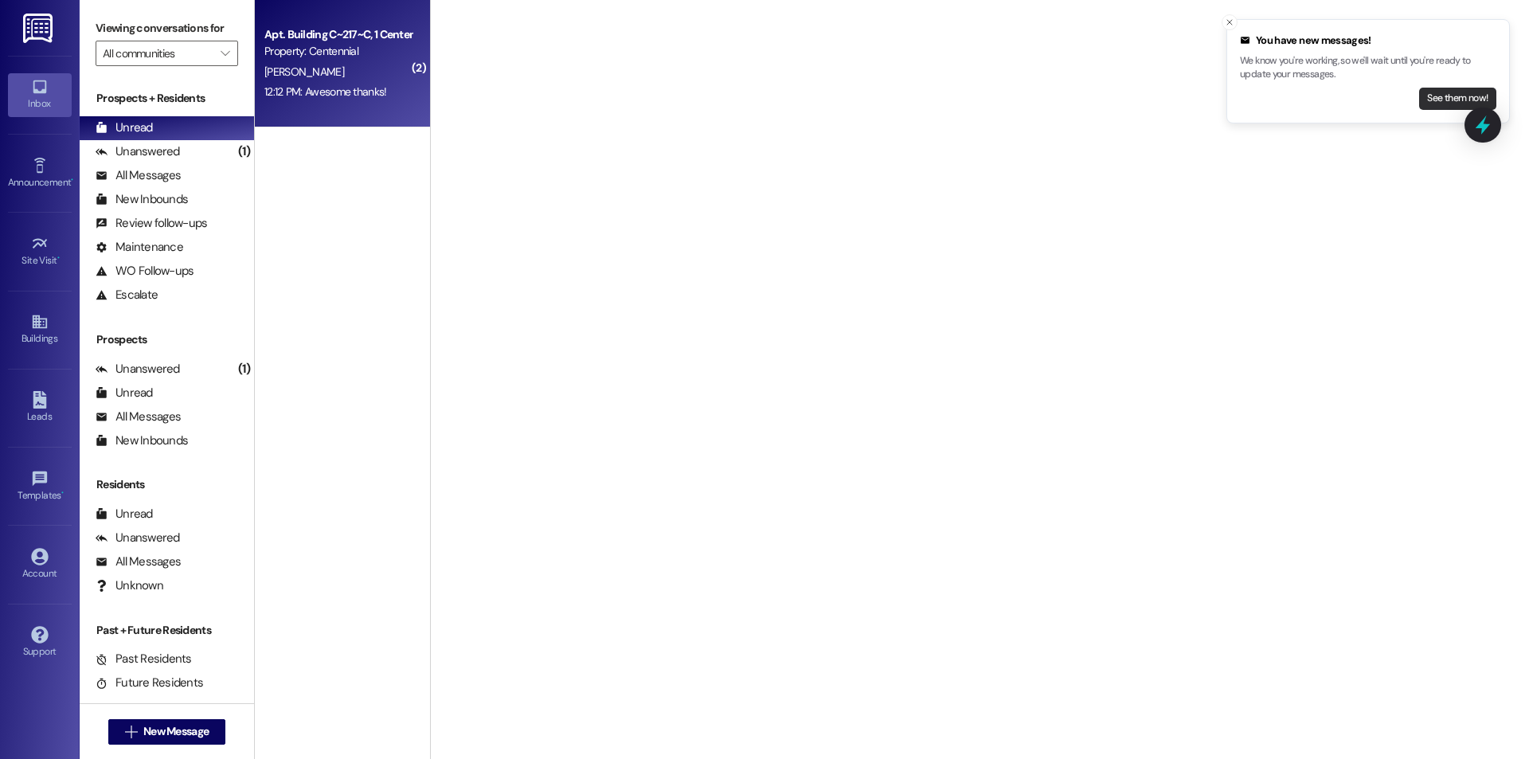
click at [1432, 98] on button "See them now!" at bounding box center [1457, 99] width 77 height 22
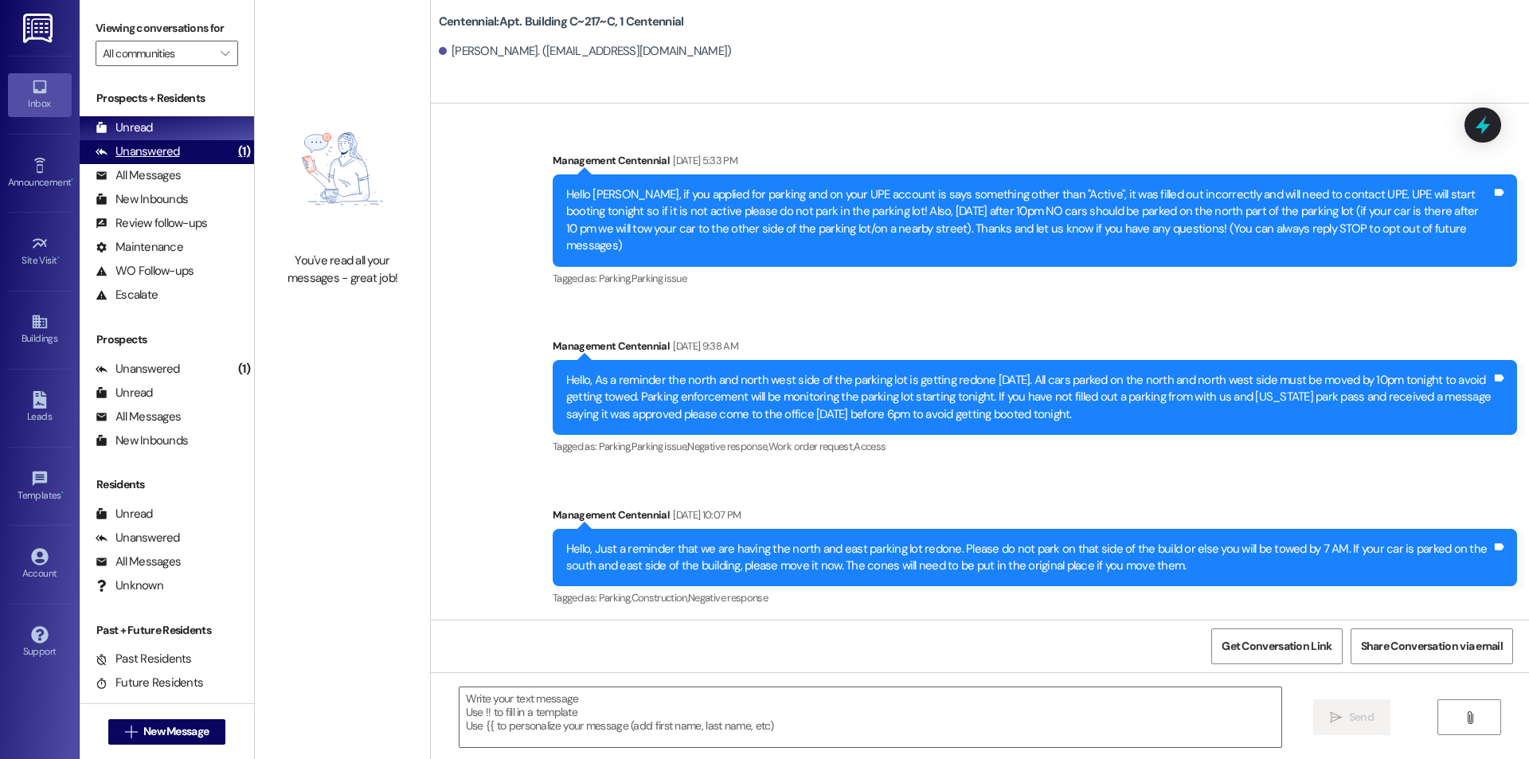
scroll to position [41267, 0]
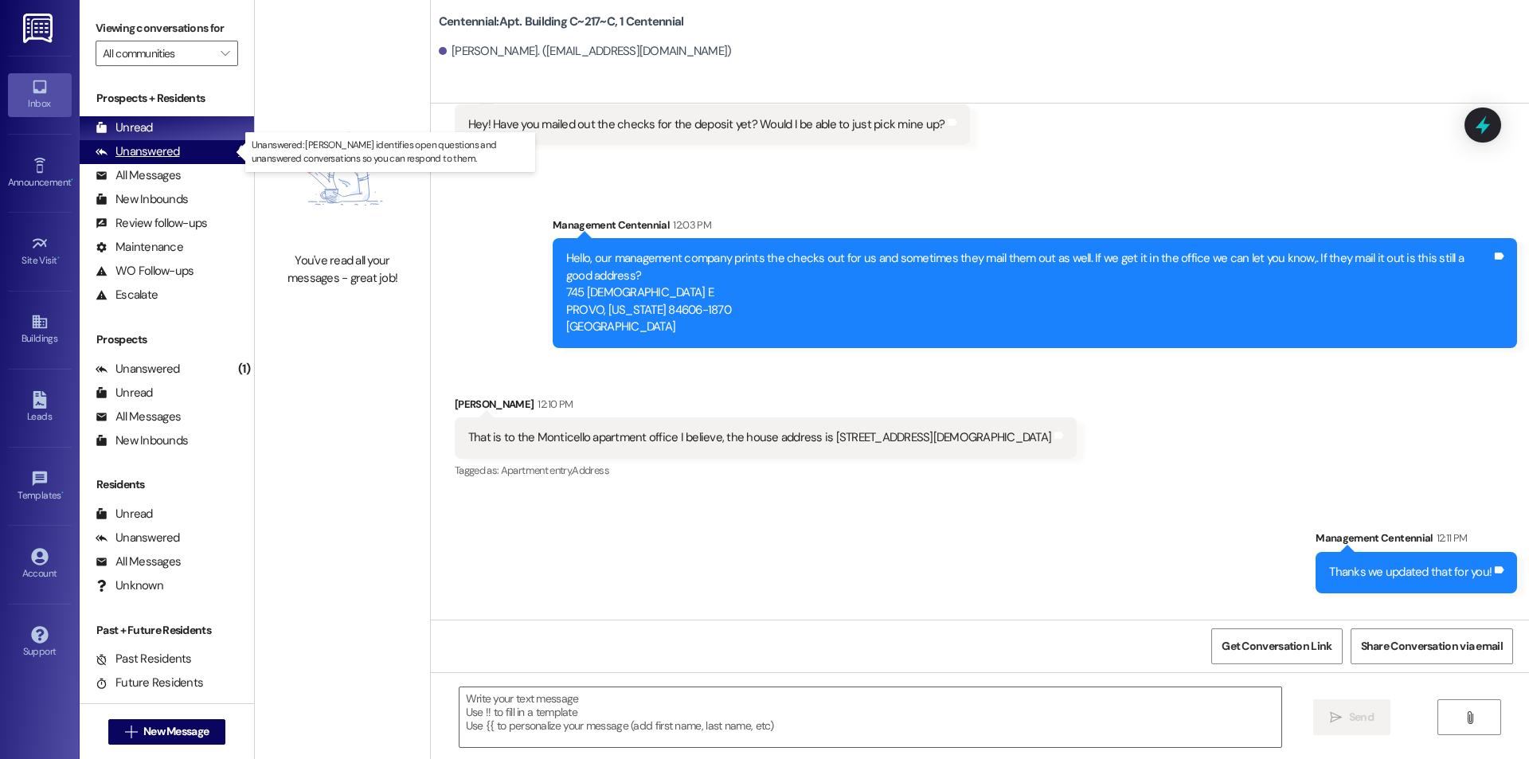
click at [198, 154] on div "Unanswered (1)" at bounding box center [167, 152] width 174 height 24
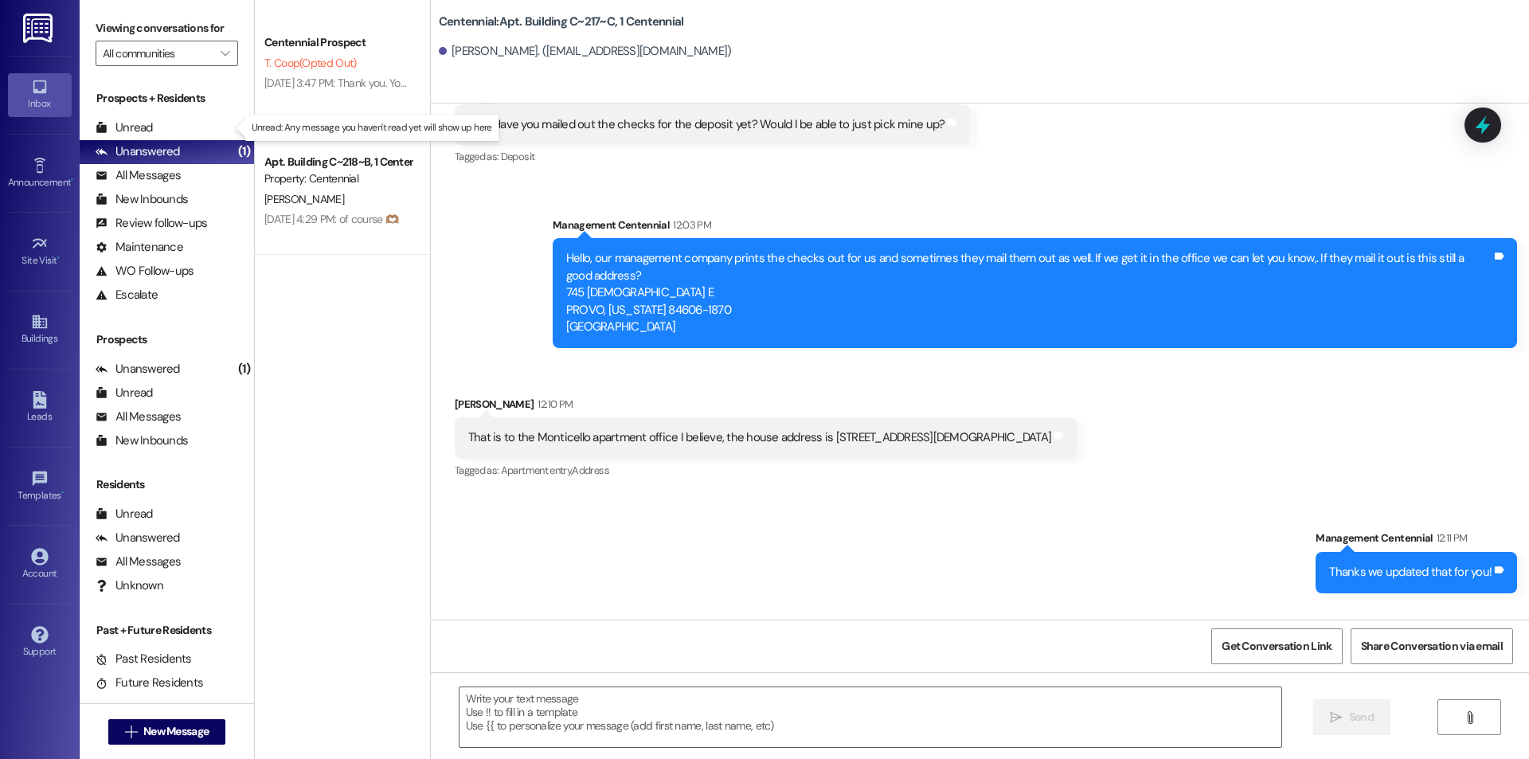
drag, startPoint x: 229, startPoint y: 123, endPoint x: 233, endPoint y: 104, distance: 18.9
click at [229, 121] on div "Unread (0)" at bounding box center [167, 128] width 174 height 24
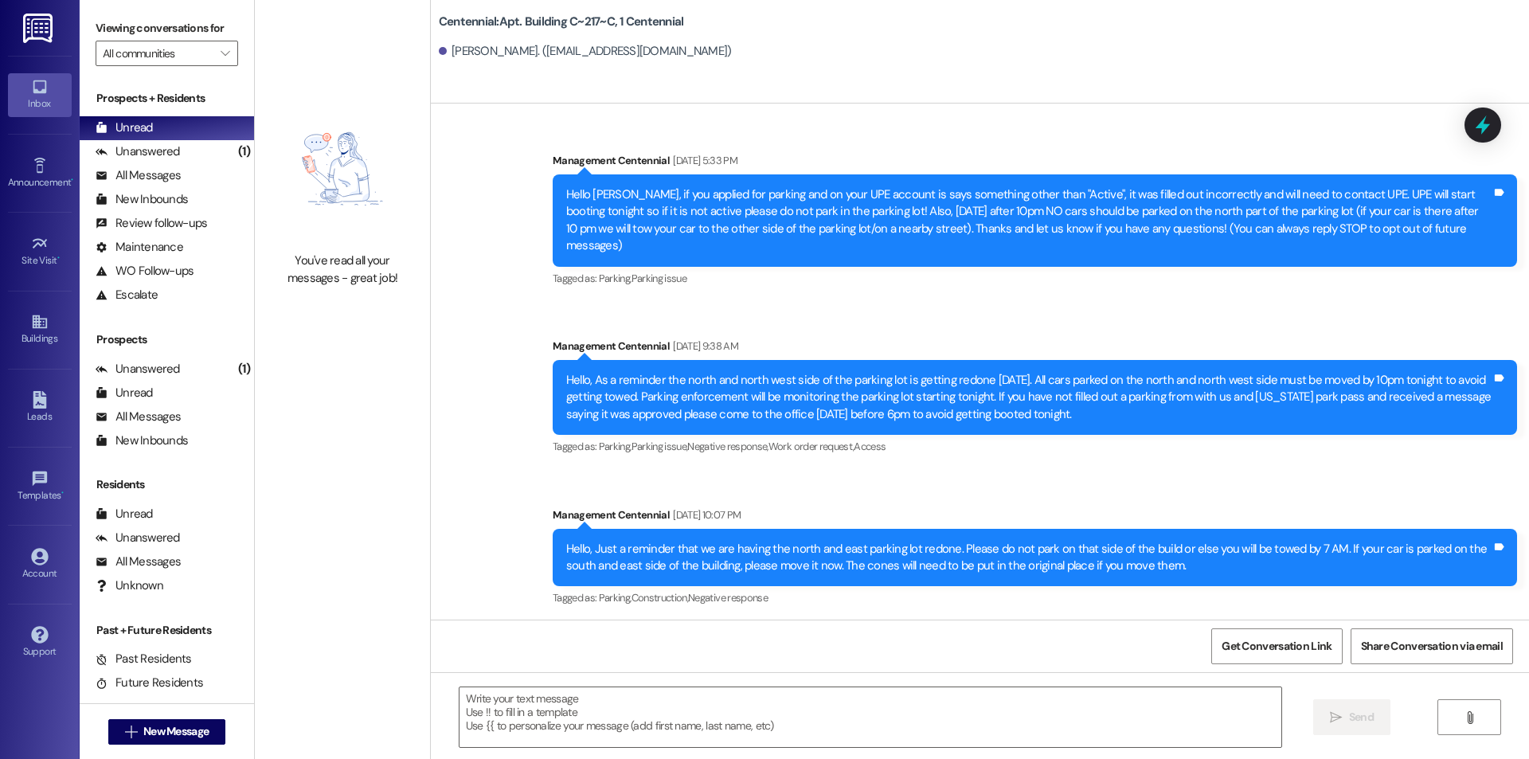
scroll to position [41267, 0]
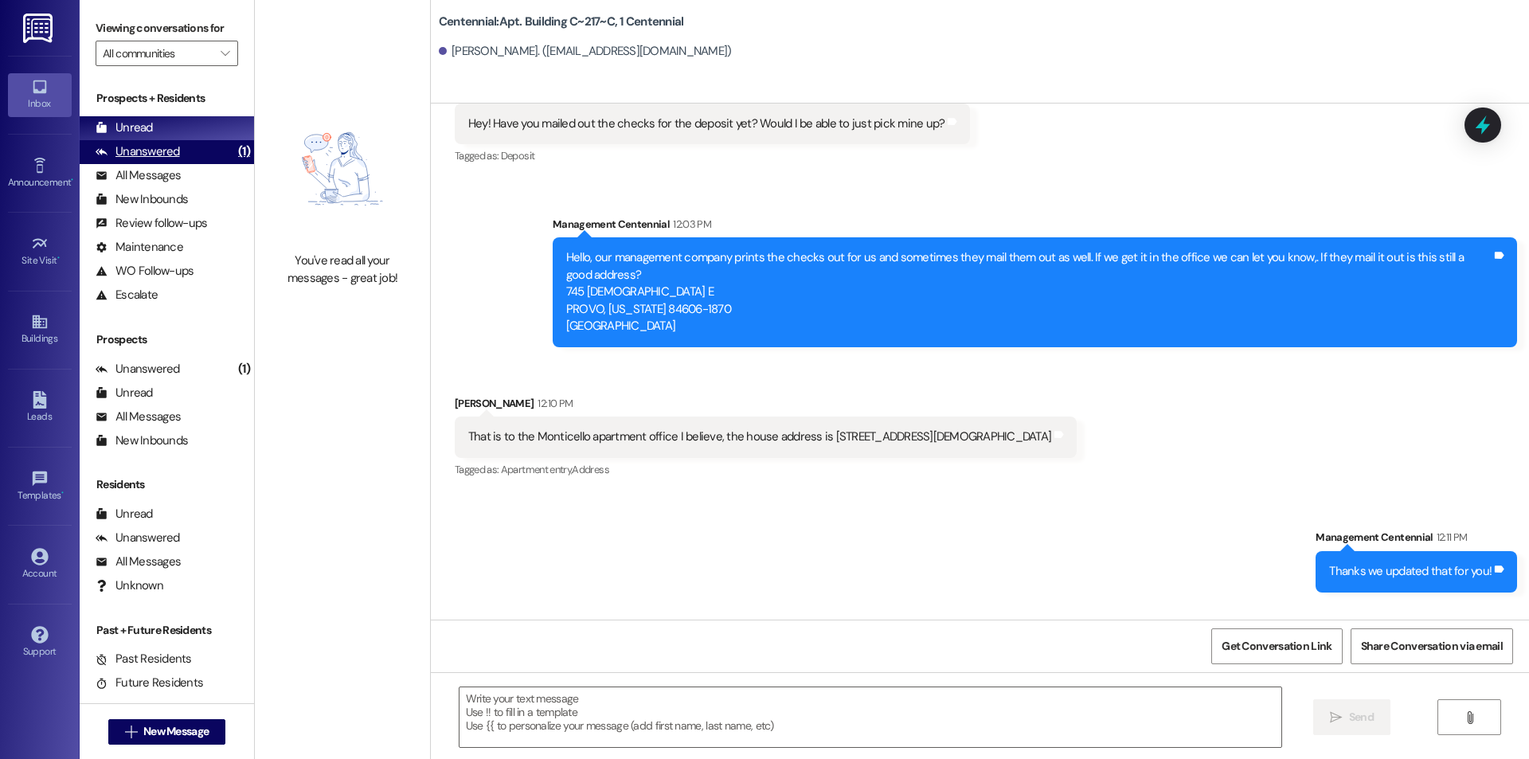
click at [190, 153] on div "Unanswered (1)" at bounding box center [167, 152] width 174 height 24
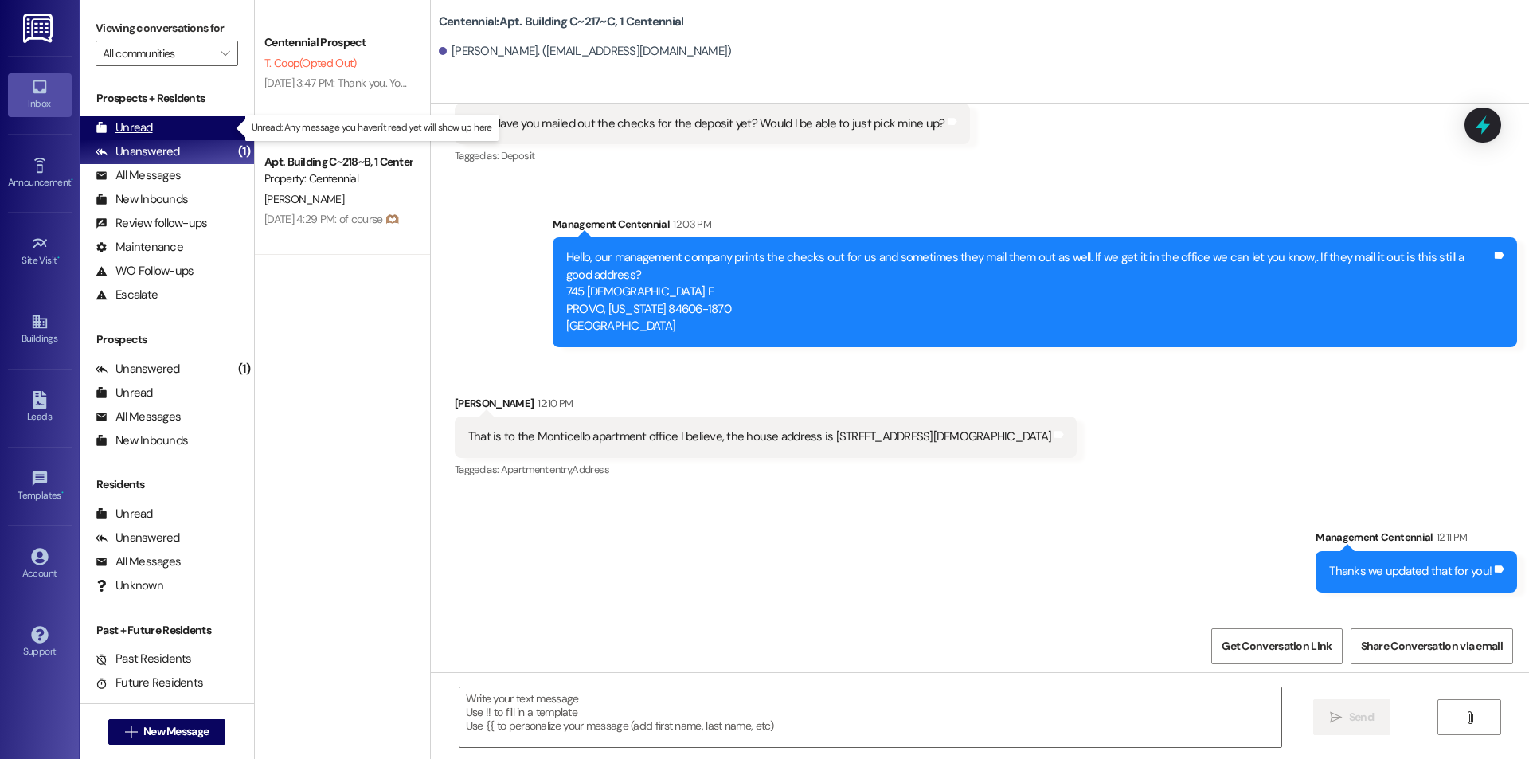
click at [200, 129] on div "Unread (0)" at bounding box center [167, 128] width 174 height 24
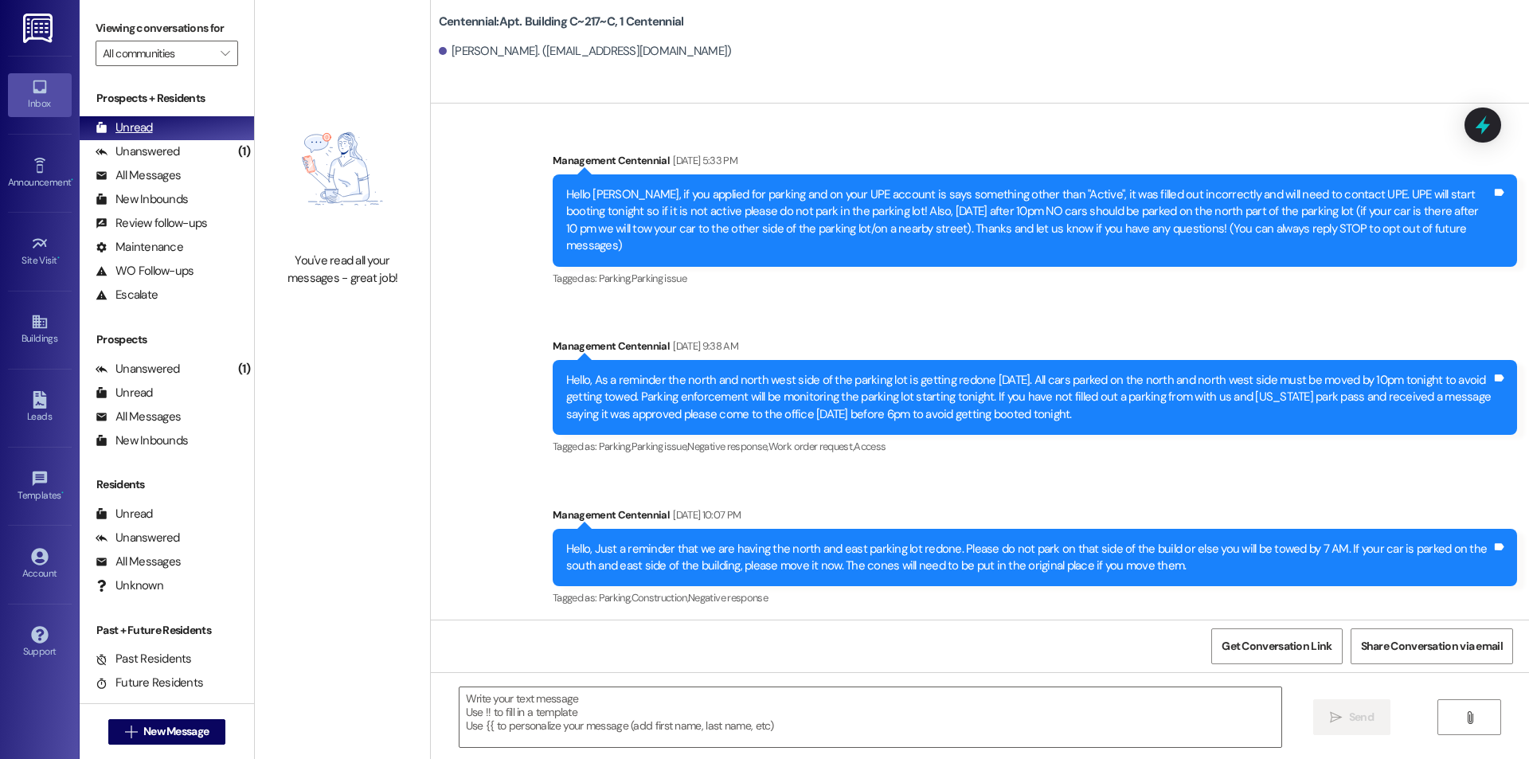
scroll to position [41267, 0]
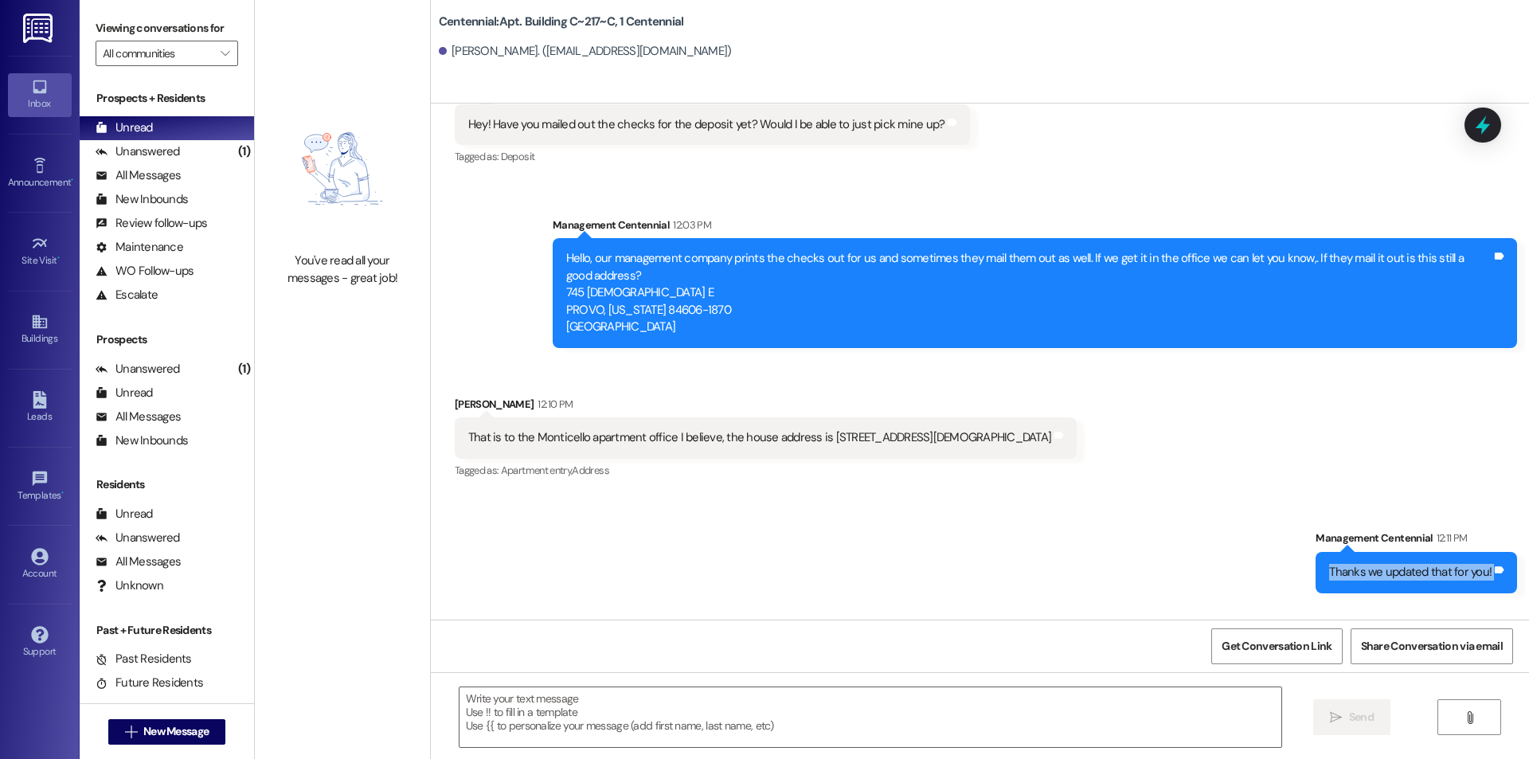
drag, startPoint x: 521, startPoint y: 444, endPoint x: 690, endPoint y: 560, distance: 204.6
click at [690, 560] on div "Announcement, sent via SMS Management Centennial [DATE] 5:33 PM Hello Katelin, …" at bounding box center [980, 362] width 1098 height 516
click at [311, 479] on div "You've read all your messages - great job!" at bounding box center [342, 379] width 175 height 759
drag, startPoint x: 170, startPoint y: 151, endPoint x: 174, endPoint y: 129, distance: 22.7
click at [170, 151] on div "Unanswered" at bounding box center [138, 151] width 84 height 17
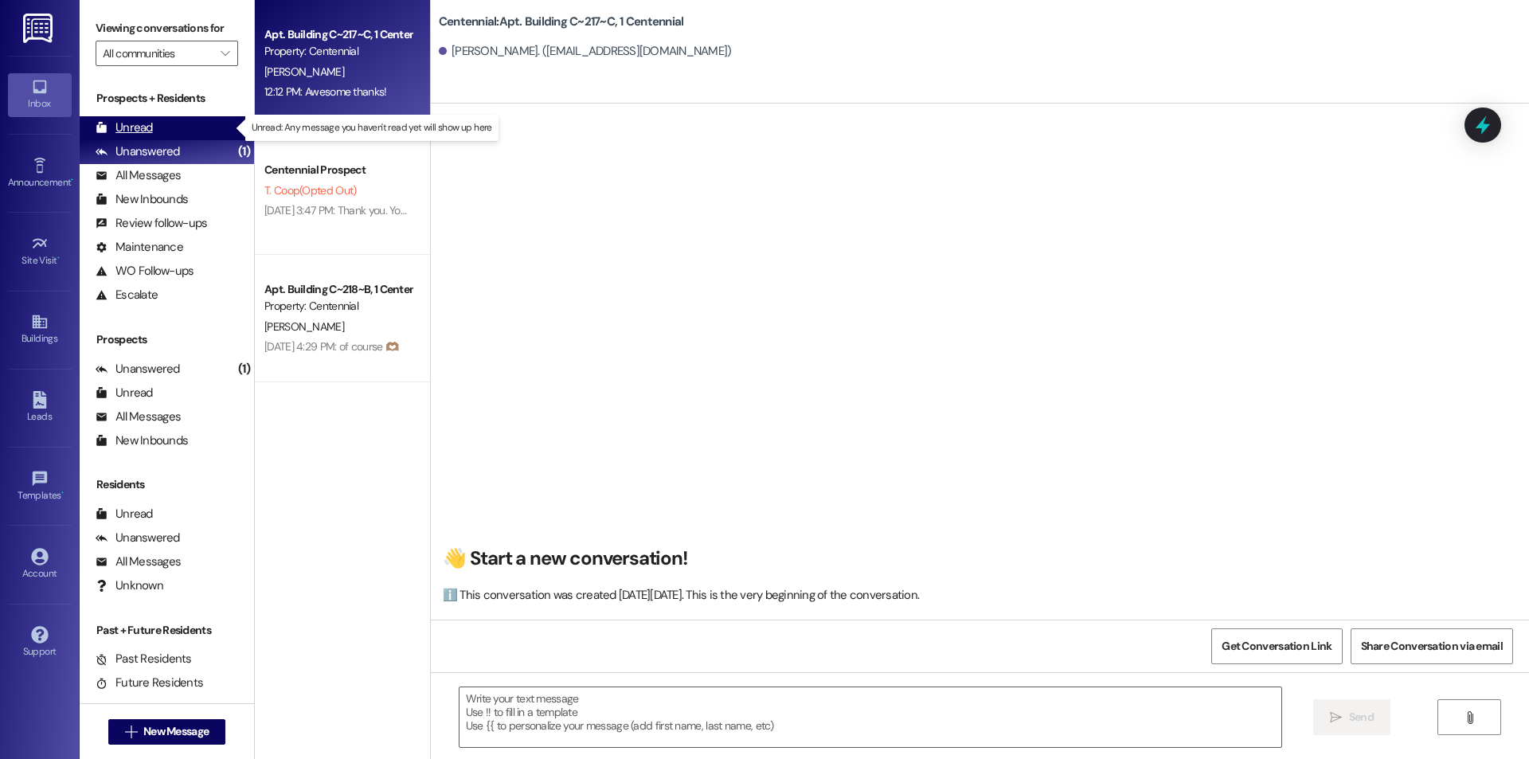
click at [174, 127] on div "Unread (0)" at bounding box center [167, 128] width 174 height 24
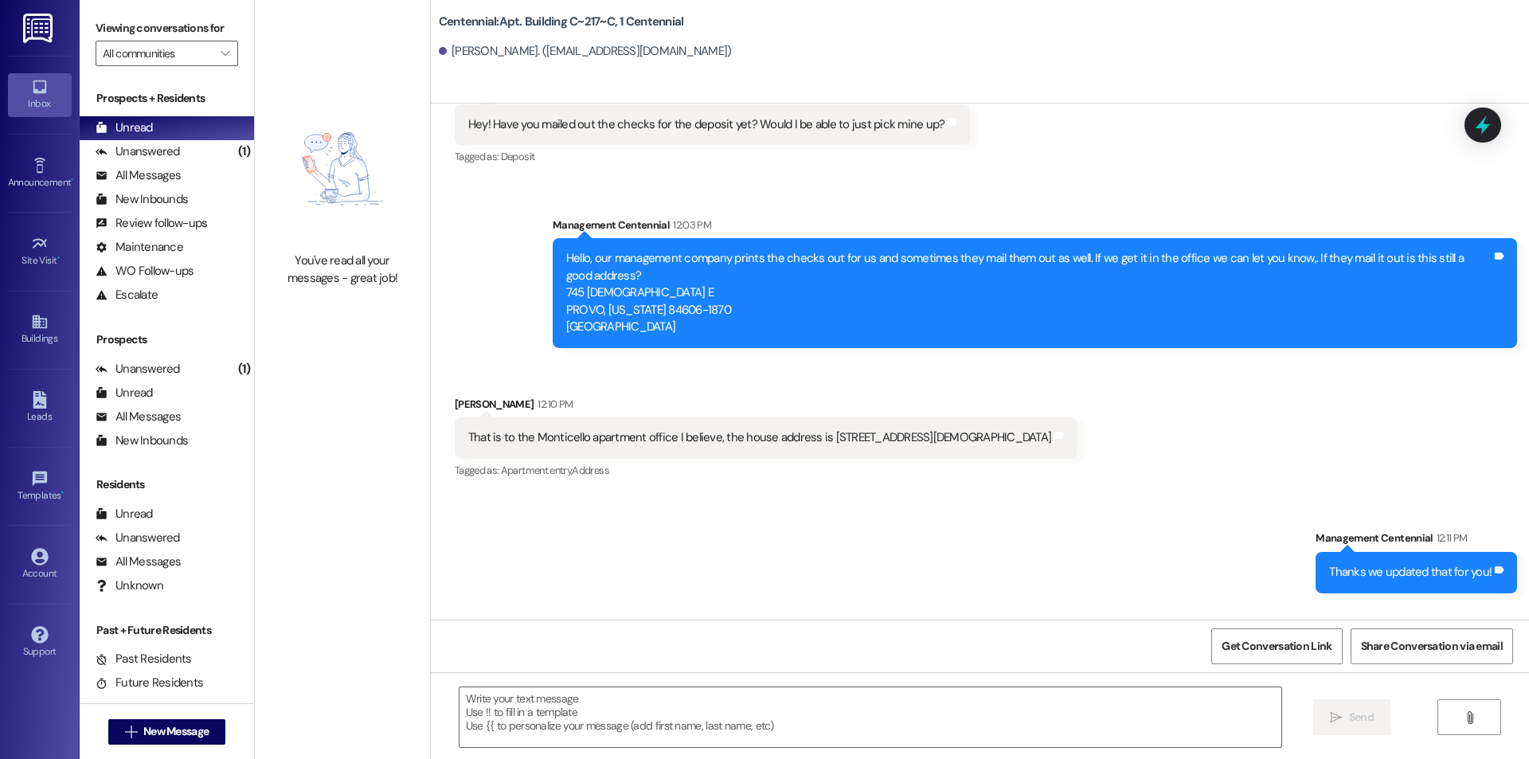
scroll to position [41267, 0]
click at [926, 723] on textarea at bounding box center [871, 717] width 822 height 60
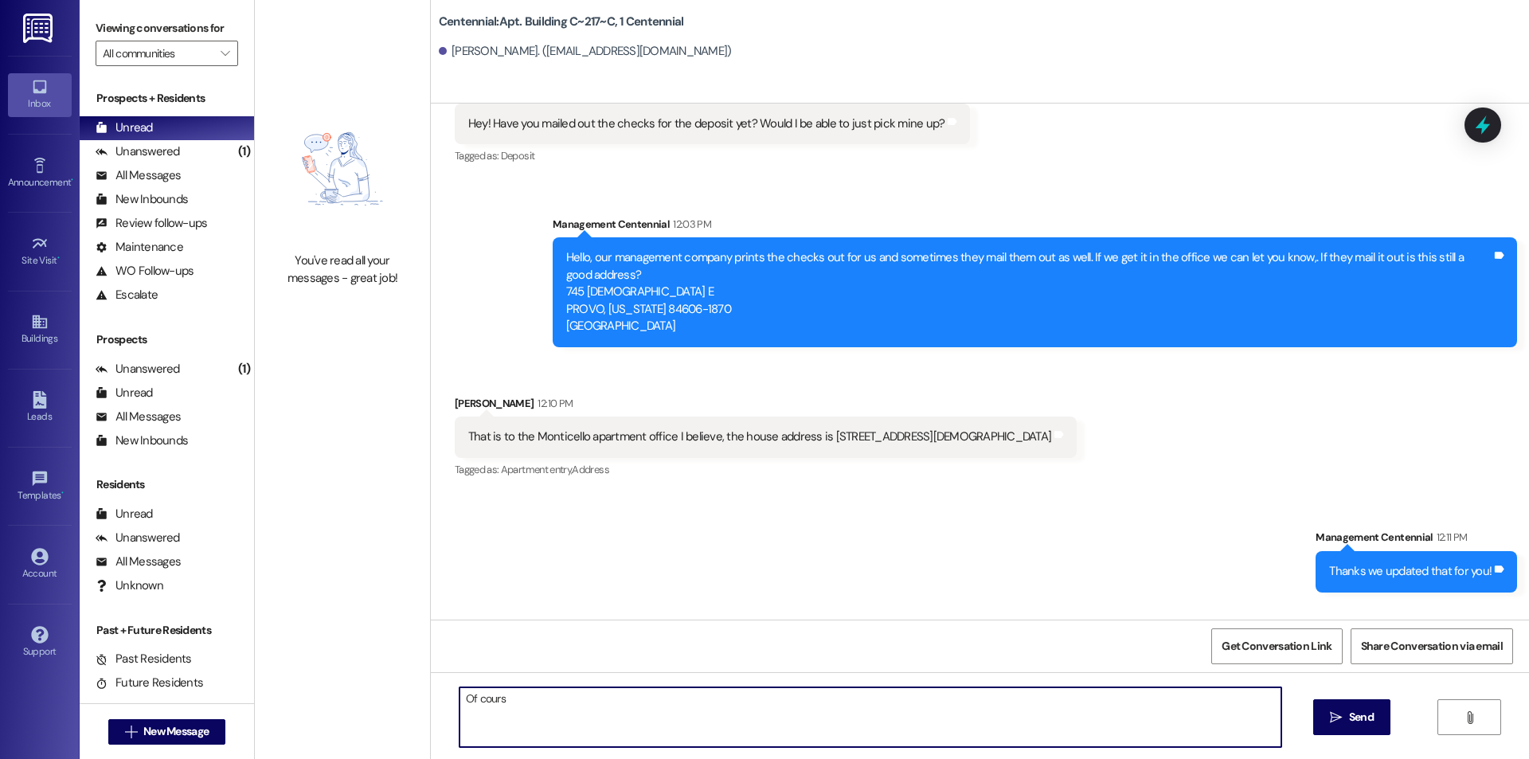
type textarea "Of course"
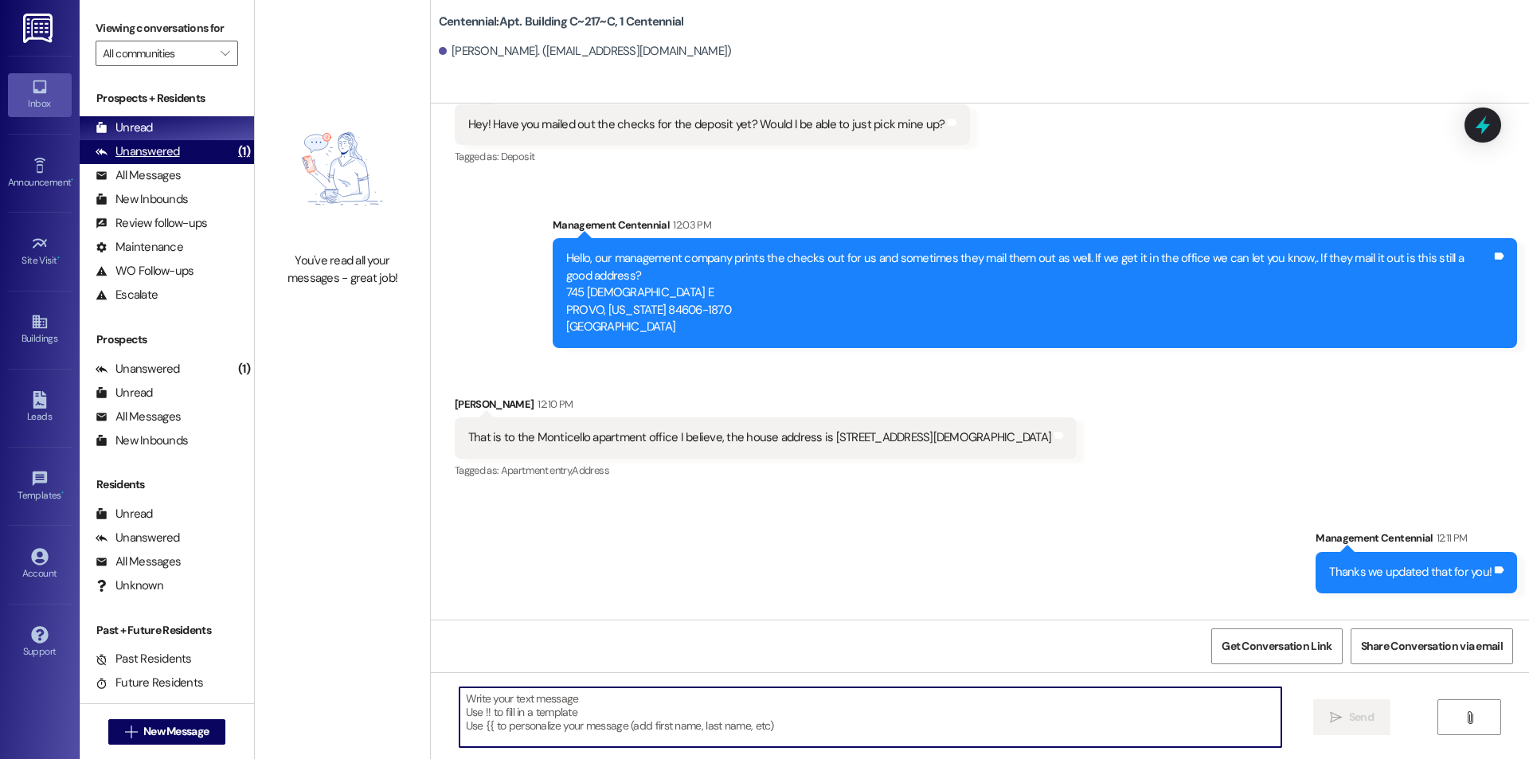
click at [180, 159] on div "Unanswered (1)" at bounding box center [167, 152] width 174 height 24
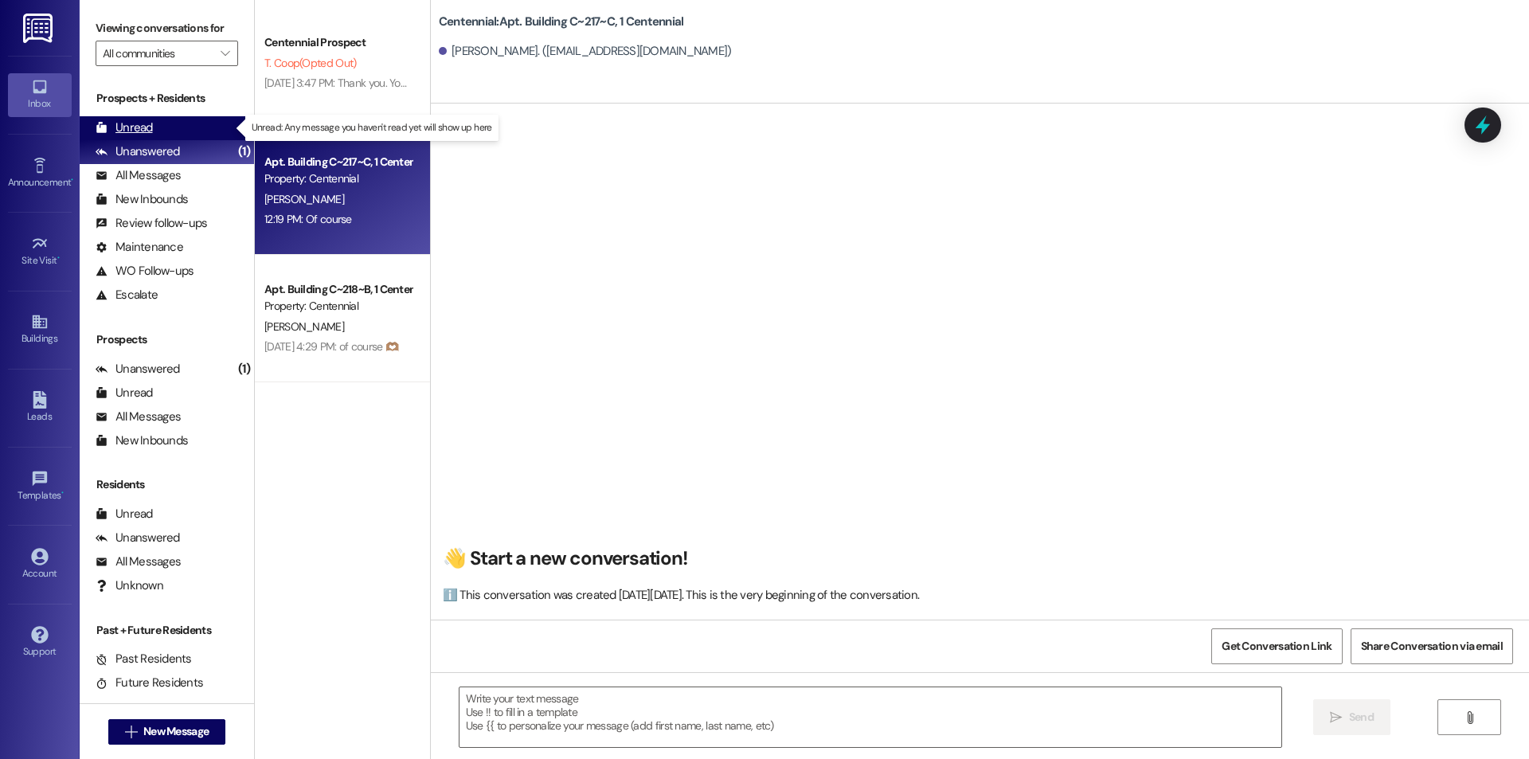
click at [182, 128] on div "Unread (0)" at bounding box center [167, 128] width 174 height 24
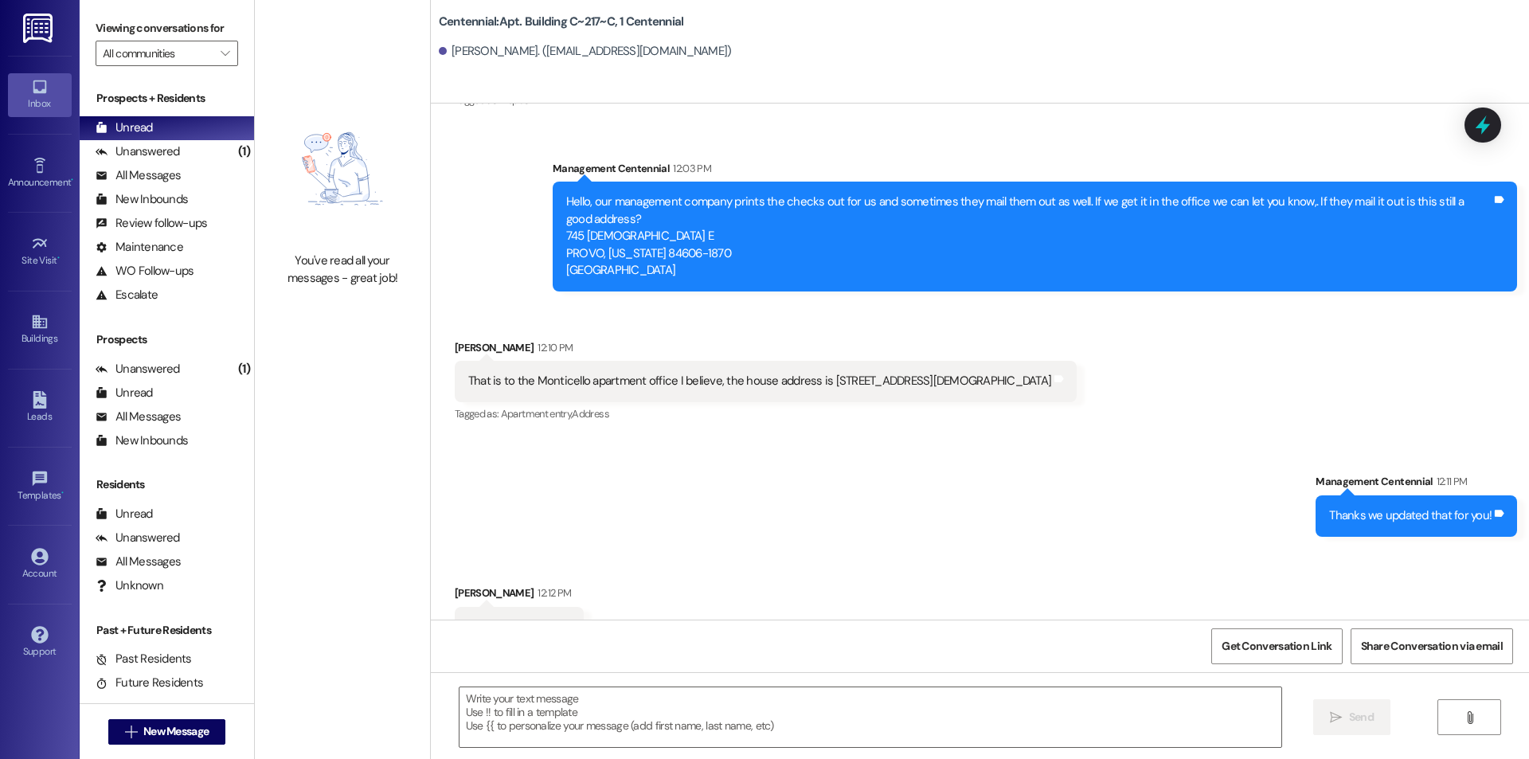
scroll to position [41379, 0]
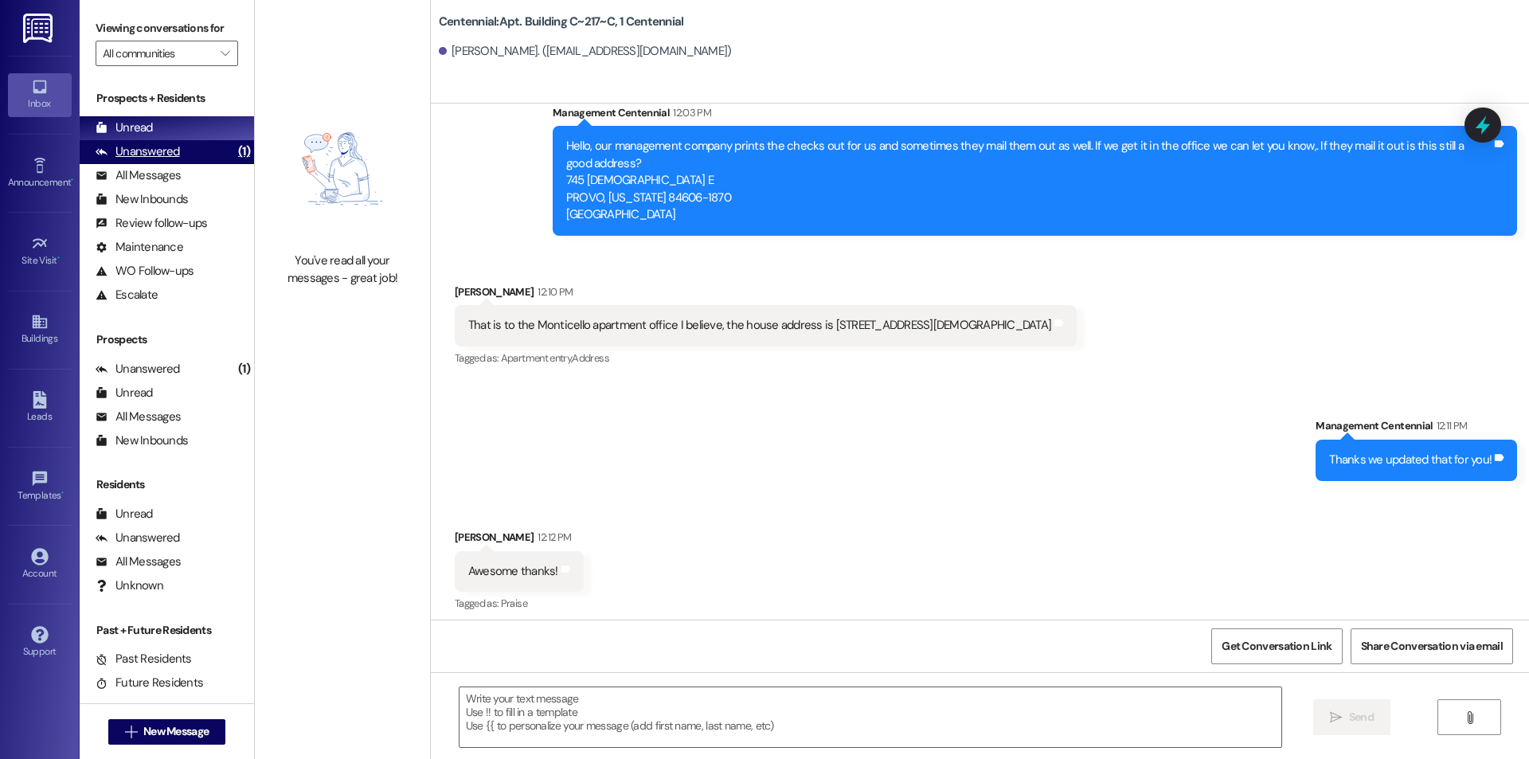
click at [234, 153] on div "(1)" at bounding box center [244, 151] width 20 height 25
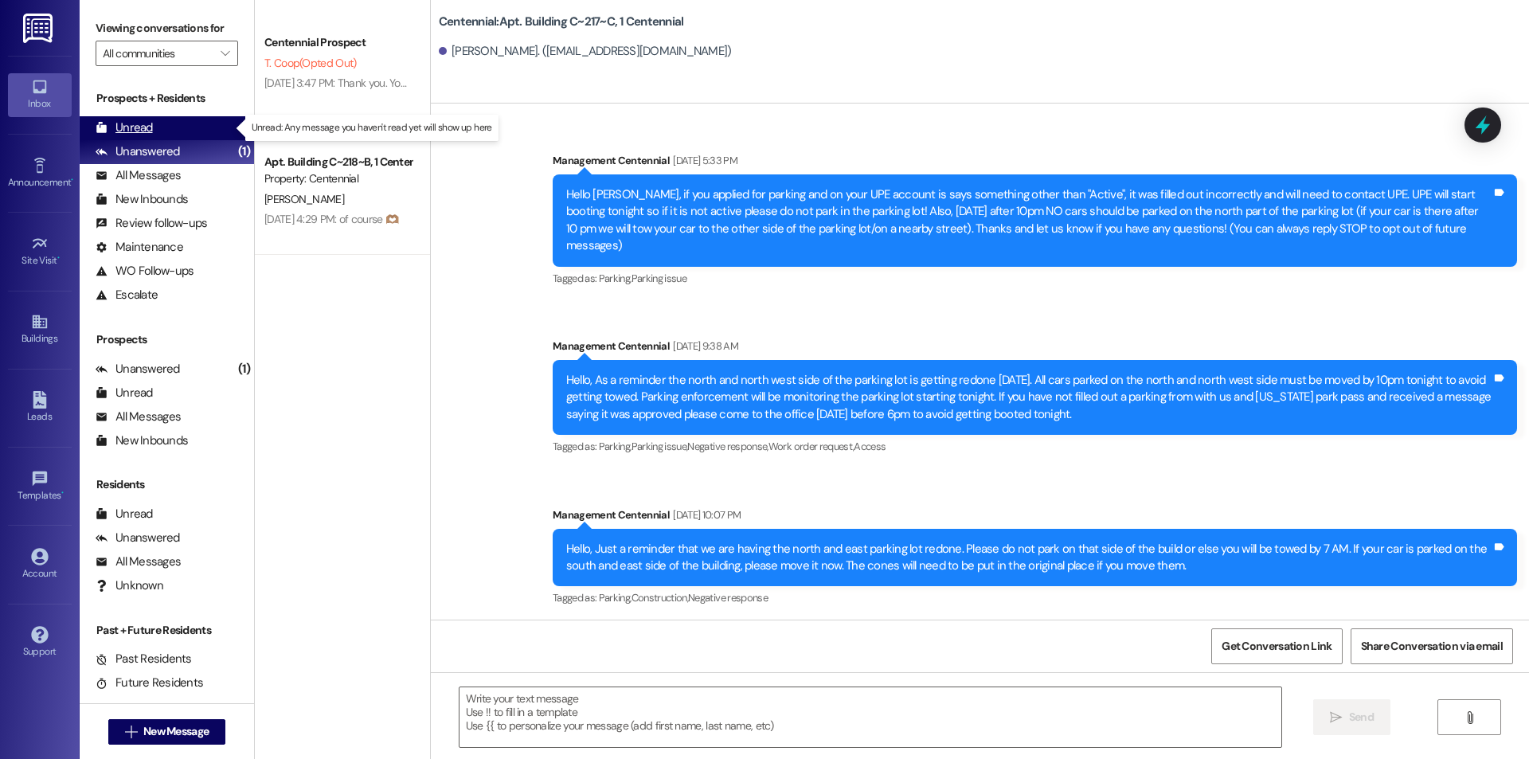
click at [190, 136] on div "Unread (0)" at bounding box center [167, 128] width 174 height 24
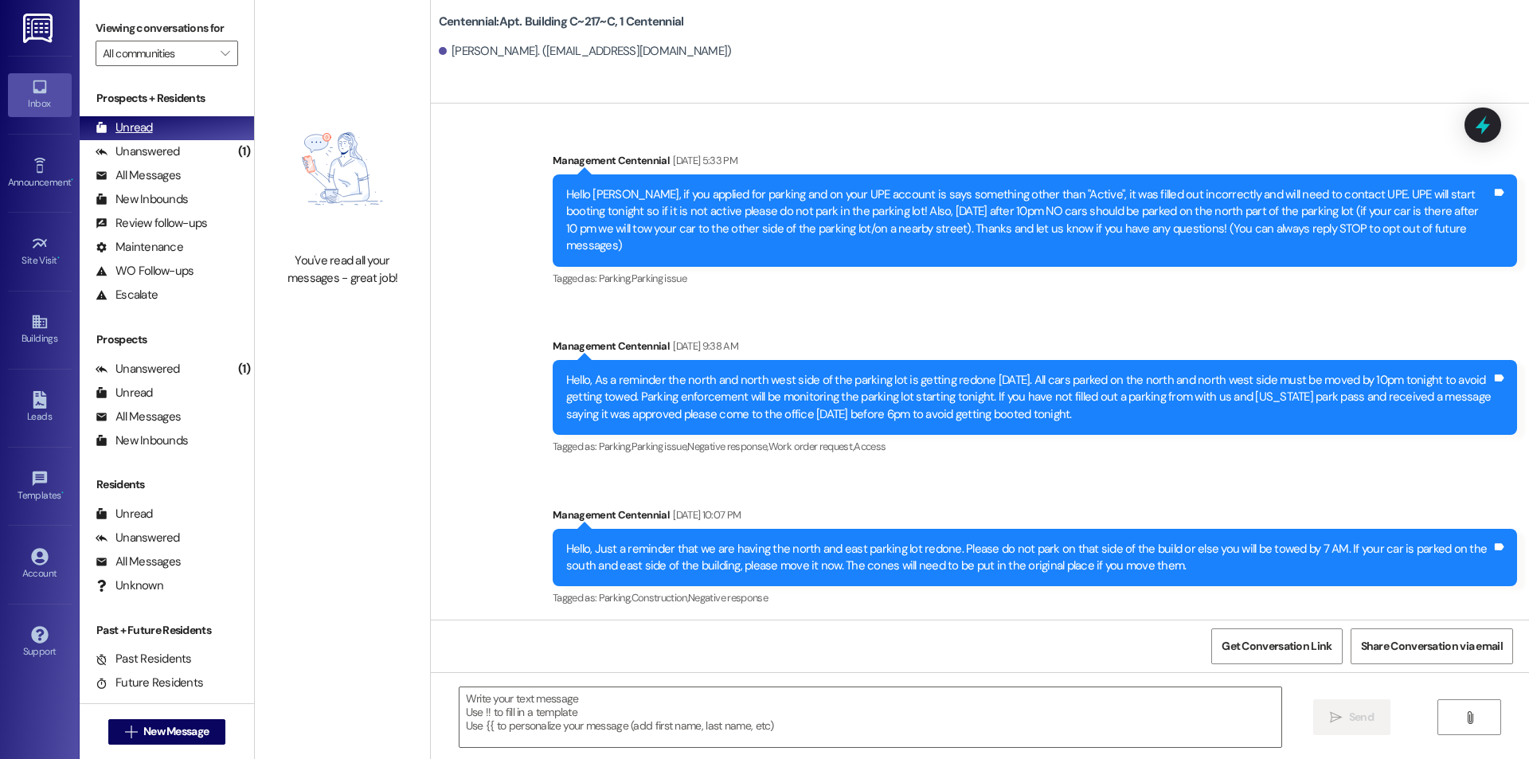
scroll to position [41267, 0]
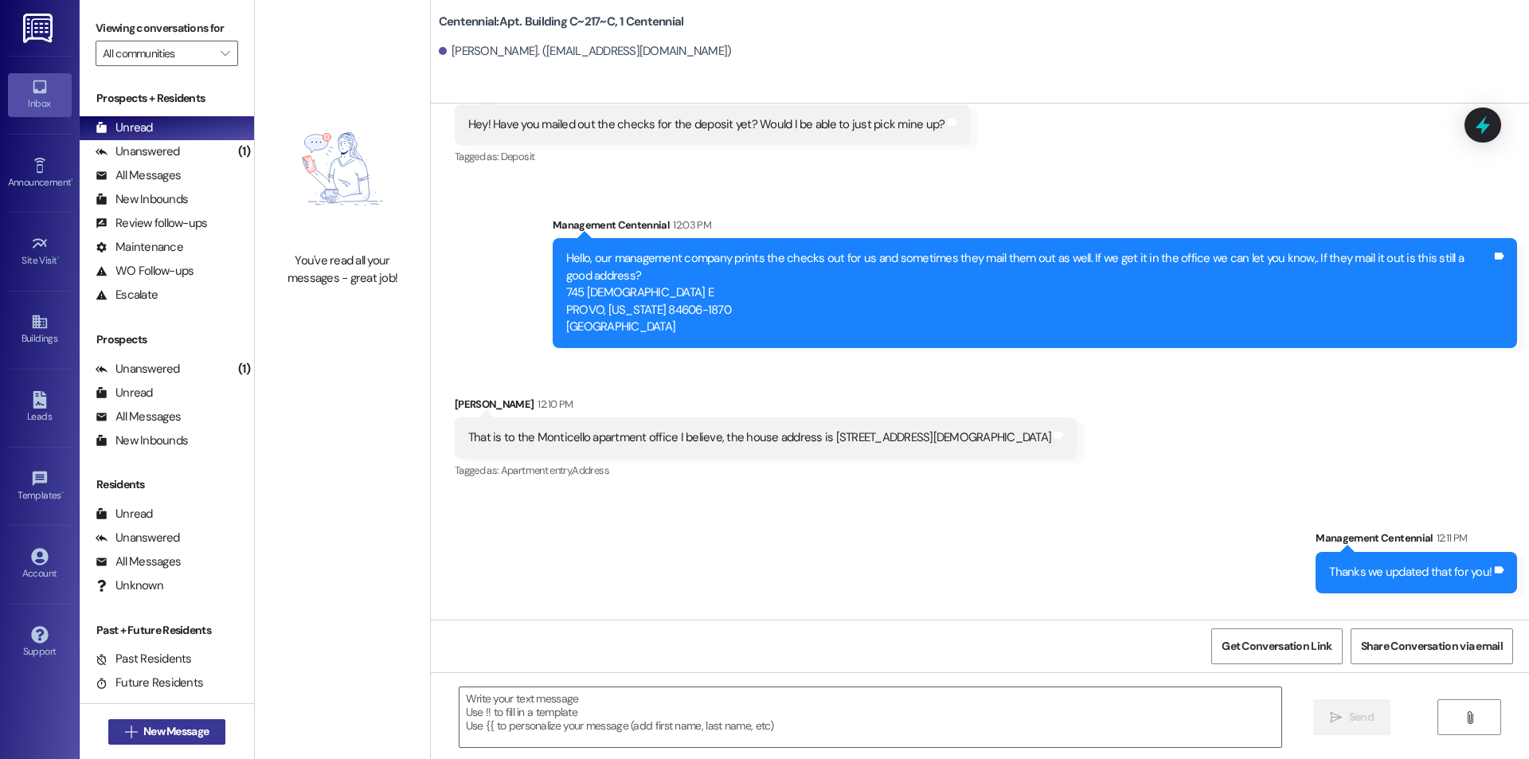
click at [202, 734] on span "New Message" at bounding box center [175, 731] width 65 height 17
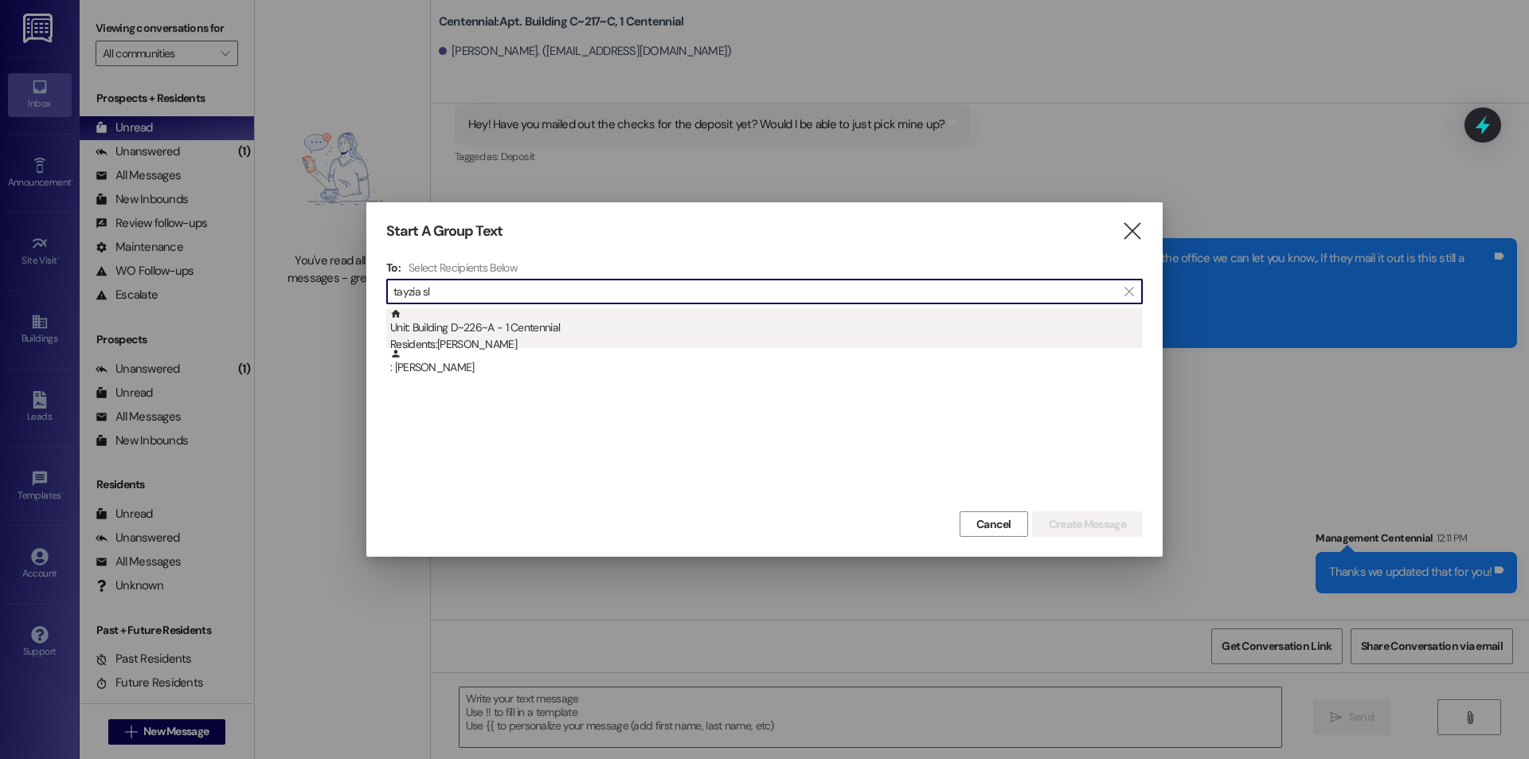
type input "tayzia sl"
click at [660, 341] on div "Residents: [PERSON_NAME]" at bounding box center [766, 344] width 753 height 17
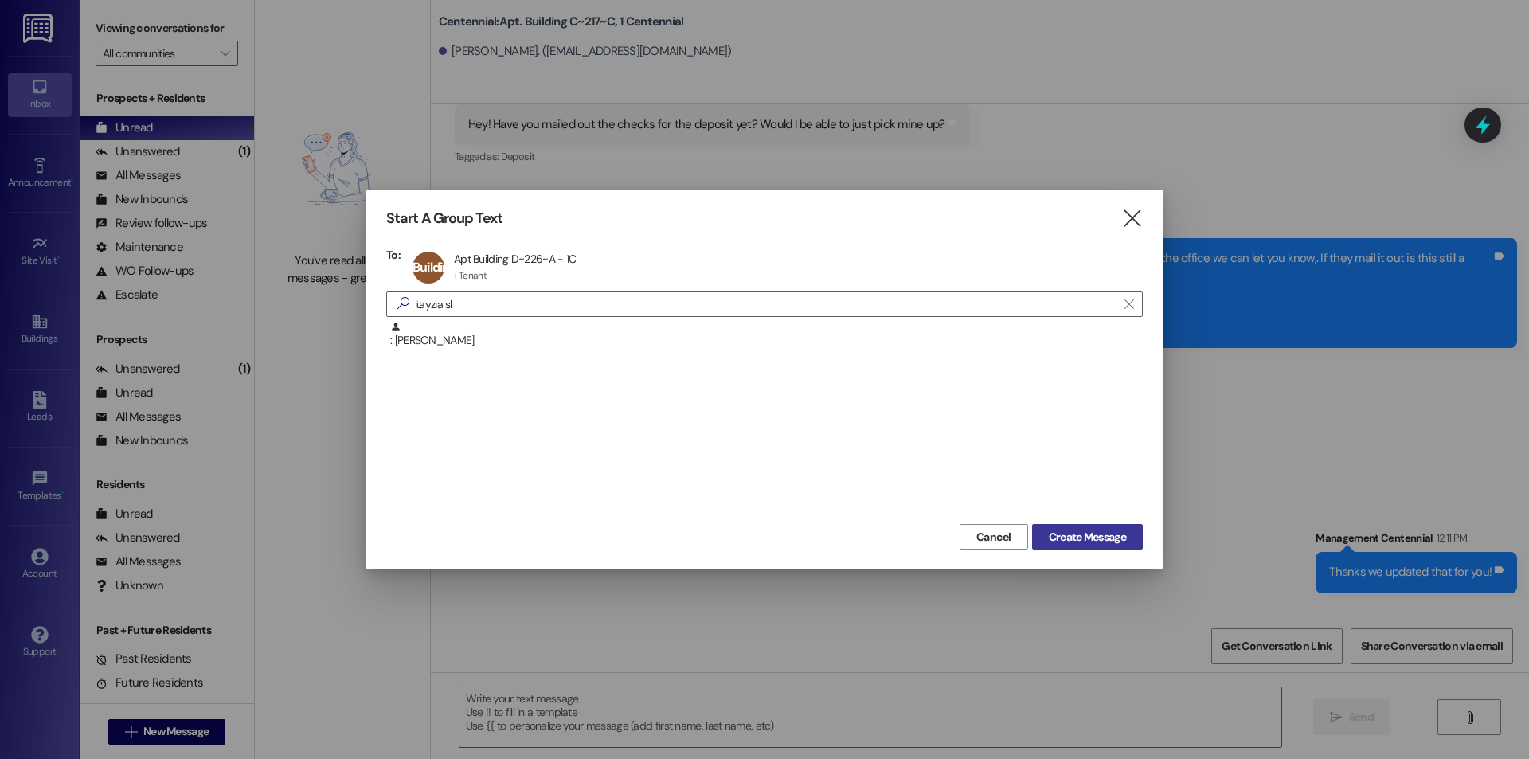
click at [1083, 538] on span "Create Message" at bounding box center [1087, 537] width 77 height 17
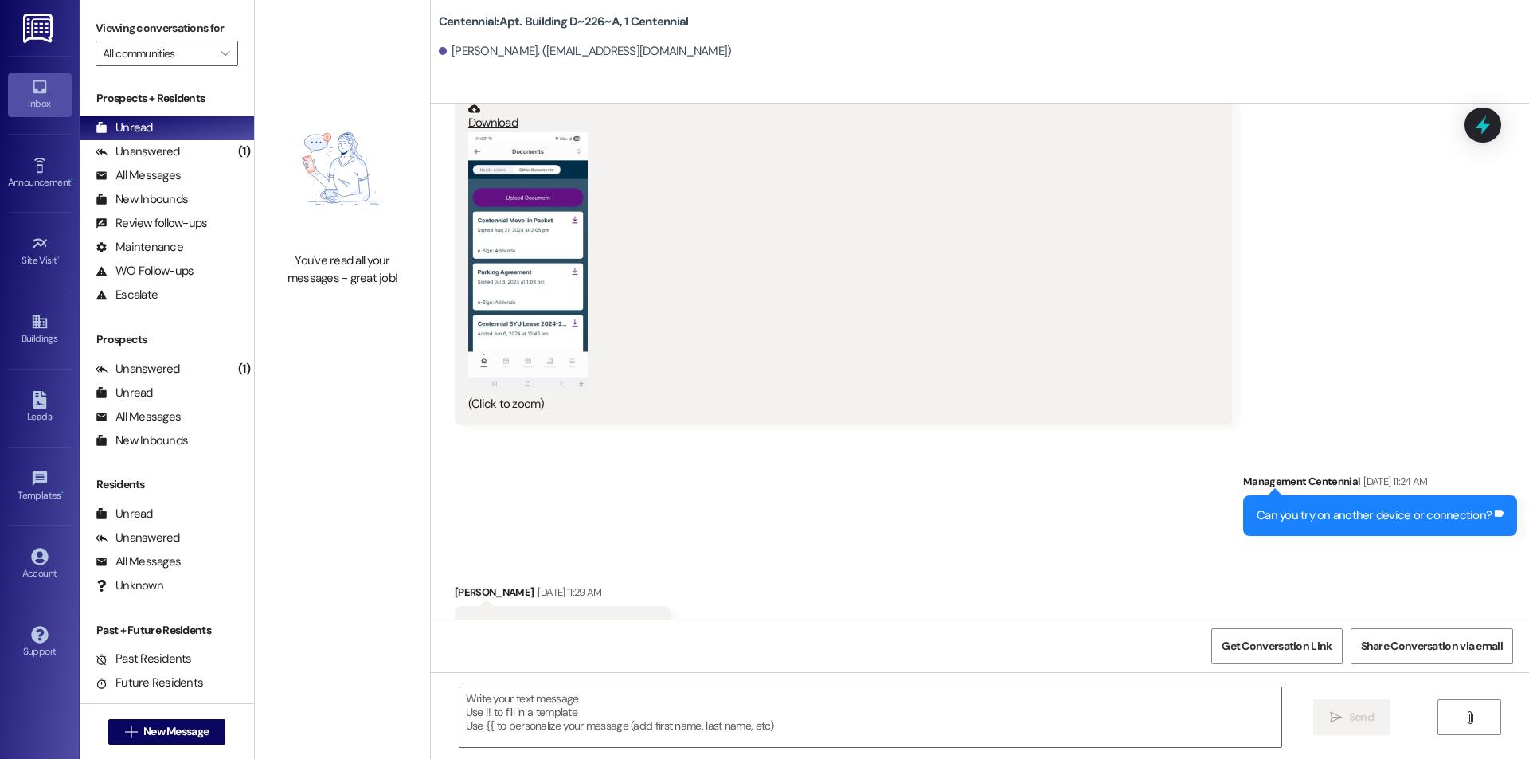
scroll to position [18616, 0]
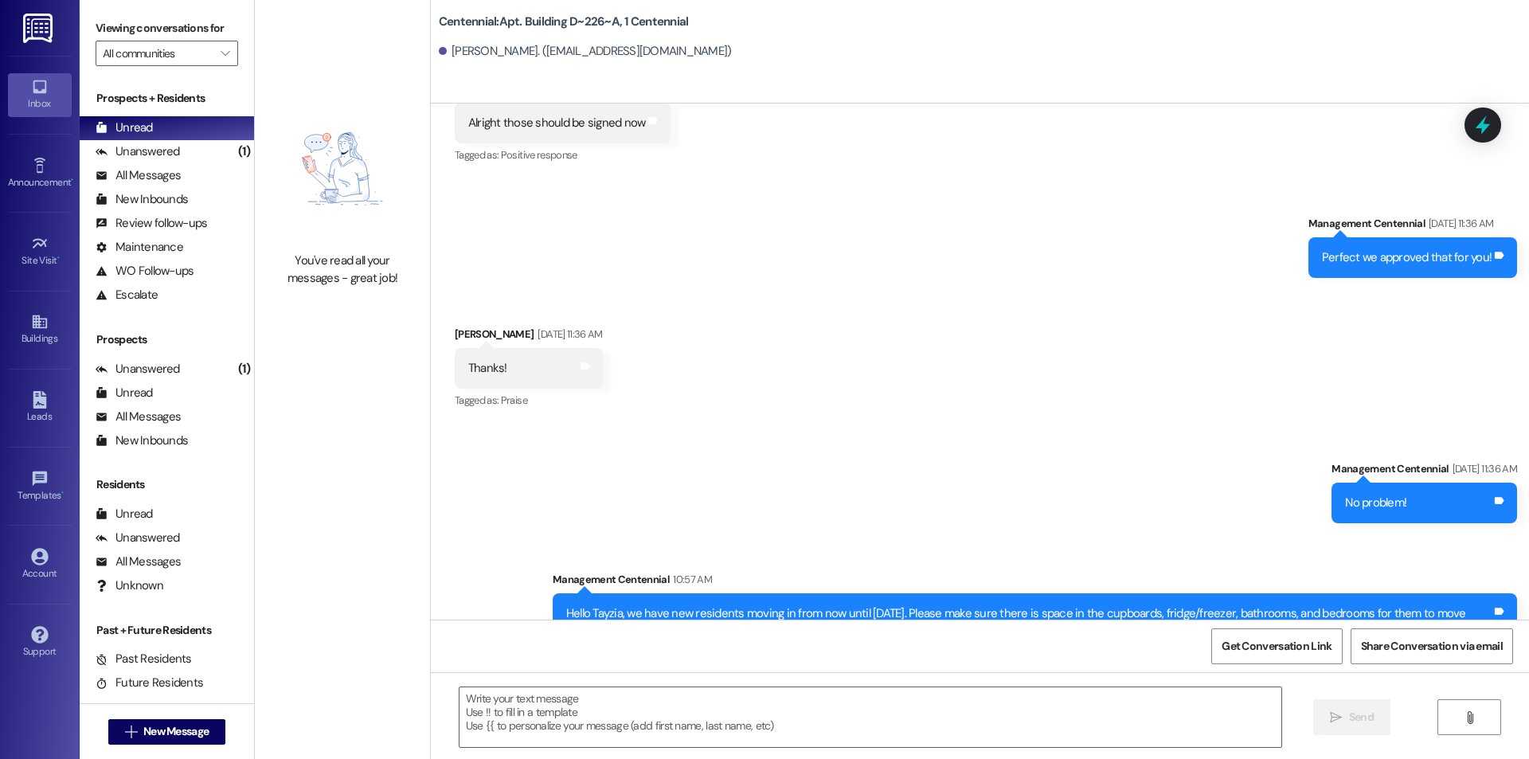
click at [996, 714] on textarea at bounding box center [871, 717] width 822 height 60
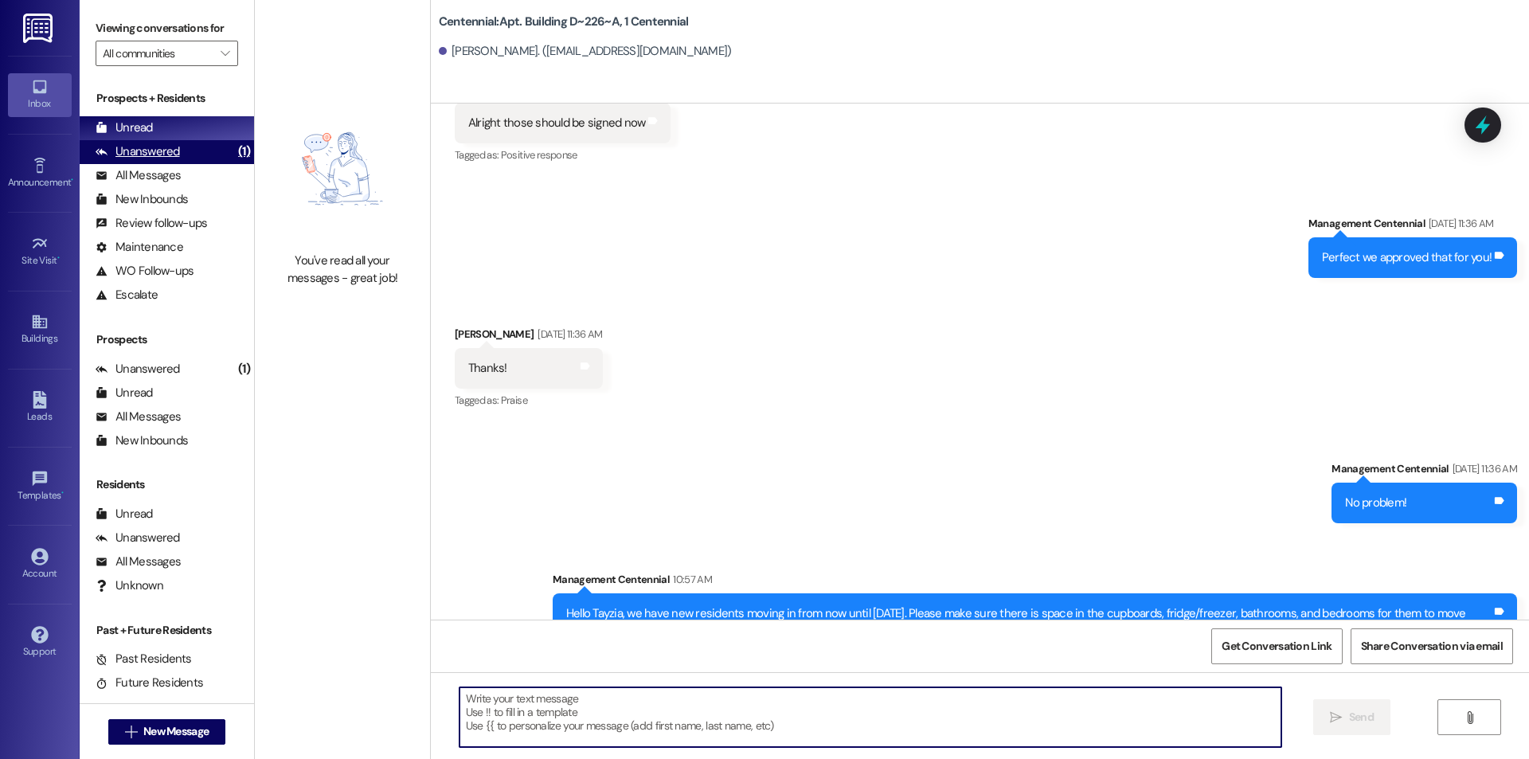
click at [234, 143] on div "(1)" at bounding box center [244, 151] width 20 height 25
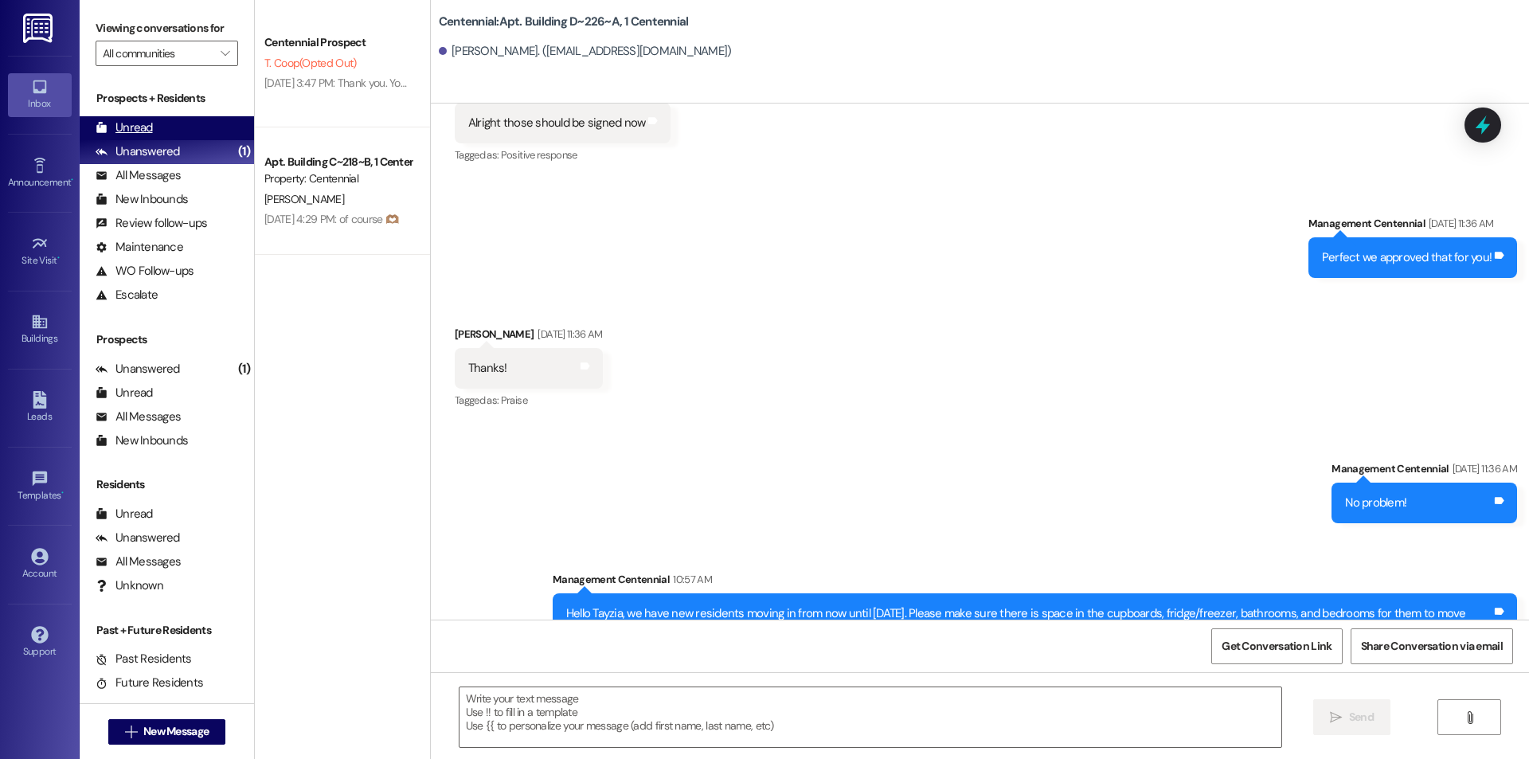
click at [213, 123] on div "Unread (0)" at bounding box center [167, 128] width 174 height 24
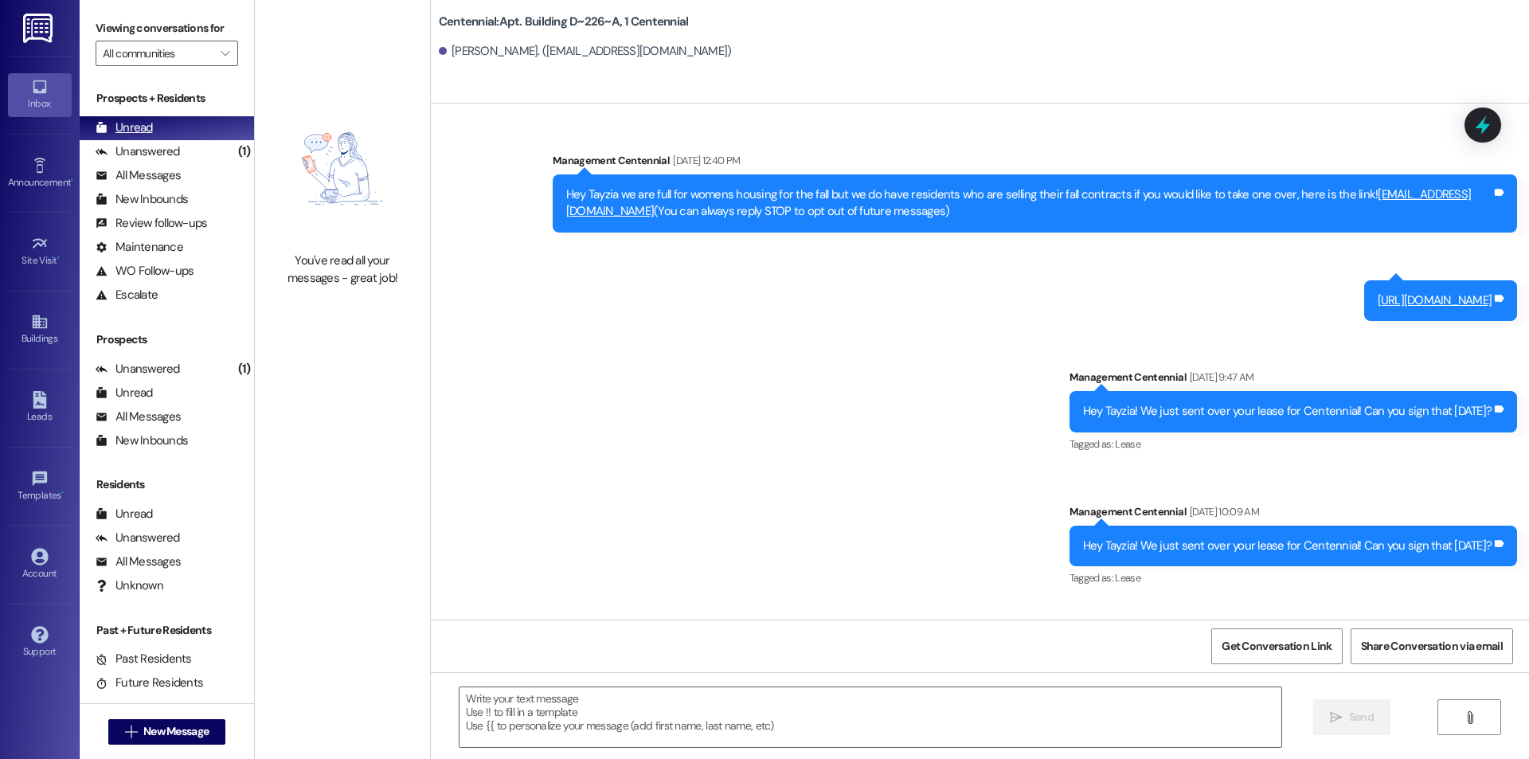
scroll to position [18336, 0]
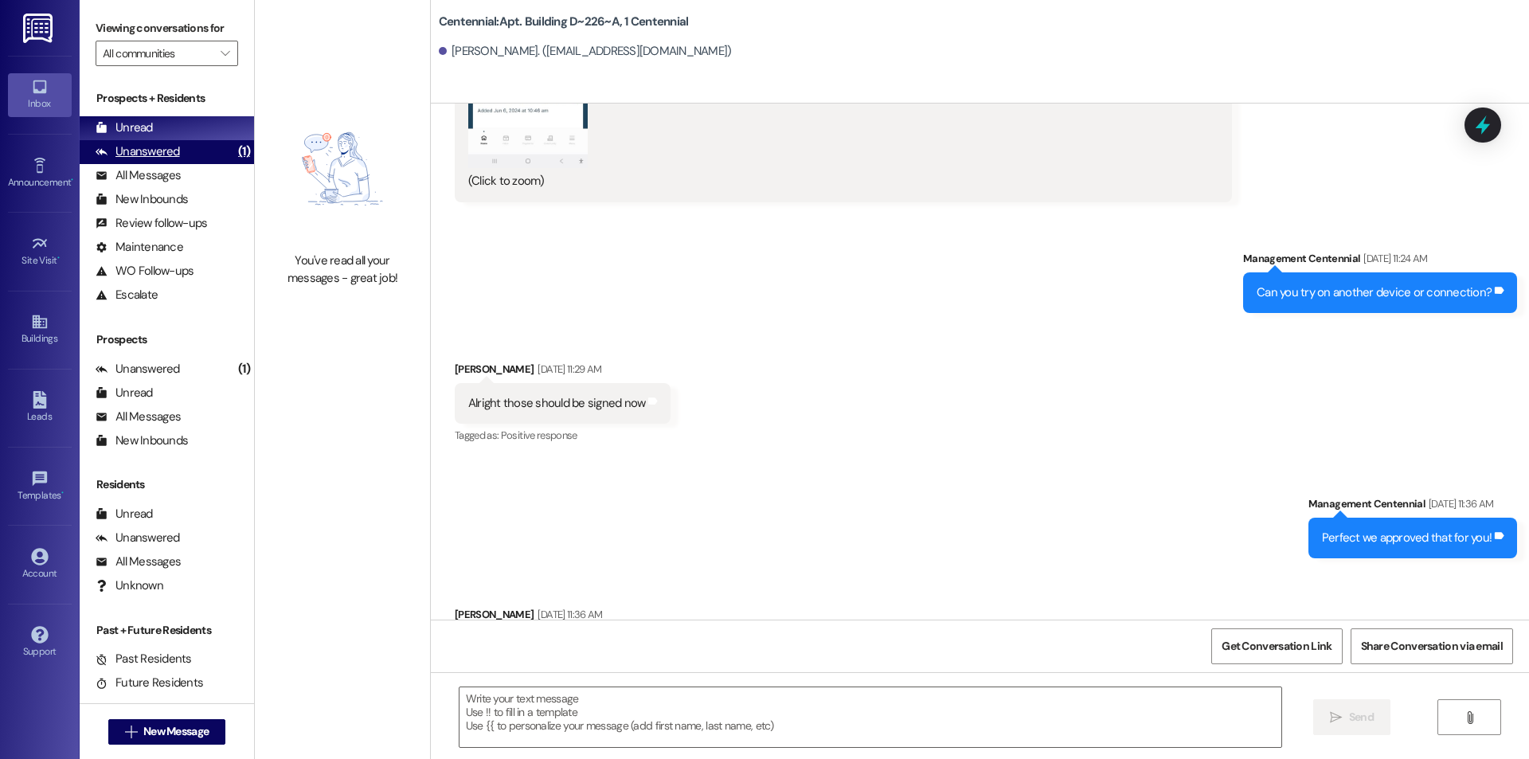
click at [148, 145] on div "Unanswered" at bounding box center [138, 151] width 84 height 17
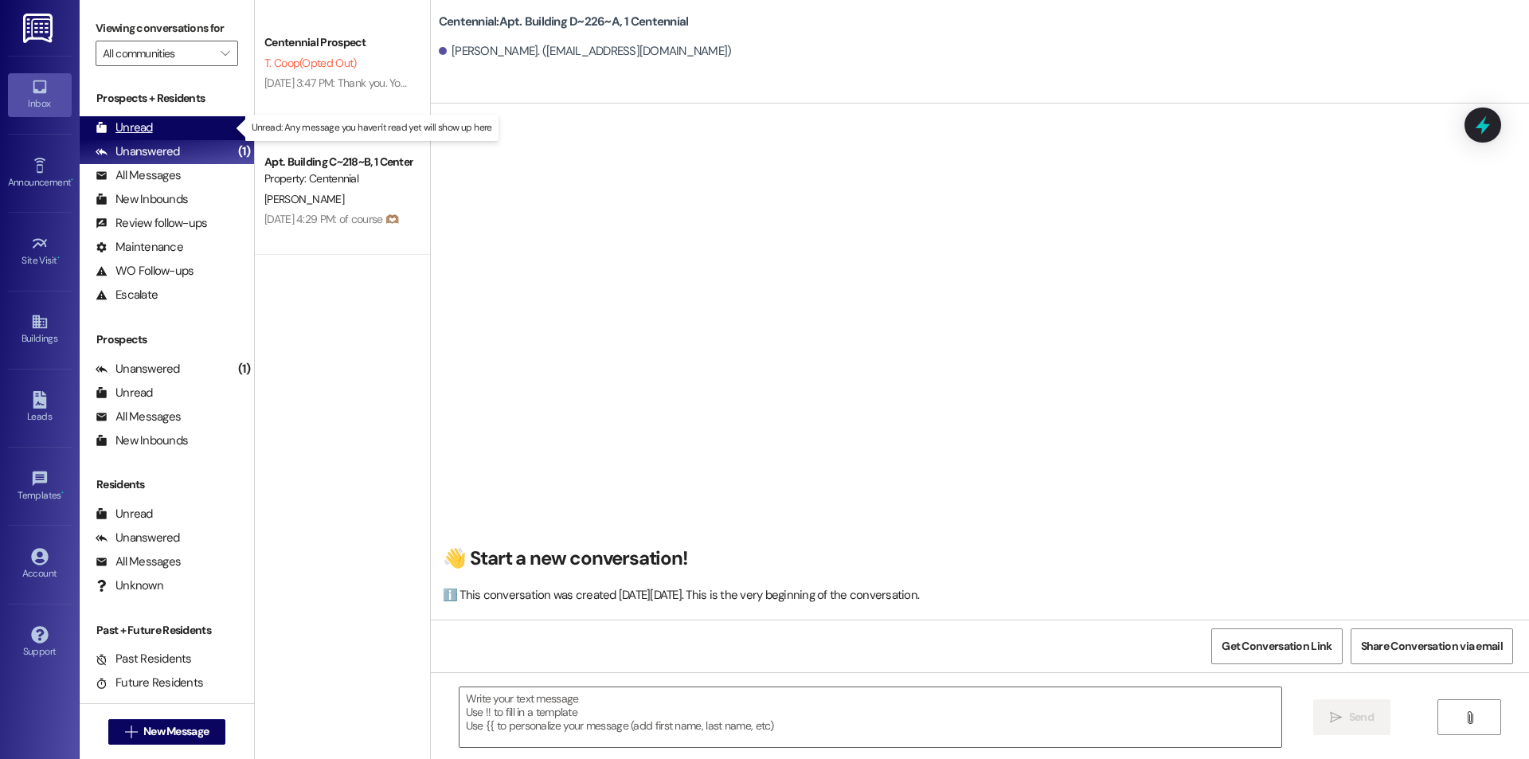
click at [151, 132] on div "Unread" at bounding box center [124, 127] width 57 height 17
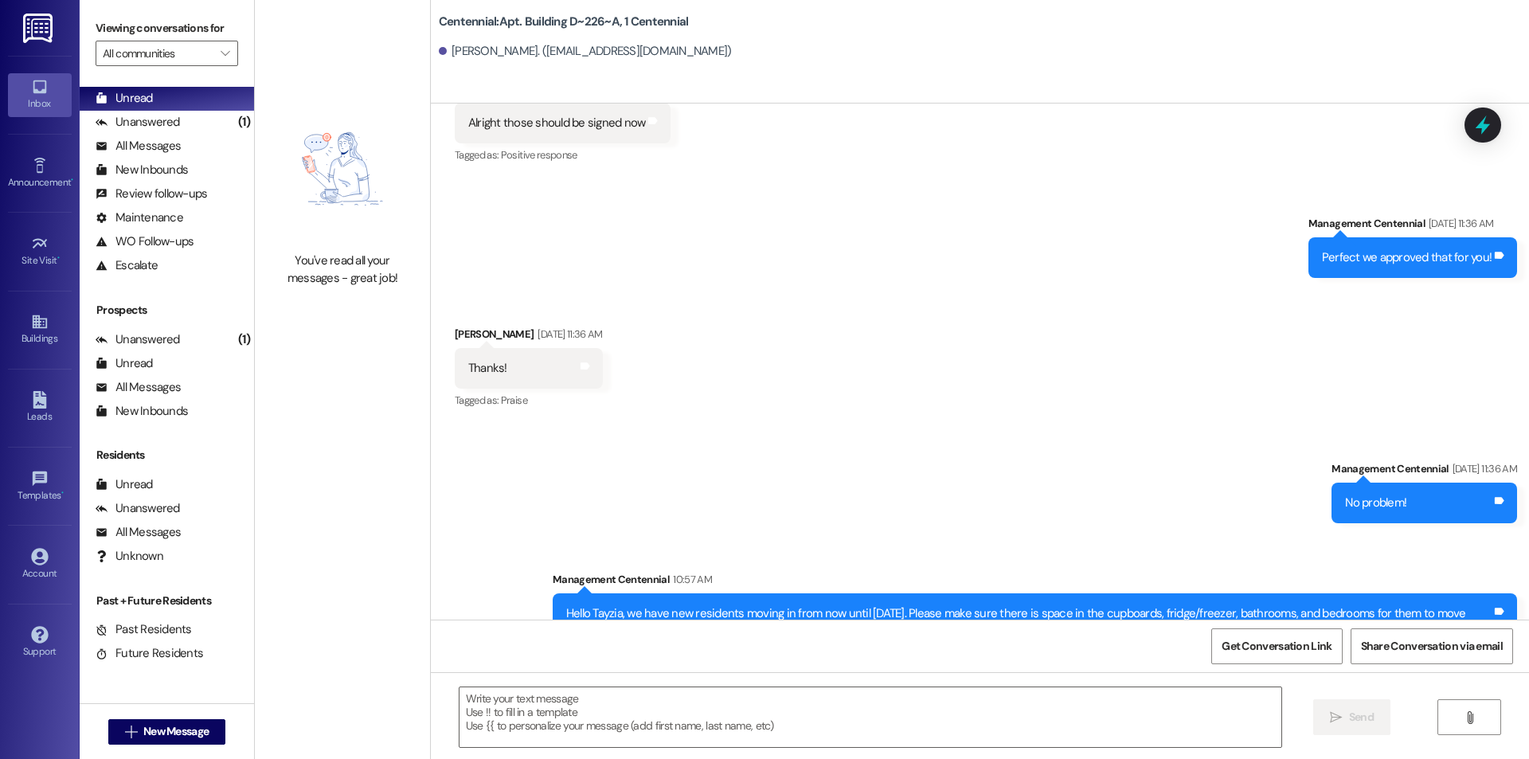
scroll to position [0, 0]
